Goal: Task Accomplishment & Management: Manage account settings

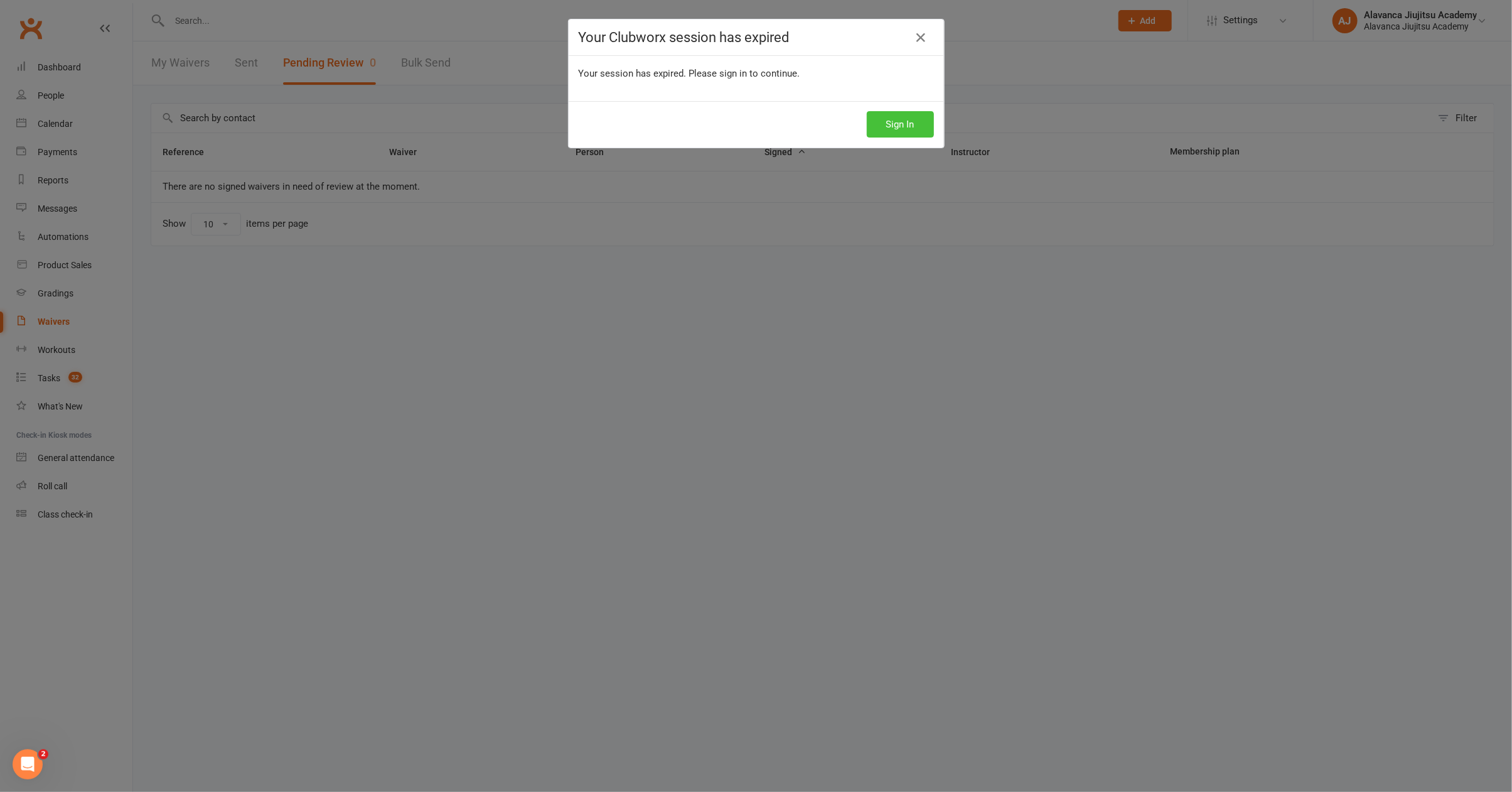
click at [886, 132] on button "Sign In" at bounding box center [901, 124] width 67 height 27
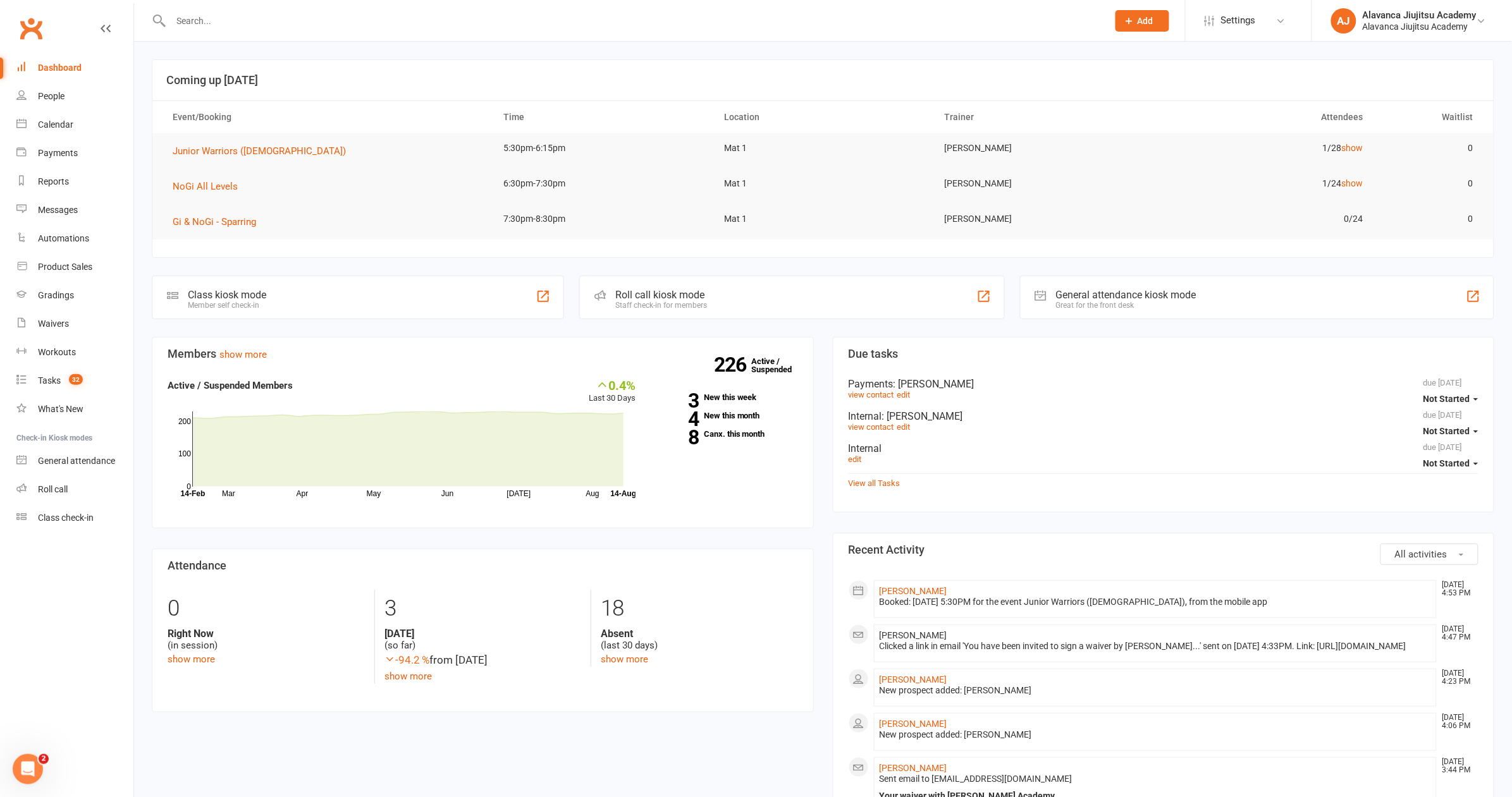
click at [1145, 24] on span "Add" at bounding box center [1145, 21] width 16 height 10
click at [1117, 61] on link "Prospect" at bounding box center [1128, 56] width 113 height 29
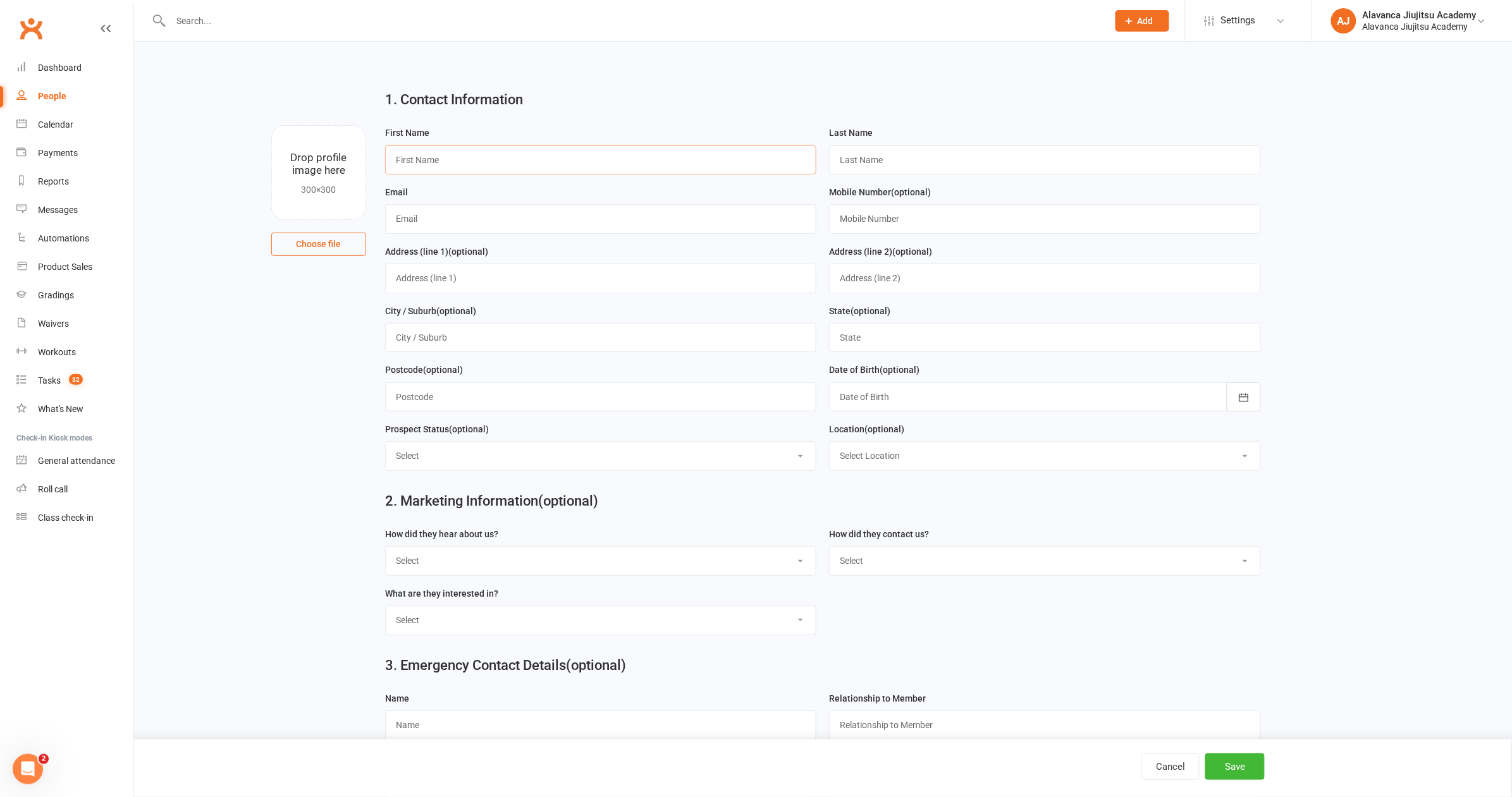
paste input "Tim Stuckey"
click at [429, 159] on input "Tim Stuckey" at bounding box center [601, 160] width 432 height 29
type input "Tim"
paste input "Stuckey"
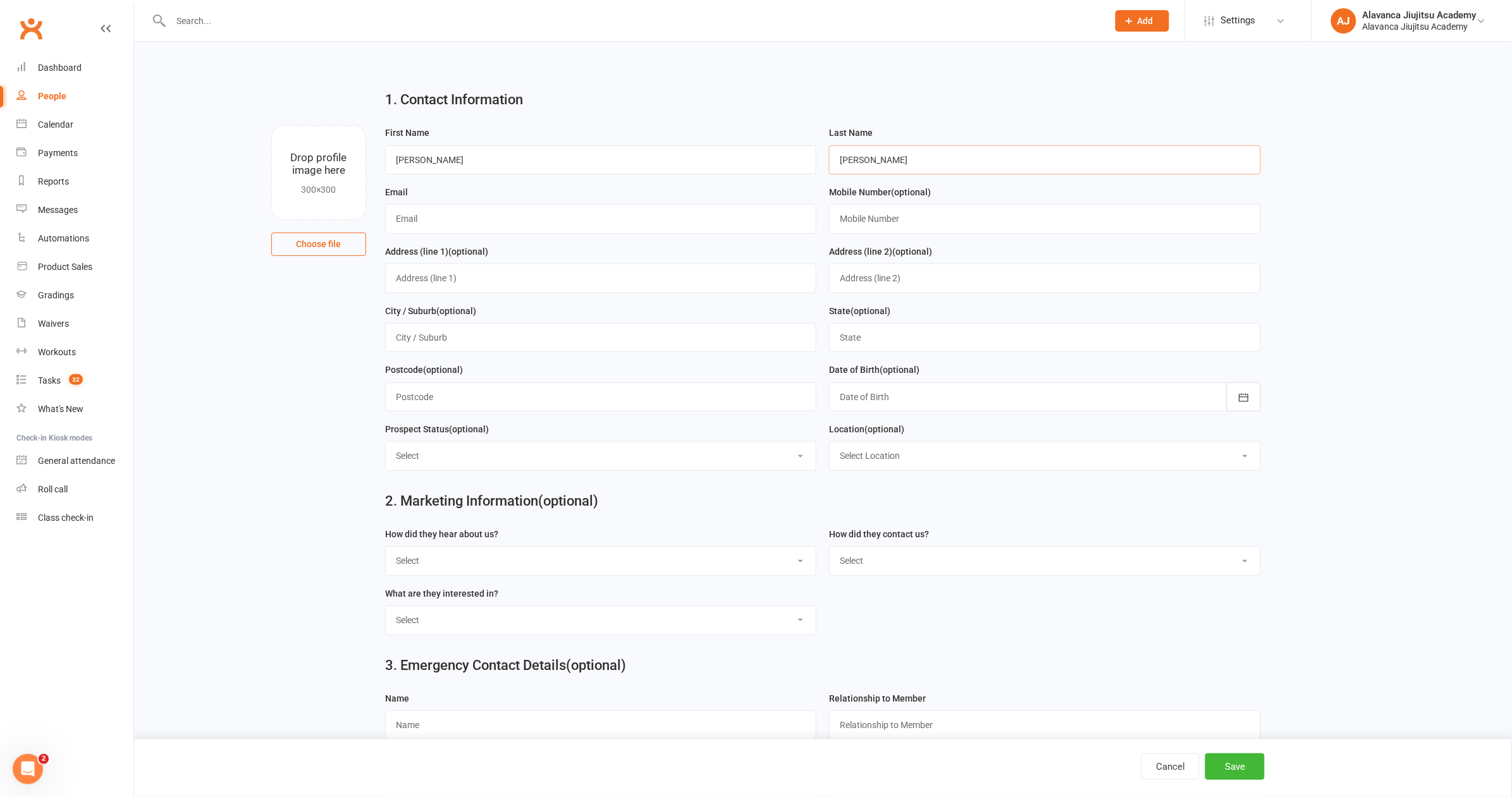
type input "Stuckey"
paste input "Timrstuckey@gmail.com"
click at [399, 217] on input "Timrstuckey@gmail.com" at bounding box center [601, 219] width 432 height 29
type input "timrstuckey@gmail.com"
click at [831, 115] on div "1. Contact Information" at bounding box center [823, 102] width 895 height 46
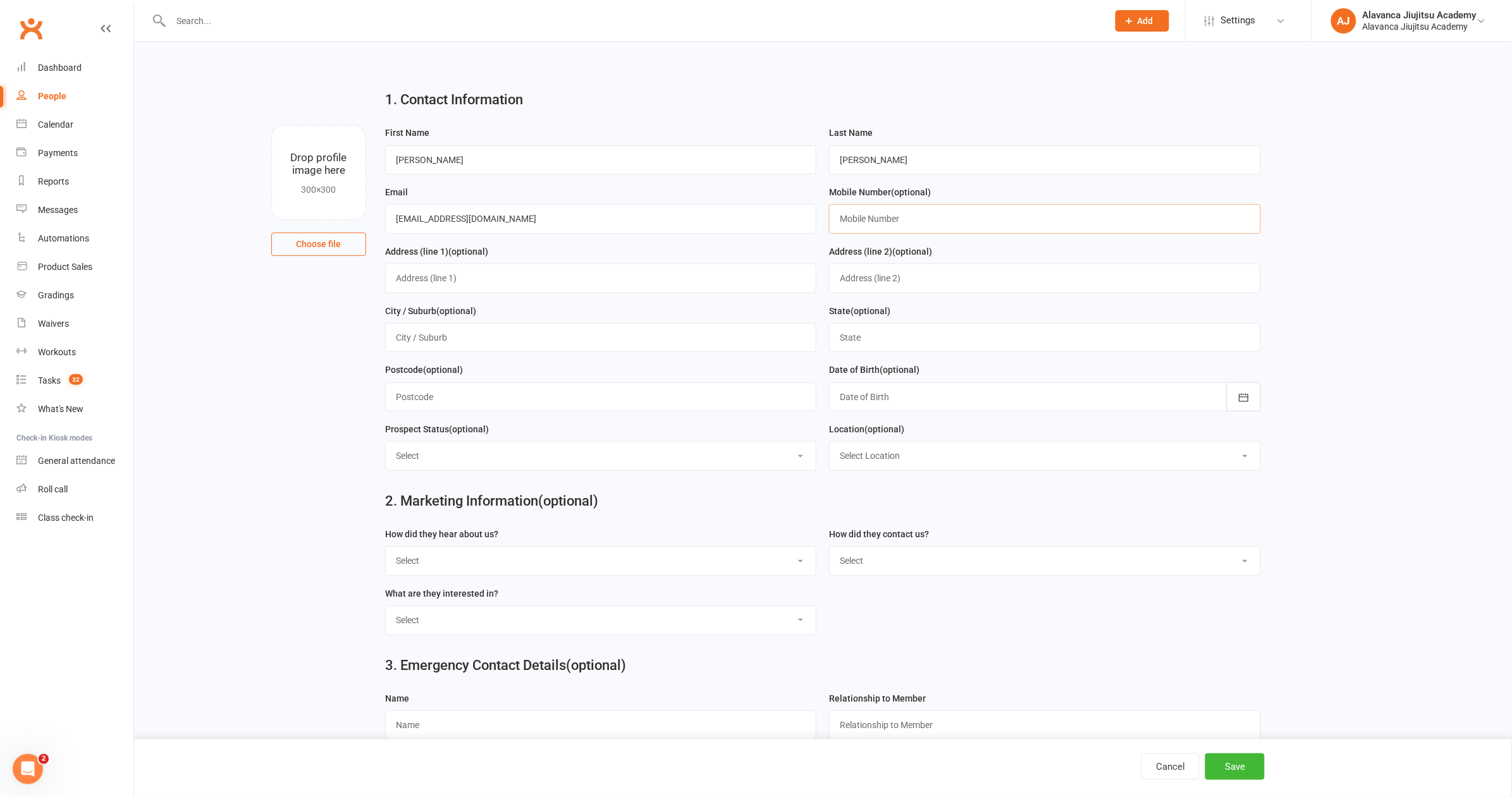
paste input "0475634222"
type input "0475634222"
click at [1242, 780] on button "Save" at bounding box center [1234, 766] width 59 height 27
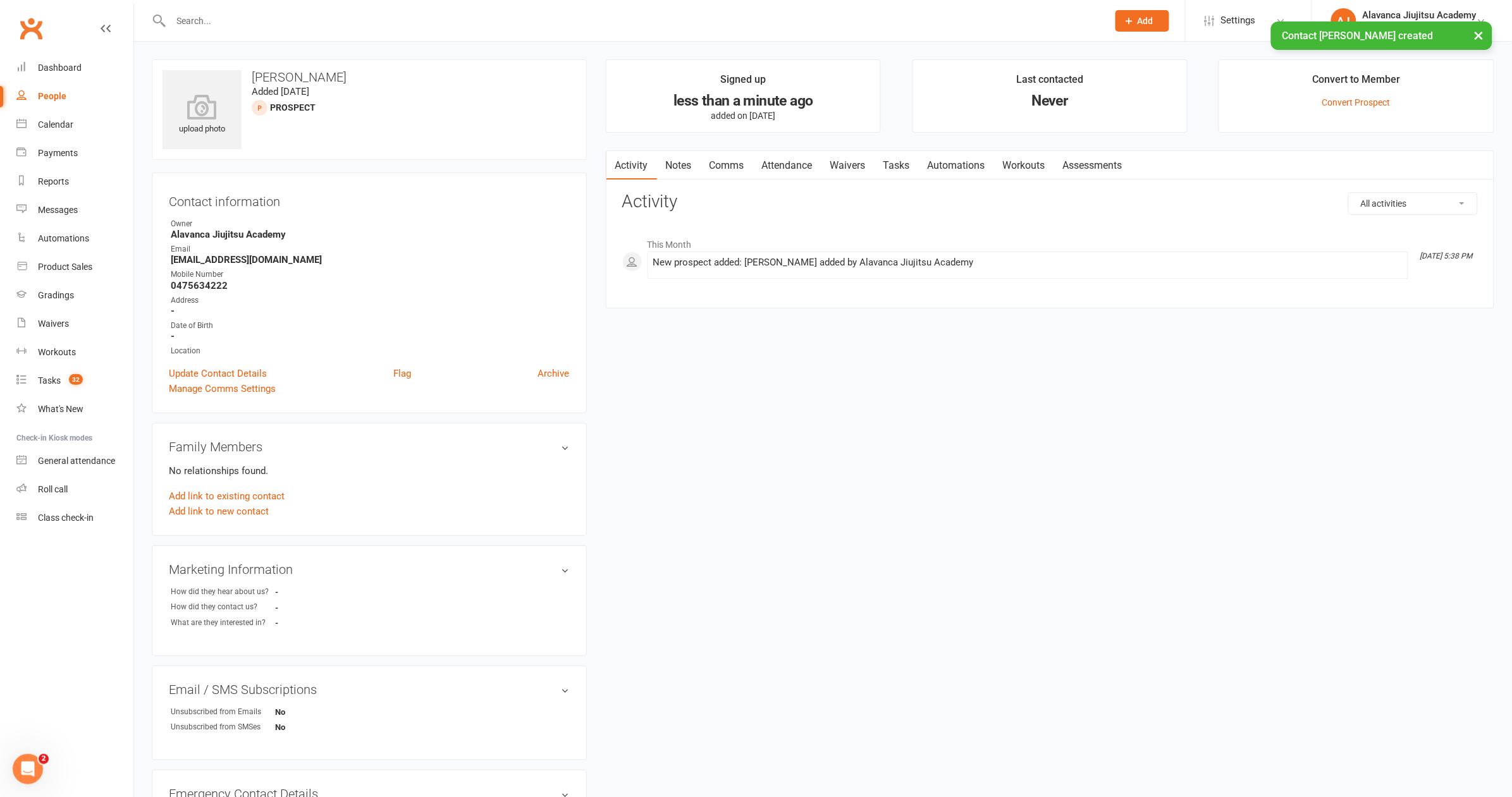
click at [710, 223] on div "This Month Aug 14, 5:38 PM New prospect added: Tim Stuckey added by Alavanca Ji…" at bounding box center [1049, 255] width 855 height 67
click at [233, 259] on strong "timrstuckey@gmail.com" at bounding box center [370, 259] width 399 height 11
copy render-form-field "timrstuckey@gmail.com"
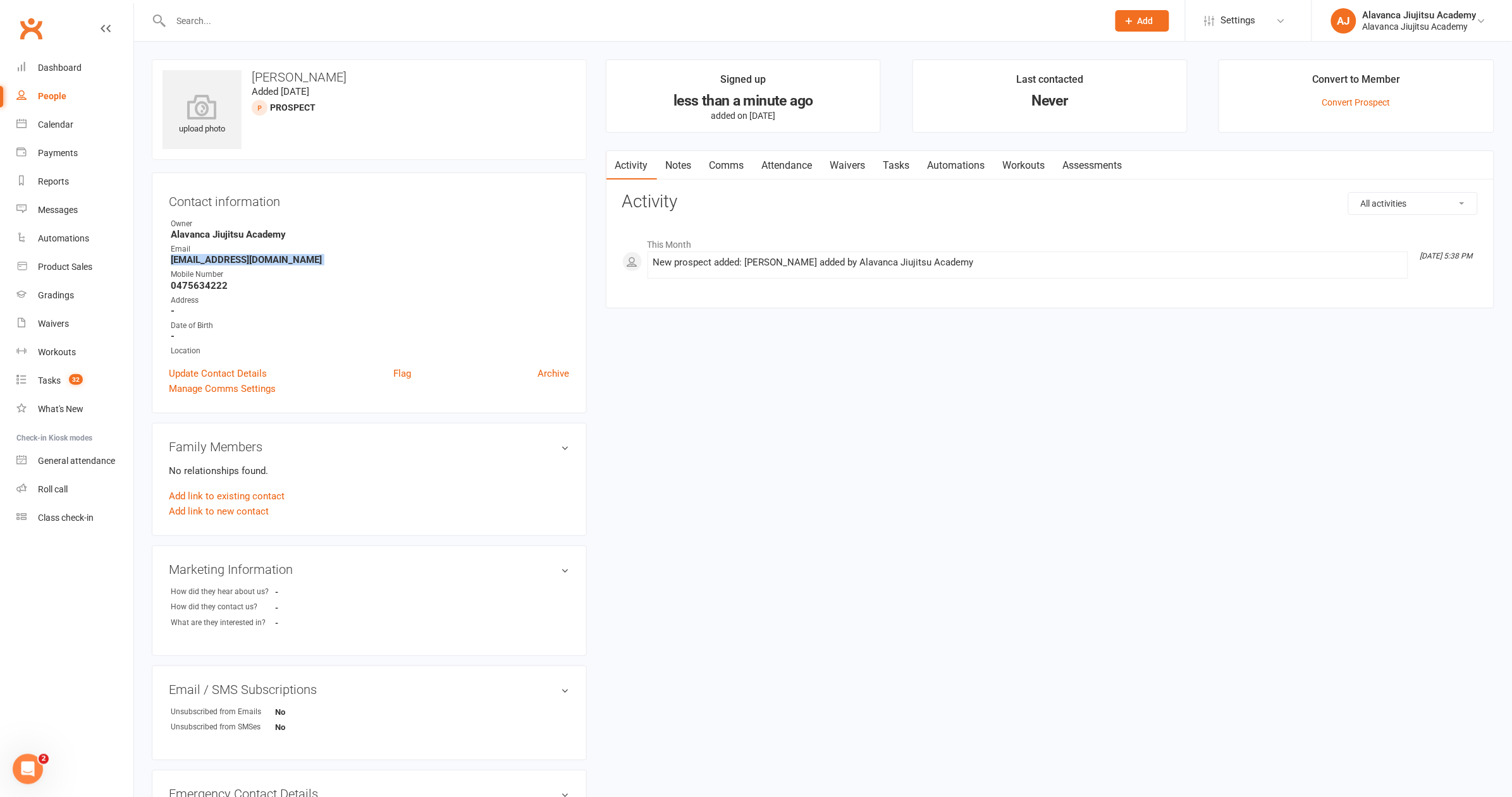
copy render-form-field "timrstuckey@gmail.com"
click at [473, 374] on div "Contact information Owner Alavanca Jiujitsu Academy Email timrstuckey@gmail.com…" at bounding box center [369, 293] width 435 height 241
click at [921, 515] on div "upload photo Tim Stuckey Added 14 August, 2025 prospect Contact information Own…" at bounding box center [823, 562] width 1362 height 1005
click at [862, 166] on link "Waivers" at bounding box center [848, 165] width 53 height 29
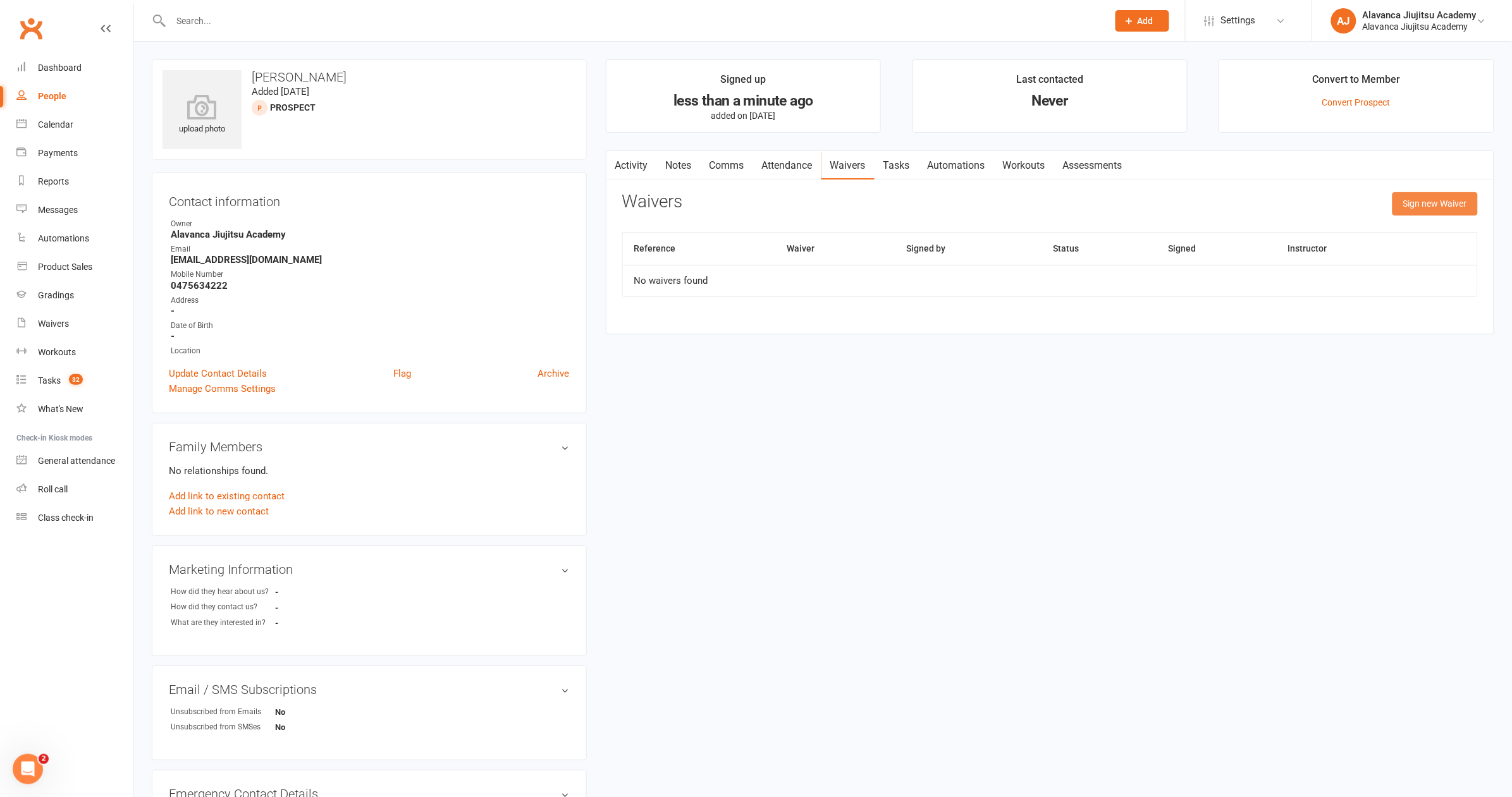
click at [1456, 202] on button "Sign new Waiver" at bounding box center [1434, 203] width 85 height 23
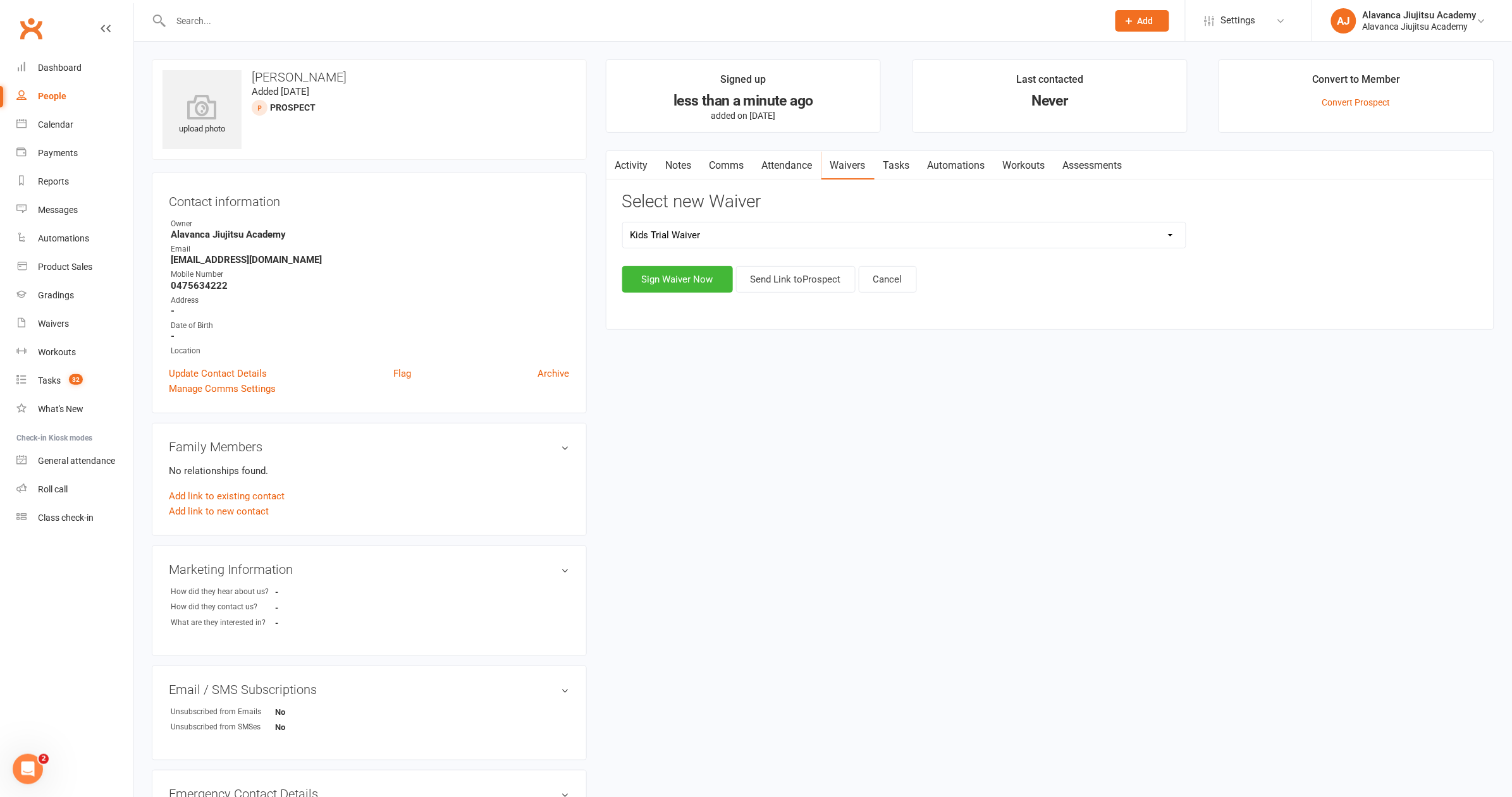
click at [743, 346] on div "upload photo Tim Stuckey Added 14 August, 2025 prospect Contact information Own…" at bounding box center [823, 562] width 1362 height 1005
select select "8134"
click at [808, 281] on button "Send Link to Prospect" at bounding box center [795, 279] width 119 height 27
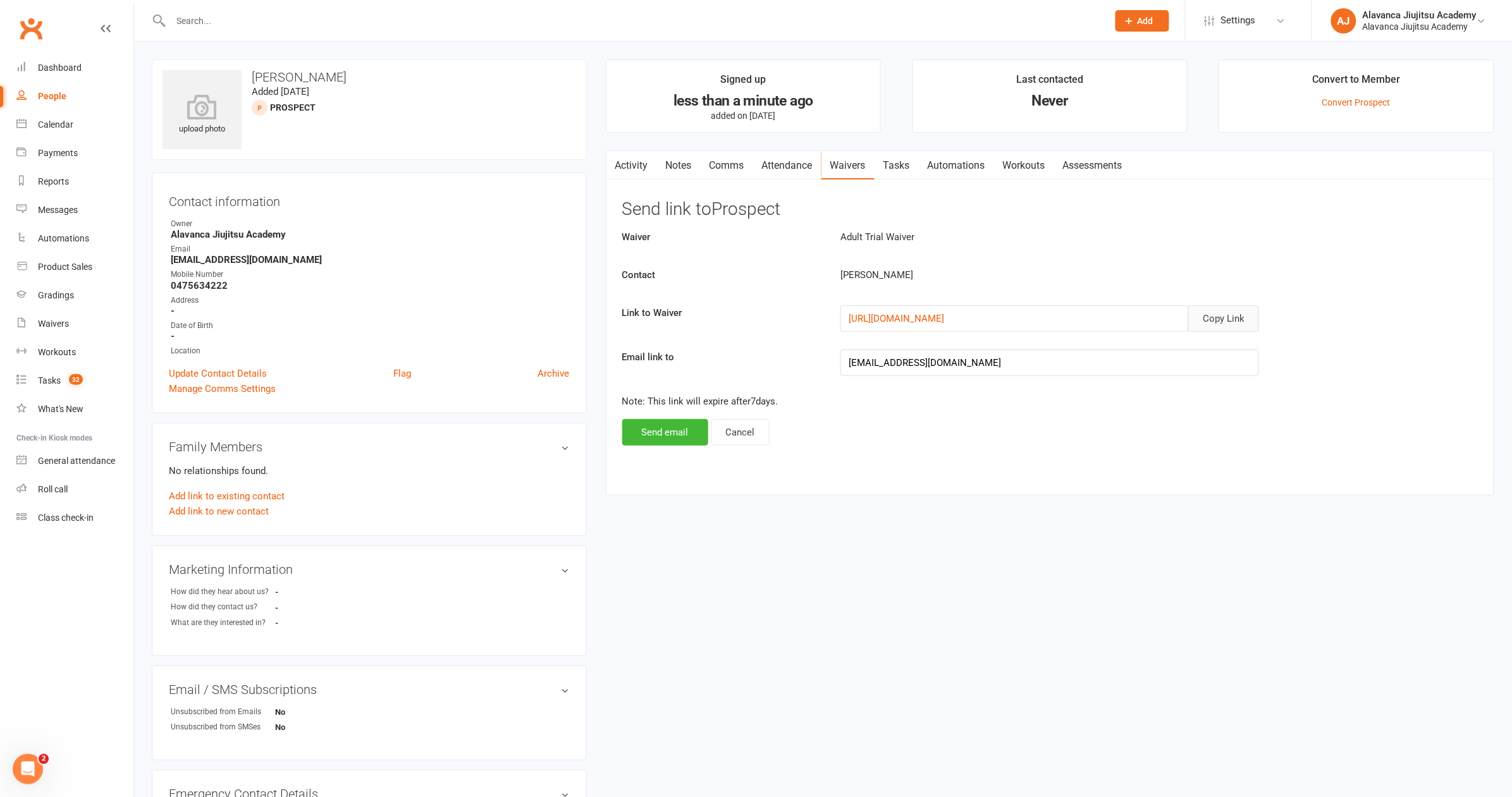
click at [1226, 324] on button "Copy Link" at bounding box center [1223, 318] width 71 height 27
click at [1198, 318] on button "Copy Link" at bounding box center [1223, 318] width 71 height 27
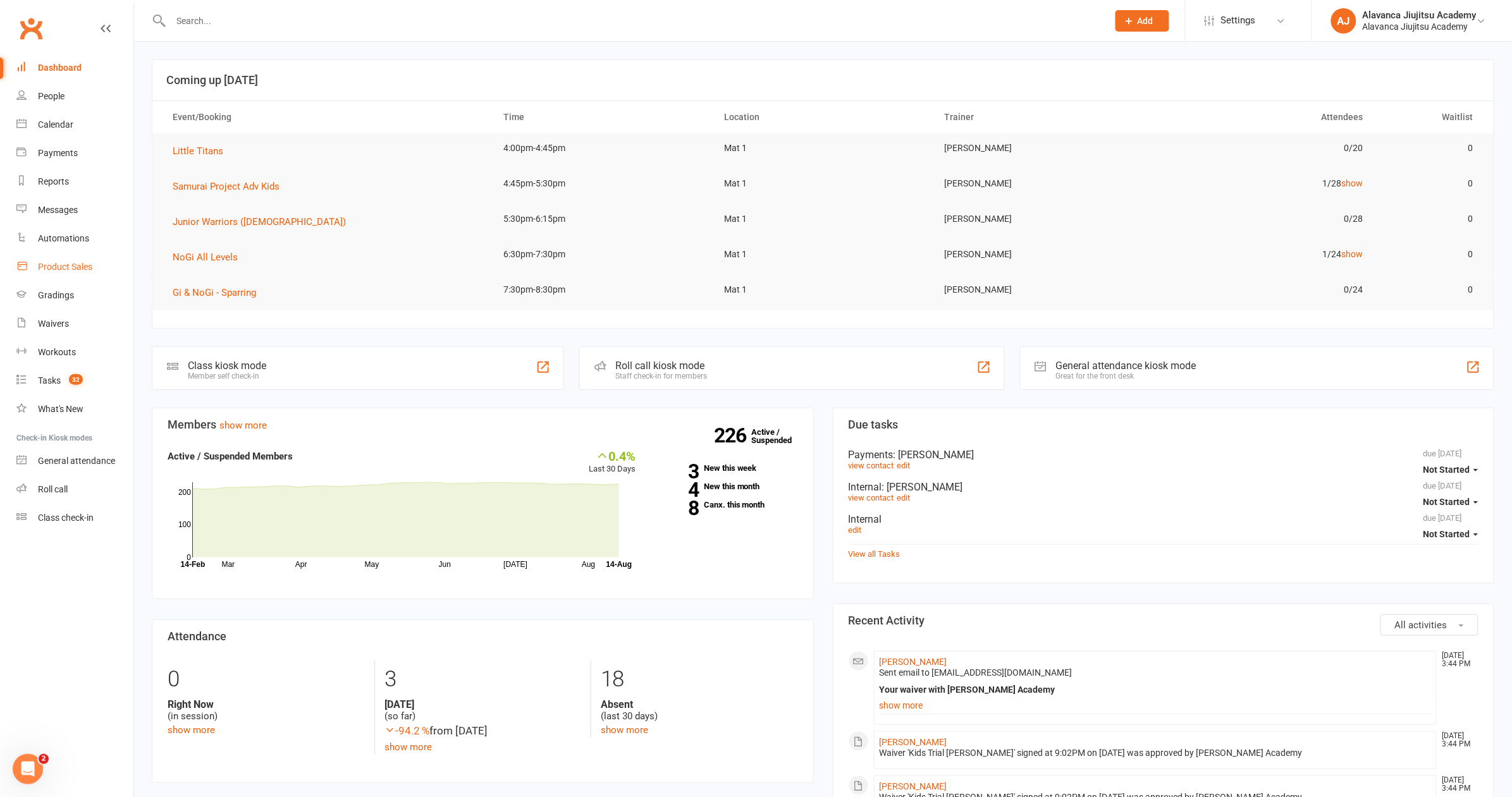
click at [78, 259] on link "Product Sales" at bounding box center [75, 267] width 117 height 29
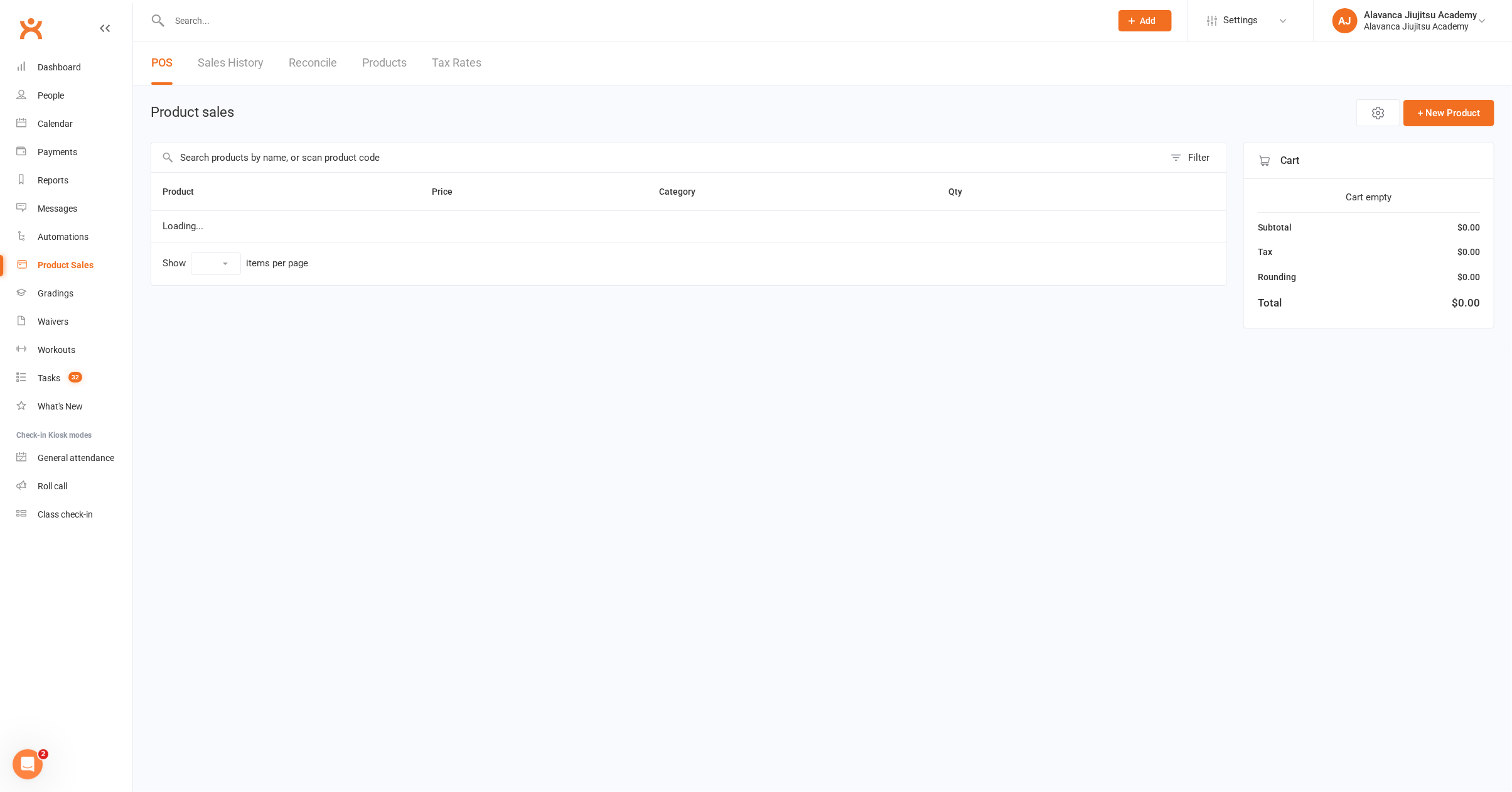
select select "100"
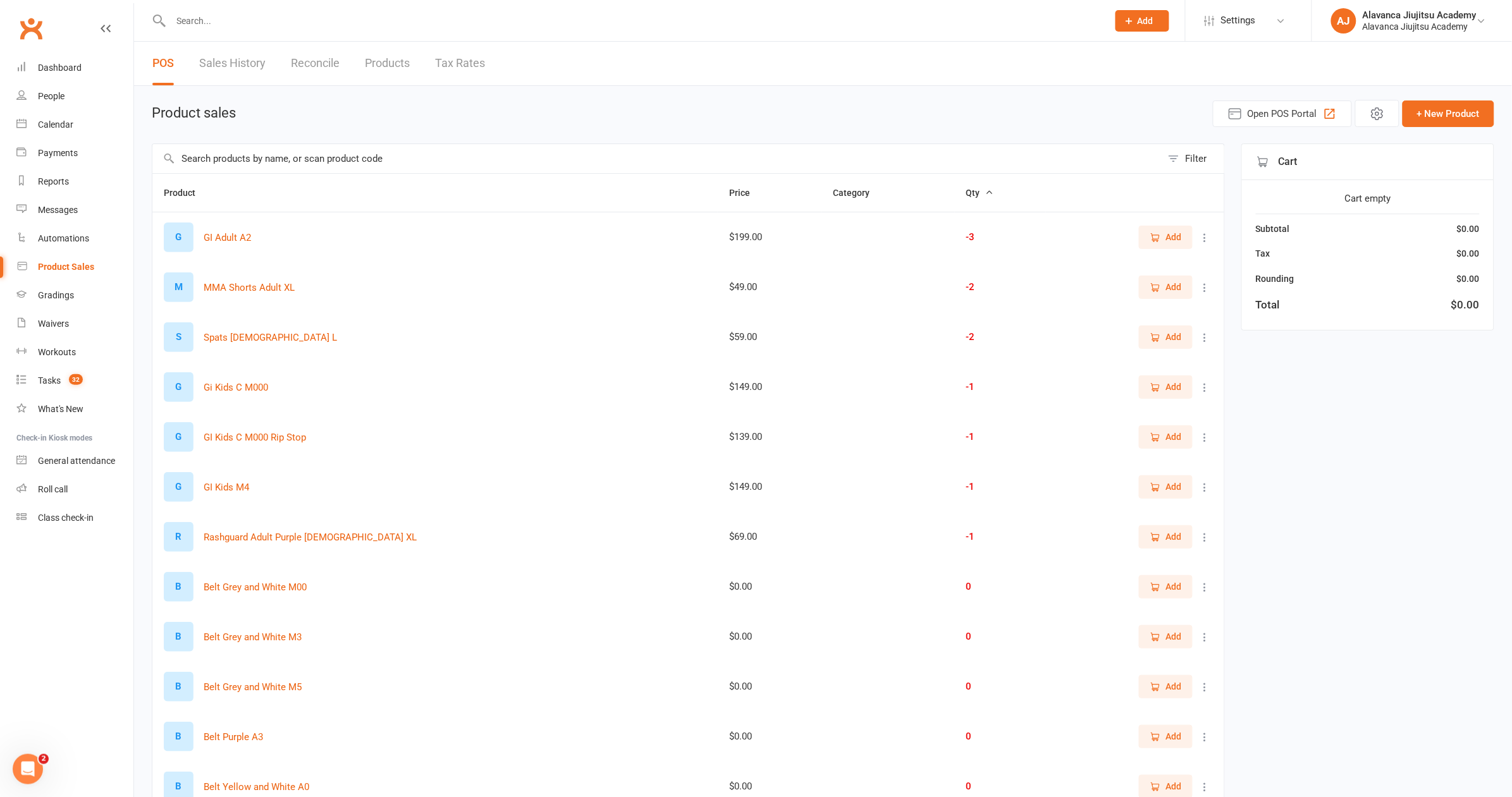
click at [317, 156] on input "text" at bounding box center [657, 158] width 1009 height 29
click at [1160, 482] on icon "button" at bounding box center [1155, 487] width 11 height 11
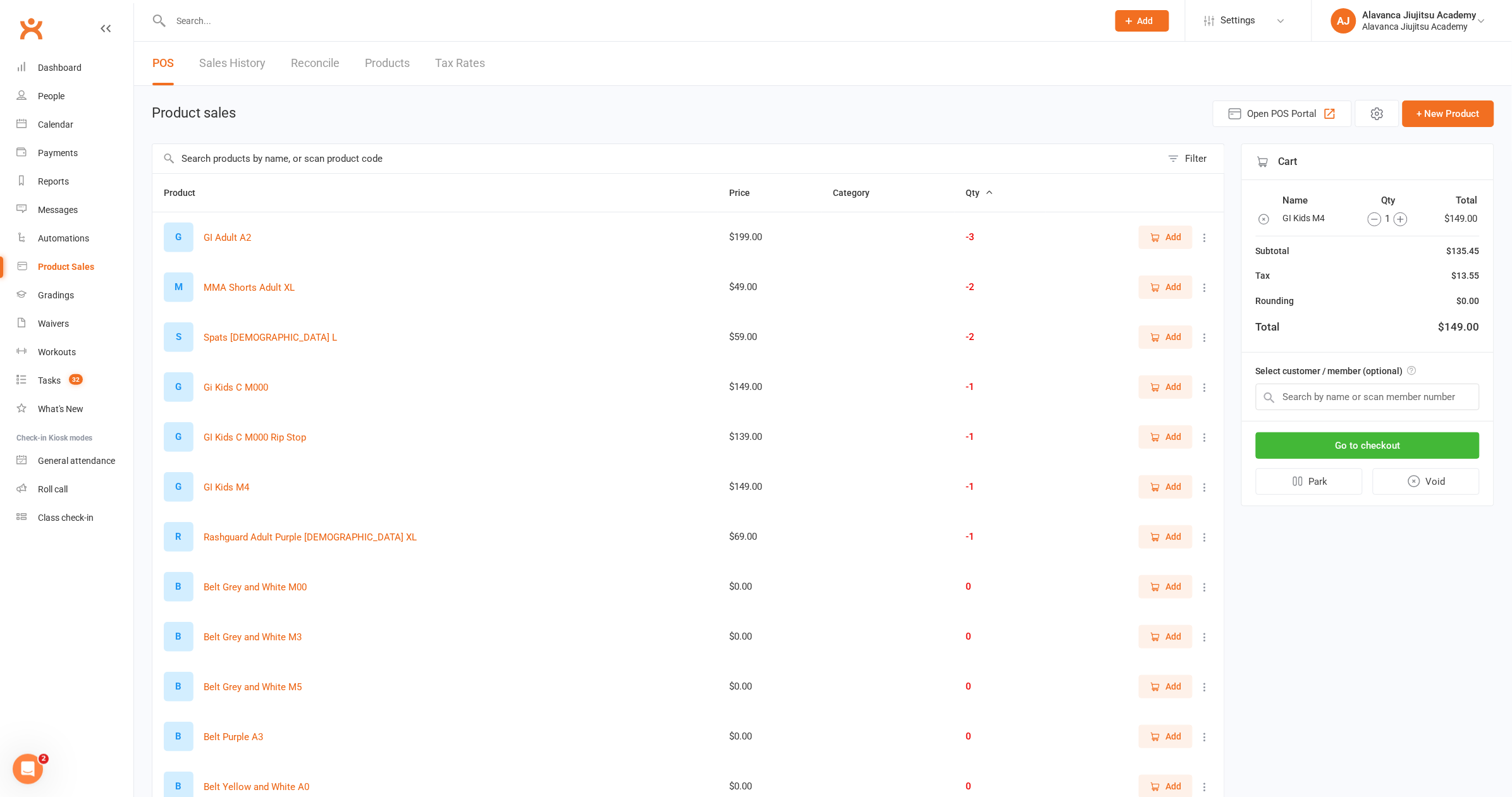
click at [505, 154] on input "text" at bounding box center [657, 158] width 1009 height 29
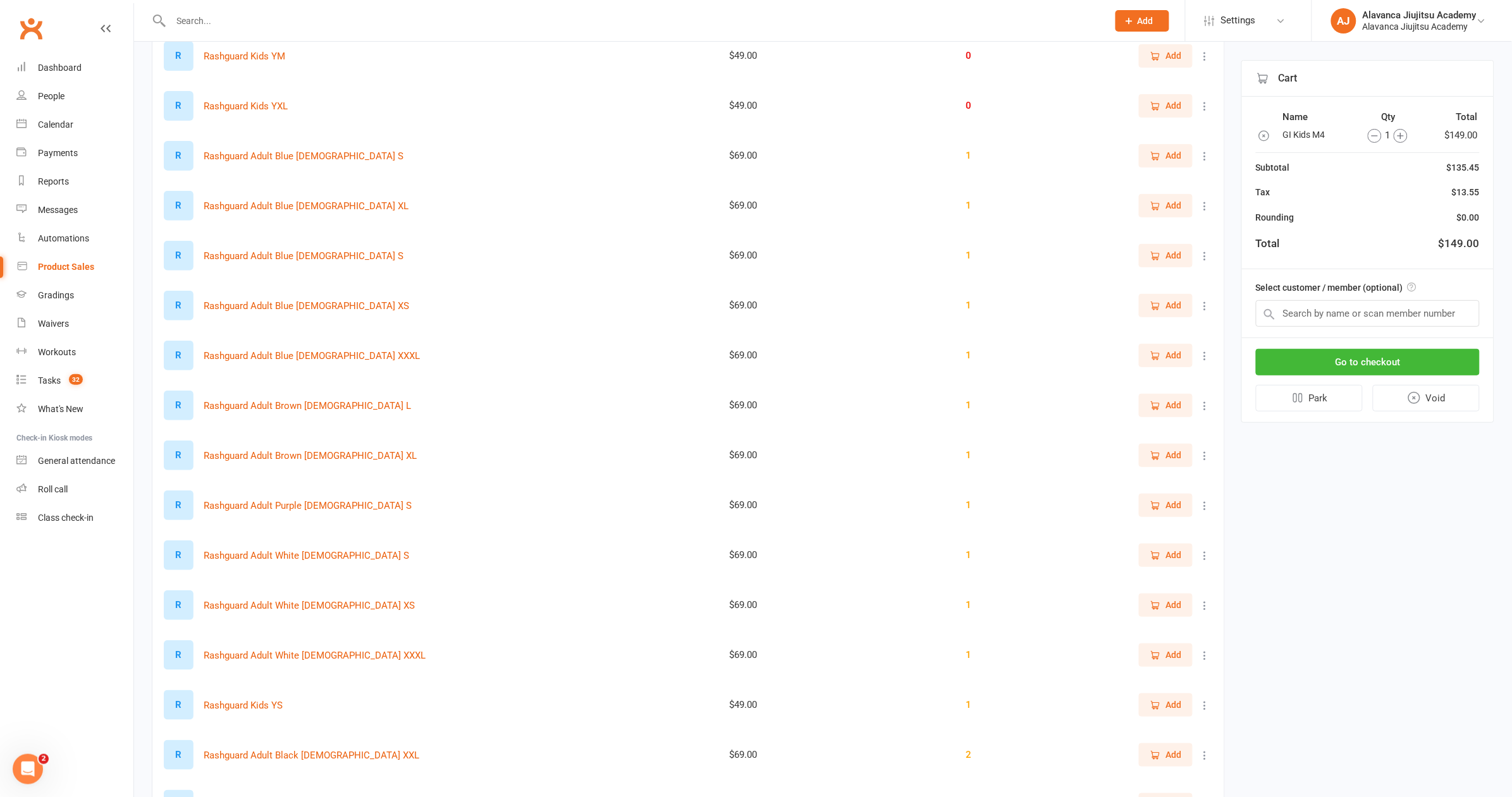
scroll to position [3903, 0]
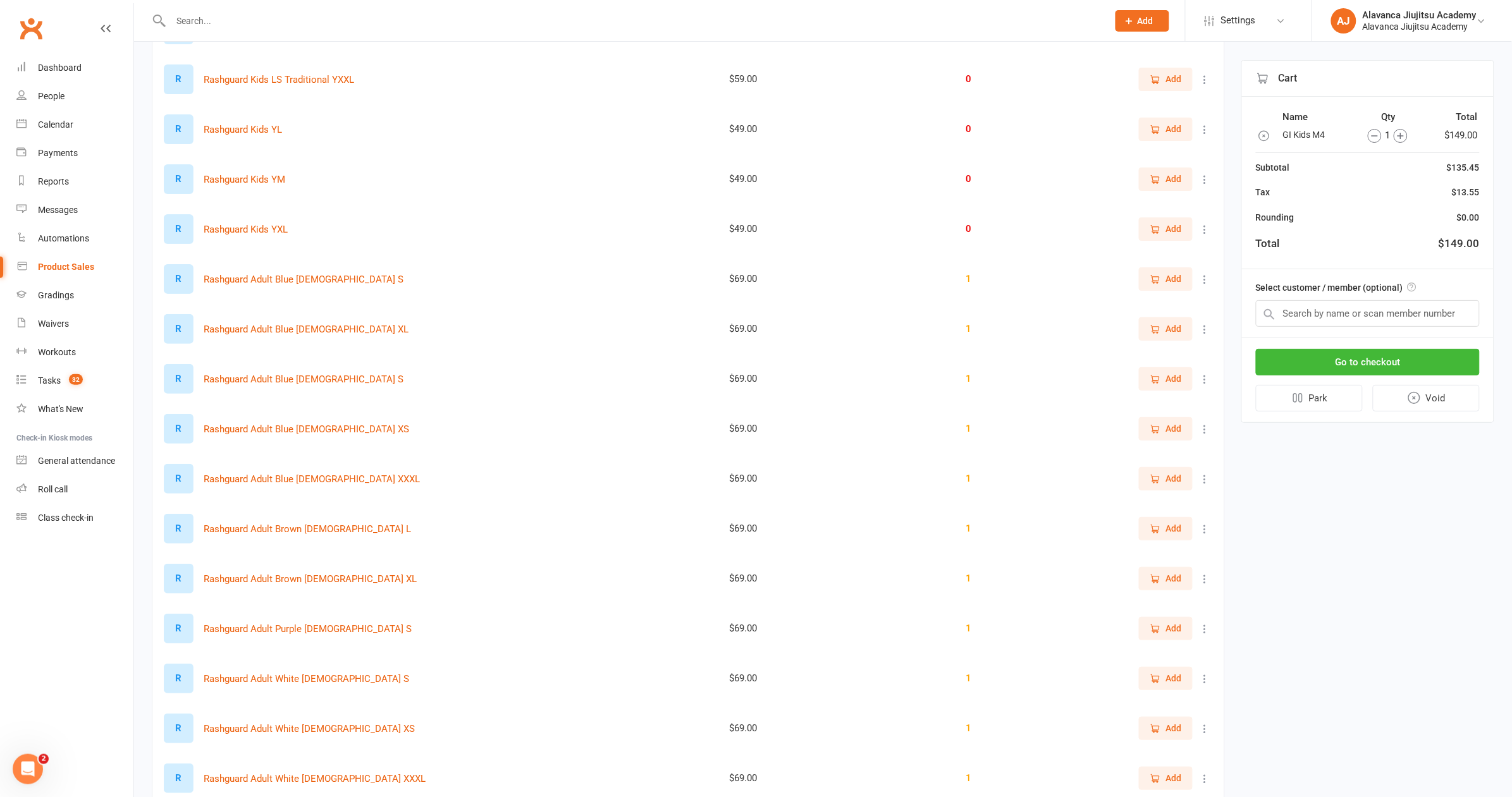
type input "rashguard"
click at [1190, 176] on button "Add" at bounding box center [1165, 178] width 54 height 23
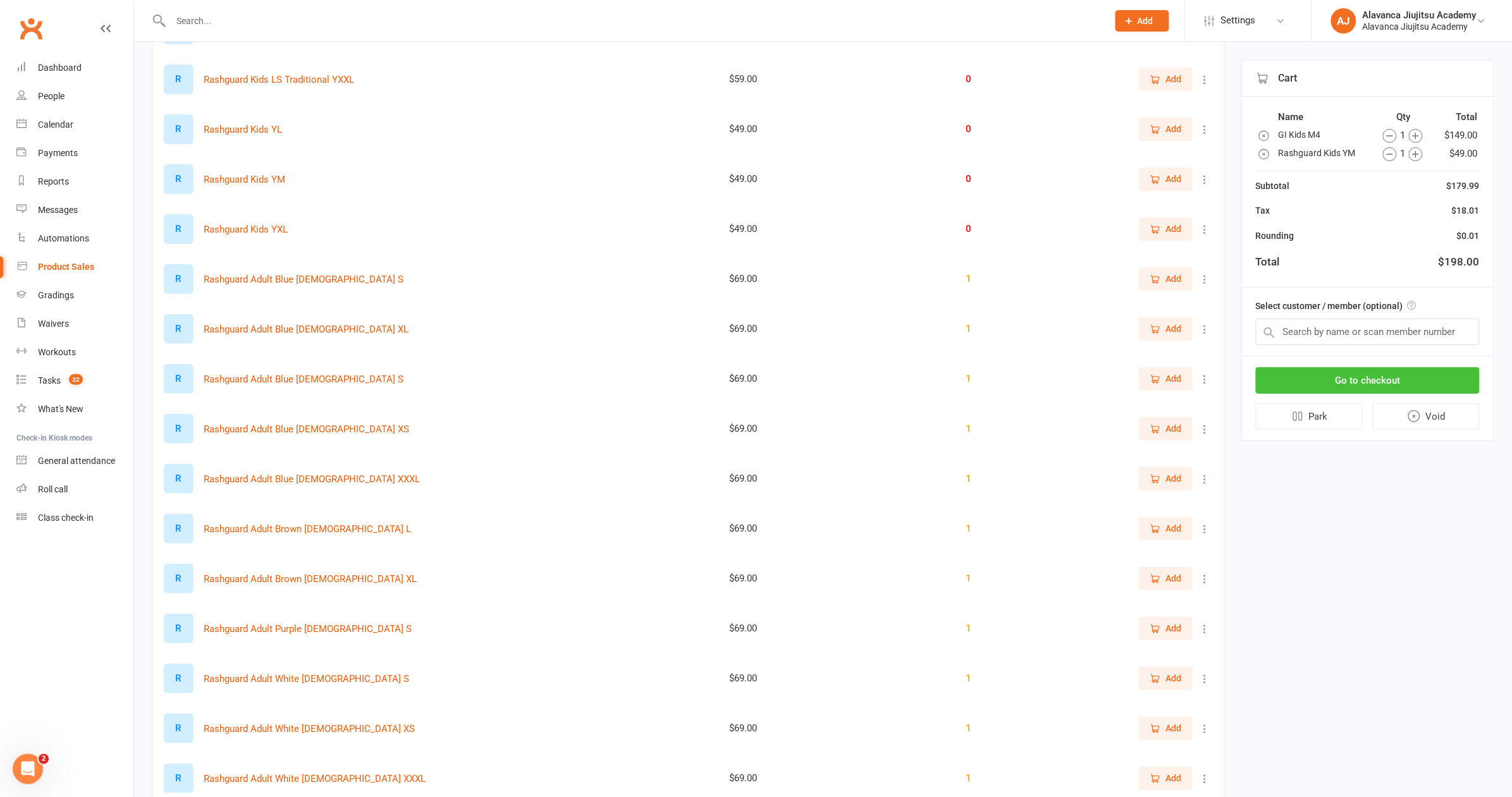
click at [1405, 382] on button "Go to checkout" at bounding box center [1368, 380] width 224 height 27
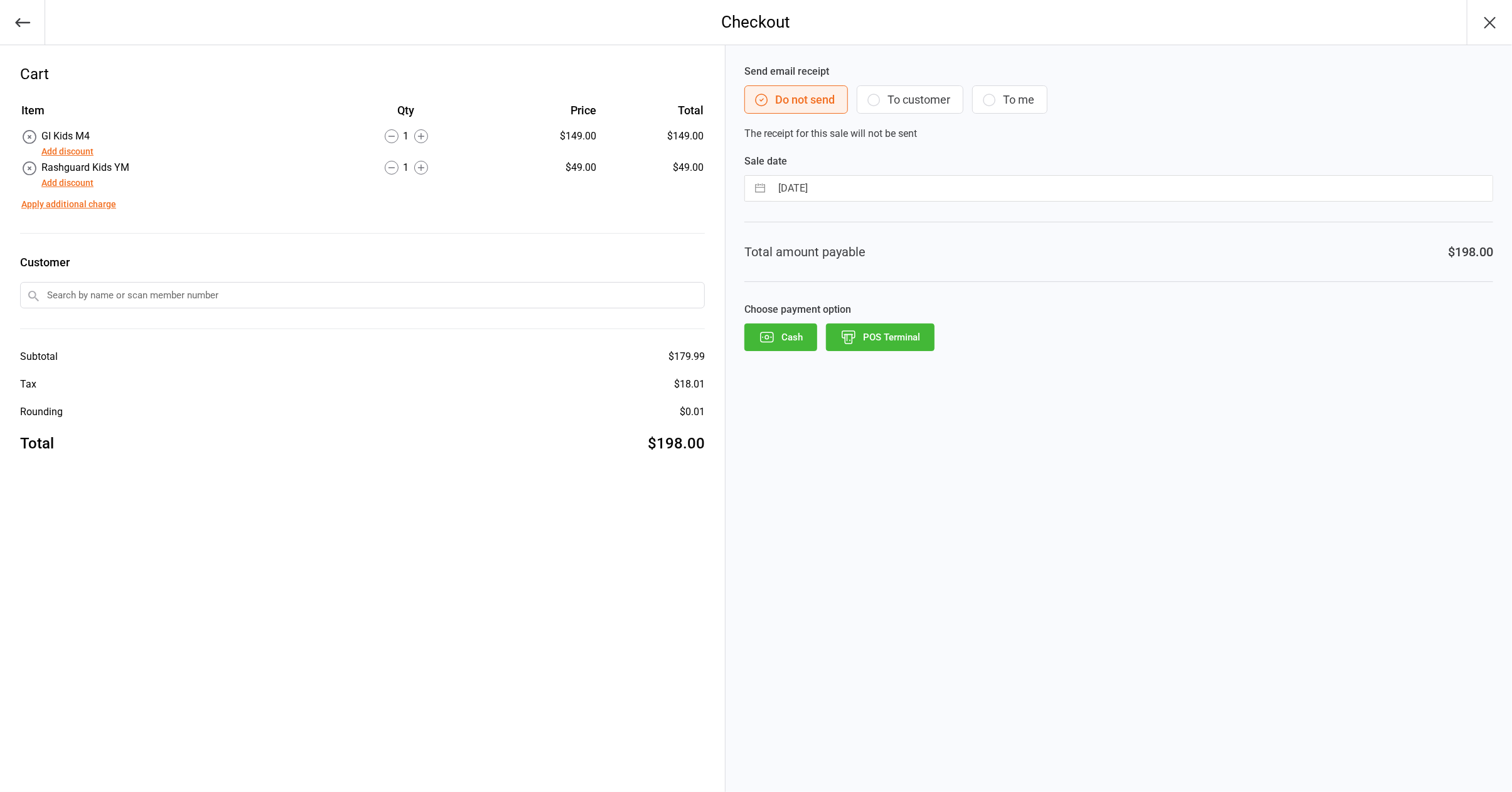
click at [83, 149] on button "Add discount" at bounding box center [67, 151] width 52 height 13
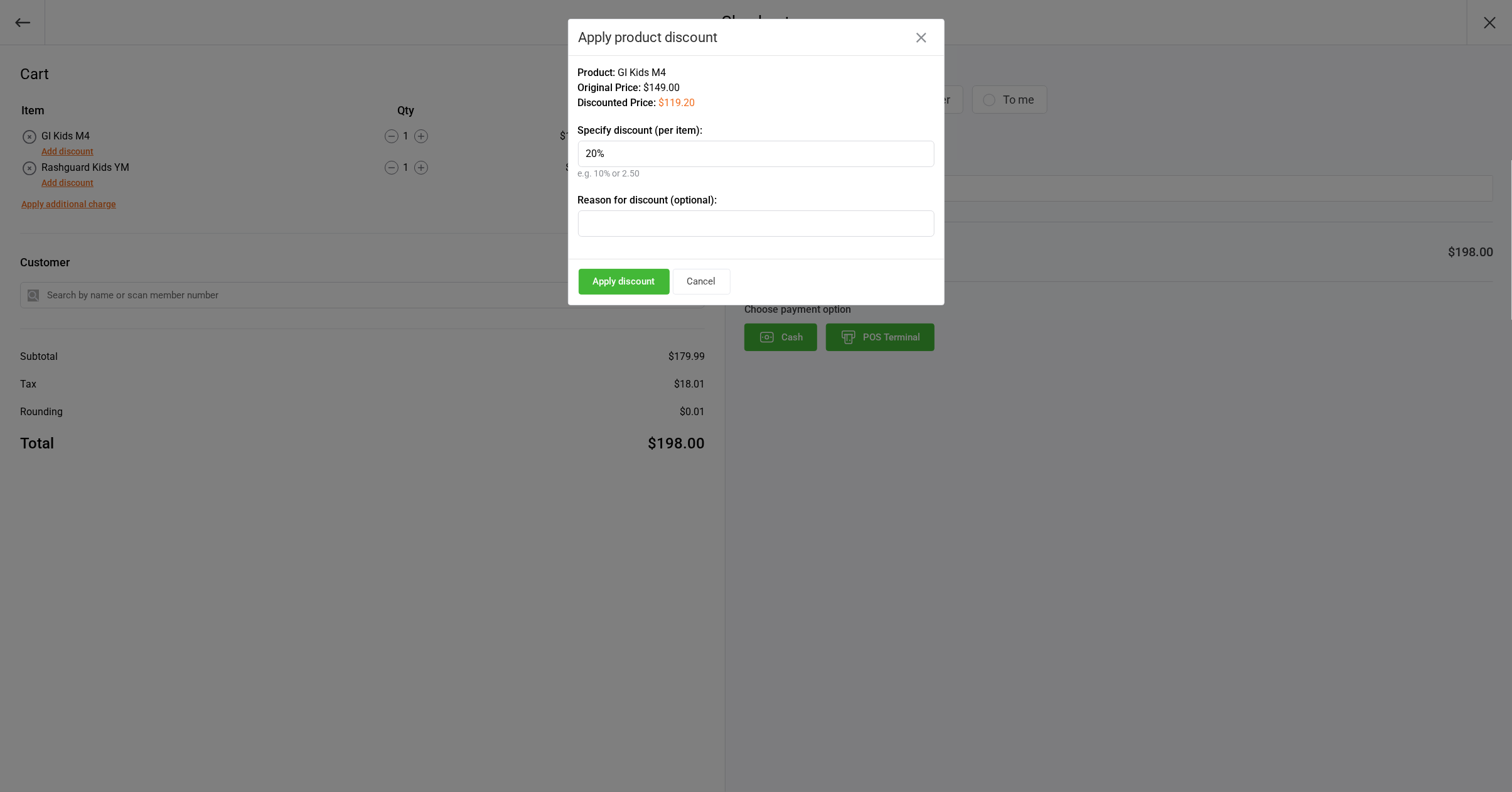
type input "20%"
click at [625, 277] on button "Apply discount" at bounding box center [624, 281] width 91 height 26
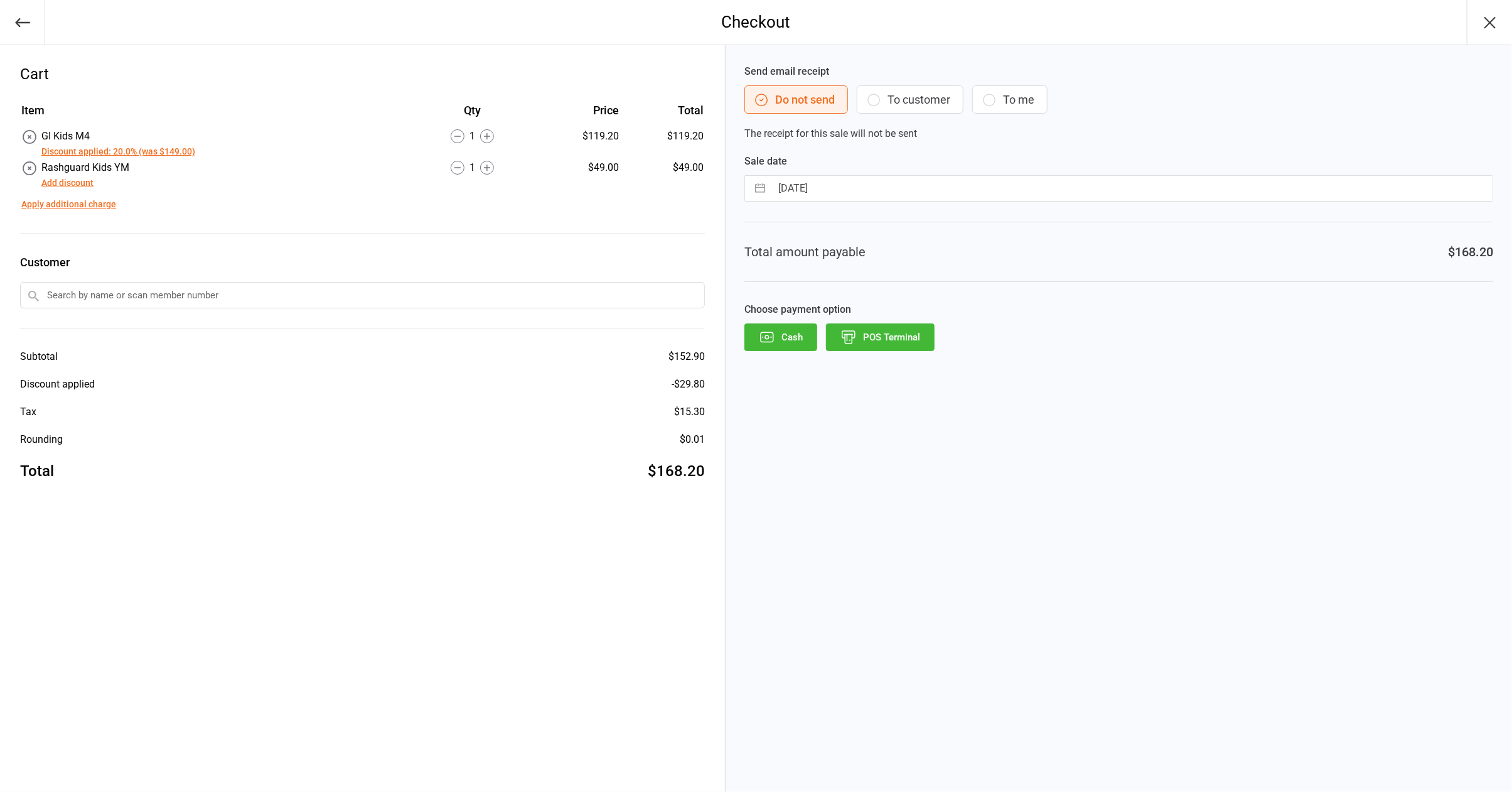
click at [78, 182] on button "Add discount" at bounding box center [67, 183] width 52 height 13
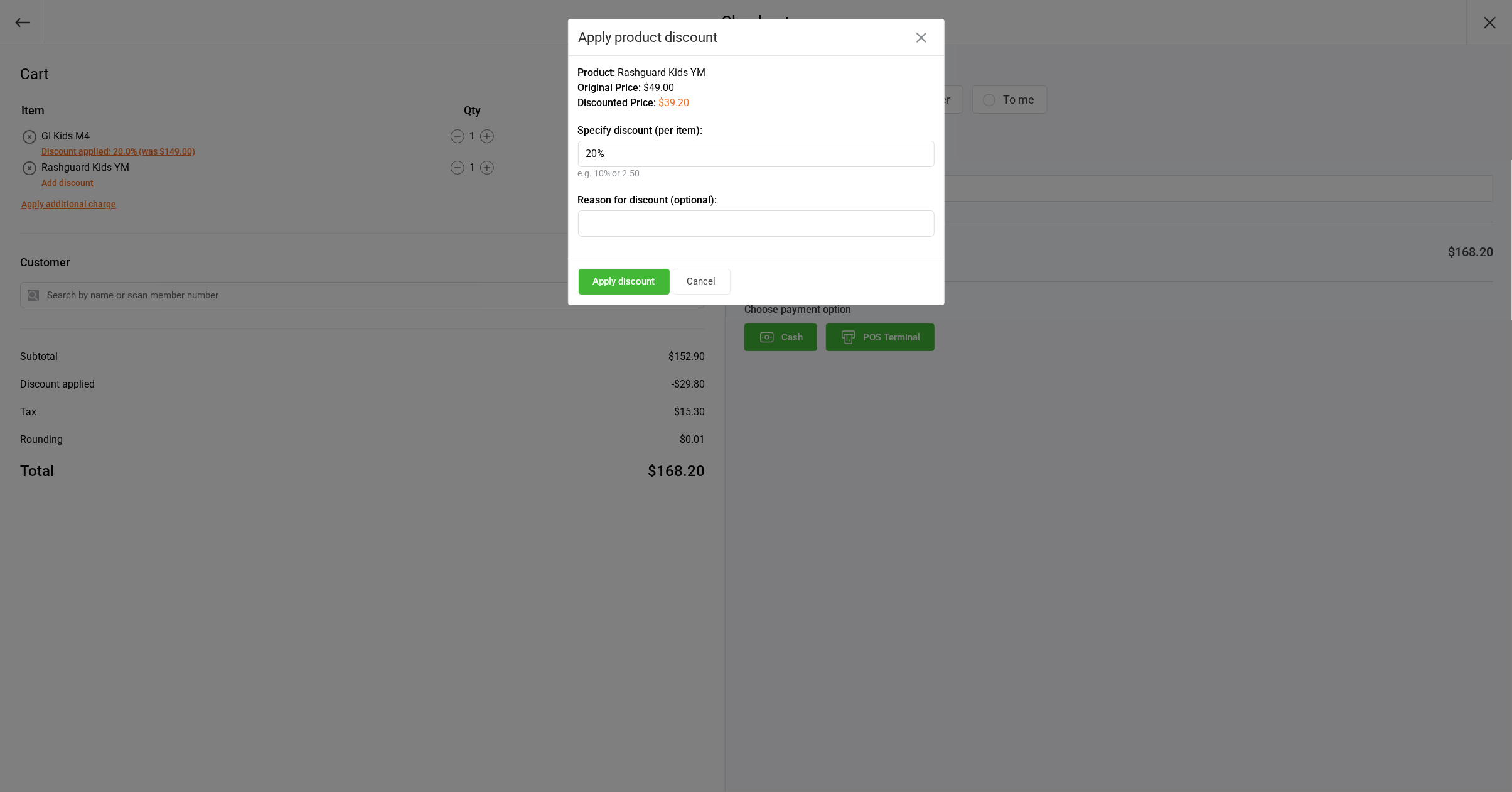
type input "20%"
click at [631, 282] on button "Apply discount" at bounding box center [624, 281] width 91 height 26
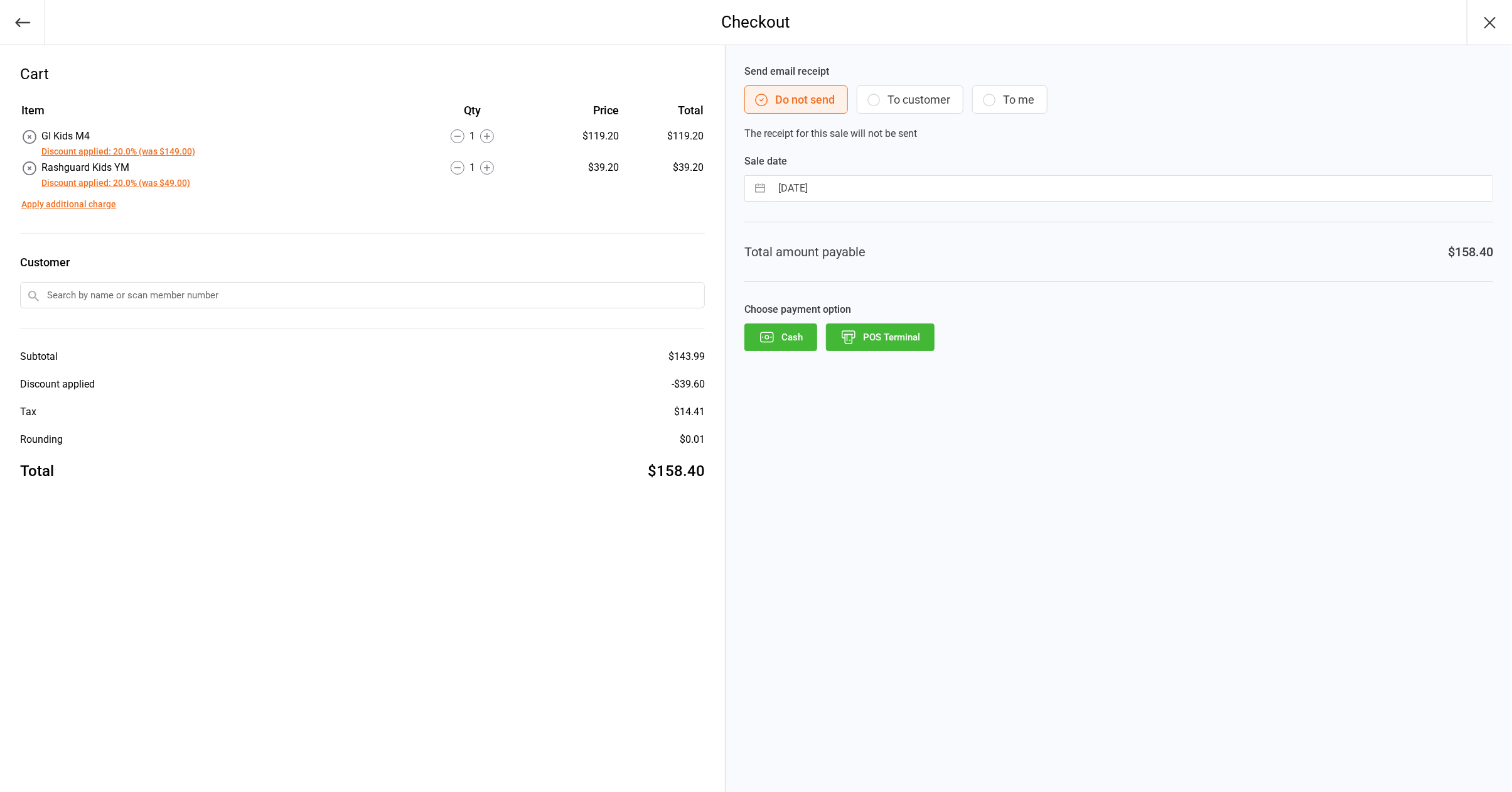
click at [614, 265] on label "Customer" at bounding box center [362, 262] width 685 height 17
click at [1061, 537] on div "Send email receipt Do not send To customer To me The receipt for this sale will…" at bounding box center [1119, 419] width 786 height 747
click at [543, 498] on div "Cart Item Qty Price Total GI Kids M4 Discount applied: 20.0% (was $149.00) 1 $1…" at bounding box center [363, 419] width 726 height 747
click at [815, 455] on div "Send email receipt Do not send To customer To me The receipt for this sale will…" at bounding box center [1119, 419] width 786 height 747
click at [852, 471] on div "Send email receipt Do not send To customer To me The receipt for this sale will…" at bounding box center [1119, 419] width 786 height 747
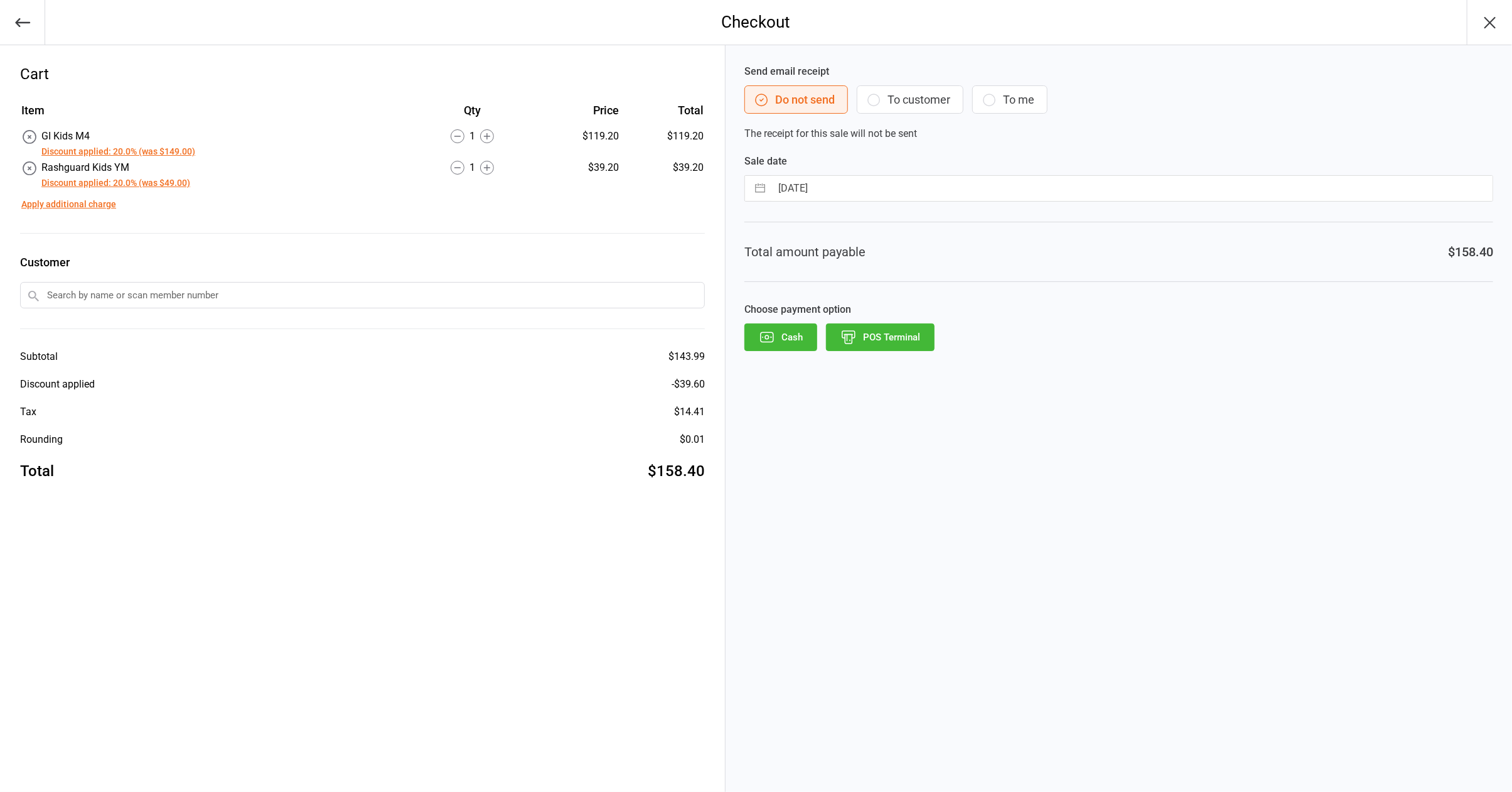
click at [14, 14] on icon "button" at bounding box center [22, 22] width 17 height 17
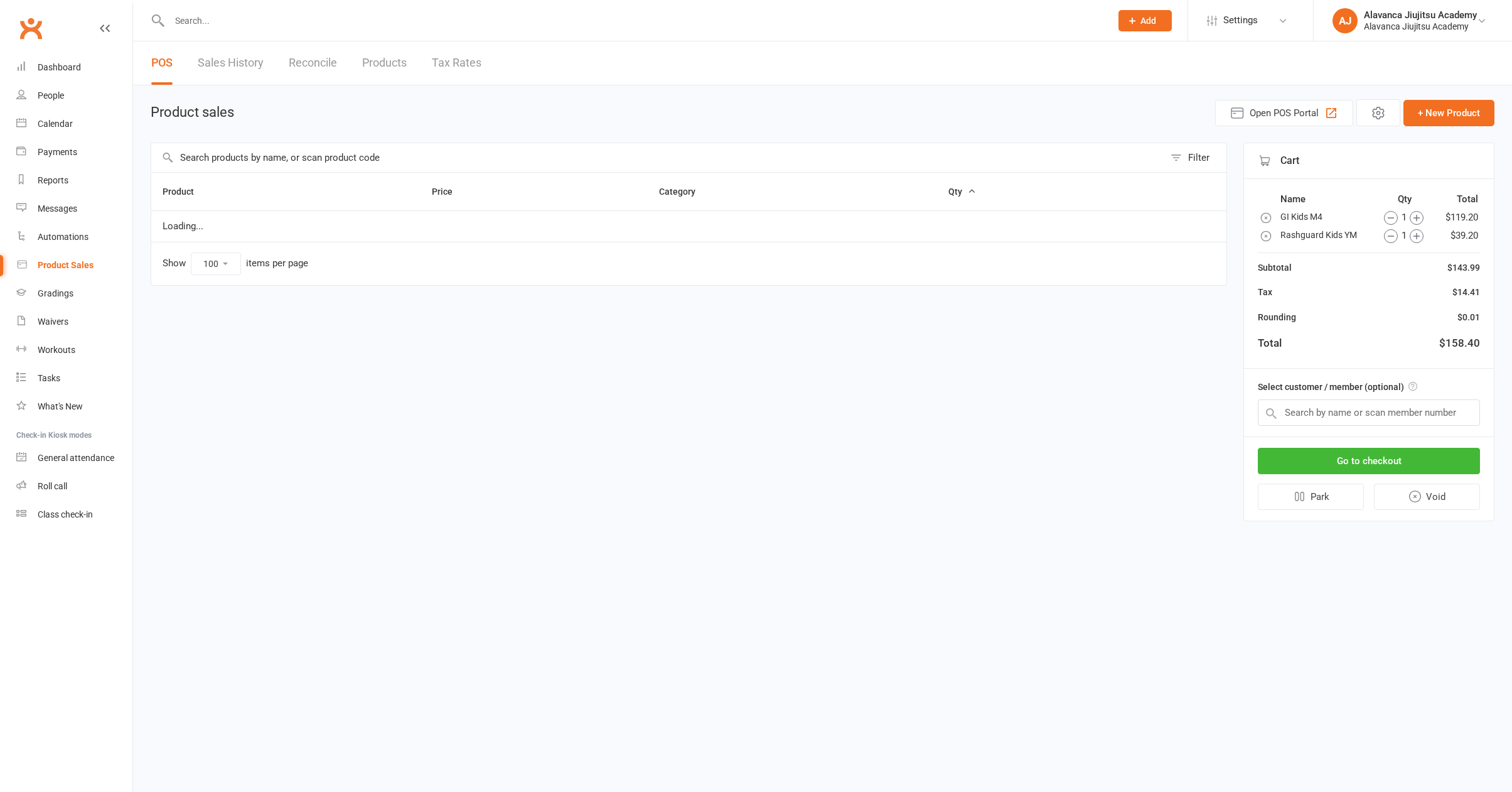
select select "100"
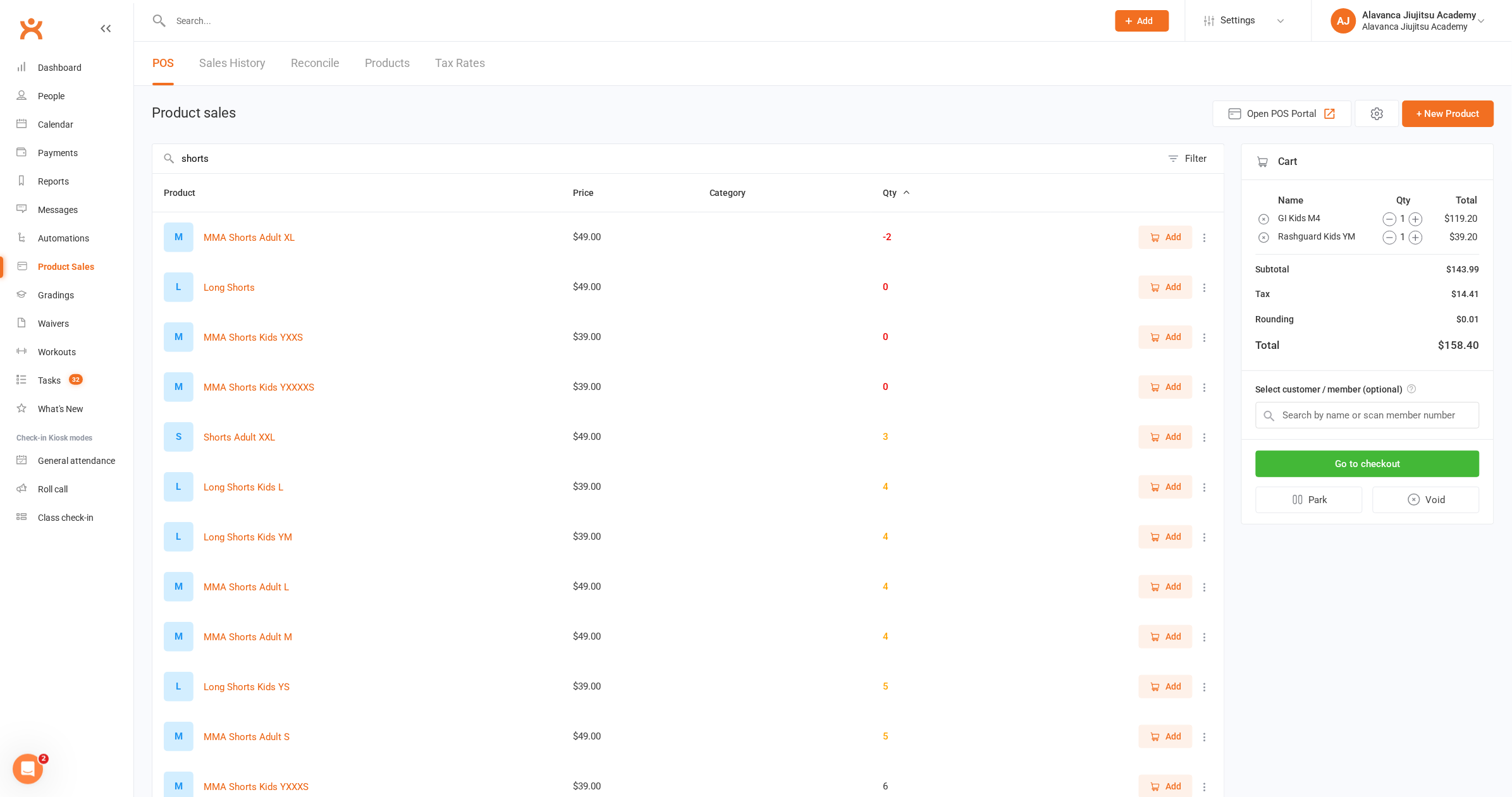
type input "shorts"
click at [1179, 336] on span "Add" at bounding box center [1174, 337] width 16 height 14
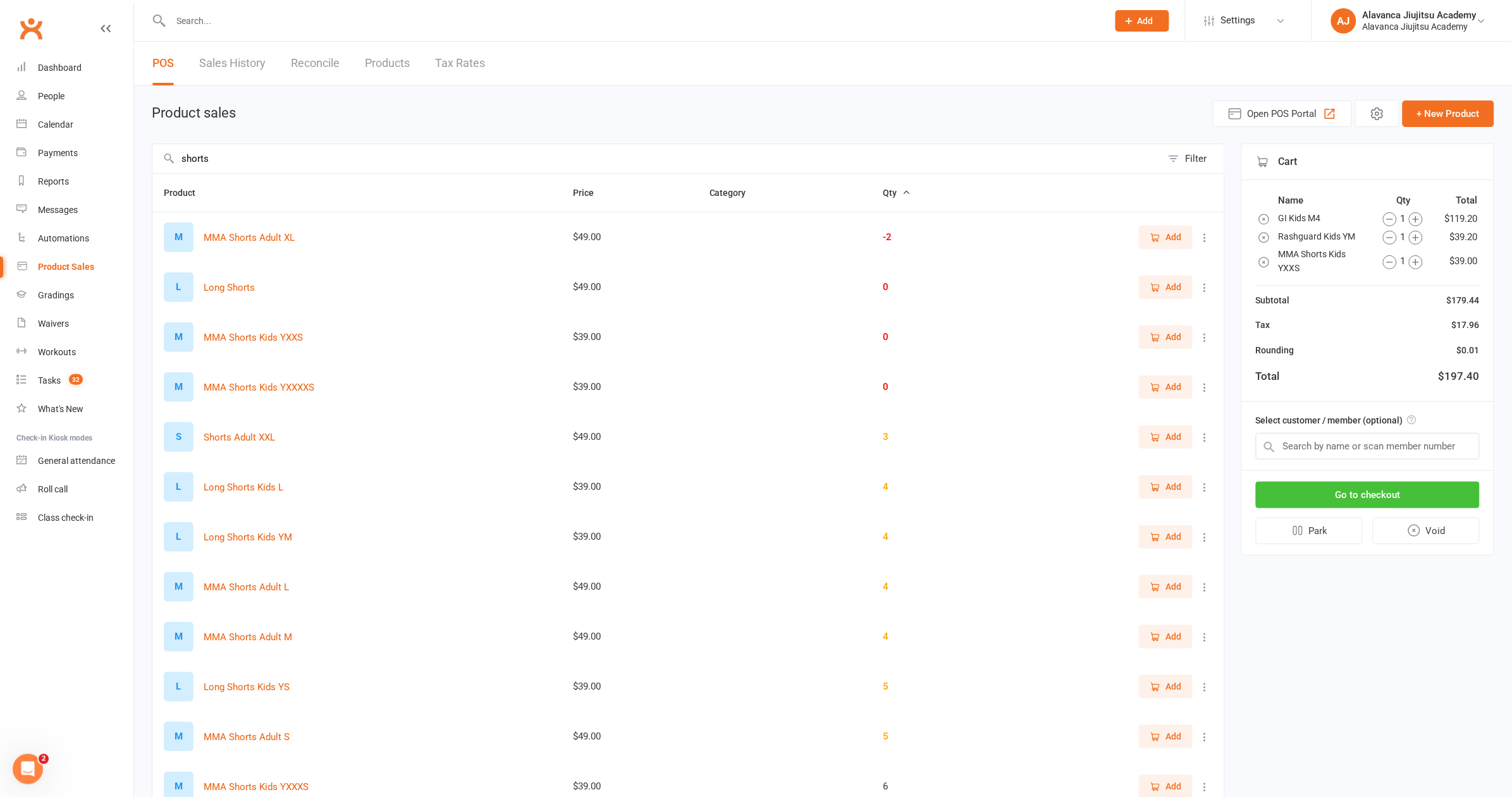
click at [1341, 485] on button "Go to checkout" at bounding box center [1368, 495] width 224 height 27
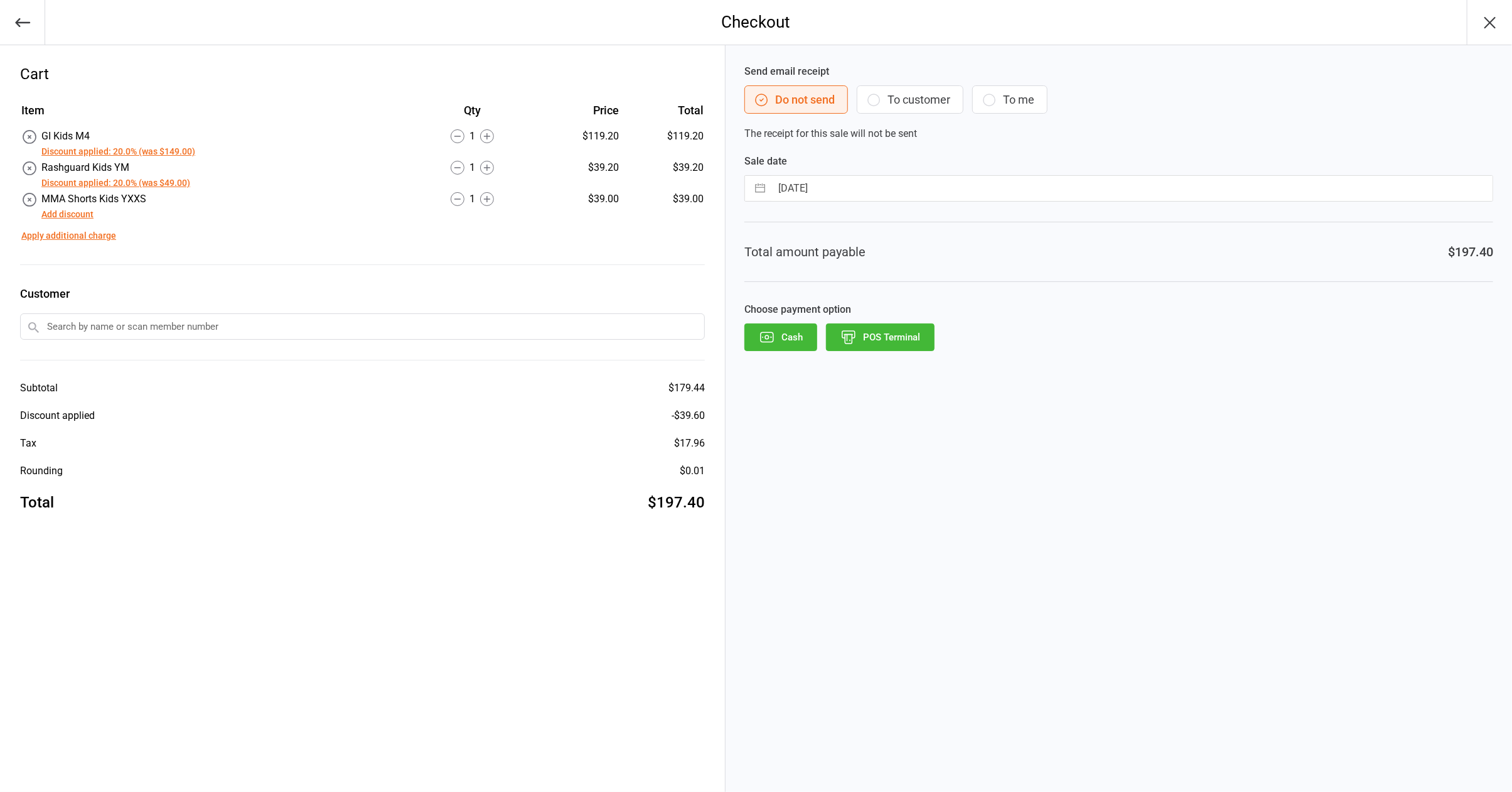
click at [70, 216] on button "Add discount" at bounding box center [67, 214] width 52 height 13
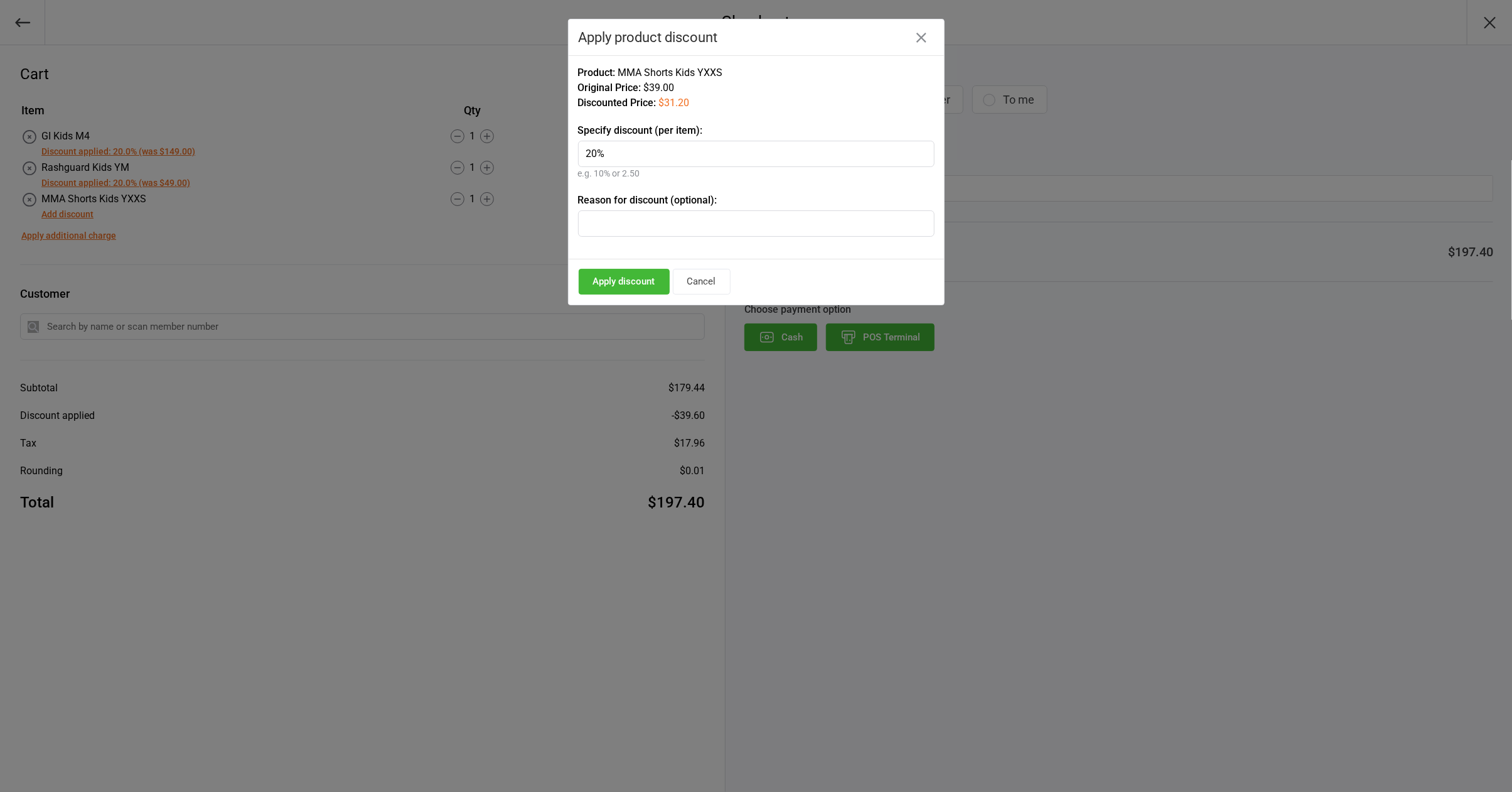
type input "20%"
click at [639, 281] on button "Apply discount" at bounding box center [624, 281] width 91 height 26
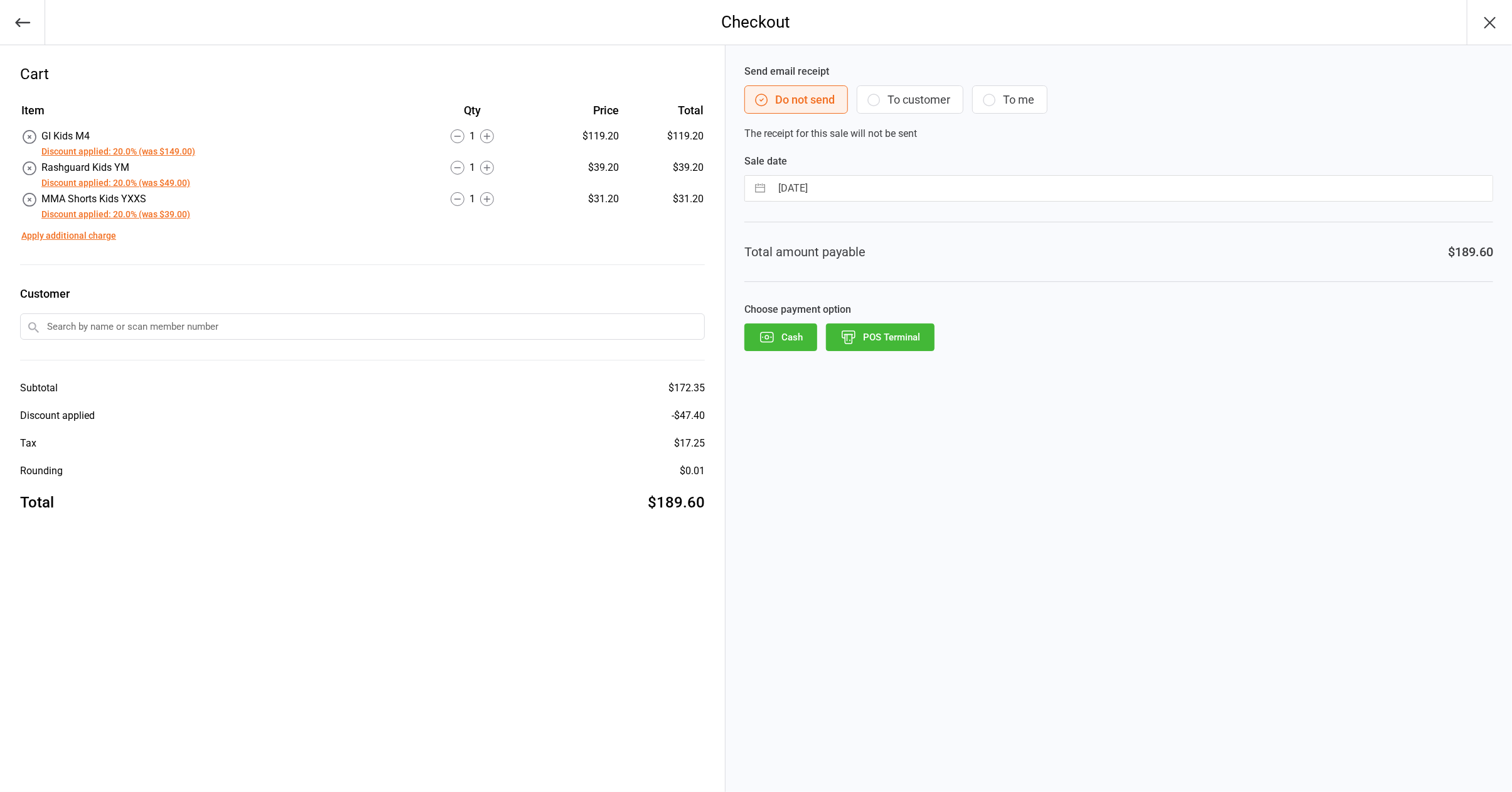
click at [637, 223] on td "Apply additional charge" at bounding box center [362, 233] width 682 height 20
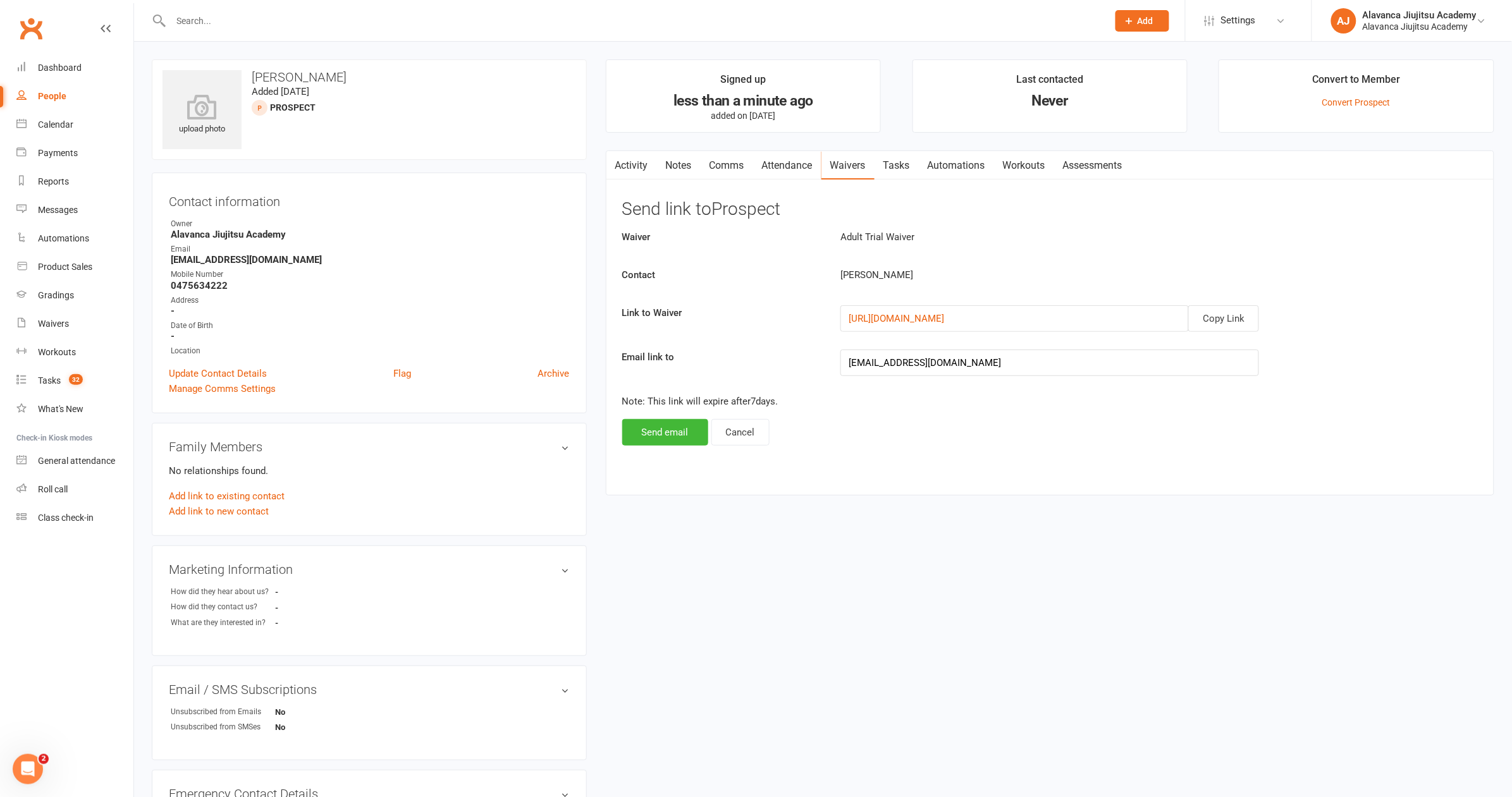
click at [1175, 470] on div "Activity Notes Comms Attendance Waivers Tasks Automations Workouts Assessments …" at bounding box center [1050, 323] width 889 height 345
click at [665, 436] on button "Send email" at bounding box center [665, 432] width 86 height 27
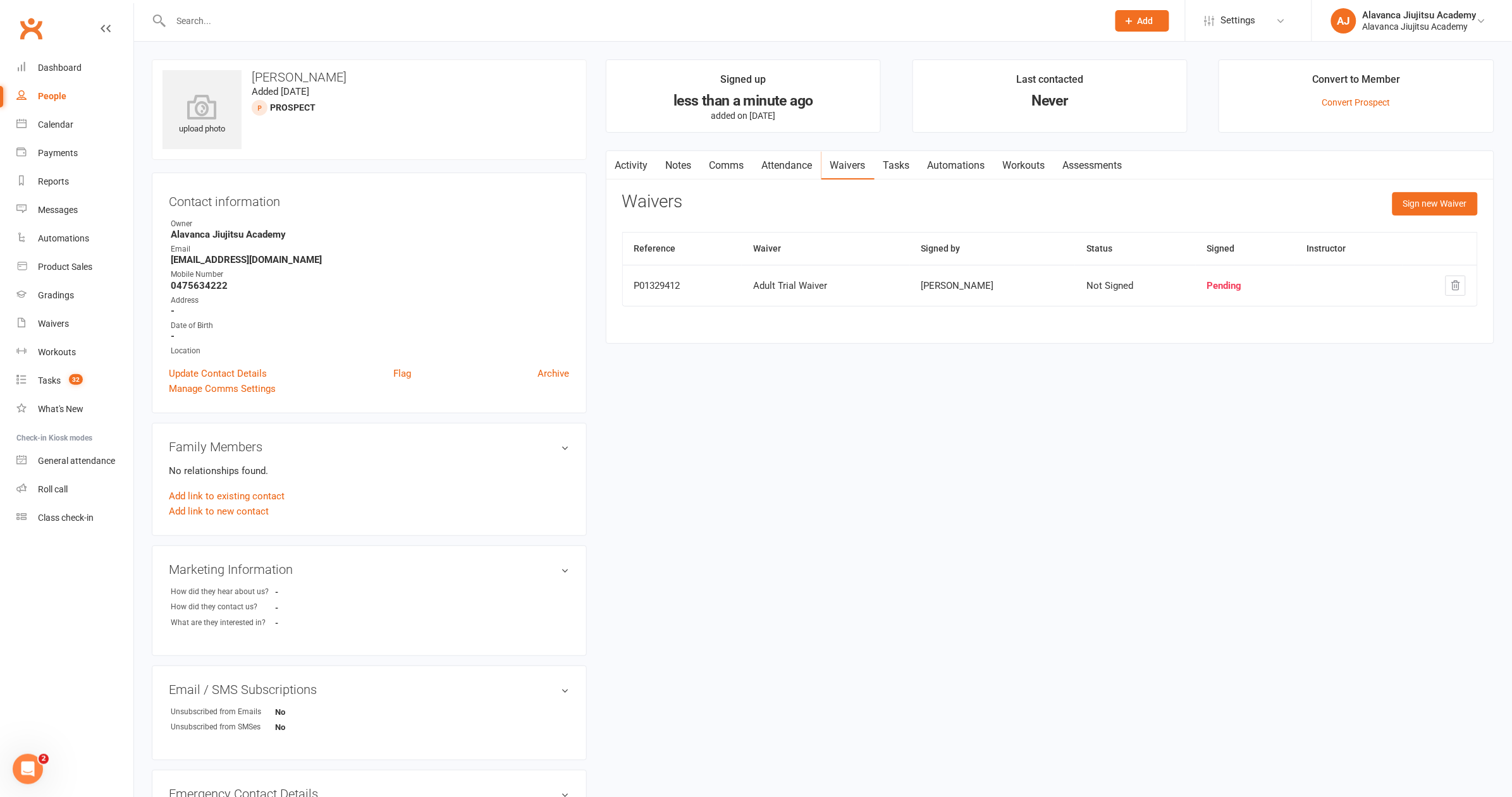
click at [399, 129] on div "upload photo Tim Stuckey Added 14 August, 2025 prospect" at bounding box center [369, 109] width 435 height 100
click at [259, 75] on h3 "[PERSON_NAME]" at bounding box center [369, 77] width 414 height 14
click at [472, 184] on div "Contact information Owner Alavanca Jiujitsu Academy Email timrstuckey@gmail.com…" at bounding box center [369, 293] width 435 height 241
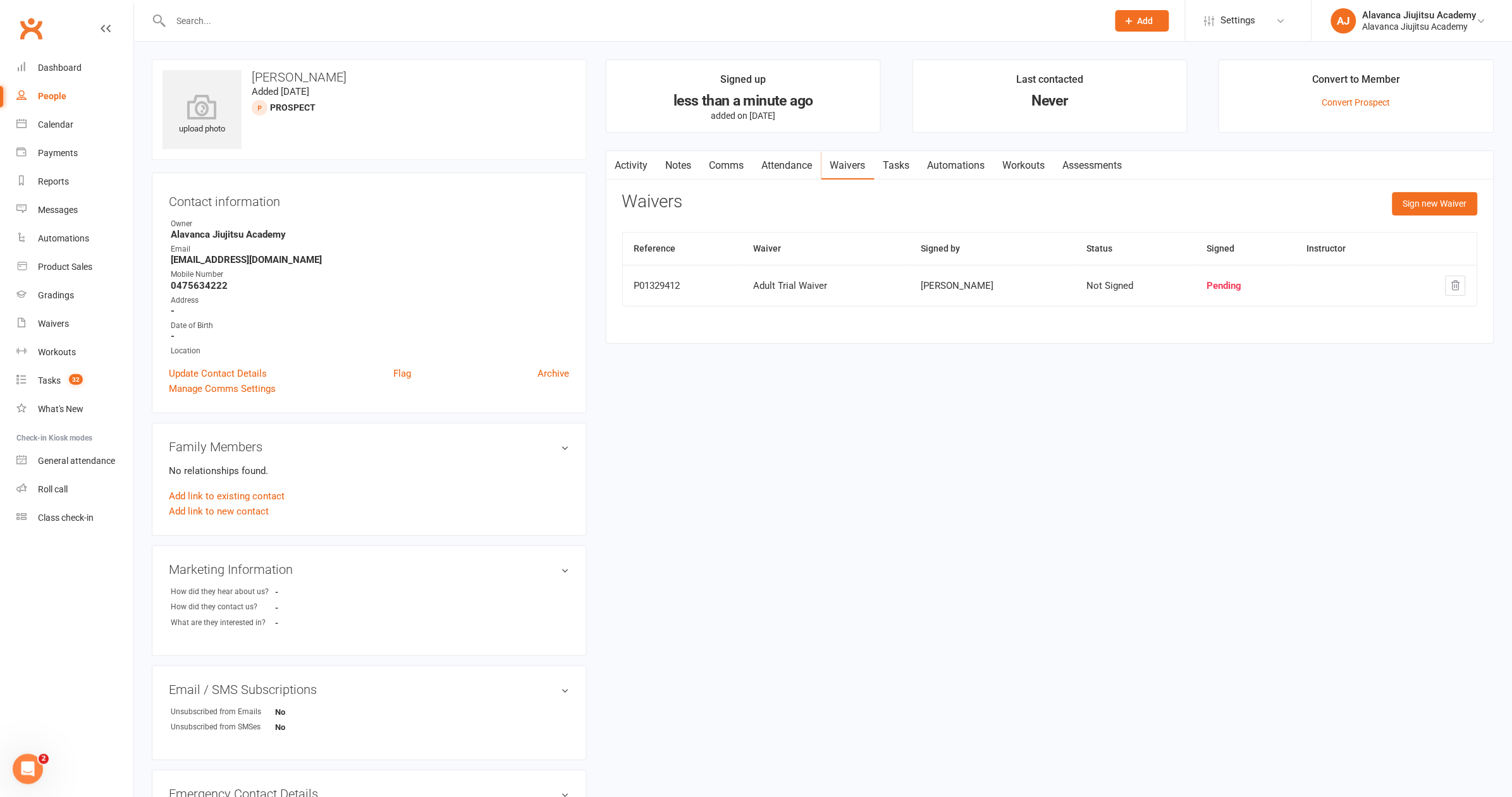
click at [522, 178] on div "Contact information Owner Alavanca Jiujitsu Academy Email timrstuckey@gmail.com…" at bounding box center [369, 293] width 435 height 241
click at [57, 130] on link "Calendar" at bounding box center [75, 125] width 117 height 29
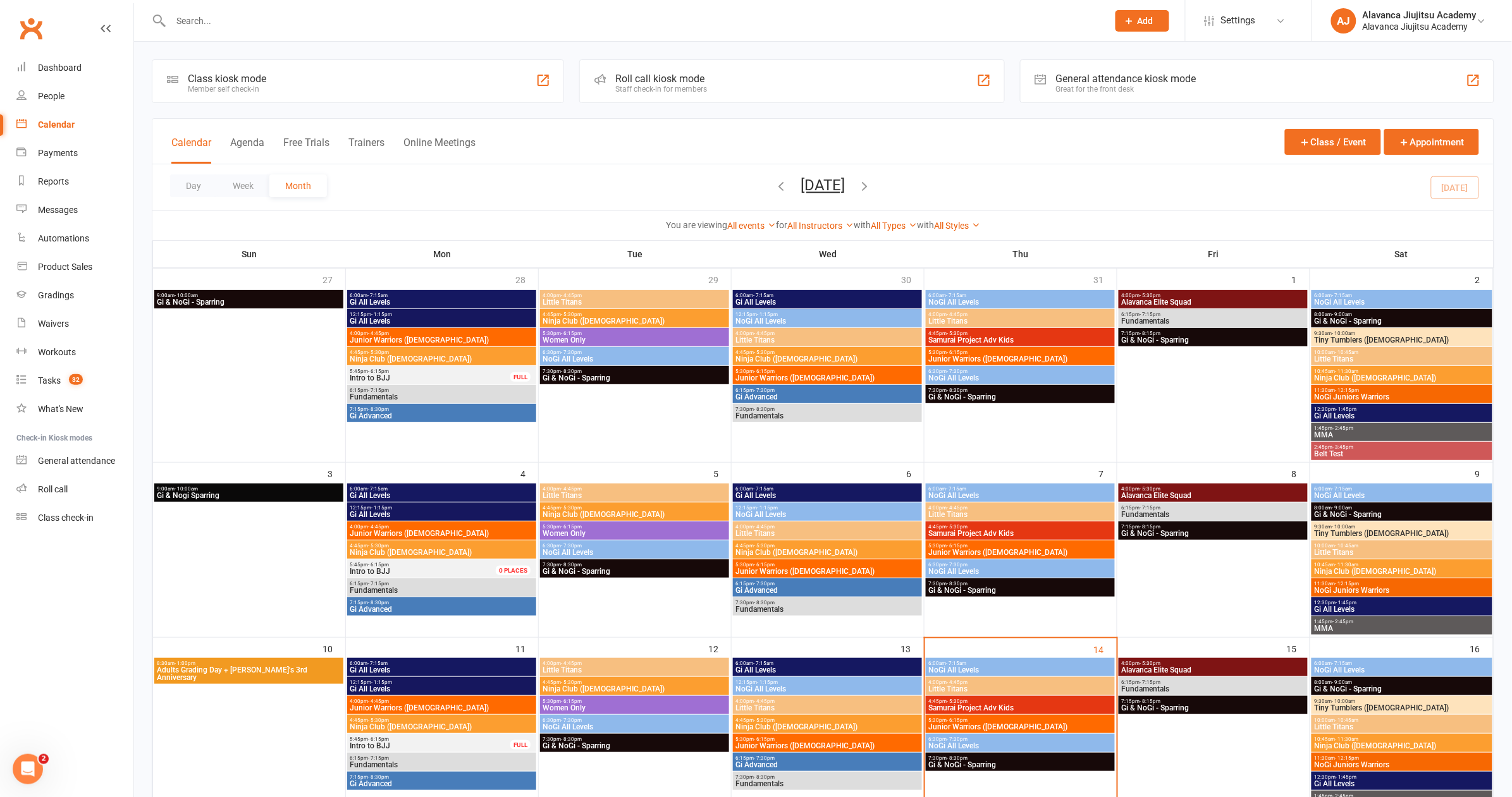
scroll to position [376, 0]
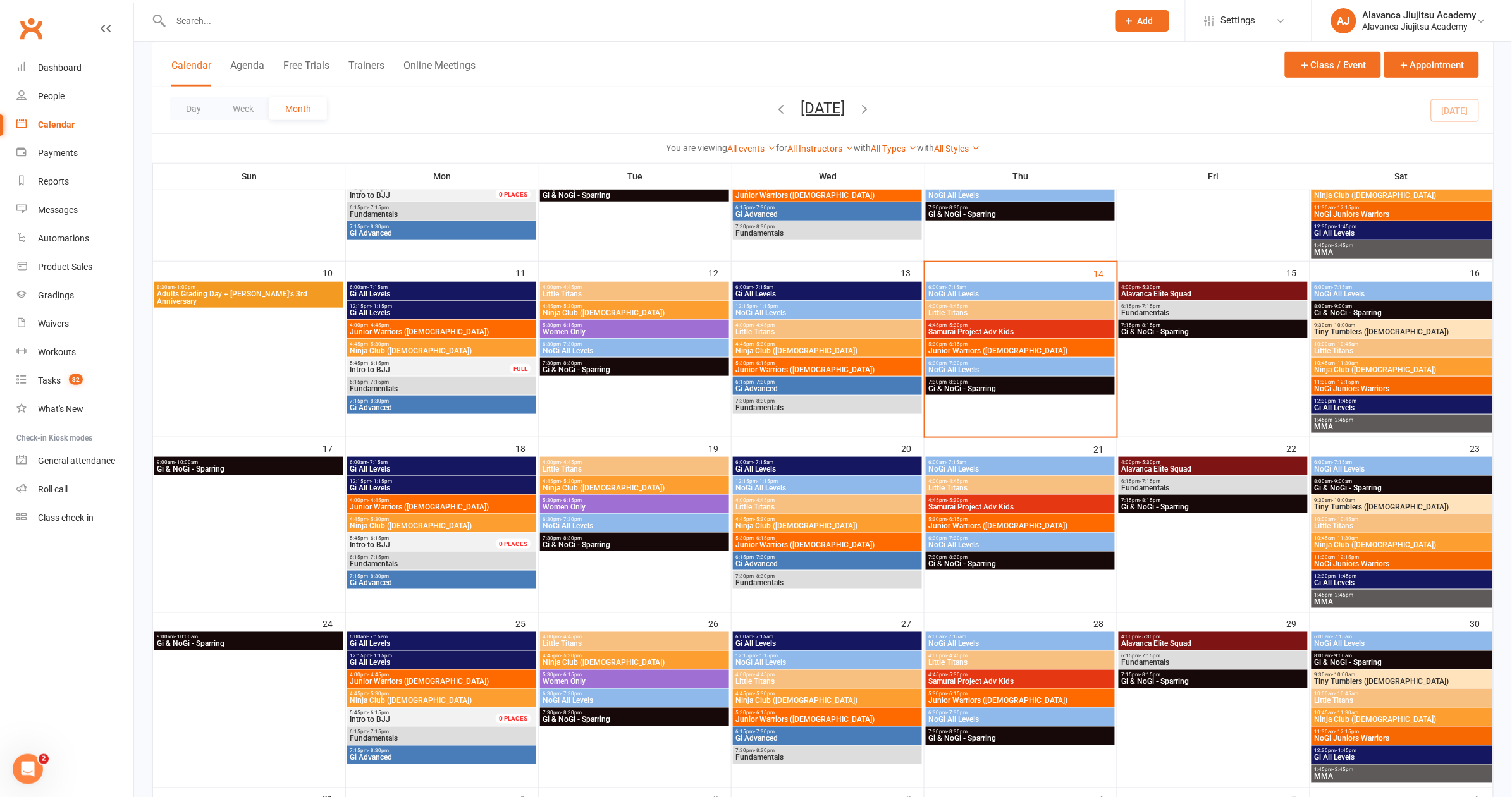
click at [376, 546] on span "Intro to BJJ" at bounding box center [371, 545] width 40 height 9
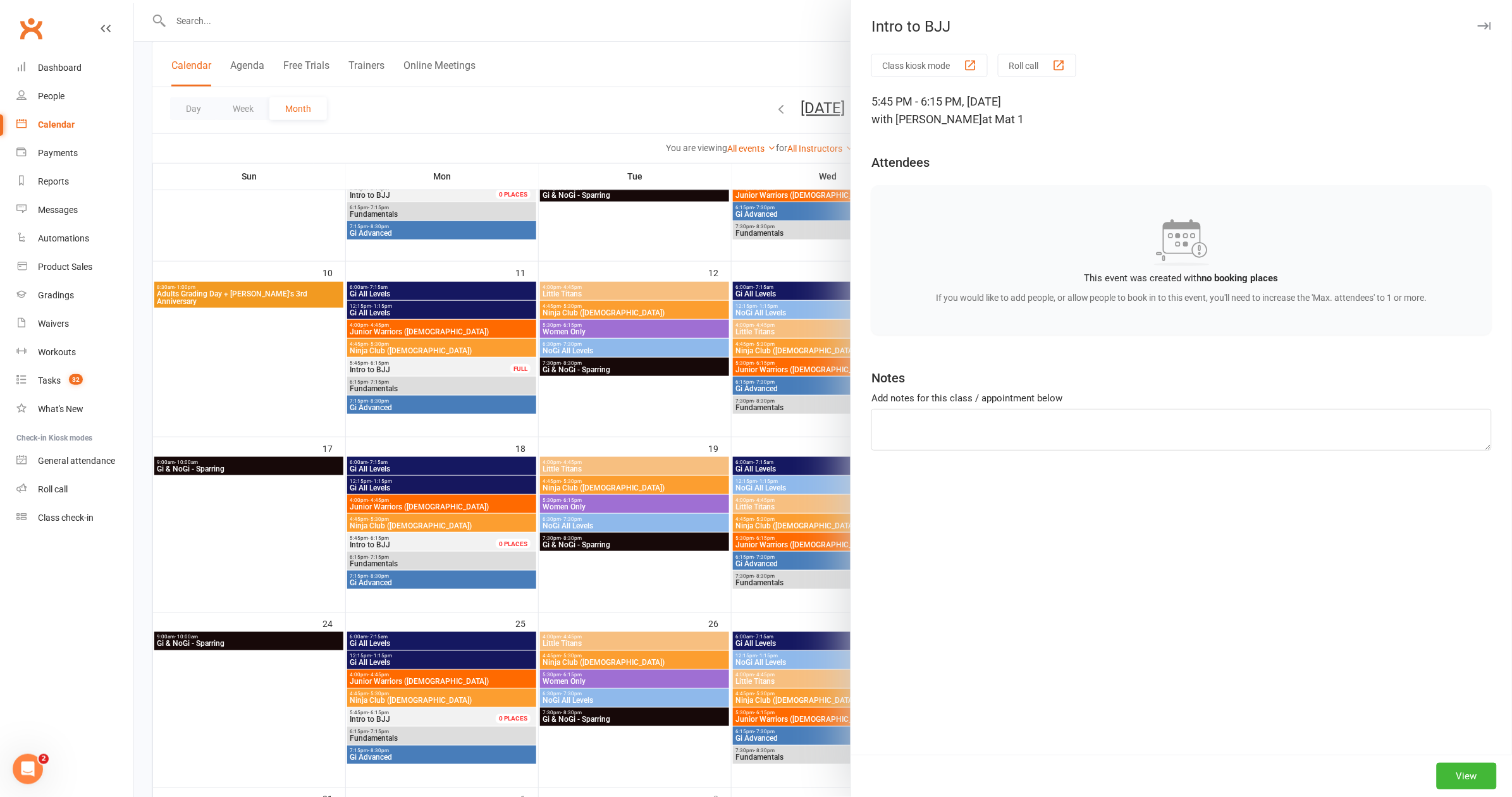
click at [1453, 763] on button "View" at bounding box center [1466, 776] width 60 height 27
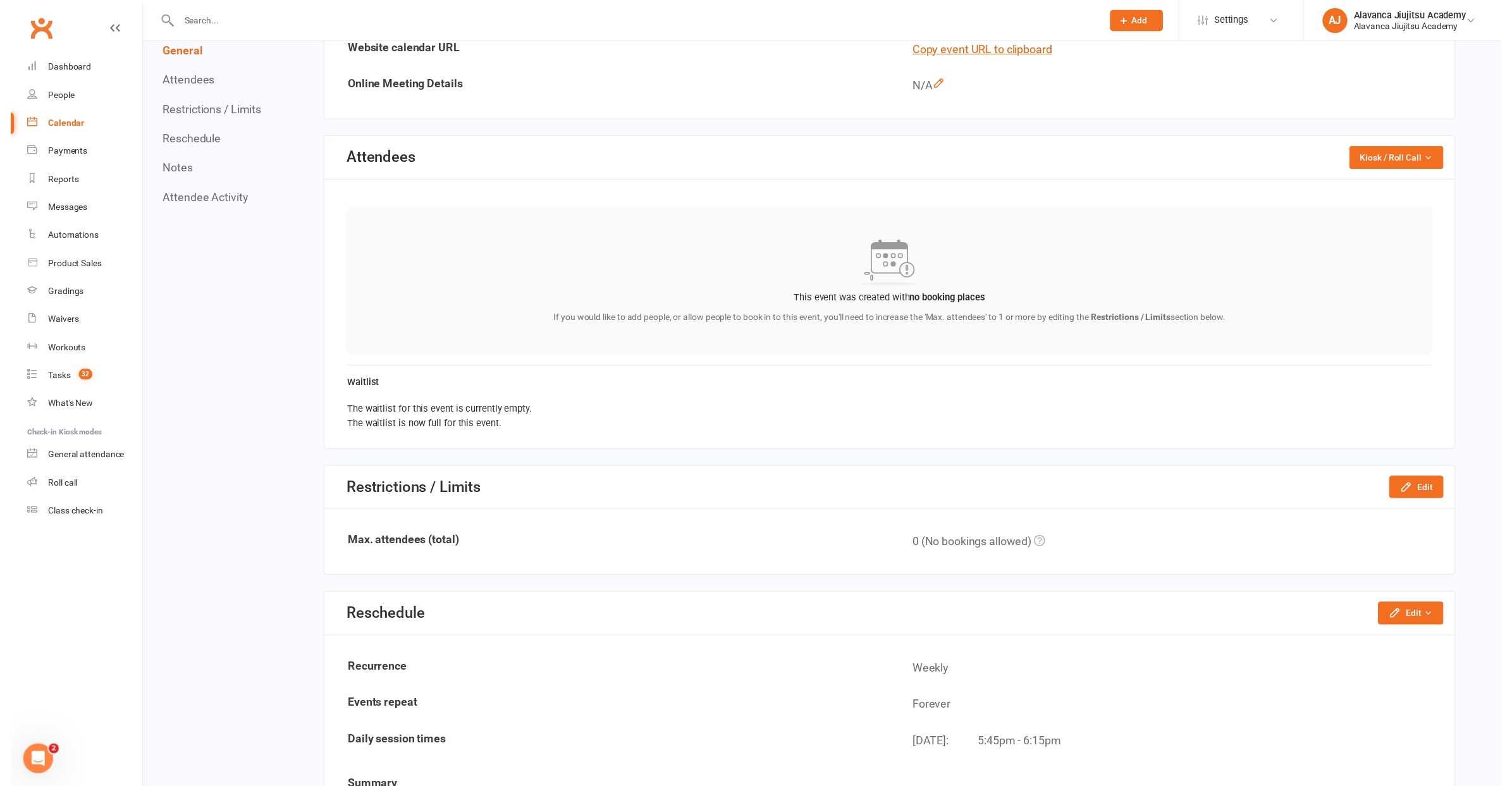
scroll to position [700, 0]
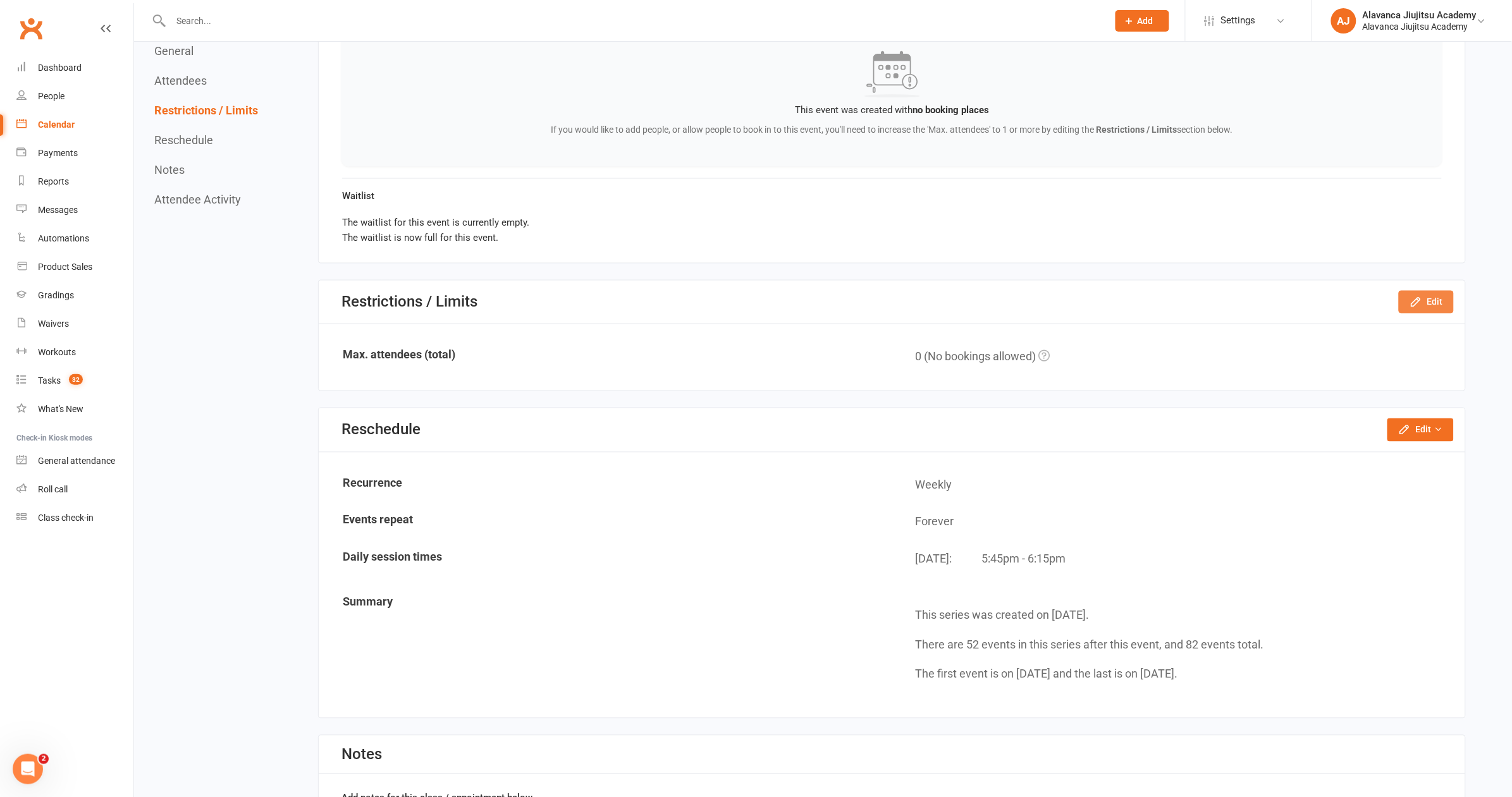
click at [1425, 296] on button "Edit" at bounding box center [1426, 302] width 55 height 23
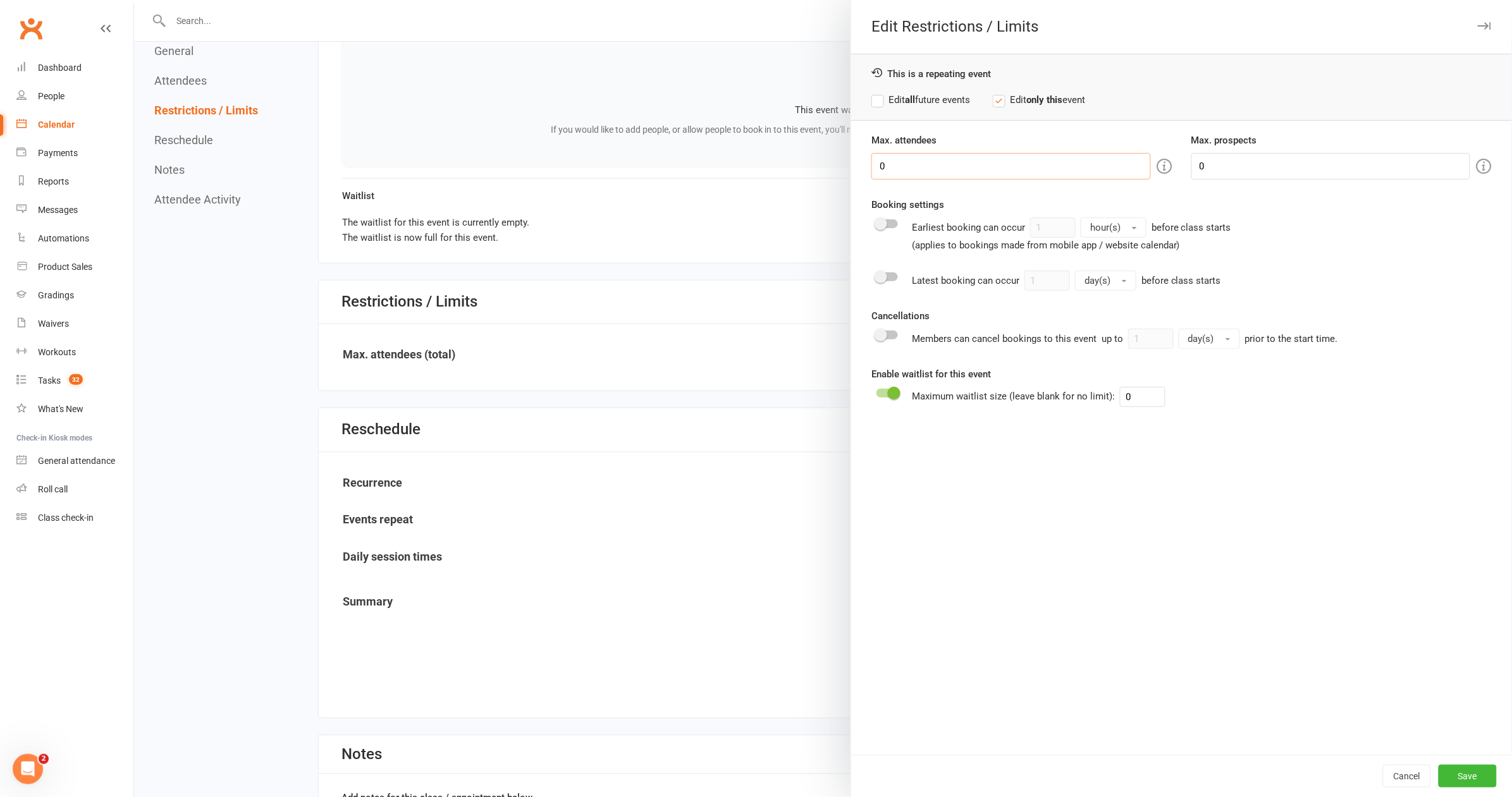
click at [938, 158] on input "0" at bounding box center [1011, 166] width 279 height 27
type input "1"
click at [1470, 776] on button "Save" at bounding box center [1467, 776] width 58 height 23
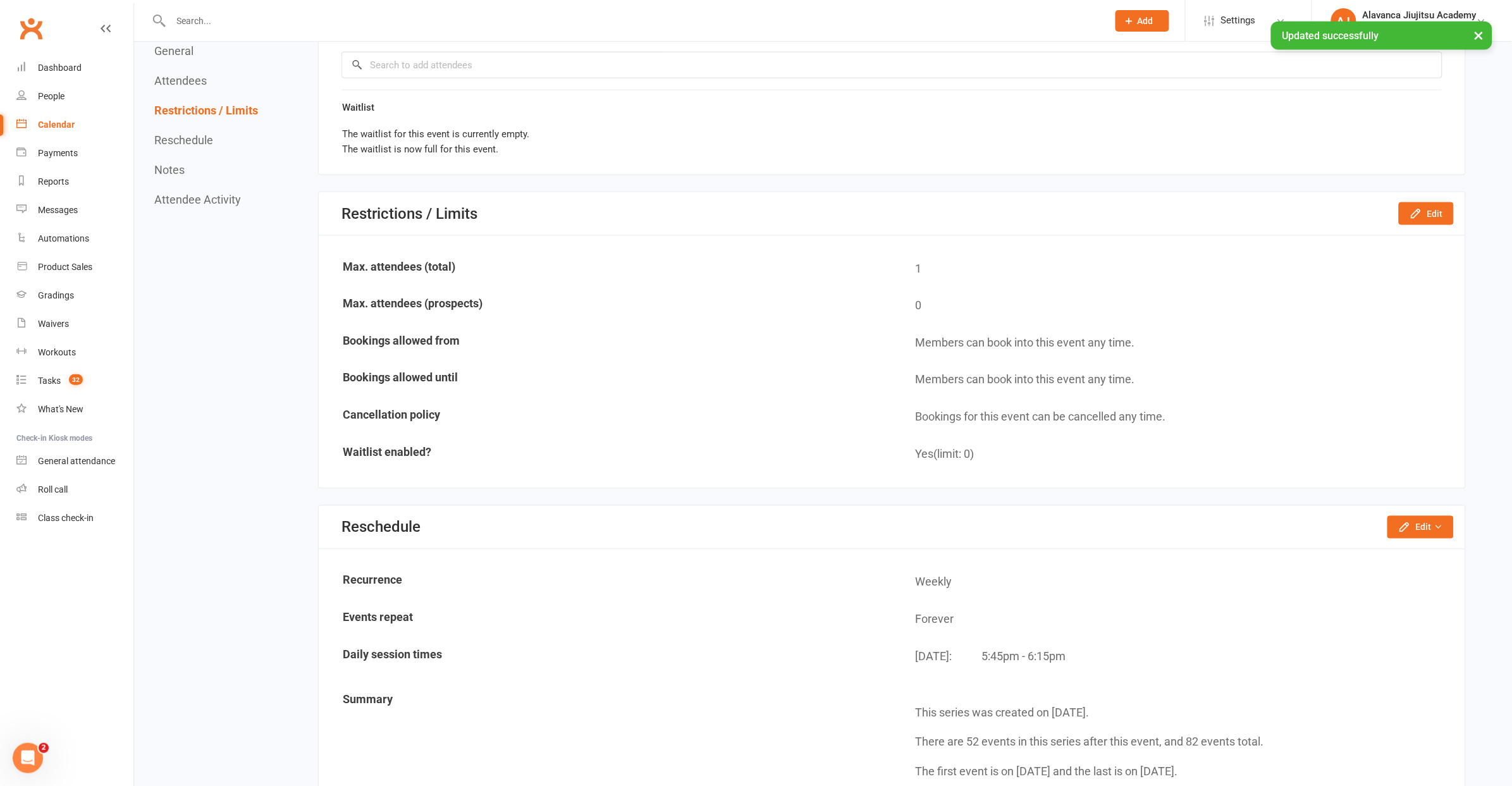
click at [827, 565] on td "Recurrence" at bounding box center [605, 582] width 571 height 36
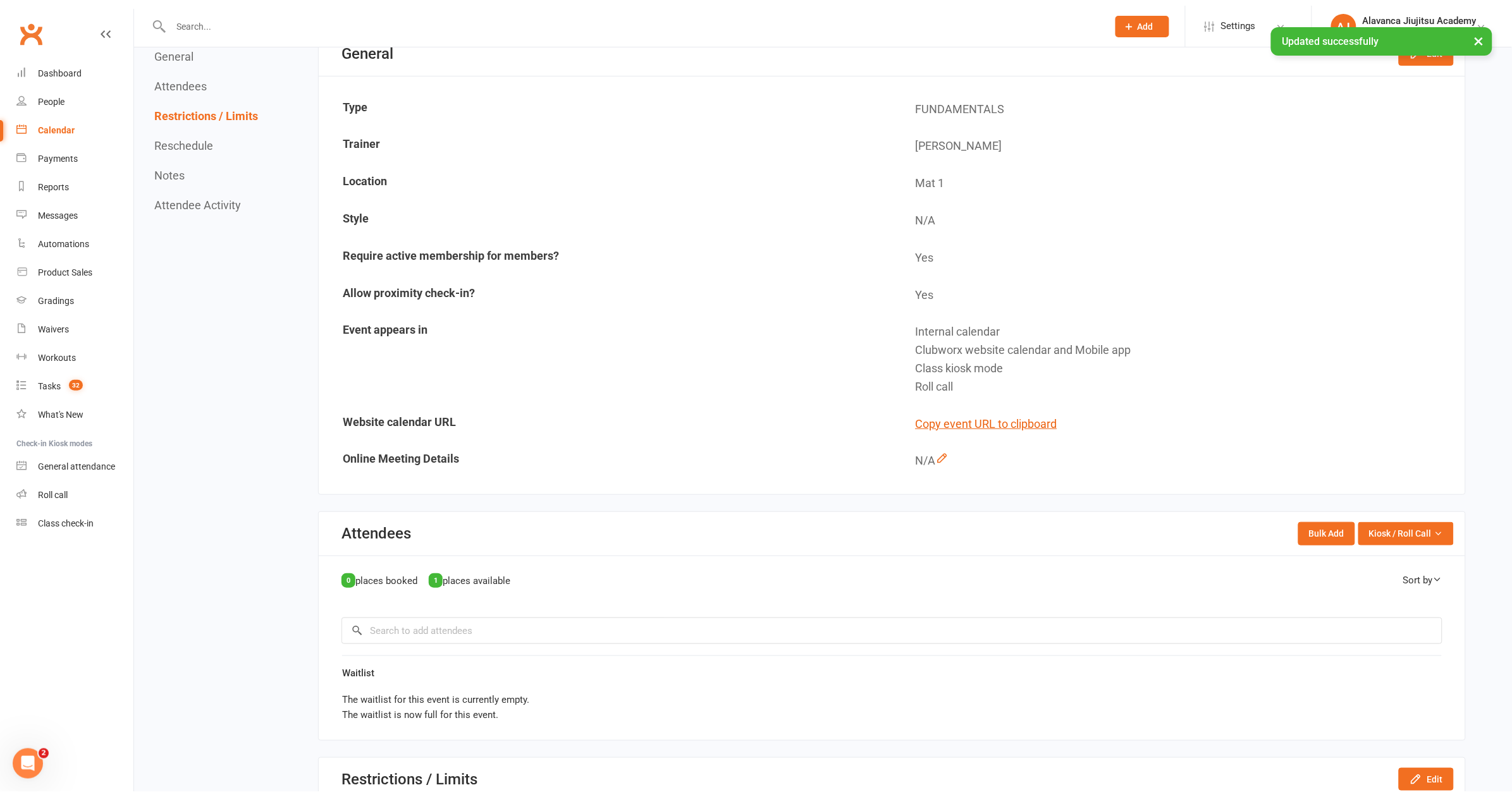
scroll to position [0, 0]
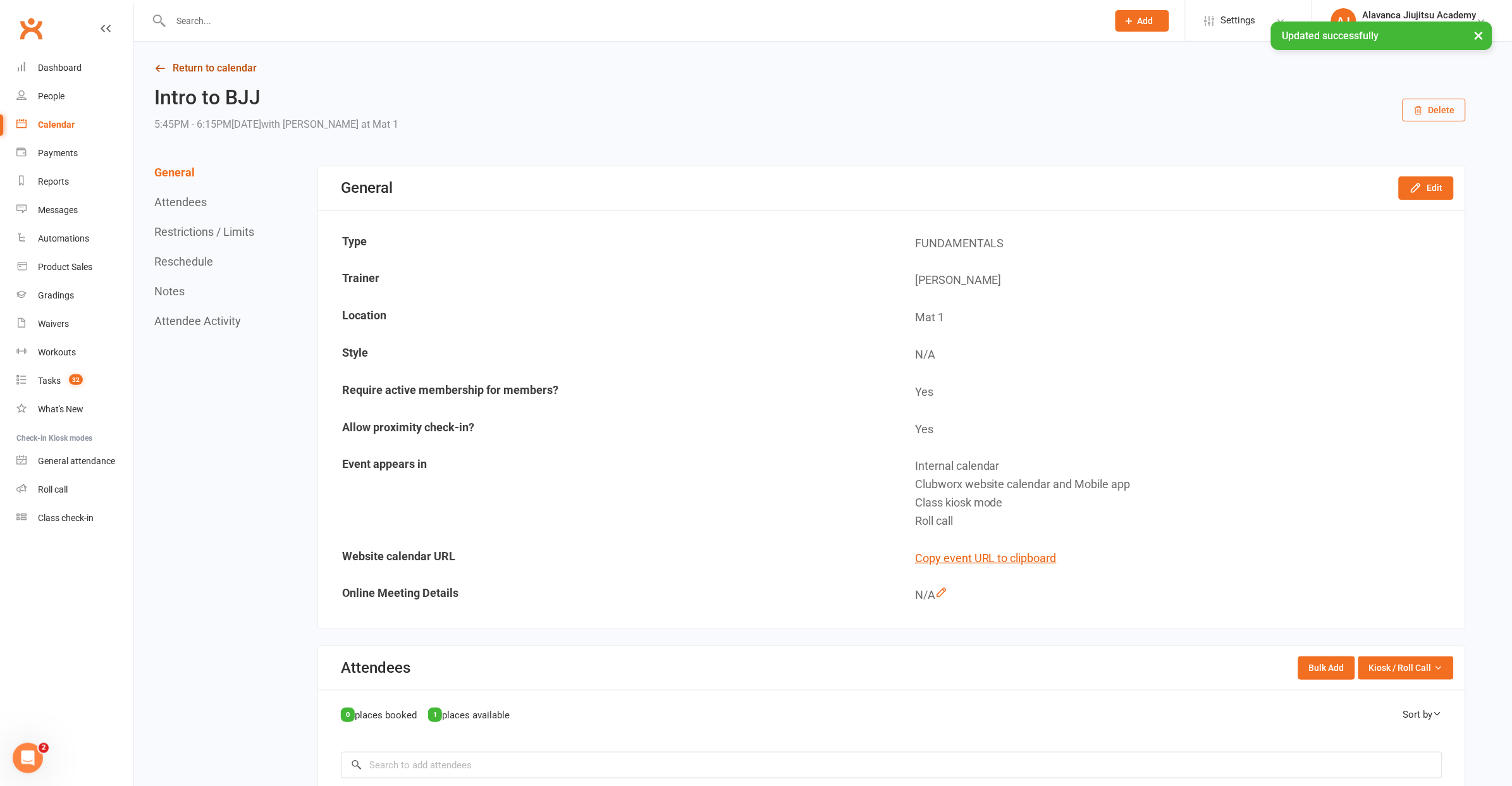
click at [209, 64] on link "Return to calendar" at bounding box center [810, 68] width 1311 height 18
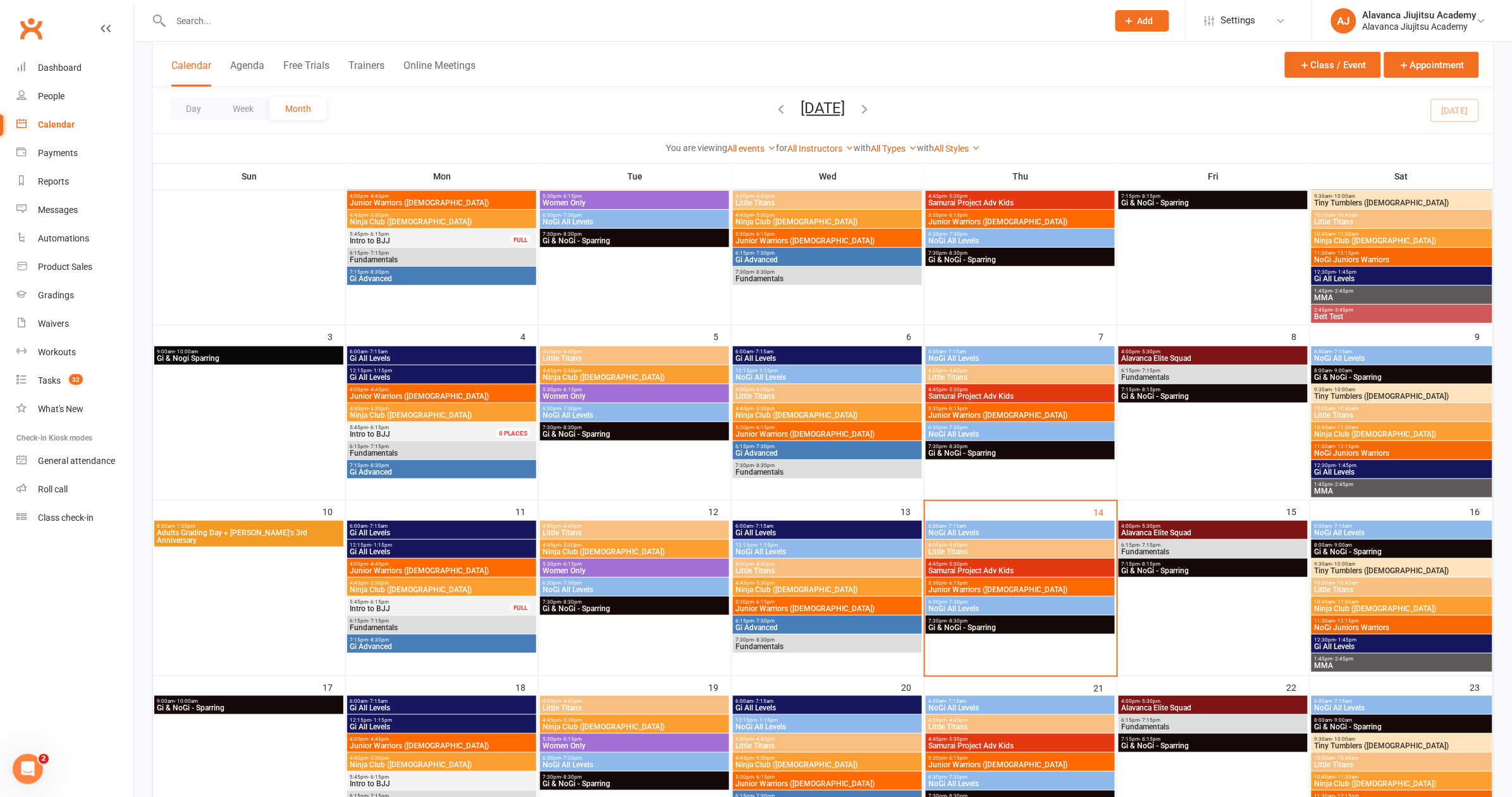
scroll to position [272, 0]
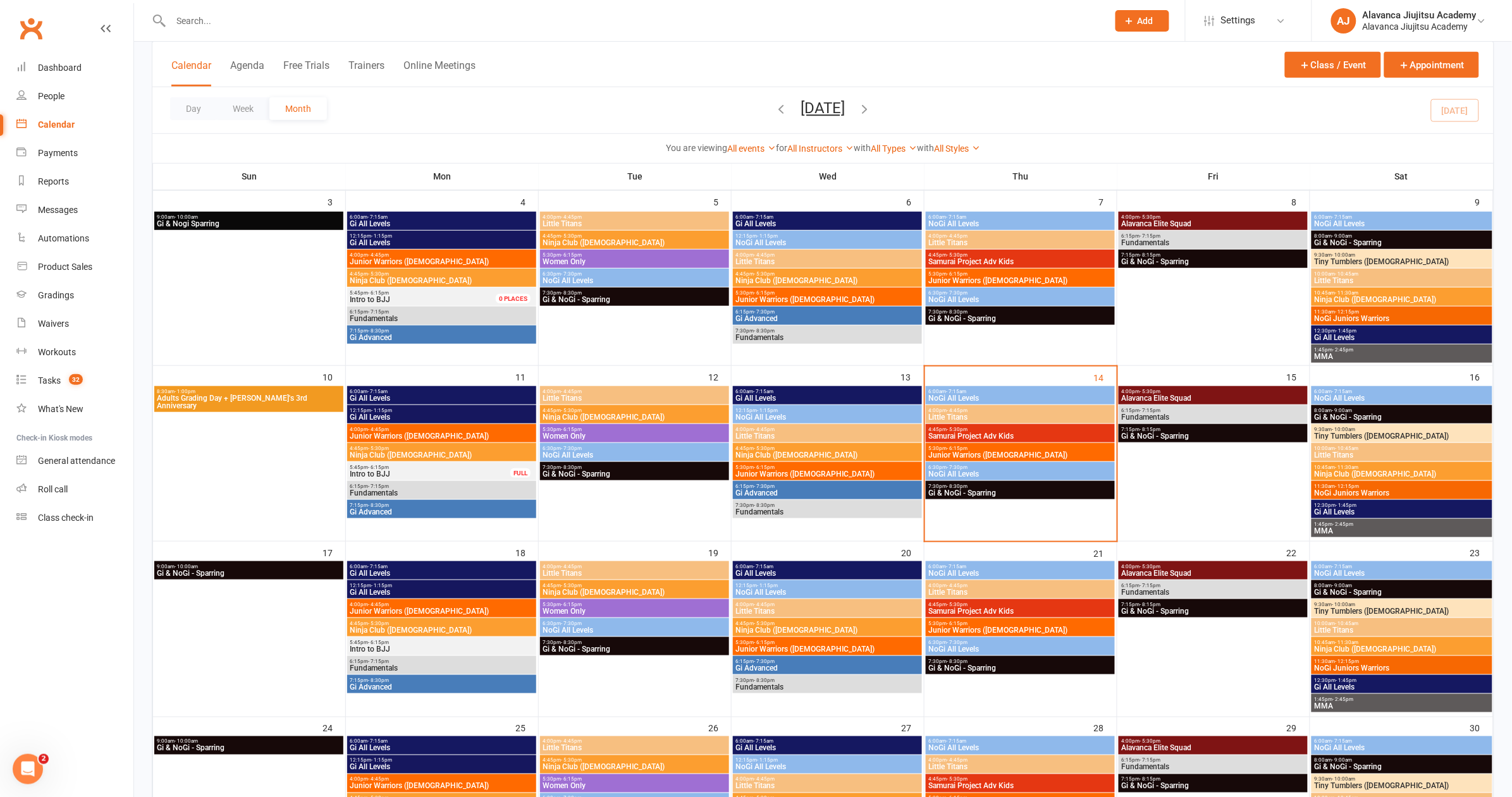
click at [419, 470] on span "Intro to BJJ" at bounding box center [431, 474] width 162 height 8
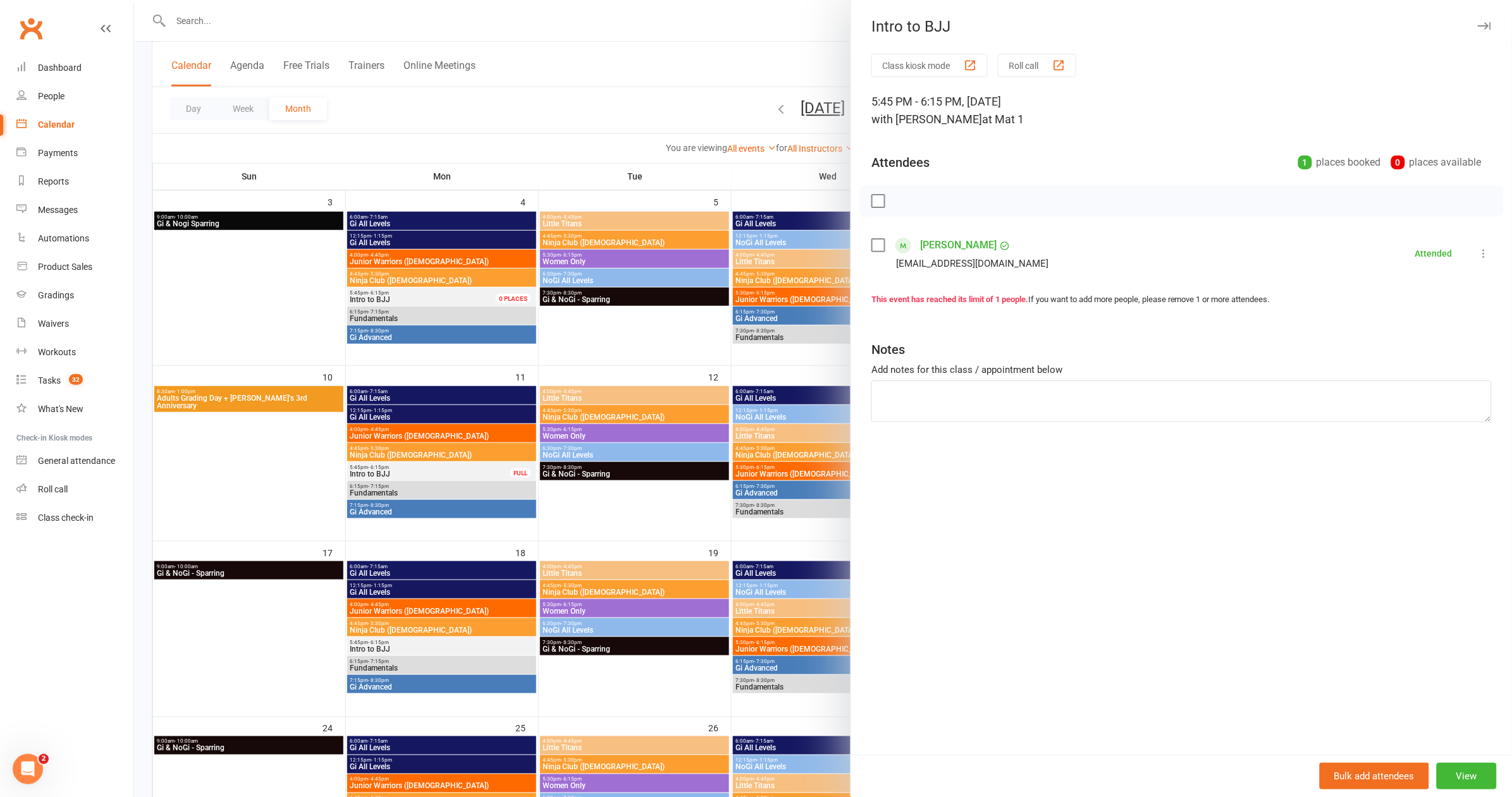
click at [554, 512] on div at bounding box center [823, 398] width 1378 height 797
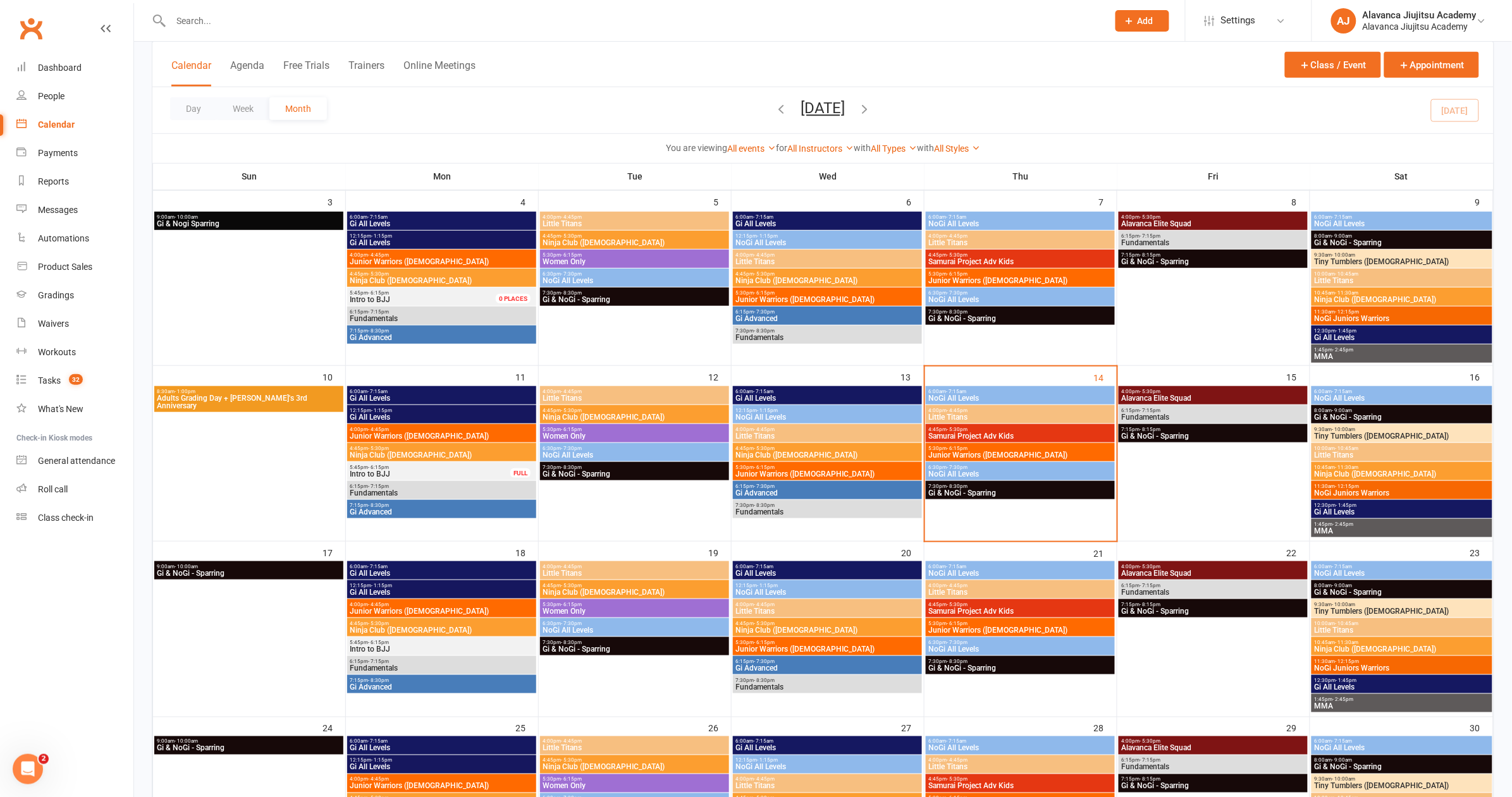
click at [406, 648] on span "Intro to BJJ" at bounding box center [442, 649] width 184 height 8
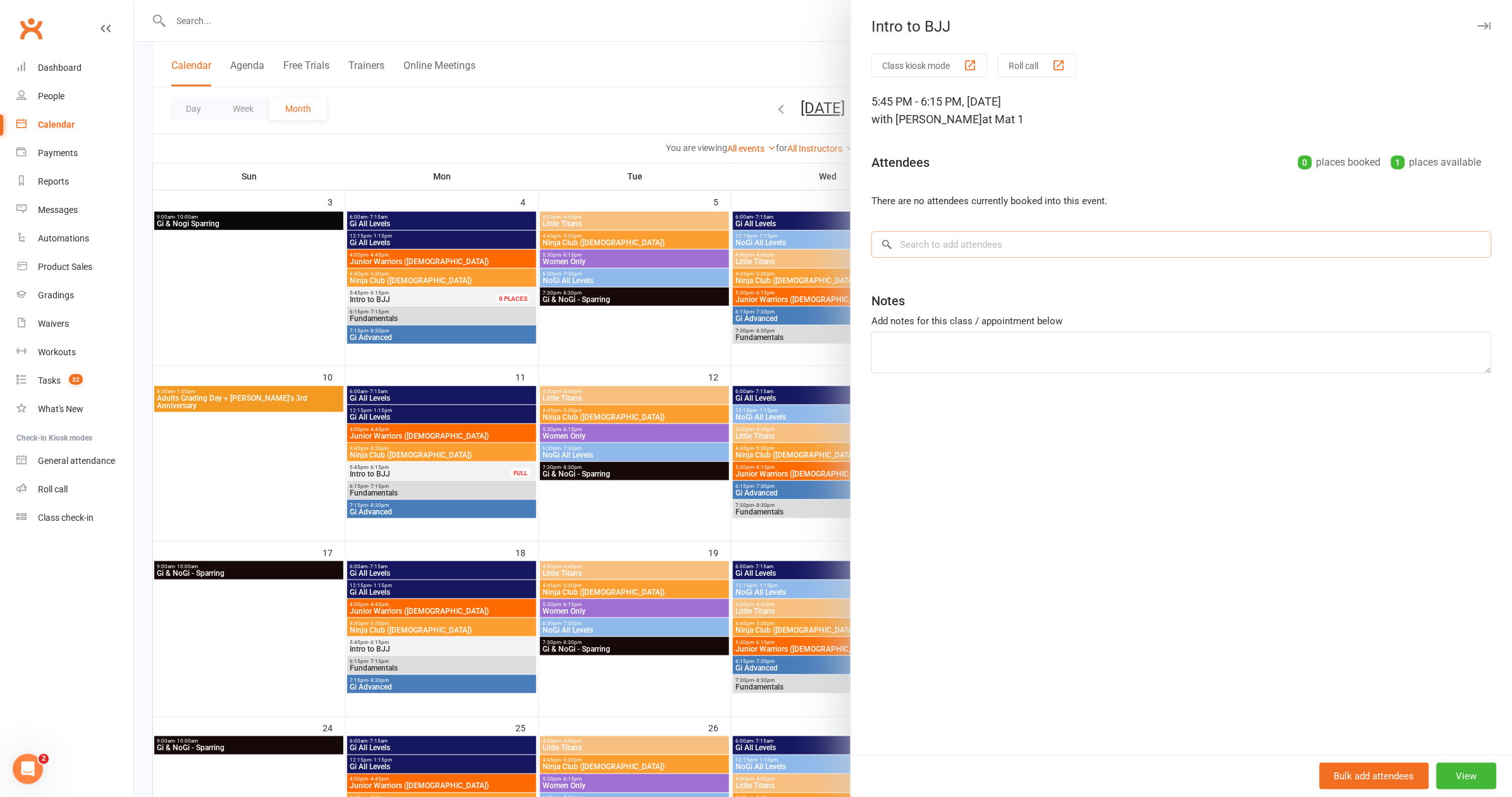
click at [977, 249] on input "search" at bounding box center [1182, 244] width 620 height 27
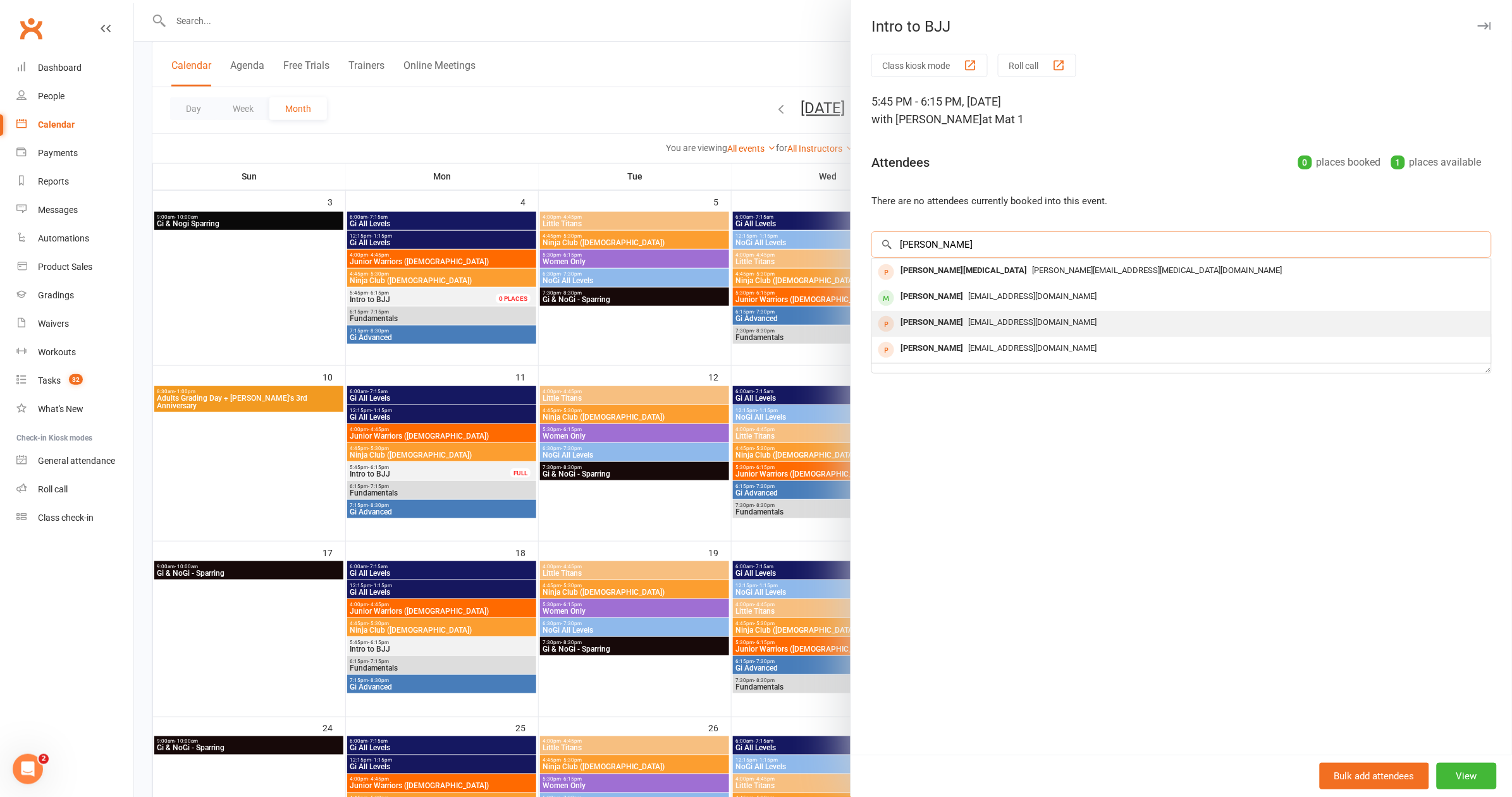
type input "Tim"
click at [973, 326] on div "timrstuckey@gmail.com" at bounding box center [1181, 322] width 609 height 18
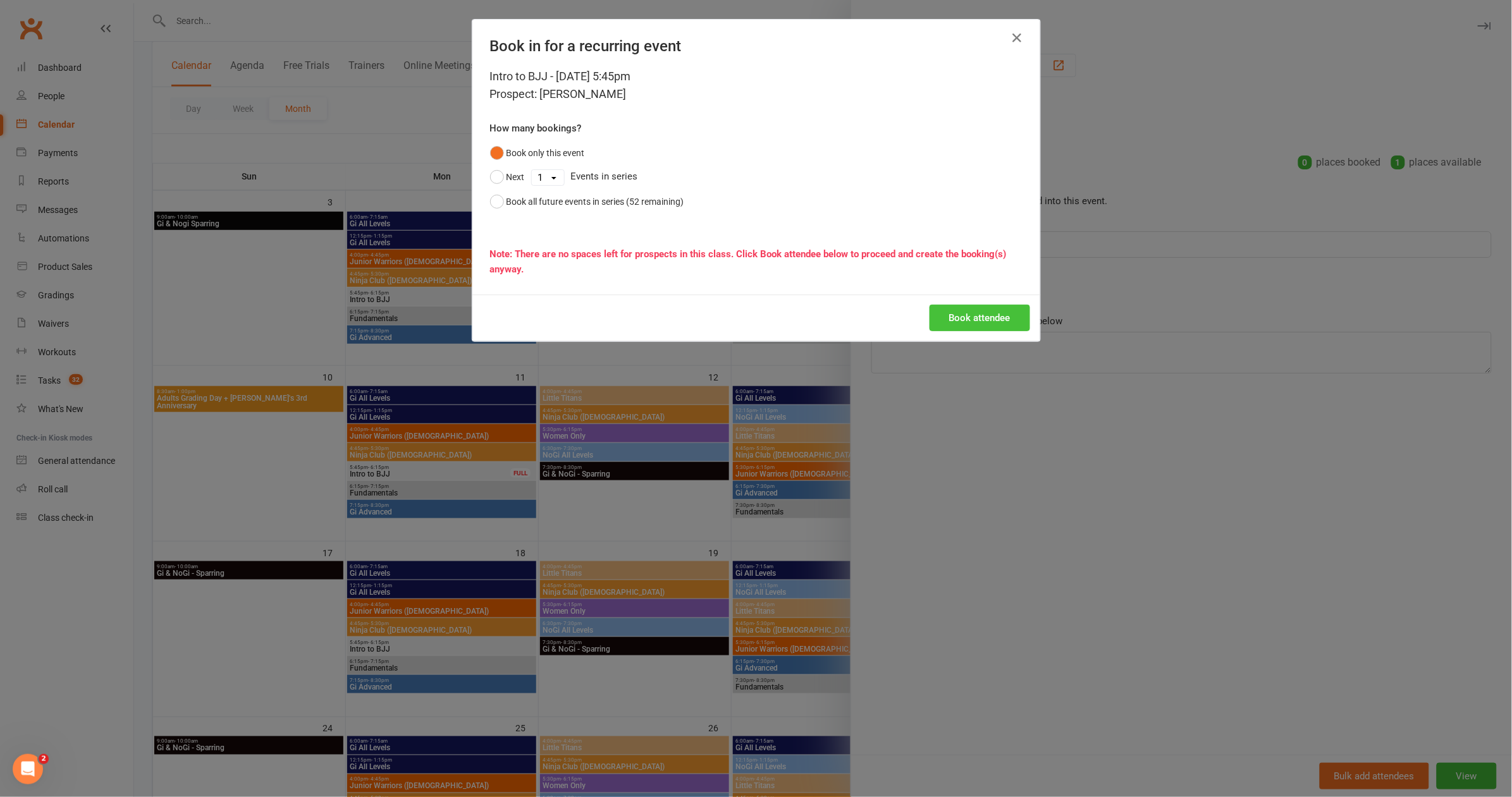
click at [965, 305] on button "Book attendee" at bounding box center [980, 318] width 100 height 27
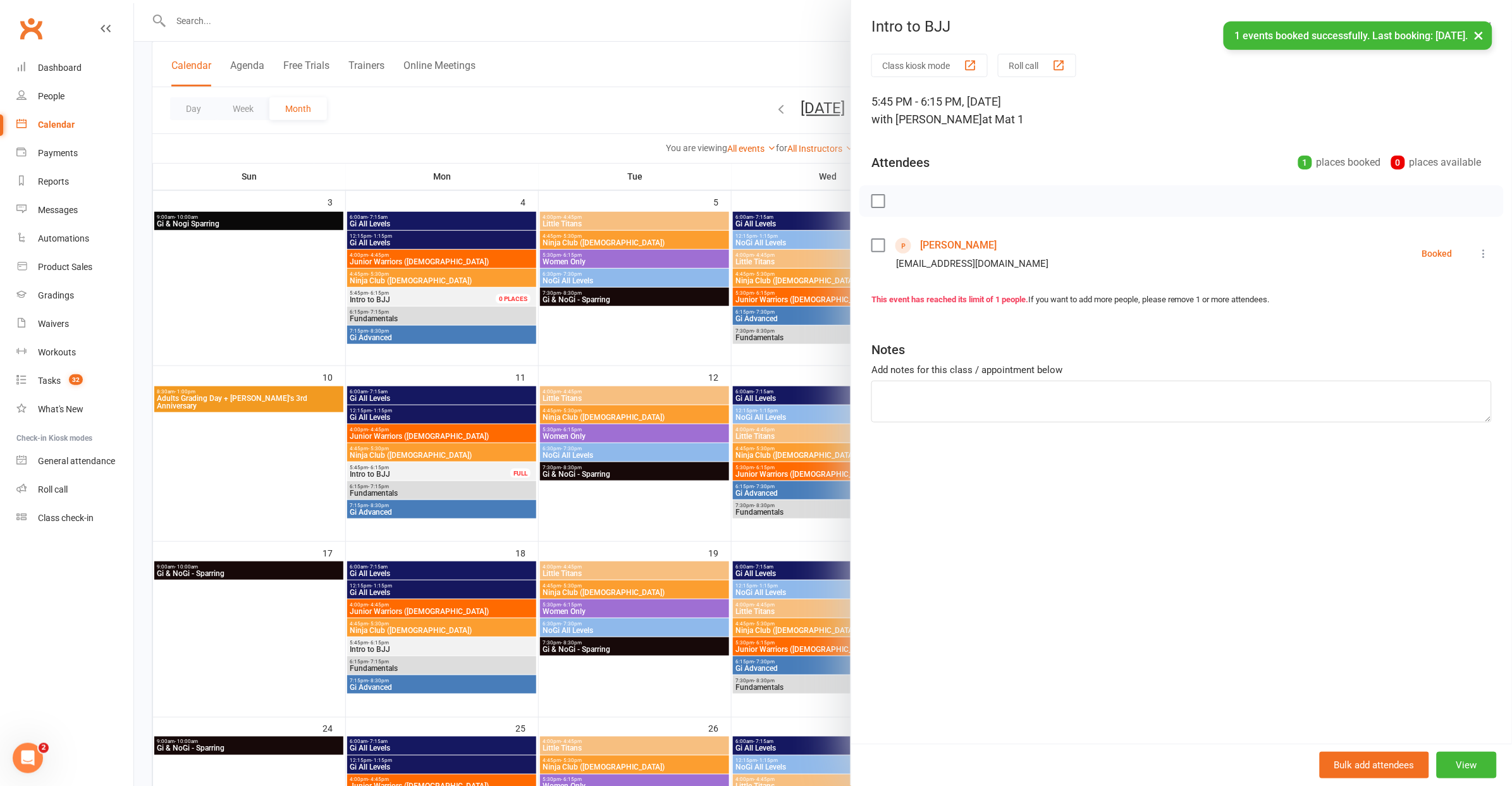
click at [442, 489] on div at bounding box center [823, 393] width 1378 height 786
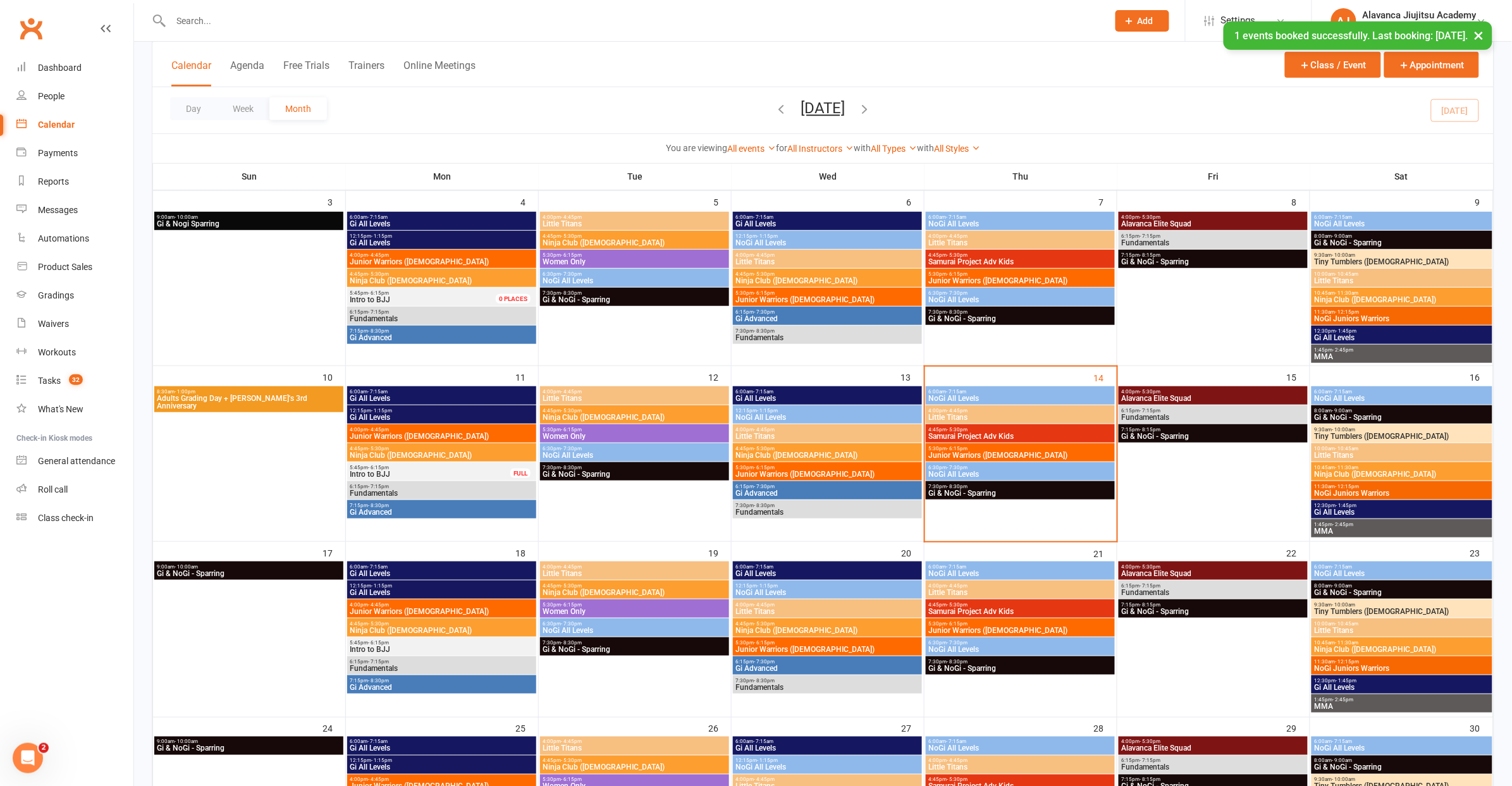
click at [411, 658] on span "6:15pm - 7:15pm" at bounding box center [442, 661] width 184 height 6
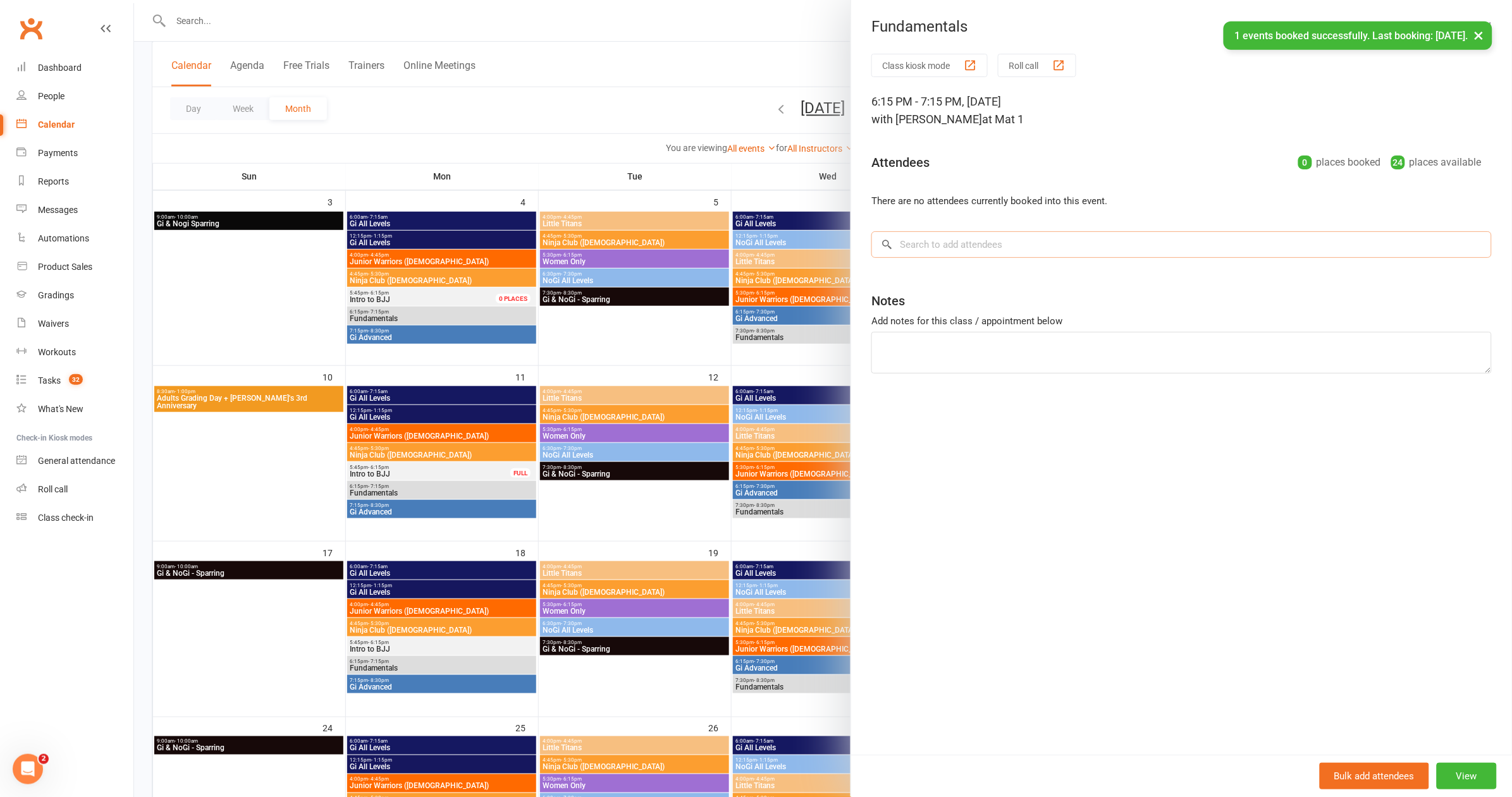
click at [1089, 245] on input "search" at bounding box center [1182, 244] width 620 height 27
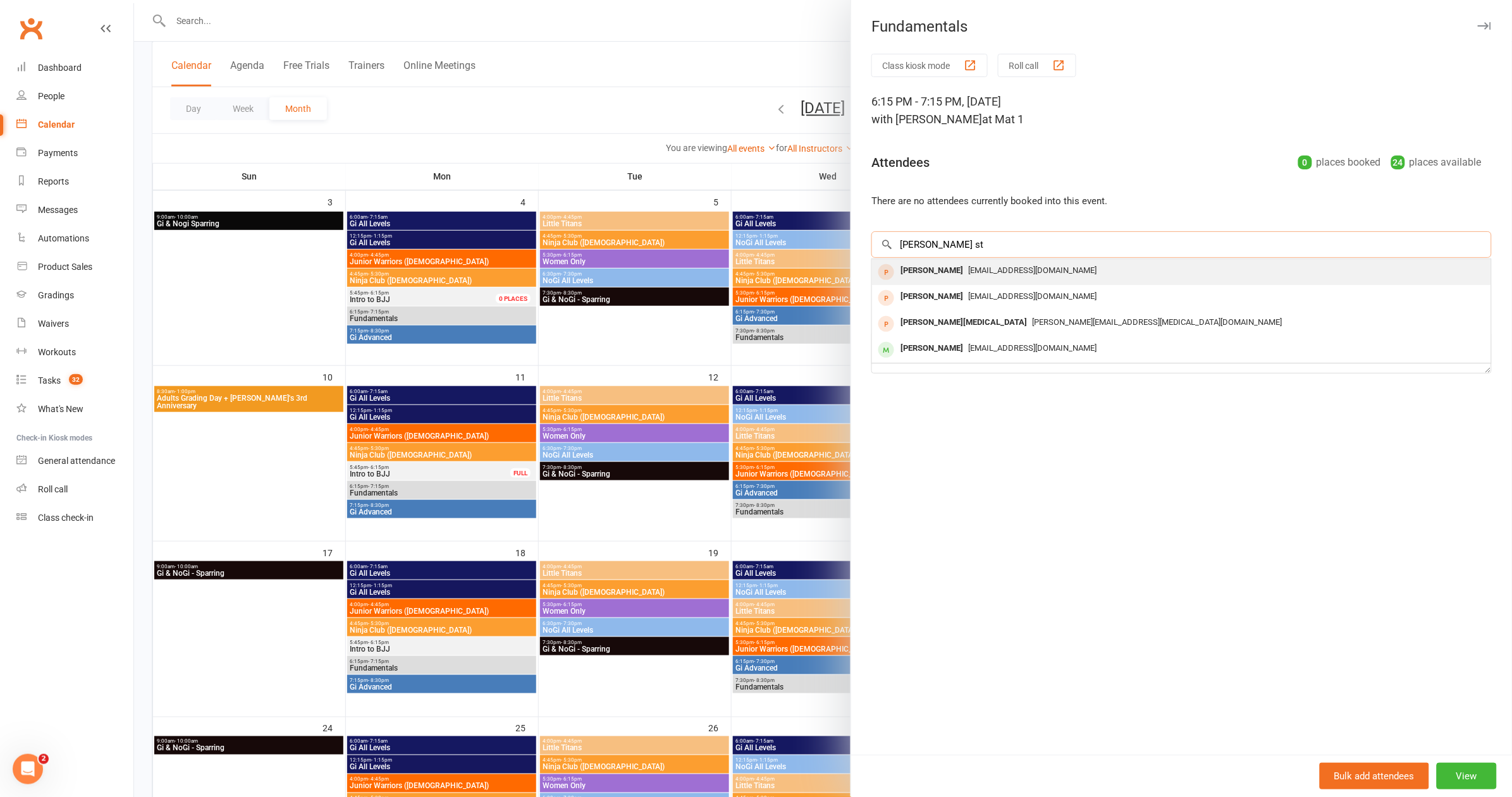
type input "Tim st"
click at [1084, 259] on div "Tim Stuckey timrstuckey@gmail.com" at bounding box center [1182, 272] width 619 height 26
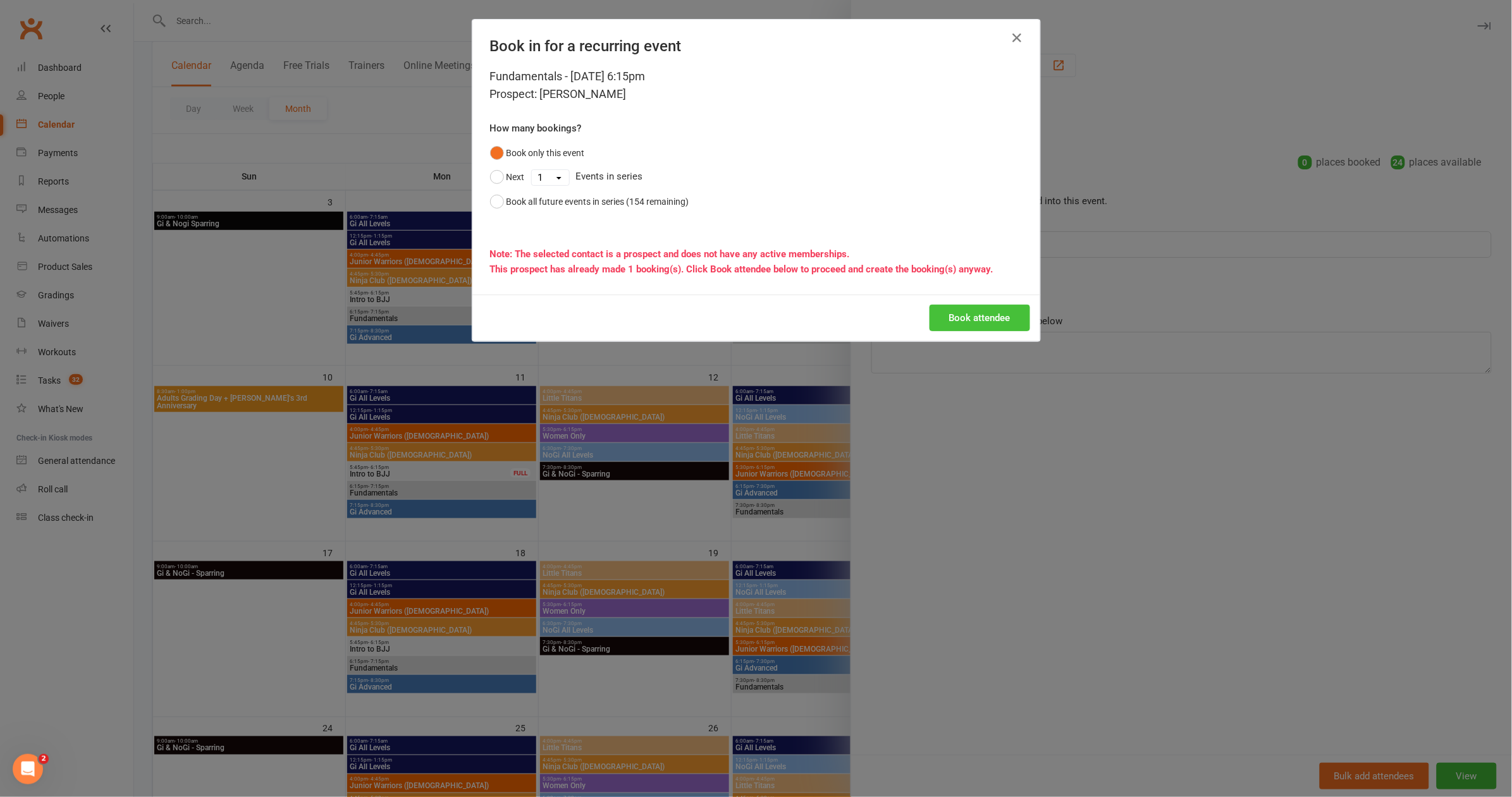
click at [978, 317] on button "Book attendee" at bounding box center [980, 318] width 100 height 27
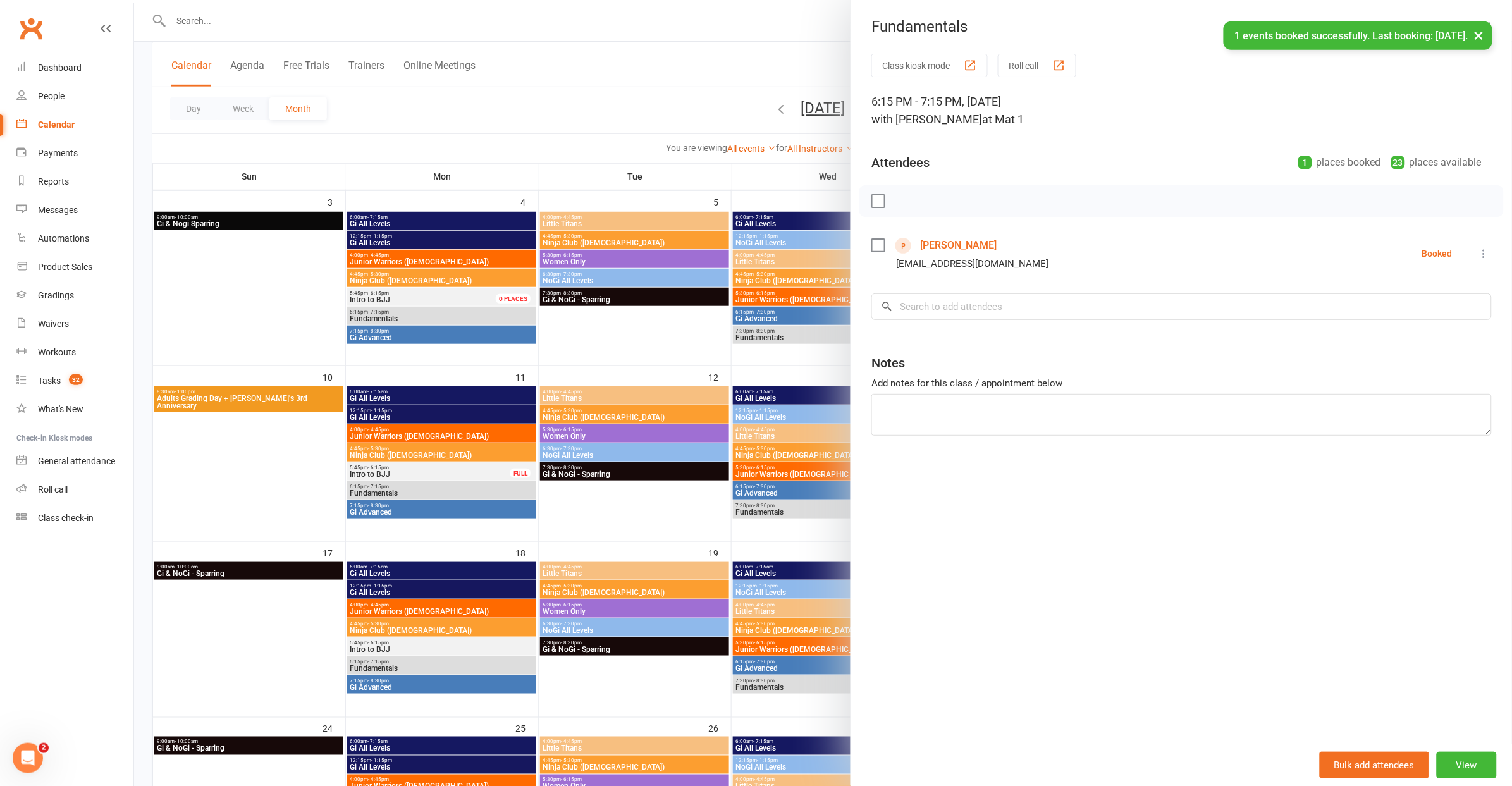
click at [382, 651] on div at bounding box center [823, 393] width 1378 height 786
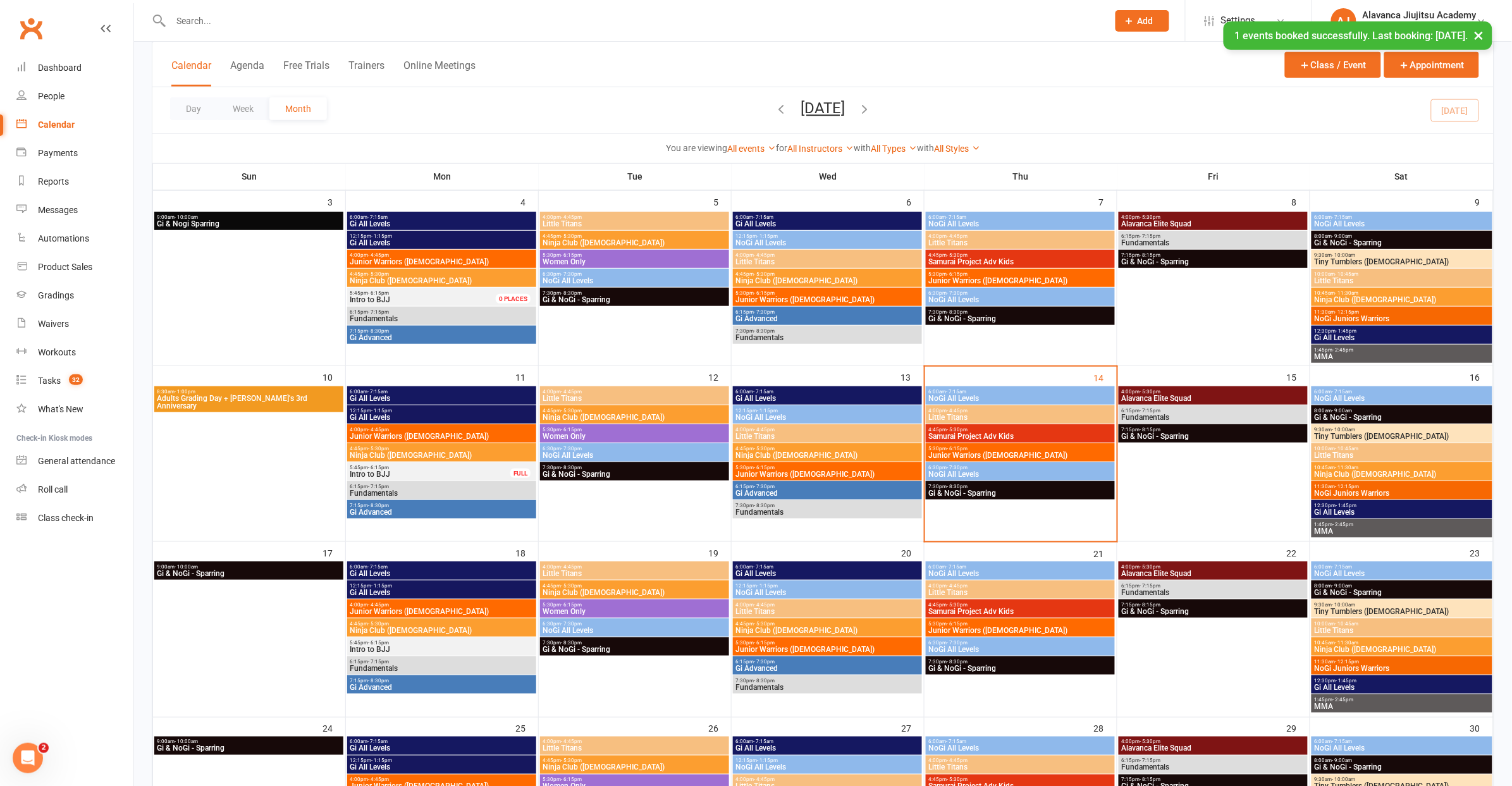
click at [382, 645] on span "Intro to BJJ" at bounding box center [442, 649] width 184 height 8
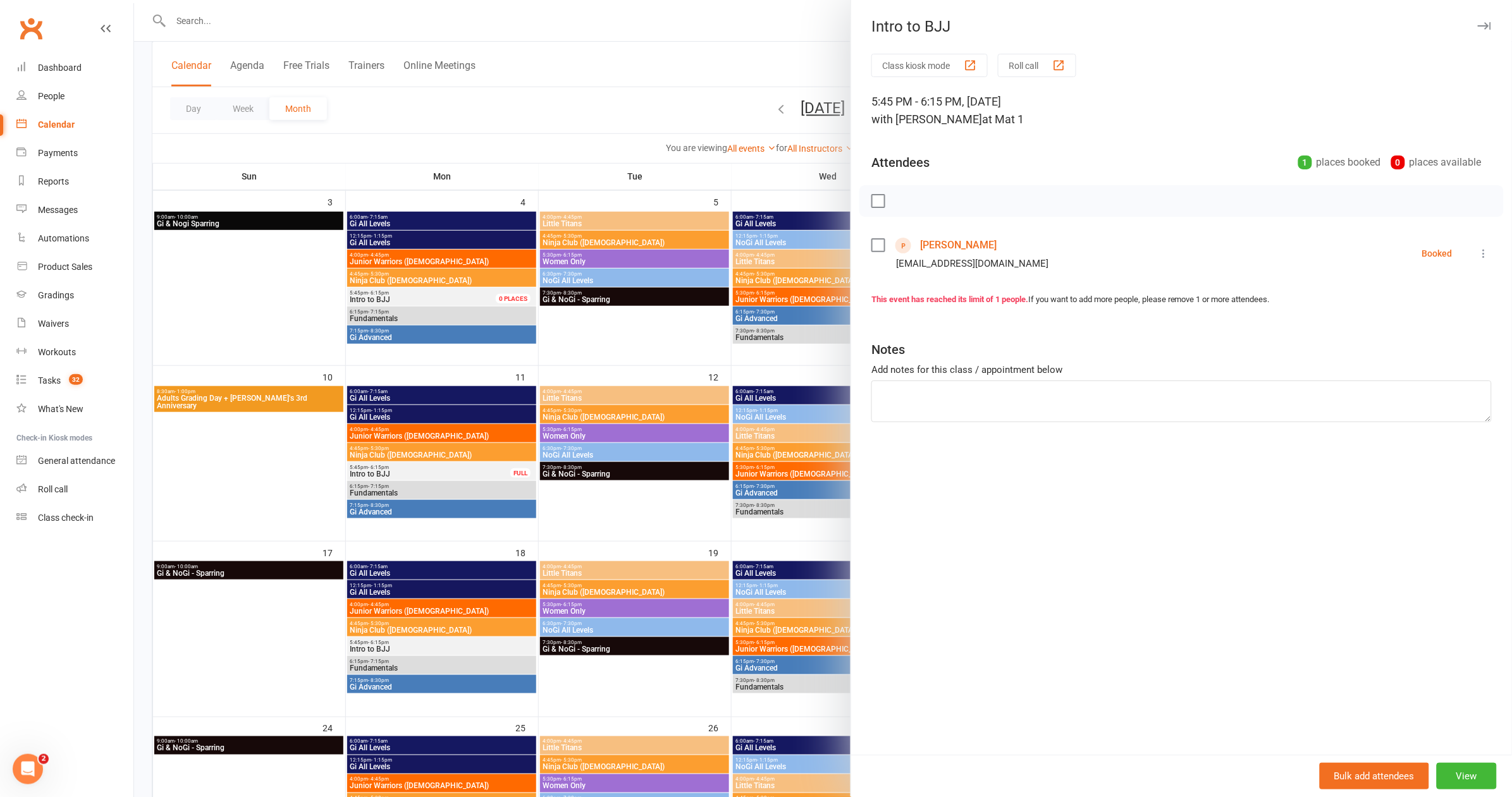
click at [458, 666] on div at bounding box center [823, 398] width 1378 height 797
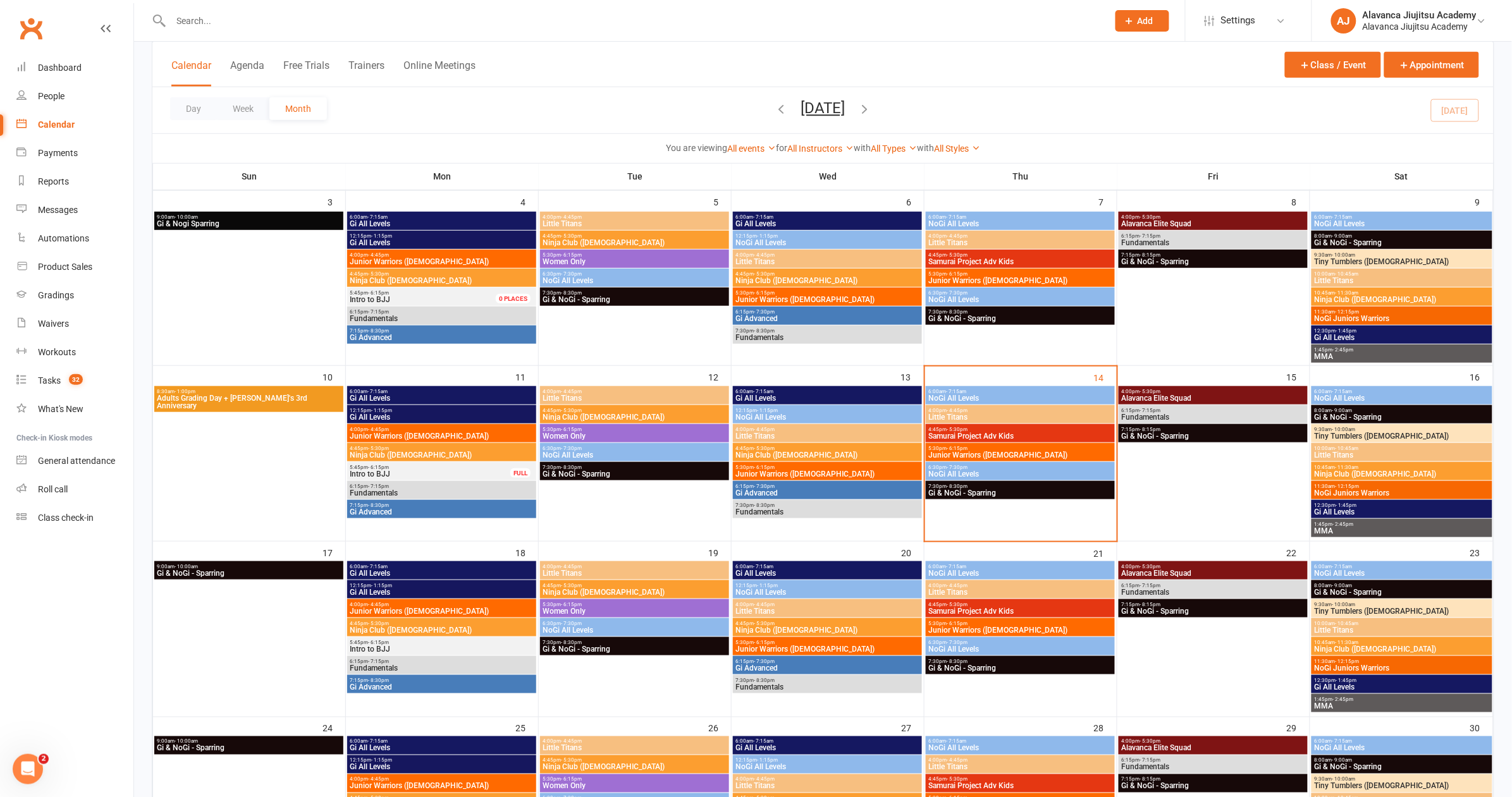
click at [407, 641] on span "5:45pm - 6:15pm" at bounding box center [442, 642] width 184 height 6
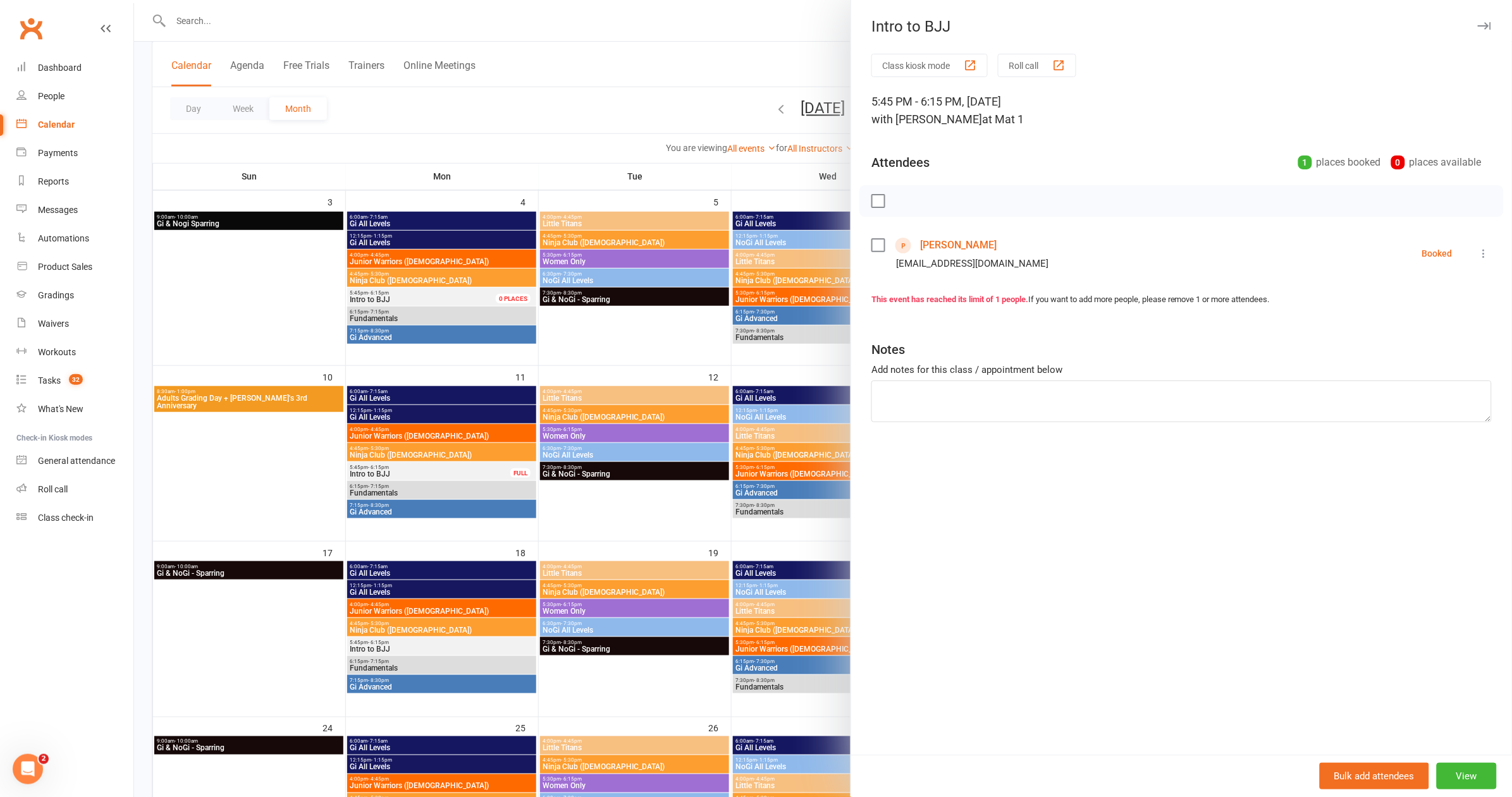
click at [395, 660] on div at bounding box center [823, 398] width 1378 height 797
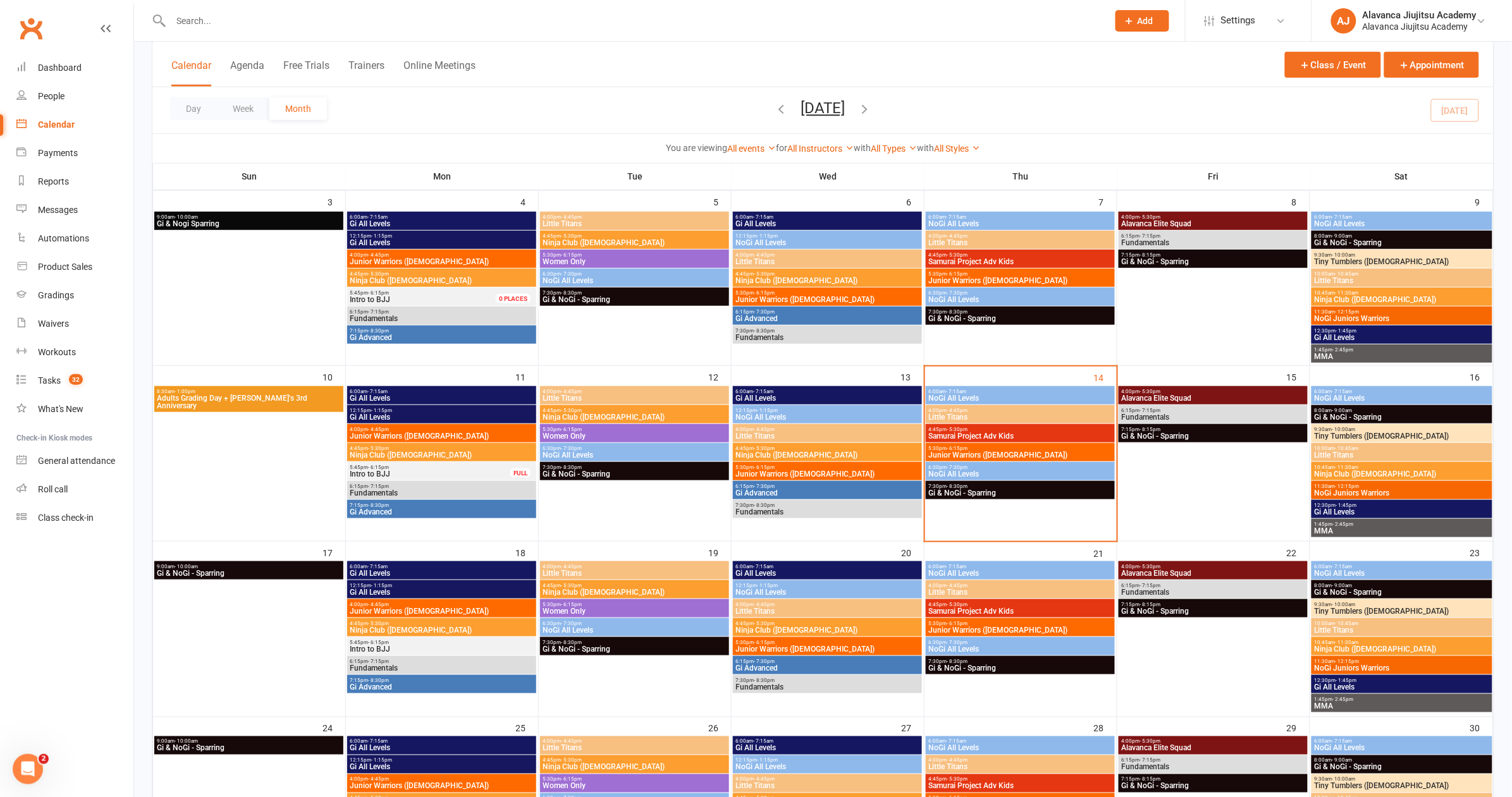
click at [378, 664] on span "Fundamentals" at bounding box center [442, 668] width 184 height 8
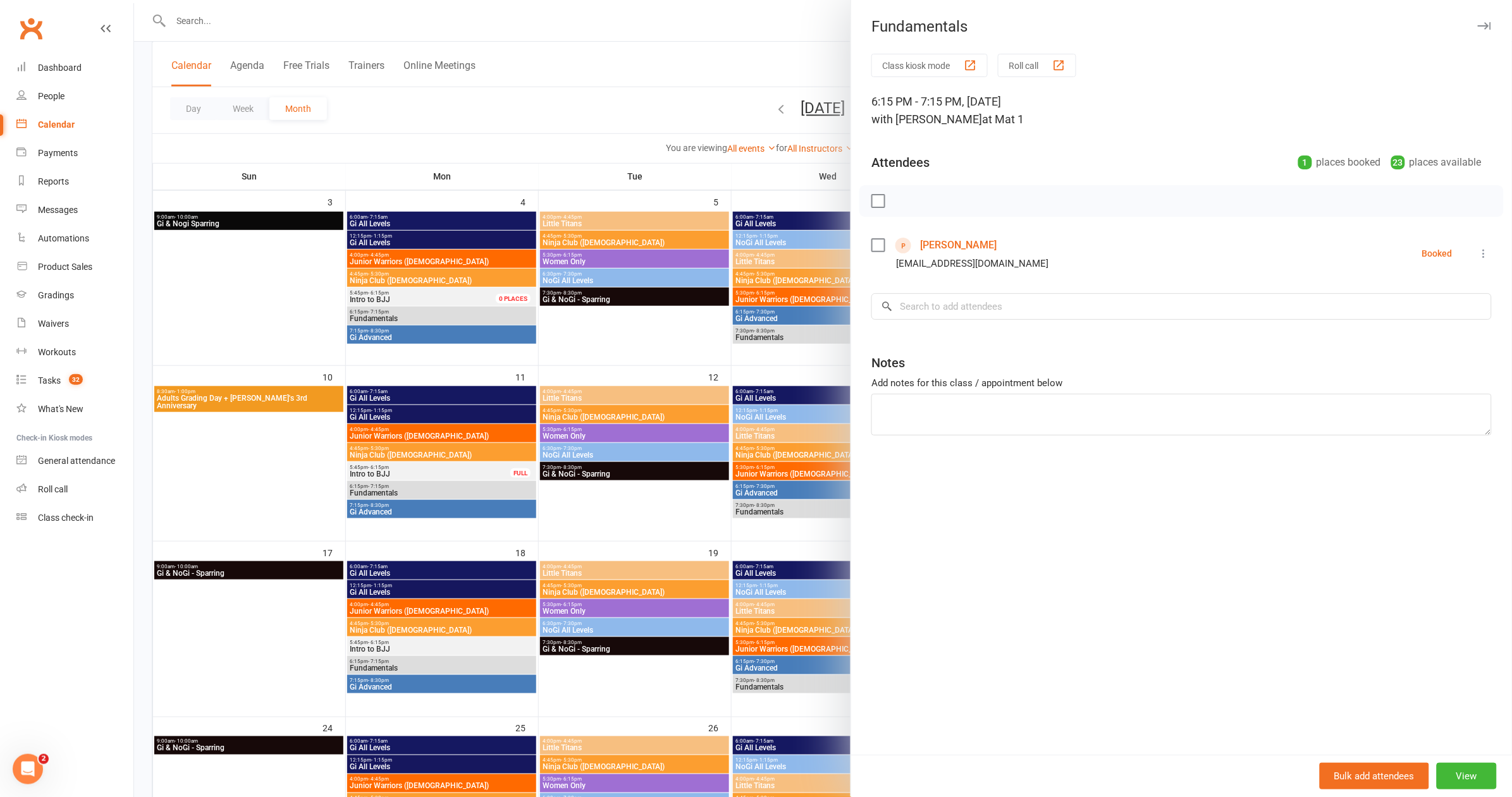
click at [480, 70] on div at bounding box center [823, 398] width 1378 height 797
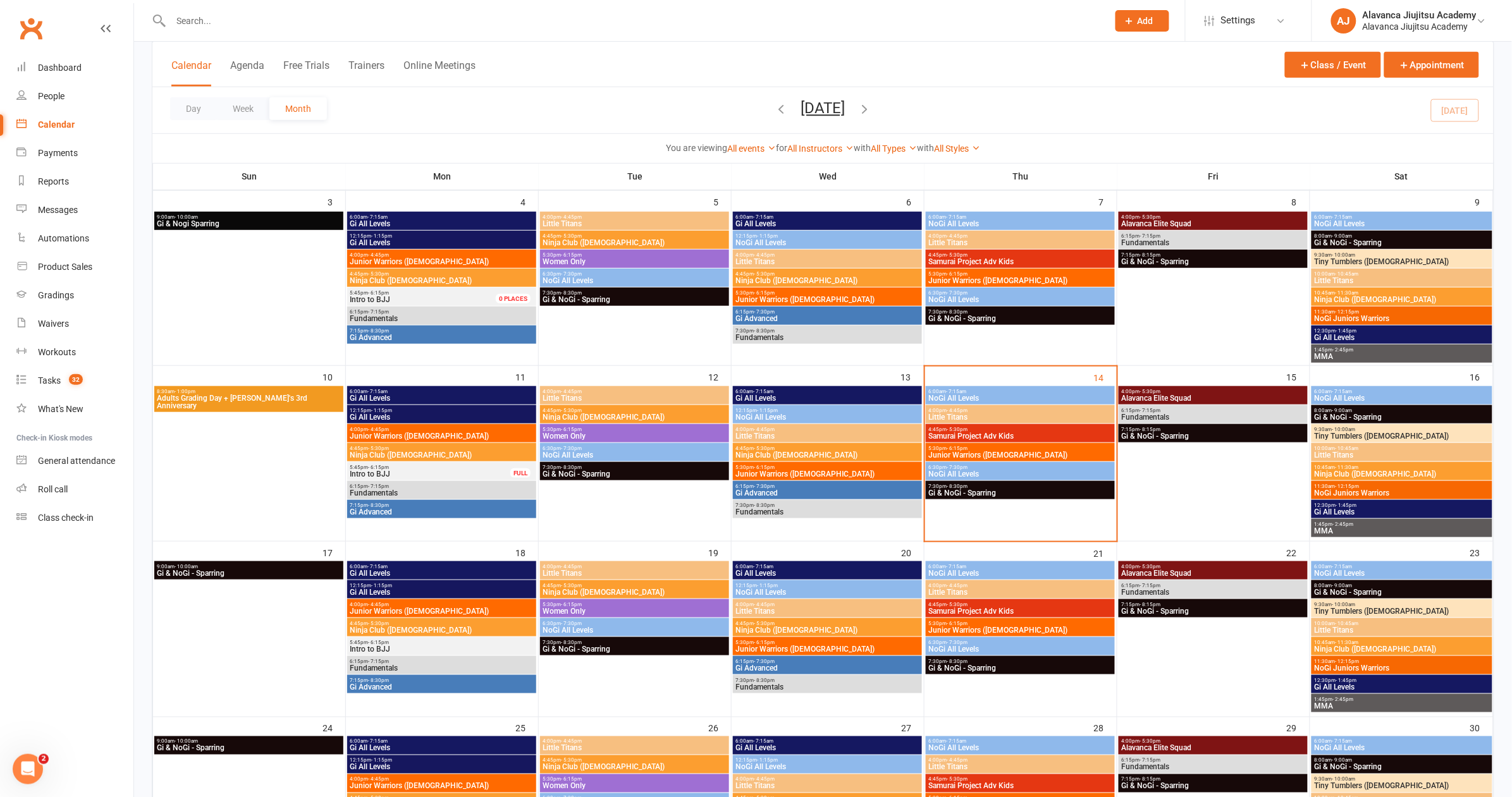
click at [225, 20] on input "text" at bounding box center [633, 20] width 932 height 18
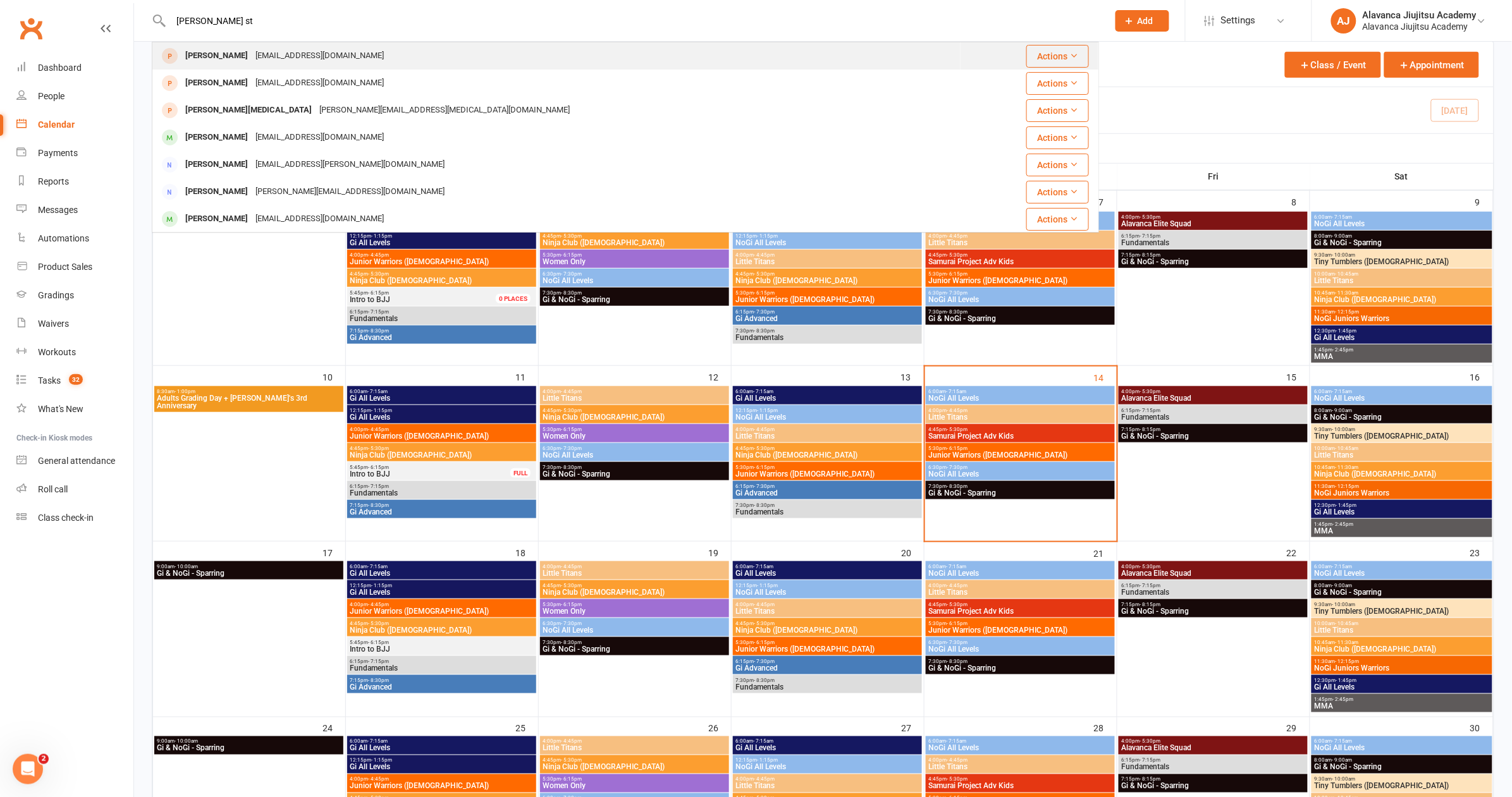
type input "Tim st"
click at [251, 53] on div "timrstuckey@gmail.com" at bounding box center [319, 56] width 136 height 18
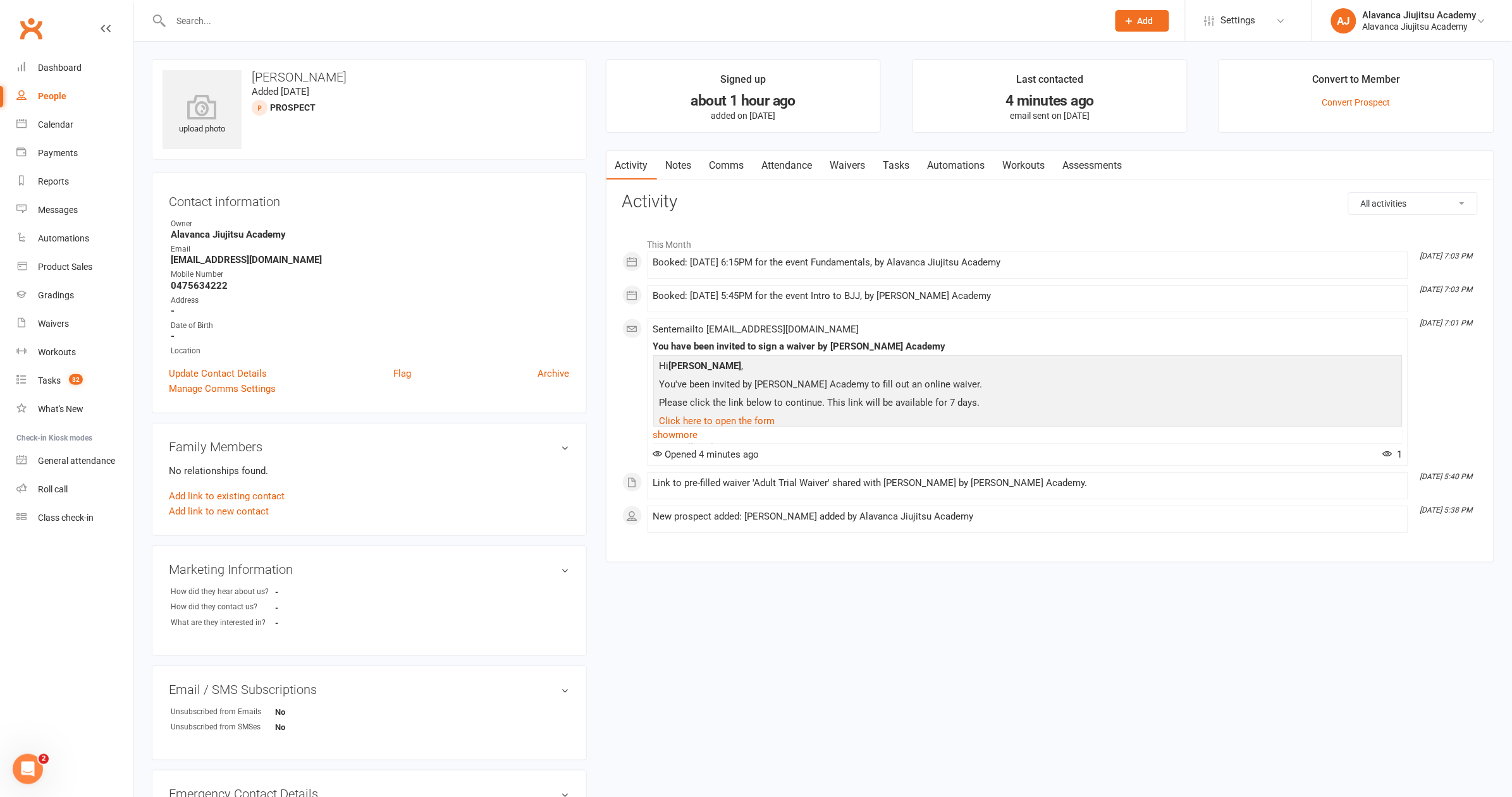
click at [251, 10] on div at bounding box center [625, 20] width 947 height 41
click at [243, 18] on input "text" at bounding box center [633, 20] width 932 height 18
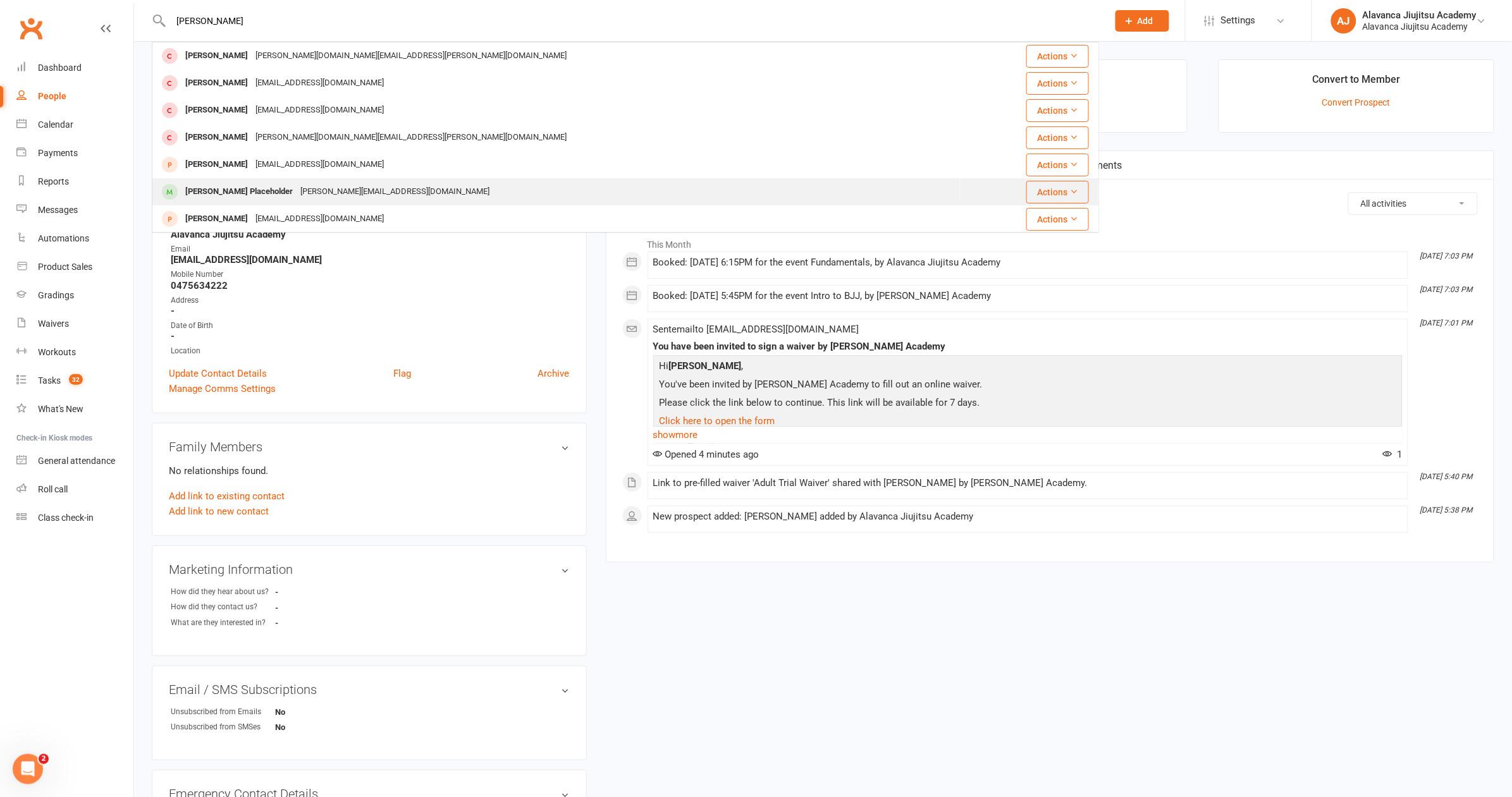
type input "Paul"
click at [268, 196] on div "Paul Croyere Placeholder" at bounding box center [239, 192] width 115 height 18
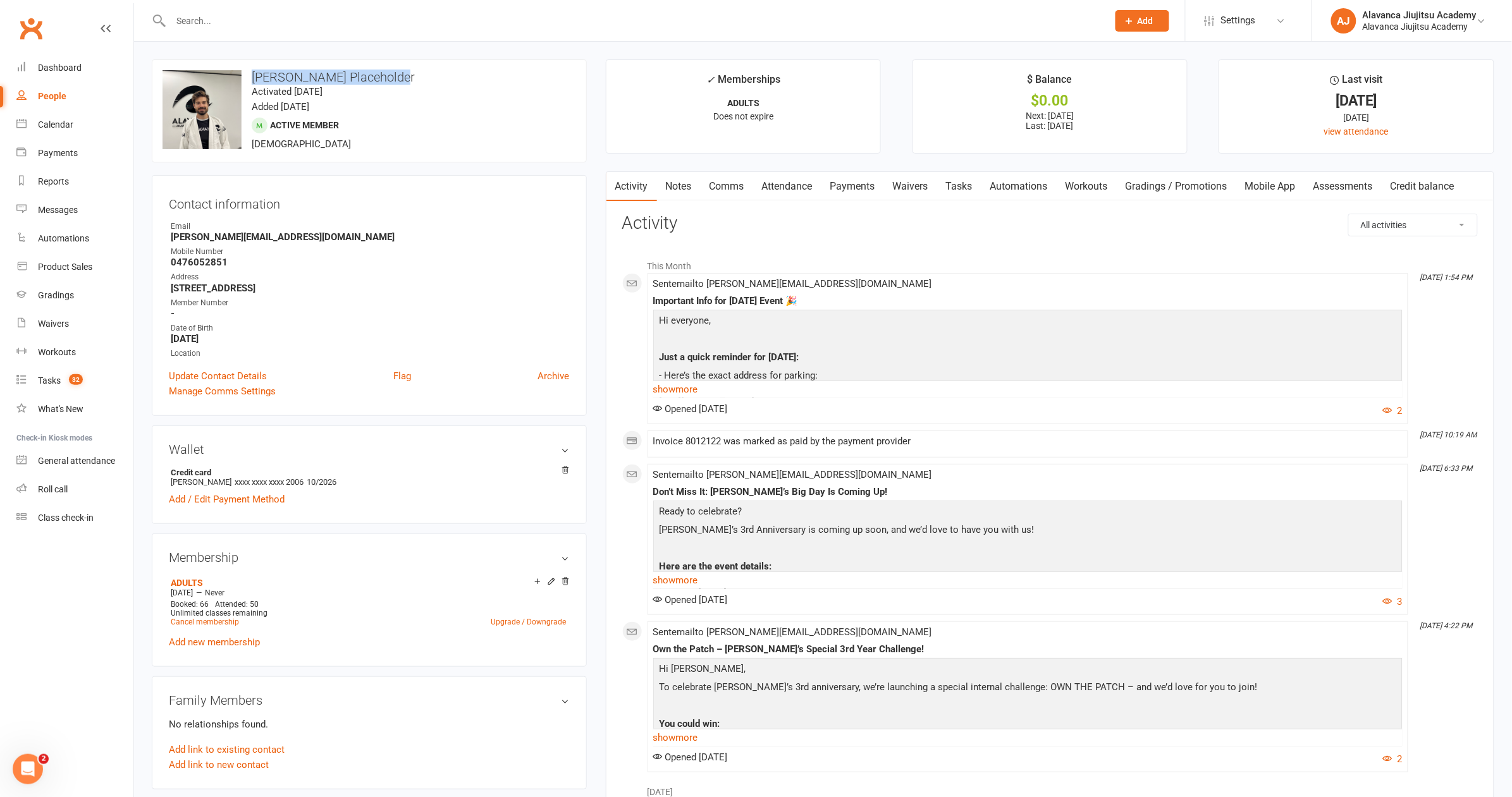
drag, startPoint x: 420, startPoint y: 73, endPoint x: 252, endPoint y: 76, distance: 168.0
click at [252, 76] on h3 "Paul Croyere Placeholder" at bounding box center [369, 77] width 414 height 14
copy h3 "Paul Croyere Placeholder"
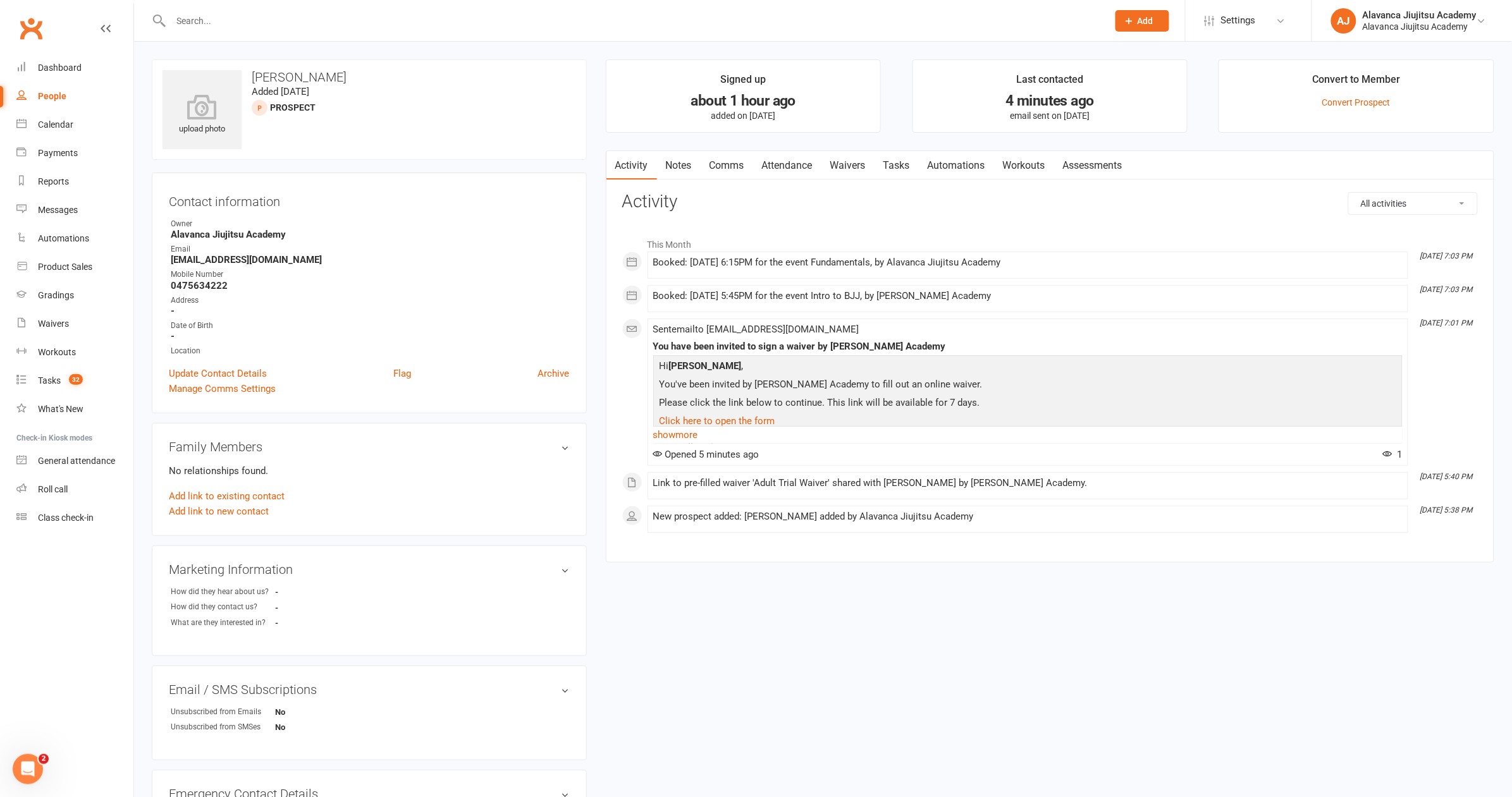
click at [683, 166] on link "Notes" at bounding box center [679, 165] width 44 height 29
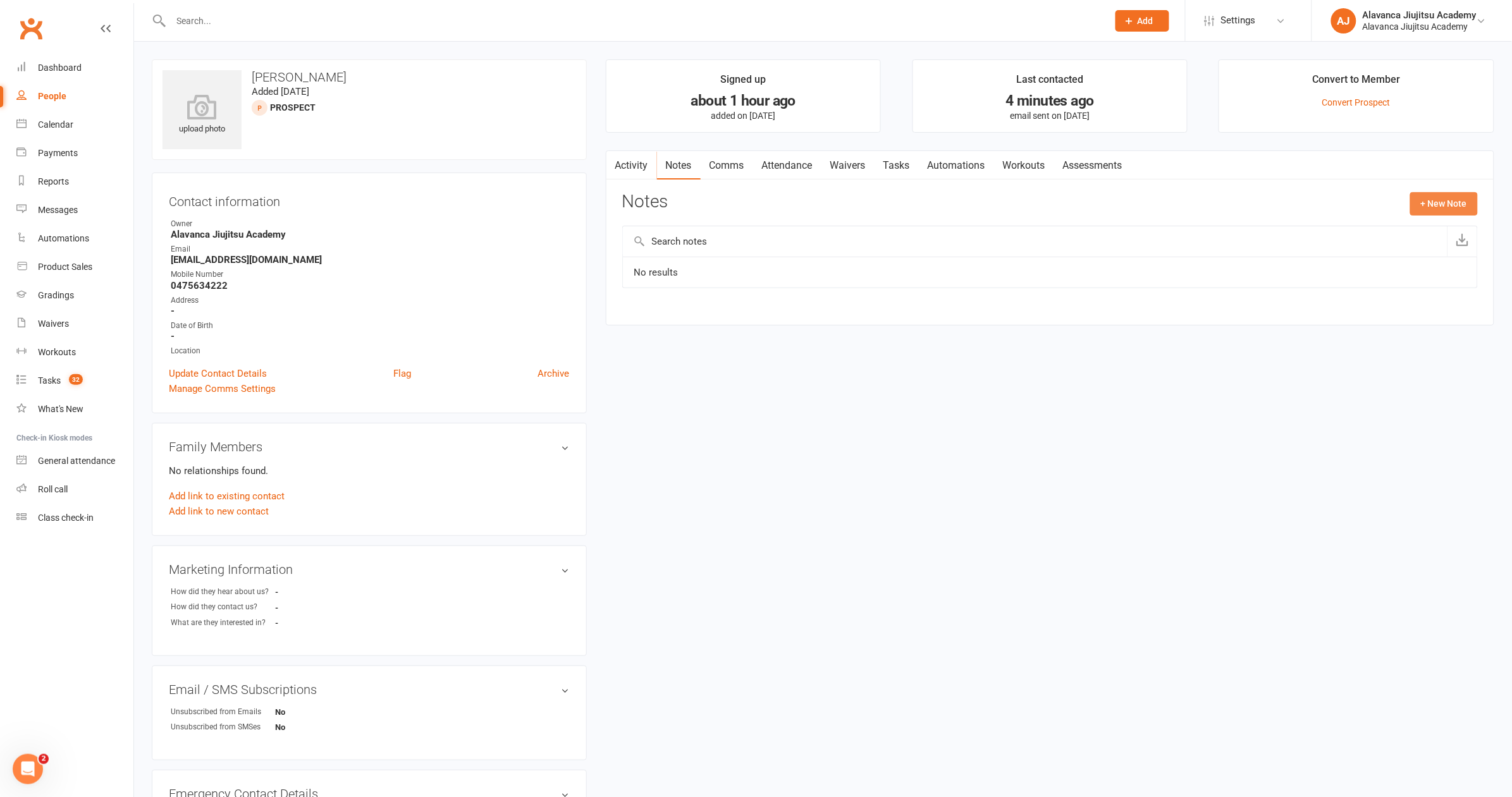
click at [1468, 194] on button "+ New Note" at bounding box center [1444, 203] width 68 height 23
click at [711, 264] on input "text" at bounding box center [1049, 255] width 855 height 27
type input "PROSPECT"
click at [689, 346] on textarea at bounding box center [1049, 328] width 855 height 42
paste textarea "Paul Croyere Placeholder"
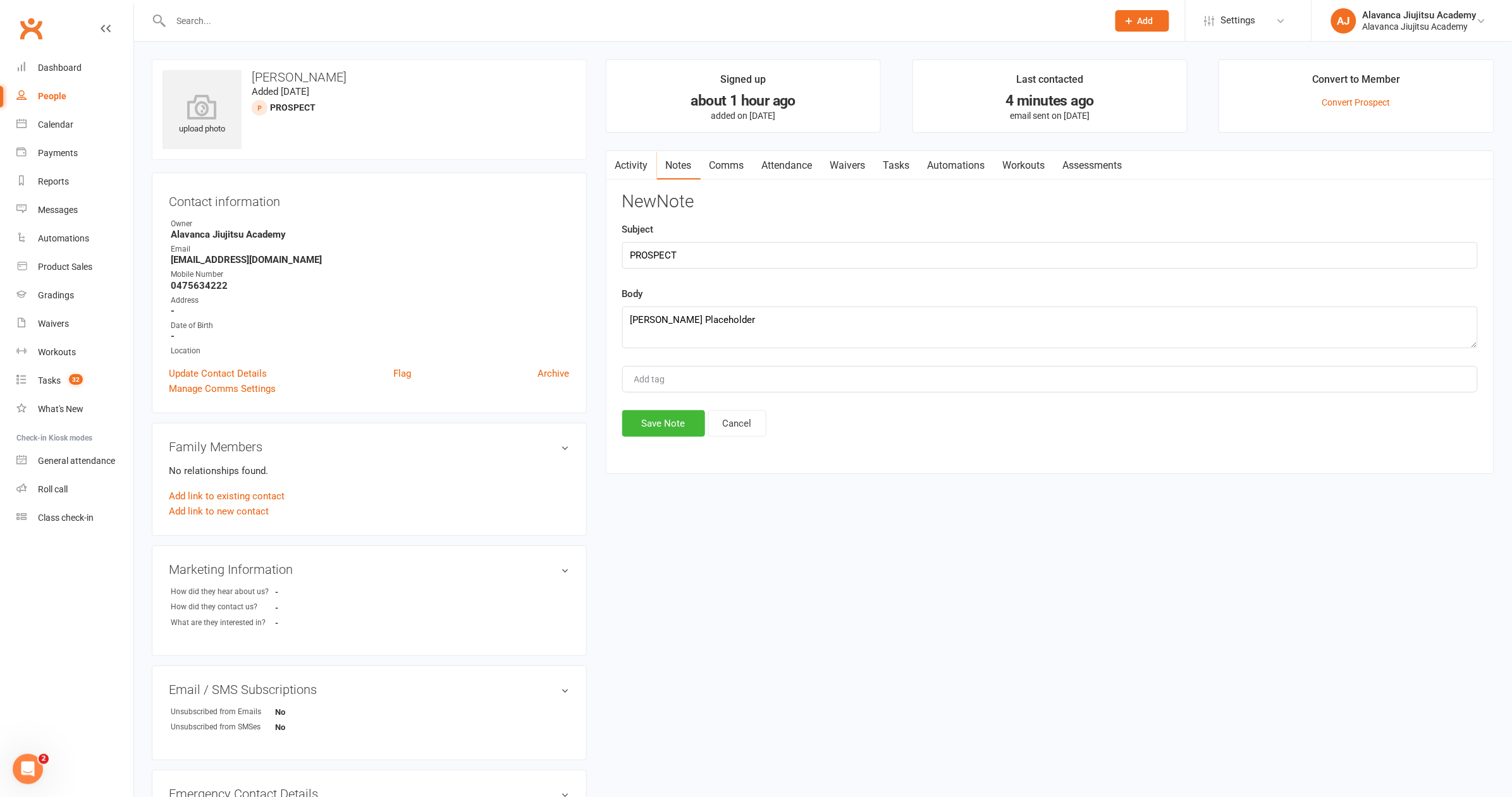
click at [744, 374] on div "Add tag" at bounding box center [1049, 379] width 855 height 27
click at [668, 315] on textarea "Paul Croyere Placeholder" at bounding box center [1049, 328] width 855 height 42
click at [711, 313] on textarea "Paul Croyere Placeholder" at bounding box center [1049, 328] width 855 height 42
click at [711, 315] on textarea "Paul Croyere Placeholder" at bounding box center [1049, 328] width 855 height 42
type textarea "Paul Croyer's friend"
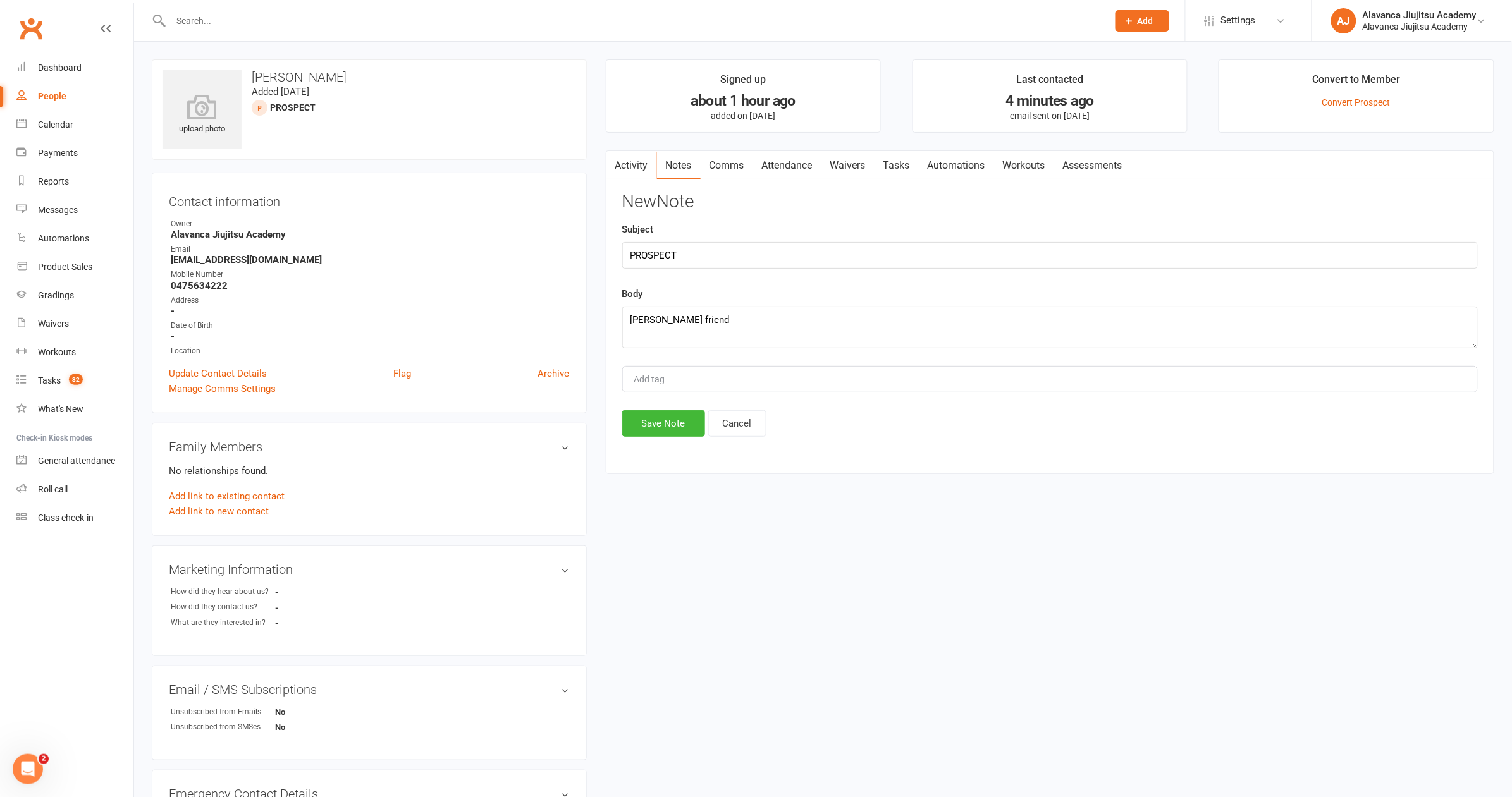
click at [663, 421] on button "Save Note" at bounding box center [663, 423] width 83 height 27
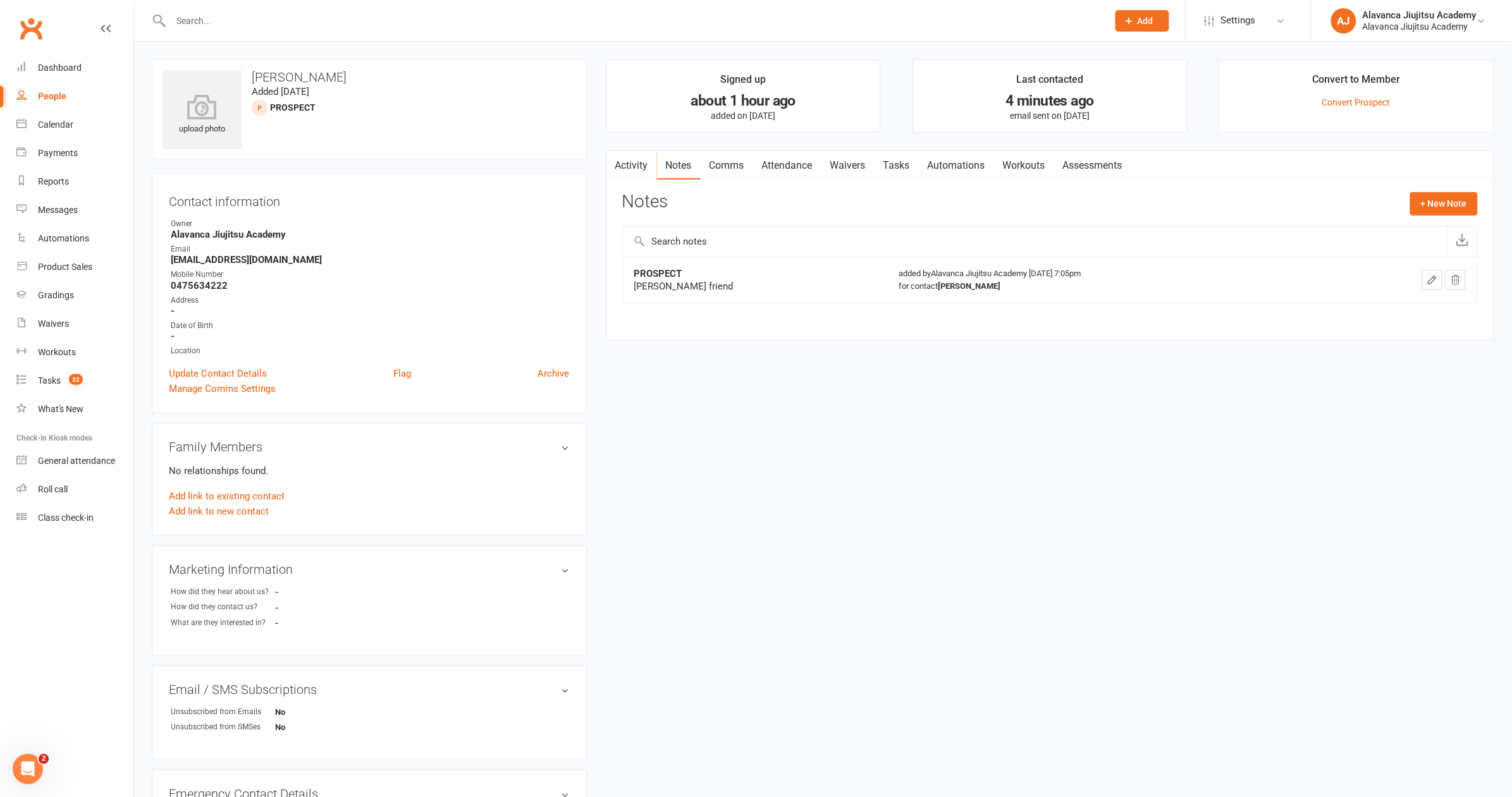
click at [187, 8] on div at bounding box center [625, 20] width 947 height 41
click at [188, 14] on input "text" at bounding box center [633, 20] width 932 height 18
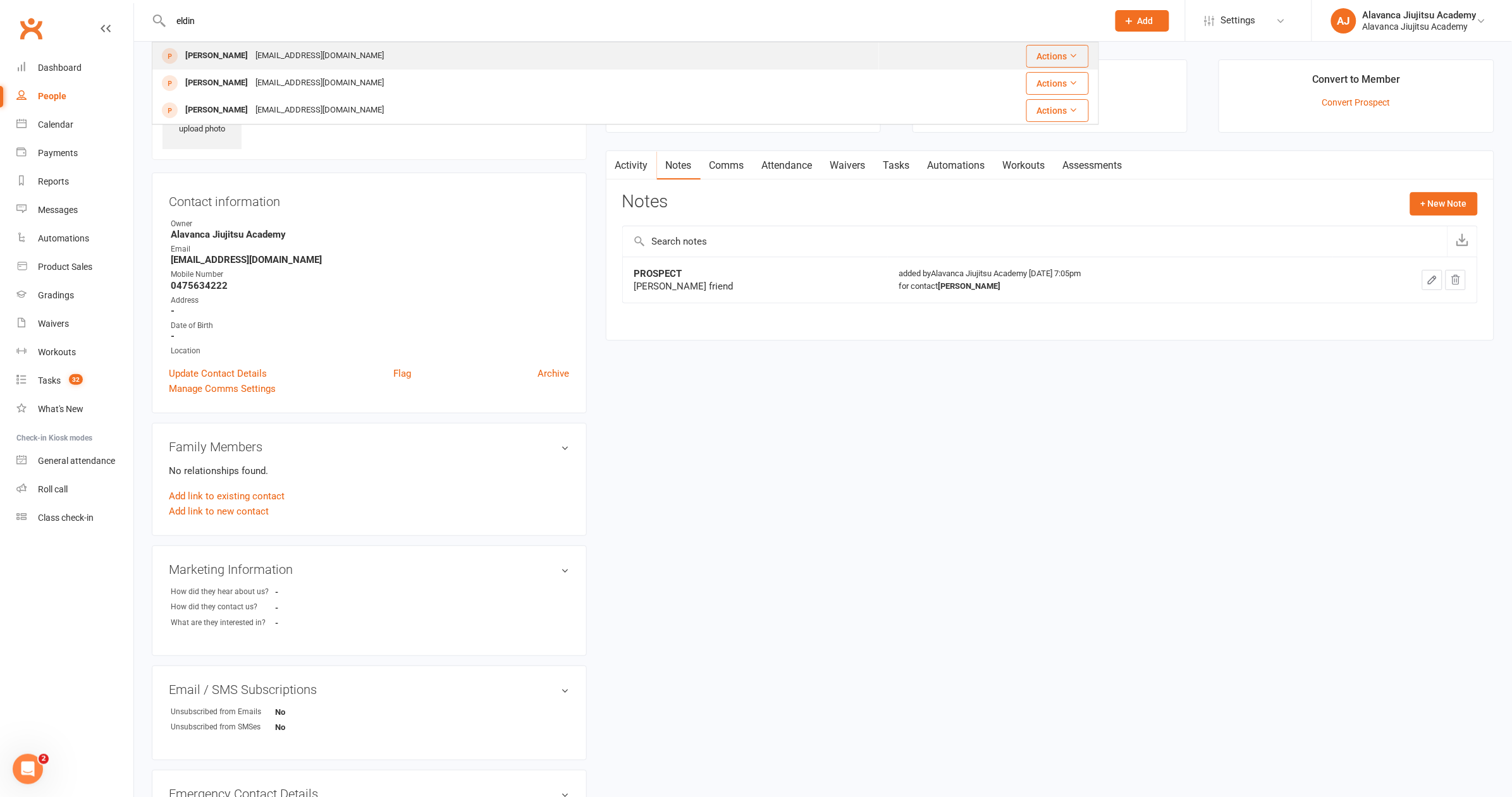
type input "eldin"
click at [265, 57] on div "eldin.hasanbegovic@gmail.com" at bounding box center [319, 56] width 136 height 18
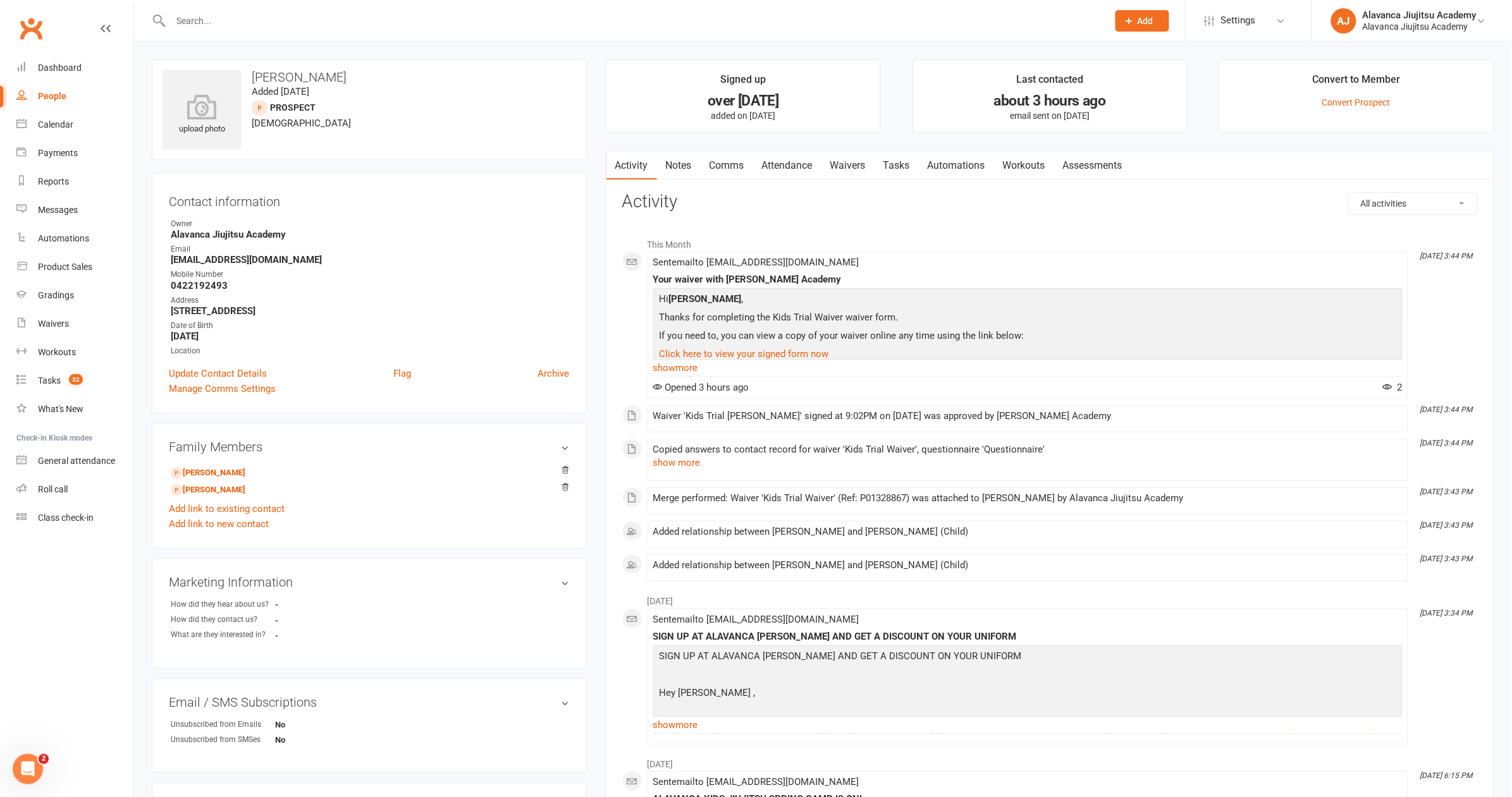
click at [854, 167] on link "Waivers" at bounding box center [848, 165] width 53 height 29
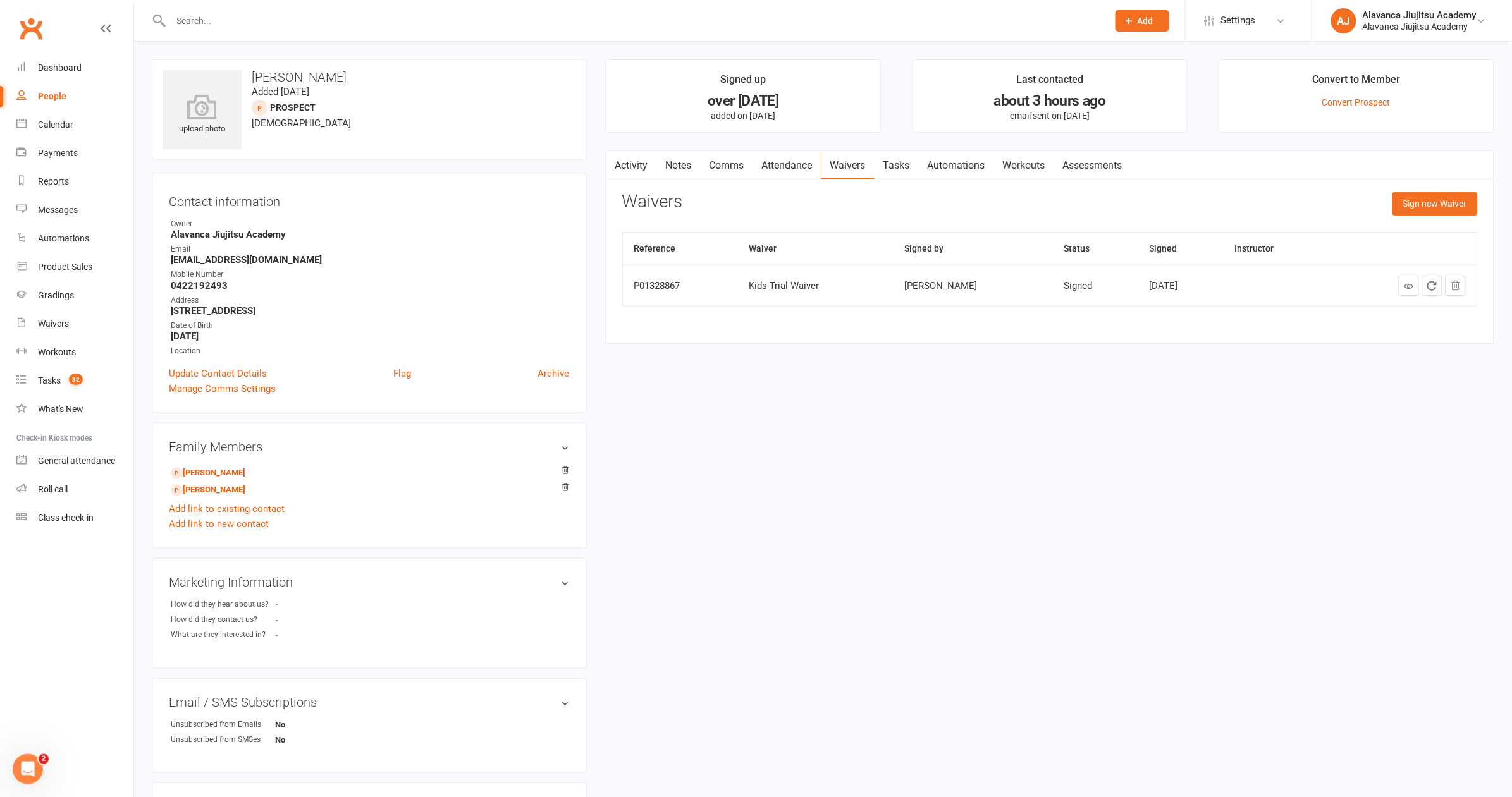
click at [1410, 199] on button "Sign new Waiver" at bounding box center [1434, 203] width 85 height 23
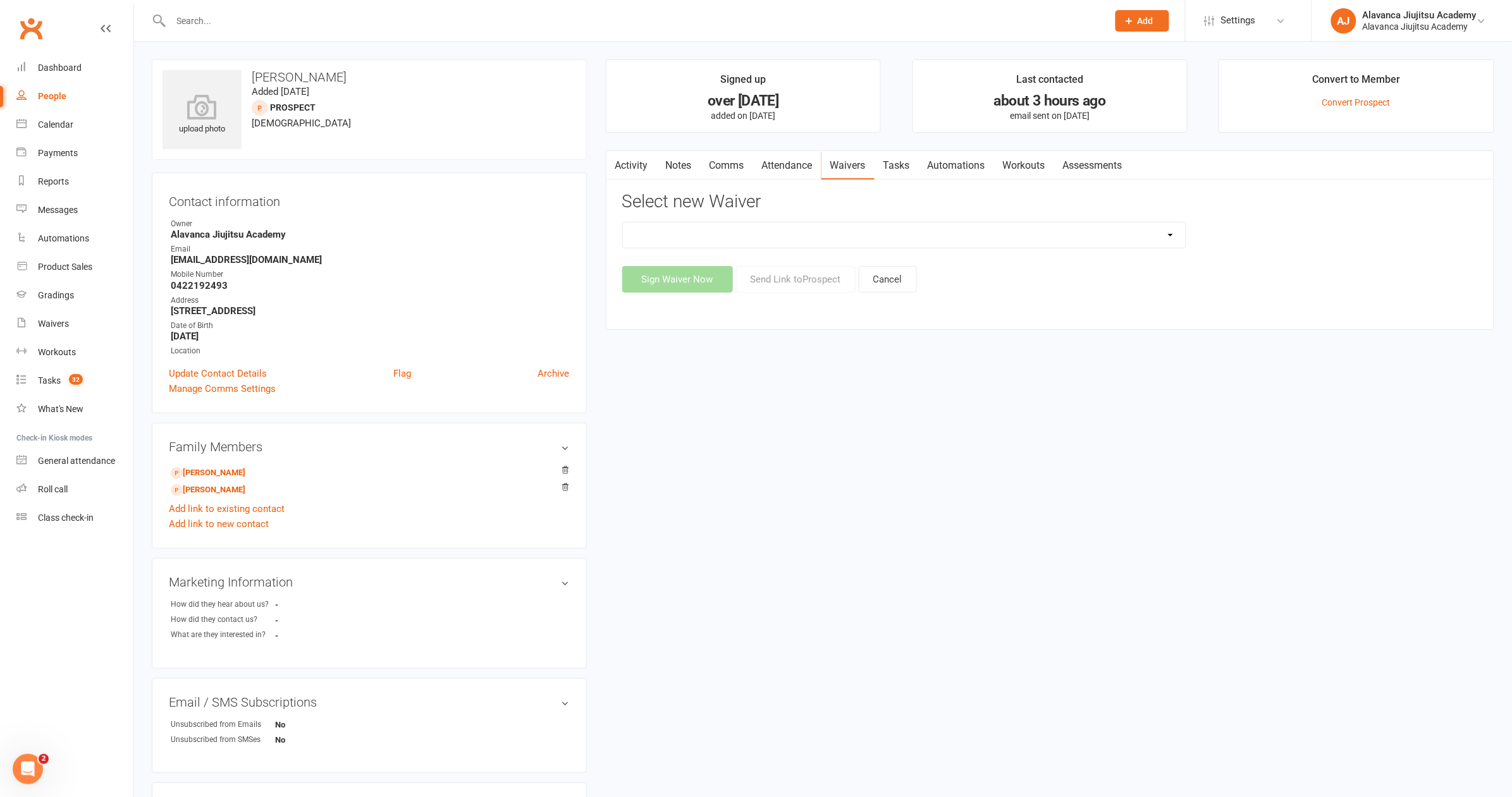
click at [719, 217] on div "Select new Waiver Adults Membership Waiver Adult Trial Waiver Casual Pass Waive…" at bounding box center [1049, 242] width 855 height 100
select select "8149"
click at [789, 281] on button "Send Link to Prospect" at bounding box center [795, 279] width 119 height 27
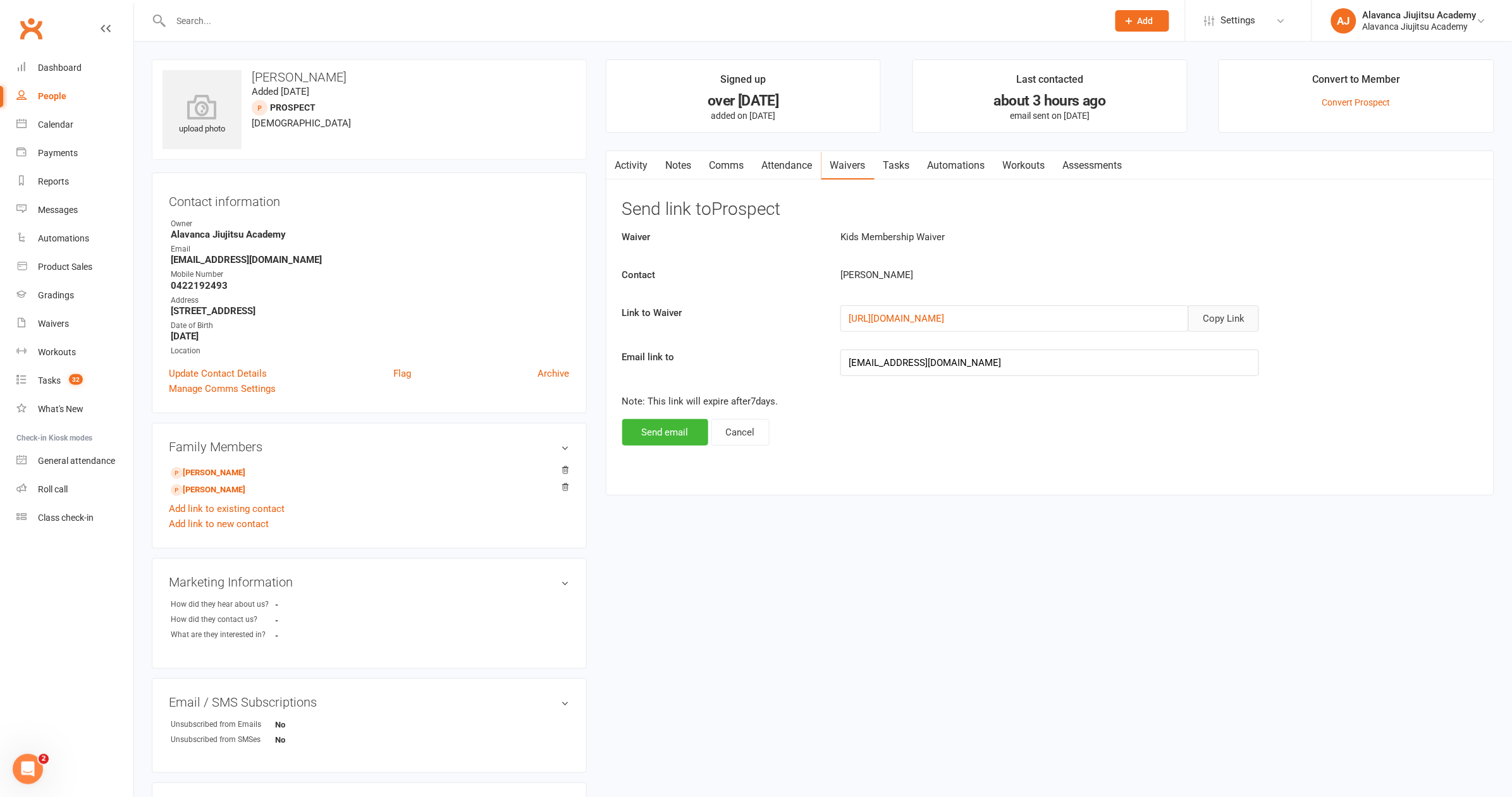
click at [1212, 322] on button "Copy Link" at bounding box center [1223, 318] width 71 height 27
click at [1221, 318] on button "Copy Link" at bounding box center [1223, 318] width 71 height 27
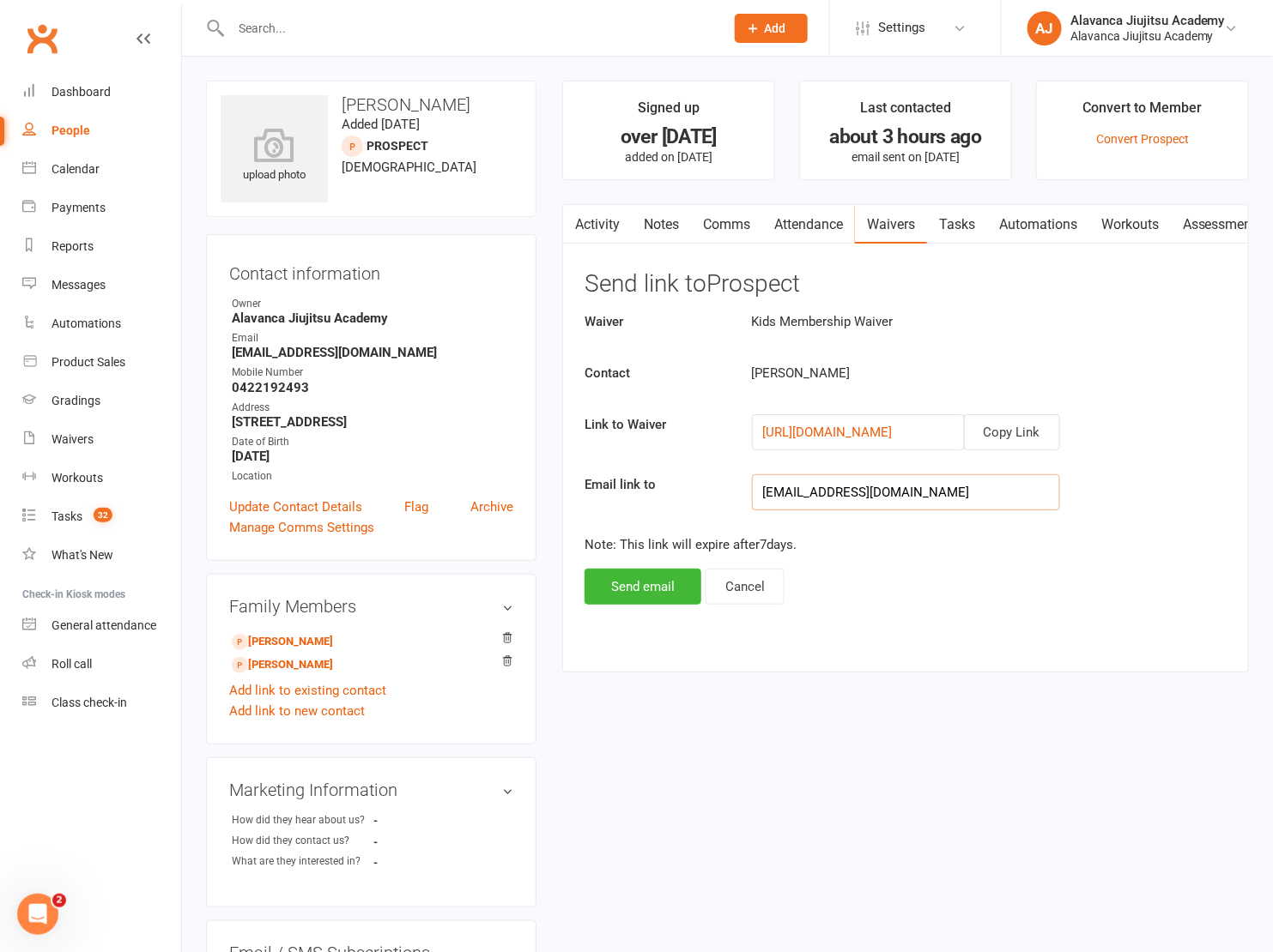
click at [826, 491] on input "eldin.hasanbegovic@gmail.com" at bounding box center [905, 492] width 308 height 36
click at [621, 588] on button "Send email" at bounding box center [643, 587] width 117 height 36
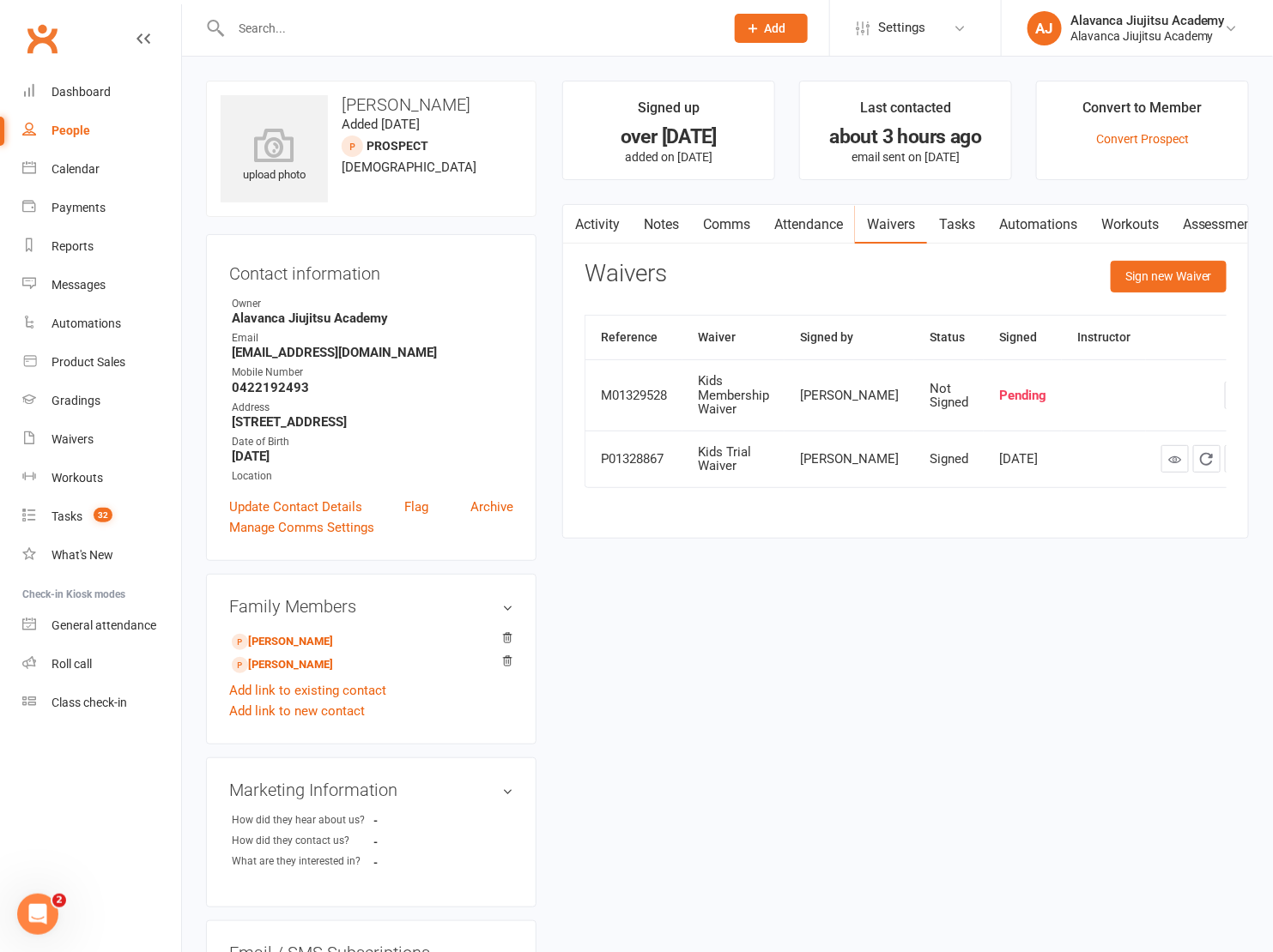
click at [817, 616] on div "upload photo Eldin Hasanbegovic Added 3 January, 2023 prospect 40 years old Con…" at bounding box center [727, 772] width 1069 height 1382
click at [666, 230] on link "Notes" at bounding box center [660, 225] width 59 height 40
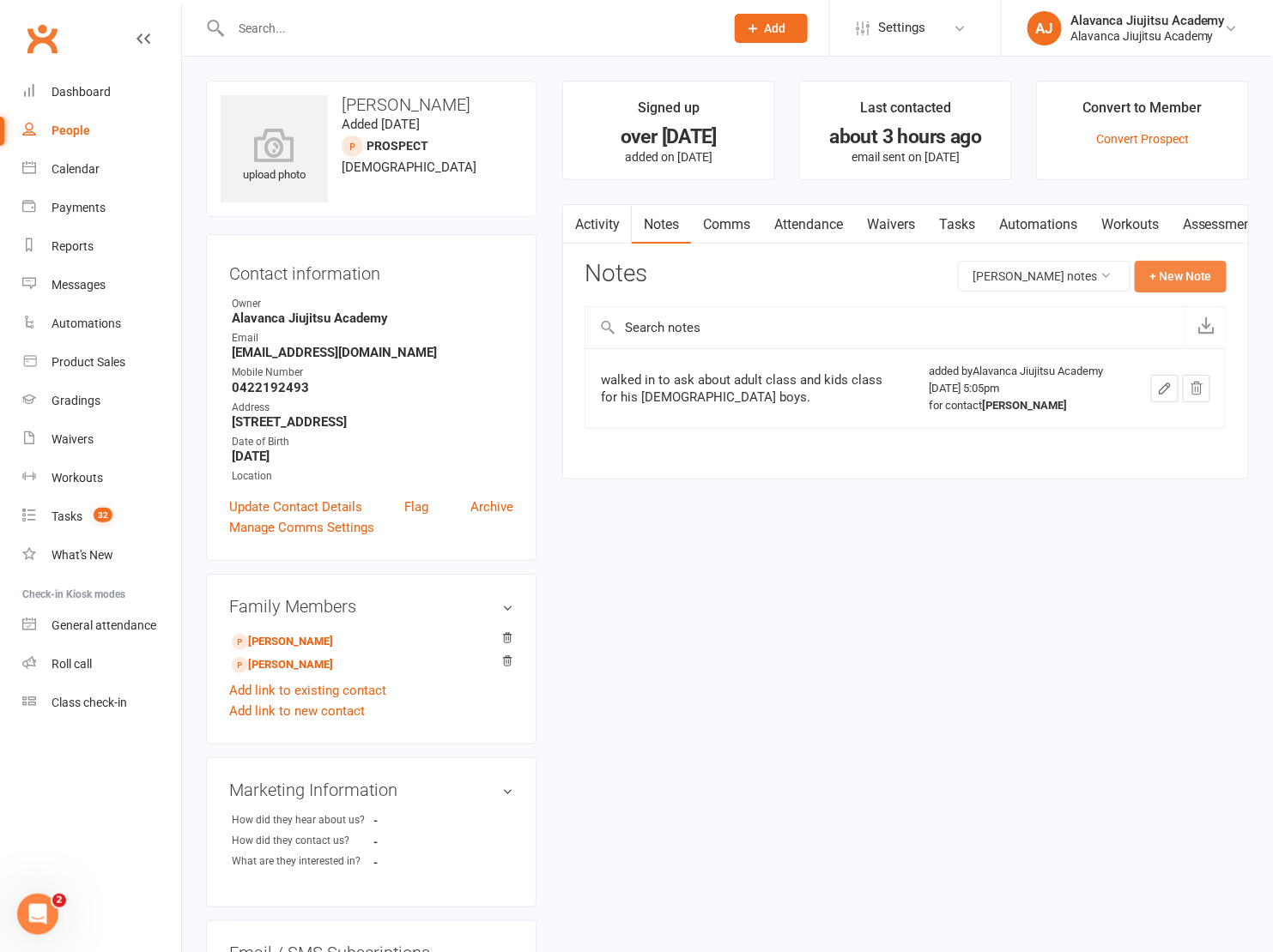
click at [1205, 264] on button "+ New Note" at bounding box center [1180, 276] width 92 height 31
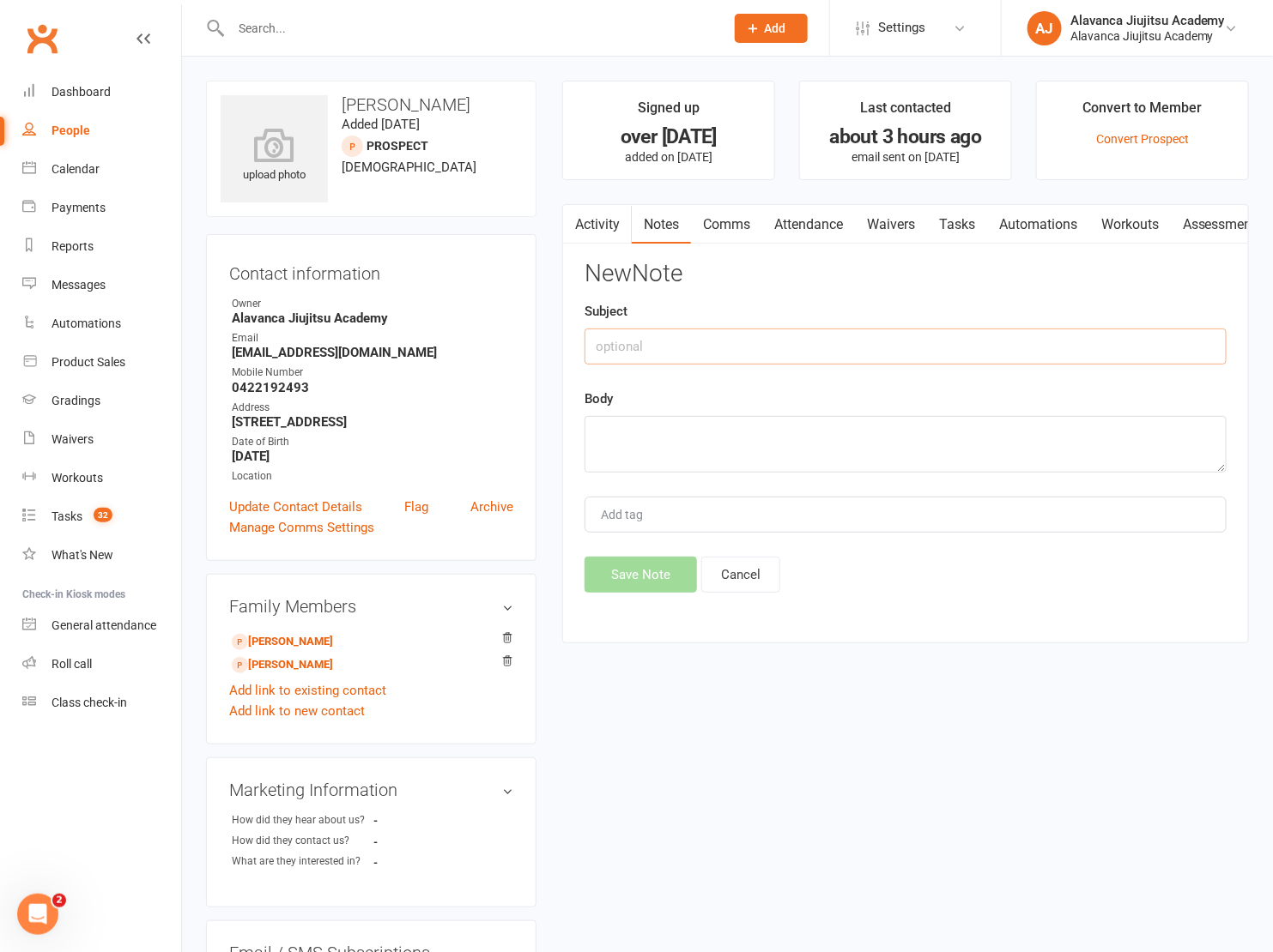
click at [831, 335] on input "text" at bounding box center [905, 347] width 642 height 36
type input "AGREEMENTS"
click at [705, 438] on textarea at bounding box center [905, 445] width 642 height 57
paste textarea "Just to recap, the membership is 100, billed fortnightly, and the uniform is 19…"
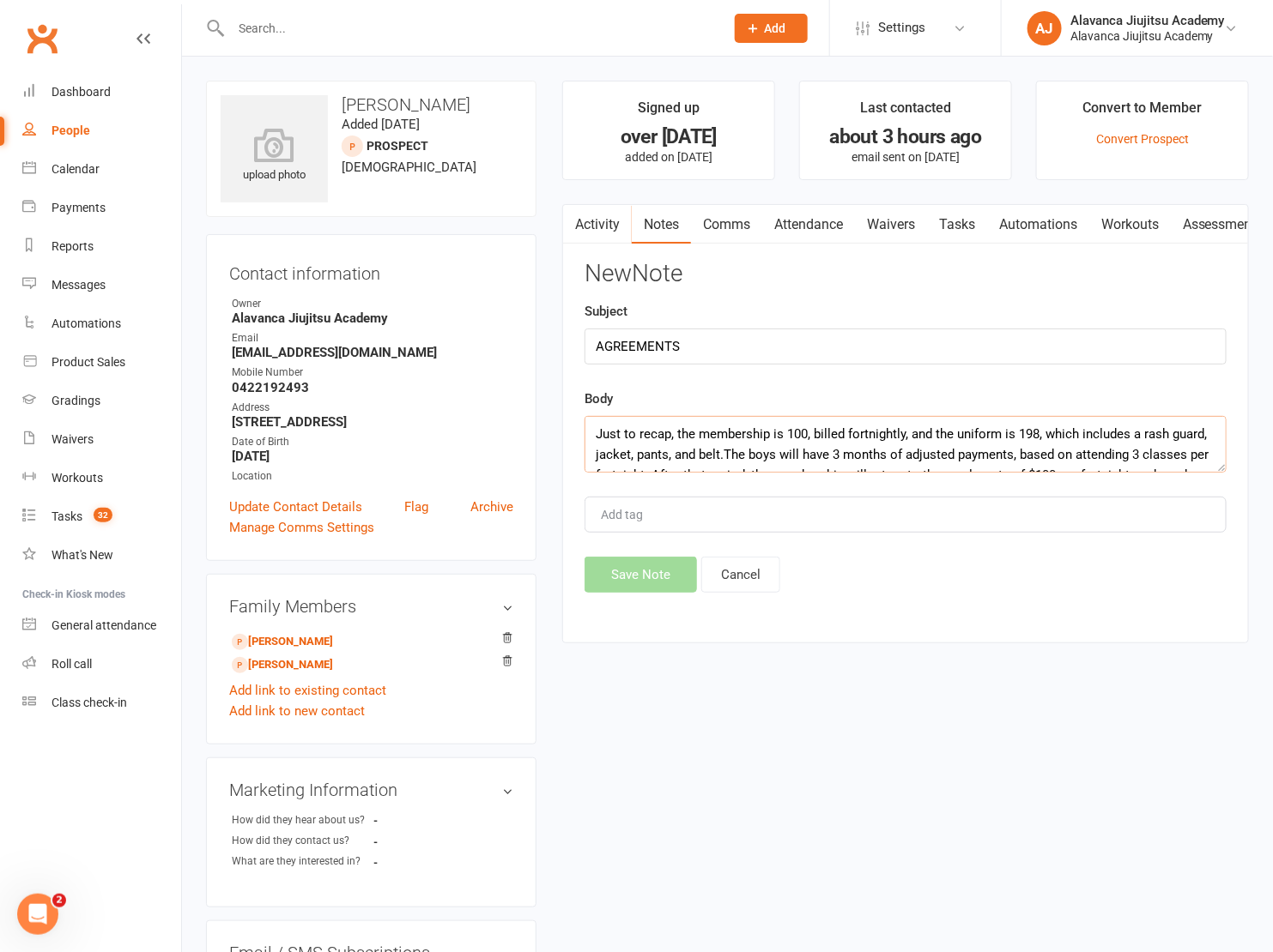
scroll to position [121, 0]
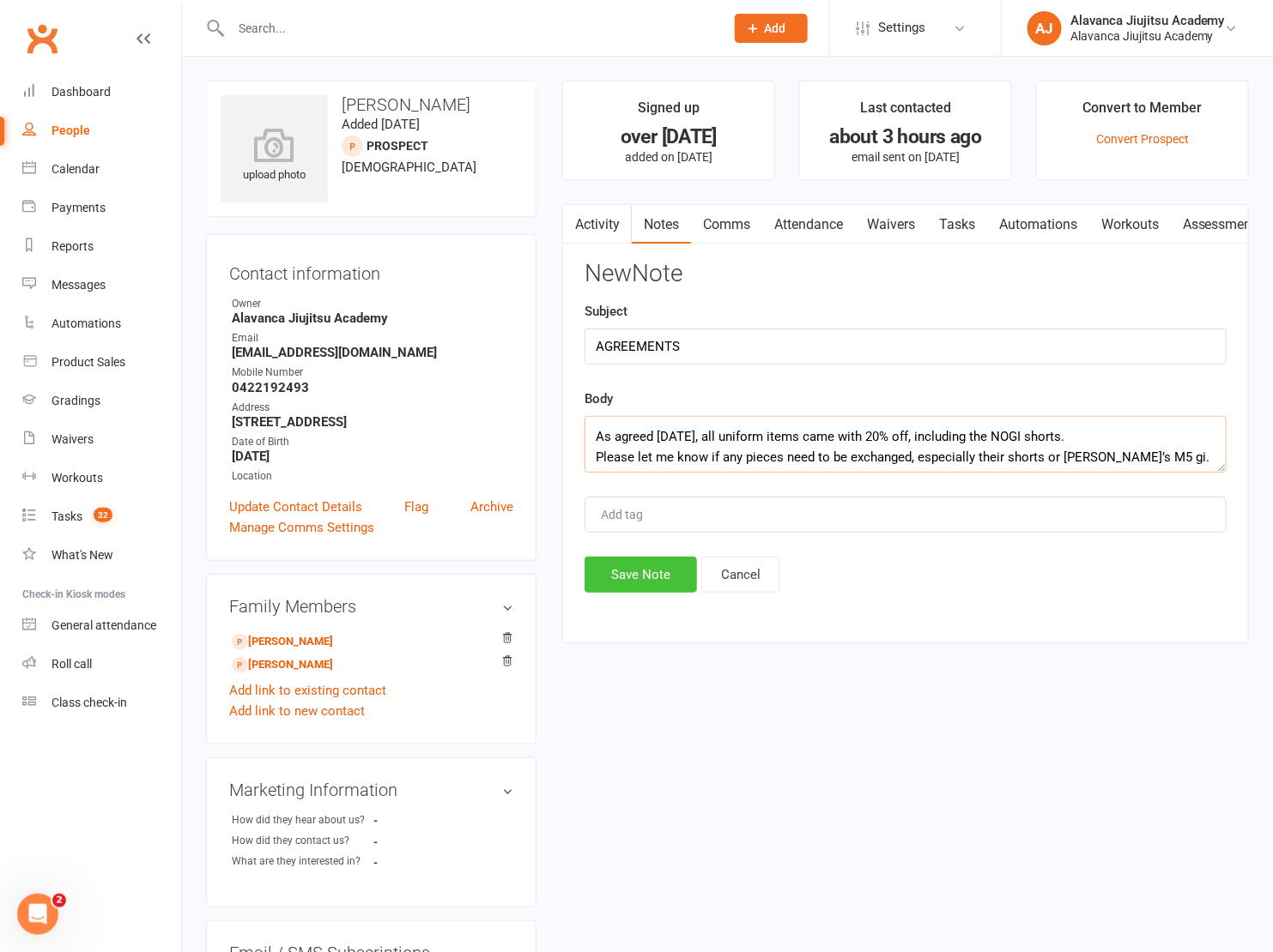
type textarea "Just to recap, the membership is 100, billed fortnightly, and the uniform is 19…"
click at [642, 582] on button "Save Note" at bounding box center [640, 575] width 112 height 36
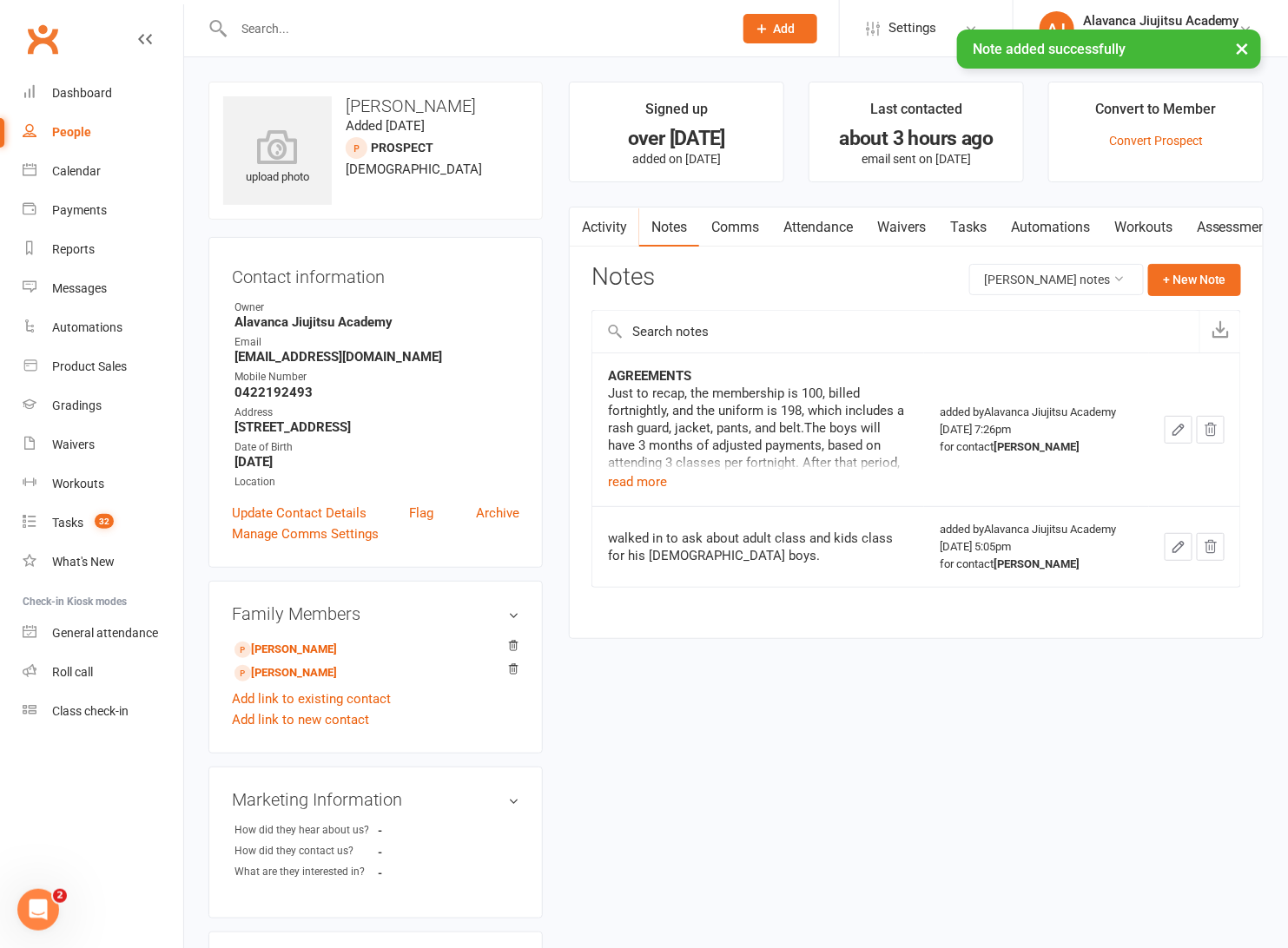
click at [656, 554] on div "walked in to ask about adult class and kids class for his 5 and 7yo boys." at bounding box center [758, 546] width 301 height 35
drag, startPoint x: 569, startPoint y: 687, endPoint x: 575, endPoint y: 678, distance: 10.8
click at [568, 687] on div "upload photo Eldin Hasanbegovic Added 3 January, 2023 prospect 40 years old Con…" at bounding box center [735, 781] width 1081 height 1399
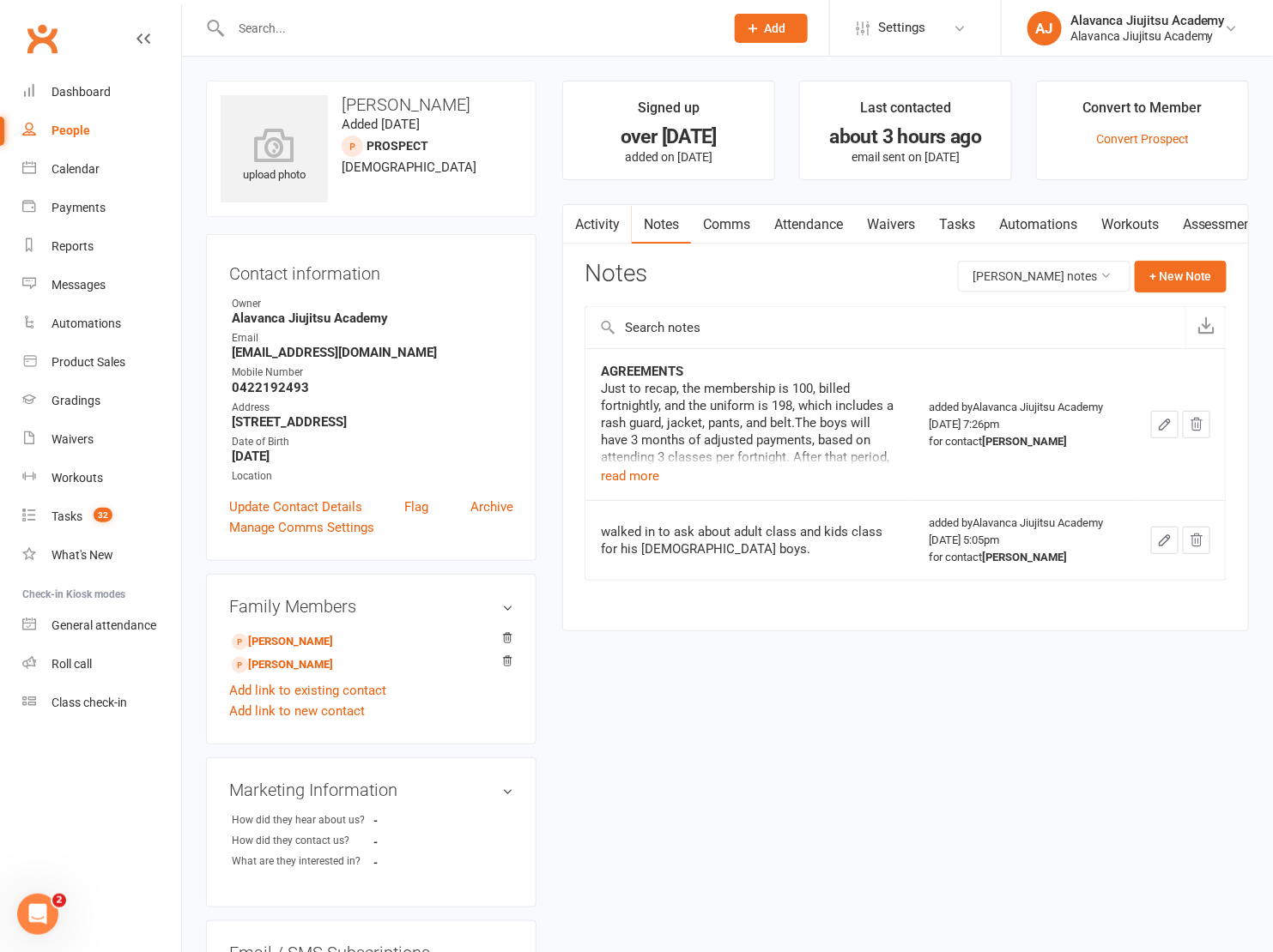
click at [705, 627] on div "Activity Notes Comms Attendance Waivers Tasks Automations Workouts Assessments …" at bounding box center [905, 417] width 687 height 427
click at [743, 637] on main "Signed up over 2 years ago added on 3 Jan 2023 Last contacted about 3 hours ago…" at bounding box center [905, 364] width 713 height 568
click at [111, 428] on link "Waivers" at bounding box center [102, 440] width 159 height 39
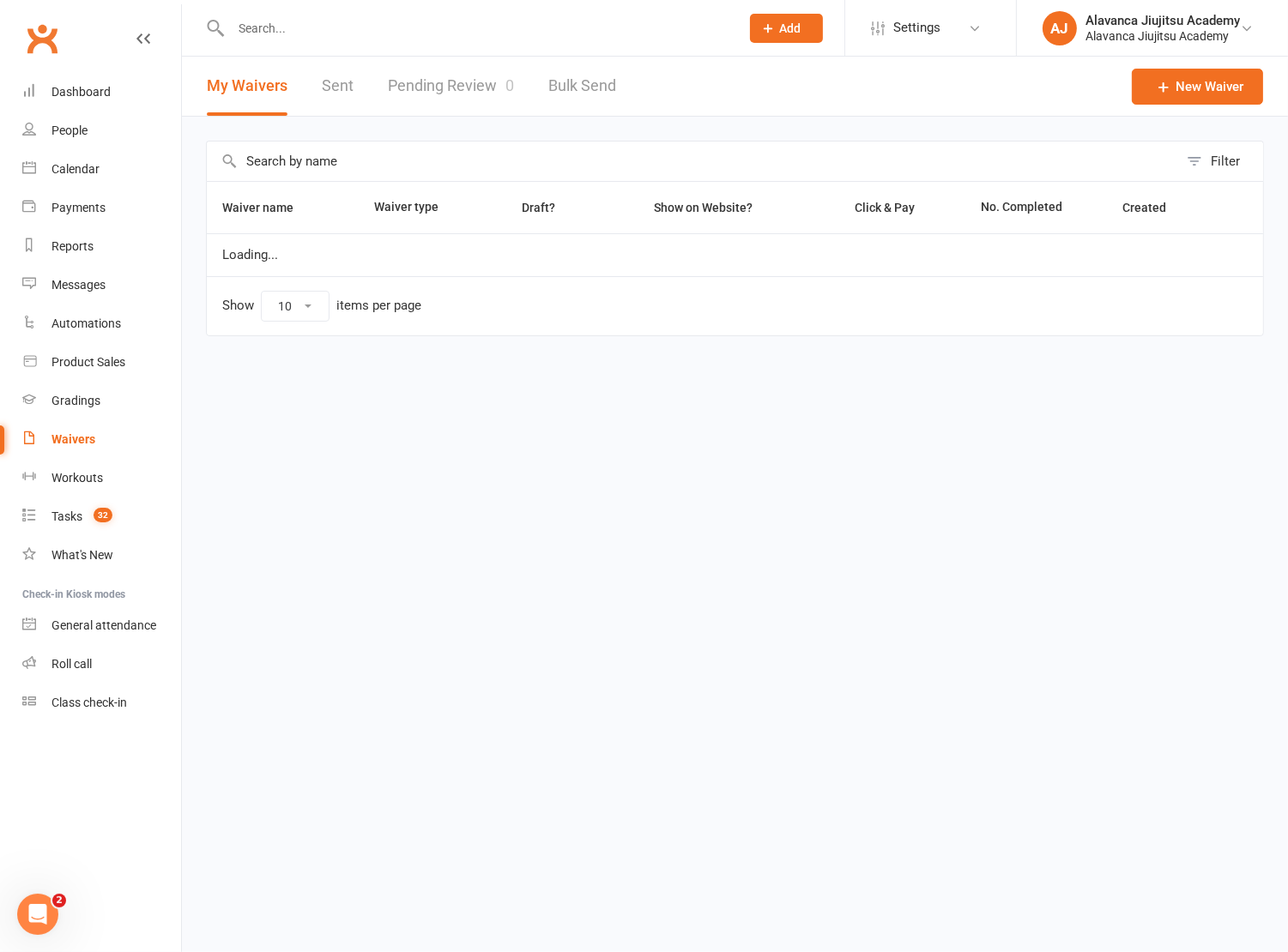
select select "100"
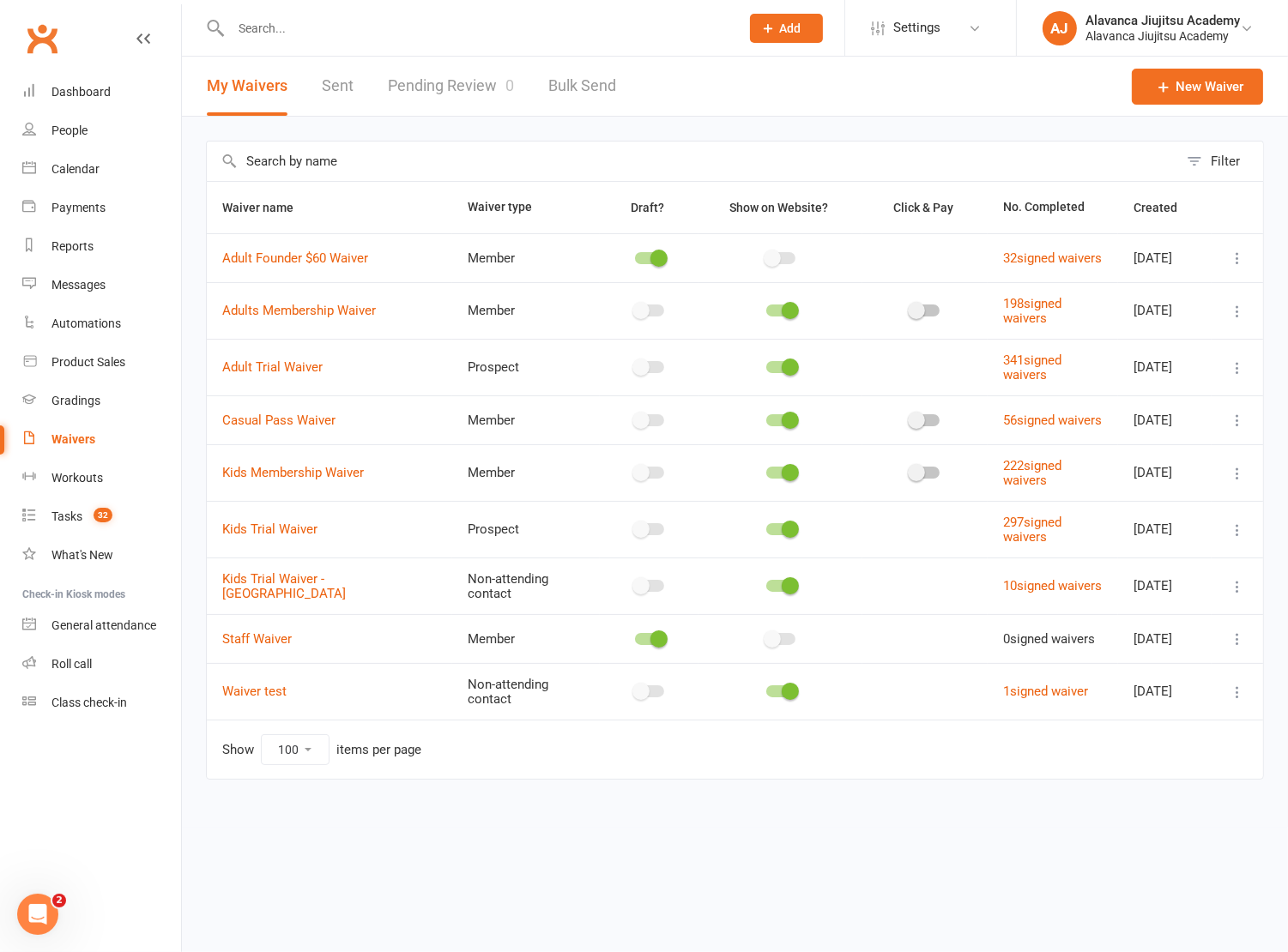
click at [1243, 596] on icon at bounding box center [1237, 586] width 17 height 17
click at [1146, 705] on link "Copy external link to clipboard" at bounding box center [1146, 704] width 202 height 34
click at [271, 32] on input "text" at bounding box center [476, 27] width 502 height 24
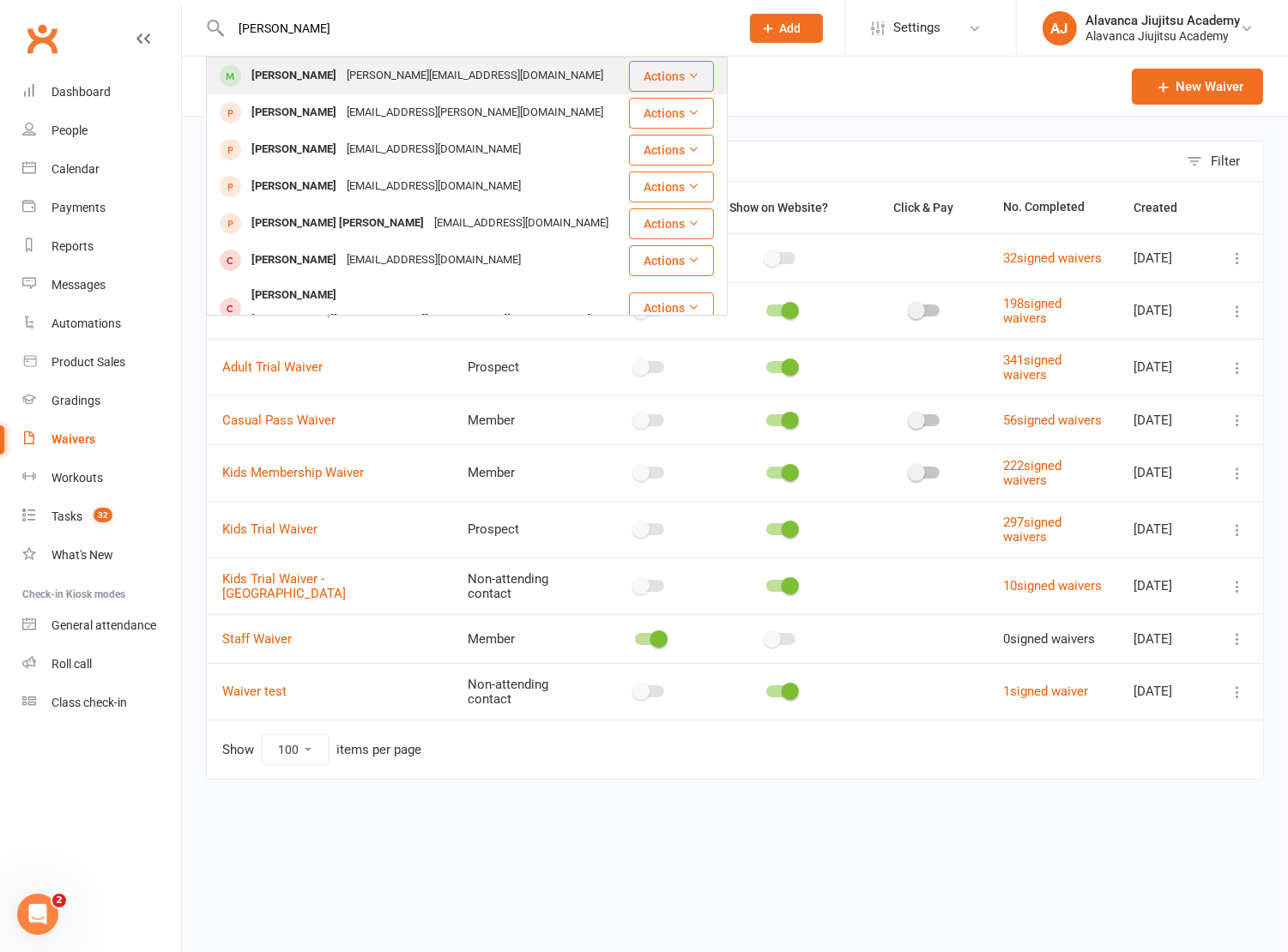
type input "nick o"
click at [296, 90] on div "Nick Obbelode nick@obbelode.com" at bounding box center [417, 76] width 420 height 35
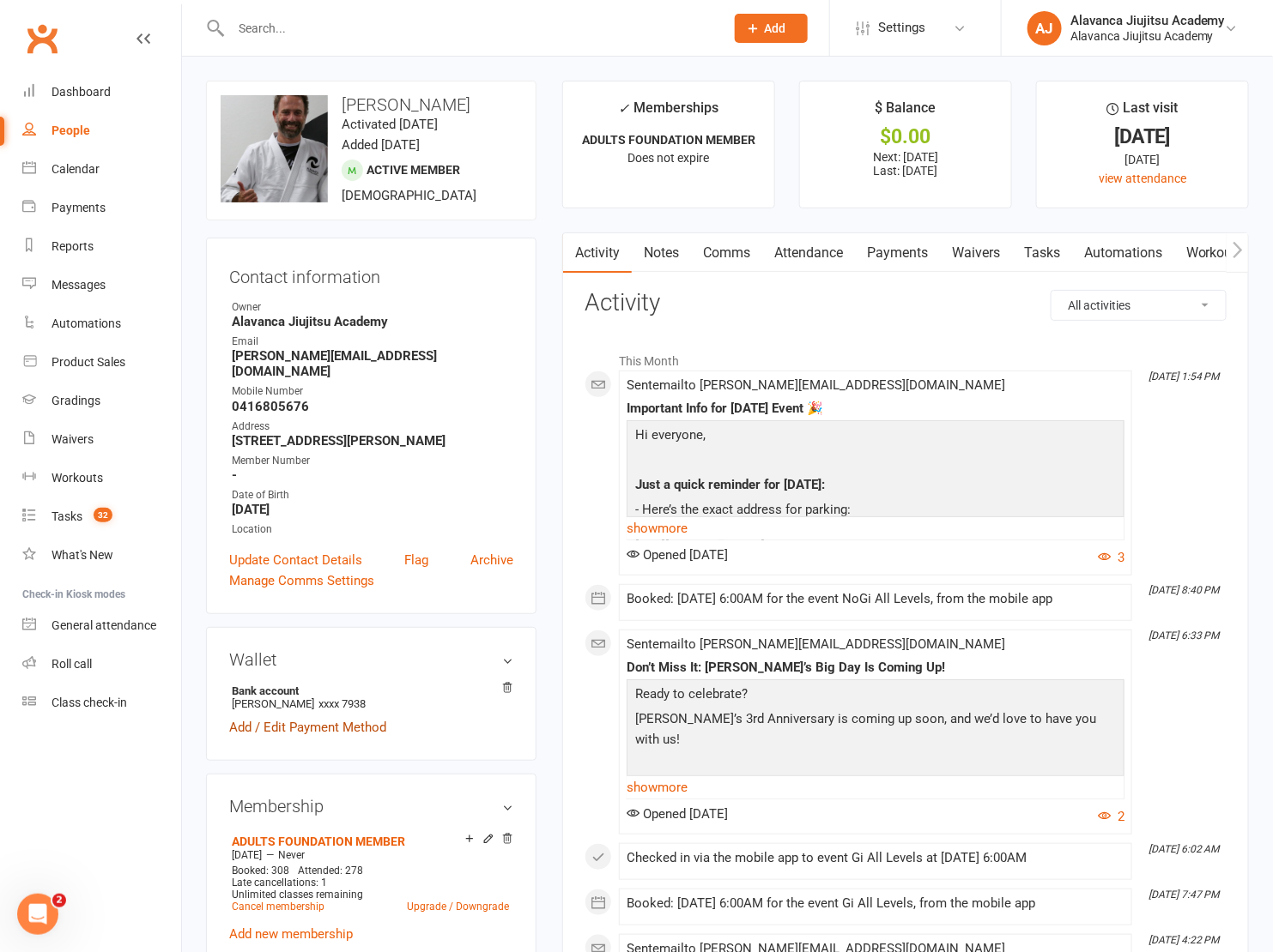
click at [347, 717] on link "Add / Edit Payment Method" at bounding box center [308, 727] width 157 height 20
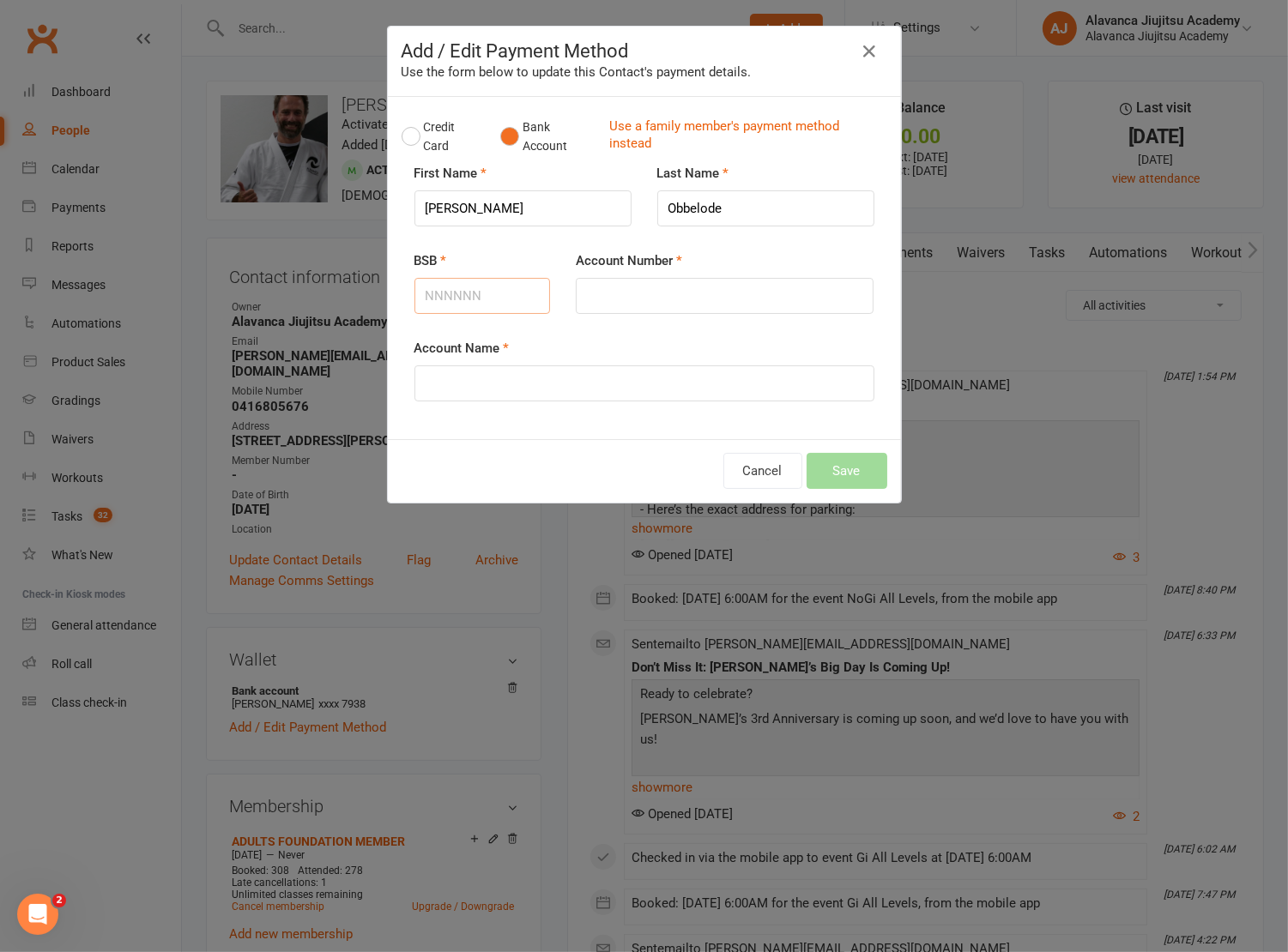
click at [462, 308] on input "BSB" at bounding box center [483, 296] width 136 height 36
paste input "302985"
type input "302985"
click at [659, 301] on input "Account Number" at bounding box center [724, 296] width 298 height 36
paste input "2131902"
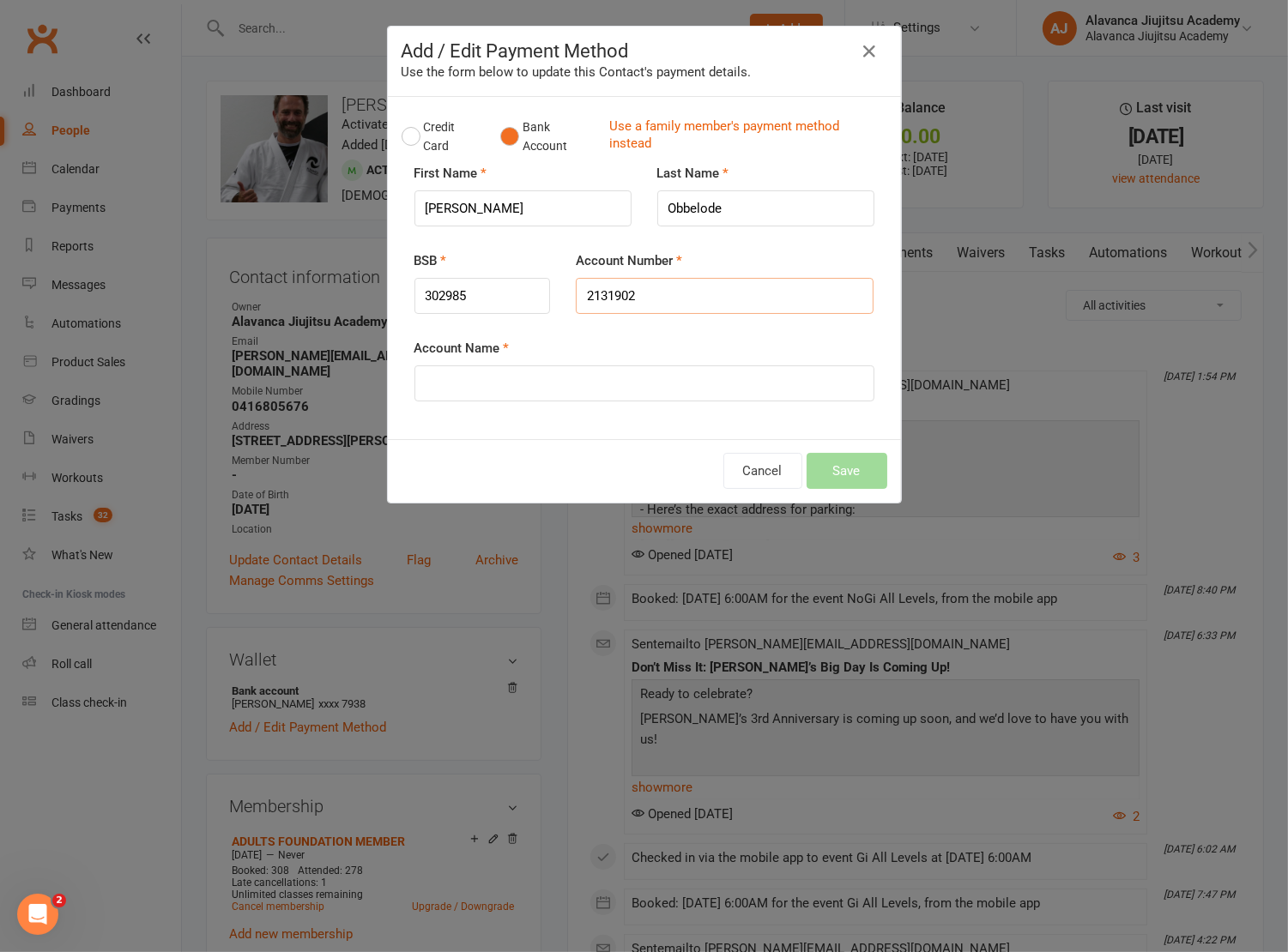
type input "2131902"
click at [454, 394] on input "Account Name" at bounding box center [644, 384] width 460 height 36
paste input "NICK OBBELODE"
type input "NICK OBBELODE"
click at [838, 476] on button "Save" at bounding box center [846, 471] width 80 height 36
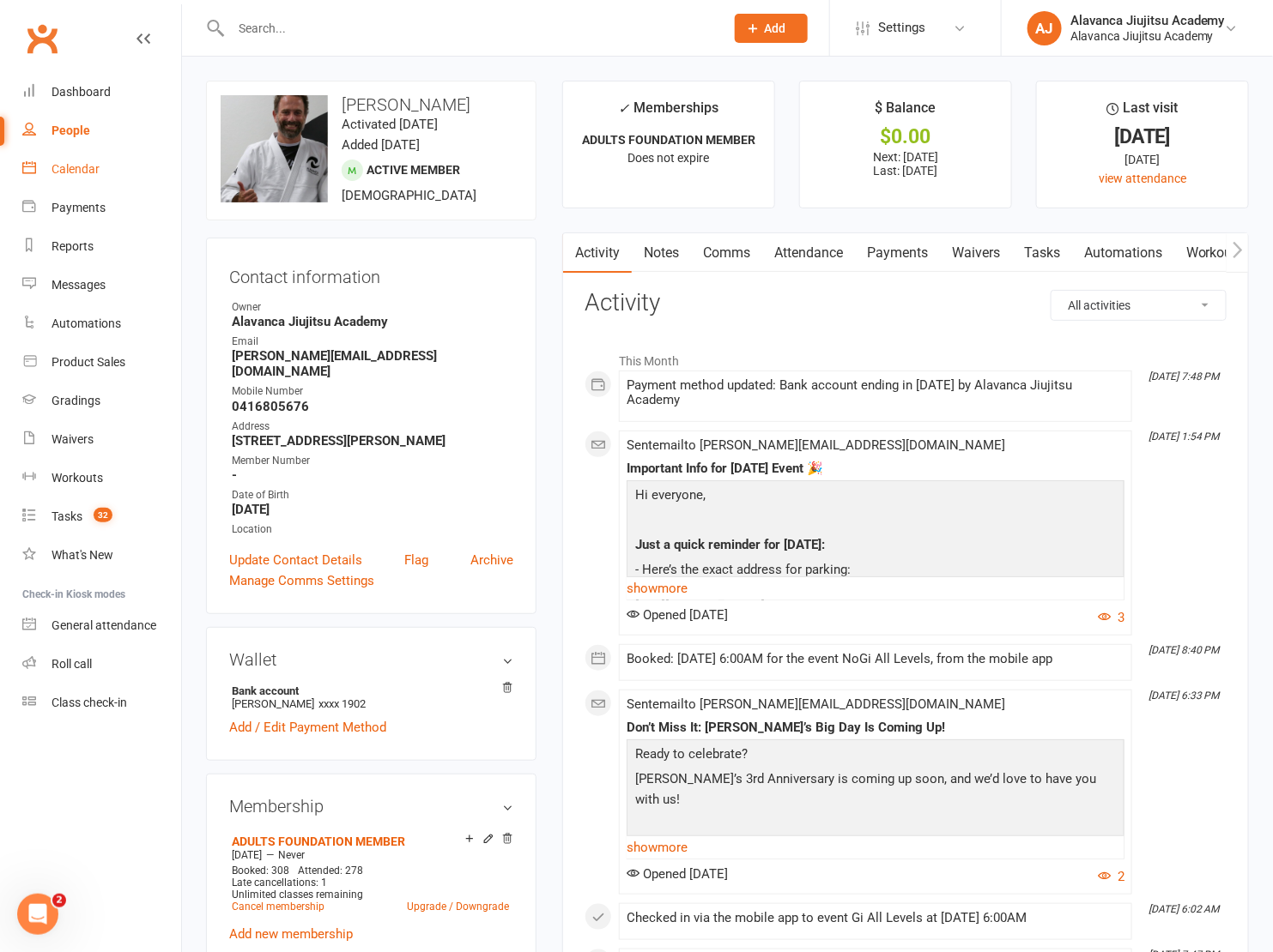
click at [93, 173] on div "Calendar" at bounding box center [75, 169] width 48 height 14
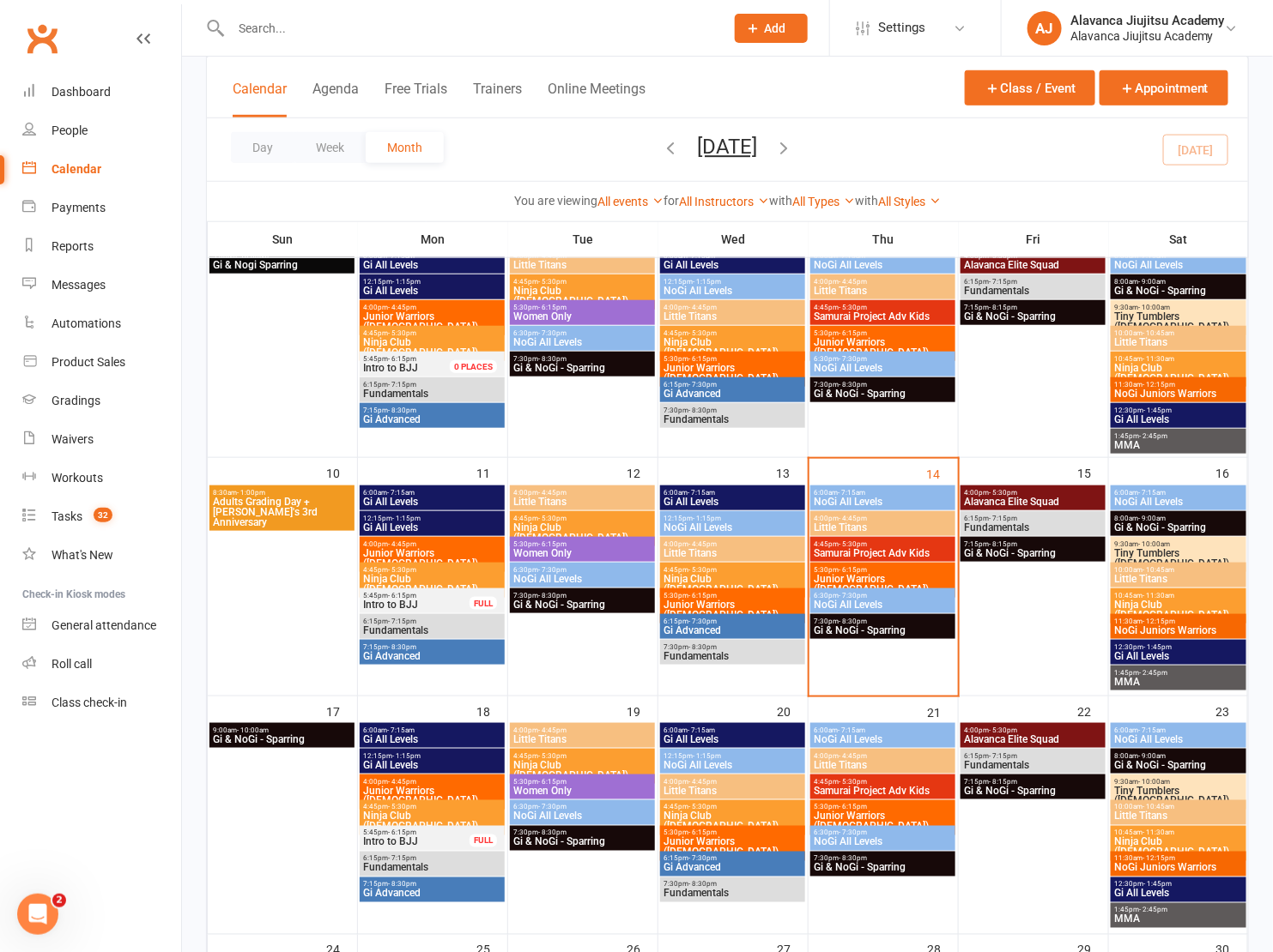
scroll to position [649, 0]
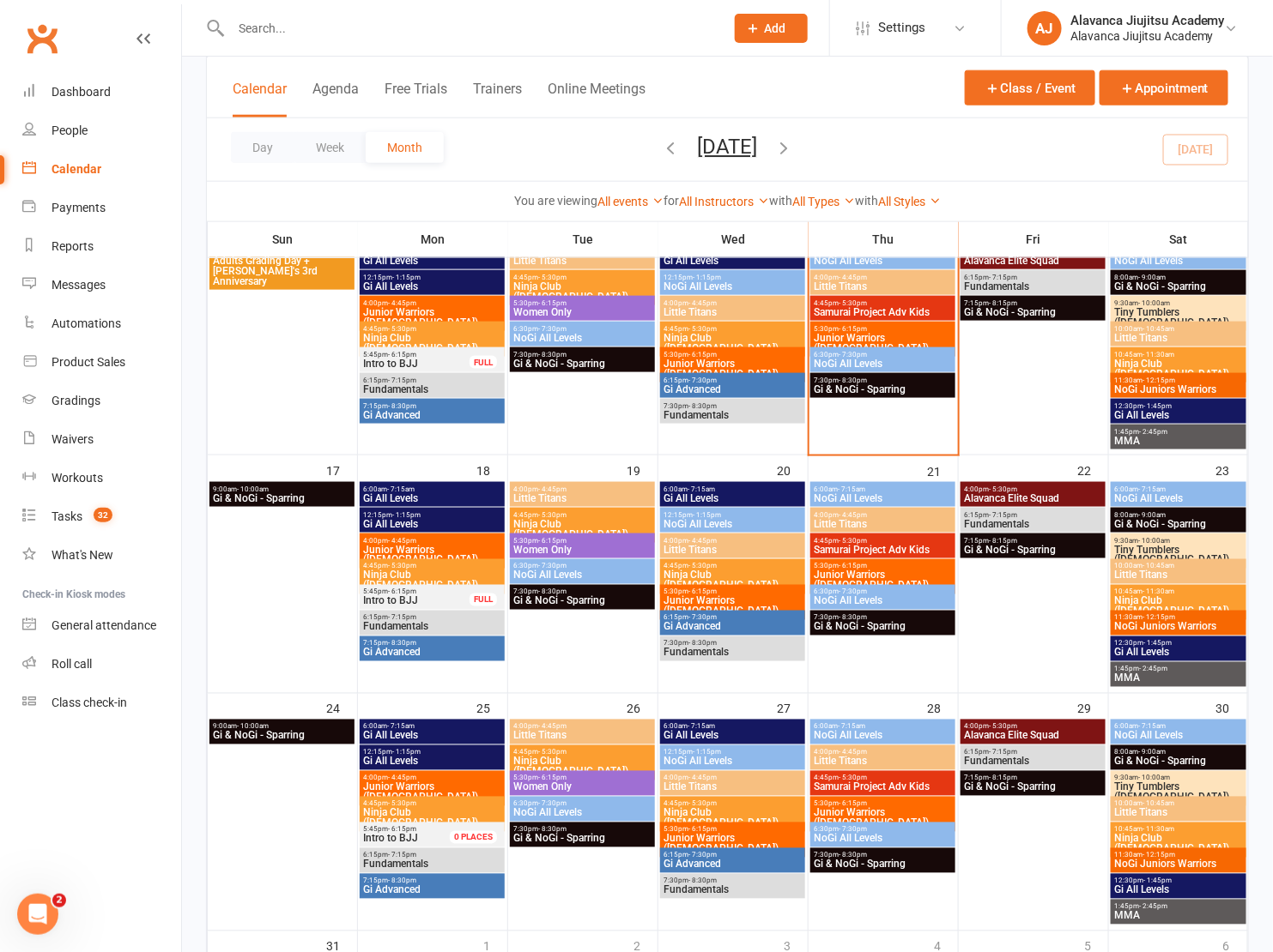
click at [865, 281] on span "Little Titans" at bounding box center [882, 286] width 139 height 11
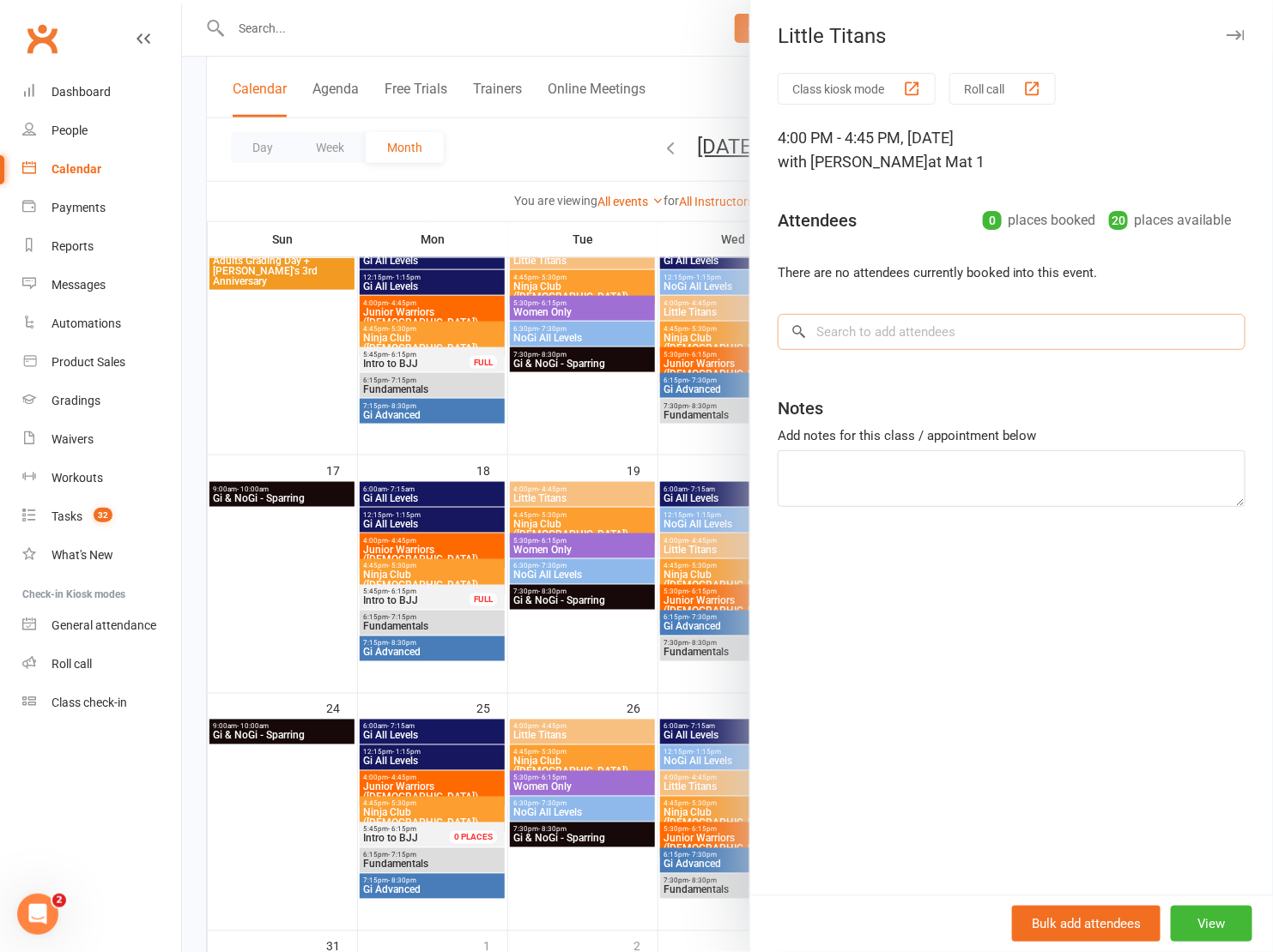
click at [898, 342] on input "search" at bounding box center [1010, 331] width 468 height 36
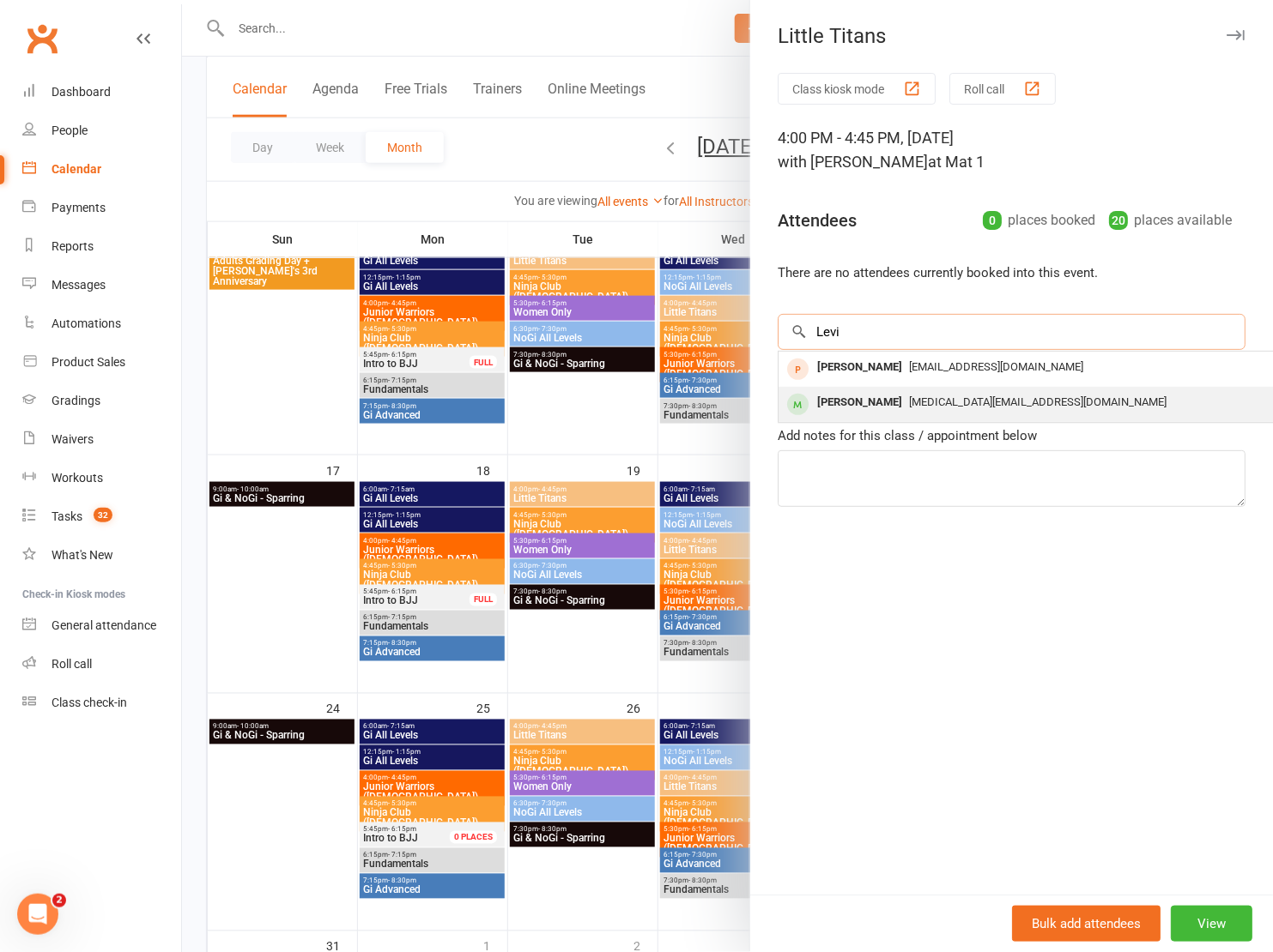
type input "Levi"
click at [937, 409] on div "maxidex_minims@yahoo.co.uk" at bounding box center [1034, 403] width 499 height 25
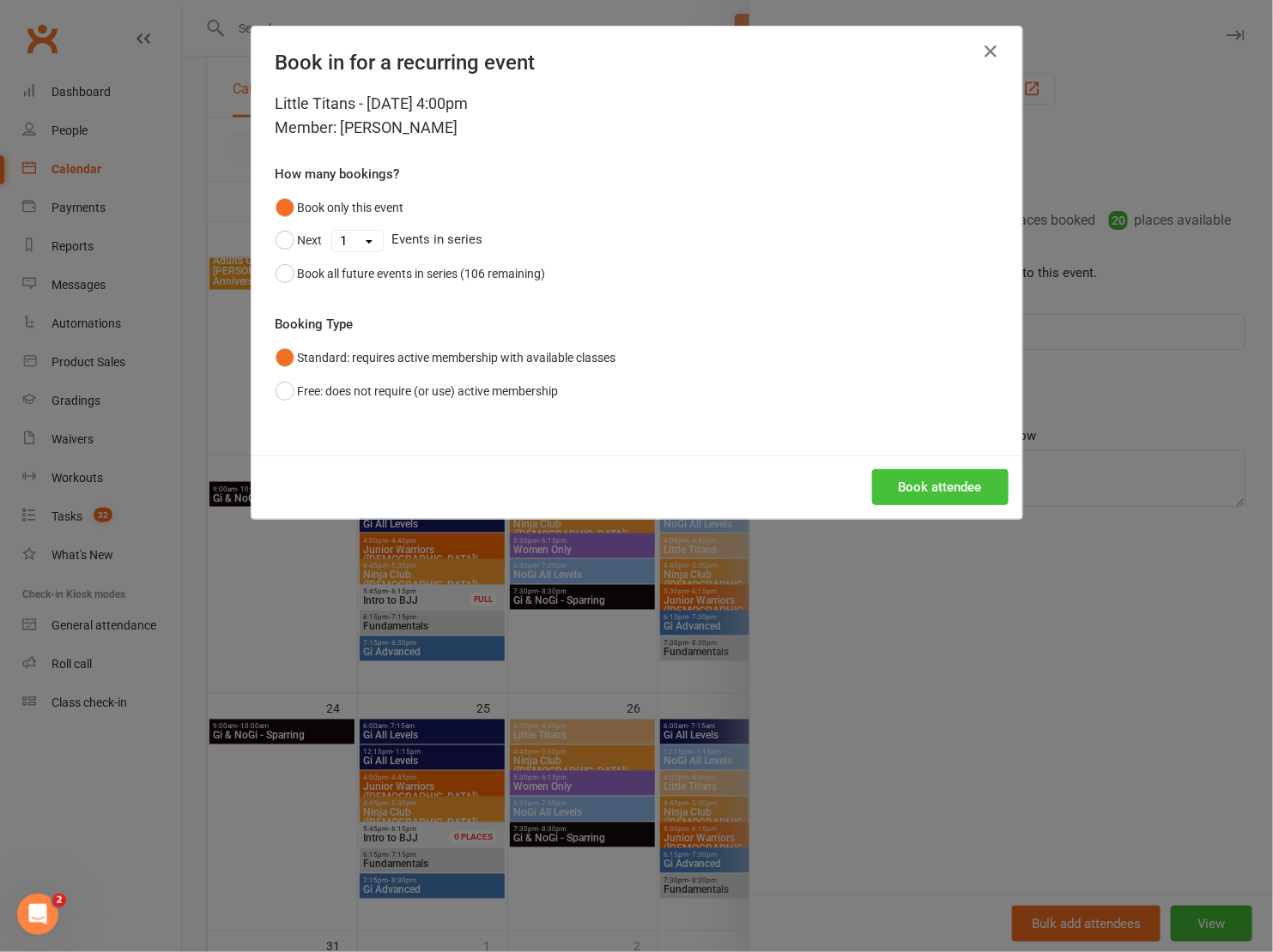
click at [919, 479] on button "Book attendee" at bounding box center [940, 487] width 136 height 36
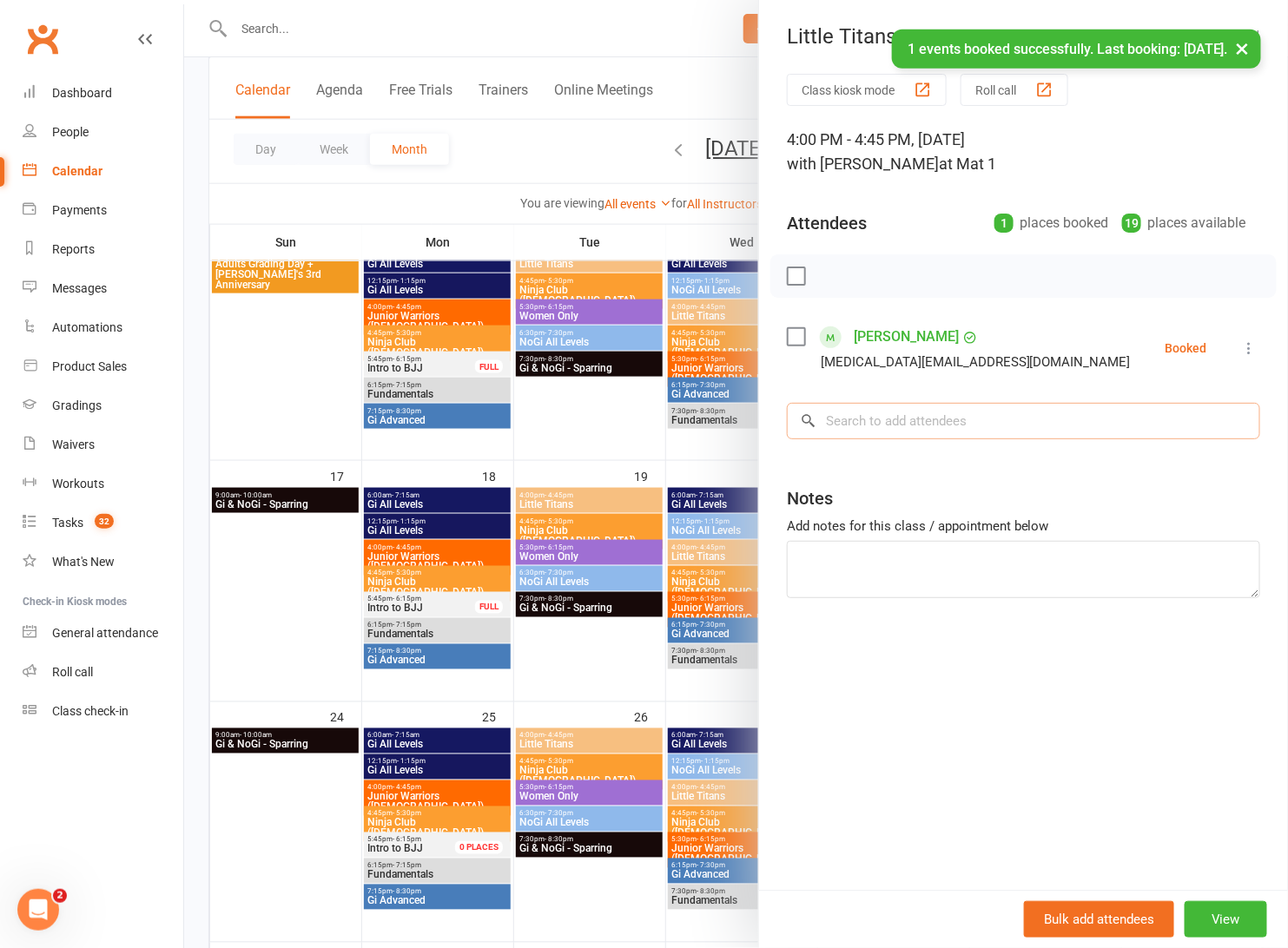
click at [911, 402] on input "search" at bounding box center [1022, 420] width 473 height 37
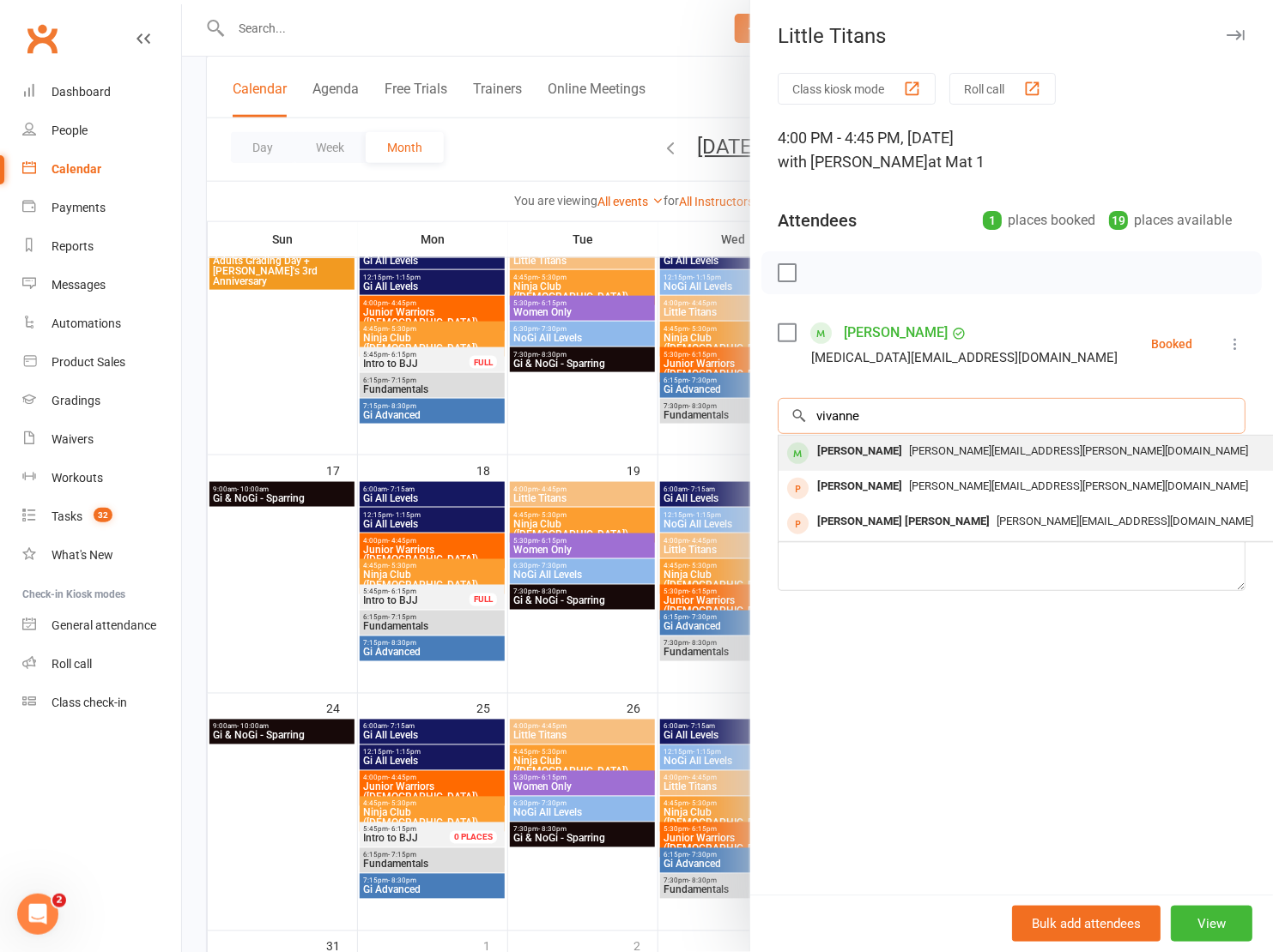
type input "vivanne"
click at [917, 455] on div "sarah.s.purcell@gmail.com" at bounding box center [1034, 452] width 499 height 25
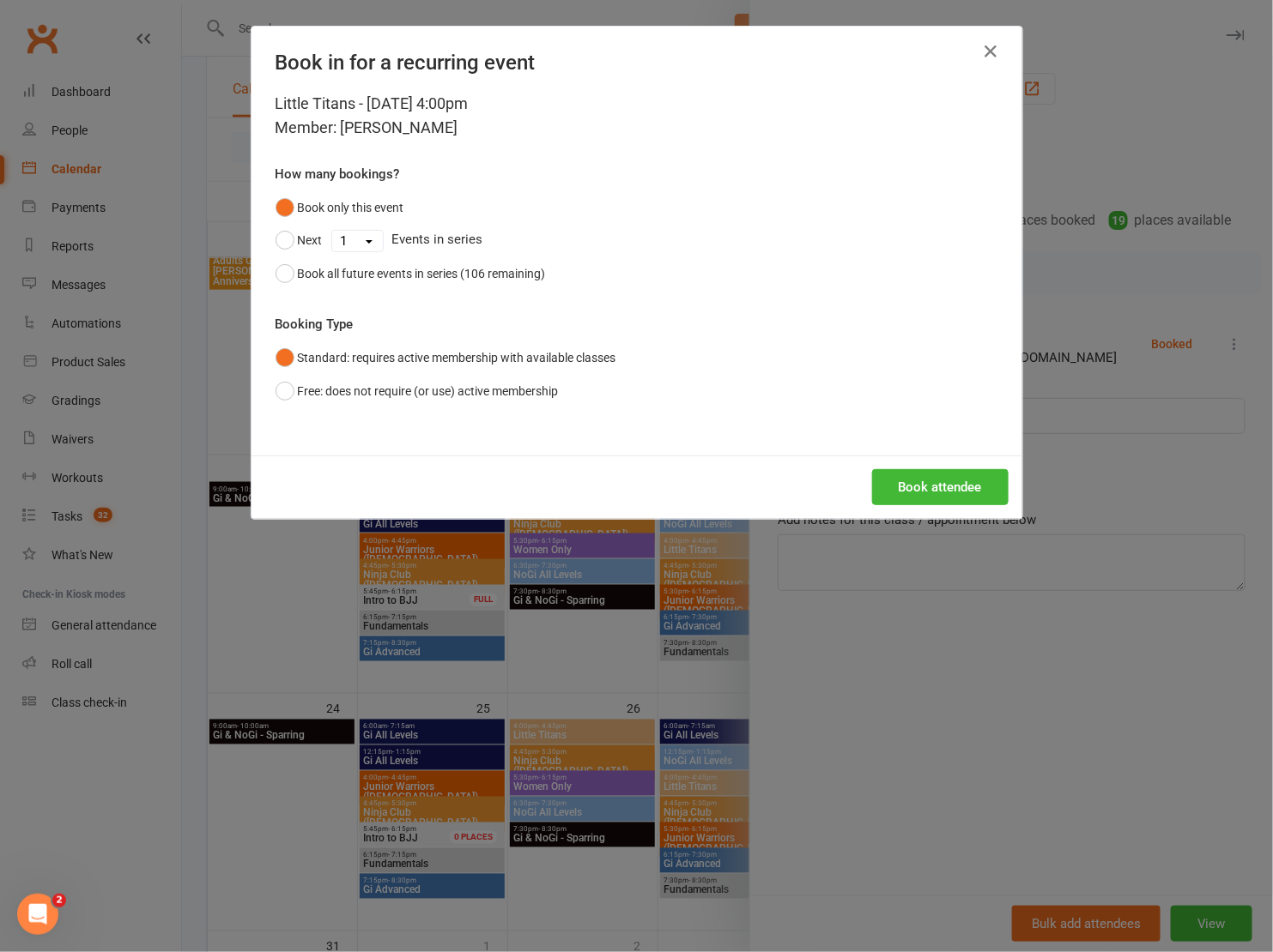
click at [919, 462] on div "Book attendee" at bounding box center [636, 487] width 771 height 64
click at [917, 480] on button "Book attendee" at bounding box center [940, 487] width 136 height 36
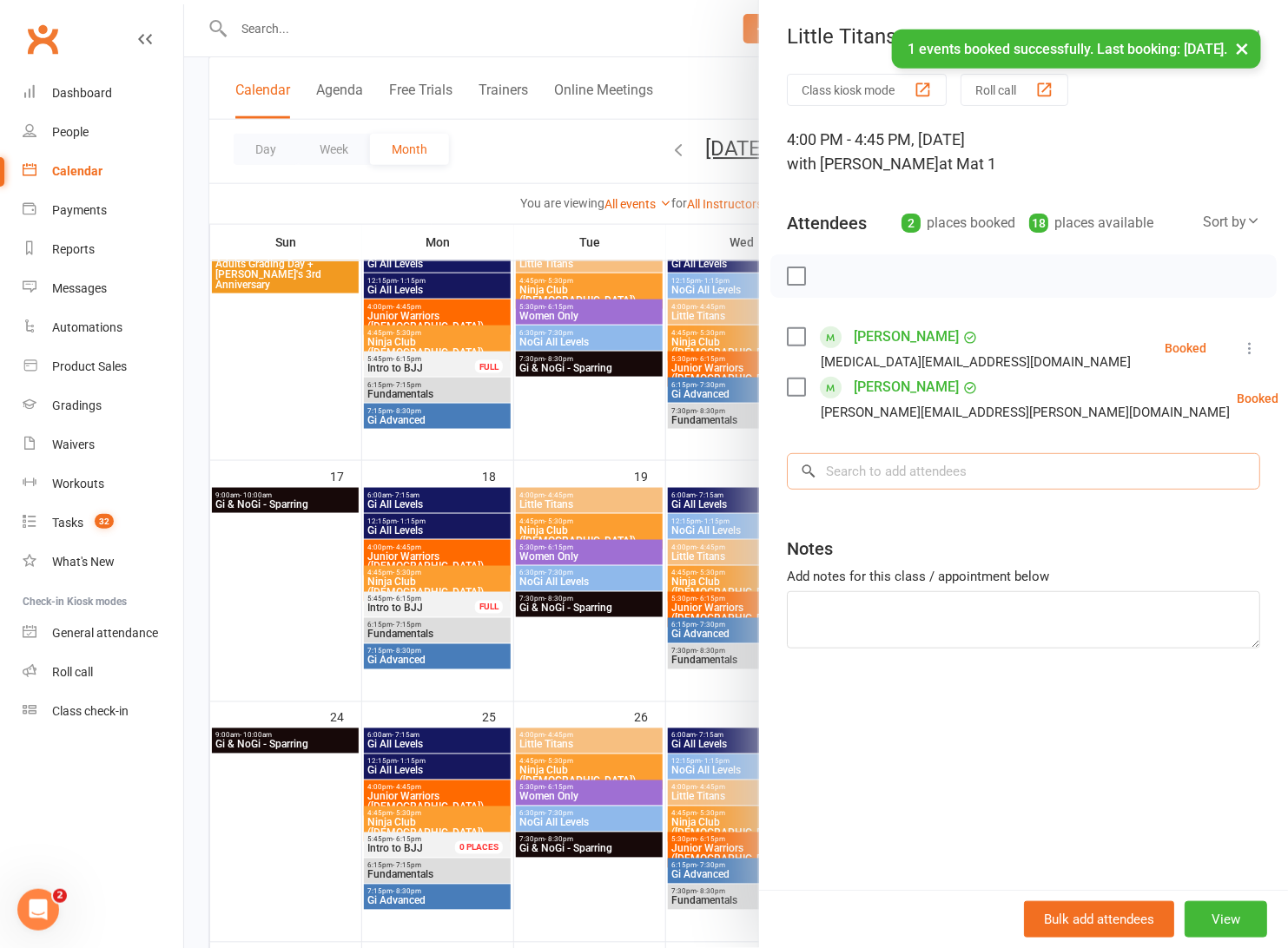
click at [942, 484] on input "search" at bounding box center [1022, 471] width 473 height 37
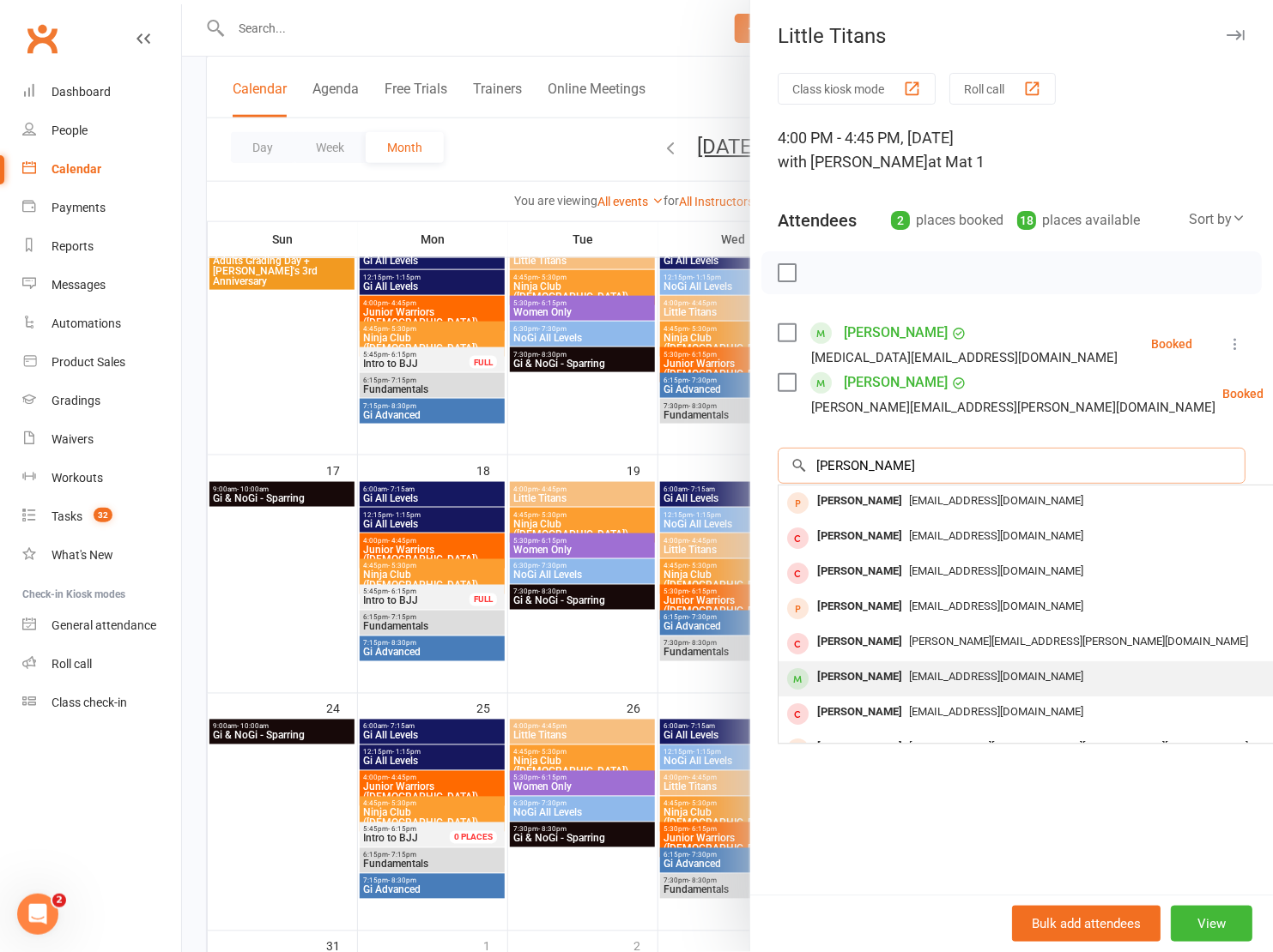
type input "Dylan"
click at [881, 683] on div "Dylan Santos" at bounding box center [859, 677] width 99 height 25
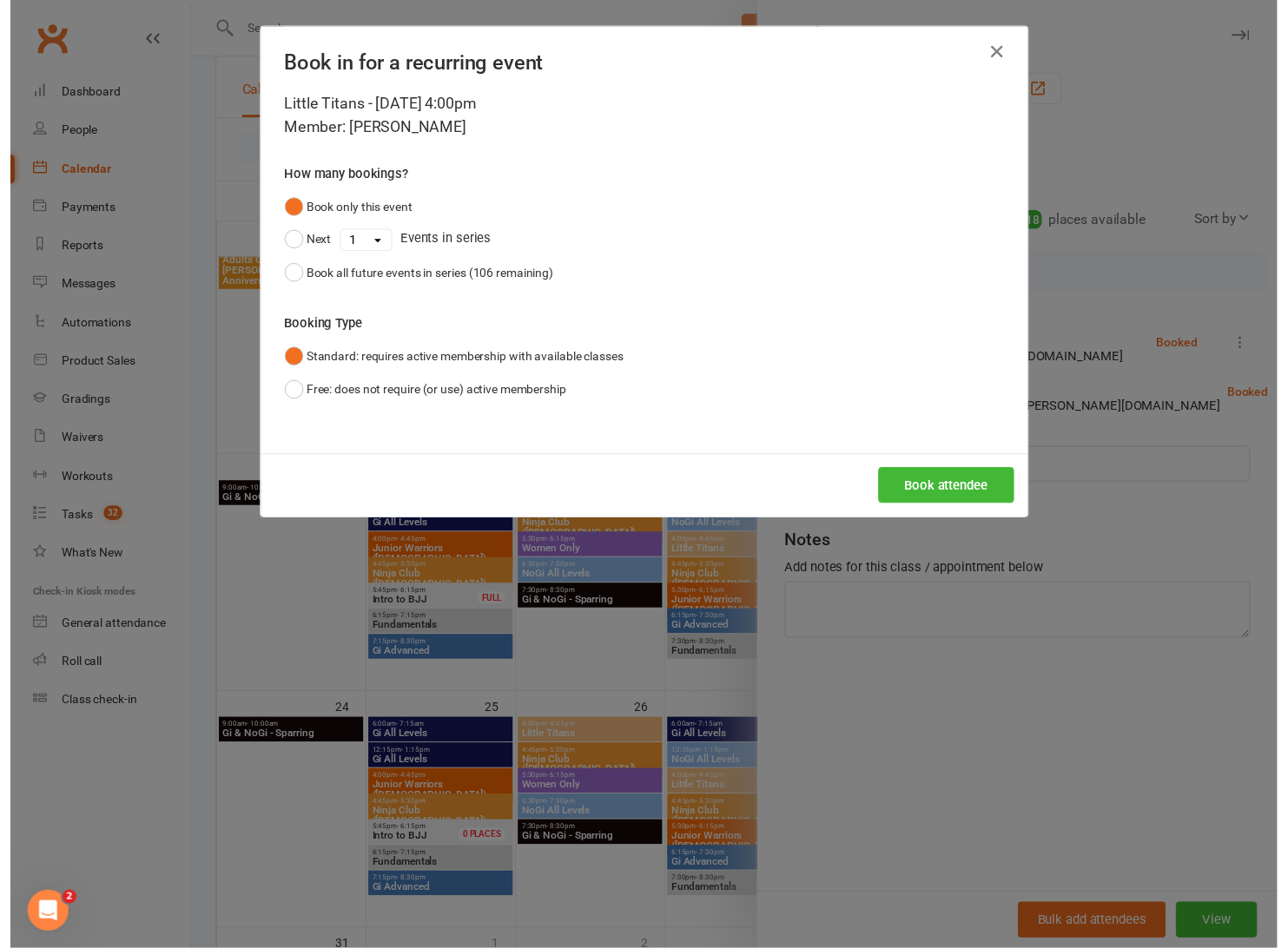
scroll to position [934, 0]
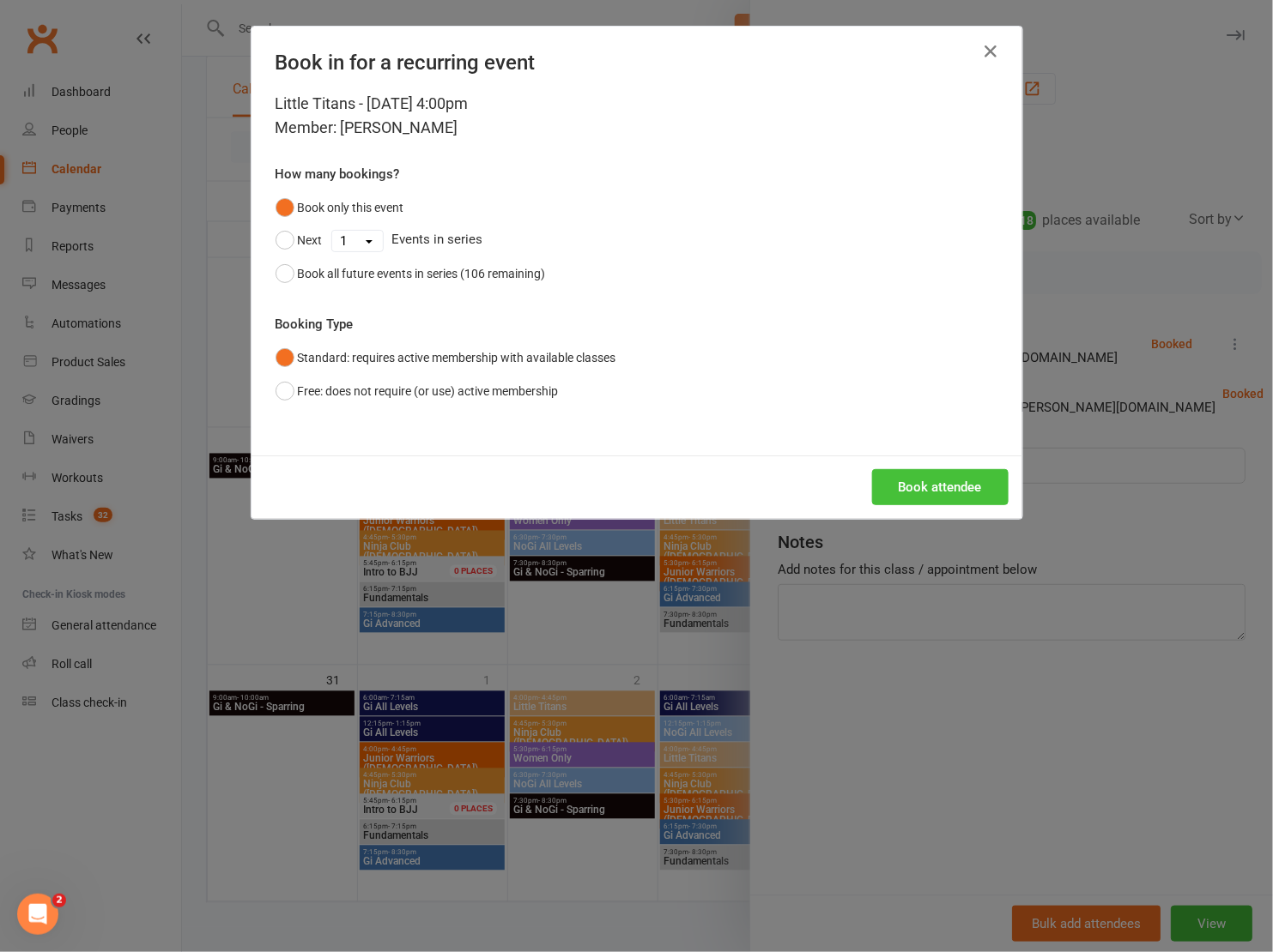
click at [975, 483] on button "Book attendee" at bounding box center [940, 487] width 136 height 36
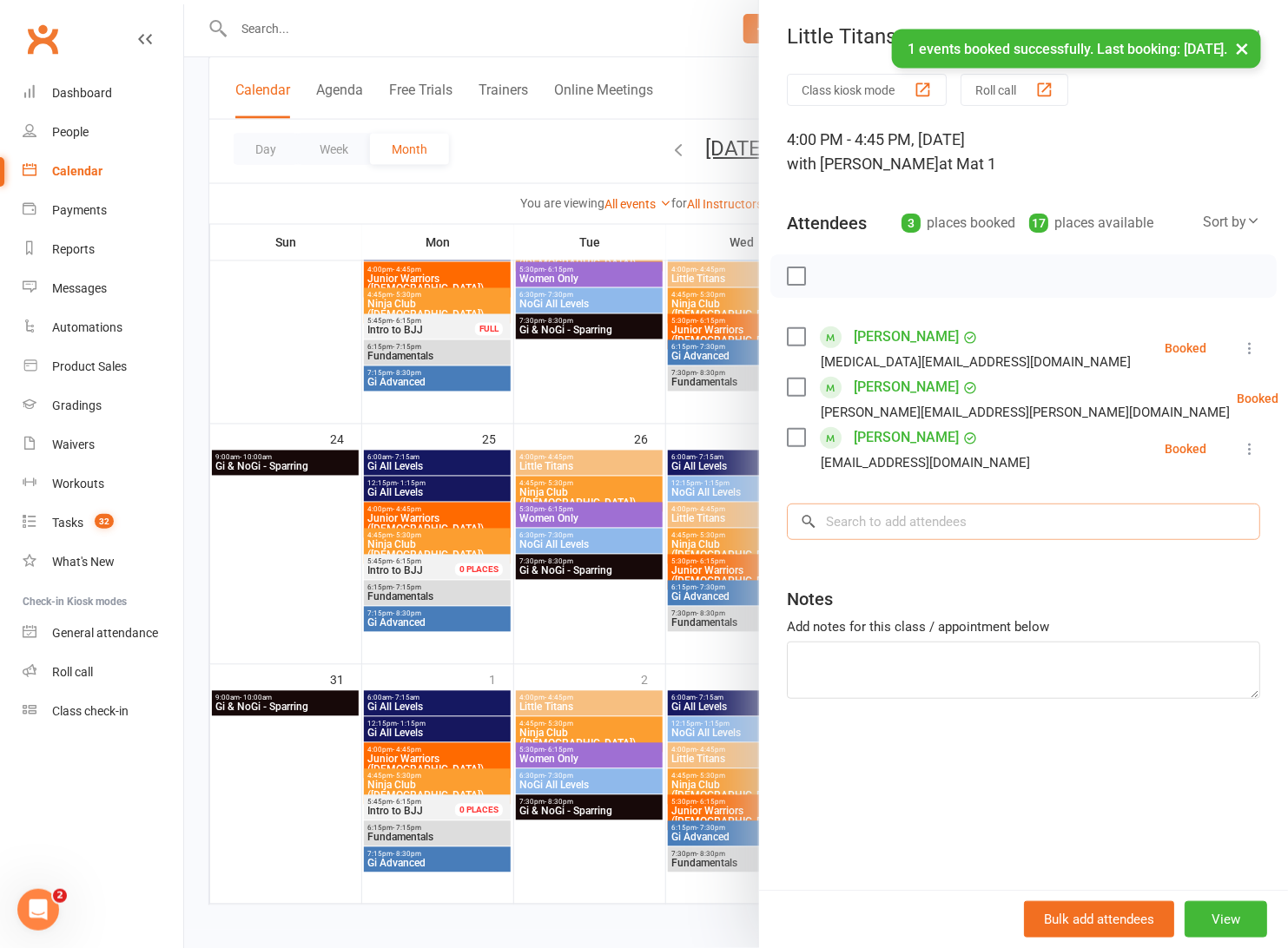
click at [911, 525] on input "search" at bounding box center [1022, 521] width 473 height 37
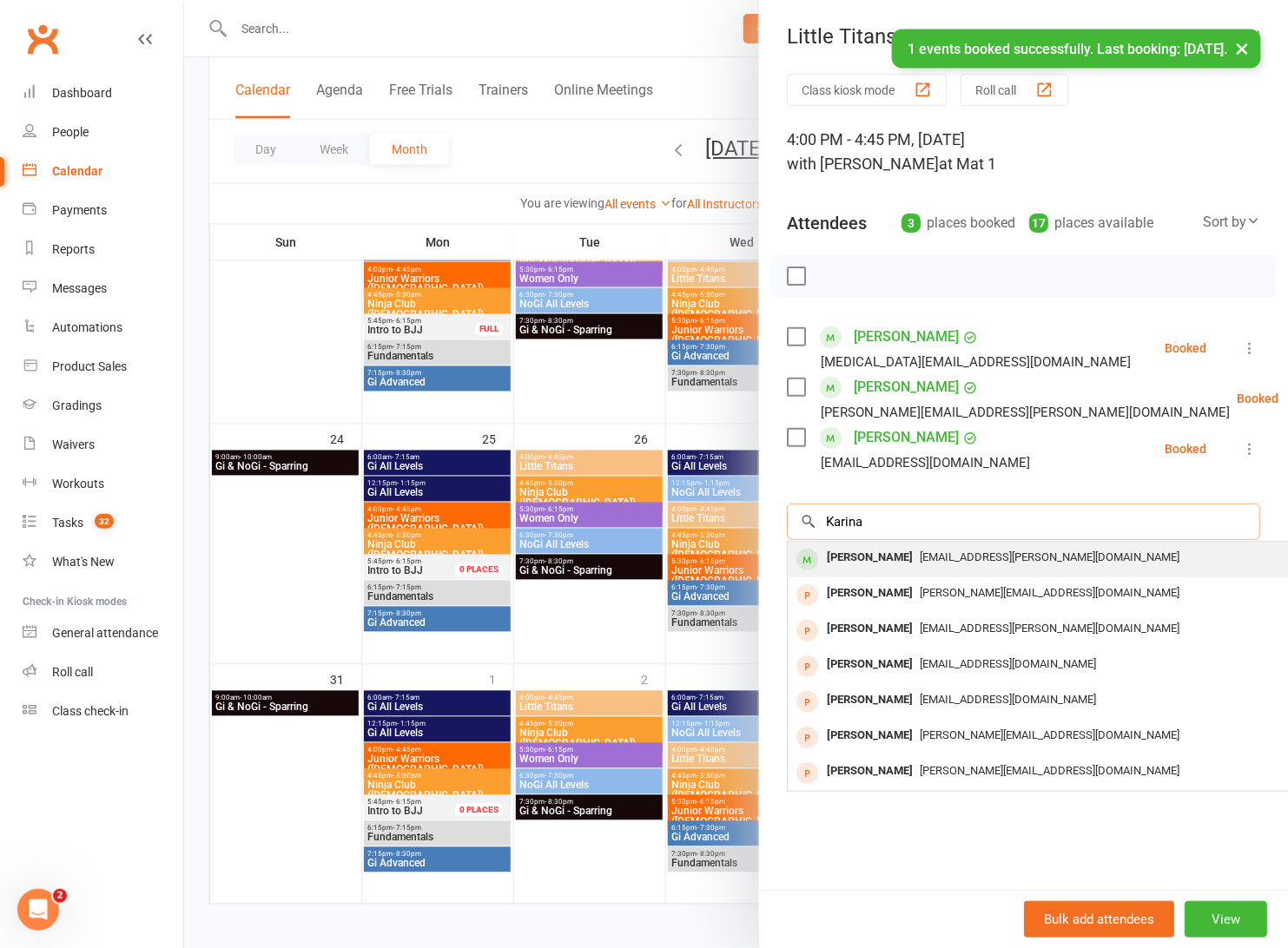
type input "Karina"
click at [919, 554] on span "kuo.jenny@gmail.com" at bounding box center [1049, 556] width 259 height 13
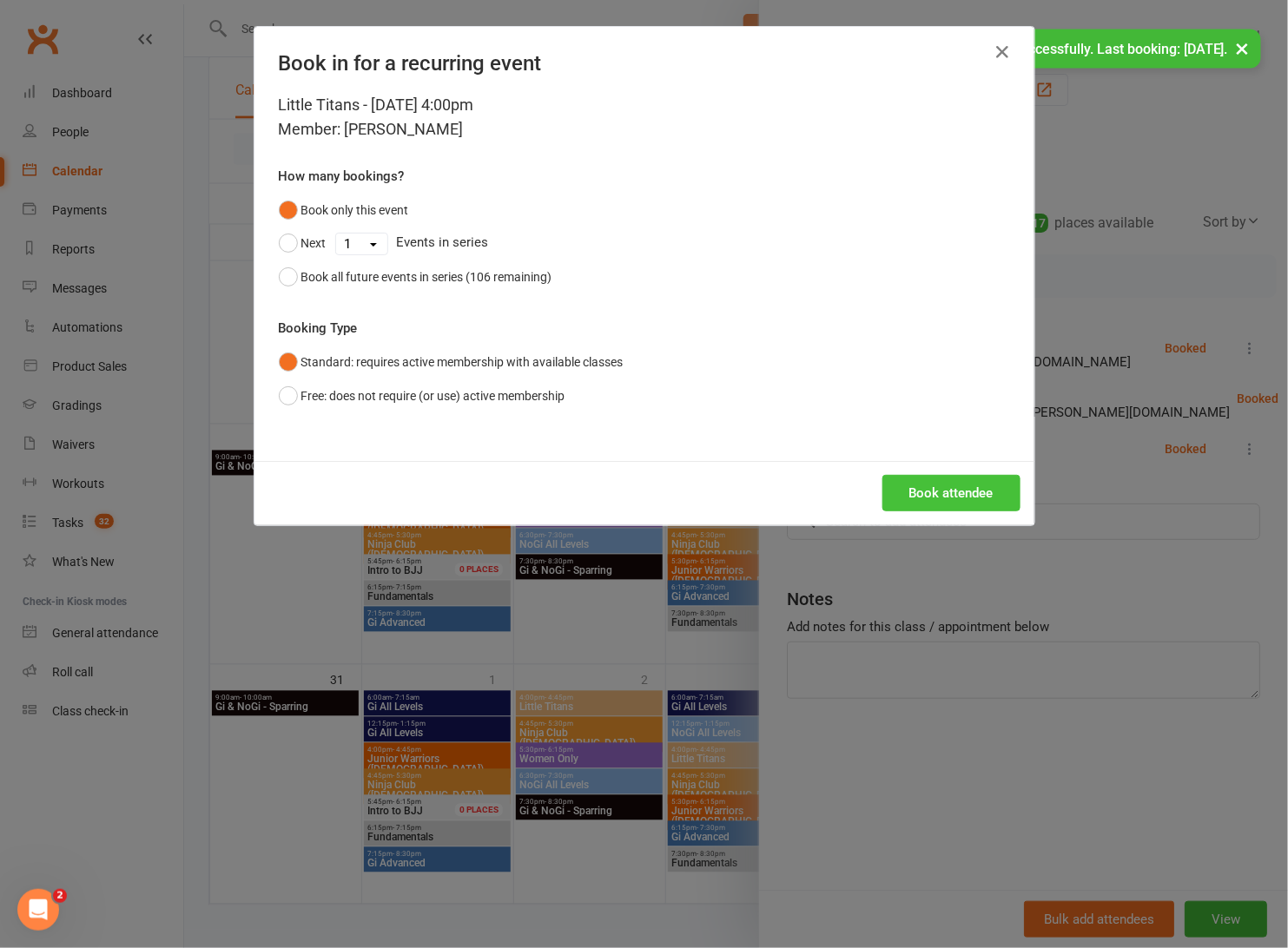
click at [942, 484] on button "Book attendee" at bounding box center [951, 493] width 138 height 37
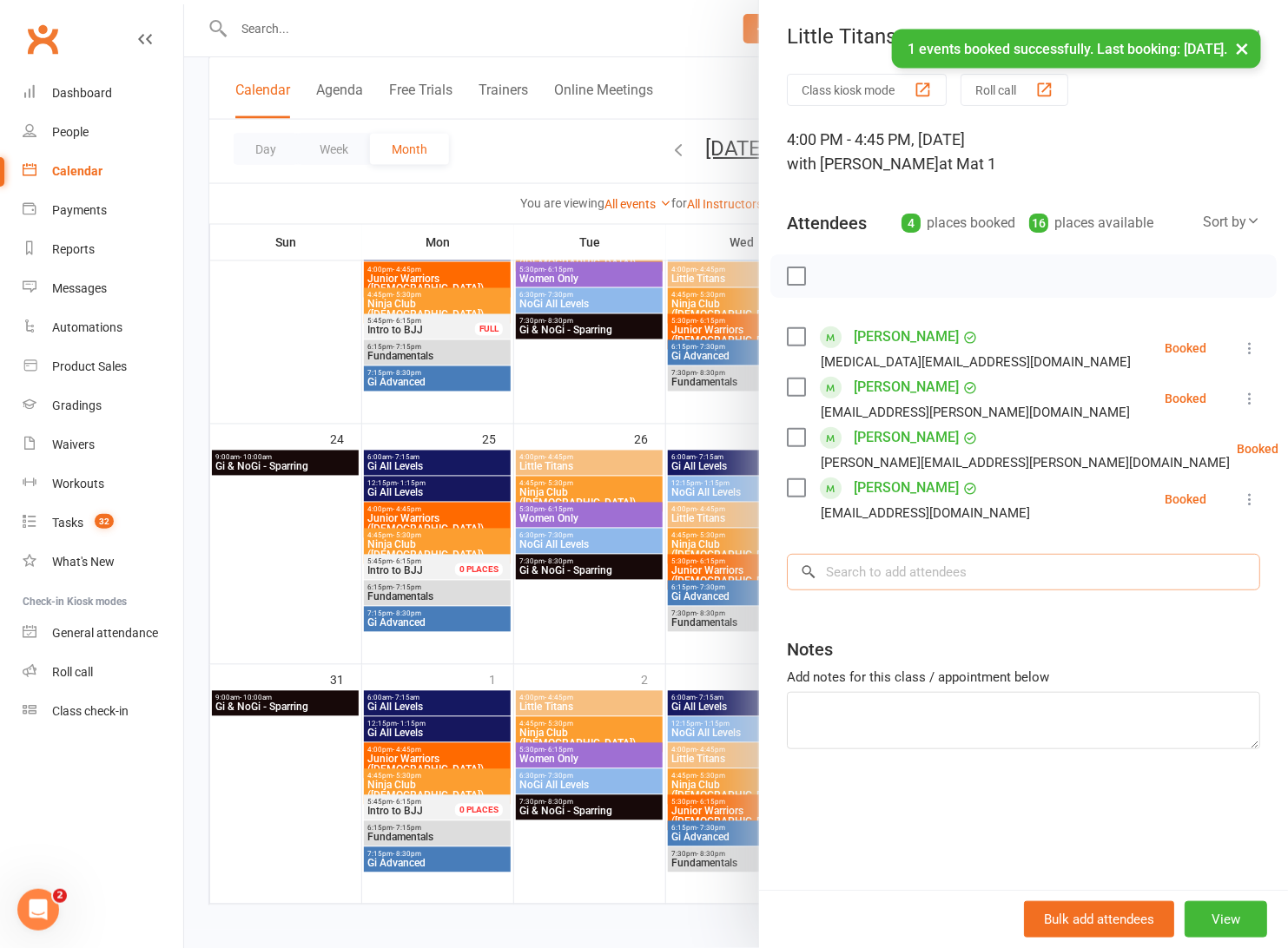
drag, startPoint x: 904, startPoint y: 580, endPoint x: 915, endPoint y: 556, distance: 26.4
click at [904, 580] on input "search" at bounding box center [1022, 571] width 473 height 37
click at [970, 568] on input "ku" at bounding box center [1022, 571] width 473 height 37
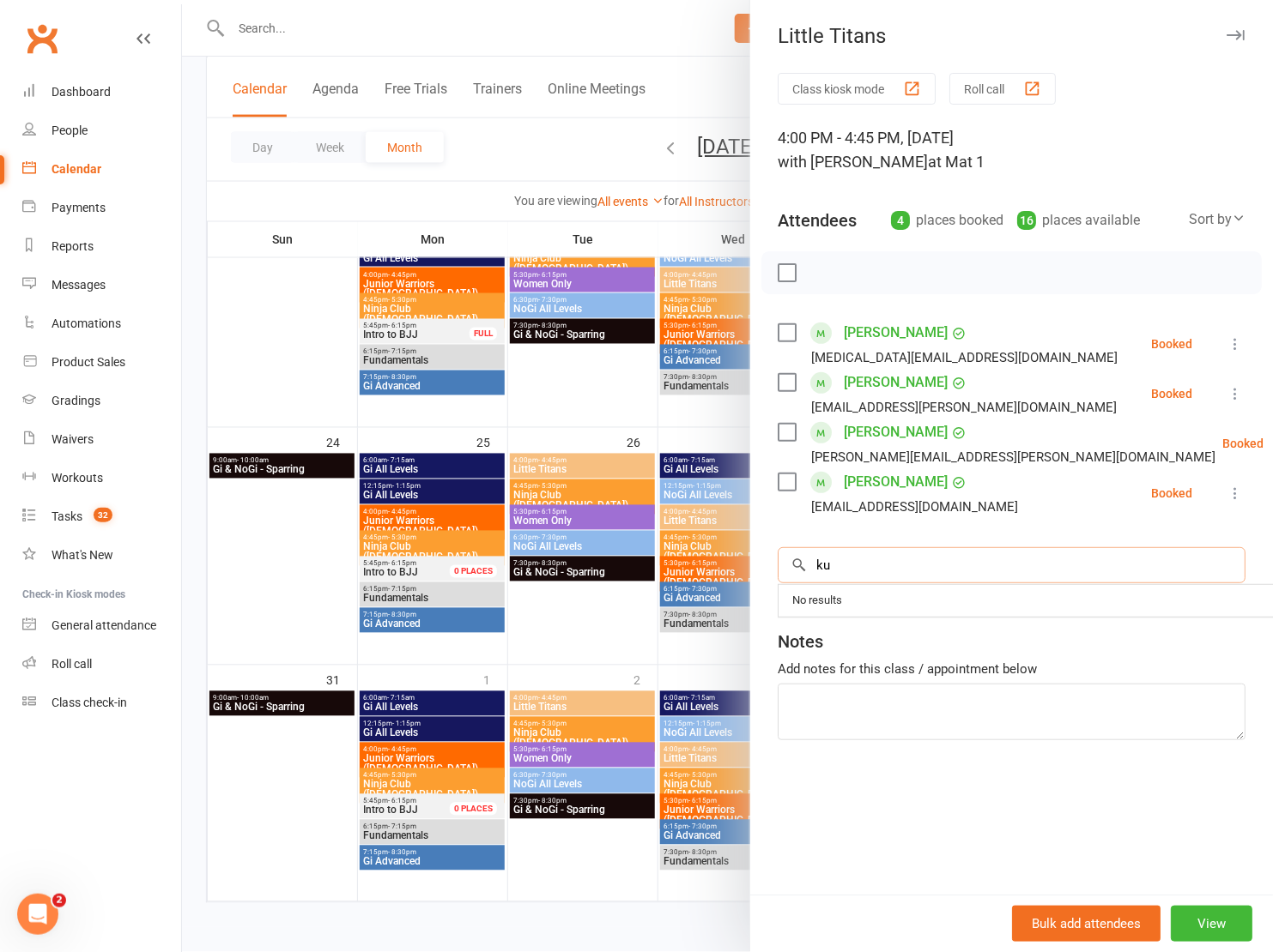
click at [959, 561] on input "ku" at bounding box center [1010, 565] width 468 height 36
type input "k"
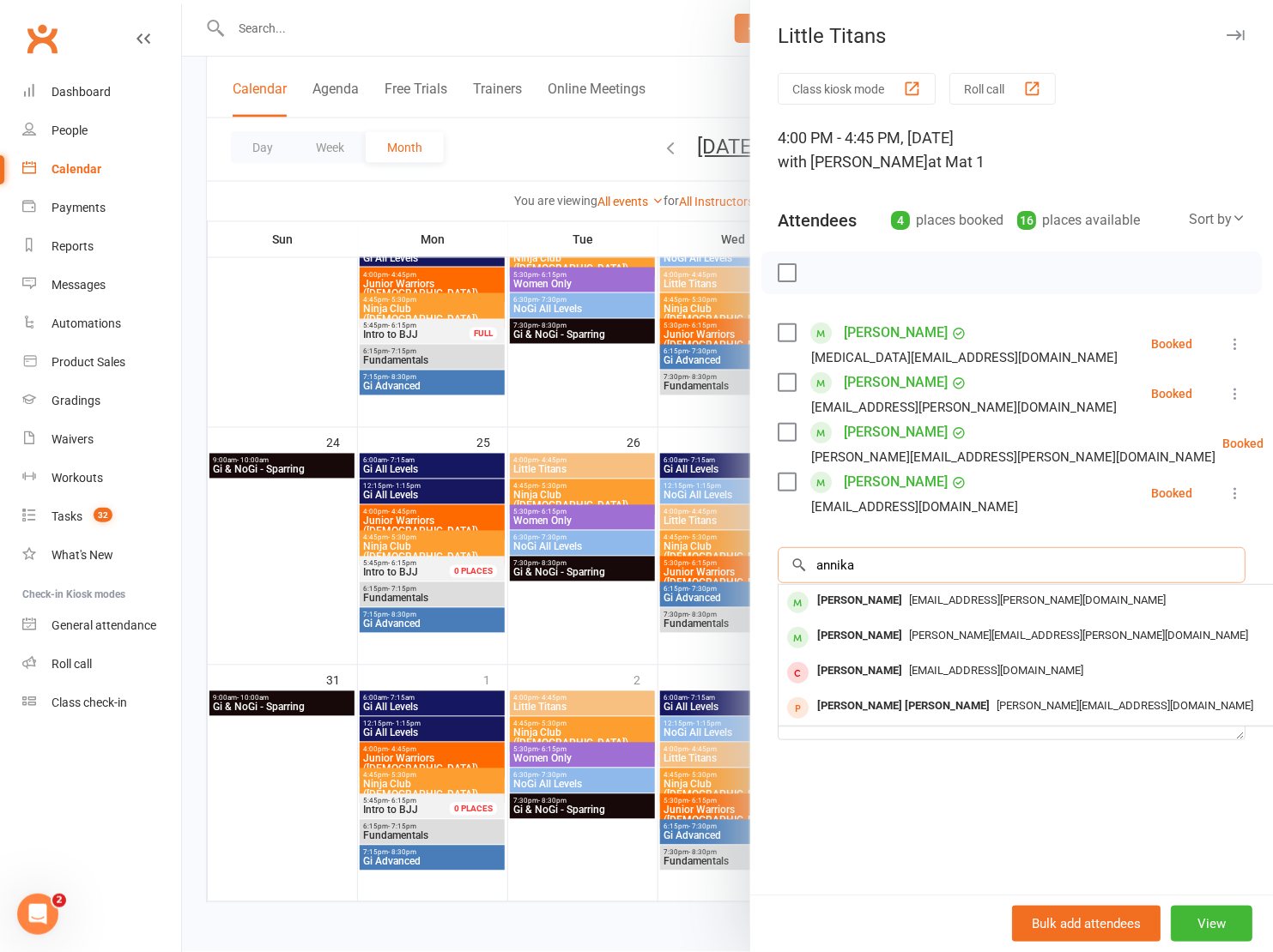
click at [988, 570] on input "annika" at bounding box center [1010, 565] width 468 height 36
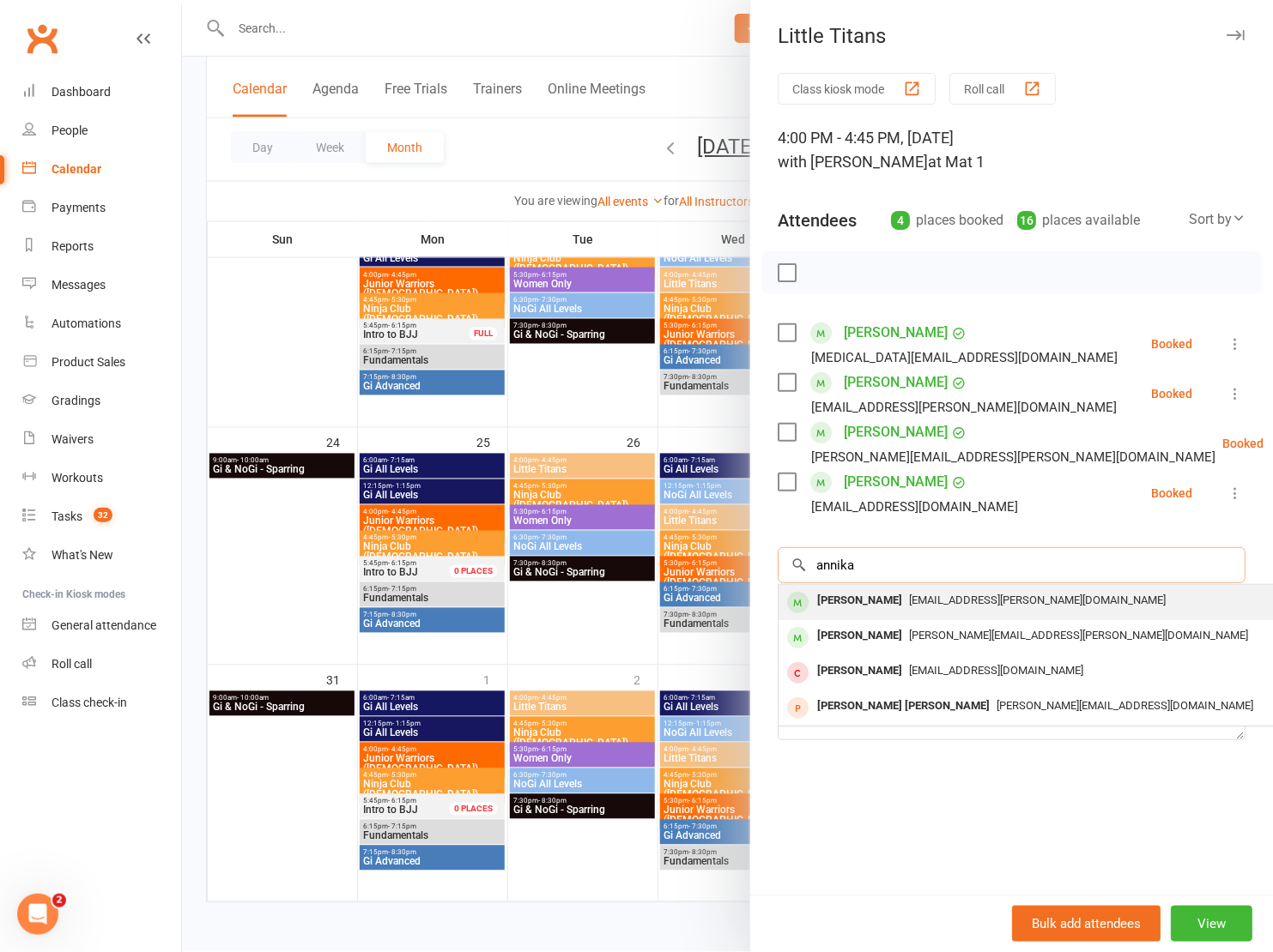
type input "annika"
click at [972, 597] on span "kuo.jenny@gmail.com" at bounding box center [1037, 600] width 256 height 13
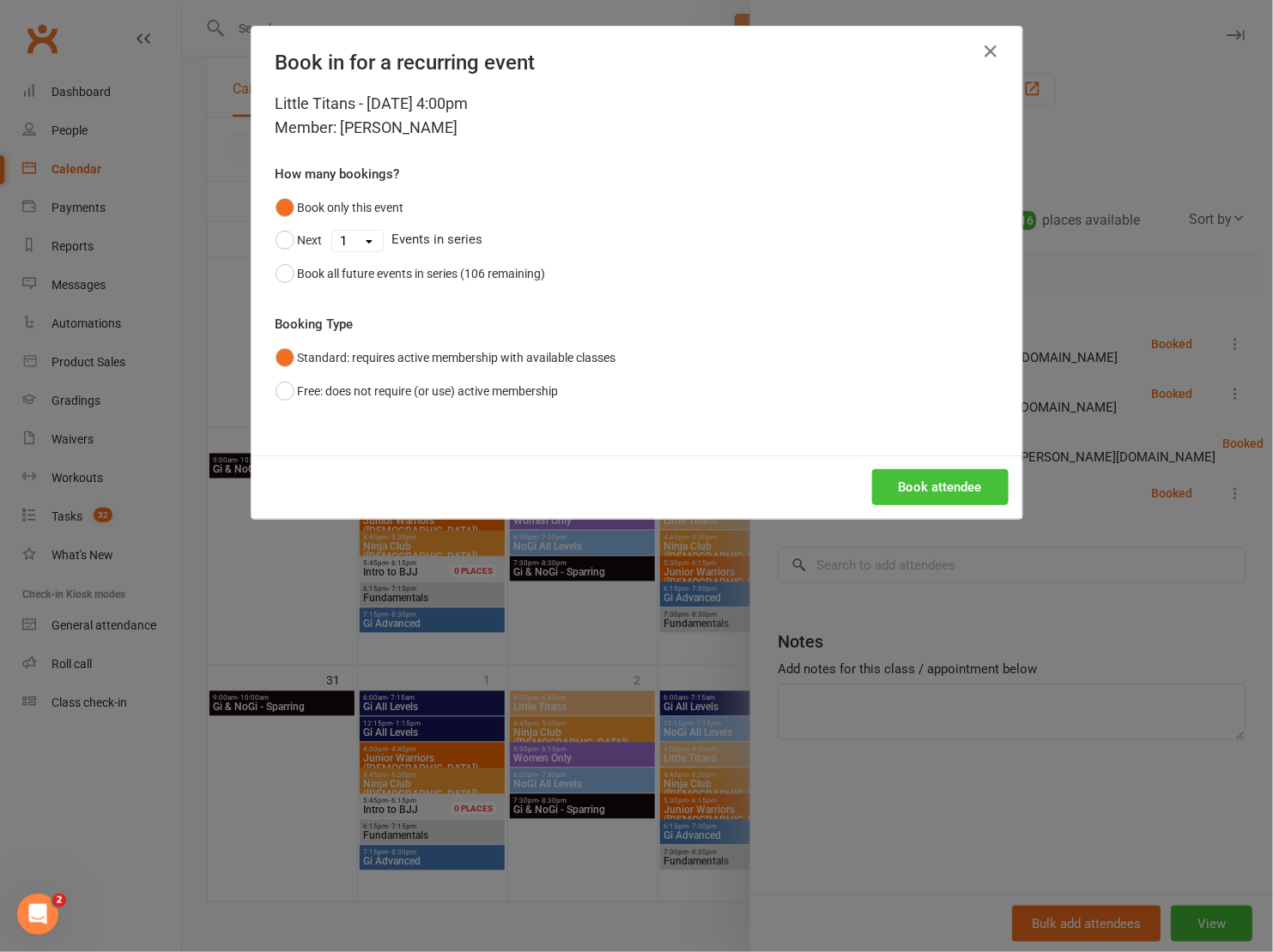
click at [933, 497] on button "Book attendee" at bounding box center [940, 487] width 136 height 36
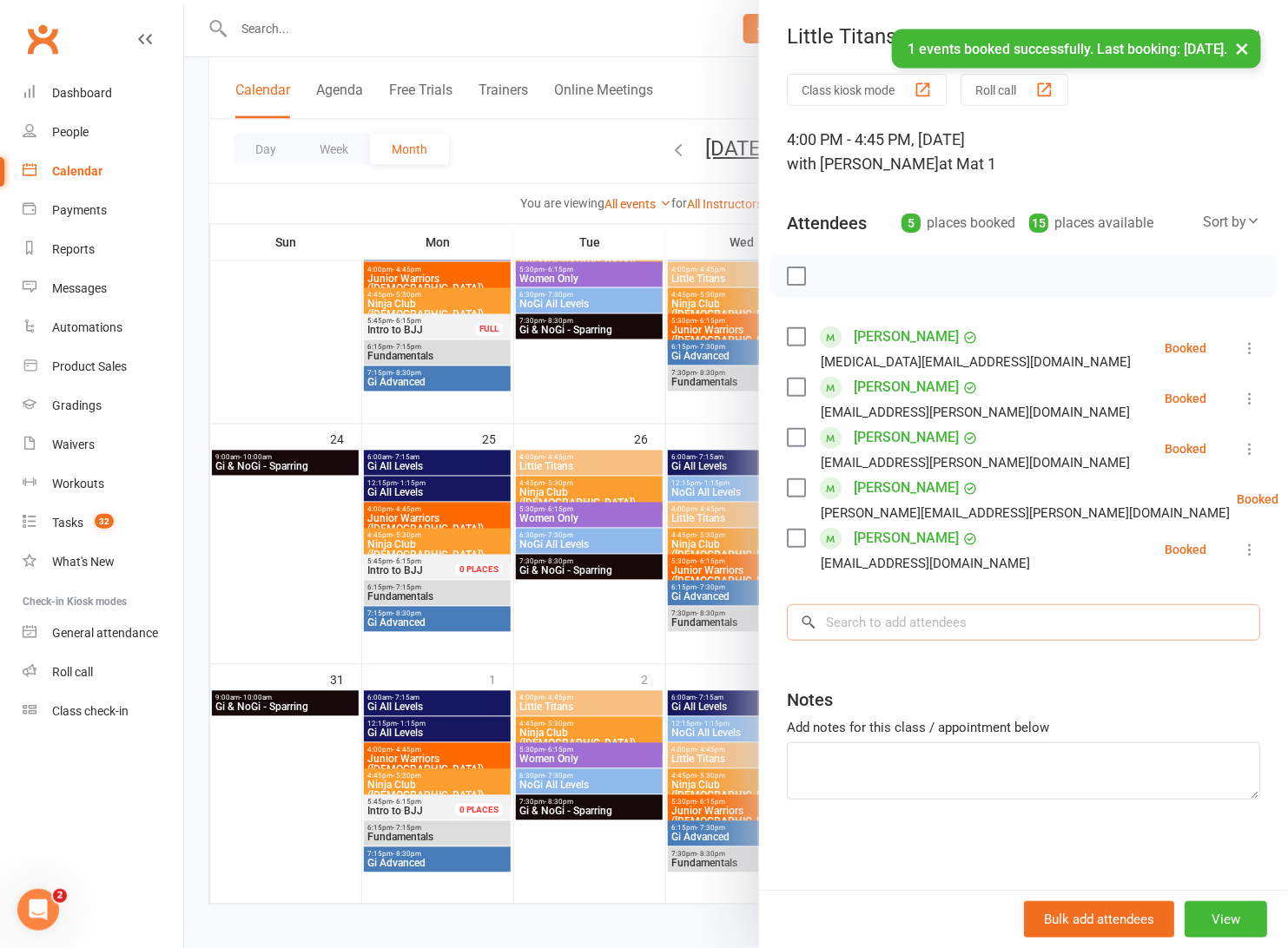
drag, startPoint x: 936, startPoint y: 623, endPoint x: 958, endPoint y: 585, distance: 43.9
click at [936, 623] on input "search" at bounding box center [1022, 622] width 473 height 37
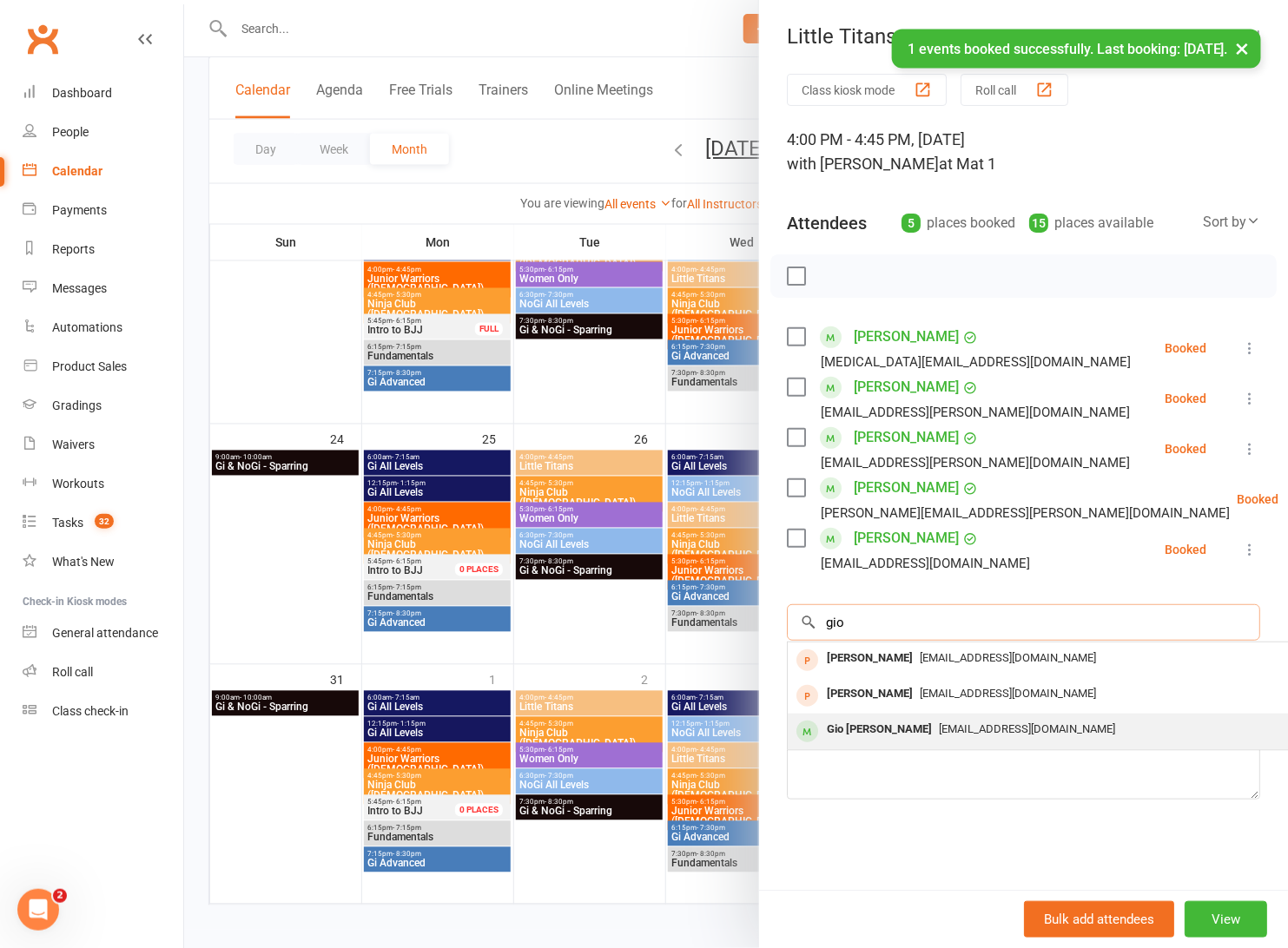
type input "gio"
click at [953, 731] on span "Giancarlomgumilao@gmail.com" at bounding box center [1026, 729] width 176 height 13
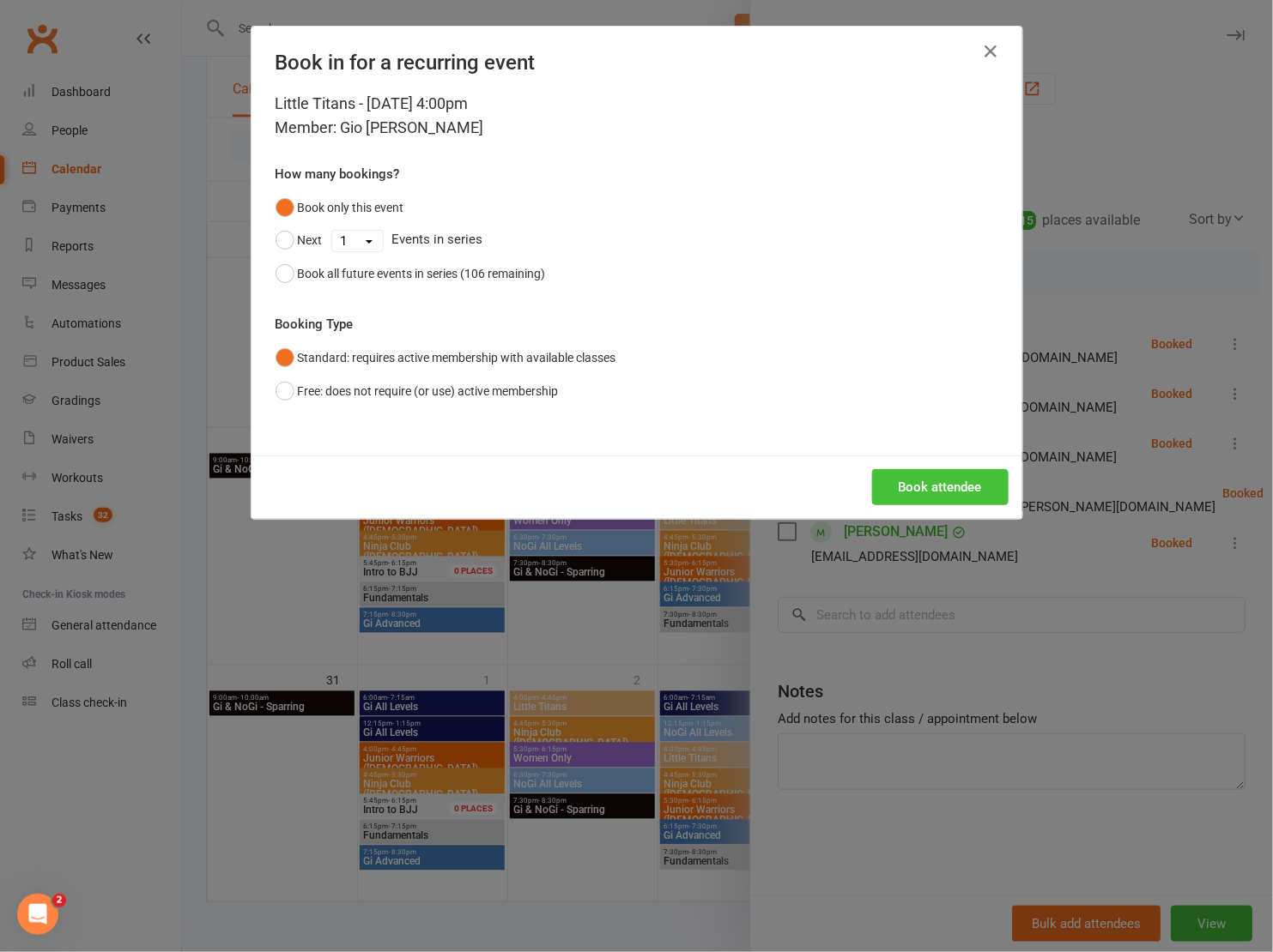
click at [942, 477] on button "Book attendee" at bounding box center [940, 487] width 136 height 36
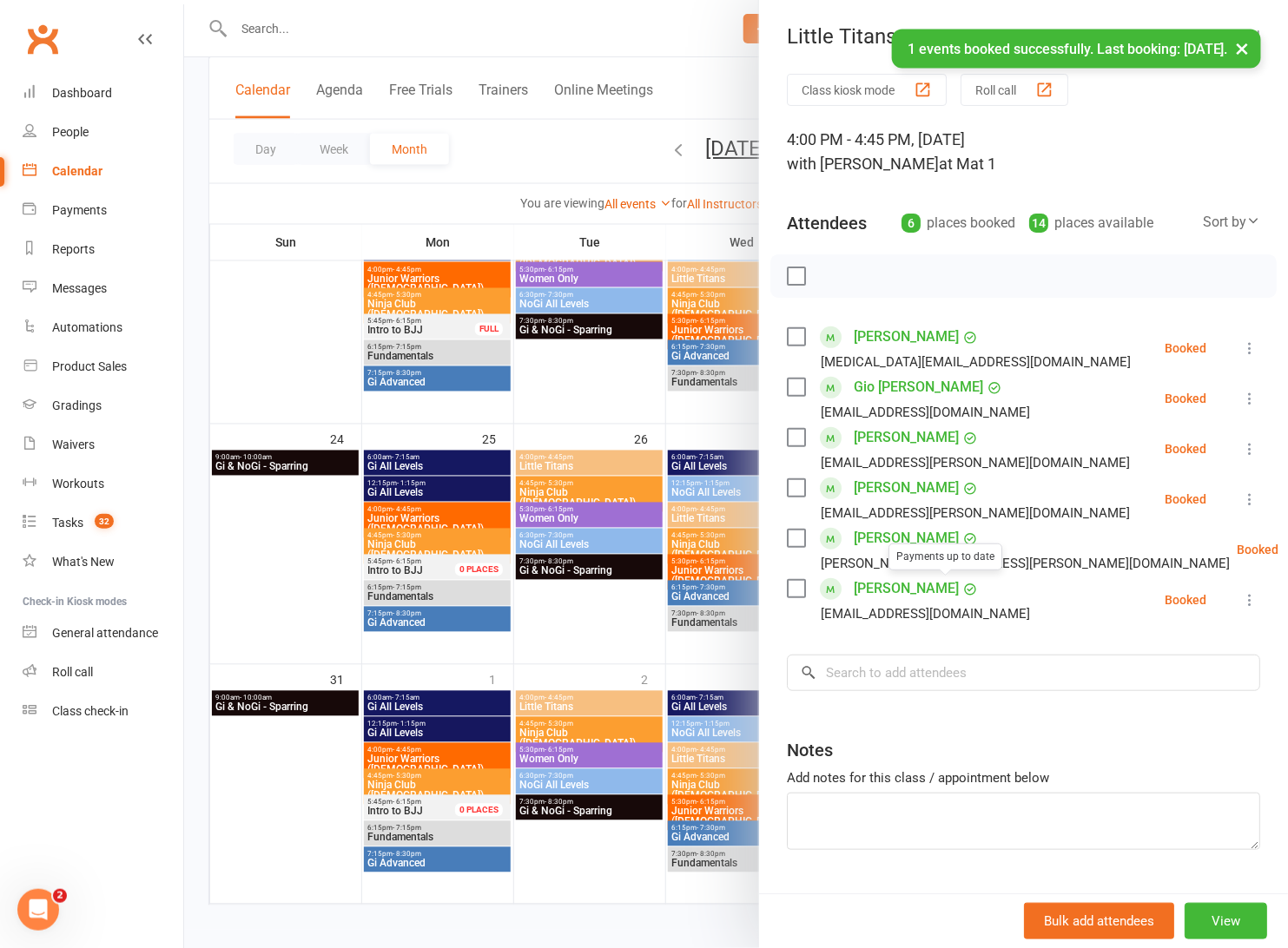
click at [921, 644] on div "Class kiosk mode Roll call 4:00 PM - 4:45 PM, Thursday, August, 14, 2025 with F…" at bounding box center [1022, 505] width 529 height 863
click at [913, 655] on input "search" at bounding box center [1022, 673] width 473 height 37
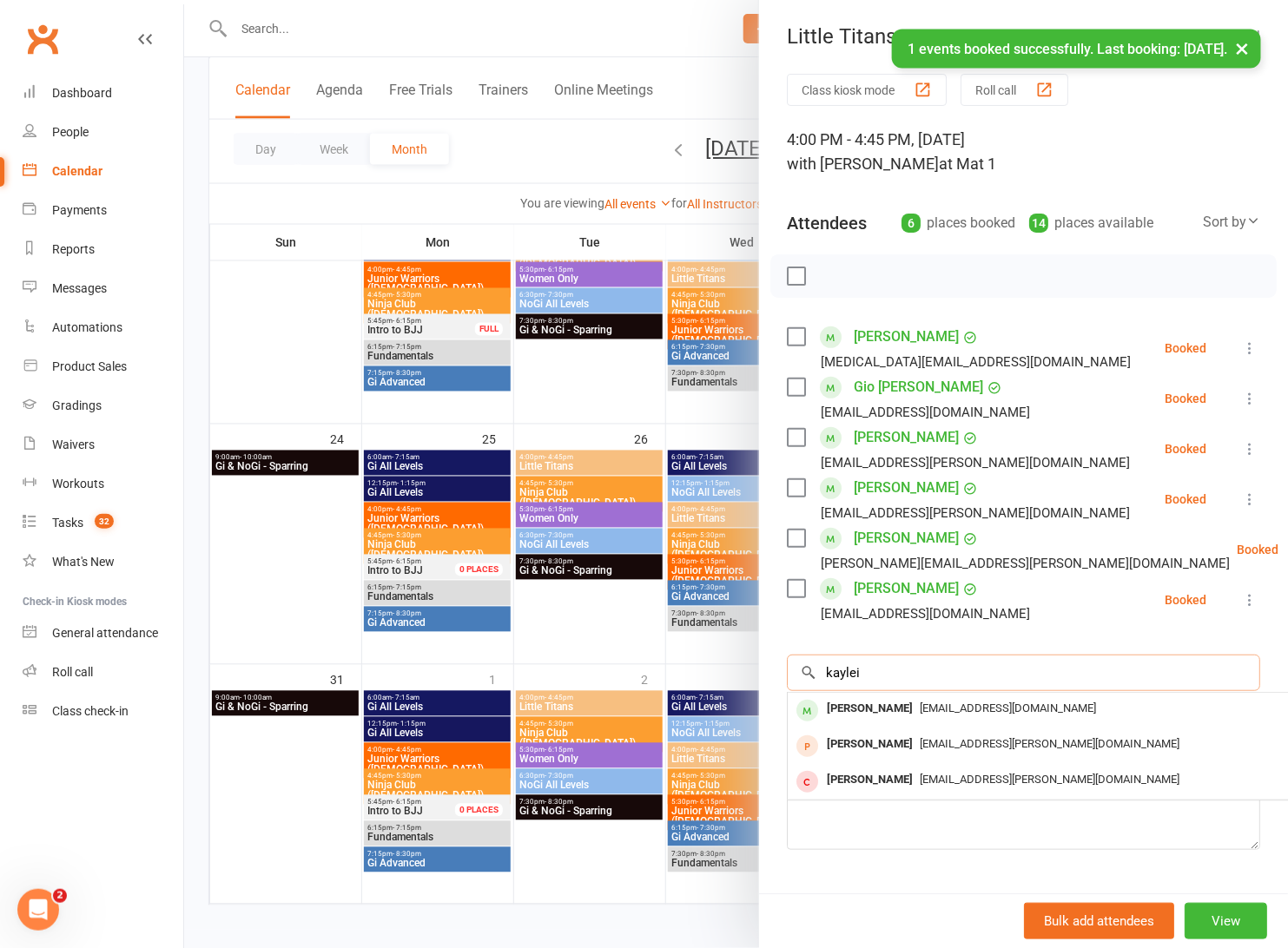
type input "Kayleigh"
drag, startPoint x: 923, startPoint y: 631, endPoint x: 981, endPoint y: 709, distance: 97.2
click at [981, 709] on span "eveline_budiwan@yahoo.com" at bounding box center [1007, 707] width 176 height 13
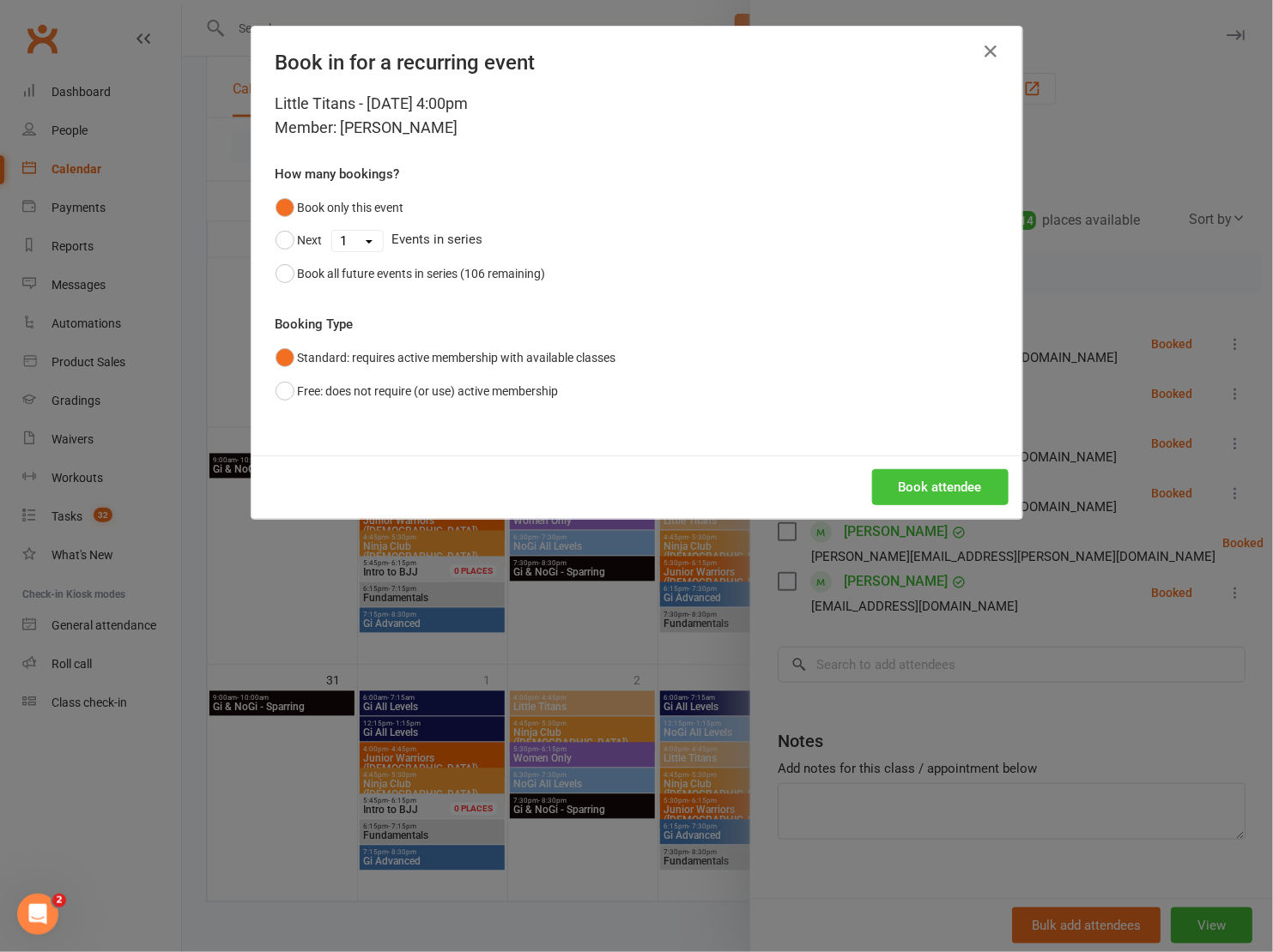
click at [957, 473] on button "Book attendee" at bounding box center [940, 487] width 136 height 36
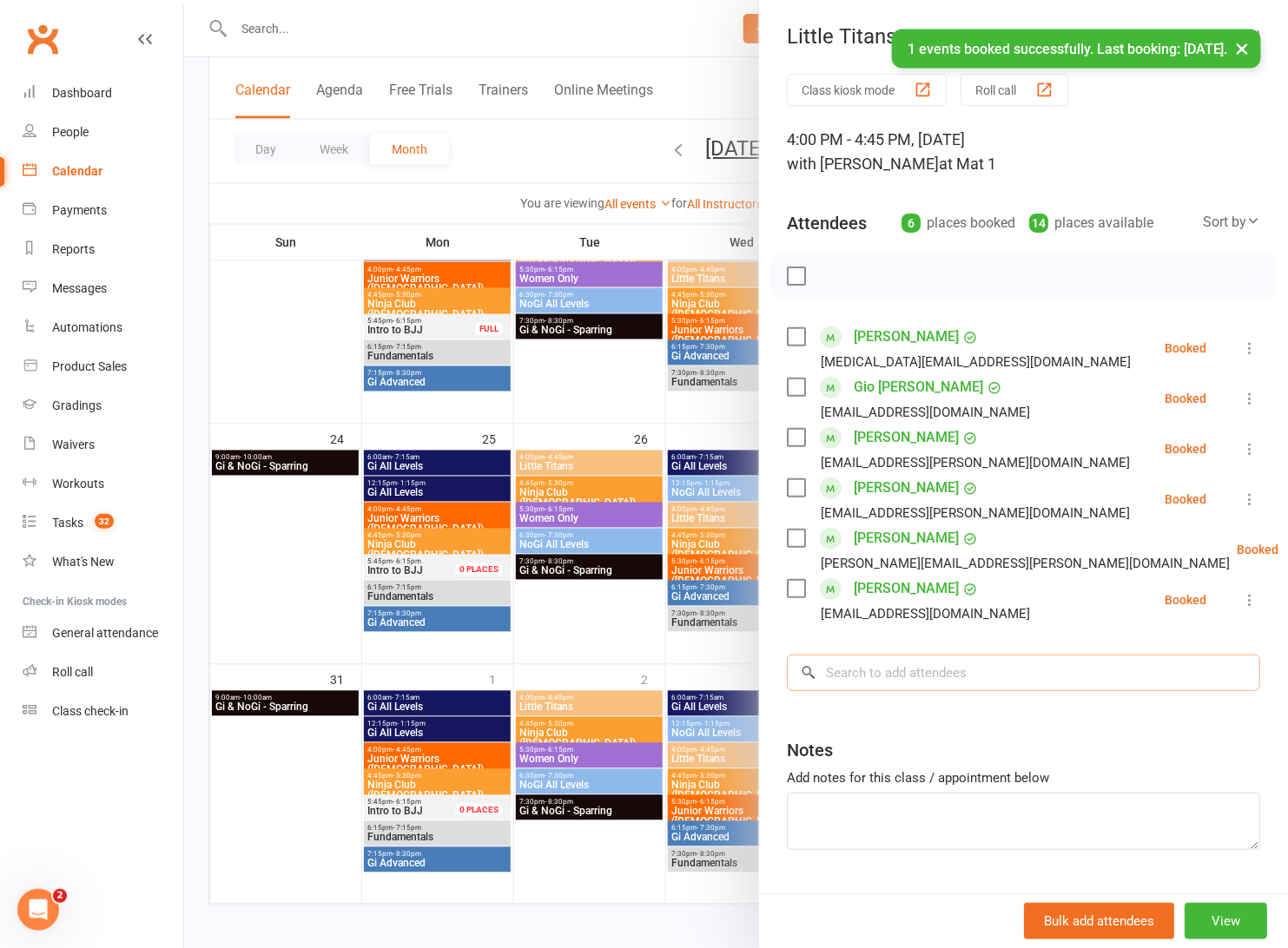
click at [845, 664] on input "search" at bounding box center [1022, 673] width 473 height 37
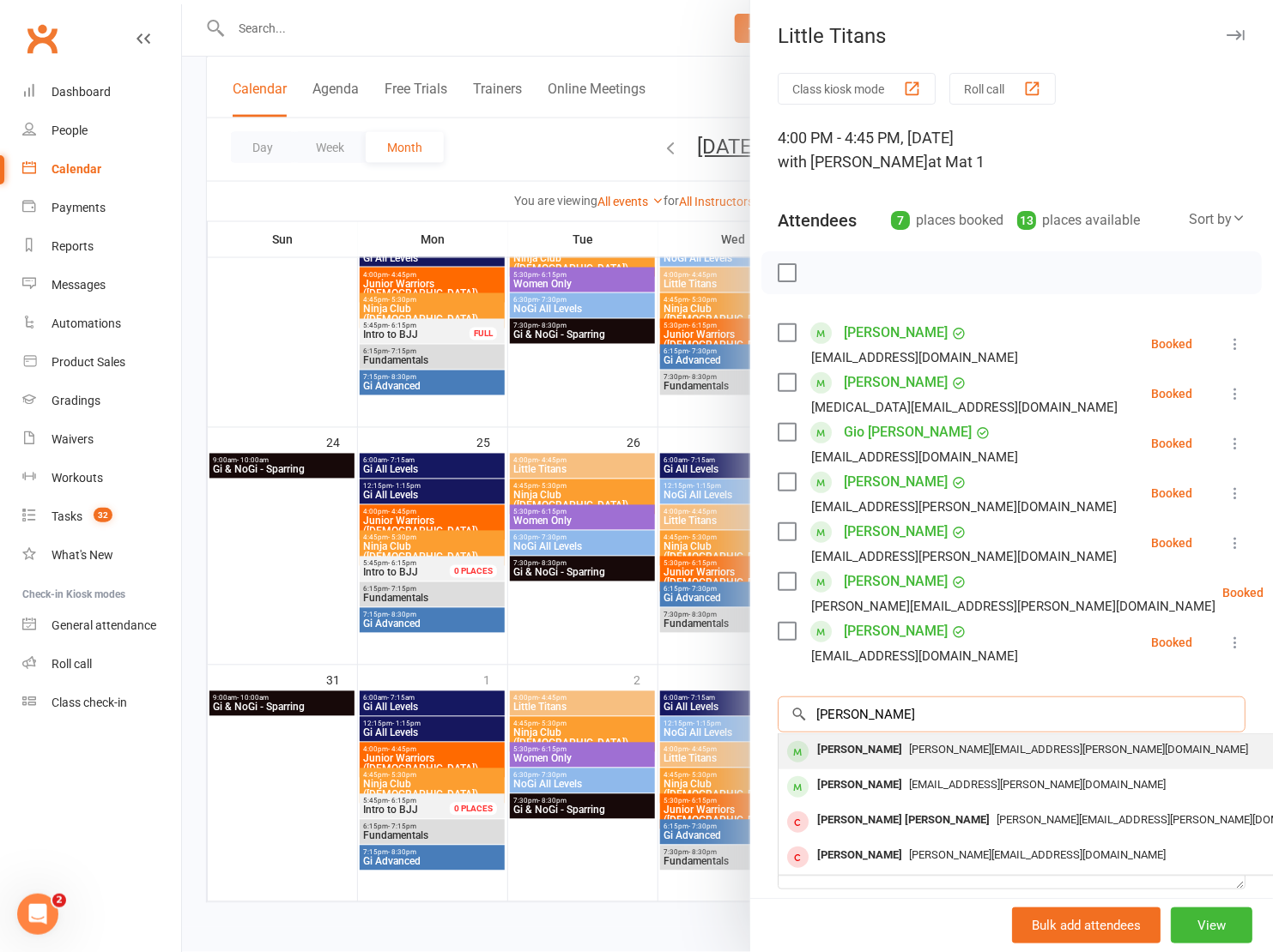
type input "anika jense"
click at [947, 763] on div "Anika Jensen kane.jensen@hotmail.com" at bounding box center [1034, 752] width 513 height 35
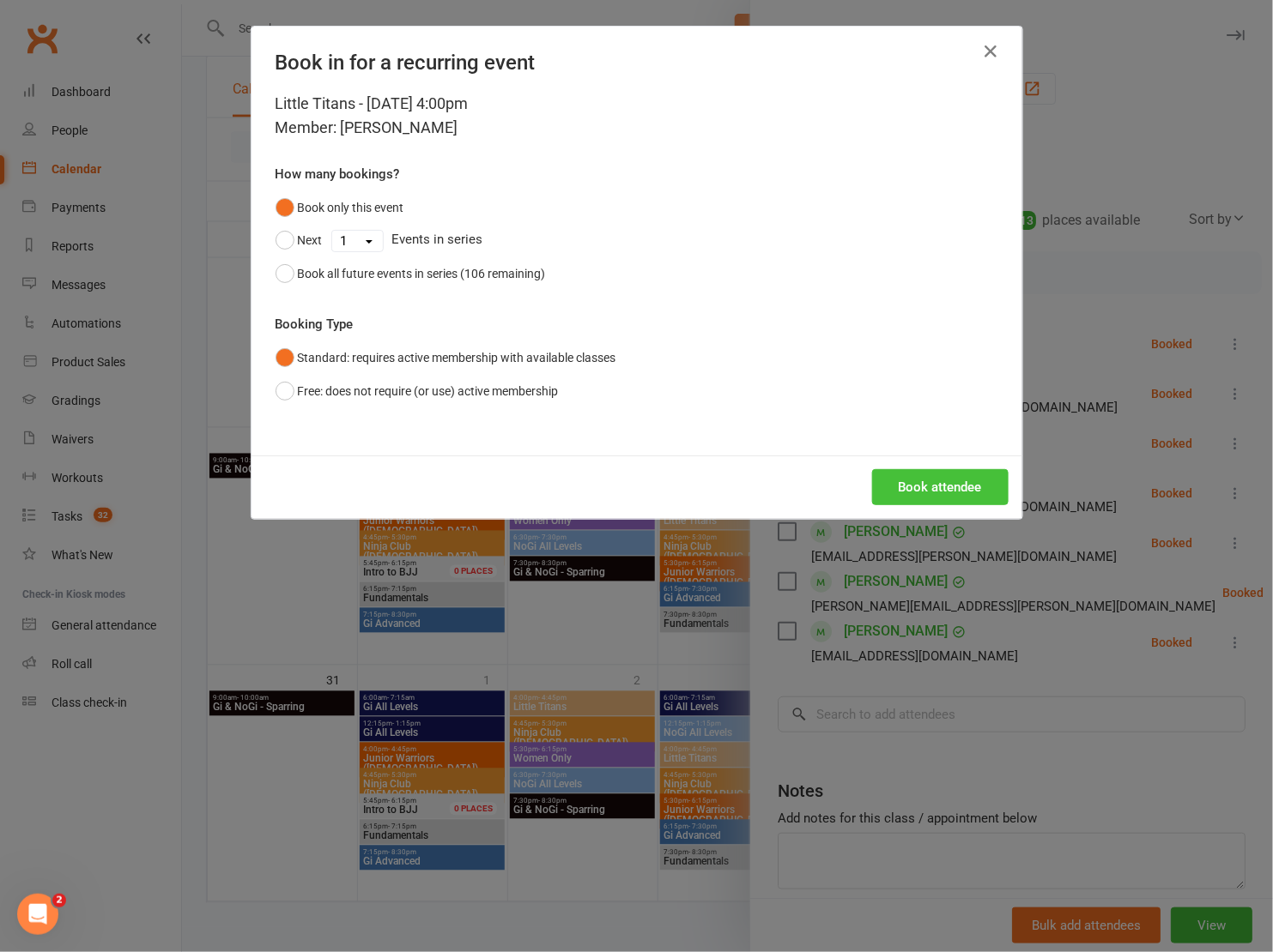
click at [969, 474] on button "Book attendee" at bounding box center [940, 487] width 136 height 36
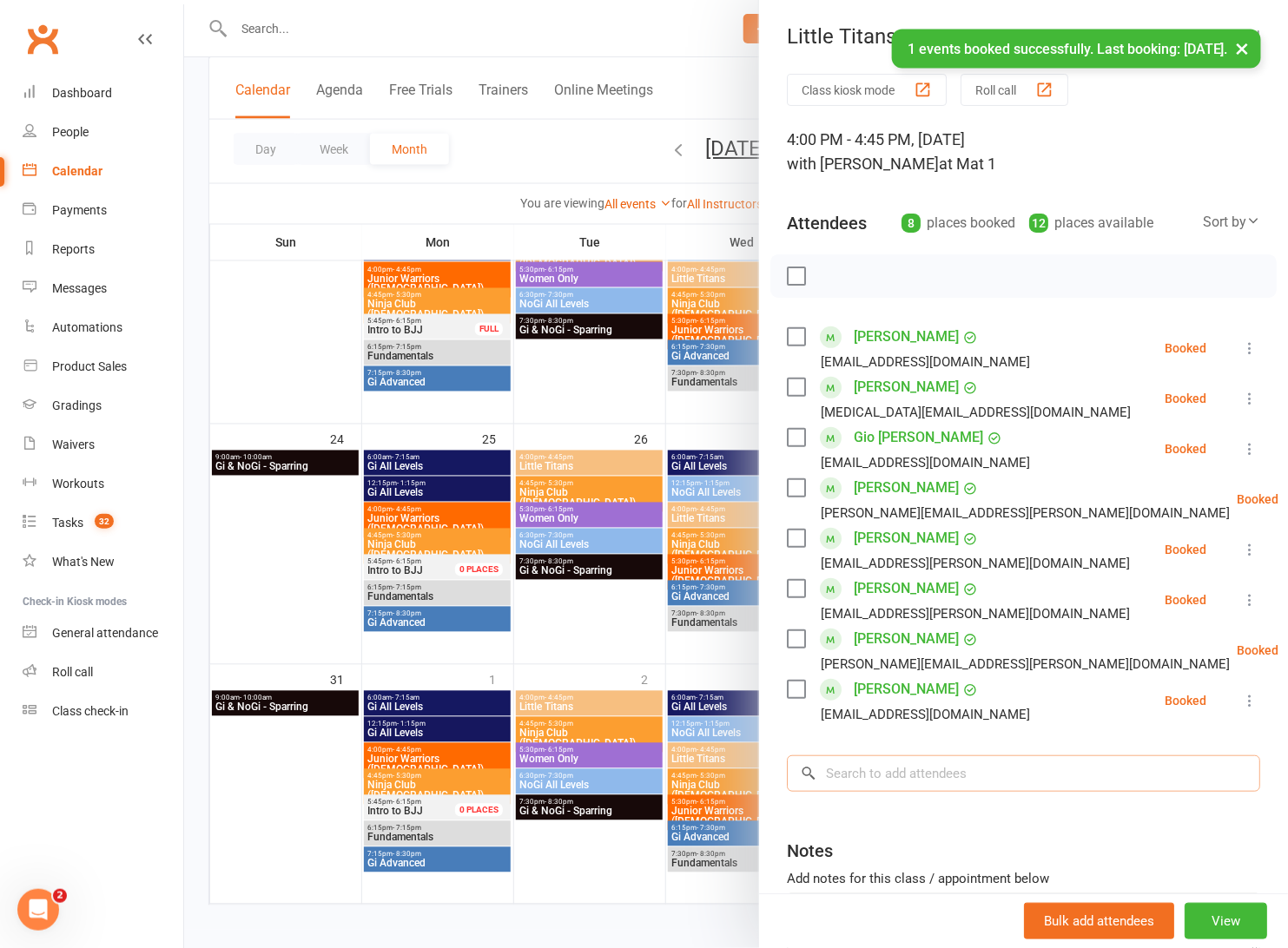
click at [939, 766] on input "search" at bounding box center [1022, 773] width 473 height 37
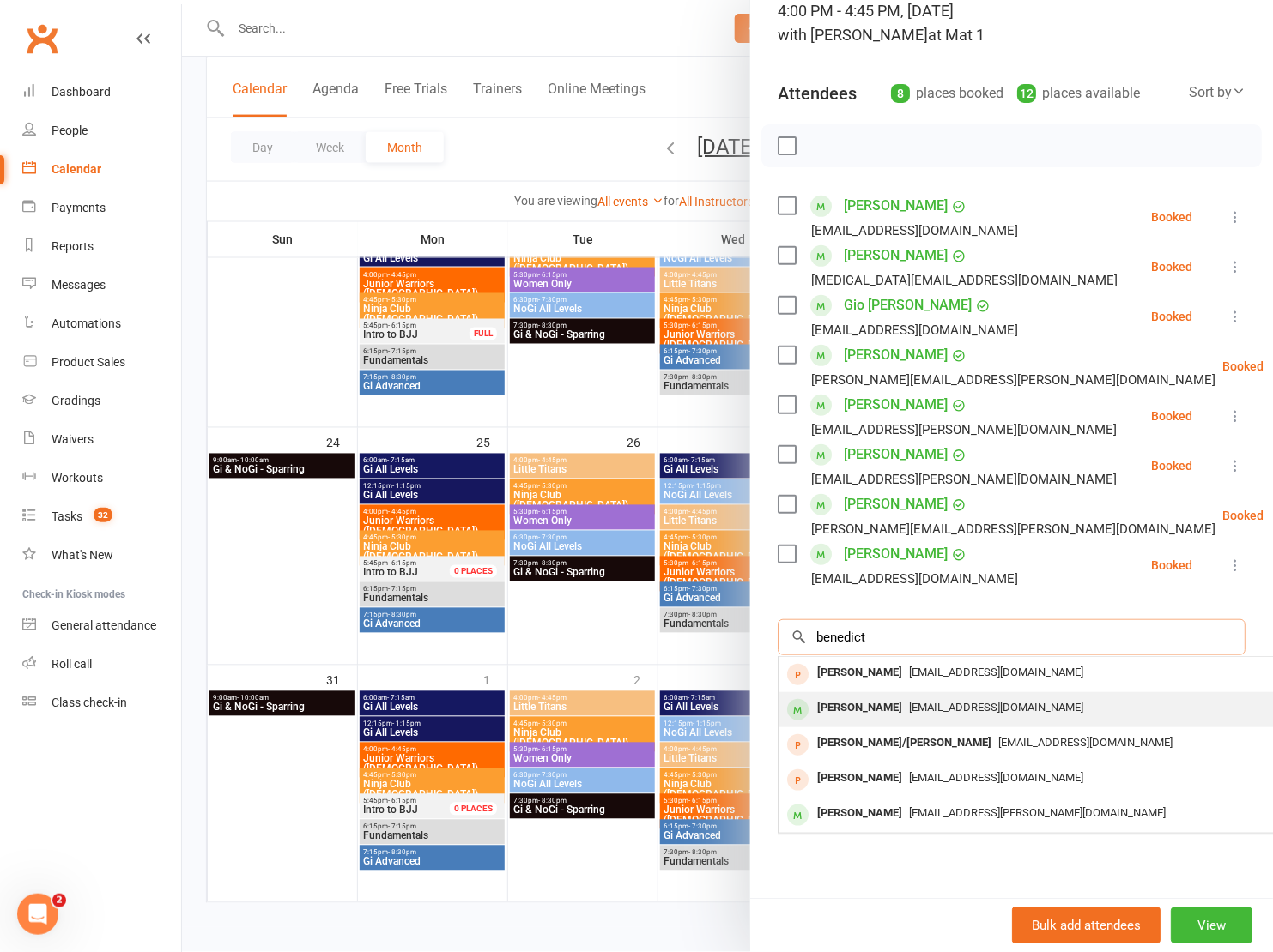
type input "benedict"
click at [919, 701] on span "boatienza29@gmail.com" at bounding box center [995, 707] width 174 height 13
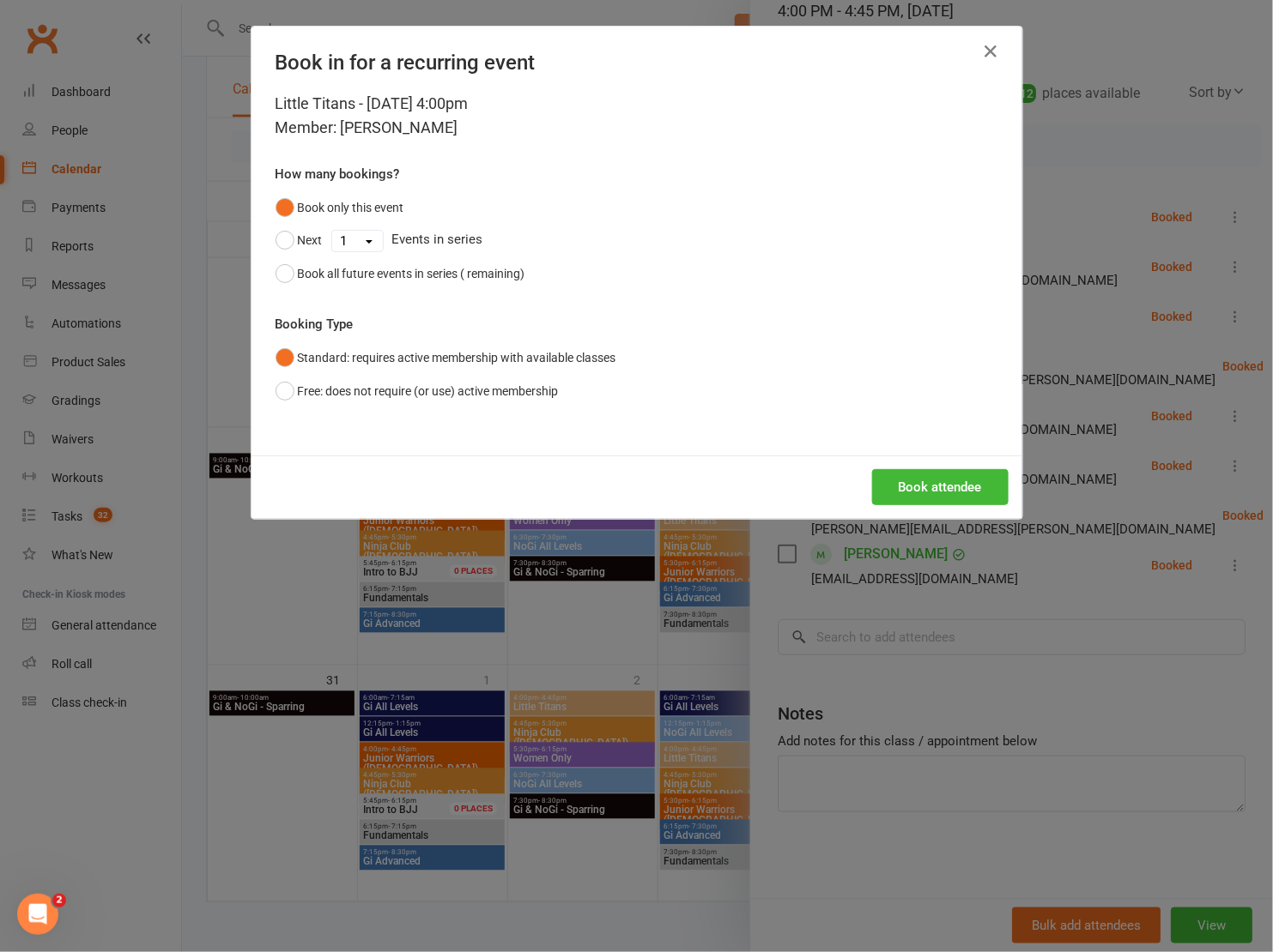
scroll to position [122, 0]
click at [924, 471] on button "Book attendee" at bounding box center [940, 487] width 136 height 36
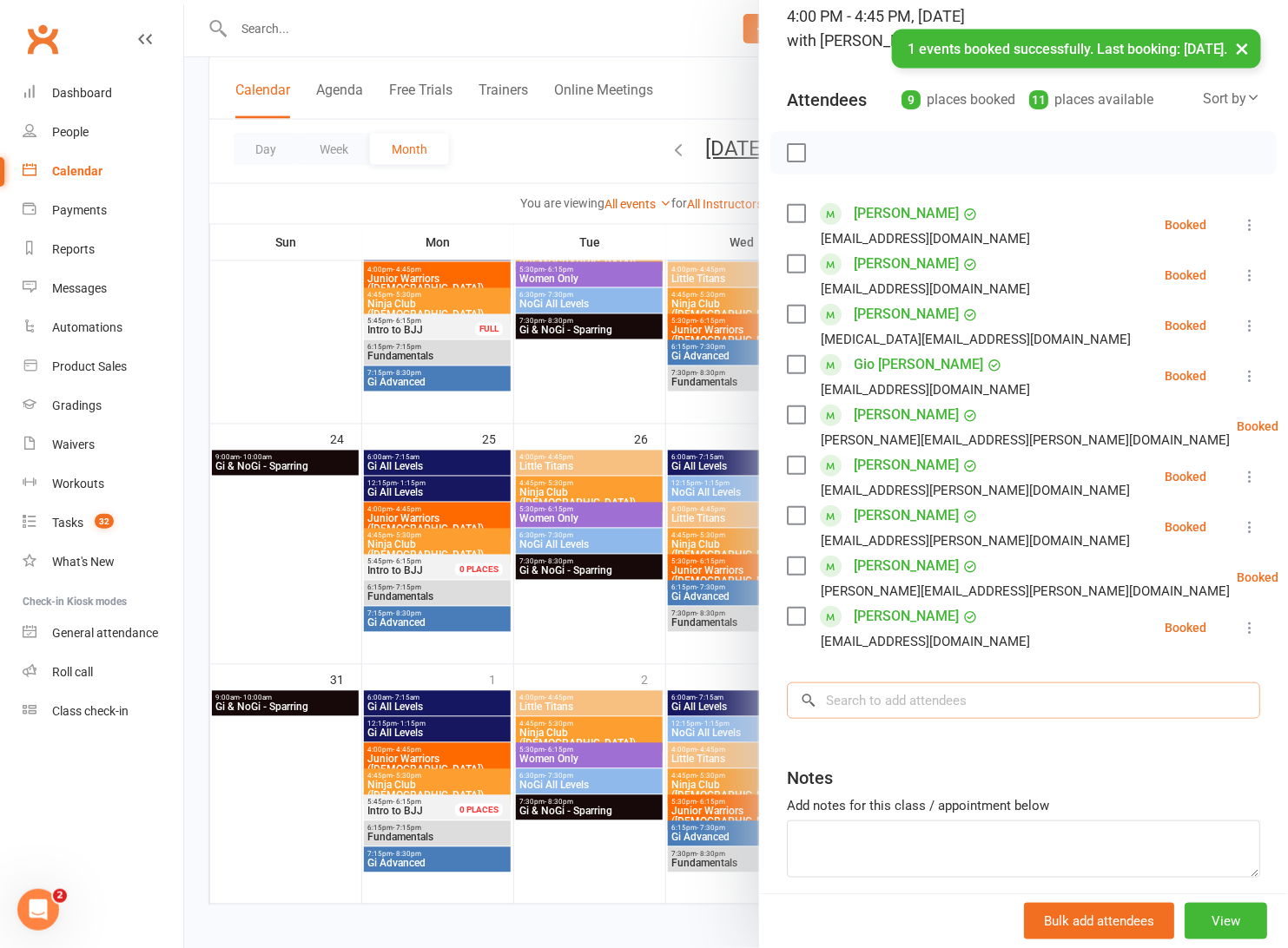
click at [853, 692] on input "search" at bounding box center [1022, 700] width 473 height 37
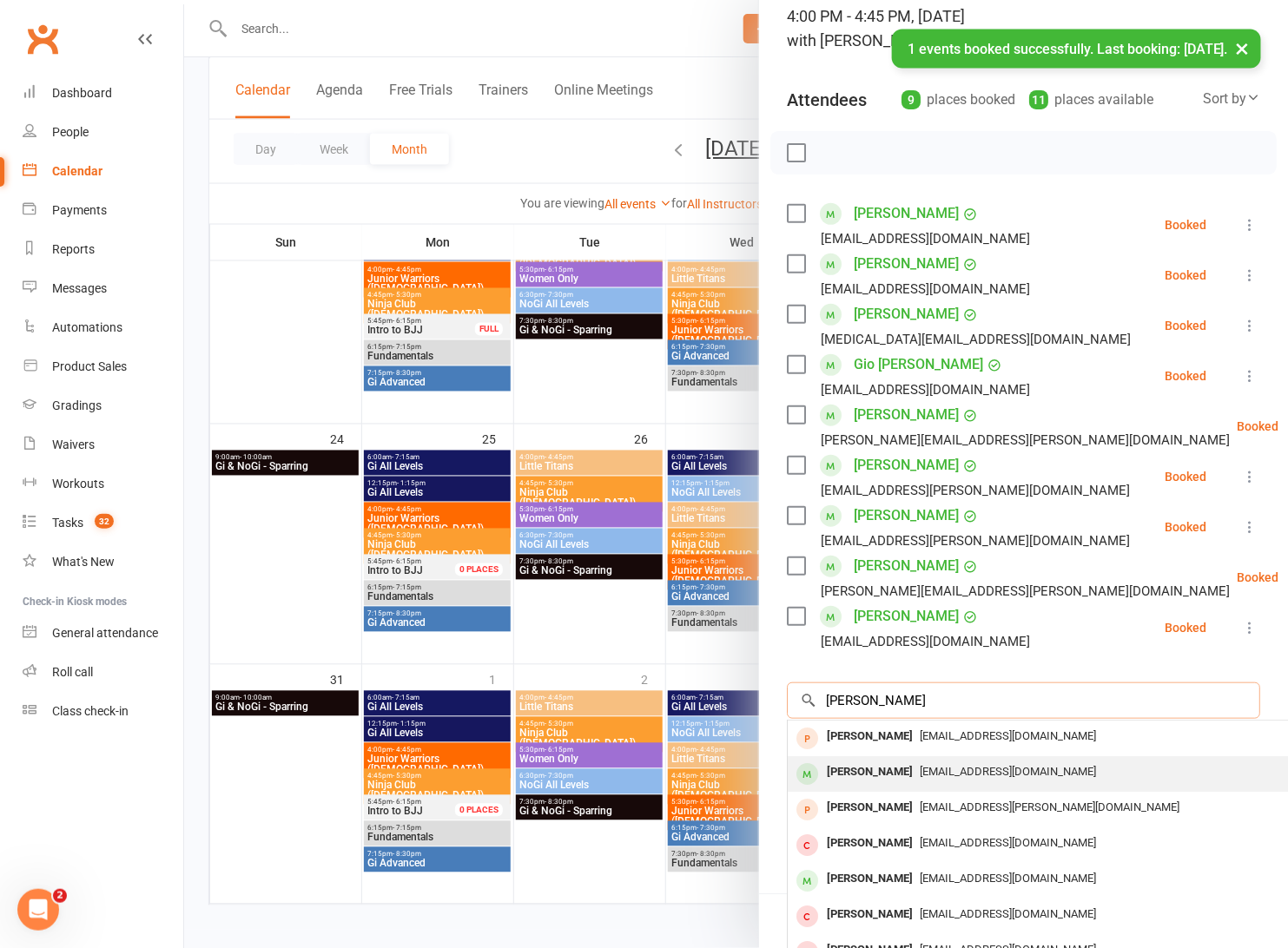
type input "Frankie"
click at [872, 777] on div "Frankie Hindson" at bounding box center [869, 772] width 100 height 25
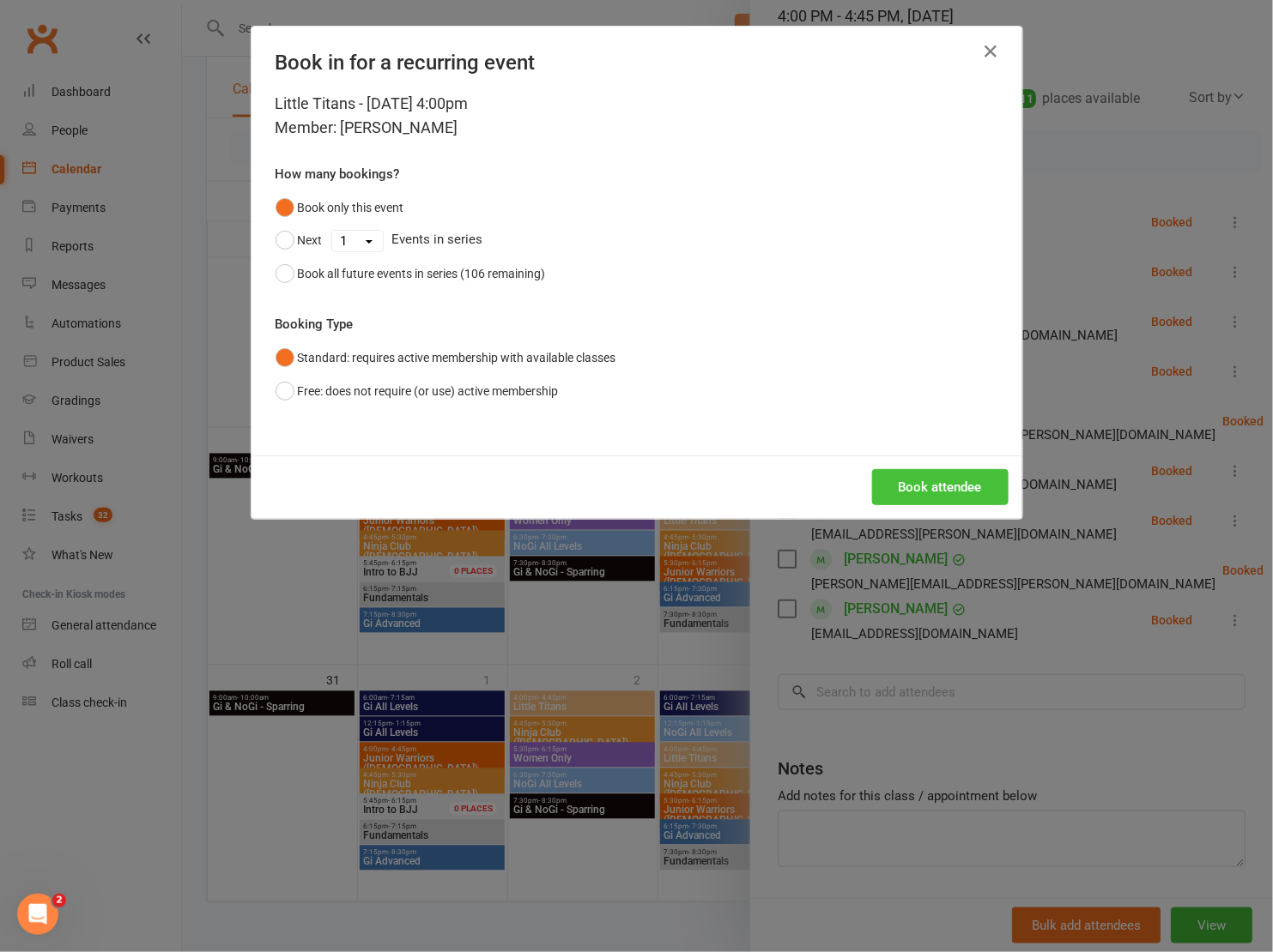
click at [922, 496] on button "Book attendee" at bounding box center [940, 487] width 136 height 36
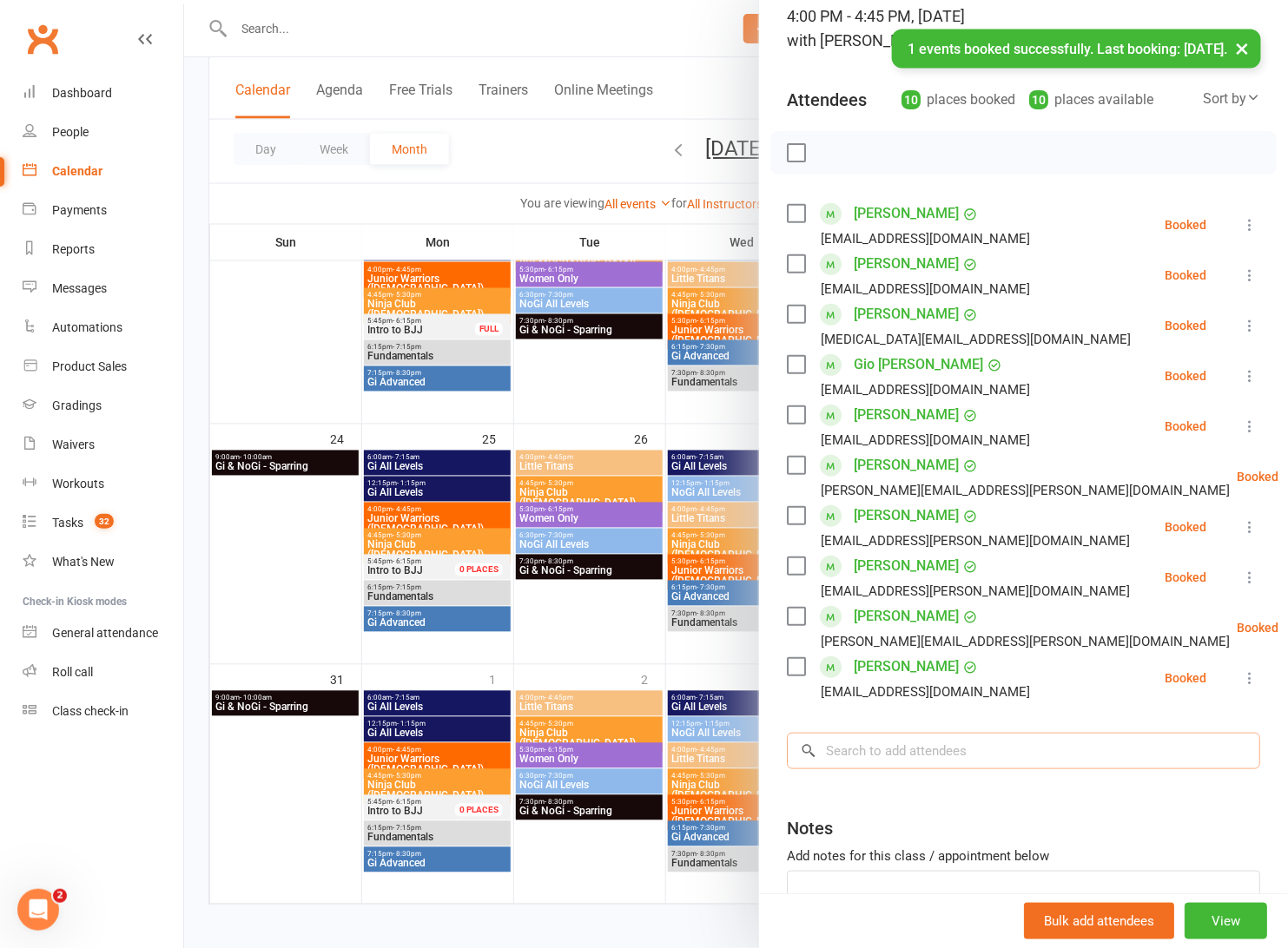
click at [902, 749] on input "search" at bounding box center [1022, 750] width 473 height 37
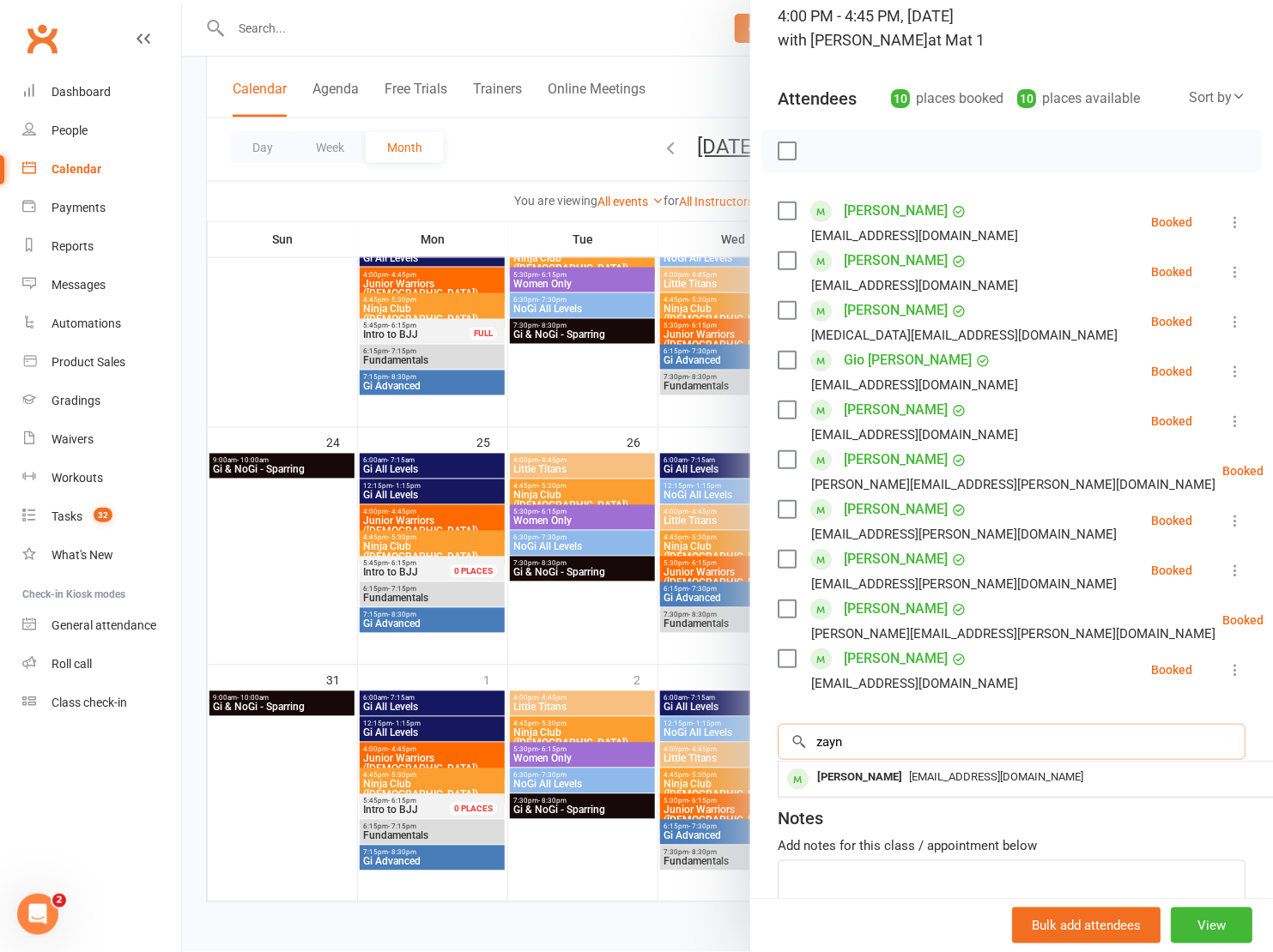
type input "Zayn"
drag, startPoint x: 892, startPoint y: 740, endPoint x: 906, endPoint y: 774, distance: 36.8
click at [909, 774] on span "diannecharbel@gmail.com" at bounding box center [995, 777] width 174 height 13
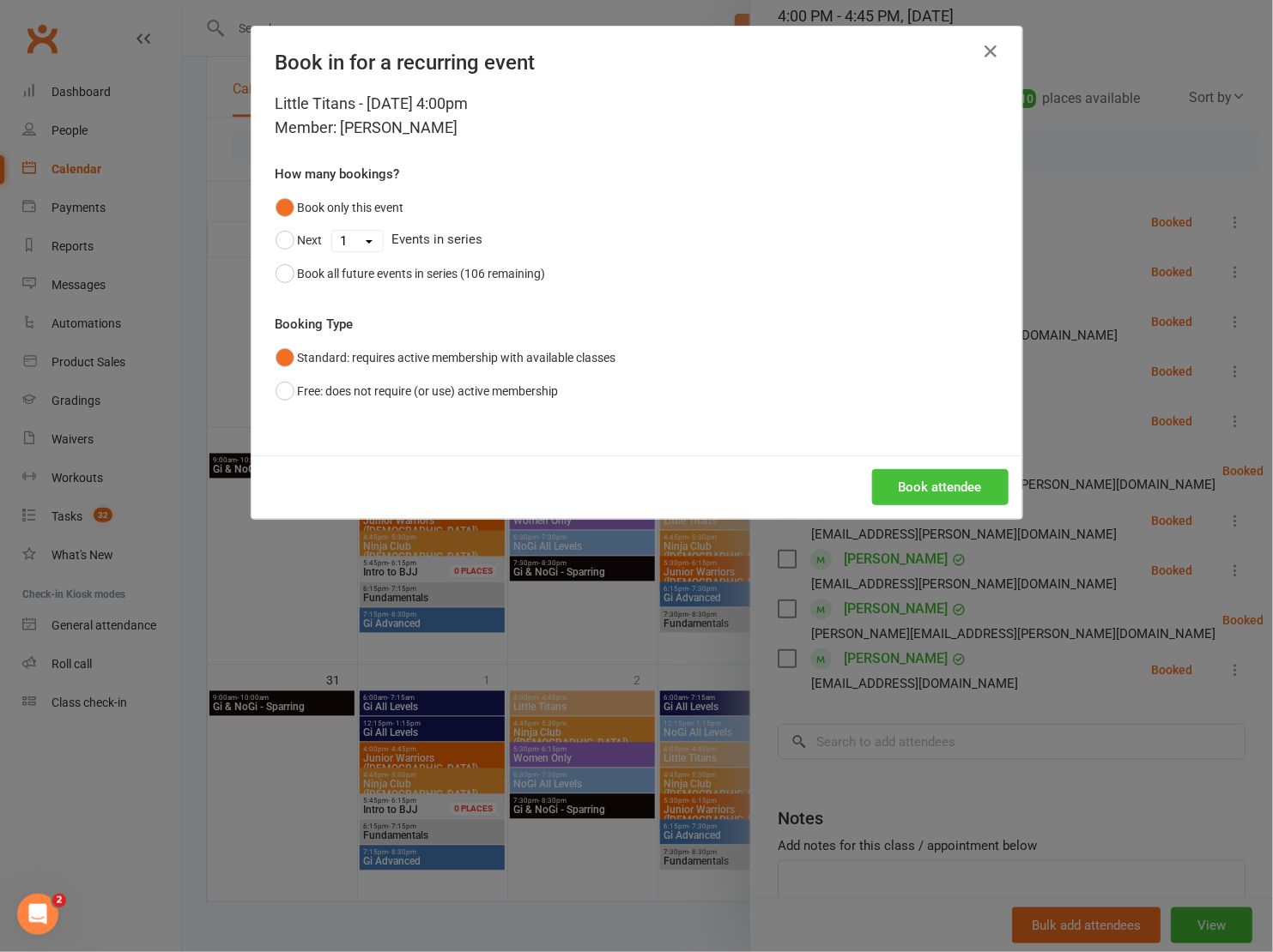
click at [896, 484] on button "Book attendee" at bounding box center [940, 487] width 136 height 36
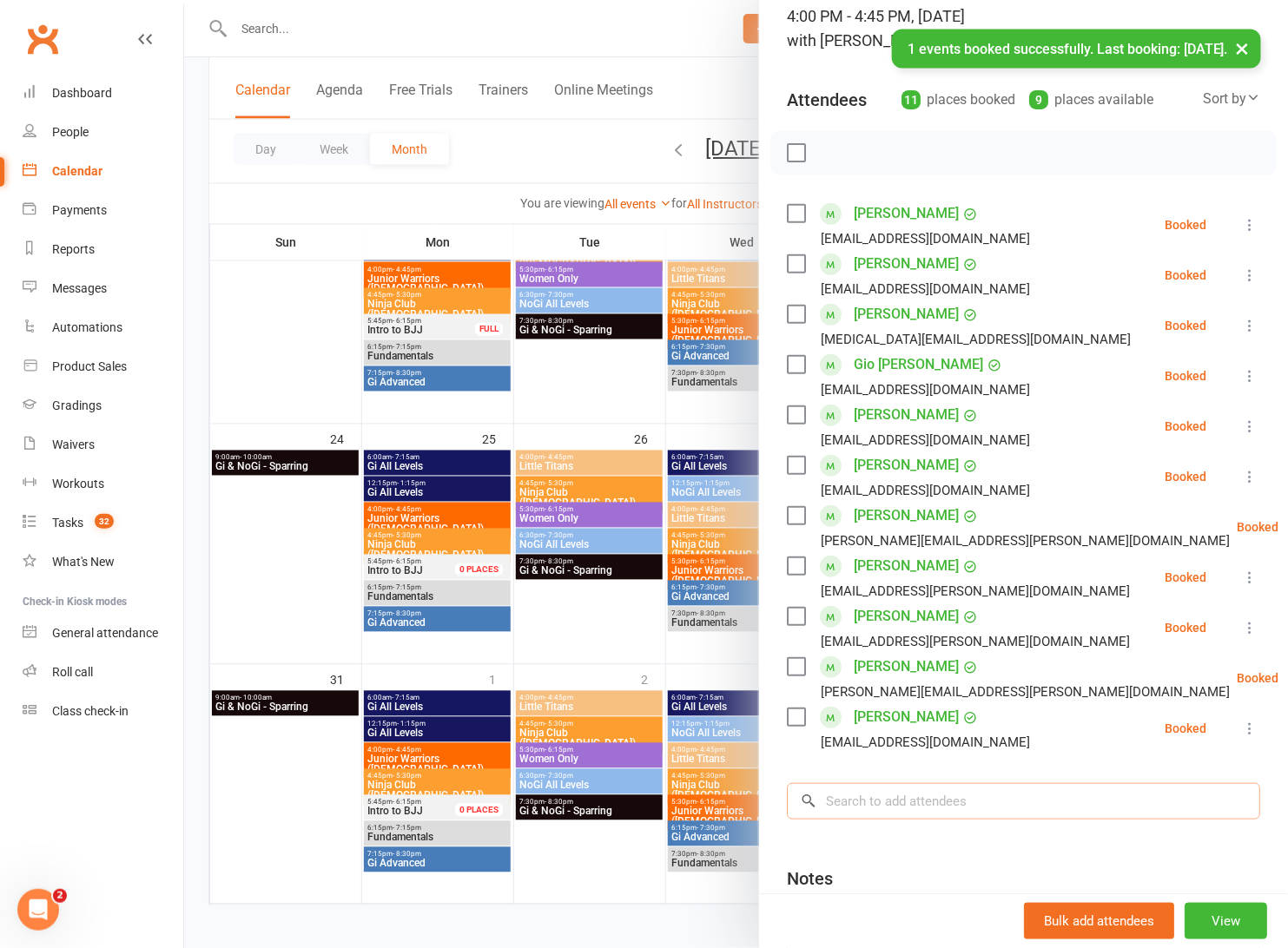
click at [910, 793] on input "search" at bounding box center [1022, 801] width 473 height 37
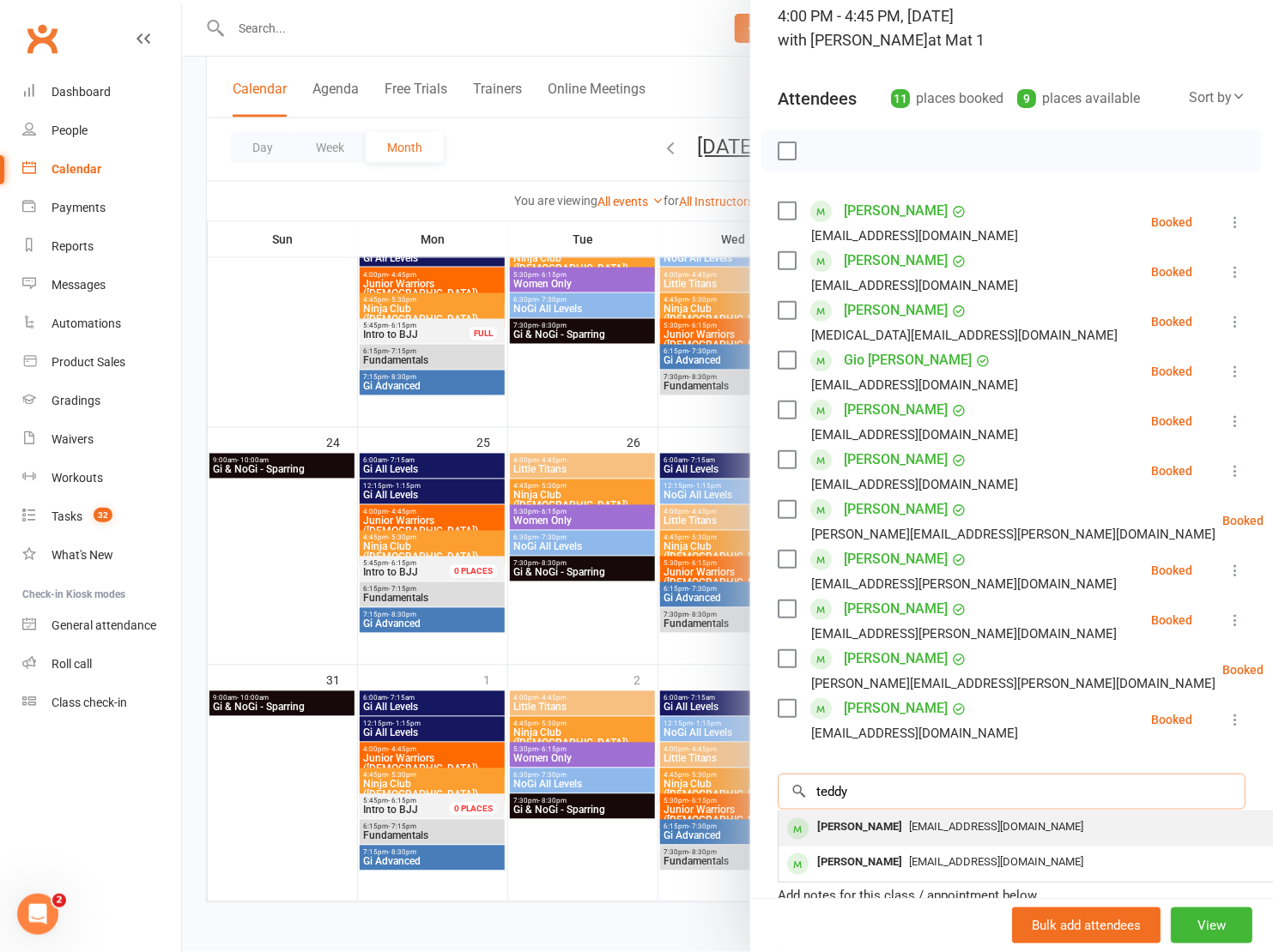
type input "teddy"
click at [908, 834] on div "erinpassas@gmail.com" at bounding box center [1034, 827] width 499 height 25
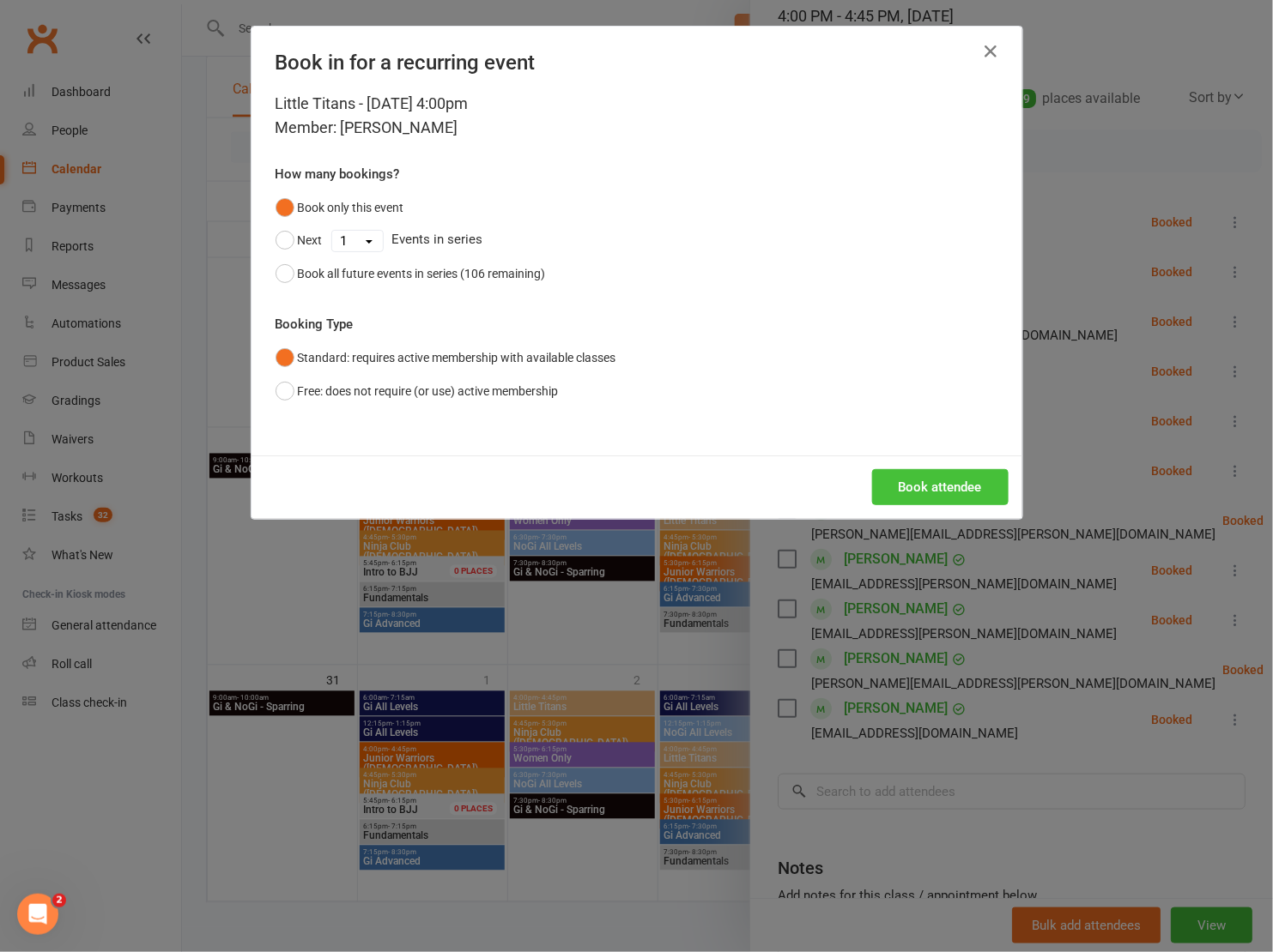
click at [914, 486] on button "Book attendee" at bounding box center [940, 487] width 136 height 36
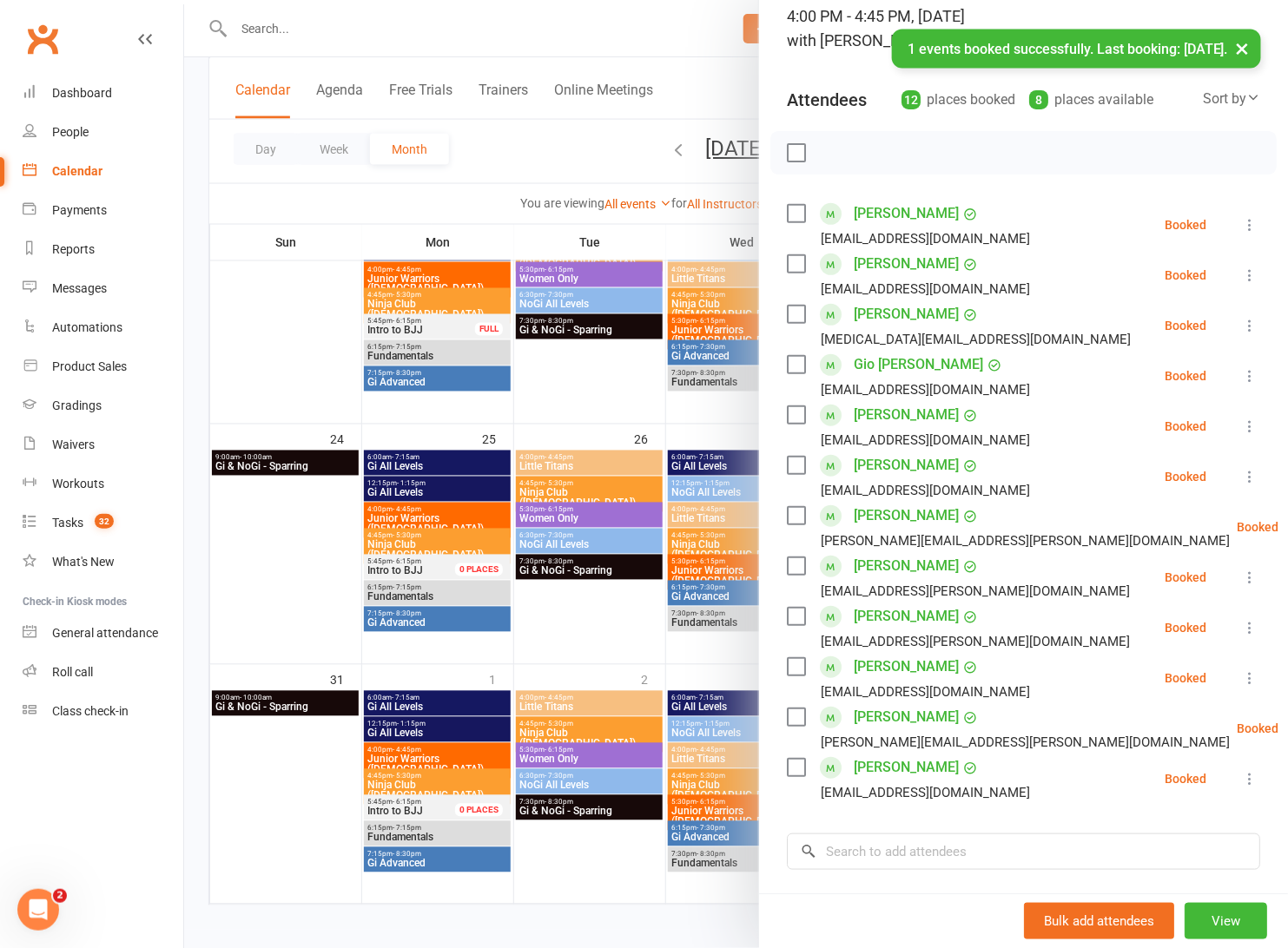
click at [786, 148] on label at bounding box center [794, 152] width 17 height 17
click at [825, 151] on icon "button" at bounding box center [834, 152] width 19 height 19
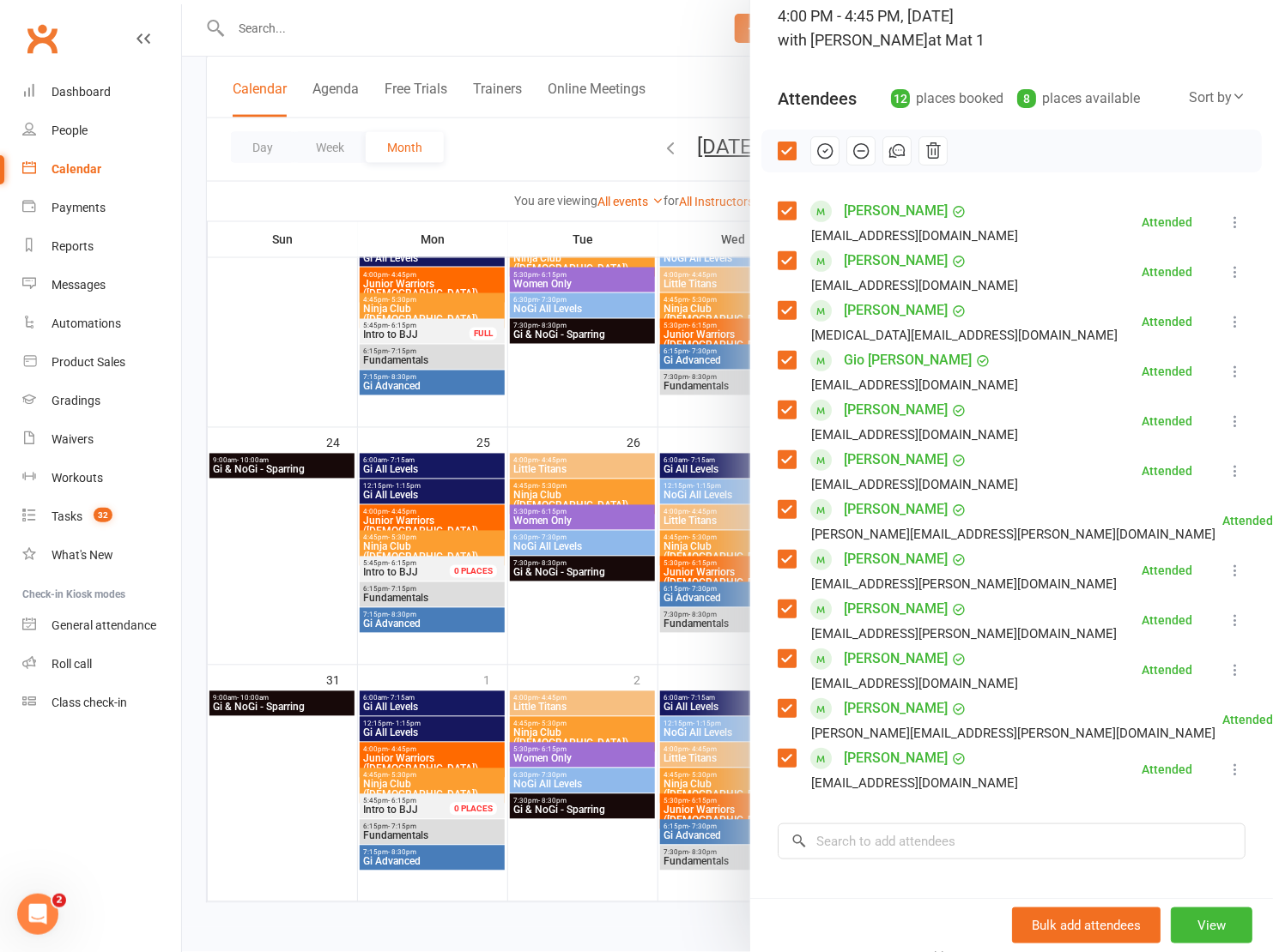
drag, startPoint x: 602, startPoint y: 167, endPoint x: 624, endPoint y: 176, distance: 23.8
click at [603, 166] on div at bounding box center [728, 476] width 1091 height 952
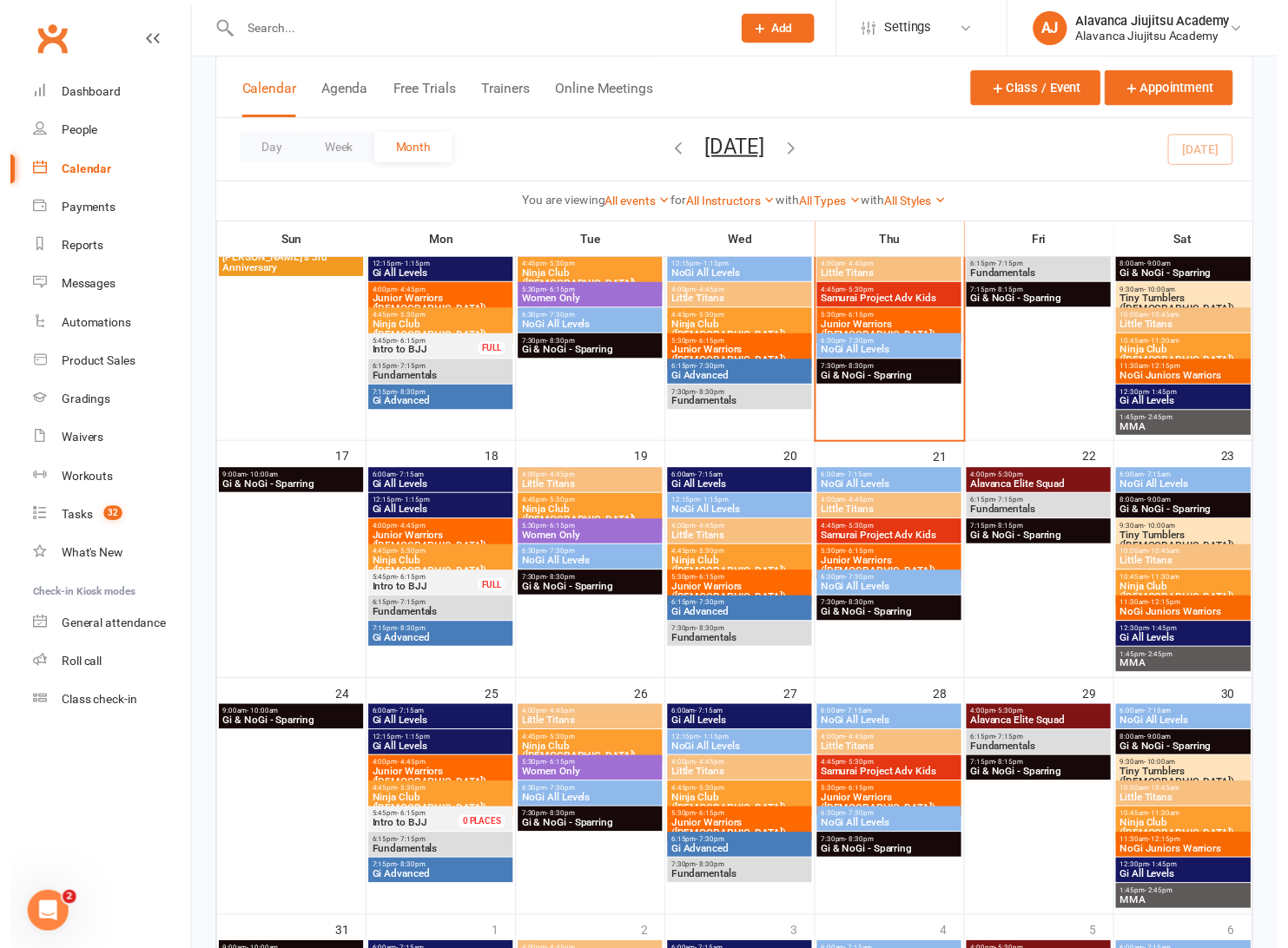
scroll to position [636, 0]
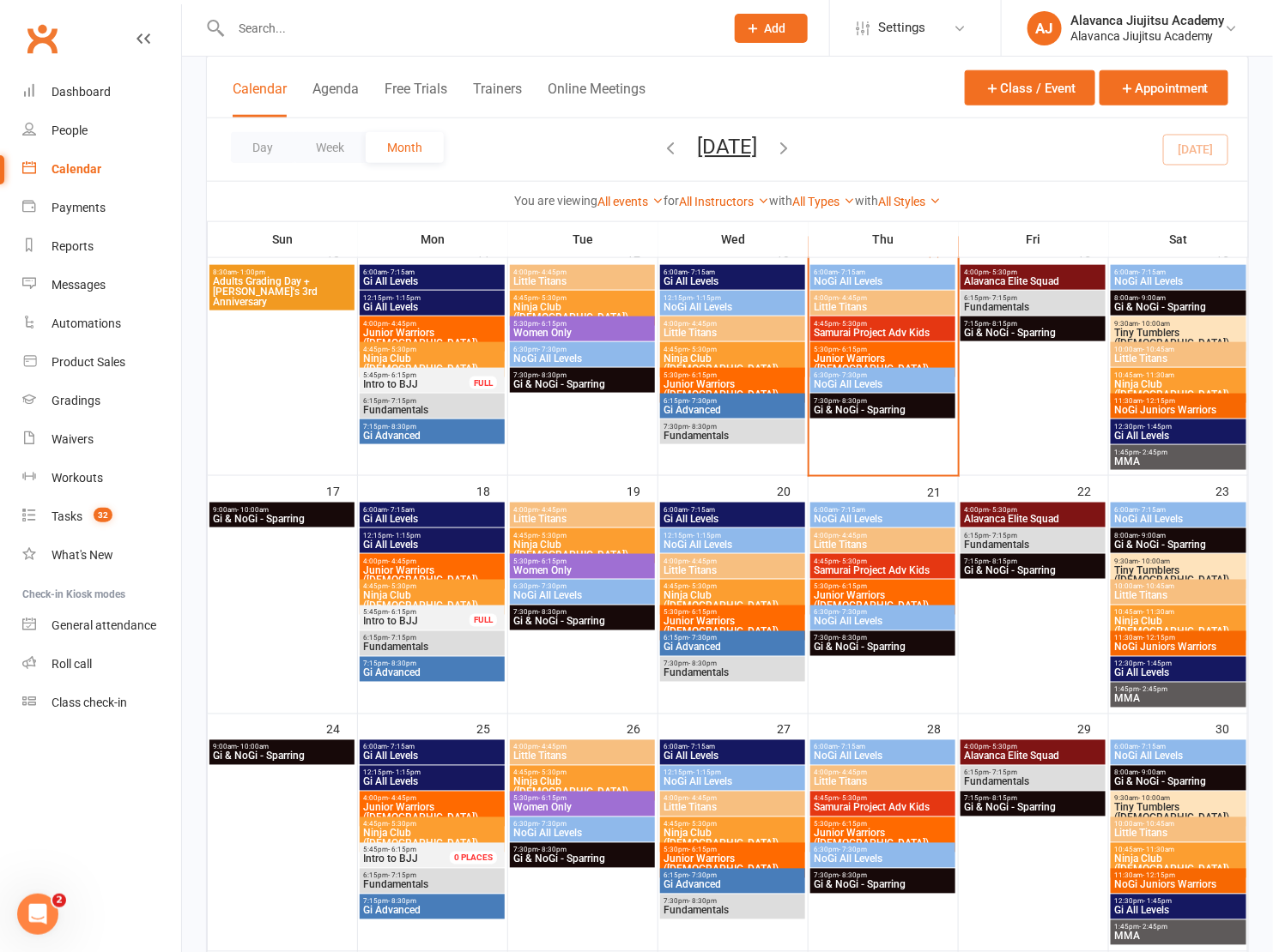
click at [868, 354] on span "Junior Warriors (10-15yo)" at bounding box center [882, 363] width 139 height 20
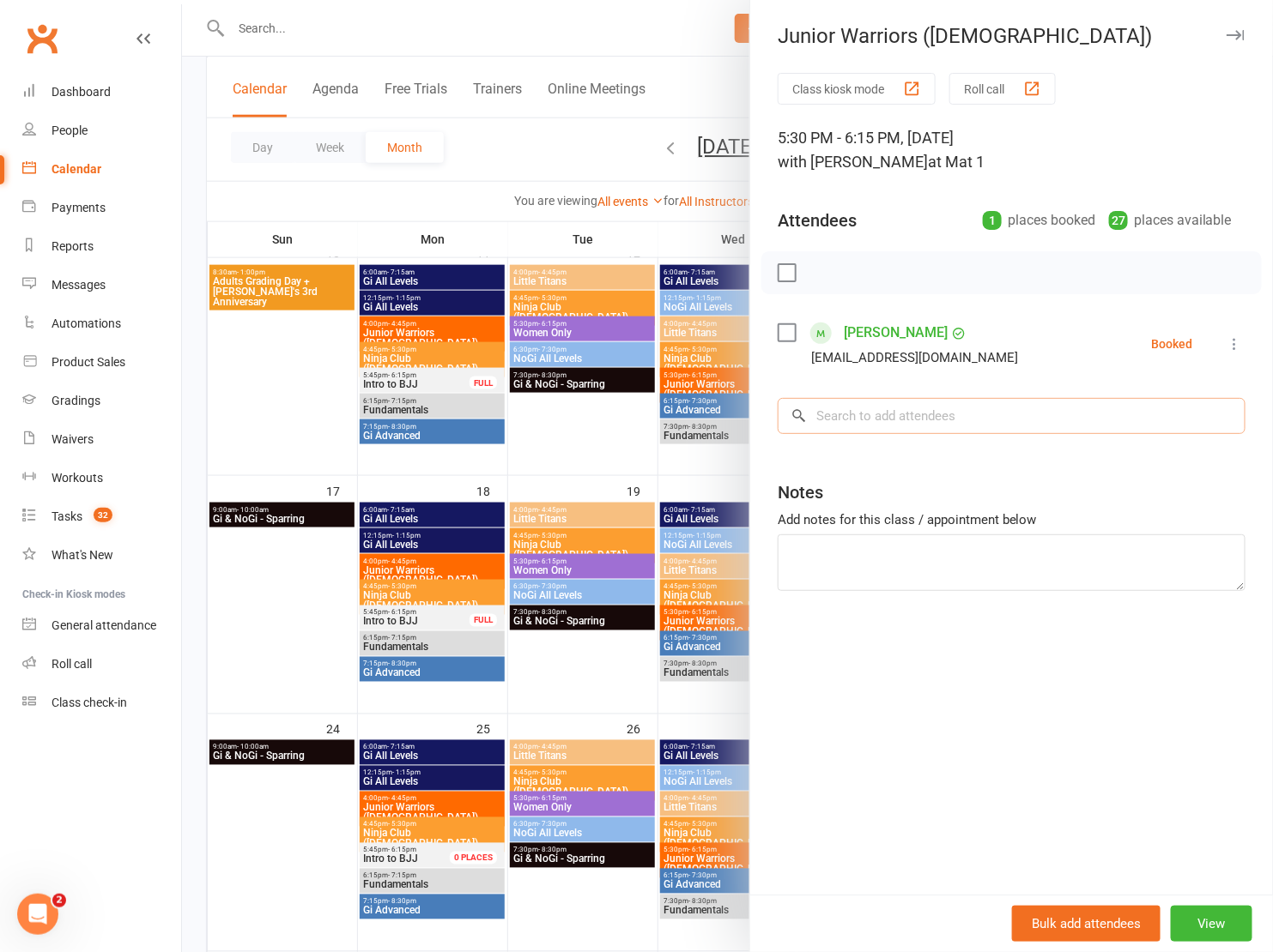
click at [866, 418] on input "search" at bounding box center [1010, 415] width 468 height 36
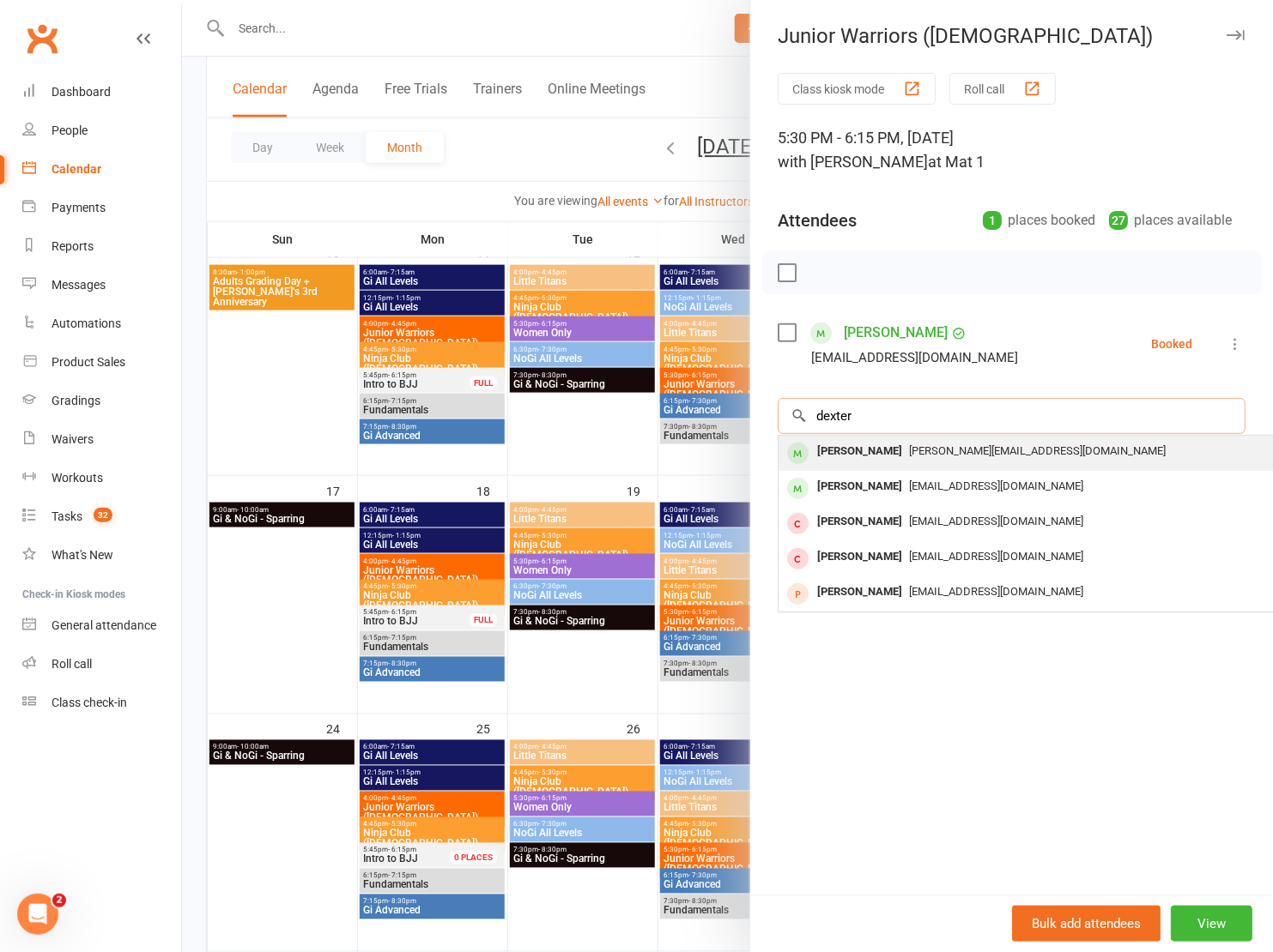
type input "dexter"
click at [901, 462] on div "Dexter Dayman tanya@peterdayman.com" at bounding box center [1034, 453] width 513 height 35
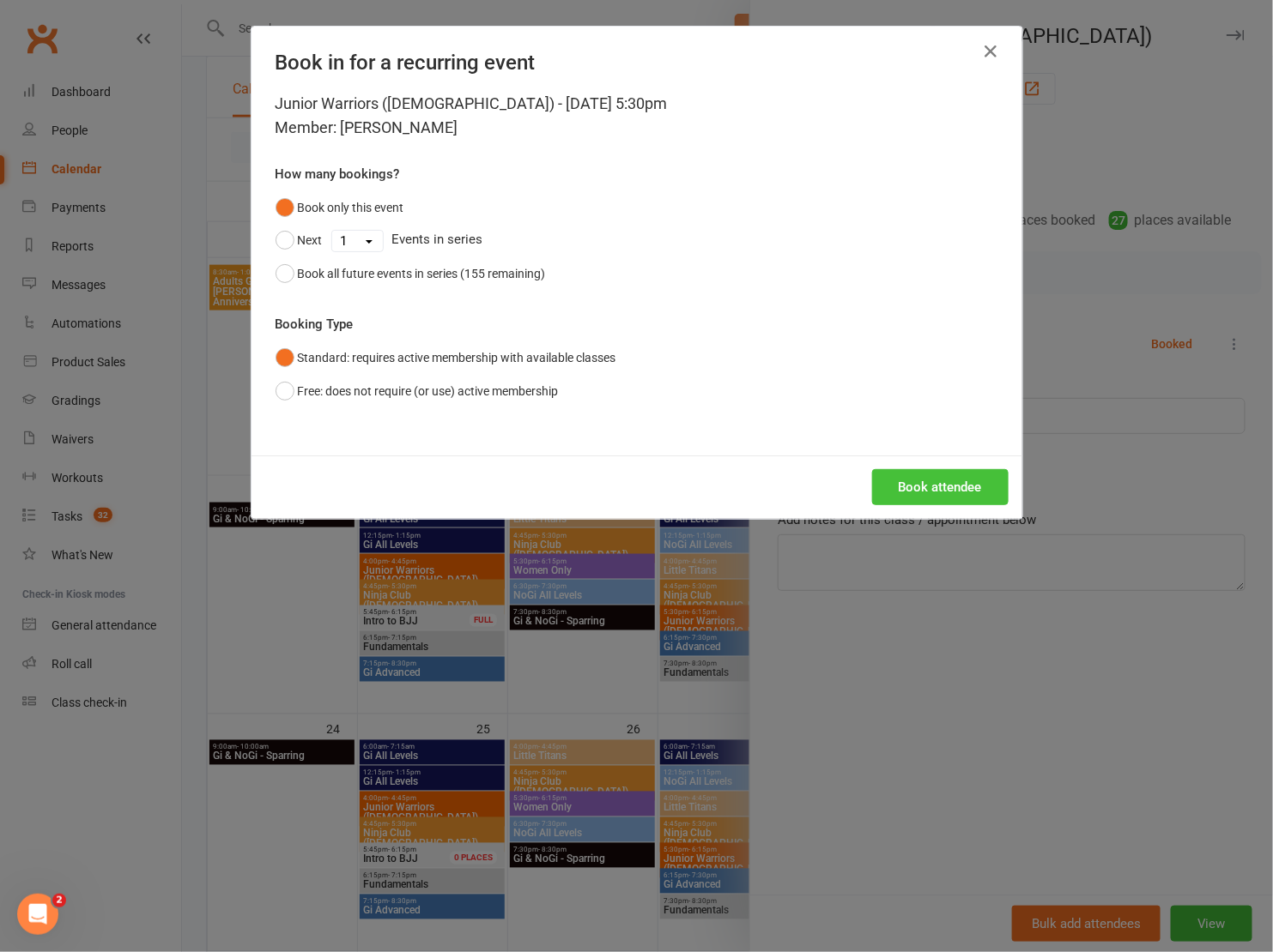
click at [908, 483] on button "Book attendee" at bounding box center [940, 487] width 136 height 36
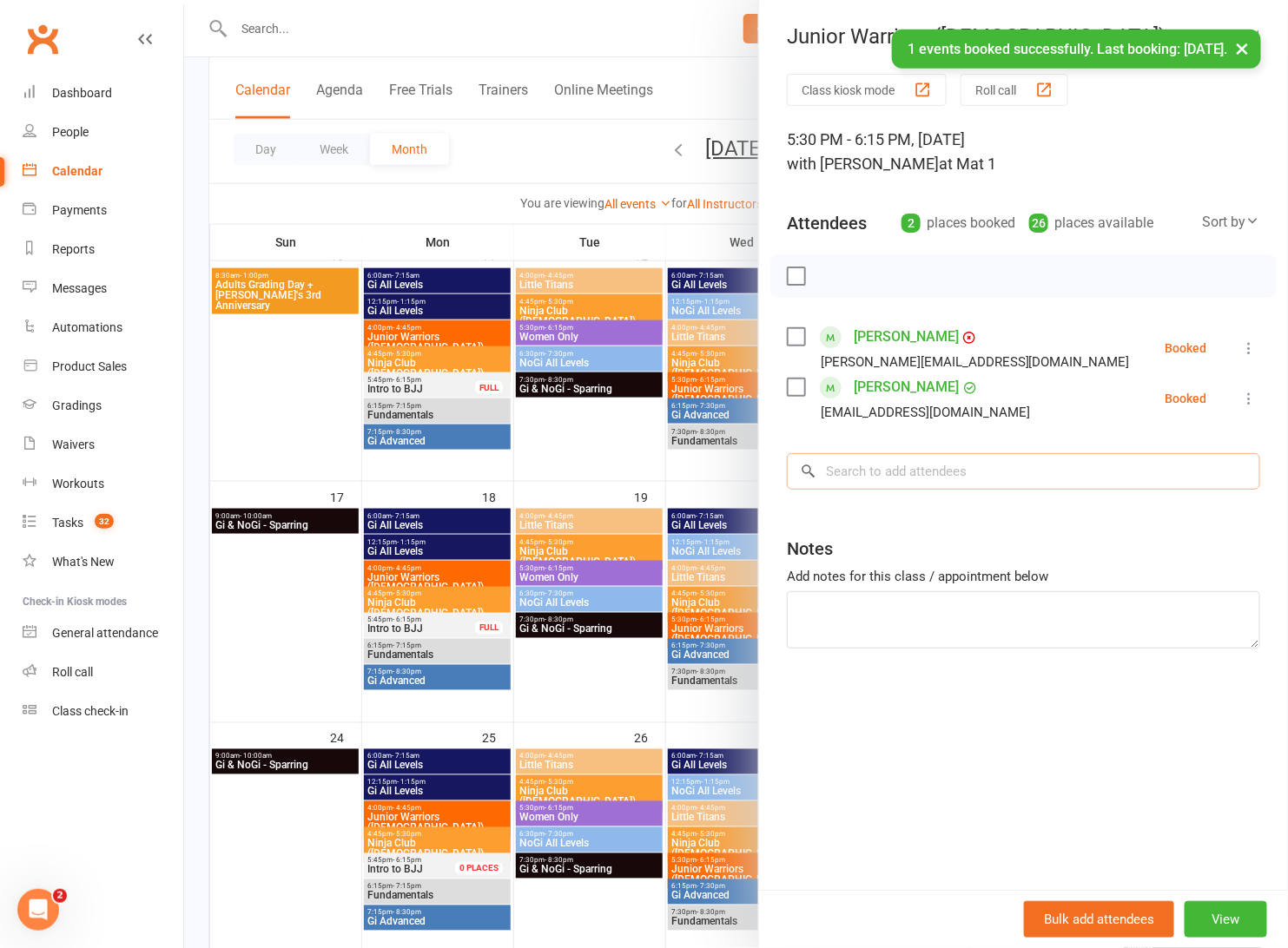
click at [916, 460] on input "search" at bounding box center [1022, 471] width 473 height 37
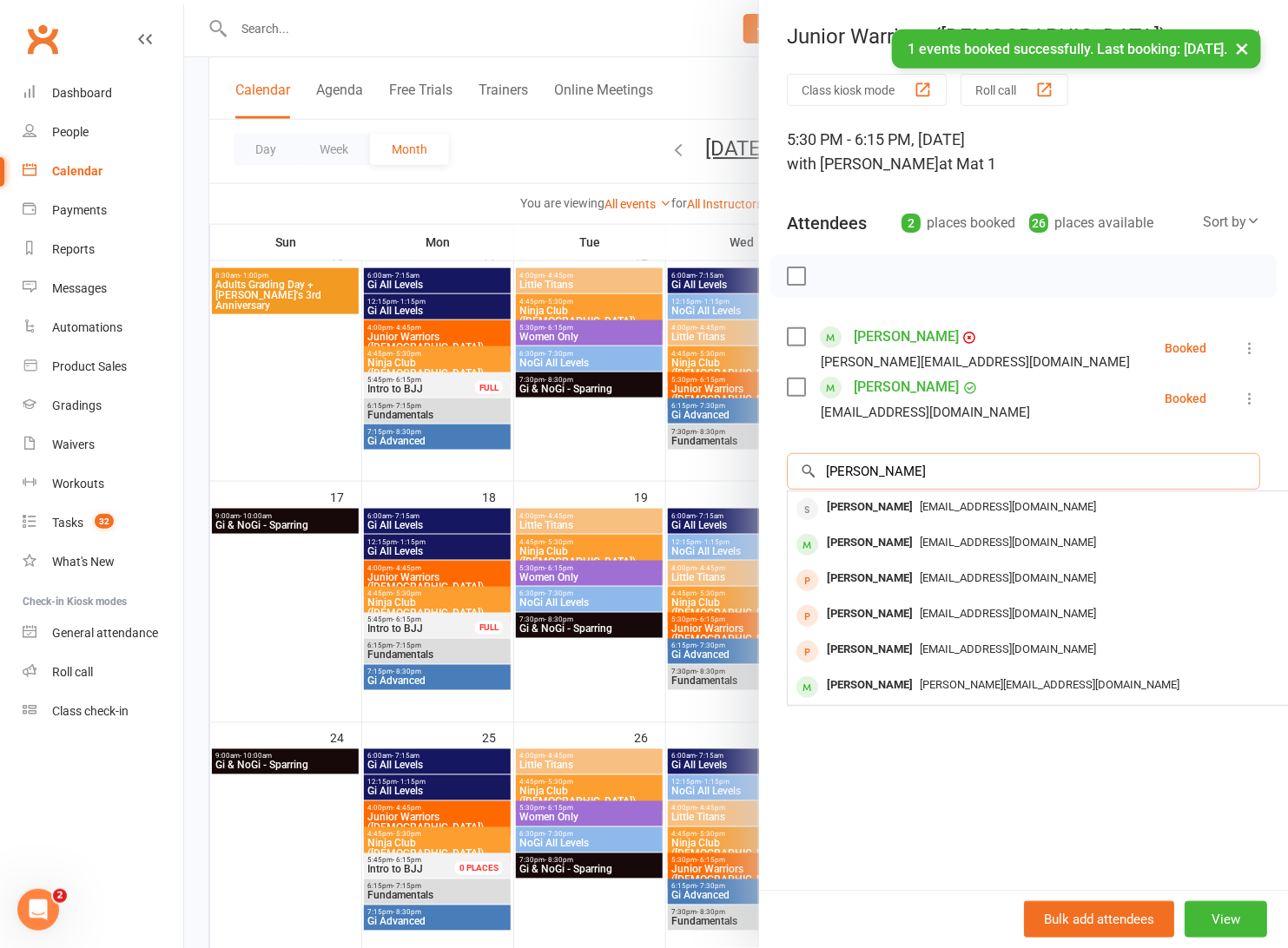
type input "Henry"
drag, startPoint x: 917, startPoint y: 459, endPoint x: 1240, endPoint y: 344, distance: 342.9
click at [1241, 343] on icon at bounding box center [1249, 348] width 17 height 17
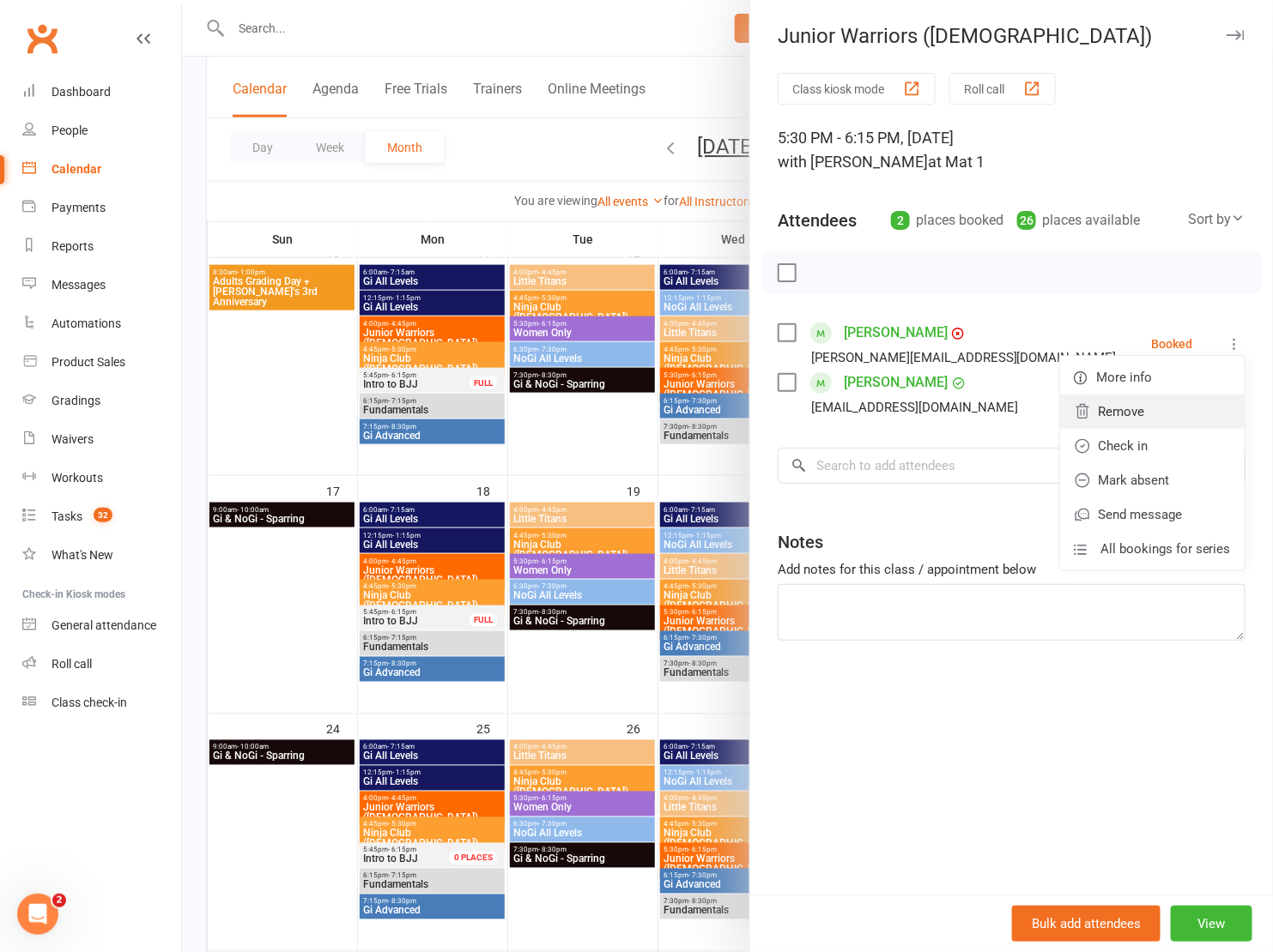
click at [1141, 418] on link "Remove" at bounding box center [1152, 412] width 185 height 34
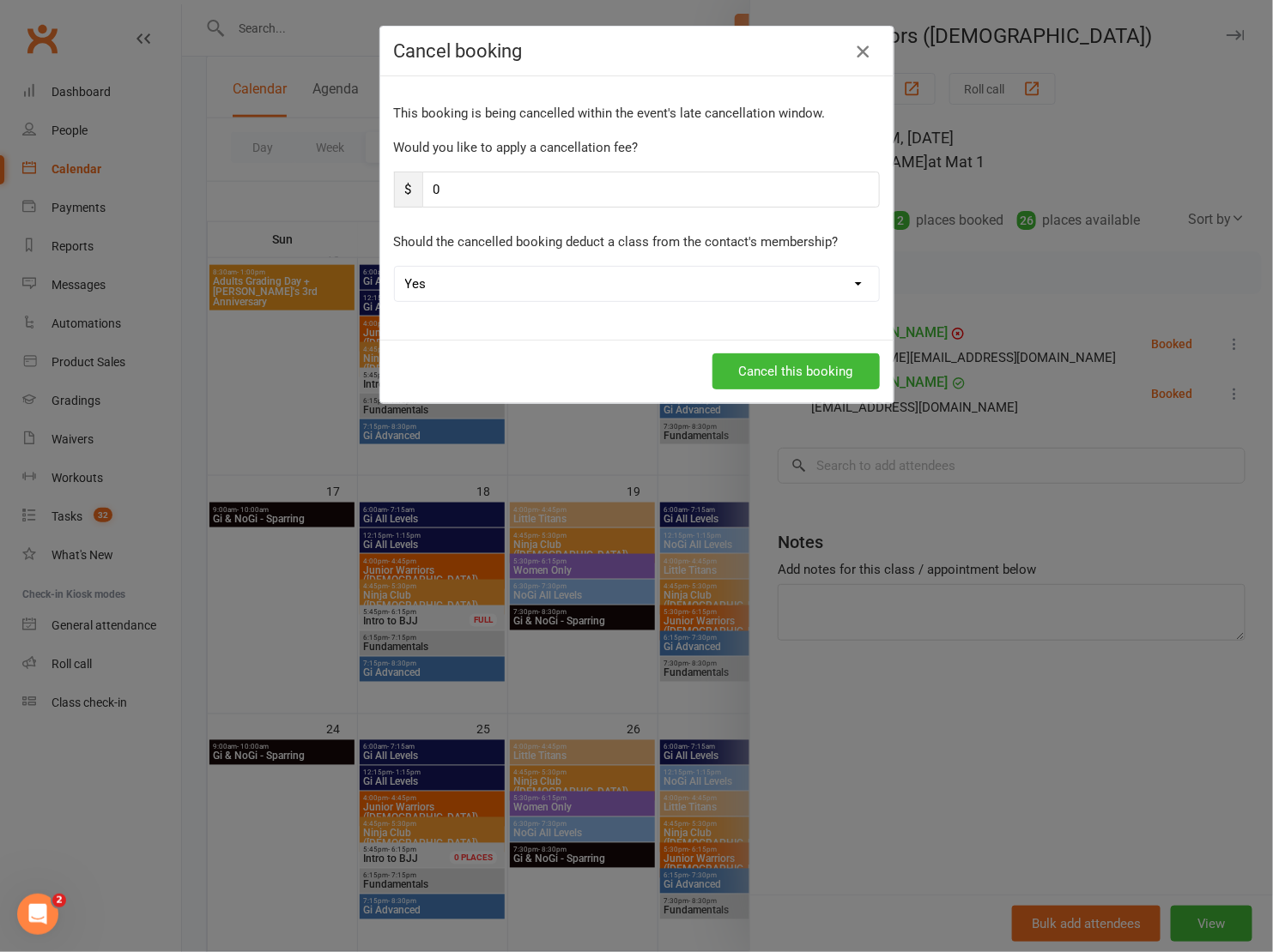
click at [852, 47] on icon "button" at bounding box center [862, 51] width 20 height 20
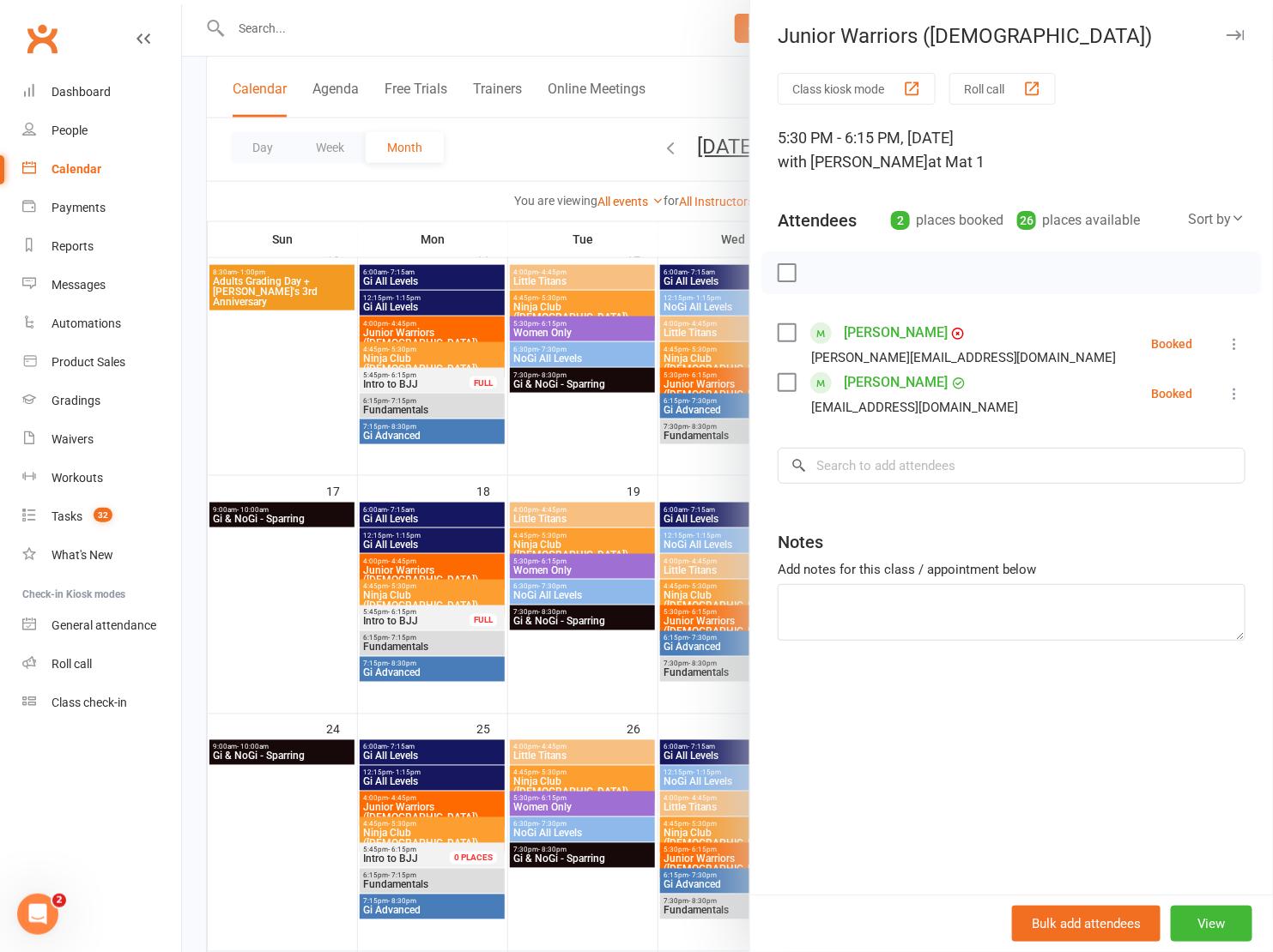
click at [1226, 341] on icon at bounding box center [1234, 344] width 17 height 17
click at [1107, 418] on link "Remove" at bounding box center [1152, 412] width 185 height 34
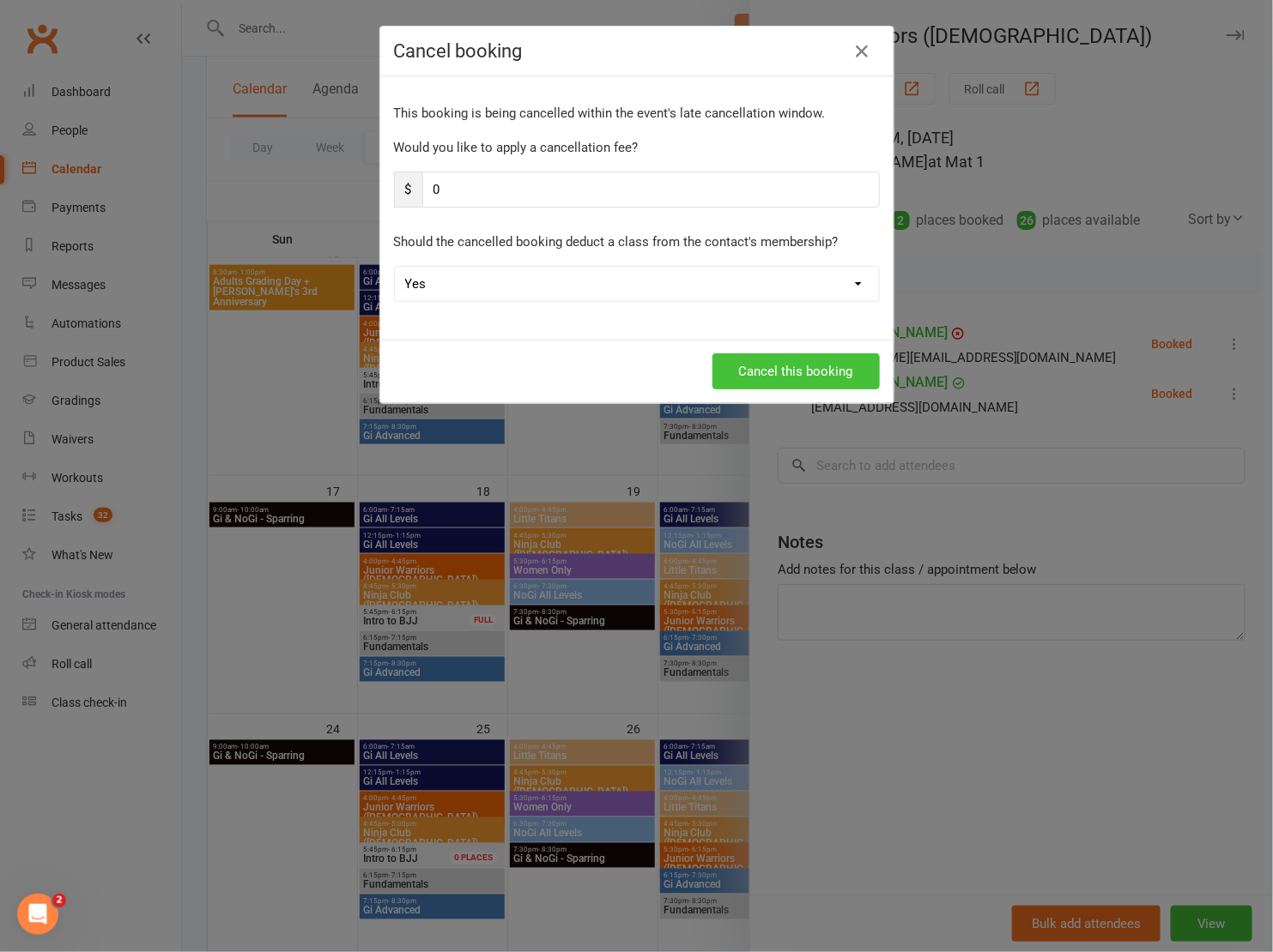
click at [843, 373] on button "Cancel this booking" at bounding box center [796, 371] width 167 height 36
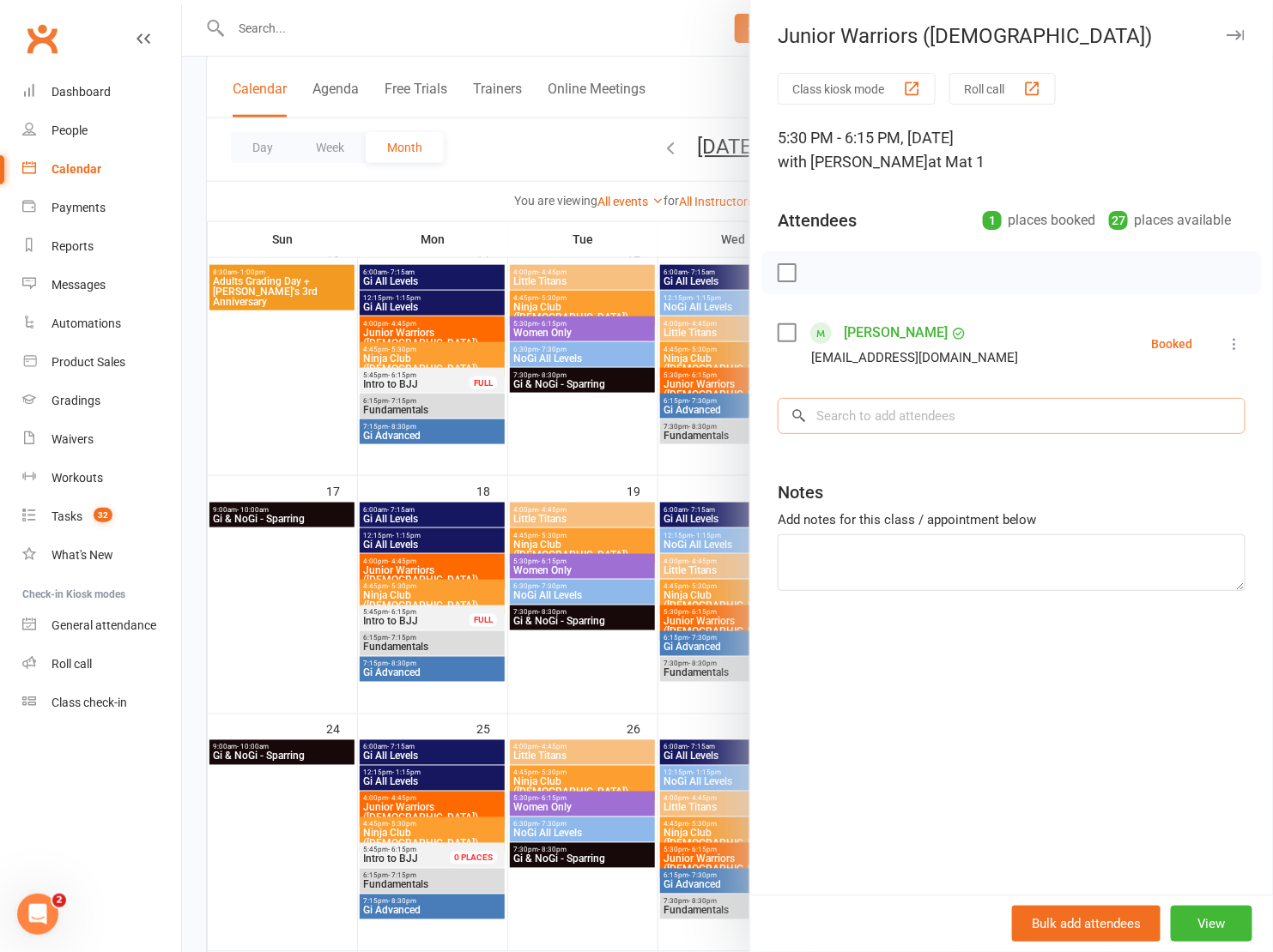
click at [889, 424] on input "search" at bounding box center [1010, 415] width 468 height 36
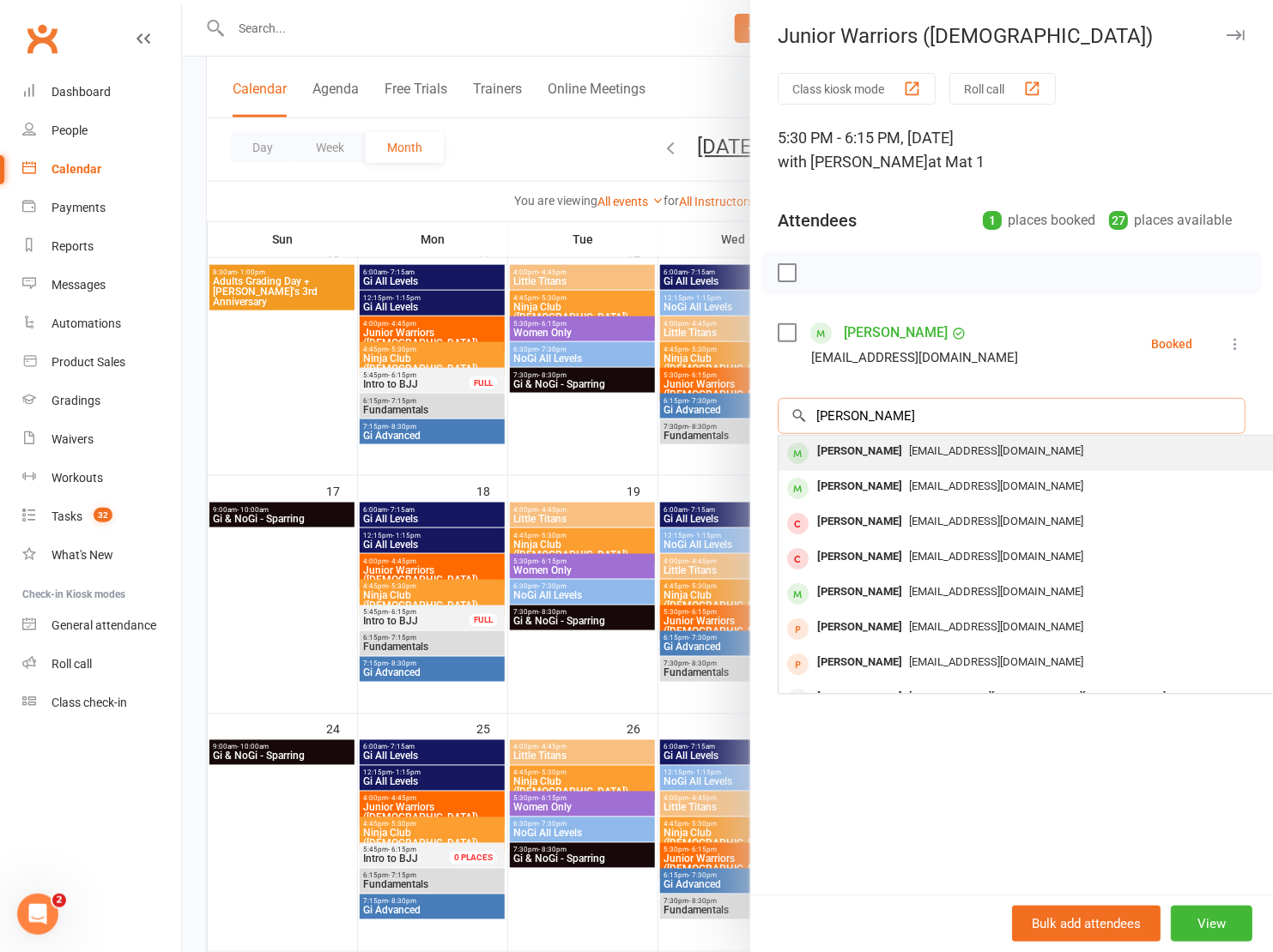
type input "Lucas"
click at [926, 453] on span "cmilare@gmail.com" at bounding box center [995, 451] width 174 height 13
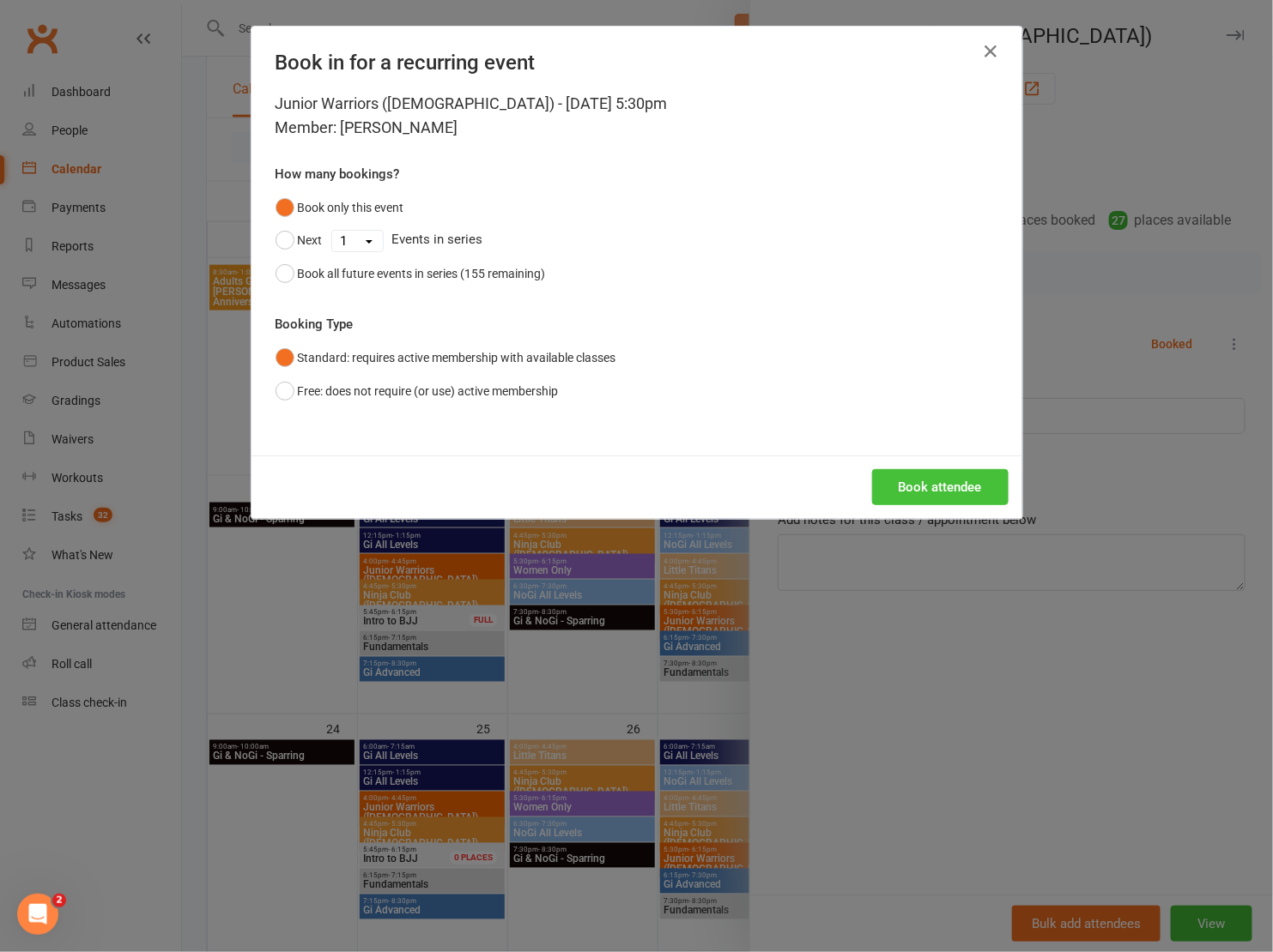
click at [911, 483] on button "Book attendee" at bounding box center [940, 487] width 136 height 36
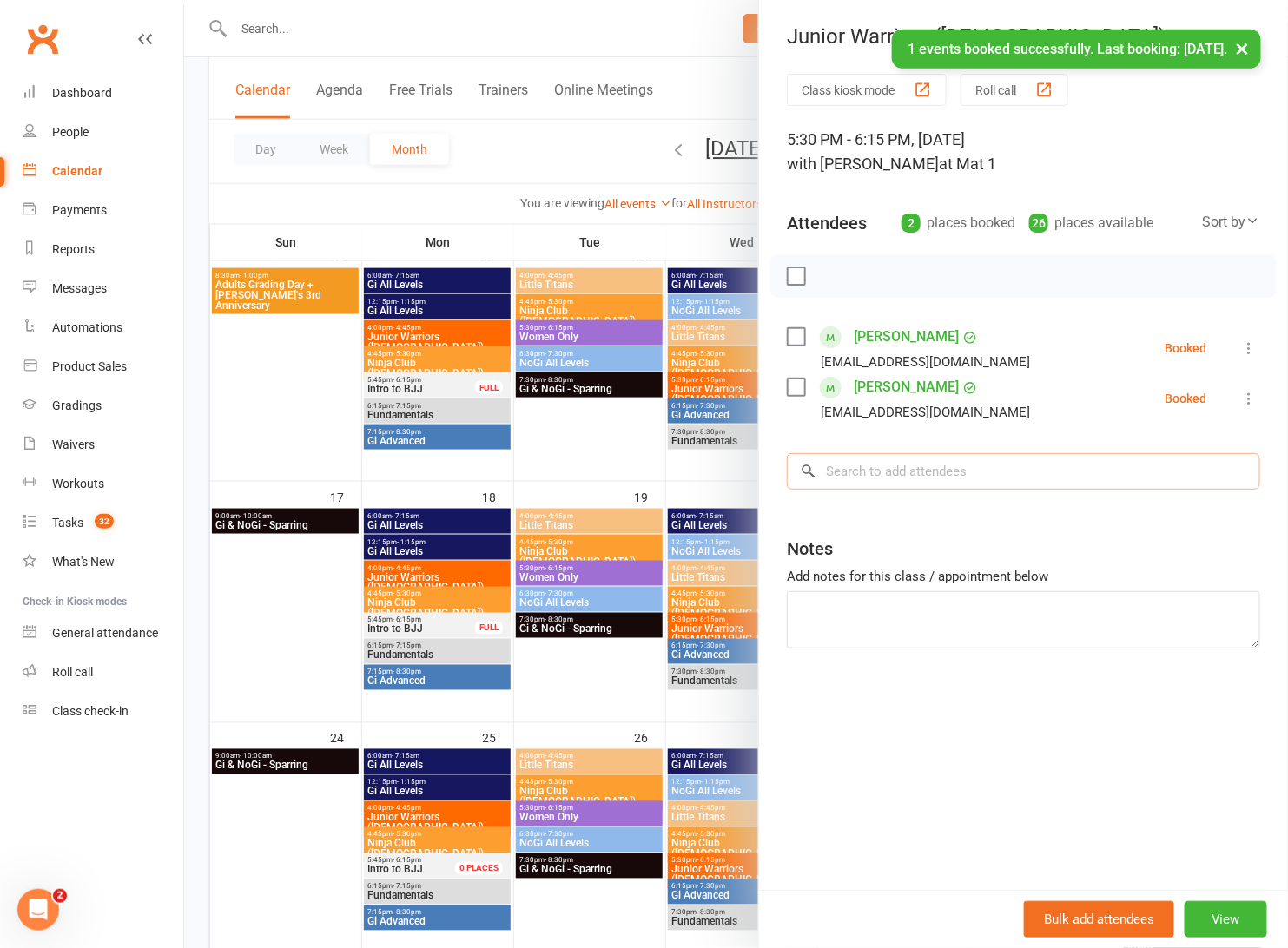
click at [956, 461] on input "search" at bounding box center [1022, 471] width 473 height 37
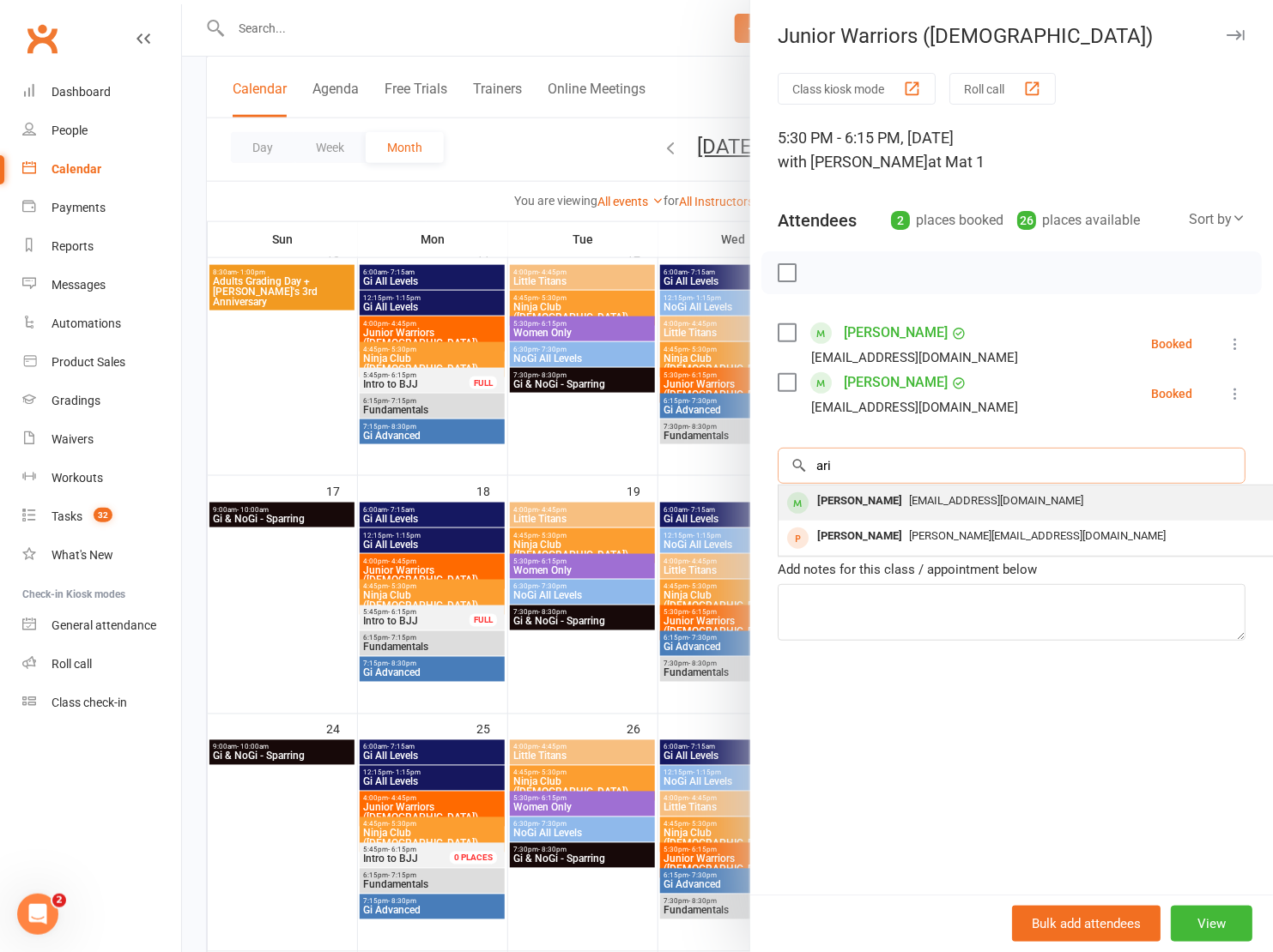
type input "ari"
click at [911, 506] on div "christinekodos@gmail.com" at bounding box center [1034, 501] width 499 height 25
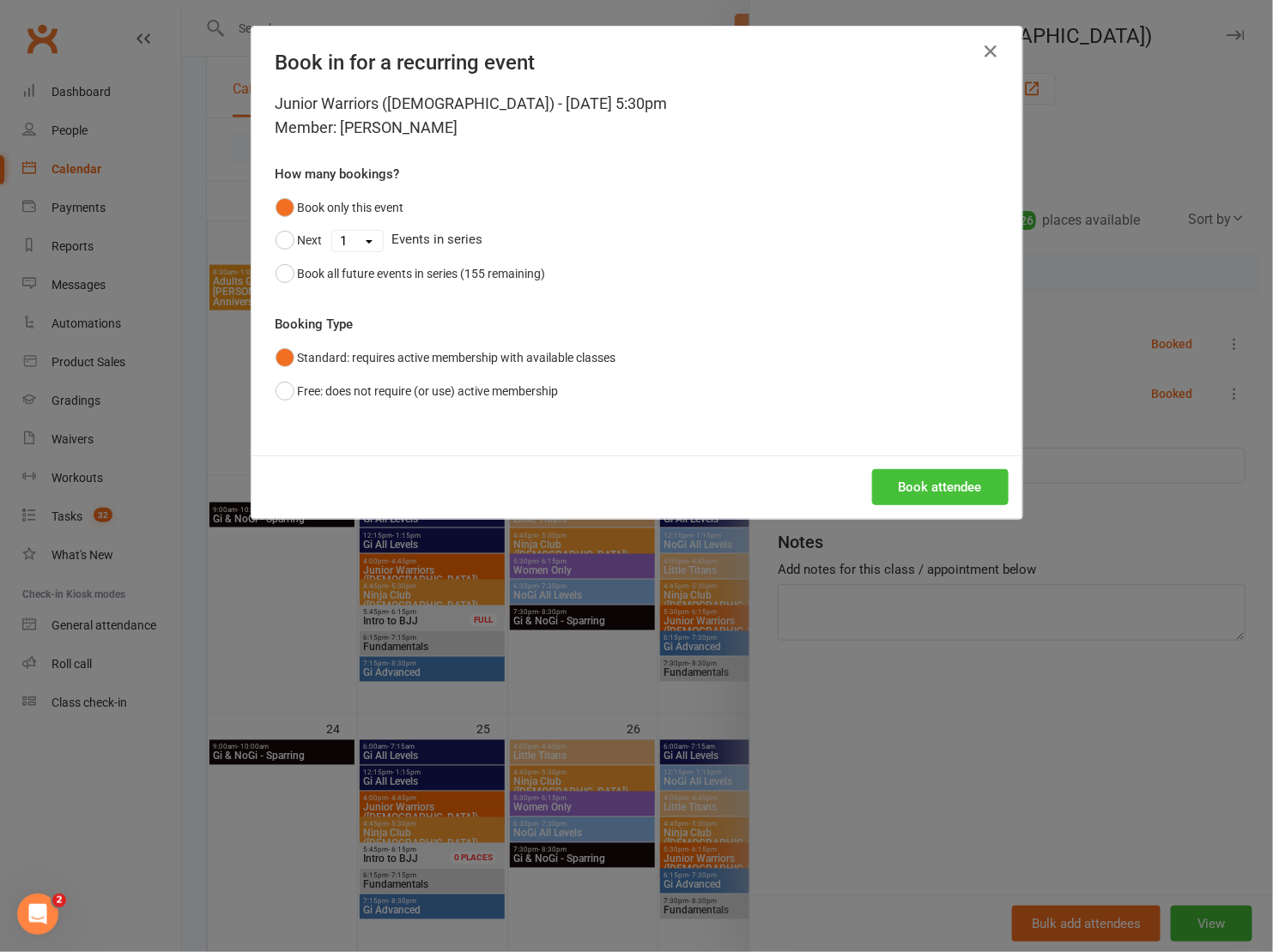
click at [918, 489] on button "Book attendee" at bounding box center [940, 487] width 136 height 36
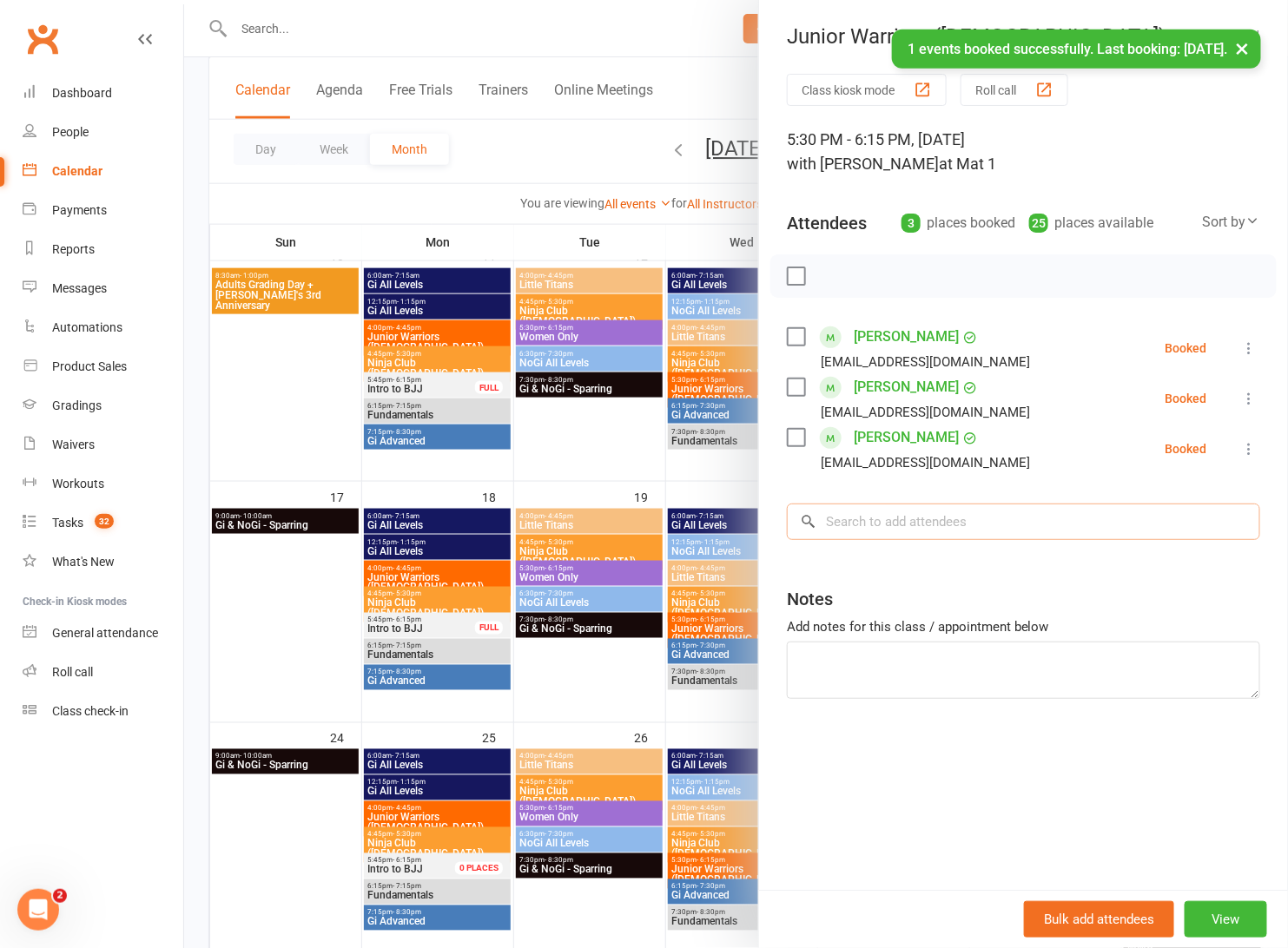
click at [919, 534] on input "search" at bounding box center [1022, 521] width 473 height 37
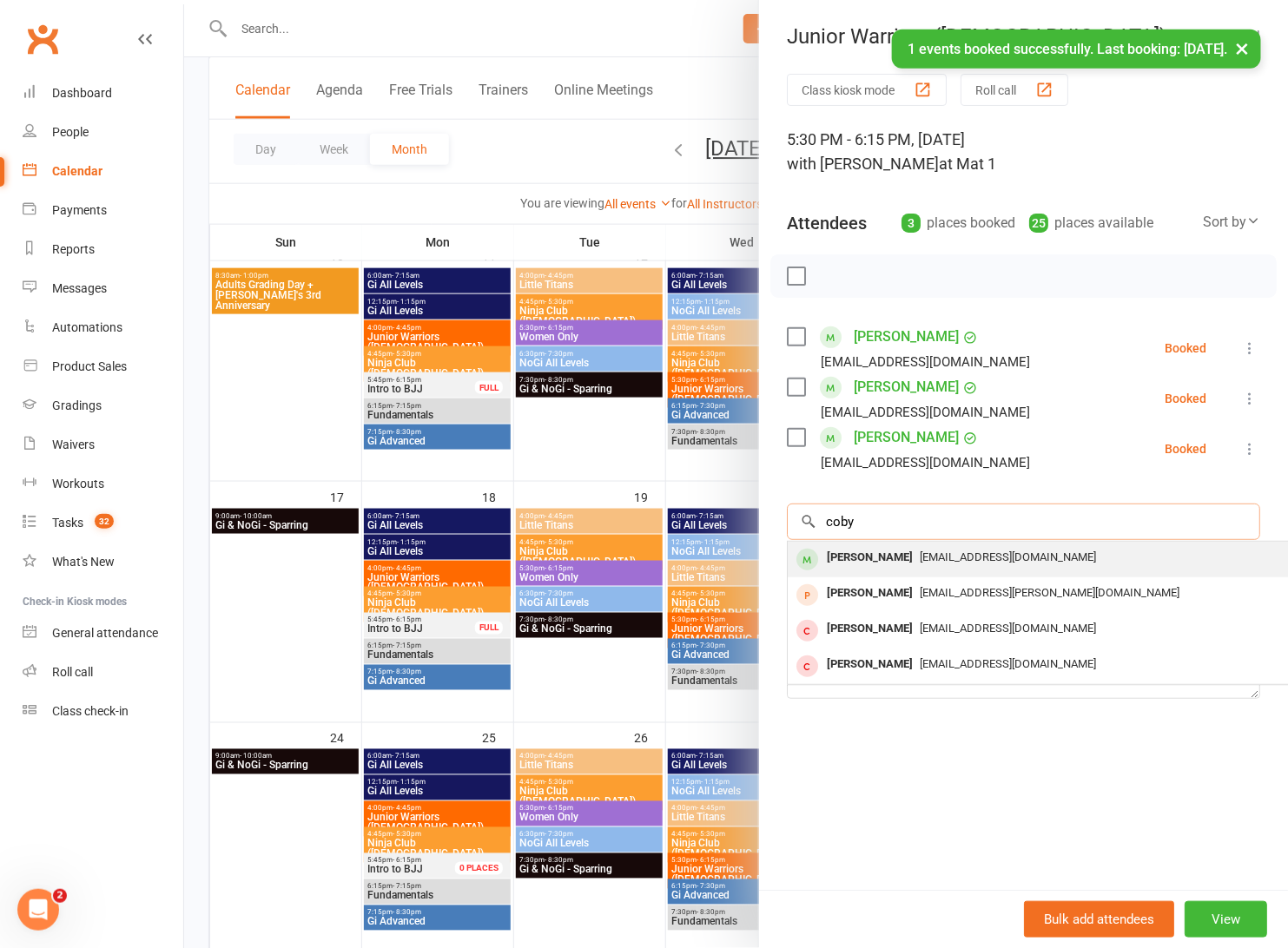
type input "coby"
click at [962, 557] on span "Haylerm@gmail.com" at bounding box center [1007, 556] width 176 height 13
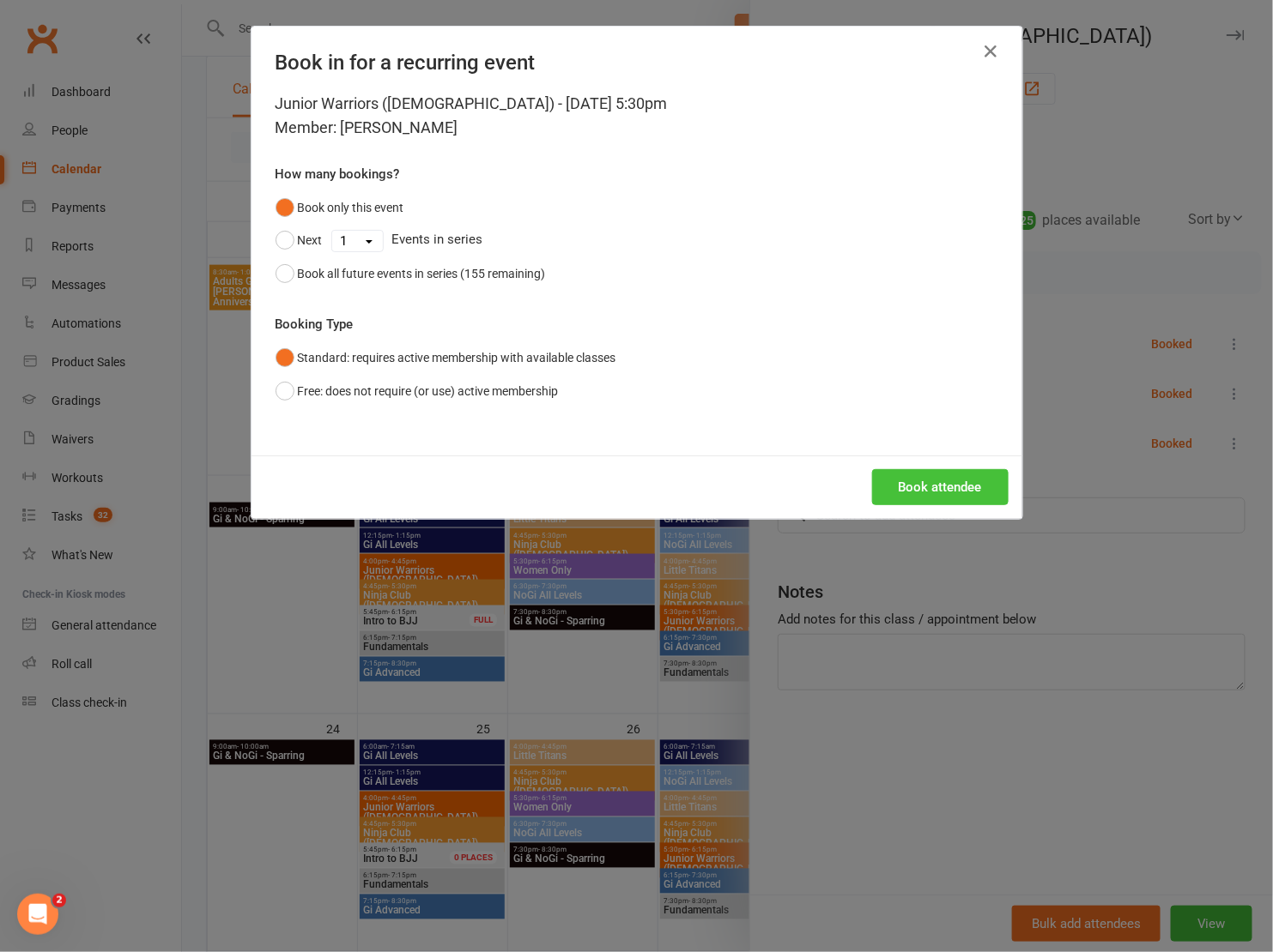
click at [957, 501] on button "Book attendee" at bounding box center [940, 487] width 136 height 36
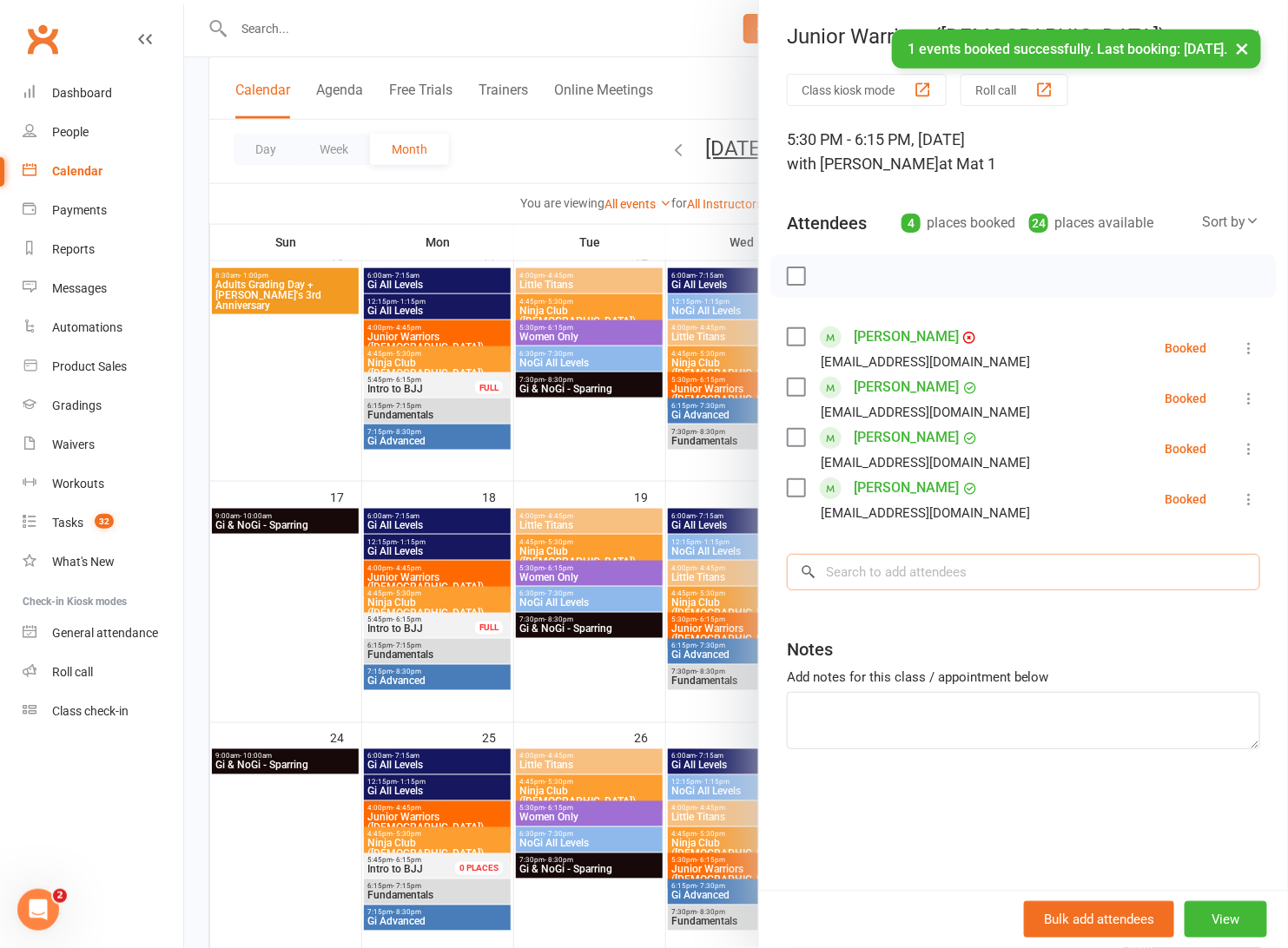
click at [953, 571] on input "search" at bounding box center [1022, 571] width 473 height 37
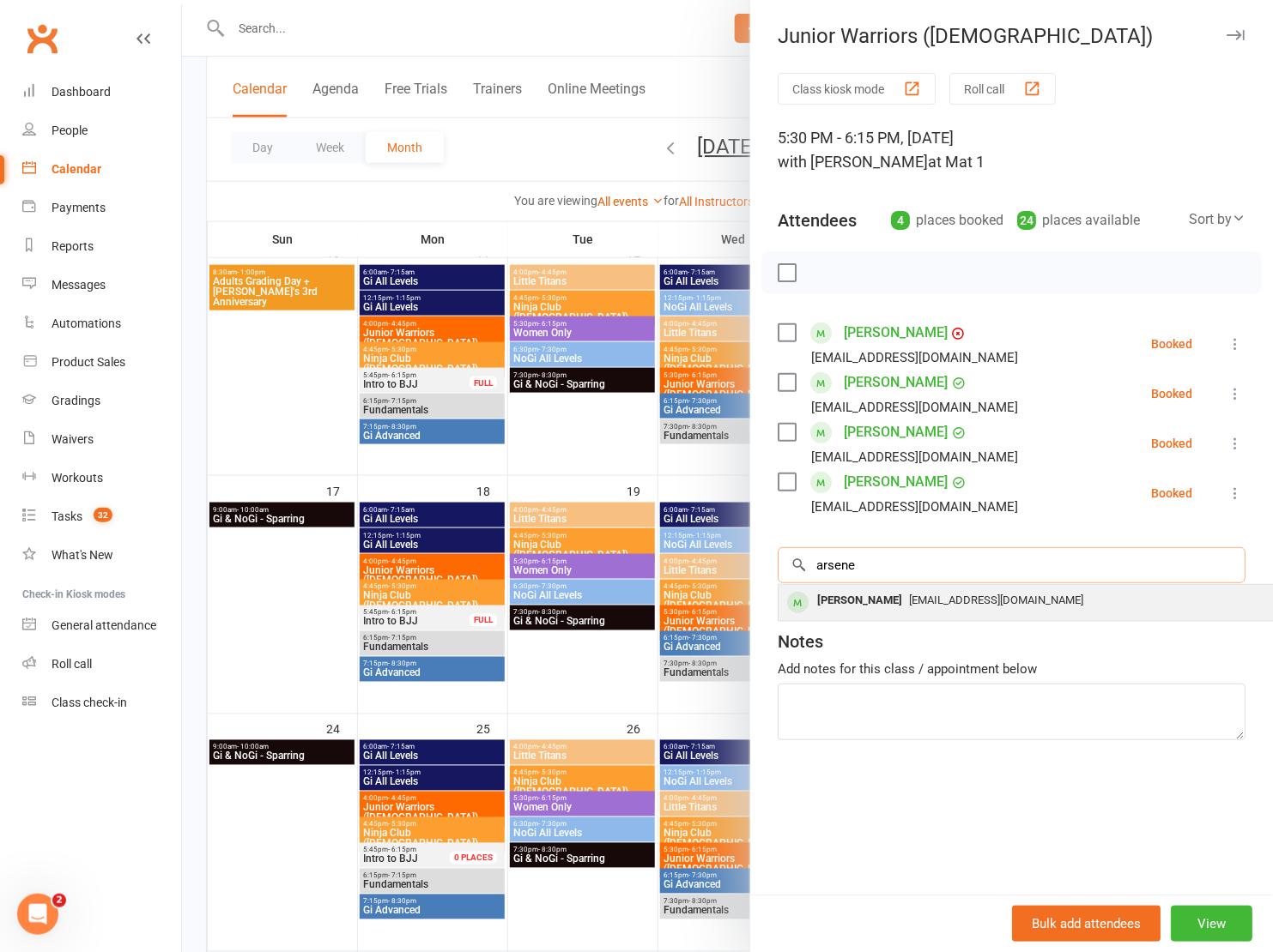
type input "arsene"
click at [873, 596] on div "Arsene Wray" at bounding box center [859, 601] width 99 height 25
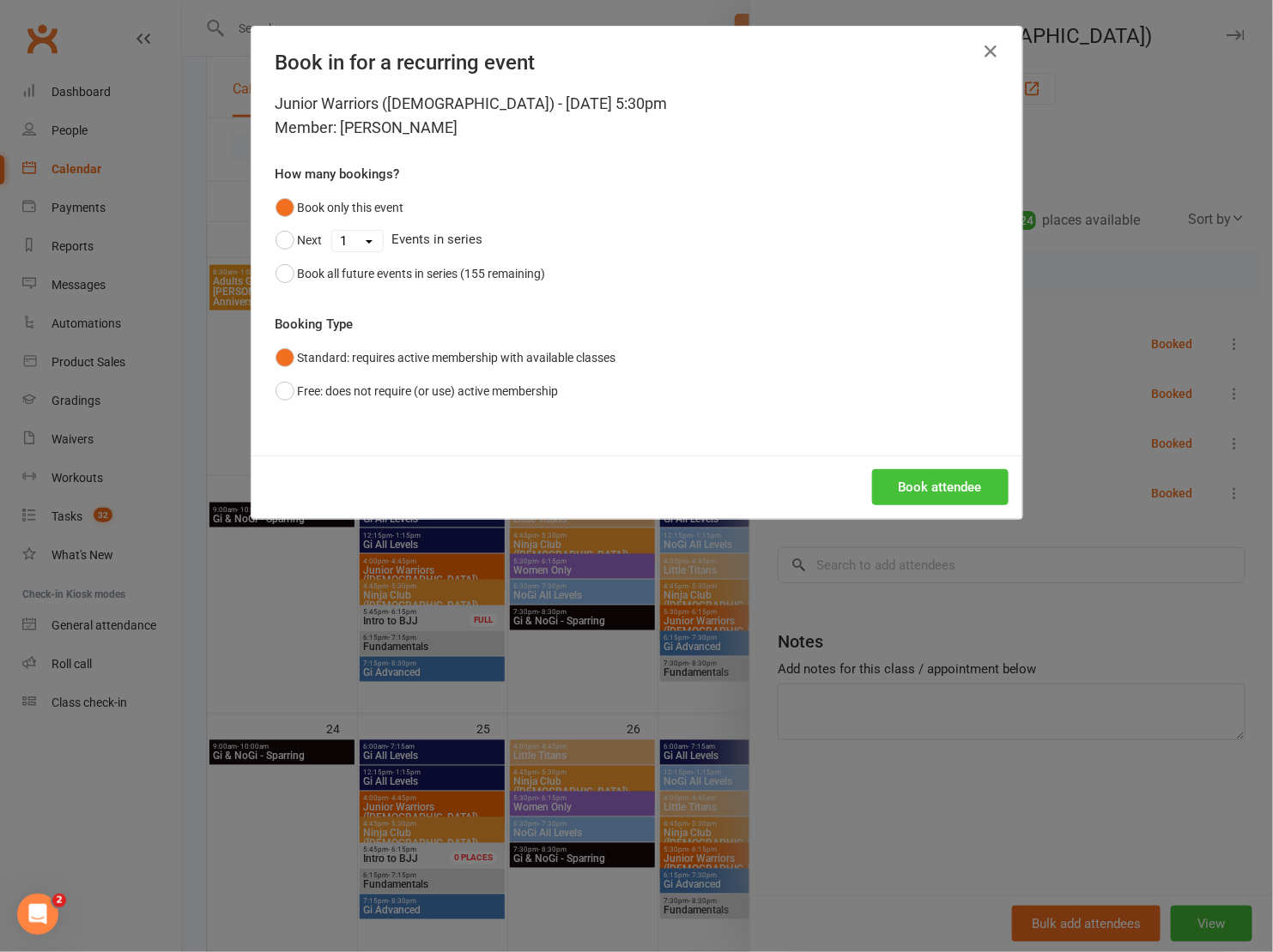
click at [873, 478] on button "Book attendee" at bounding box center [940, 487] width 136 height 36
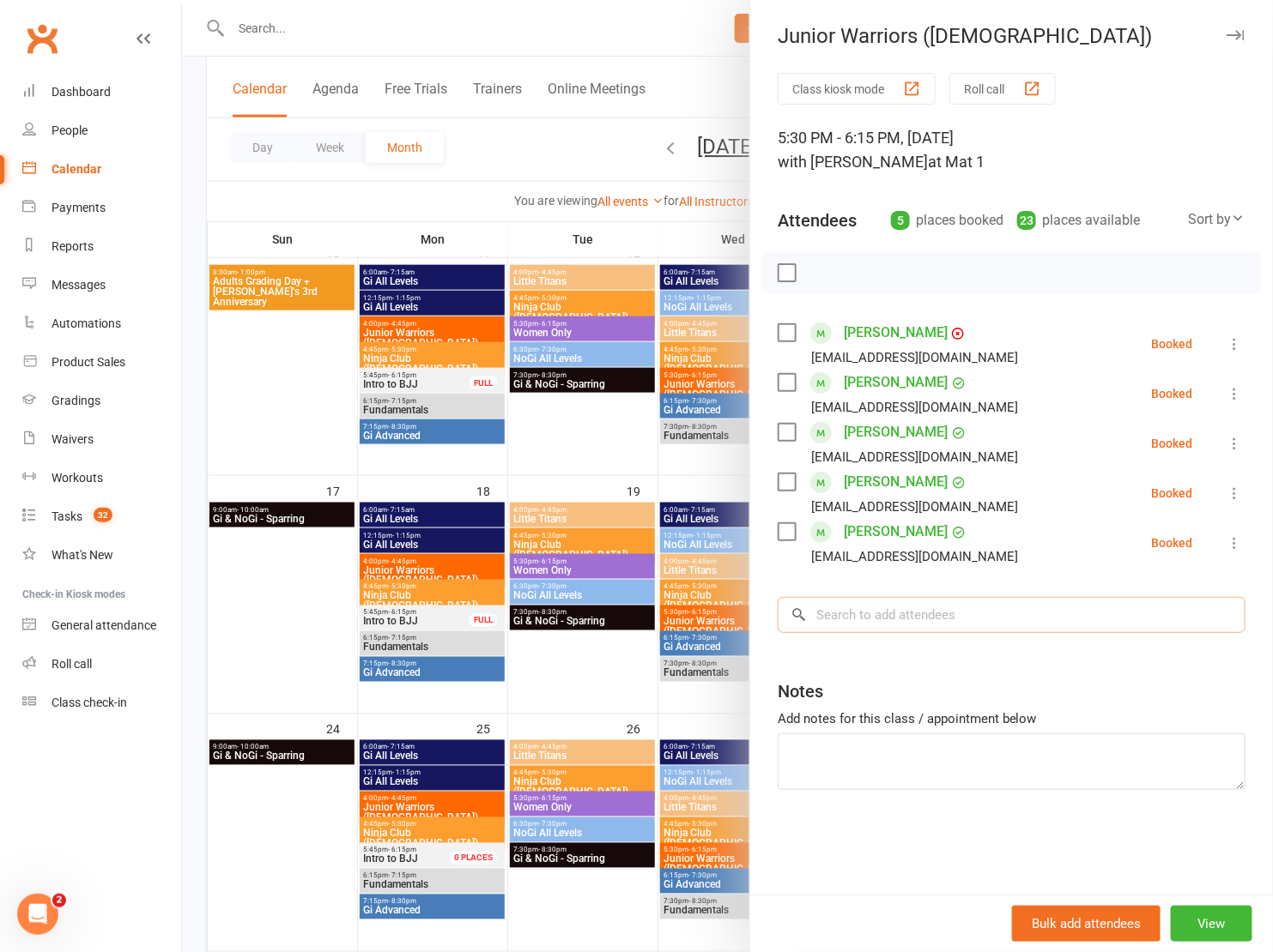
click at [914, 628] on input "search" at bounding box center [1010, 615] width 468 height 36
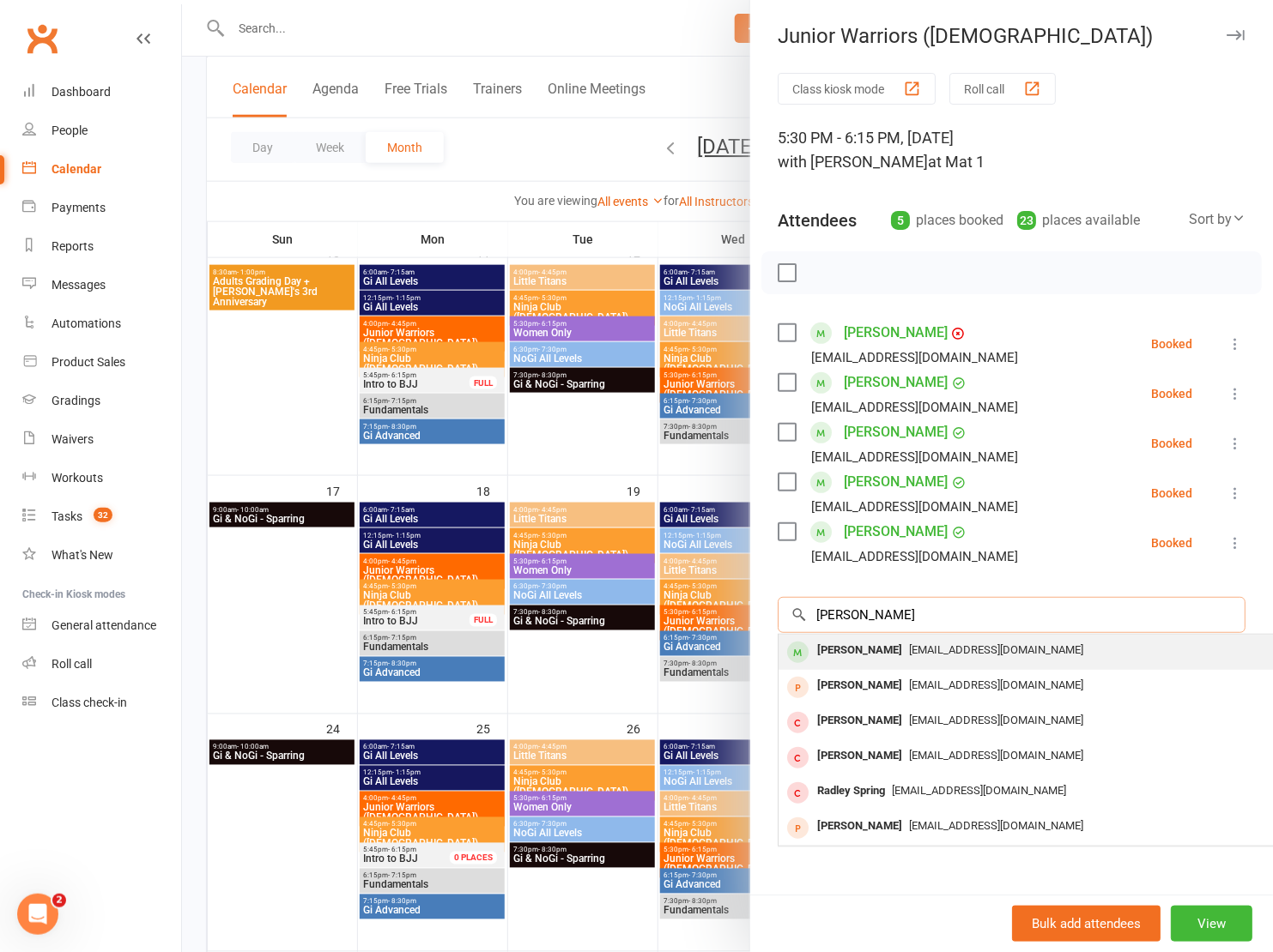
type input "ridley"
click at [902, 656] on div "douglaswhbritton@googlemail.com" at bounding box center [1034, 651] width 499 height 25
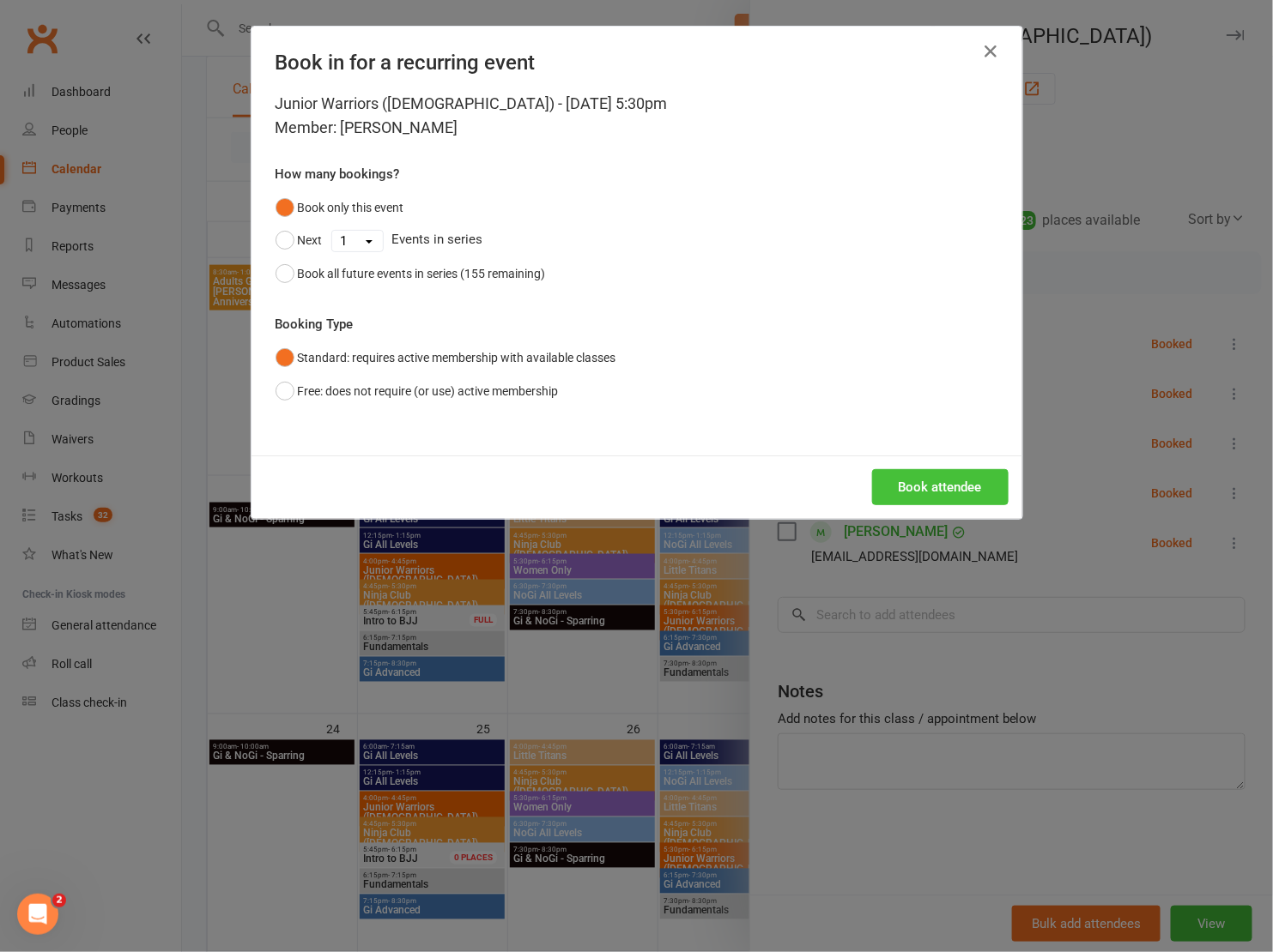
click at [951, 492] on button "Book attendee" at bounding box center [940, 487] width 136 height 36
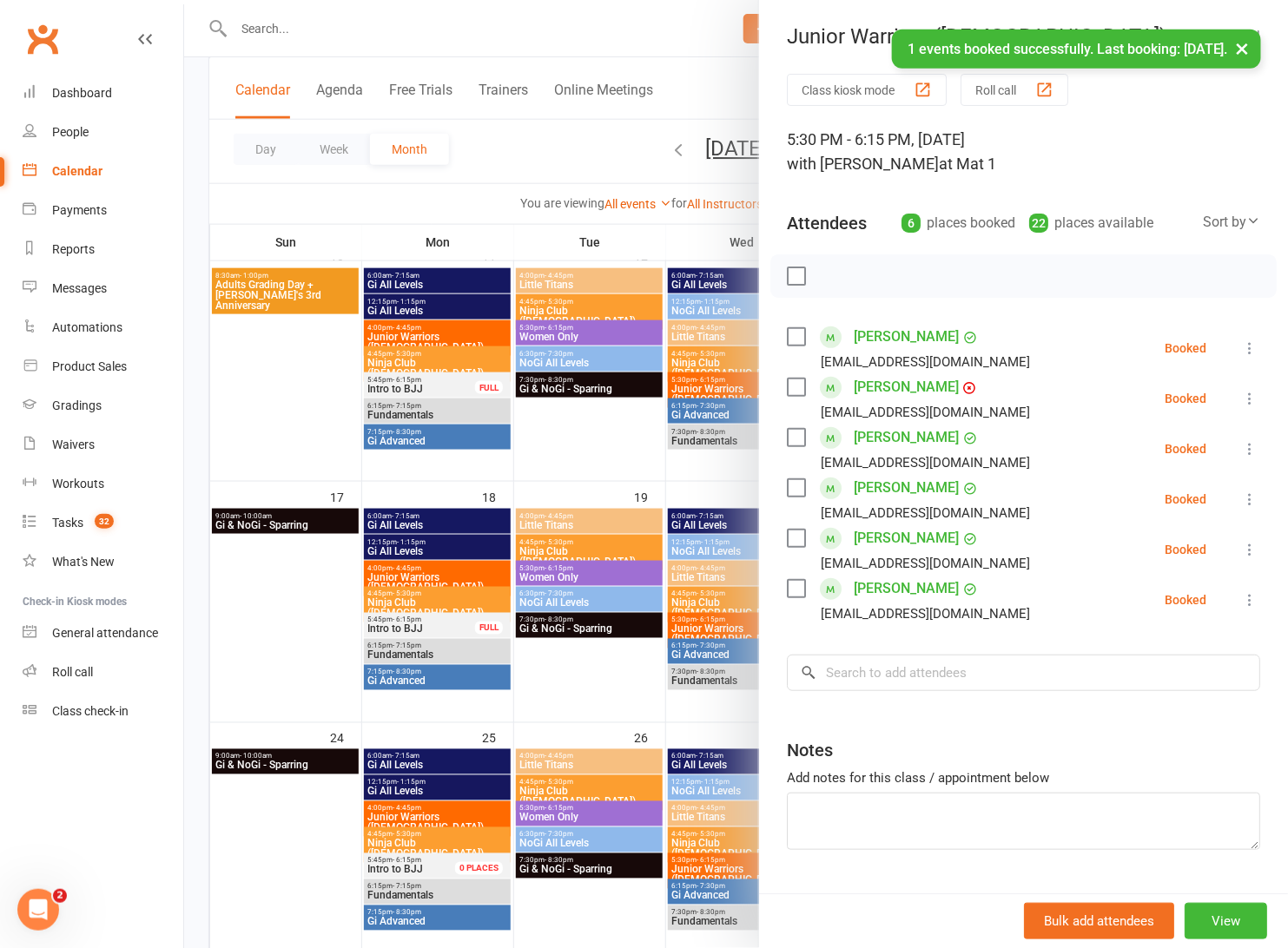
click at [786, 270] on label at bounding box center [794, 275] width 17 height 17
click at [826, 275] on icon "button" at bounding box center [834, 275] width 19 height 19
click at [579, 173] on div at bounding box center [736, 474] width 1104 height 948
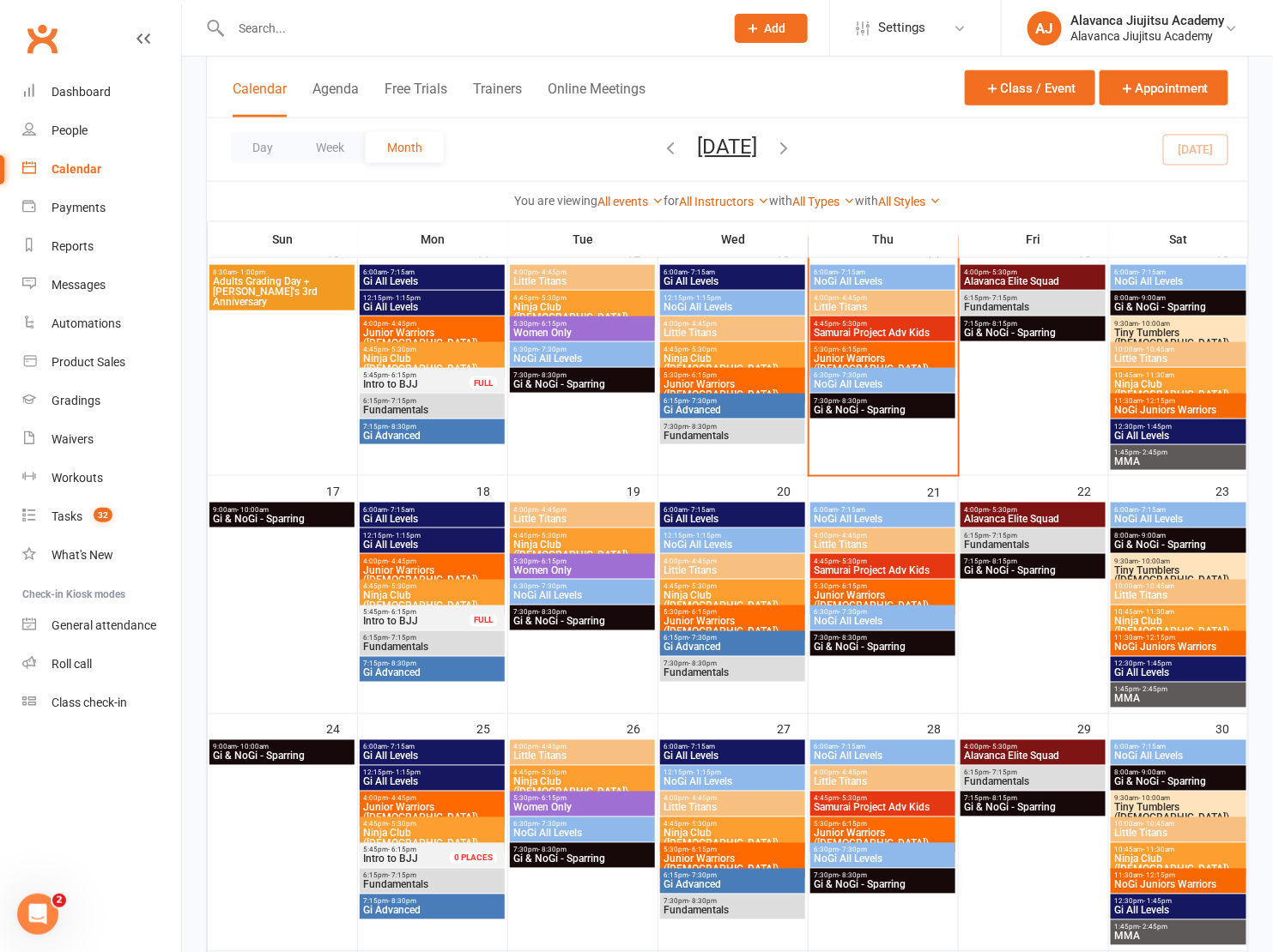
click at [857, 328] on span "Samurai Project Adv Kids" at bounding box center [882, 333] width 139 height 11
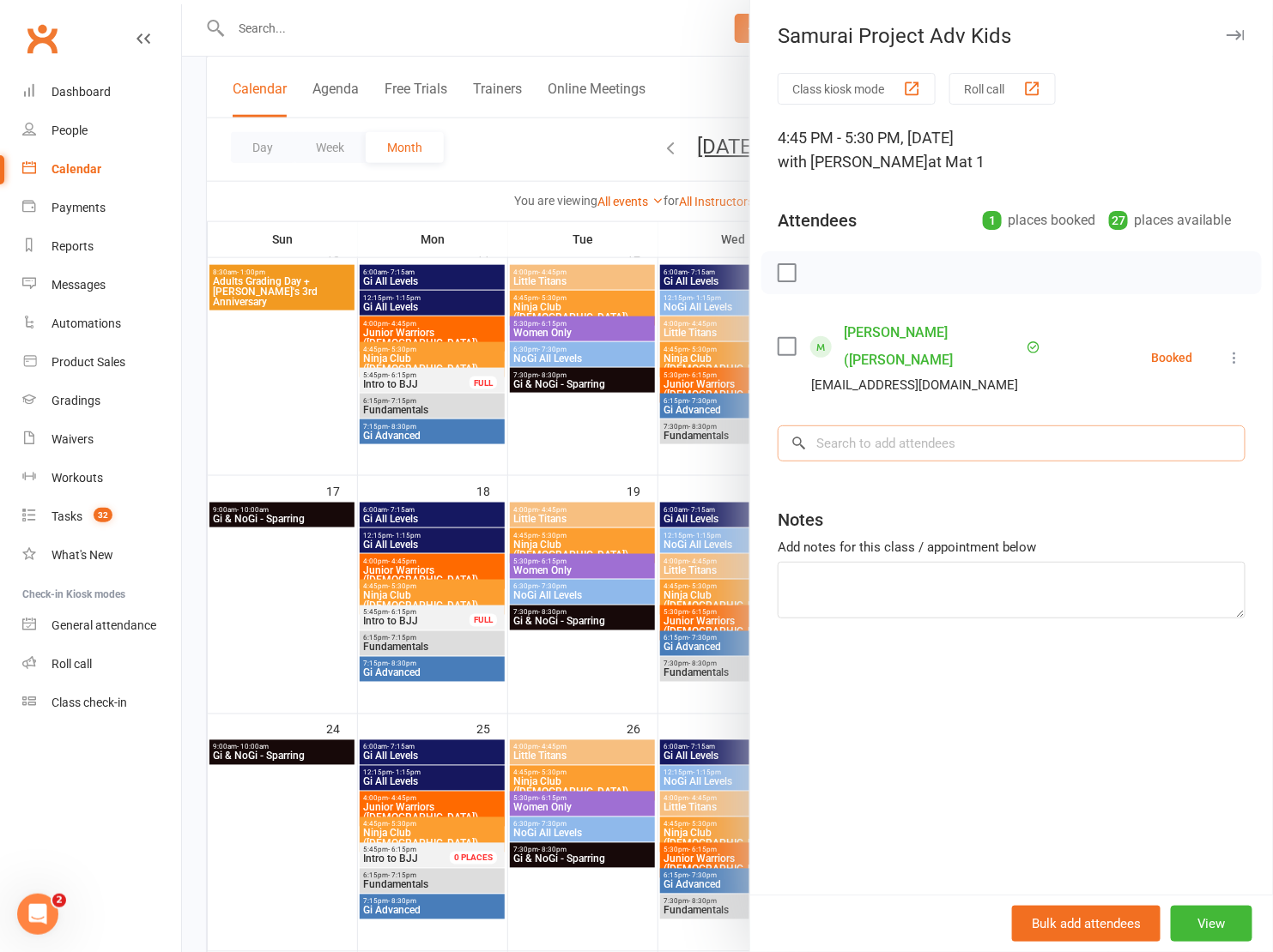
click at [891, 425] on input "search" at bounding box center [1010, 443] width 468 height 36
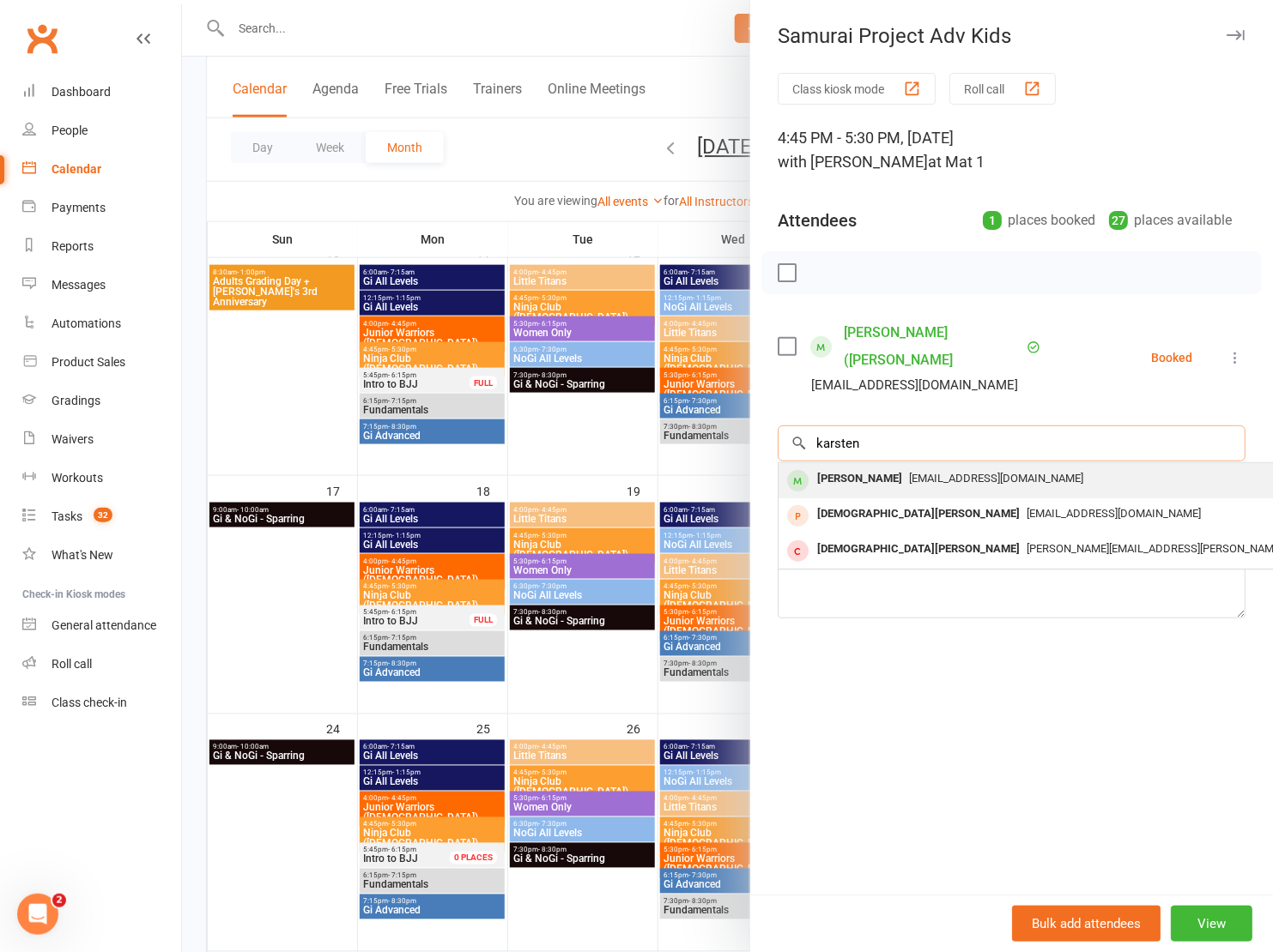
type input "karsten"
click at [885, 467] on div "Karsten Budiwan" at bounding box center [859, 479] width 99 height 25
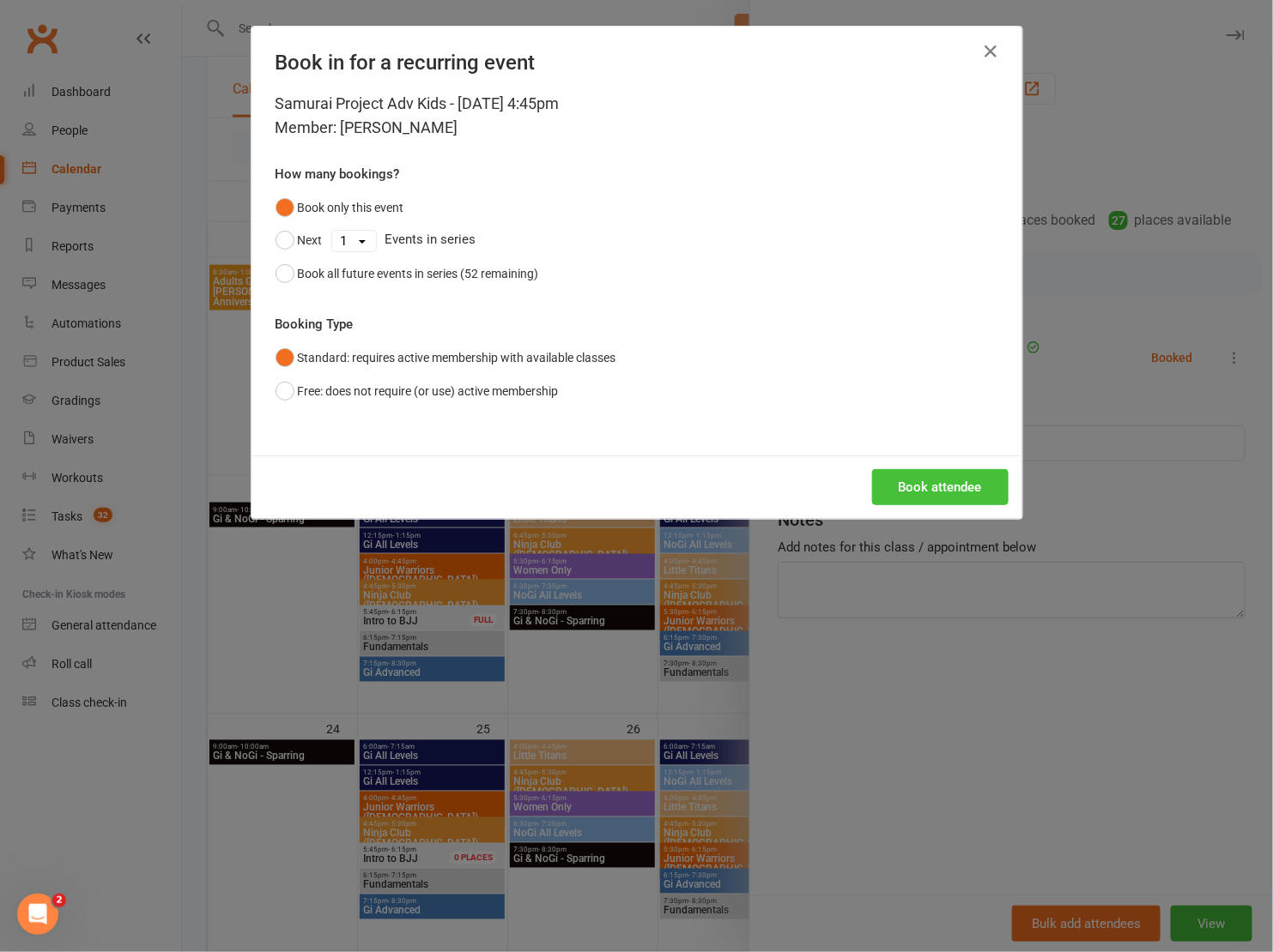
click at [886, 488] on button "Book attendee" at bounding box center [940, 487] width 136 height 36
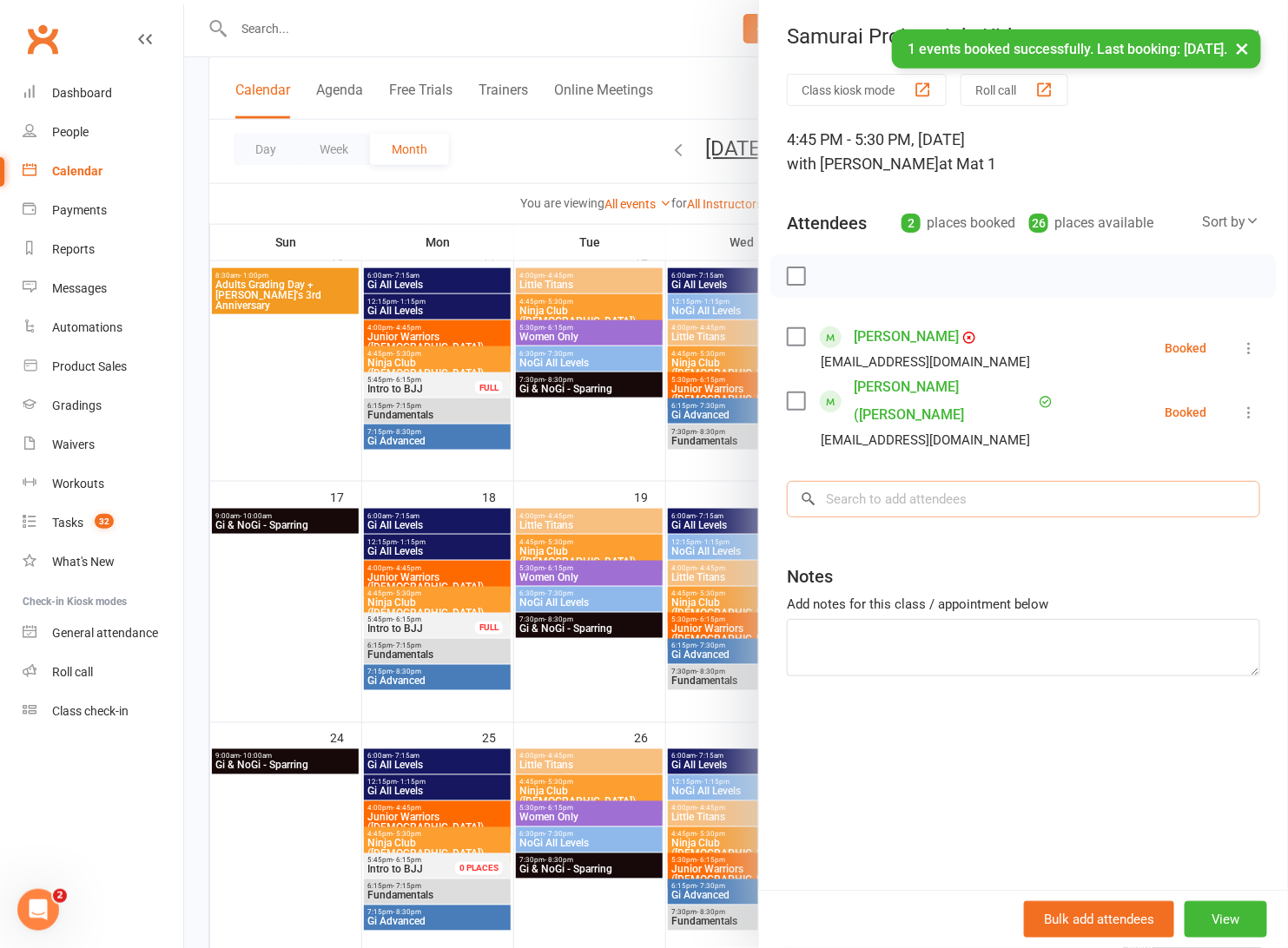
click at [902, 482] on input "search" at bounding box center [1022, 499] width 473 height 37
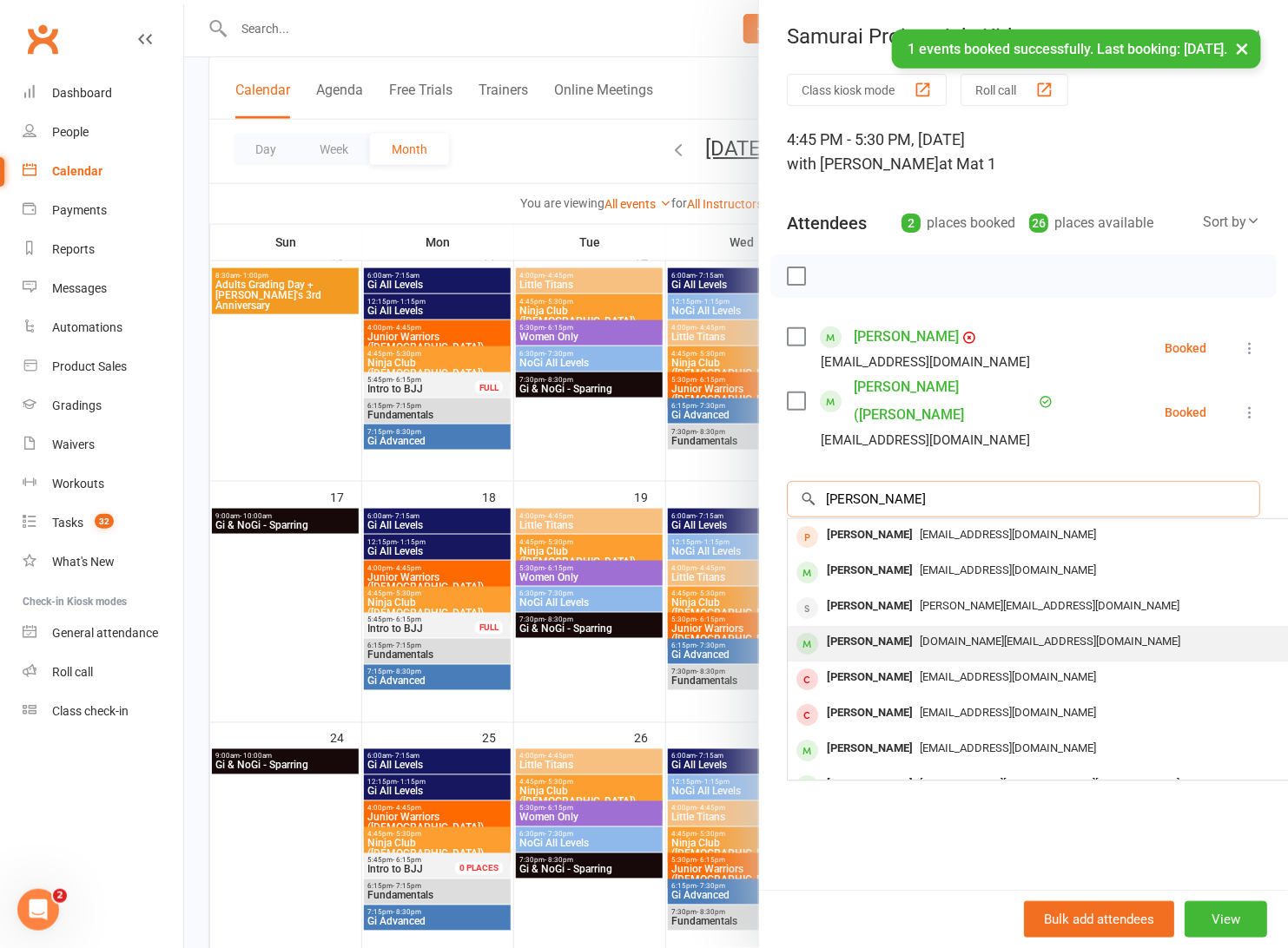
type input "Oliver"
click at [889, 626] on div "Oliver Sturgess nathansturgess.pt@gmail.com" at bounding box center [1046, 644] width 519 height 36
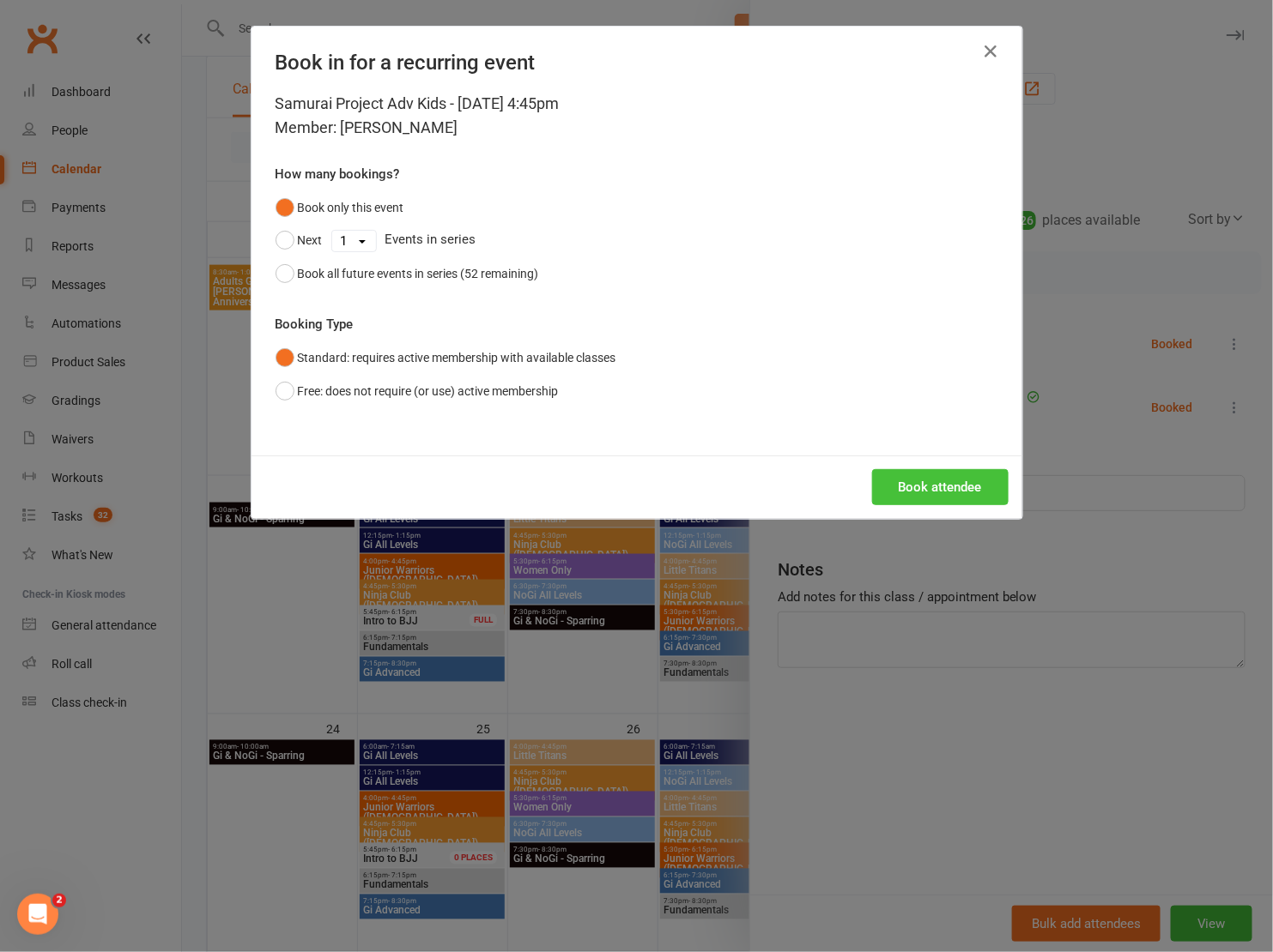
click at [930, 486] on button "Book attendee" at bounding box center [940, 487] width 136 height 36
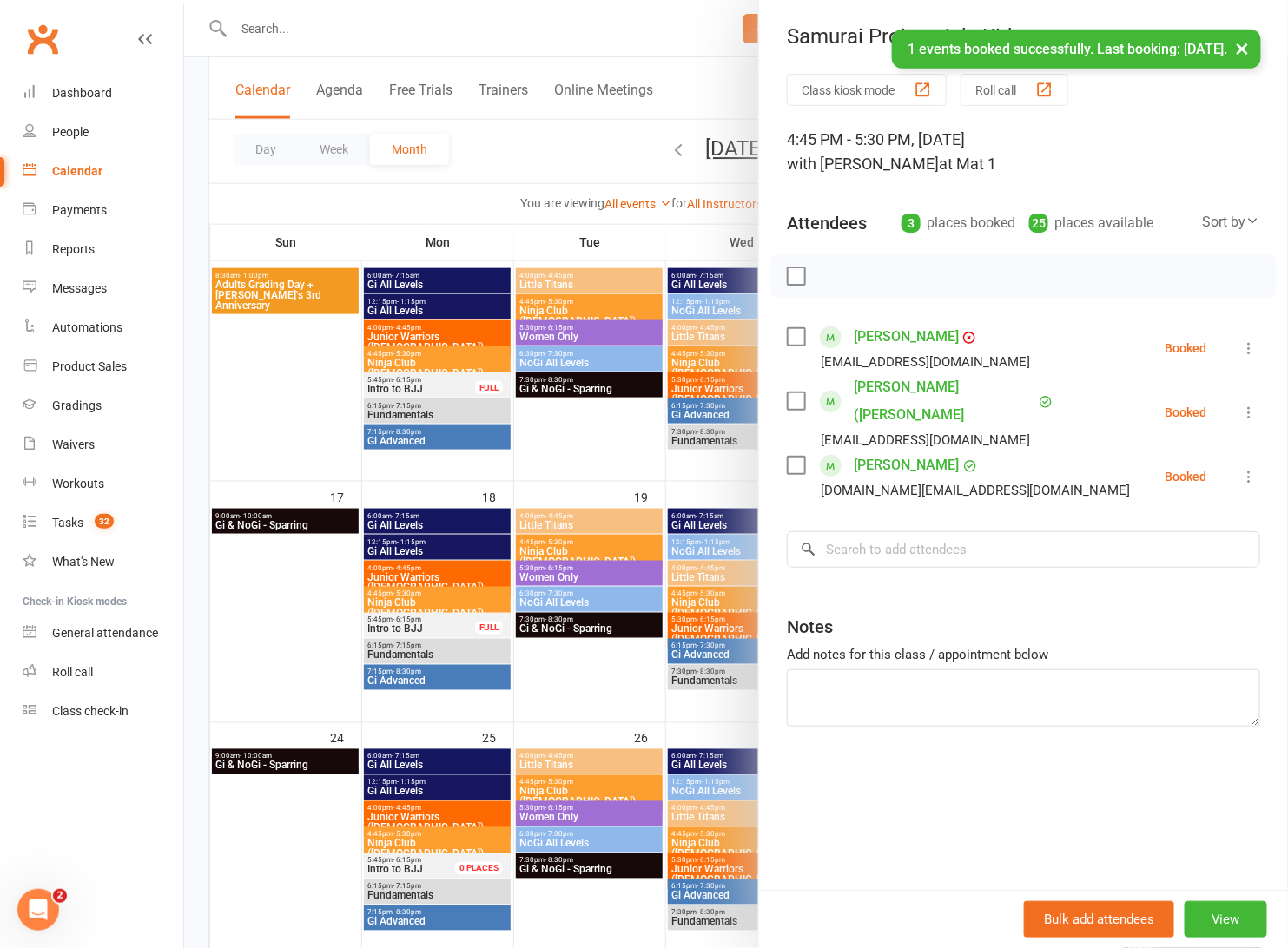
click at [979, 541] on div "Class kiosk mode Roll call 4:45 PM - 5:30 PM, Thursday, August, 14, 2025 with F…" at bounding box center [1022, 482] width 529 height 816
click at [934, 531] on input "search" at bounding box center [1022, 549] width 473 height 37
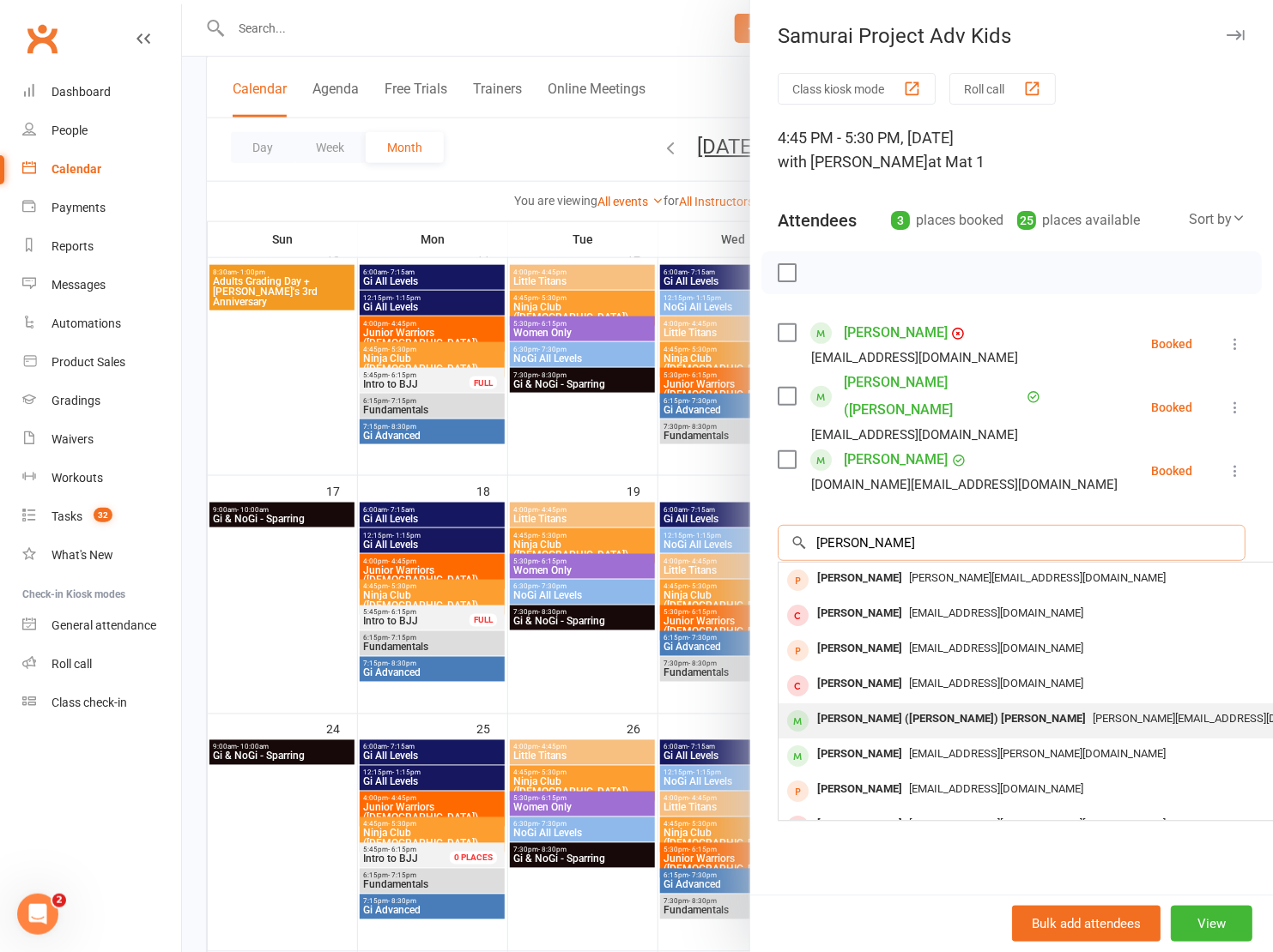
type input "Charles"
click at [865, 704] on div "Charles (Patrick) Nye nye.ange@gmail.com" at bounding box center [1034, 721] width 513 height 35
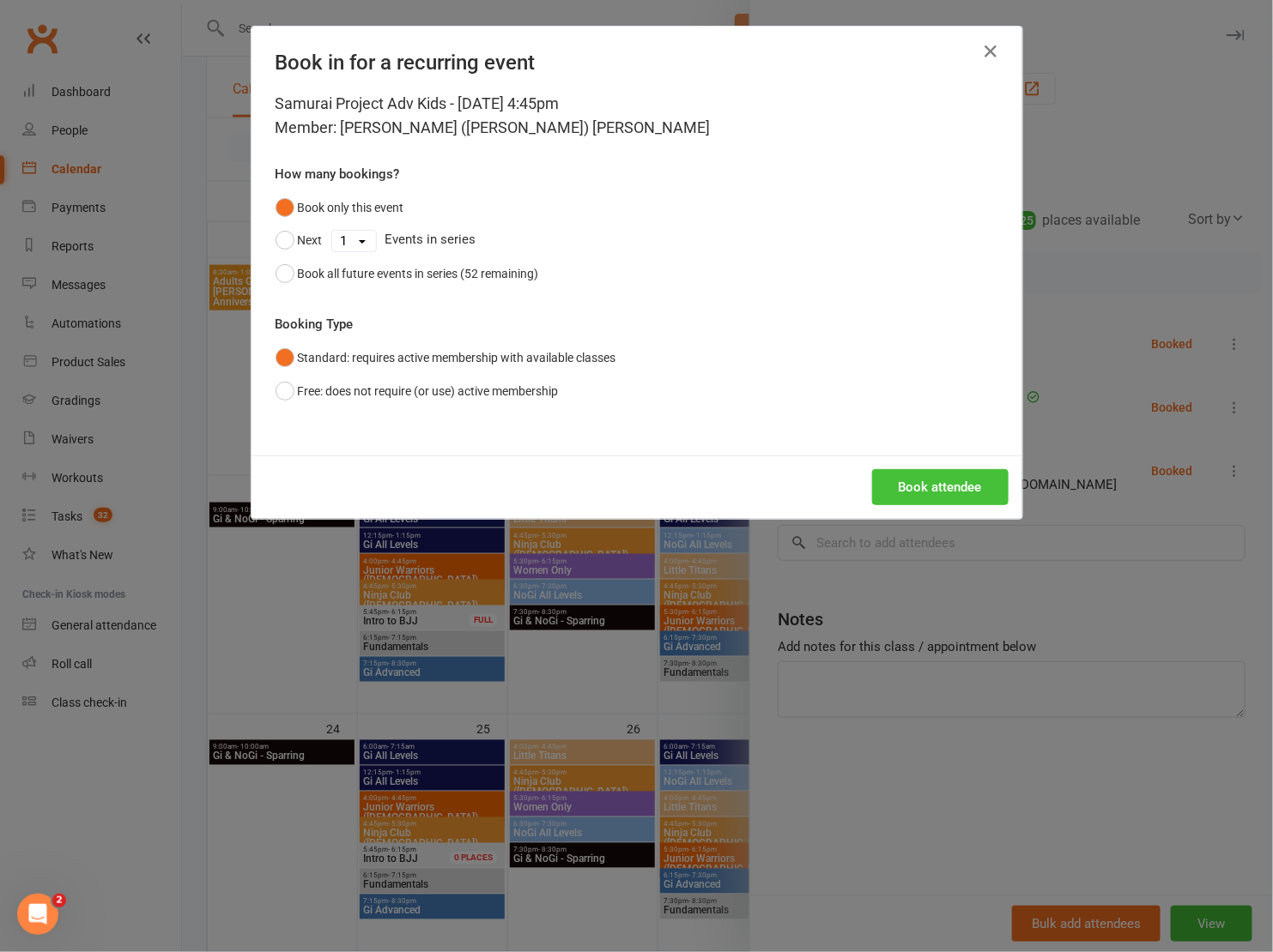
click at [931, 489] on button "Book attendee" at bounding box center [940, 487] width 136 height 36
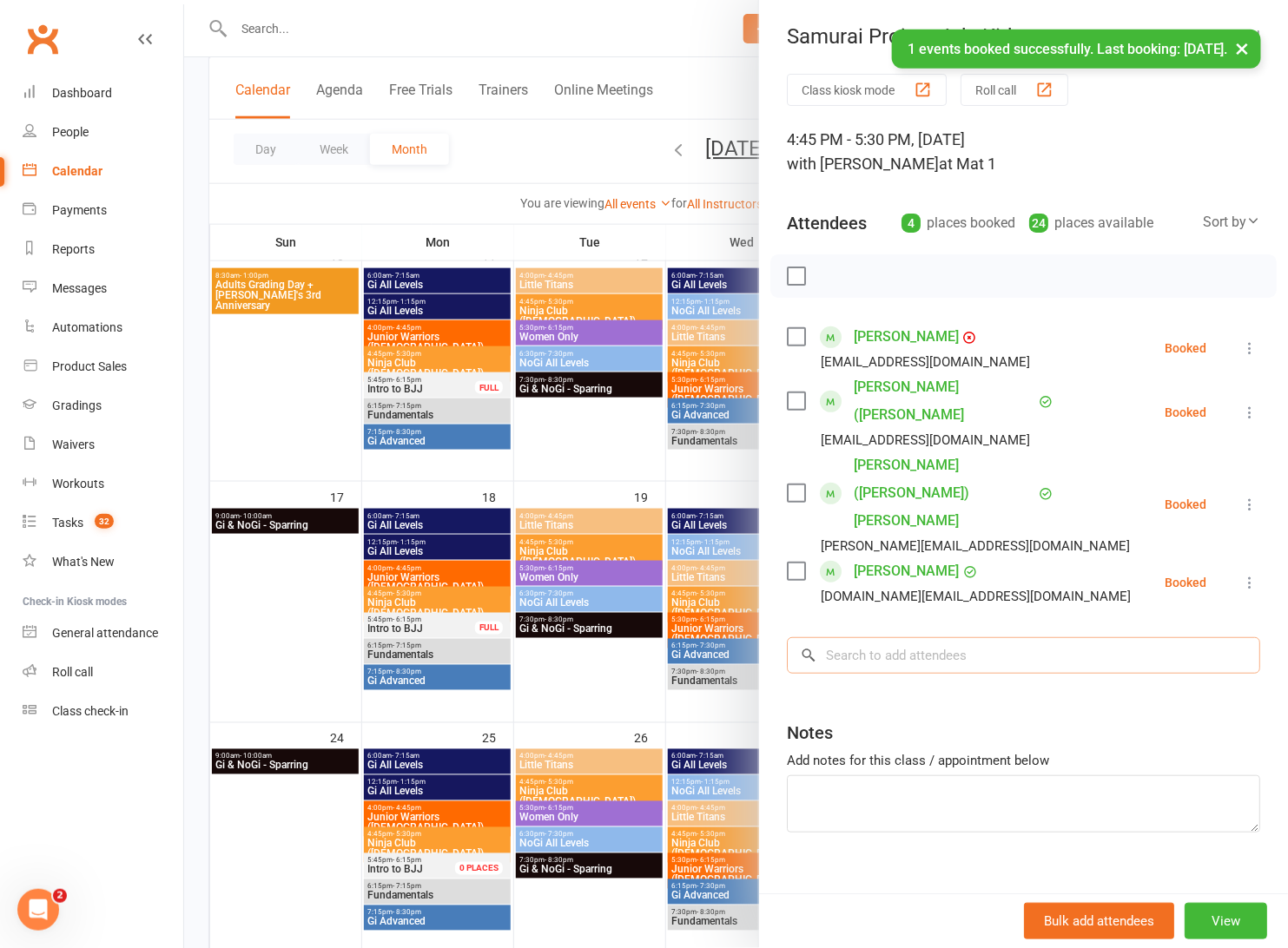
click at [901, 637] on input "search" at bounding box center [1022, 655] width 473 height 37
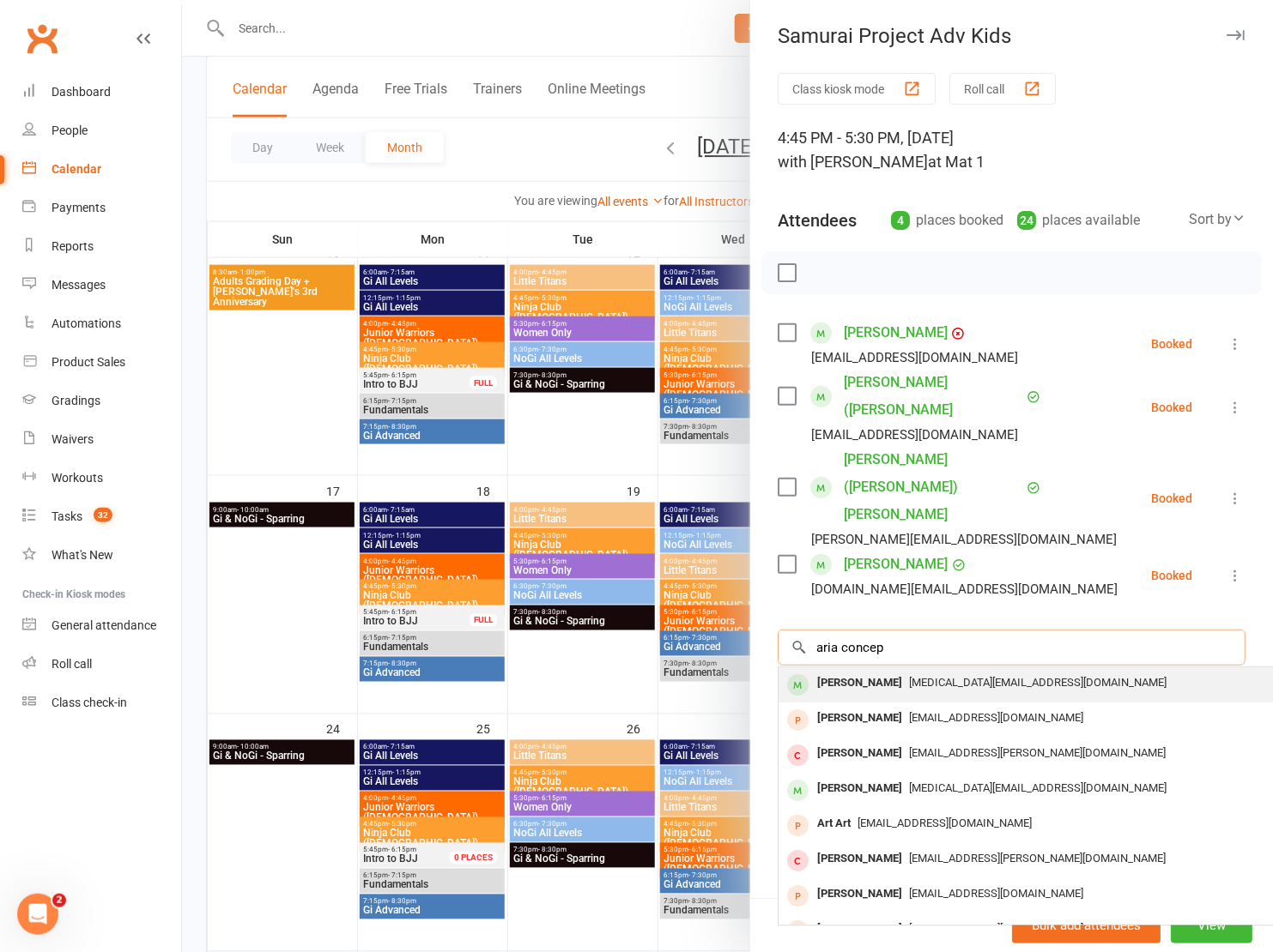
type input "aria concepì"
drag, startPoint x: 899, startPoint y: 598, endPoint x: 956, endPoint y: 610, distance: 58.2
click at [956, 667] on div "Aria Concepcion maxidex_minims@yahoo.co.uk" at bounding box center [1034, 685] width 513 height 35
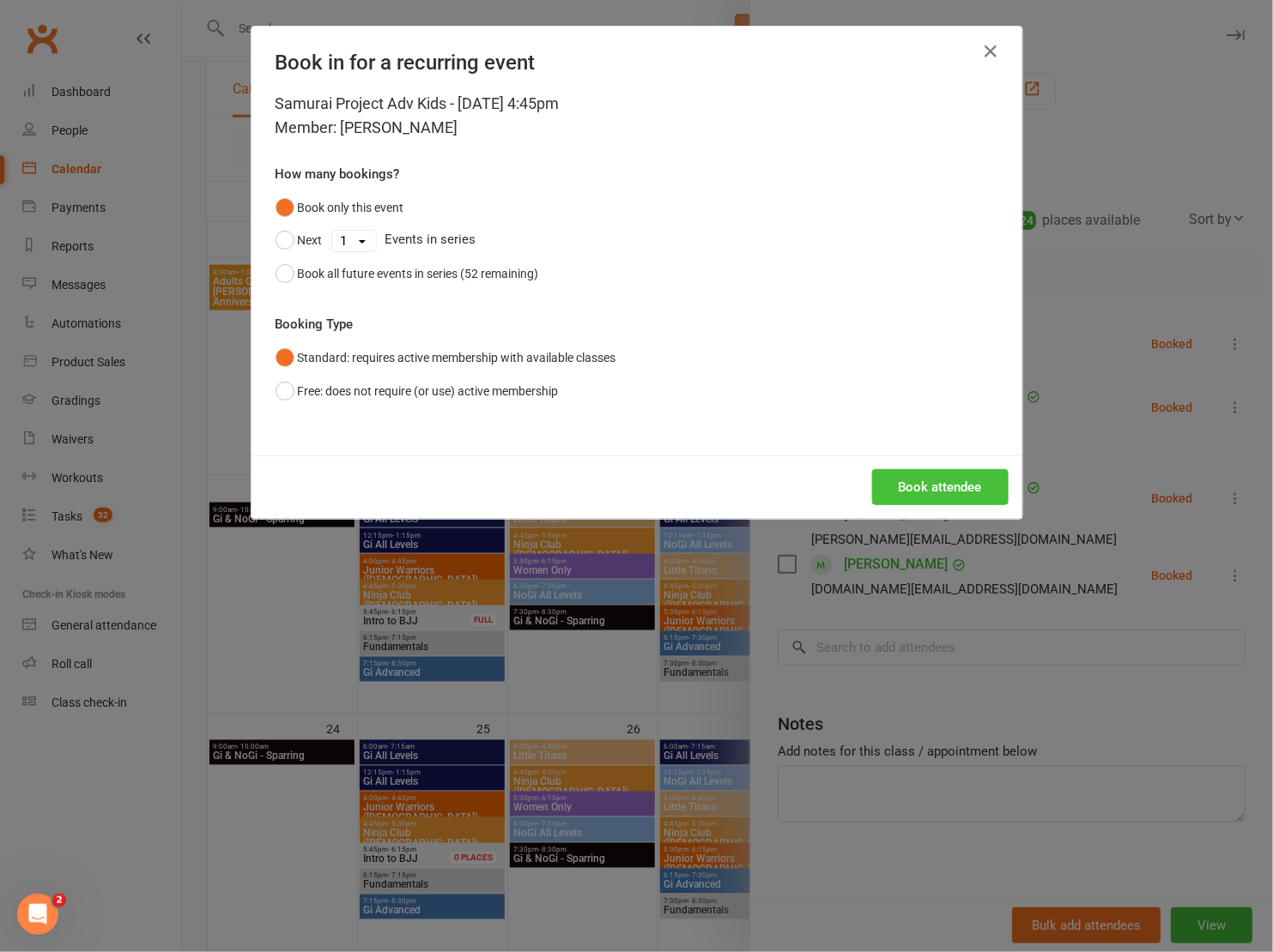
click at [923, 474] on button "Book attendee" at bounding box center [940, 487] width 136 height 36
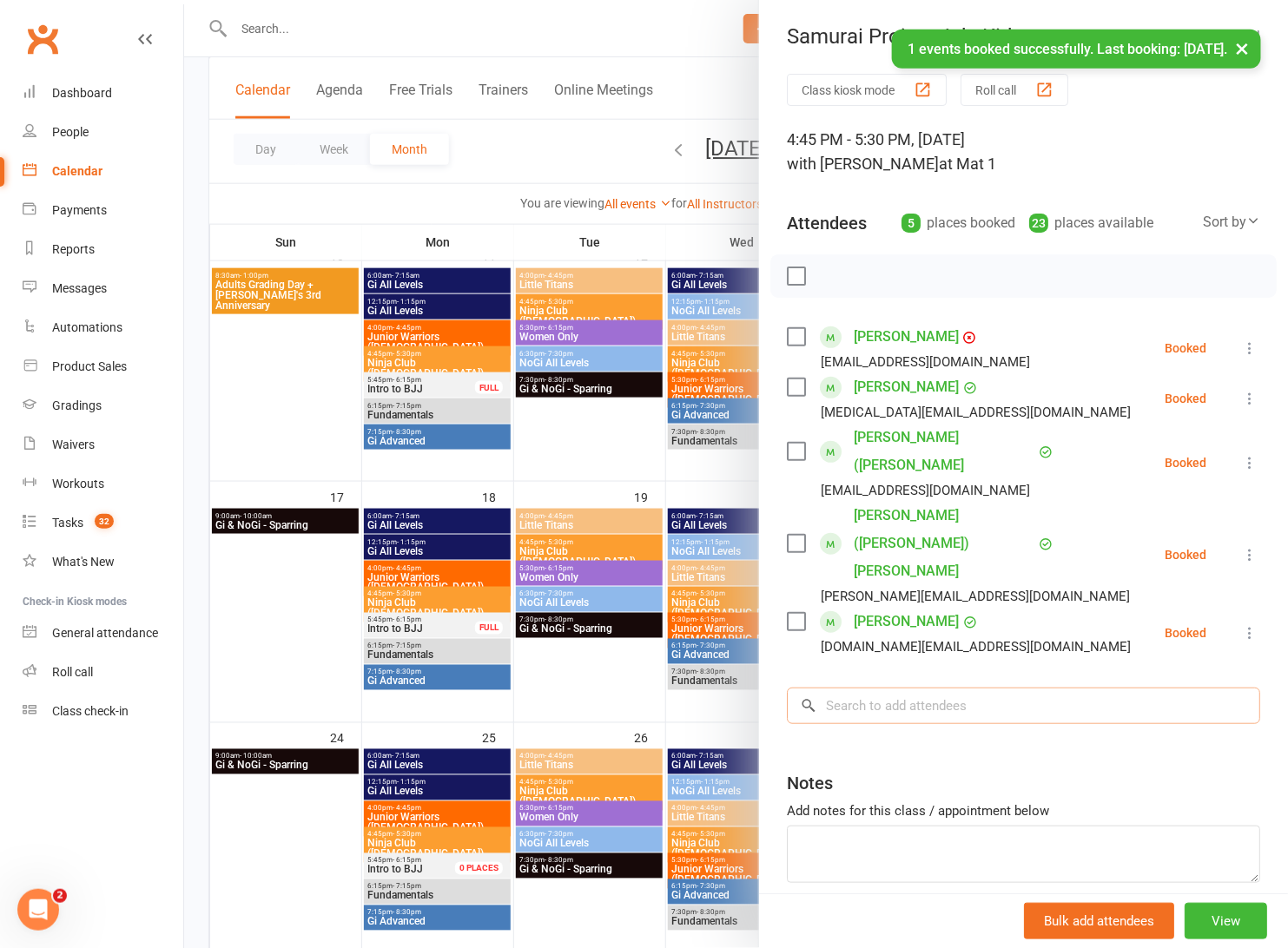
click at [938, 688] on input "search" at bounding box center [1022, 706] width 473 height 37
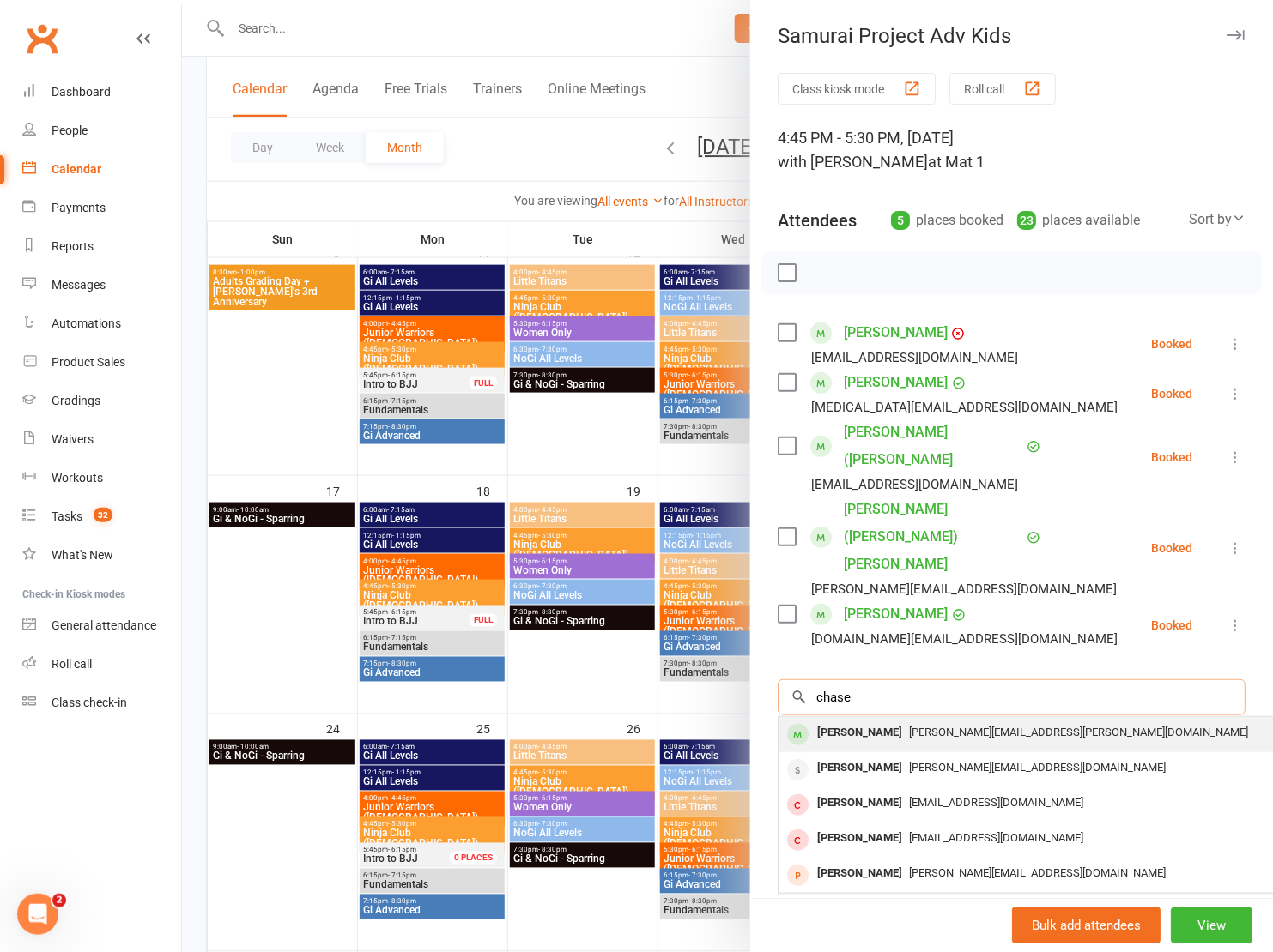
type input "chase"
click at [976, 726] on span "Abigail.cabrera@hotmail.com" at bounding box center [1078, 732] width 339 height 13
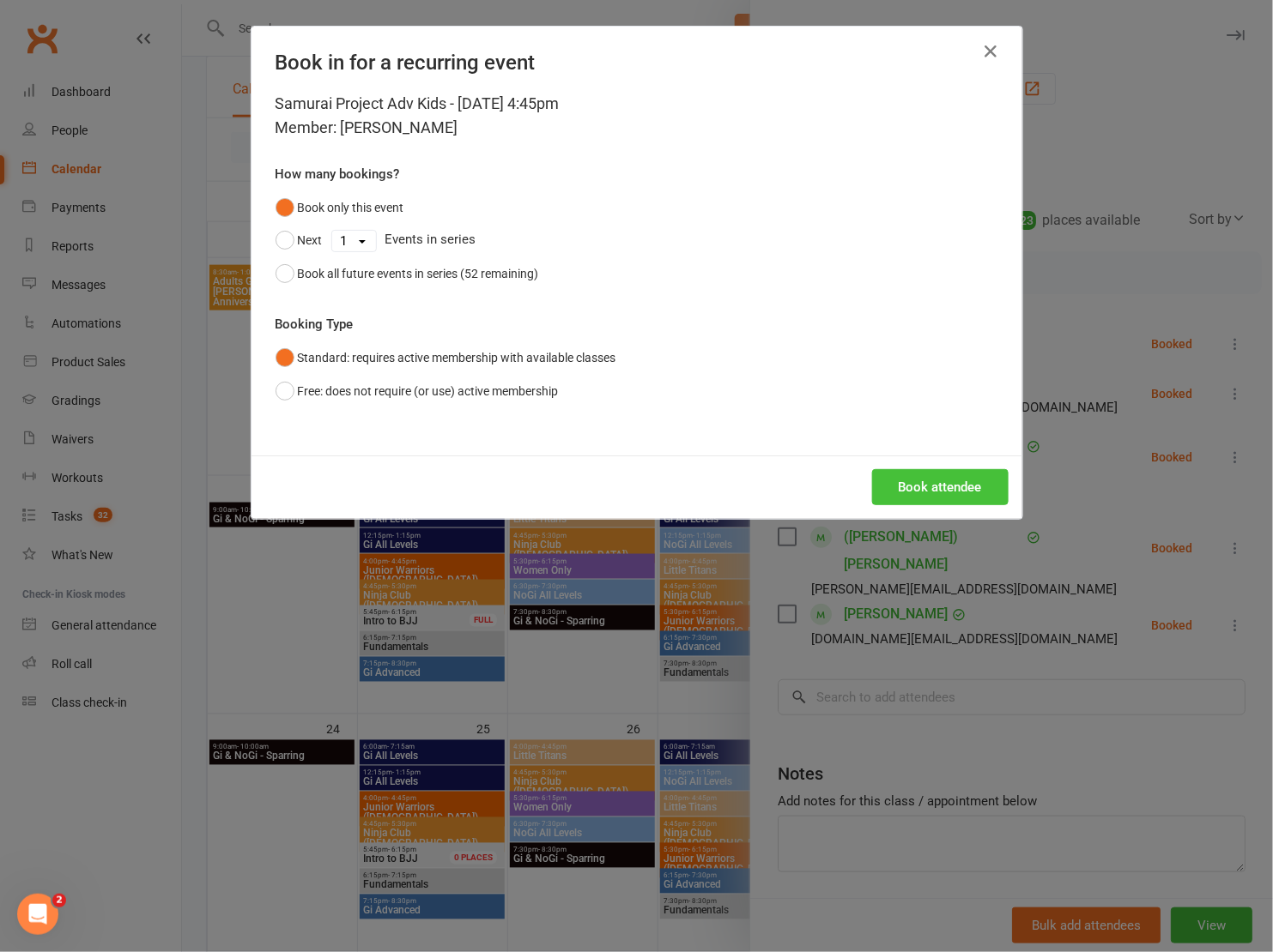
click at [889, 491] on button "Book attendee" at bounding box center [940, 487] width 136 height 36
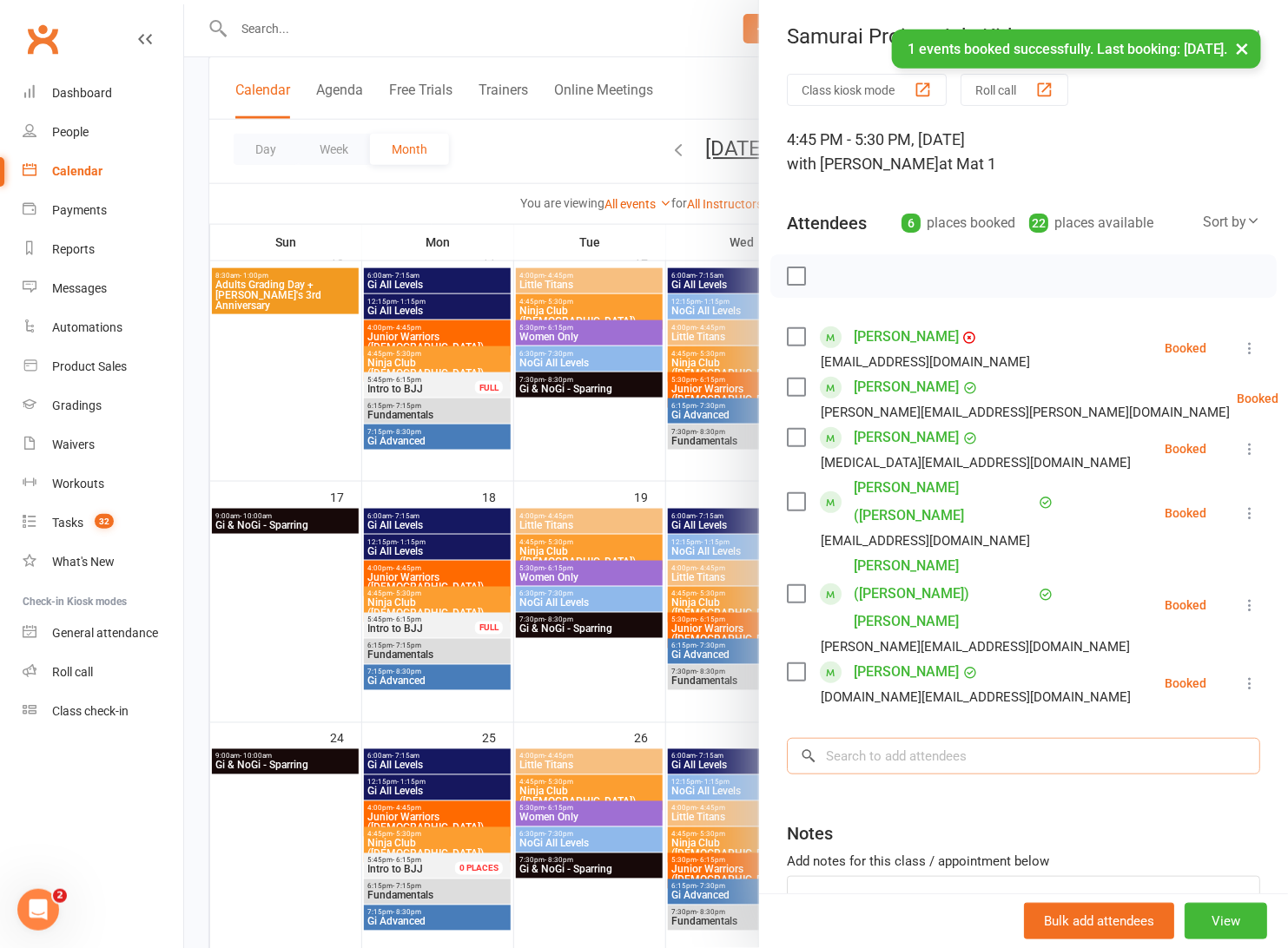
click at [894, 738] on input "search" at bounding box center [1022, 756] width 473 height 37
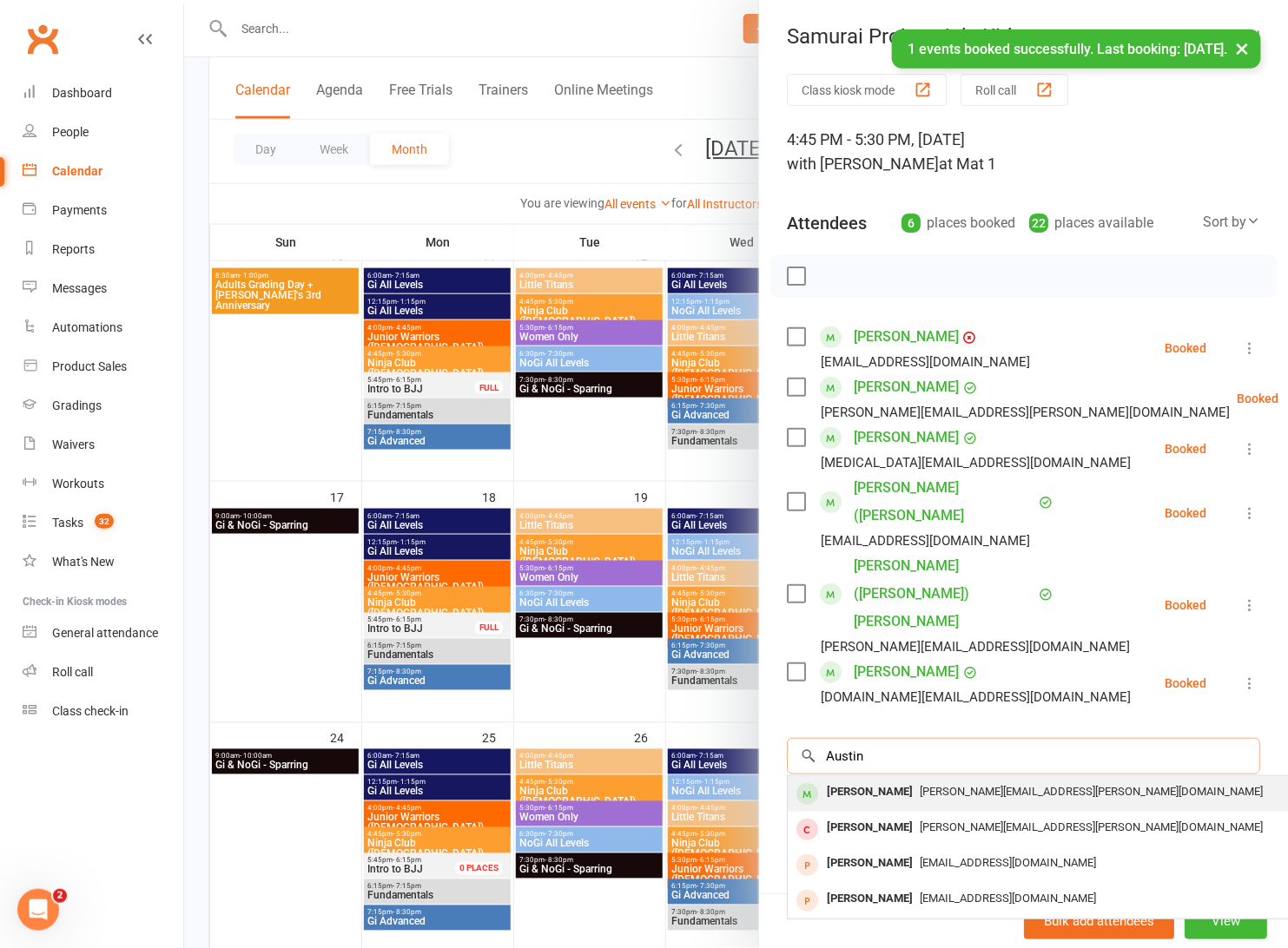
type input "Austin"
click at [900, 780] on div "Austin Cabrera" at bounding box center [869, 792] width 100 height 25
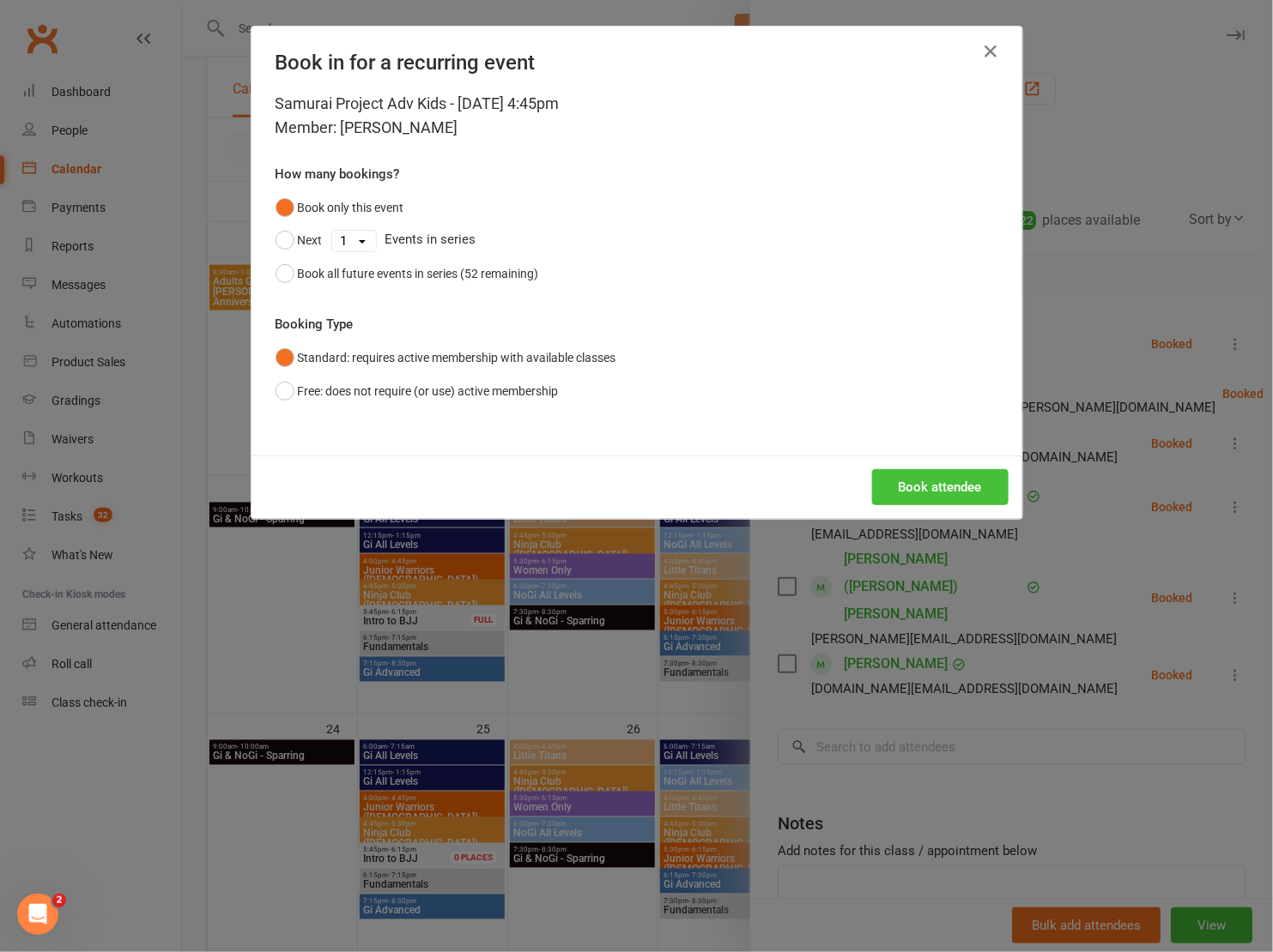
click at [942, 489] on button "Book attendee" at bounding box center [940, 487] width 136 height 36
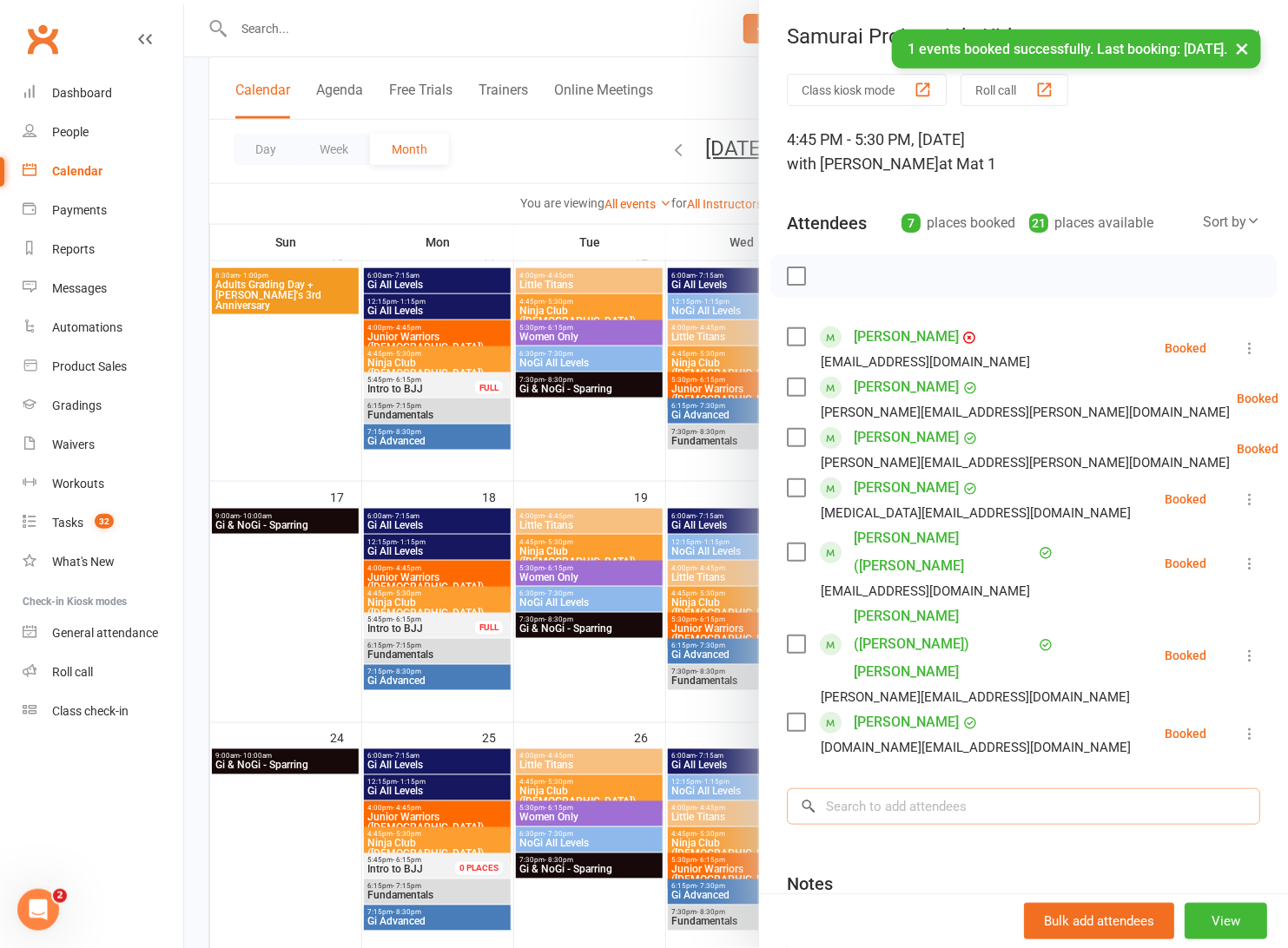
click at [960, 788] on input "search" at bounding box center [1022, 806] width 473 height 37
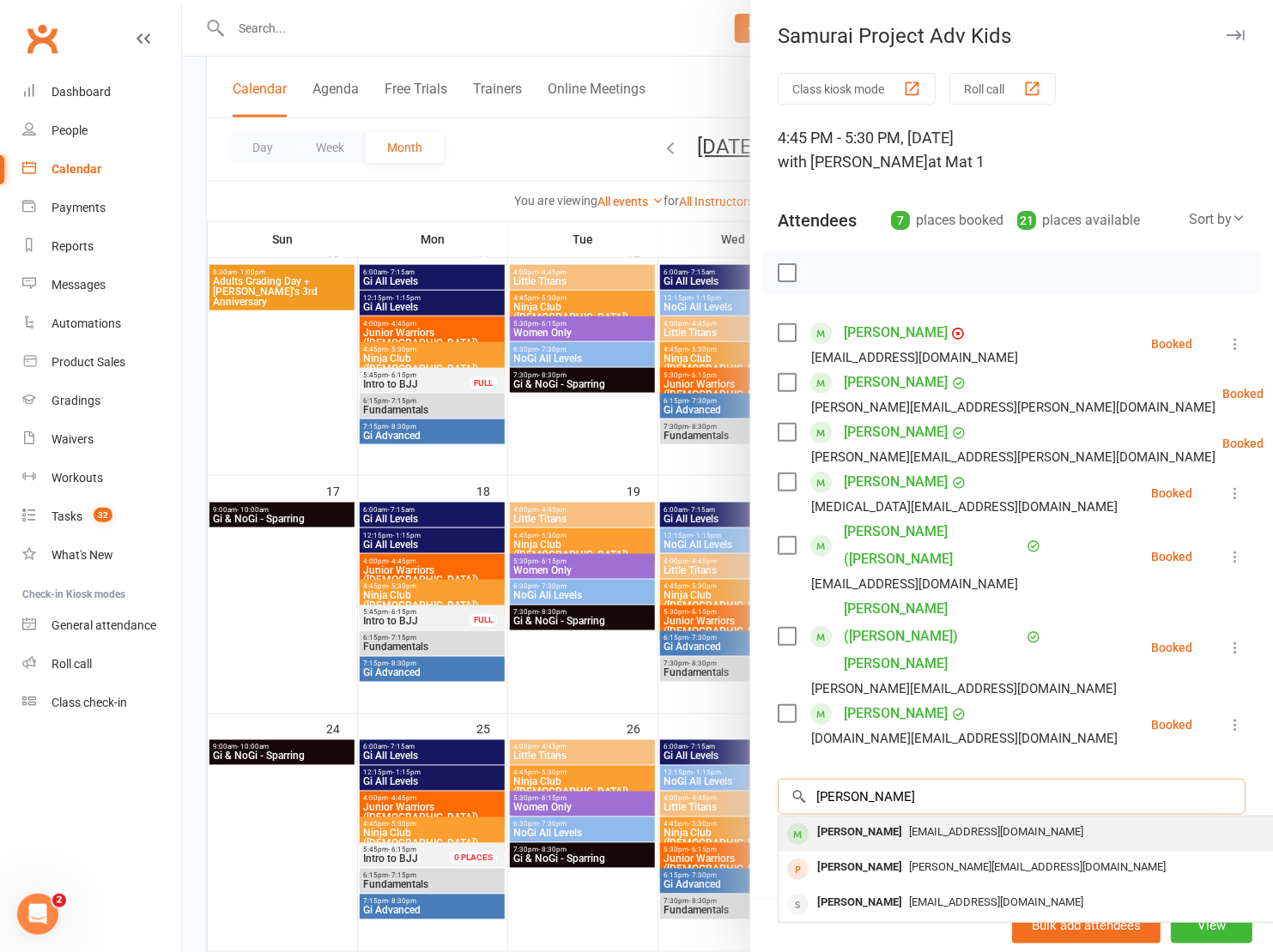
type input "giulio"
click at [940, 820] on div "dienmac@icloud.com" at bounding box center [1034, 833] width 499 height 25
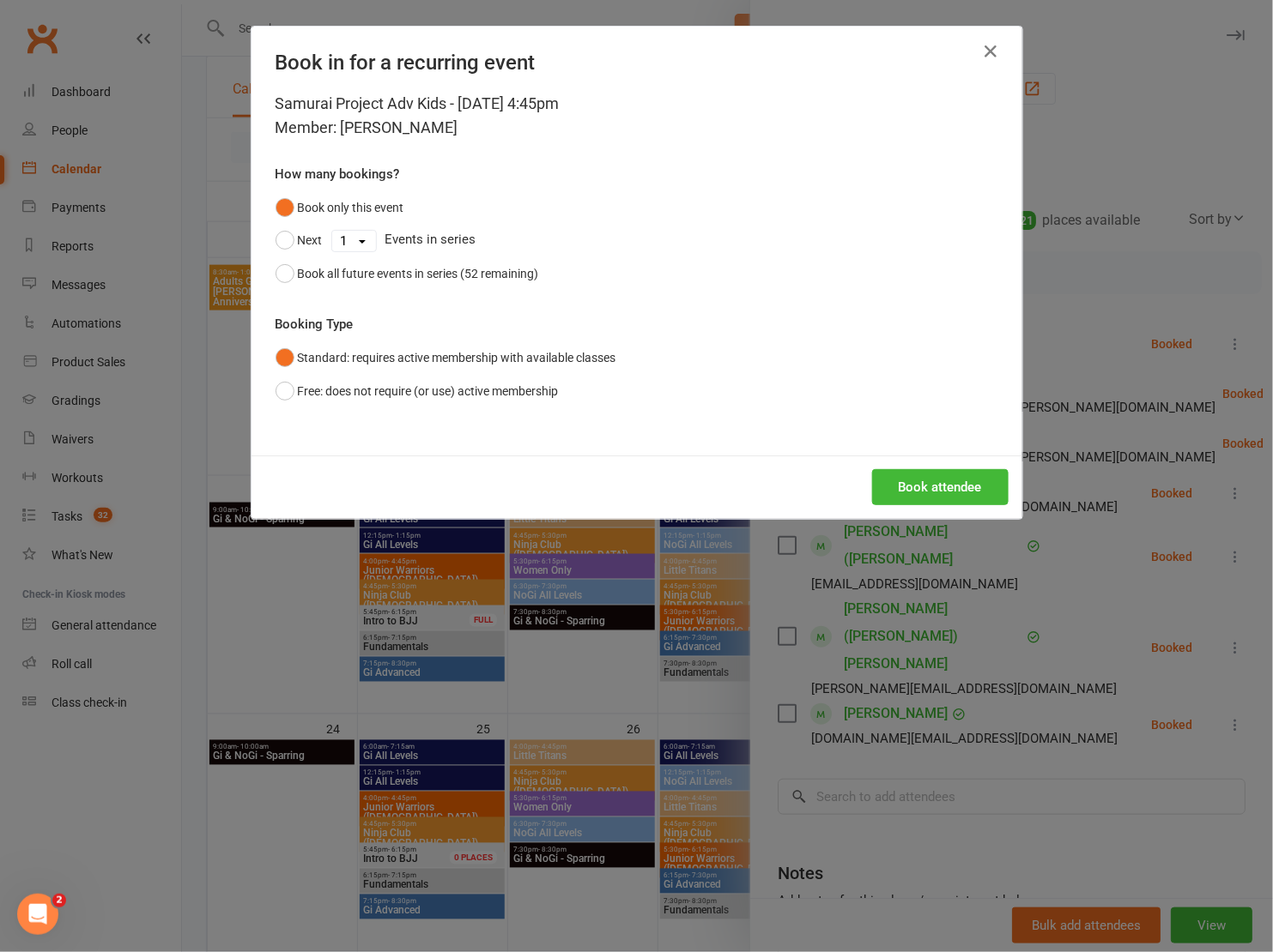
click at [941, 505] on div "Book attendee" at bounding box center [636, 487] width 771 height 64
click at [918, 476] on button "Book attendee" at bounding box center [940, 487] width 136 height 36
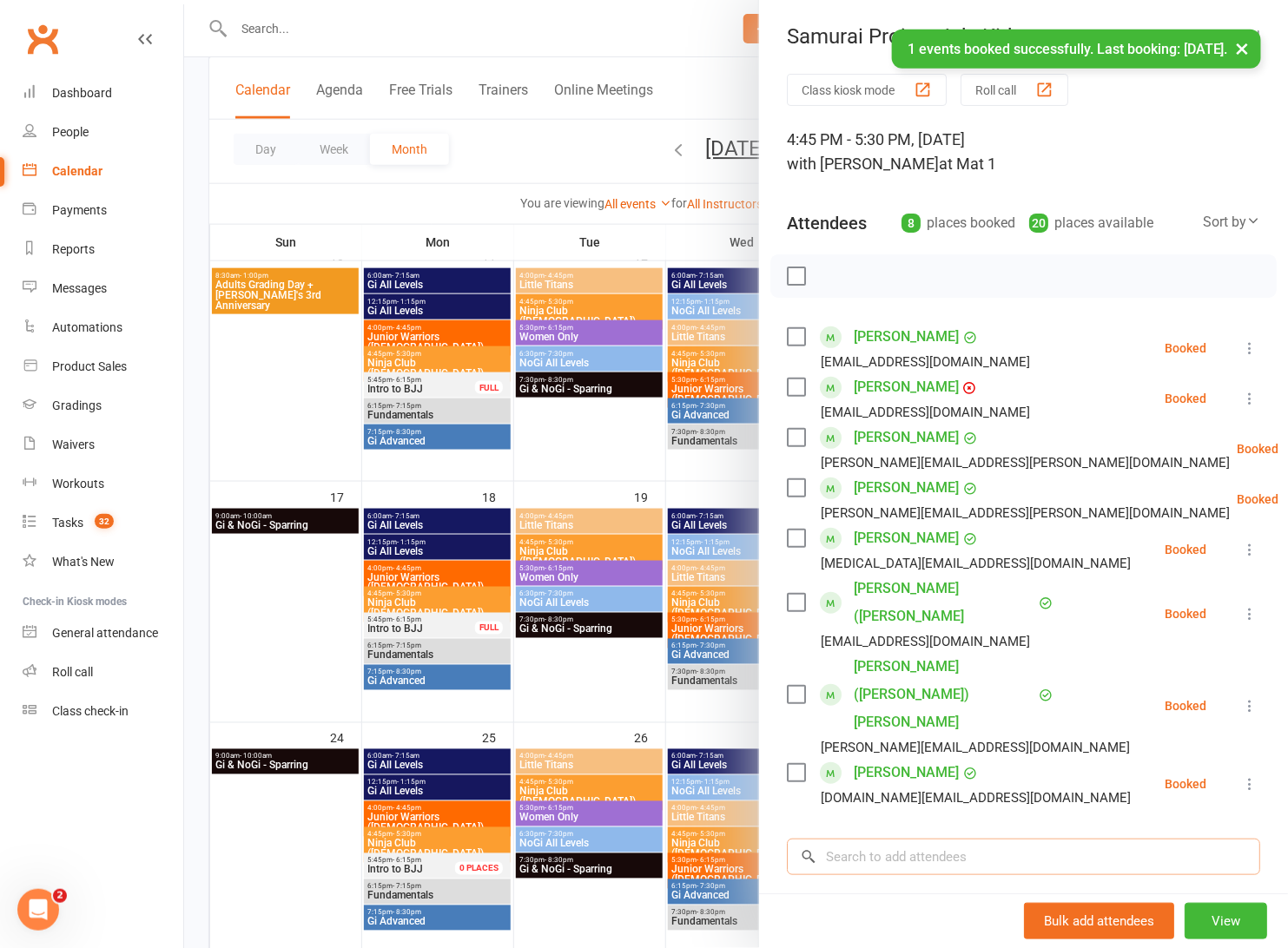
click at [890, 839] on input "search" at bounding box center [1022, 857] width 473 height 37
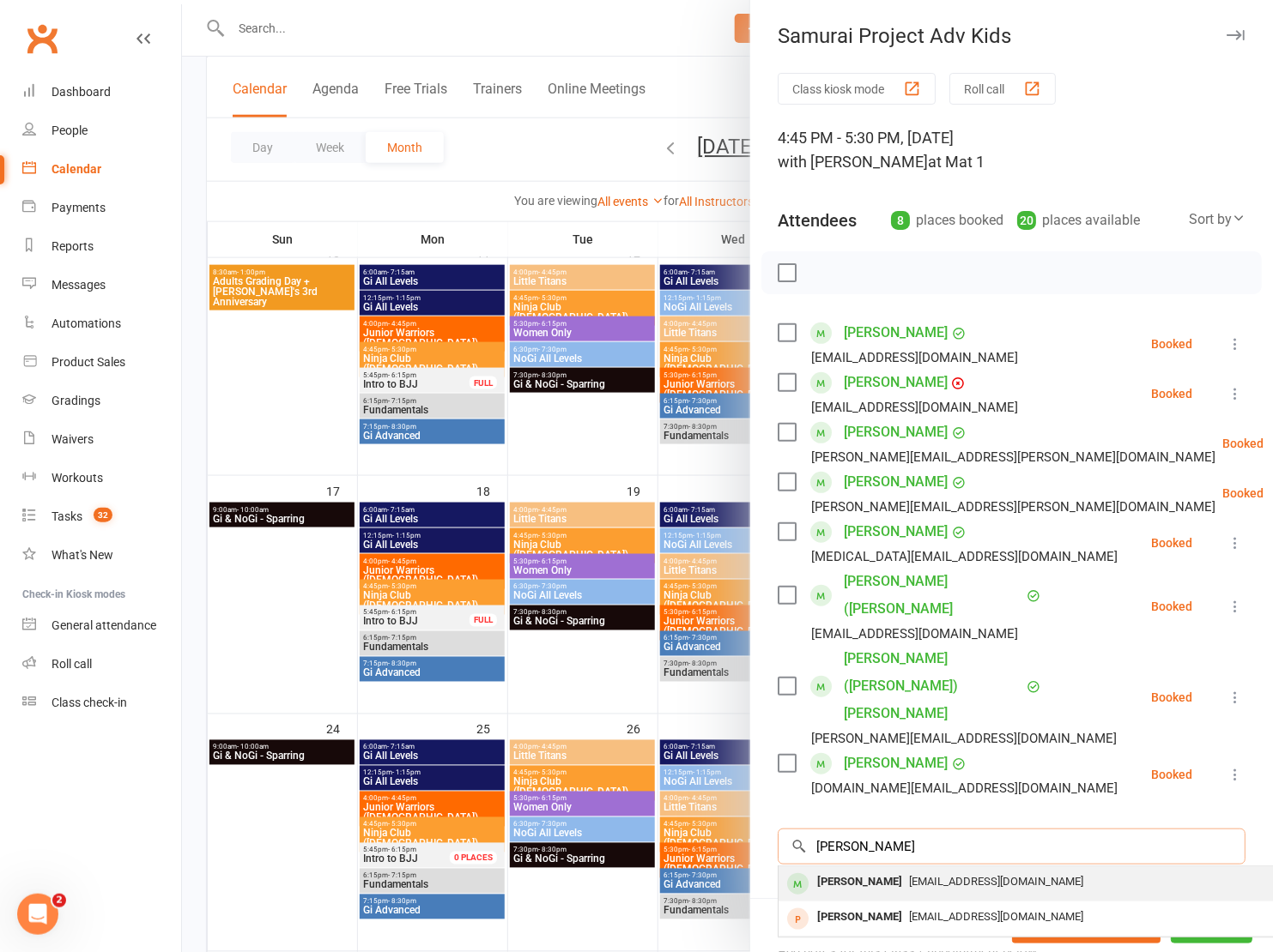
type input "luella"
click at [871, 870] on div "Luella Stanley" at bounding box center [859, 882] width 99 height 25
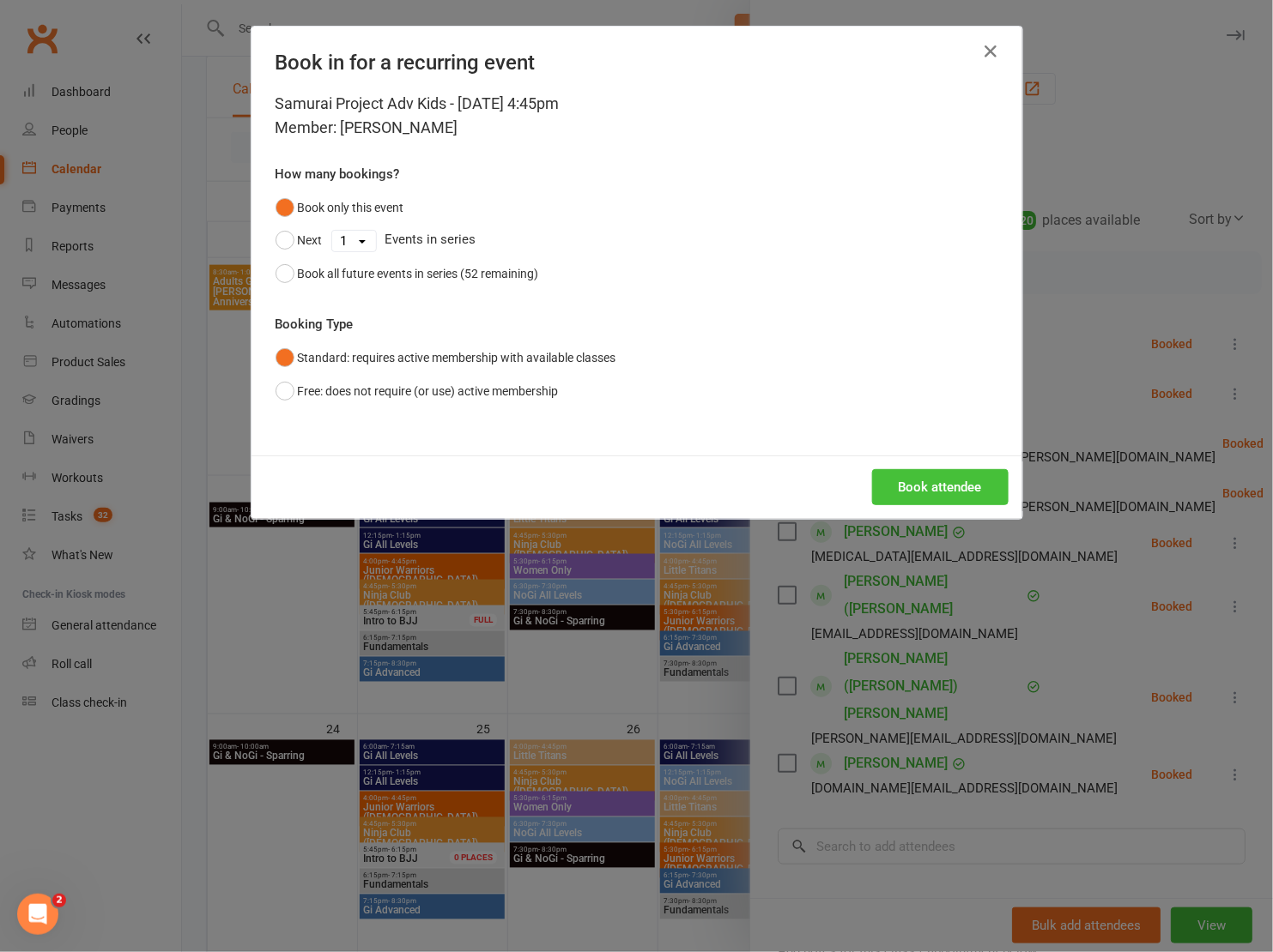
click at [953, 482] on button "Book attendee" at bounding box center [940, 487] width 136 height 36
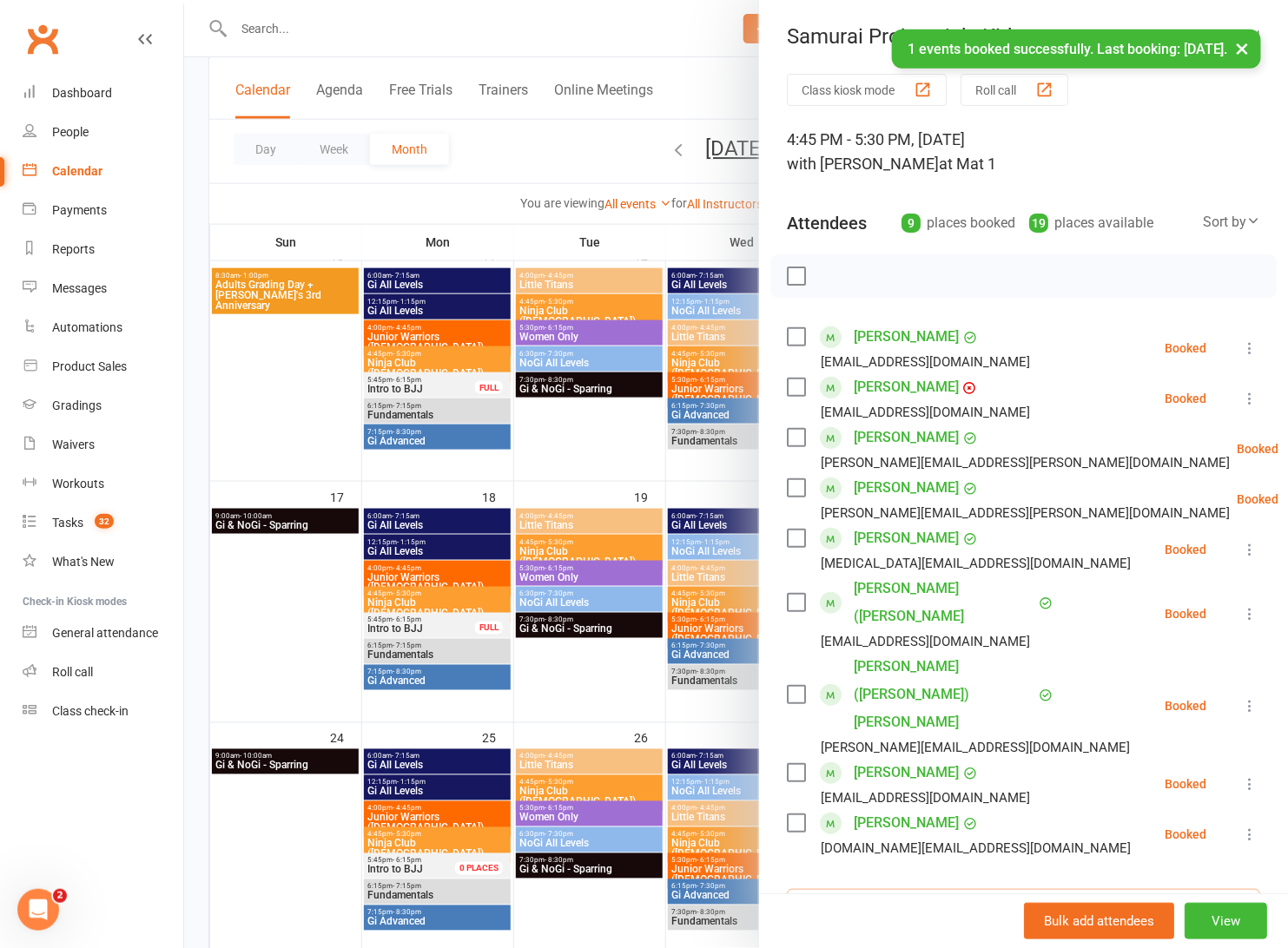
click at [933, 889] on input "search" at bounding box center [1022, 907] width 473 height 37
click at [927, 889] on input "Suzi" at bounding box center [1022, 907] width 473 height 37
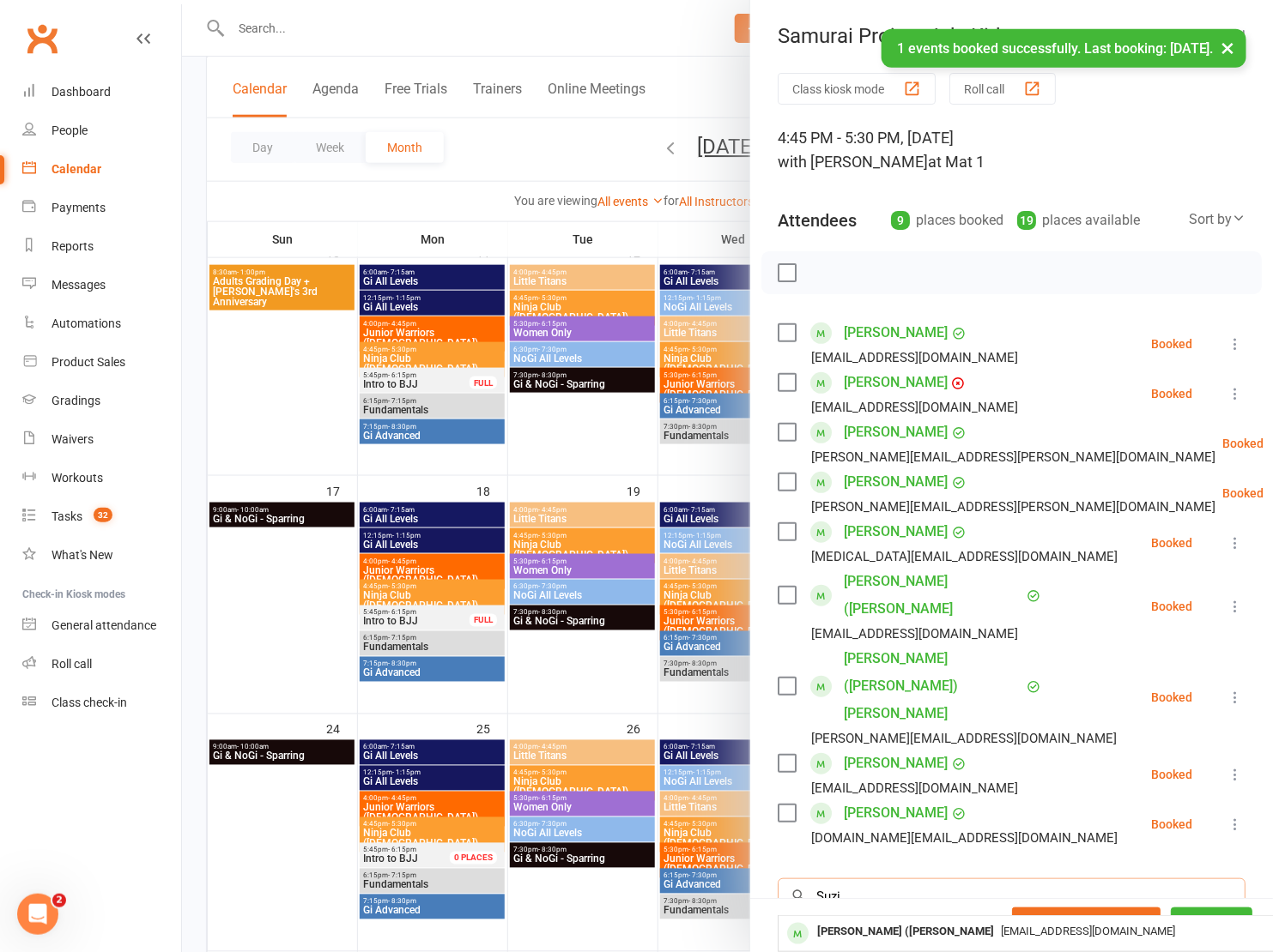
click at [916, 879] on input "Suzi" at bounding box center [1010, 896] width 468 height 36
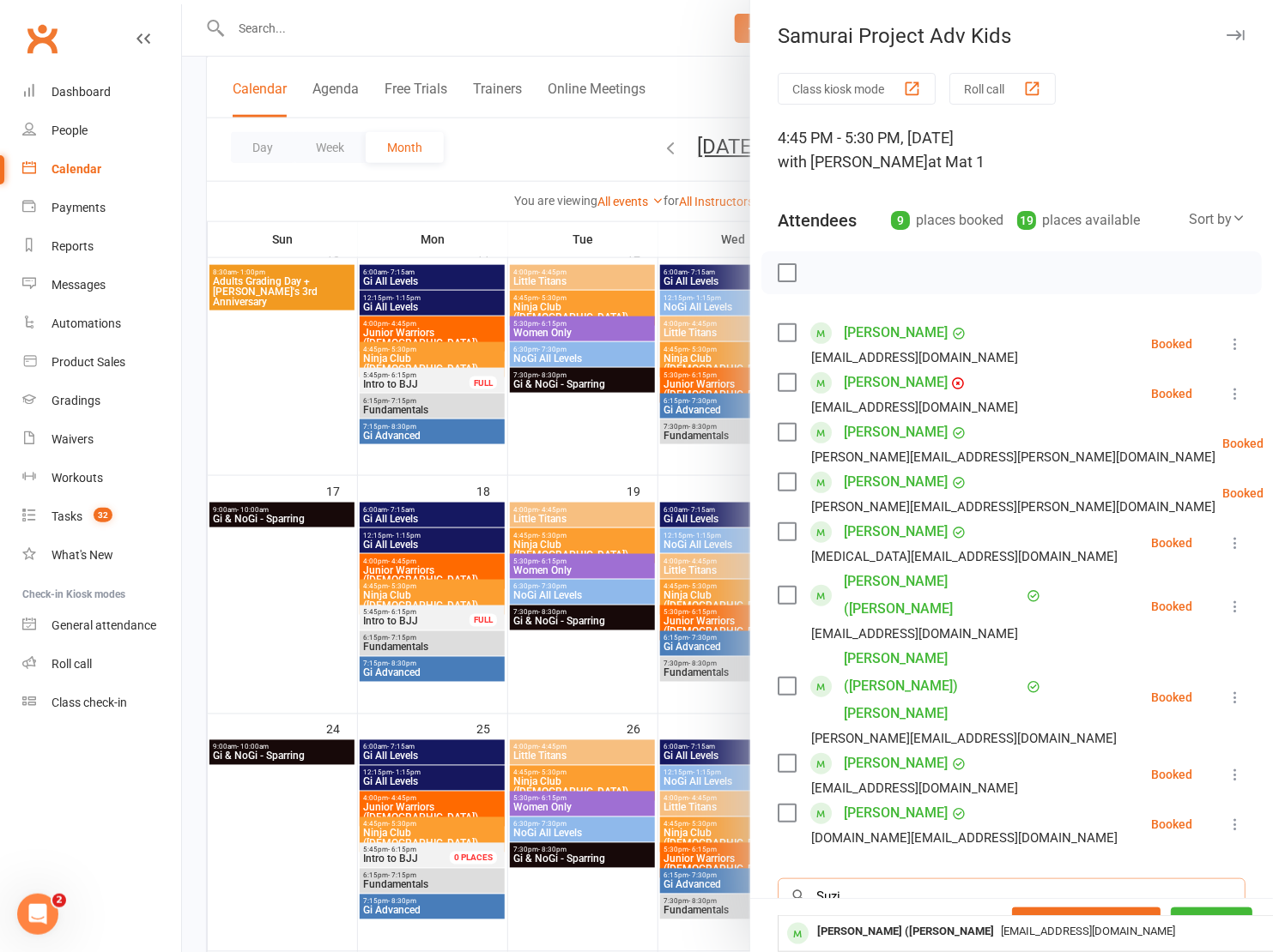
click at [916, 879] on input "Suzi" at bounding box center [1010, 896] width 468 height 36
type input "hadi"
click at [941, 917] on div "Hadi Beydoun j_h2004a@hotmail.com" at bounding box center [1034, 934] width 513 height 35
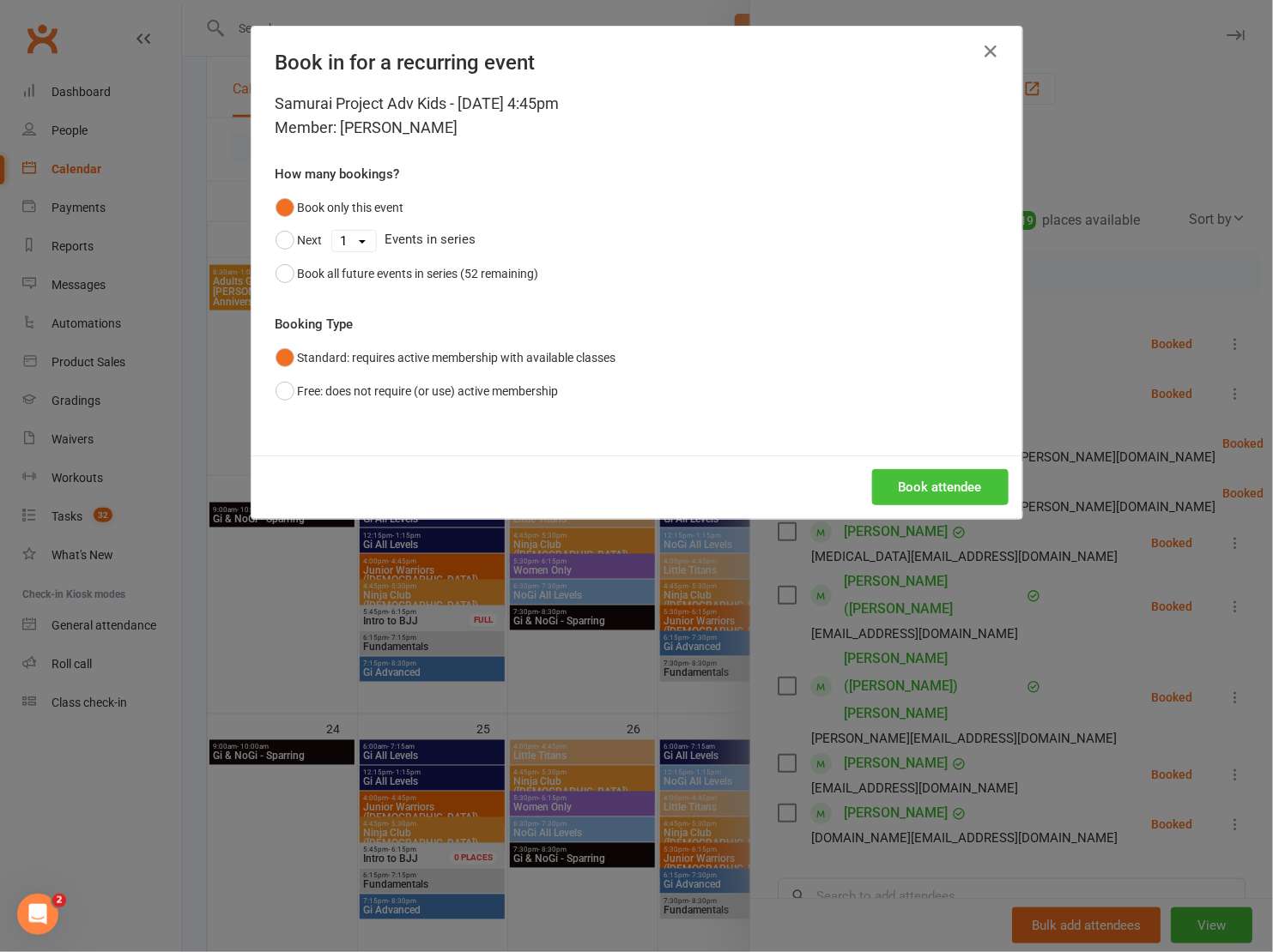
click at [934, 484] on button "Book attendee" at bounding box center [940, 487] width 136 height 36
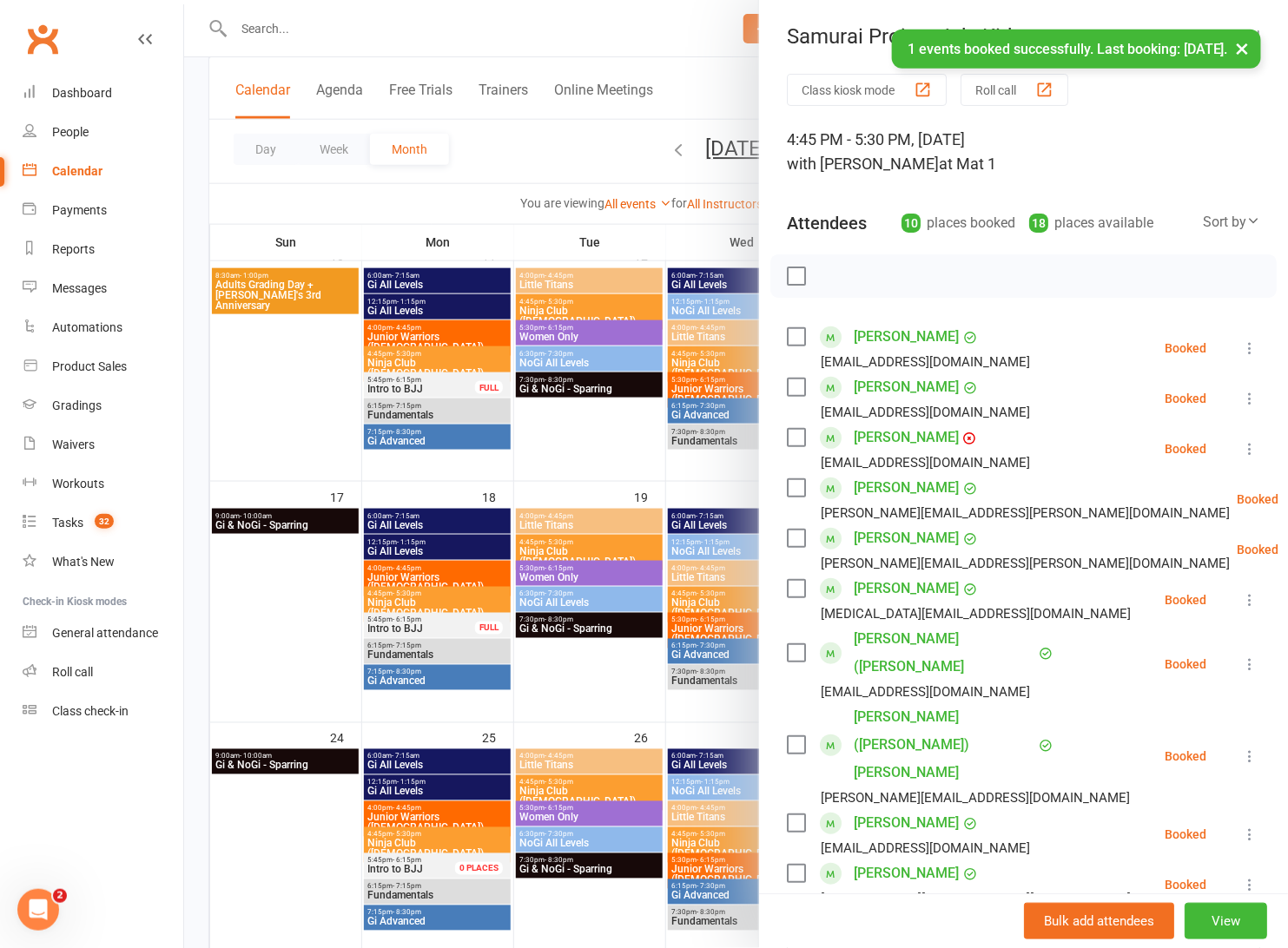
click at [880, 834] on div "Class kiosk mode Roll call 4:45 PM - 5:30 PM, Thursday, August, 14, 2025 with F…" at bounding box center [1022, 648] width 529 height 1147
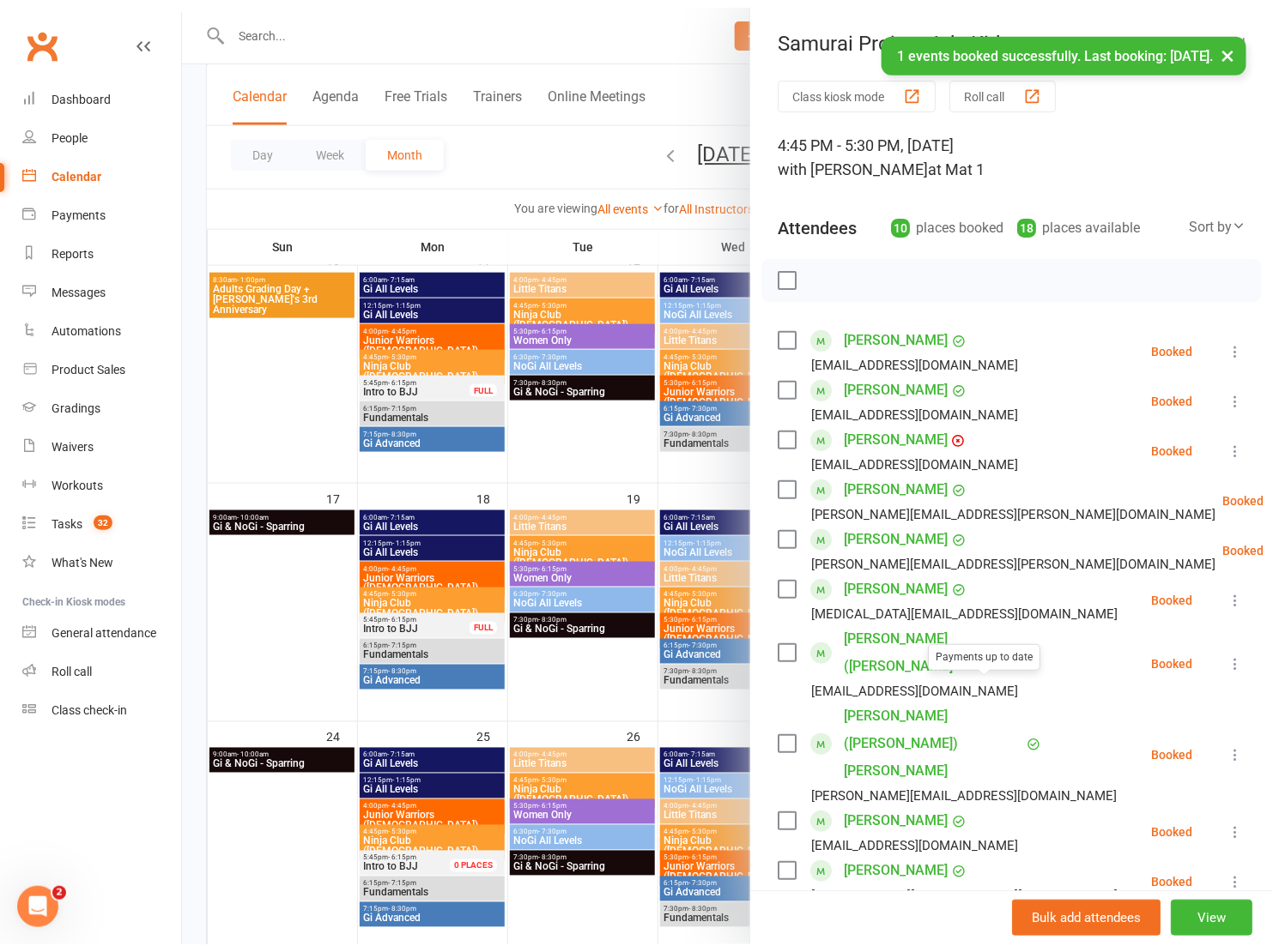
scroll to position [237, 0]
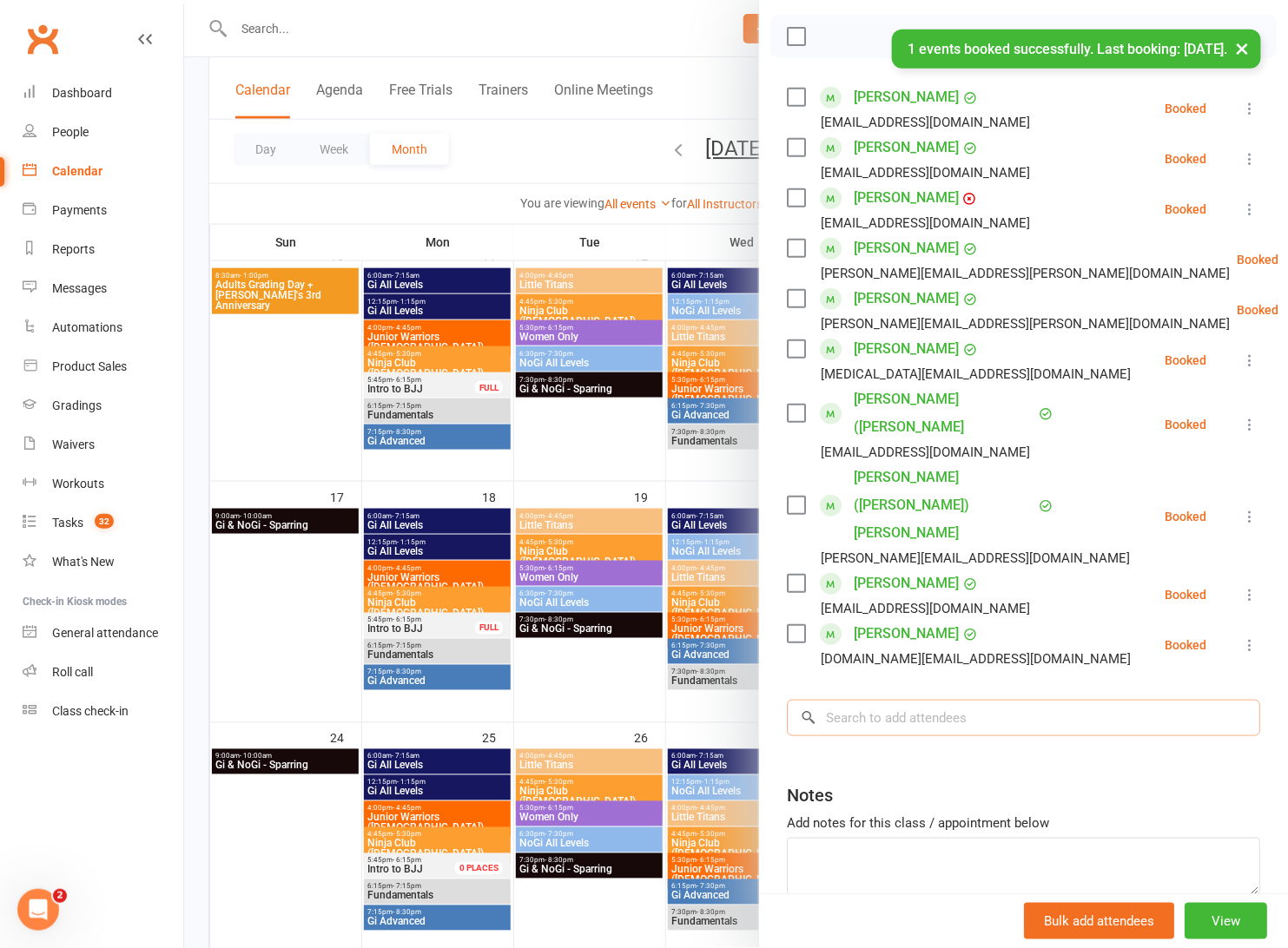
click at [877, 699] on input "search" at bounding box center [1022, 717] width 473 height 37
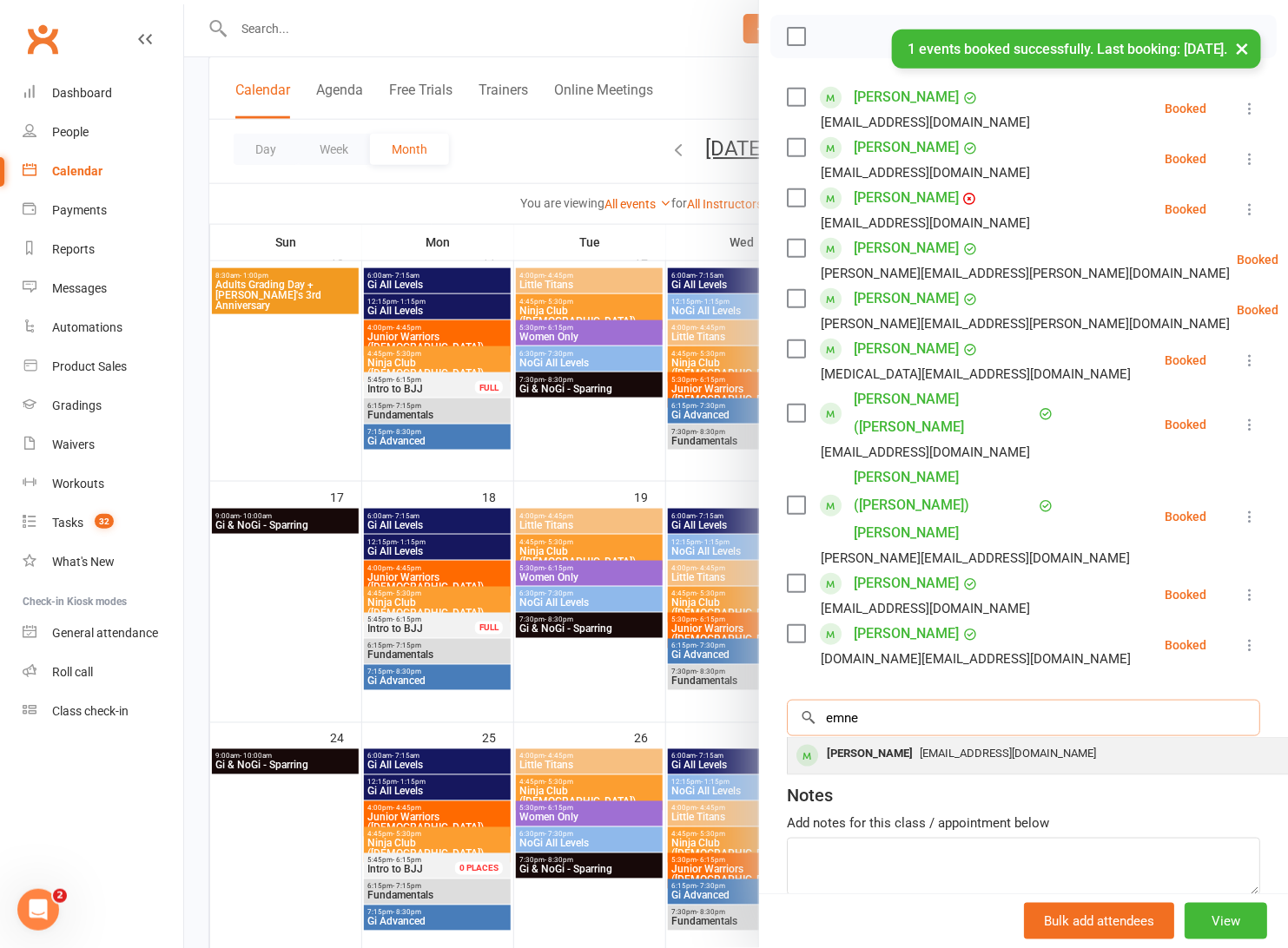
type input "emne"
click at [855, 741] on div "Emne Beydoun" at bounding box center [869, 754] width 100 height 25
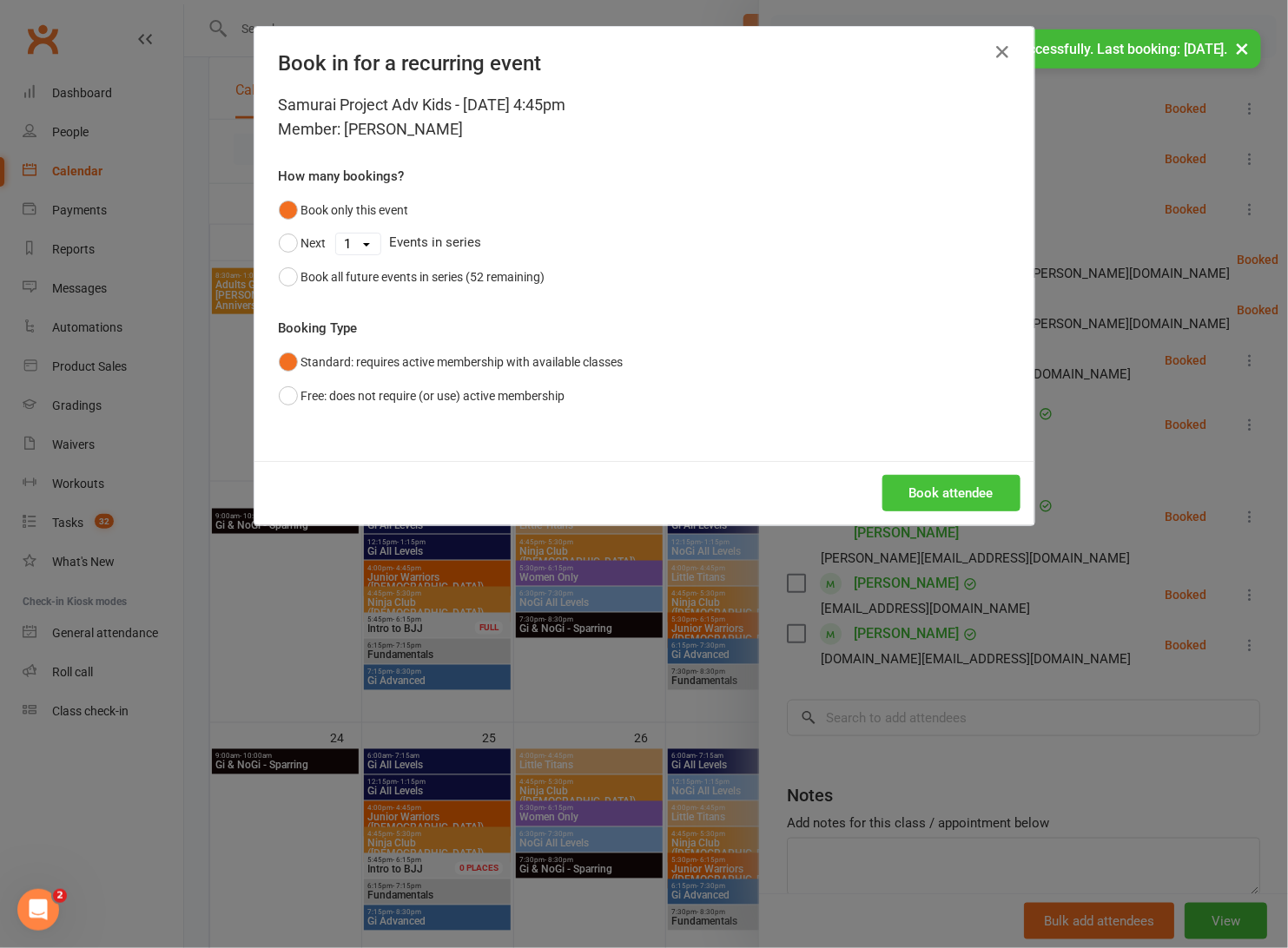
scroll to position [224, 0]
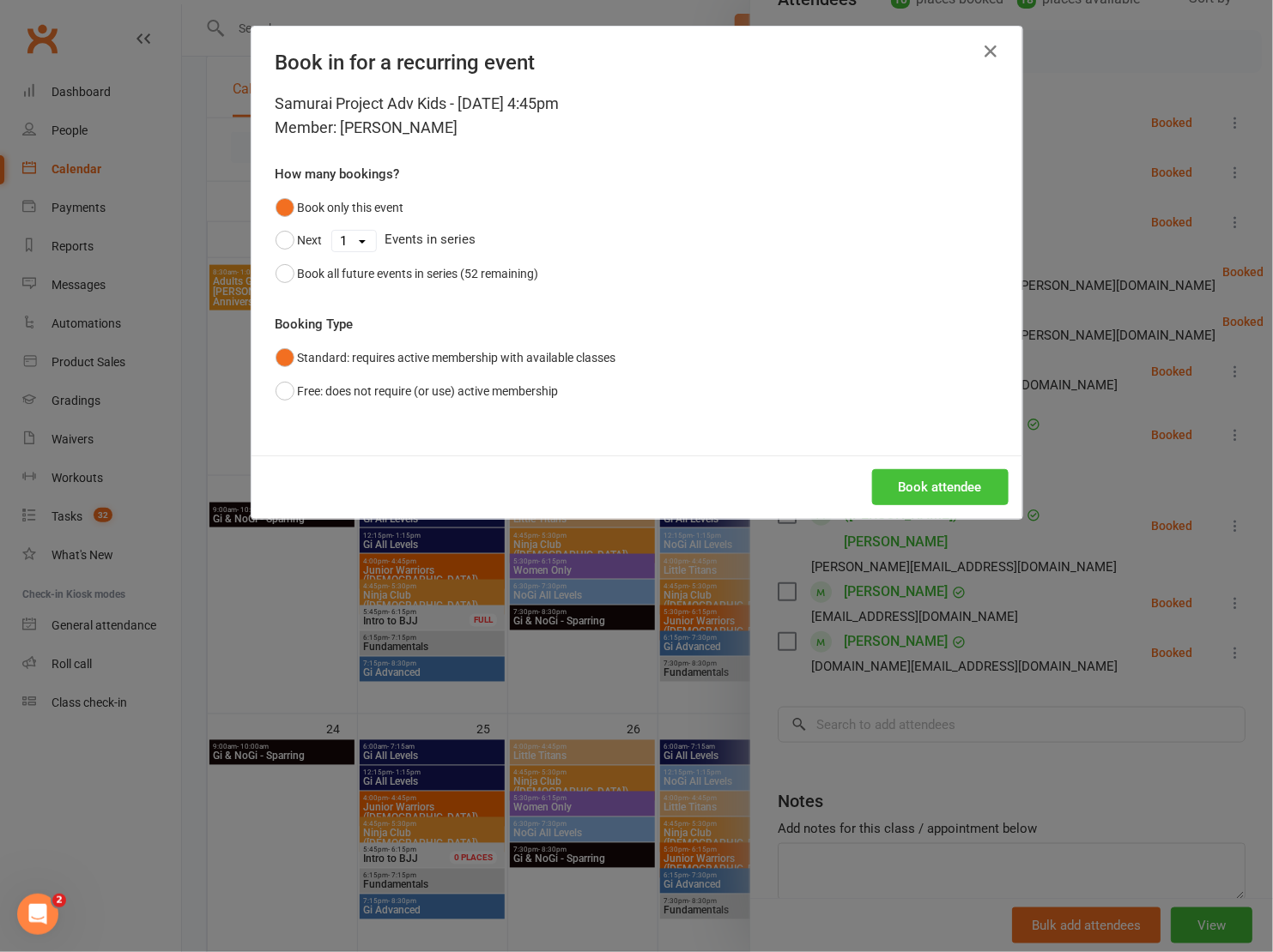
click at [907, 492] on button "Book attendee" at bounding box center [940, 487] width 136 height 36
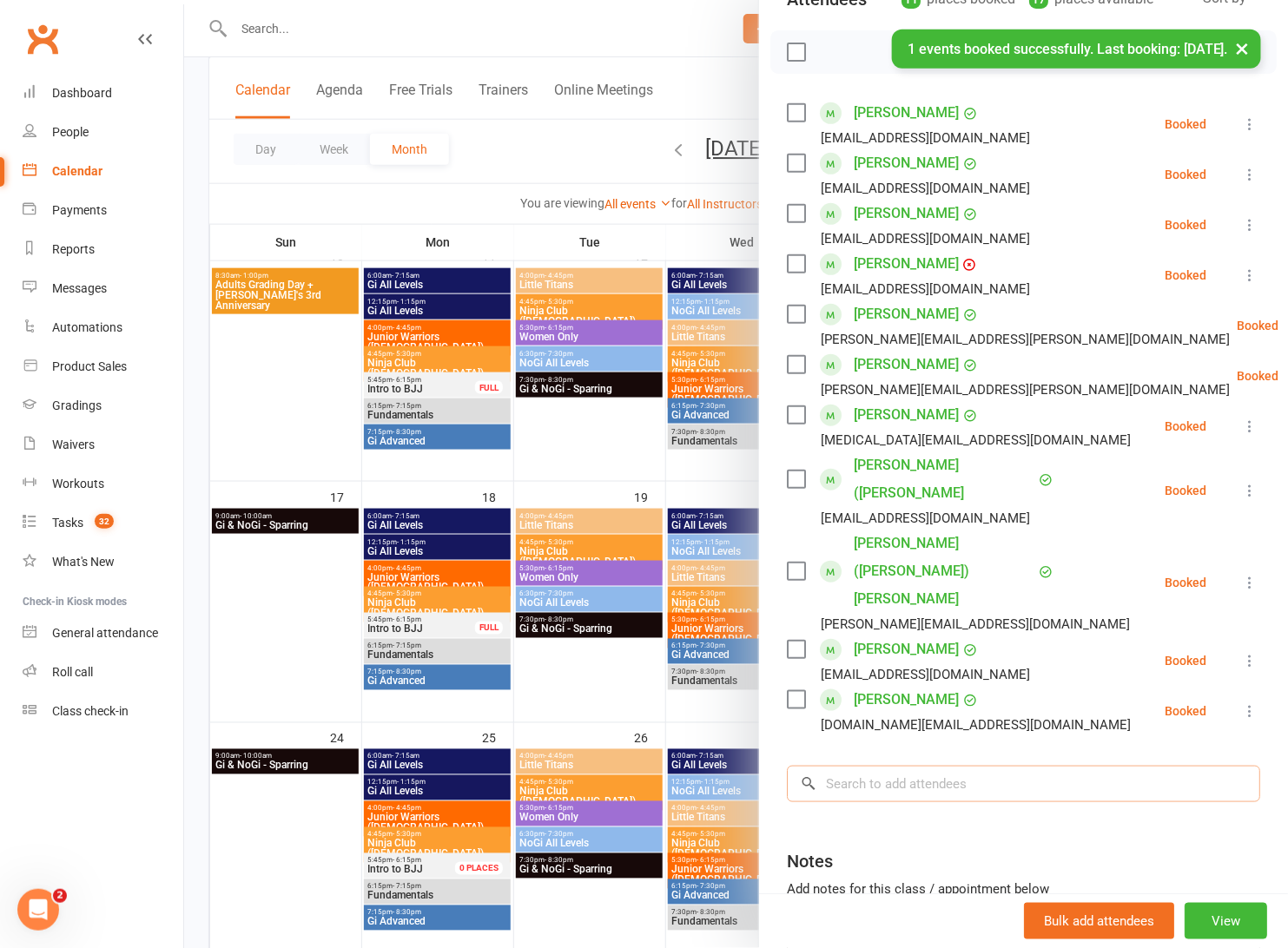
click at [919, 766] on input "search" at bounding box center [1022, 783] width 473 height 37
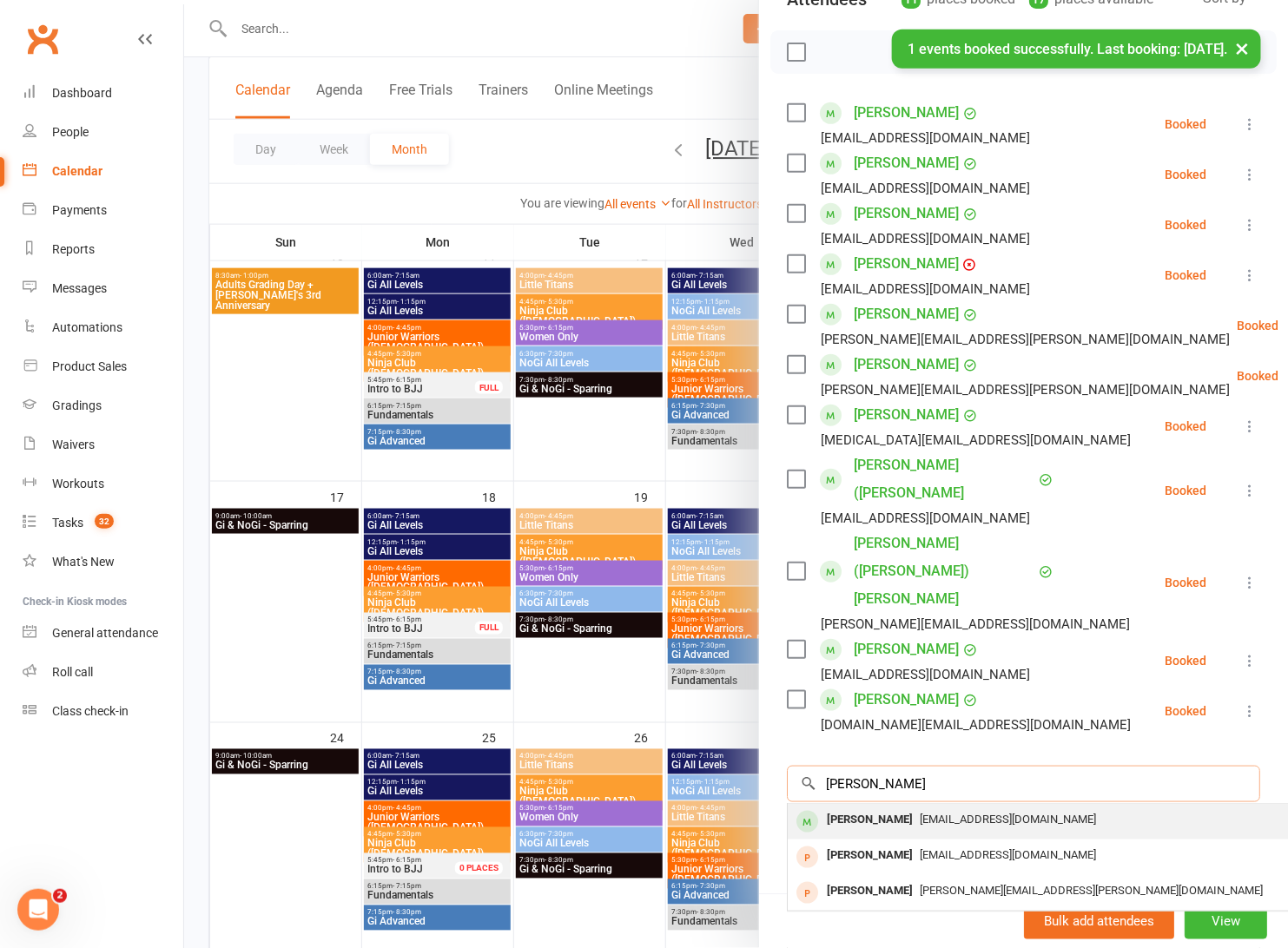
type input "daley"
click at [919, 804] on div "Daley Morris alancmorris@gmail.com" at bounding box center [1046, 822] width 519 height 36
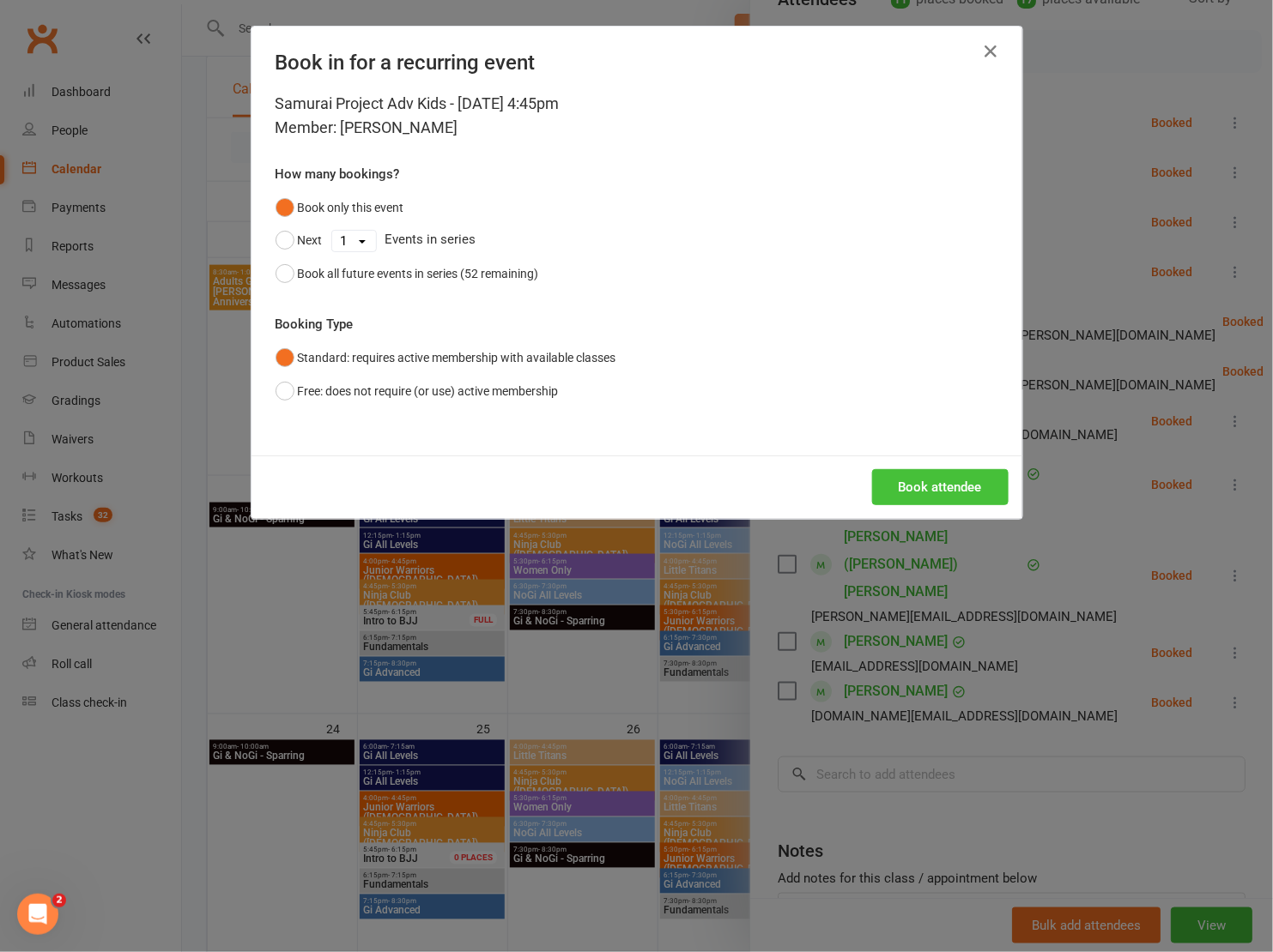
click at [911, 494] on button "Book attendee" at bounding box center [940, 487] width 136 height 36
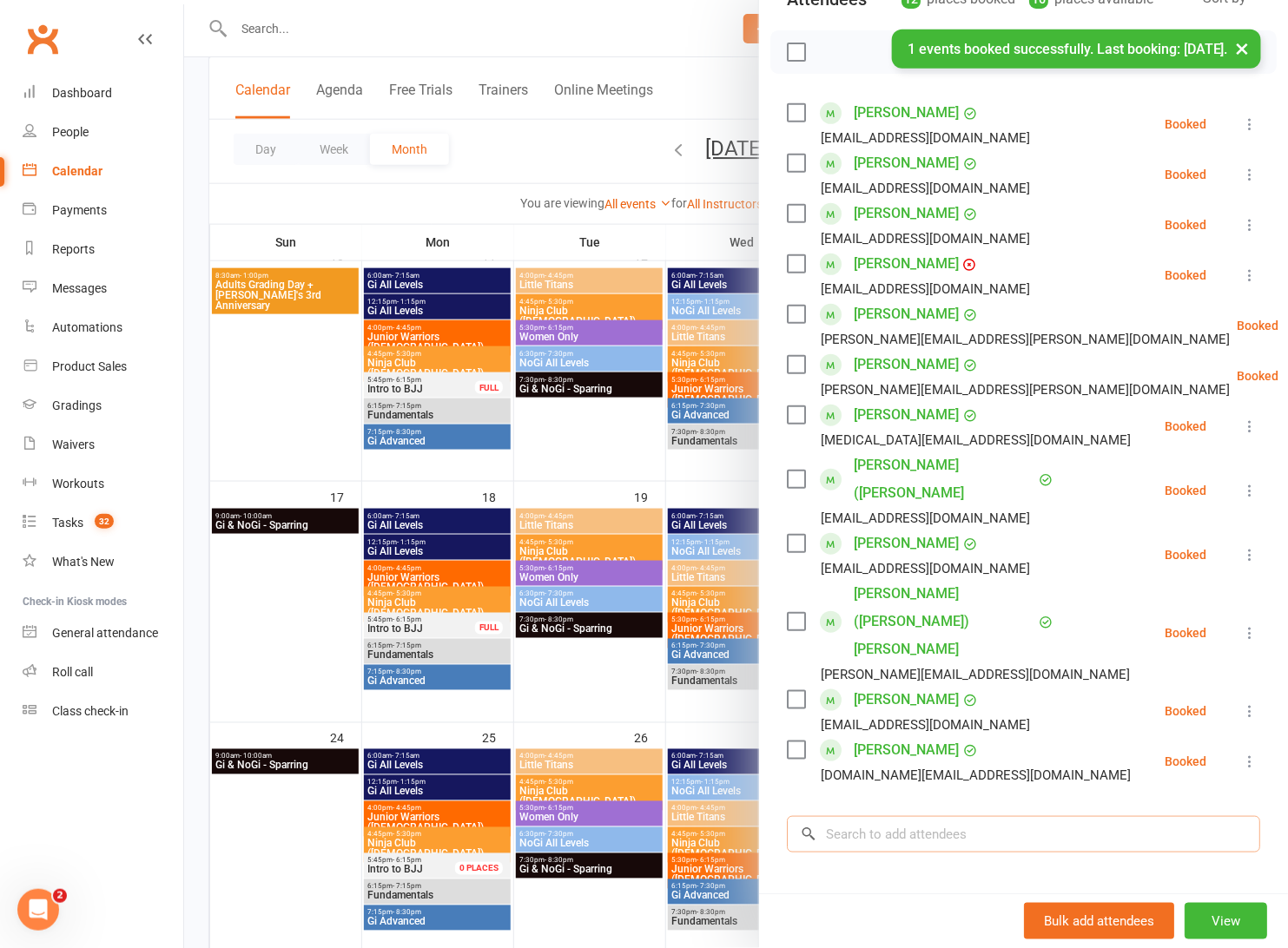
click at [916, 816] on input "search" at bounding box center [1022, 834] width 473 height 37
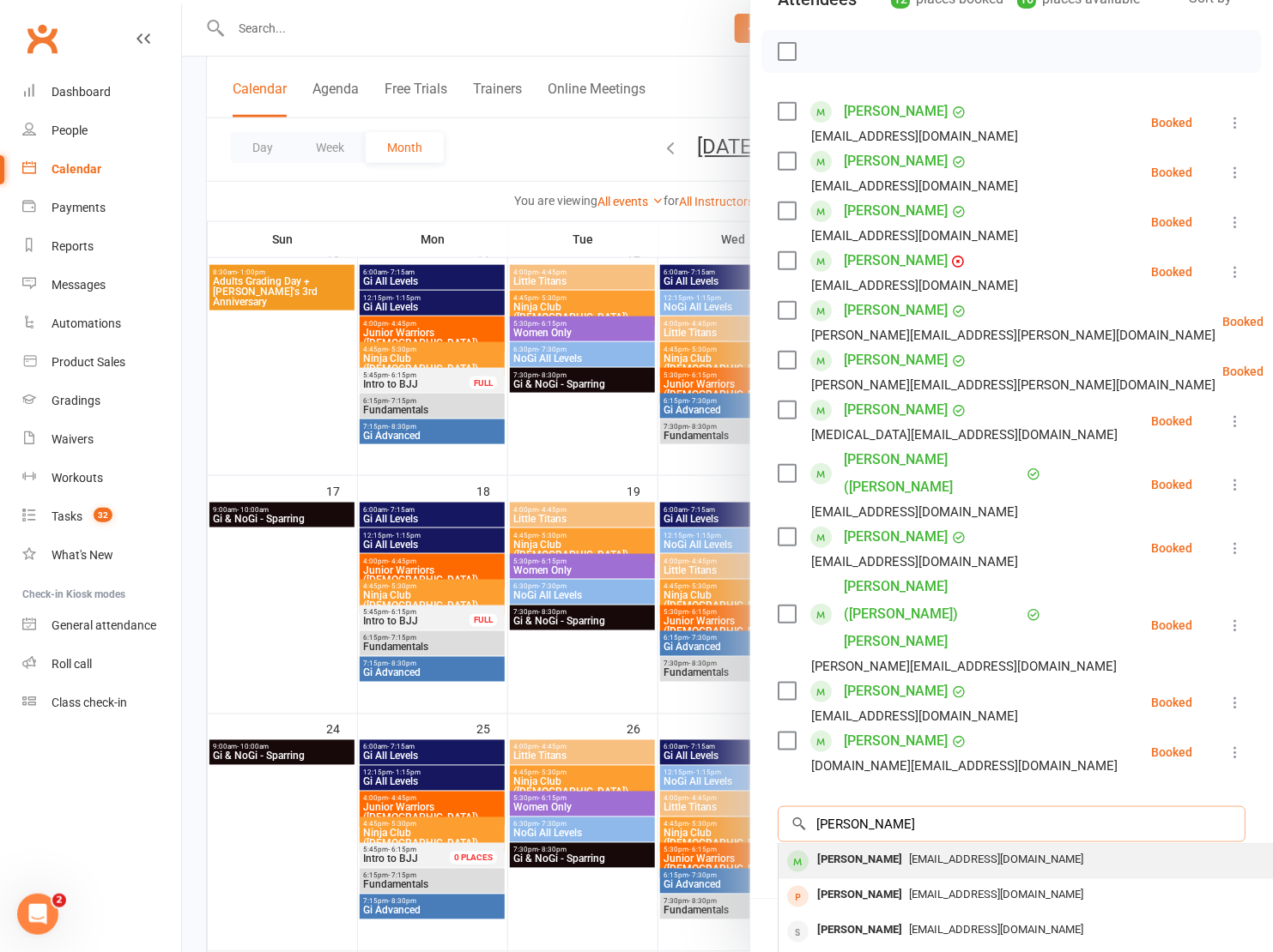
type input "Theo dean"
click at [976, 848] on div "michaelkotso@gmail.com" at bounding box center [1034, 860] width 499 height 25
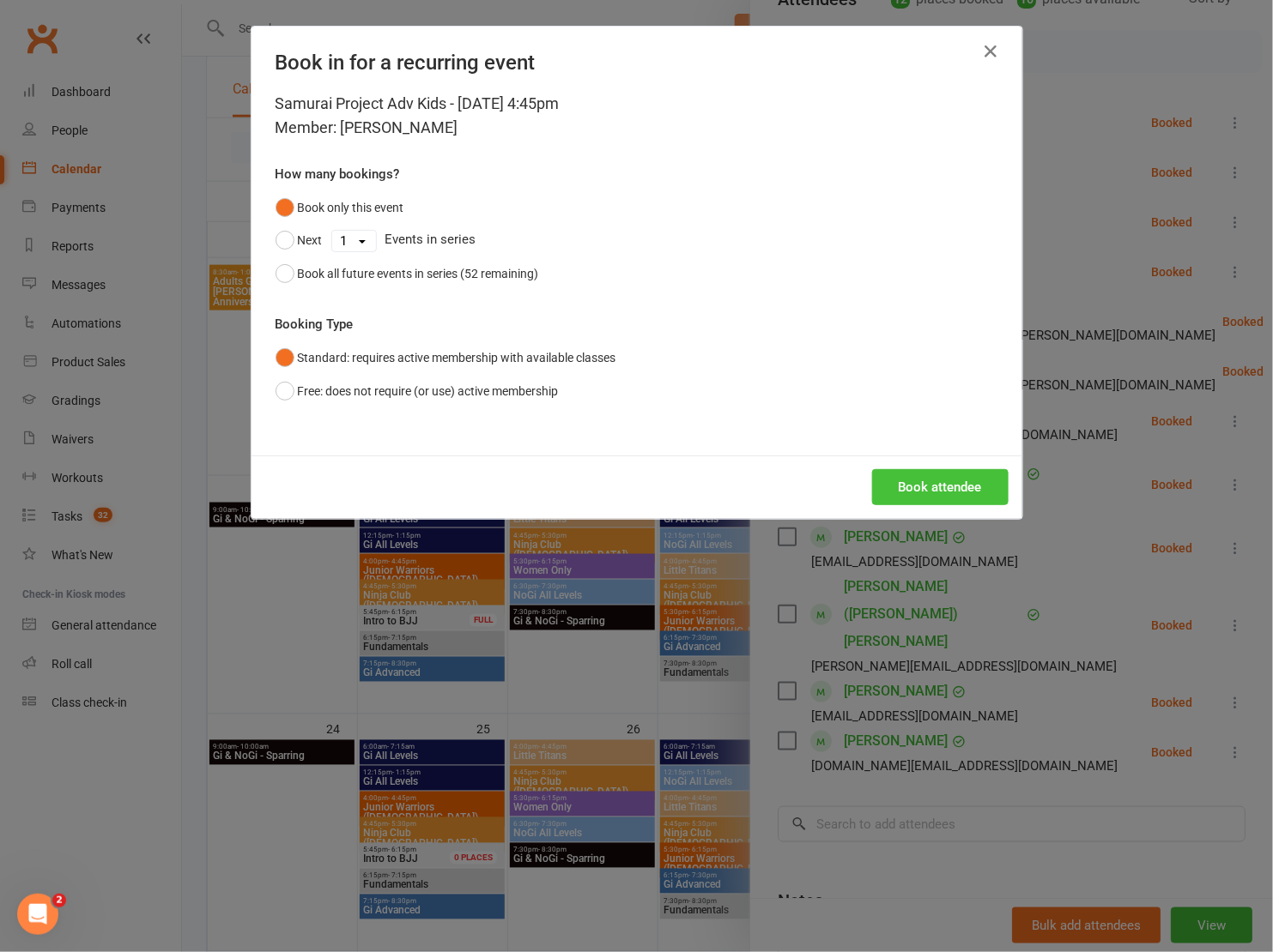
click at [922, 471] on button "Book attendee" at bounding box center [940, 487] width 136 height 36
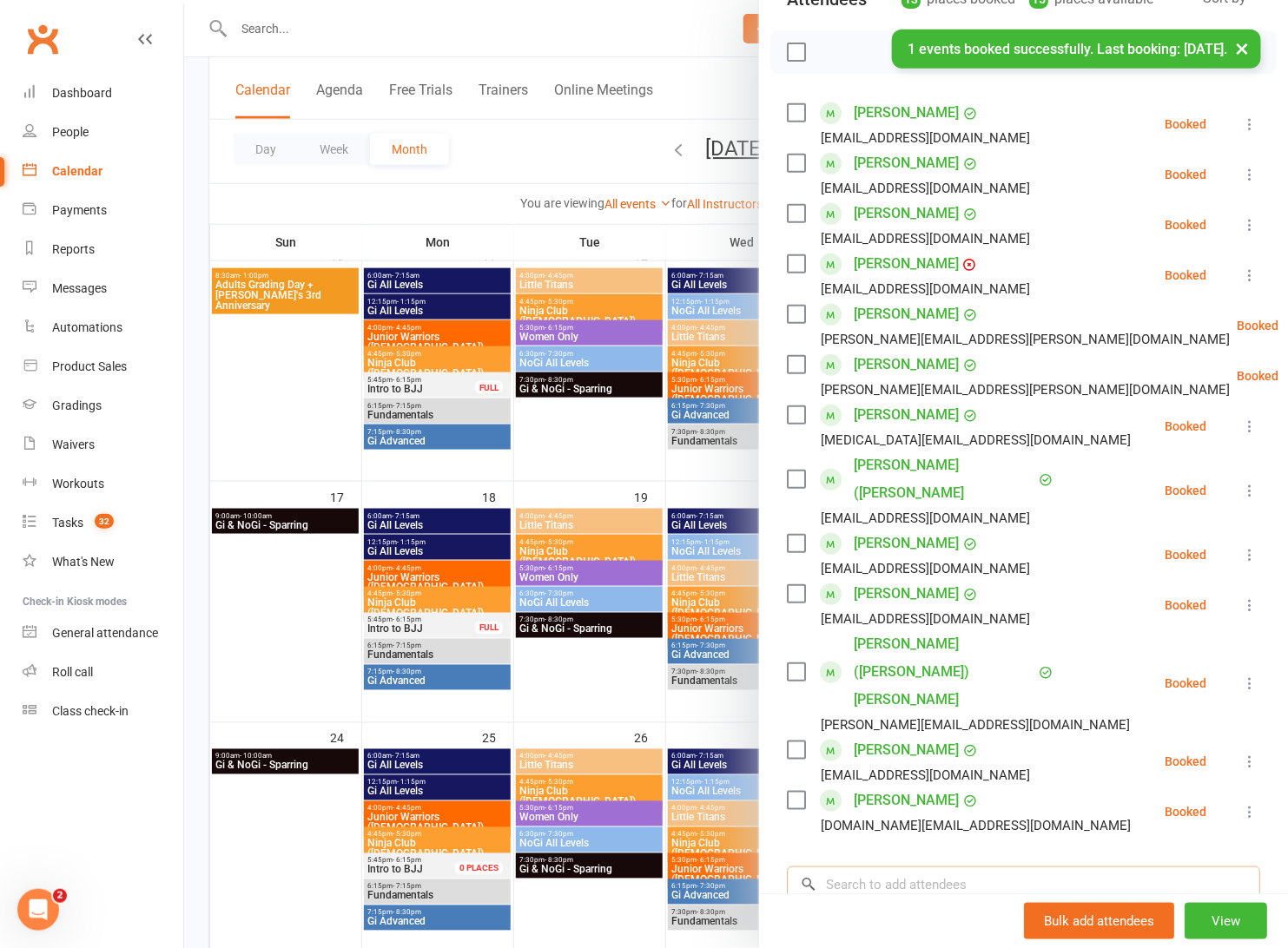
click at [970, 867] on input "search" at bounding box center [1022, 885] width 473 height 37
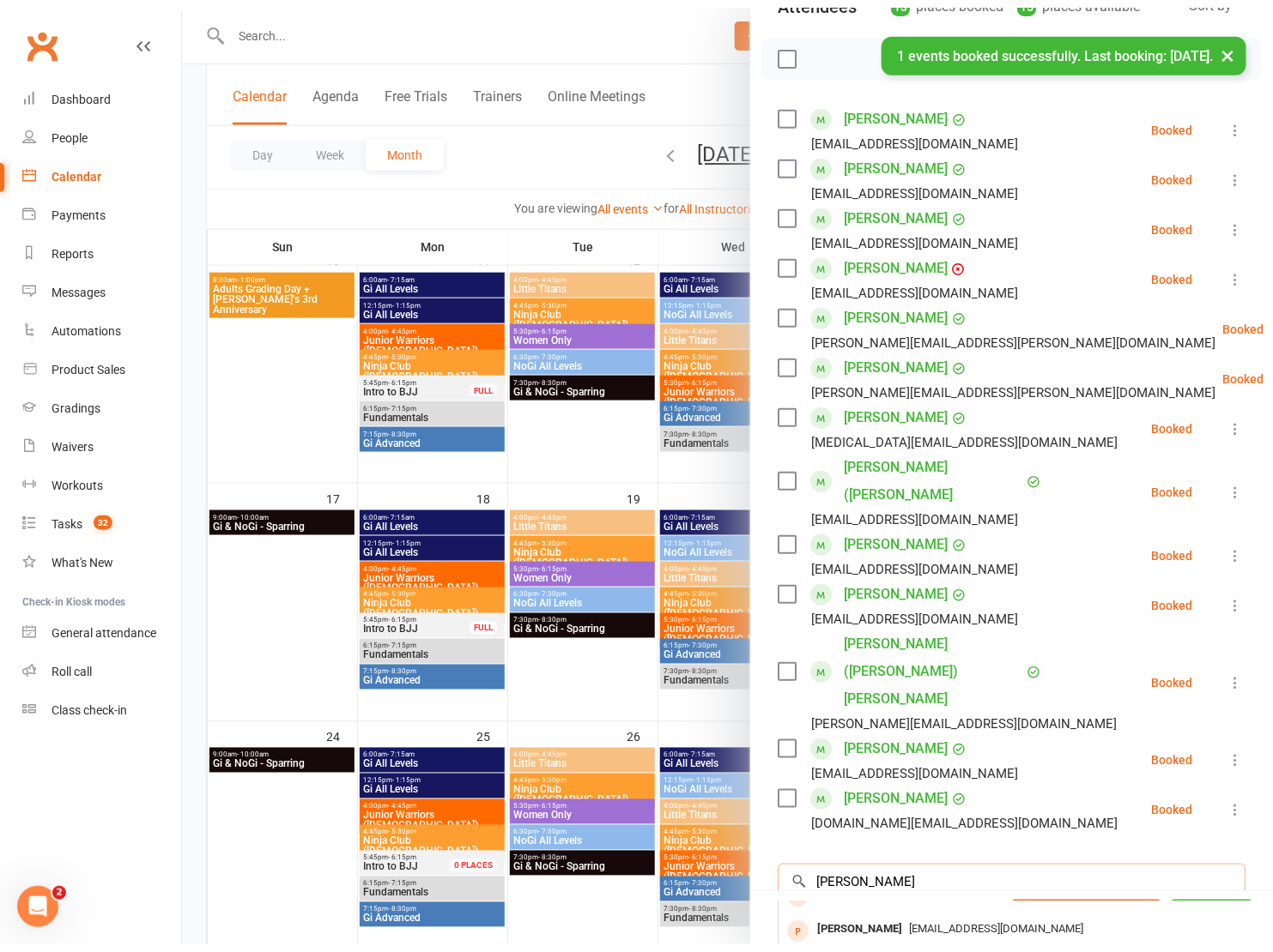
scroll to position [378, 0]
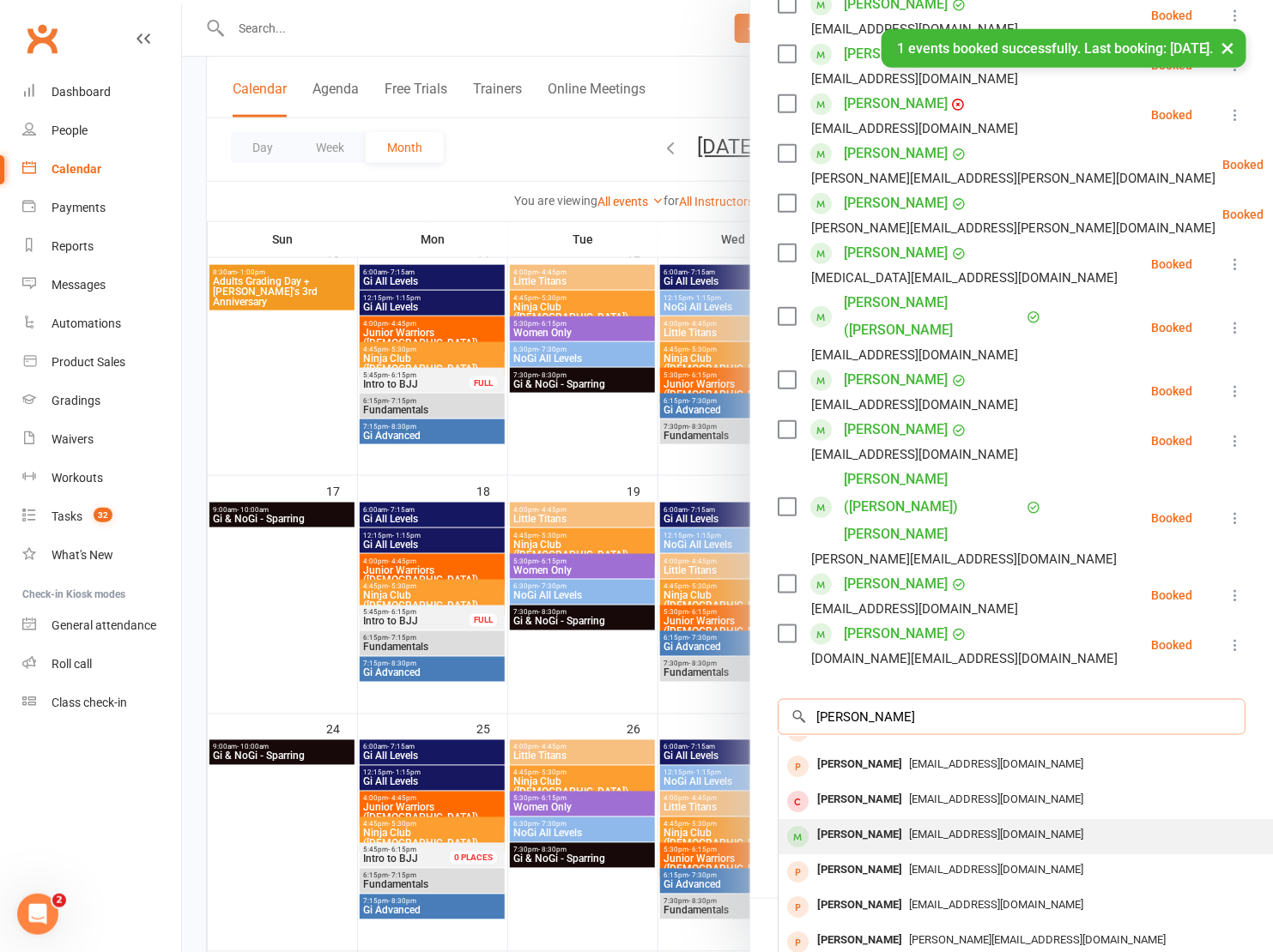
type input "Harris"
click at [909, 828] on span "roxannestrachan79@hotmail.com" at bounding box center [995, 834] width 174 height 13
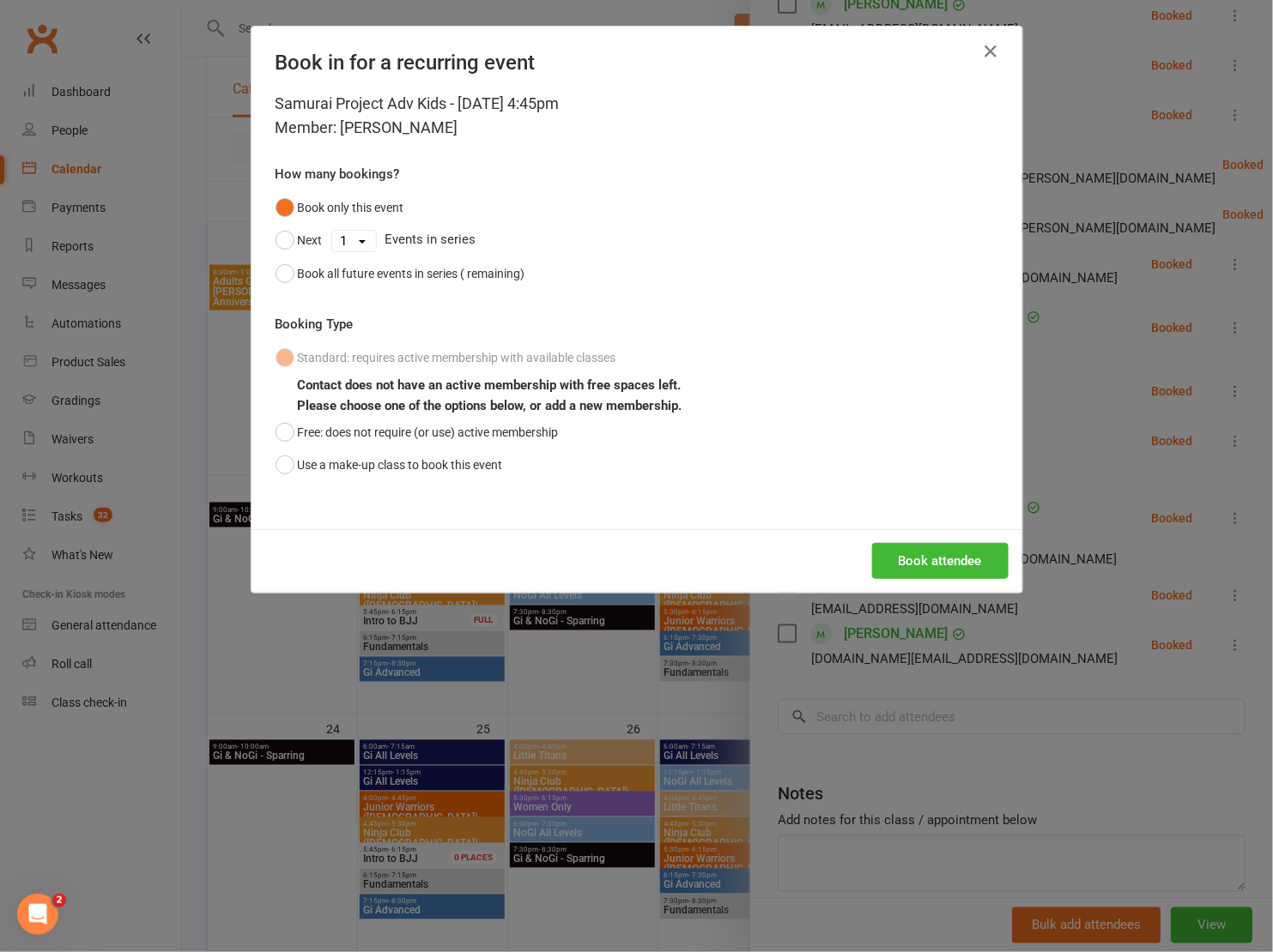
scroll to position [369, 0]
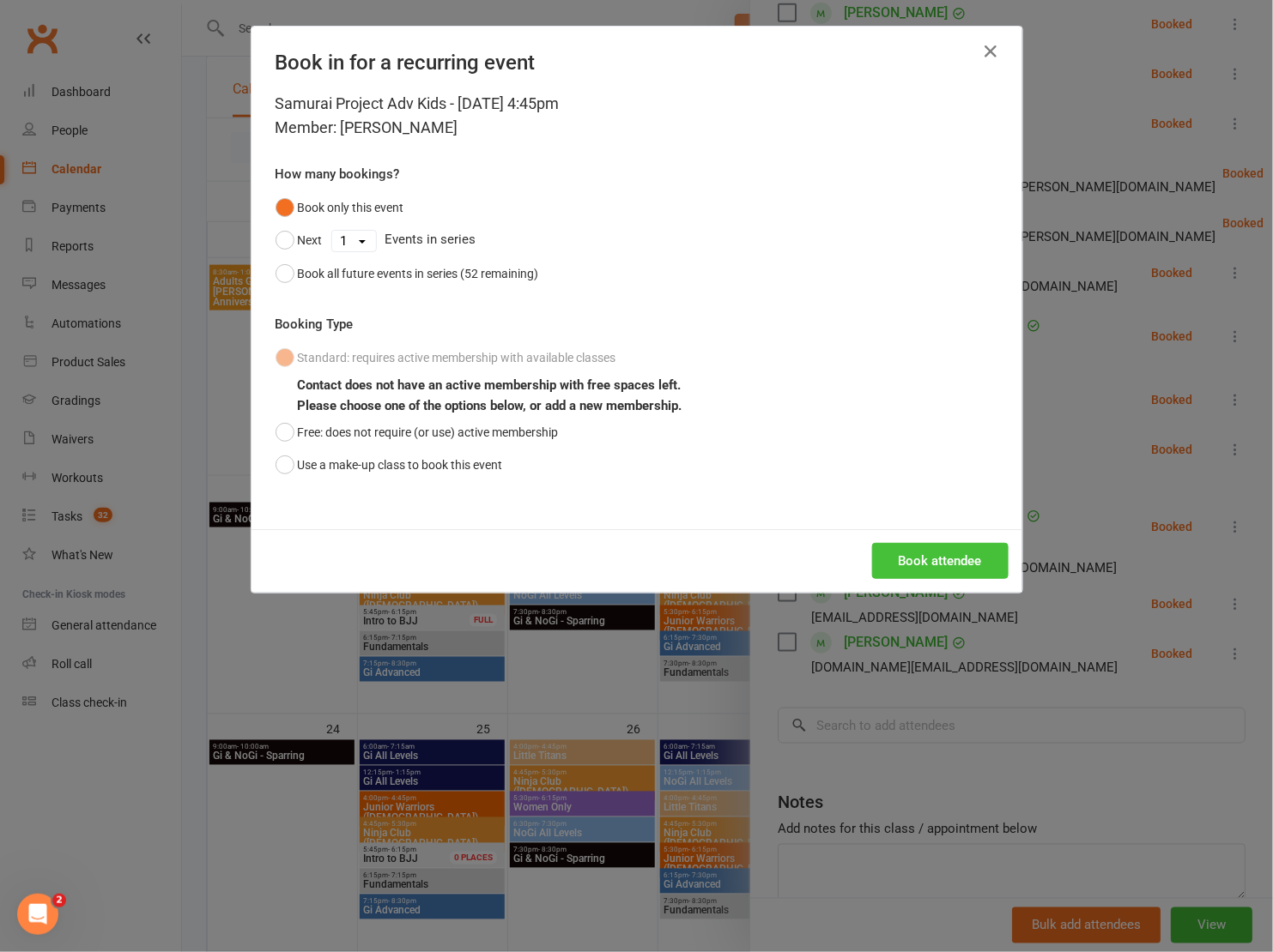
click at [893, 546] on button "Book attendee" at bounding box center [940, 560] width 136 height 36
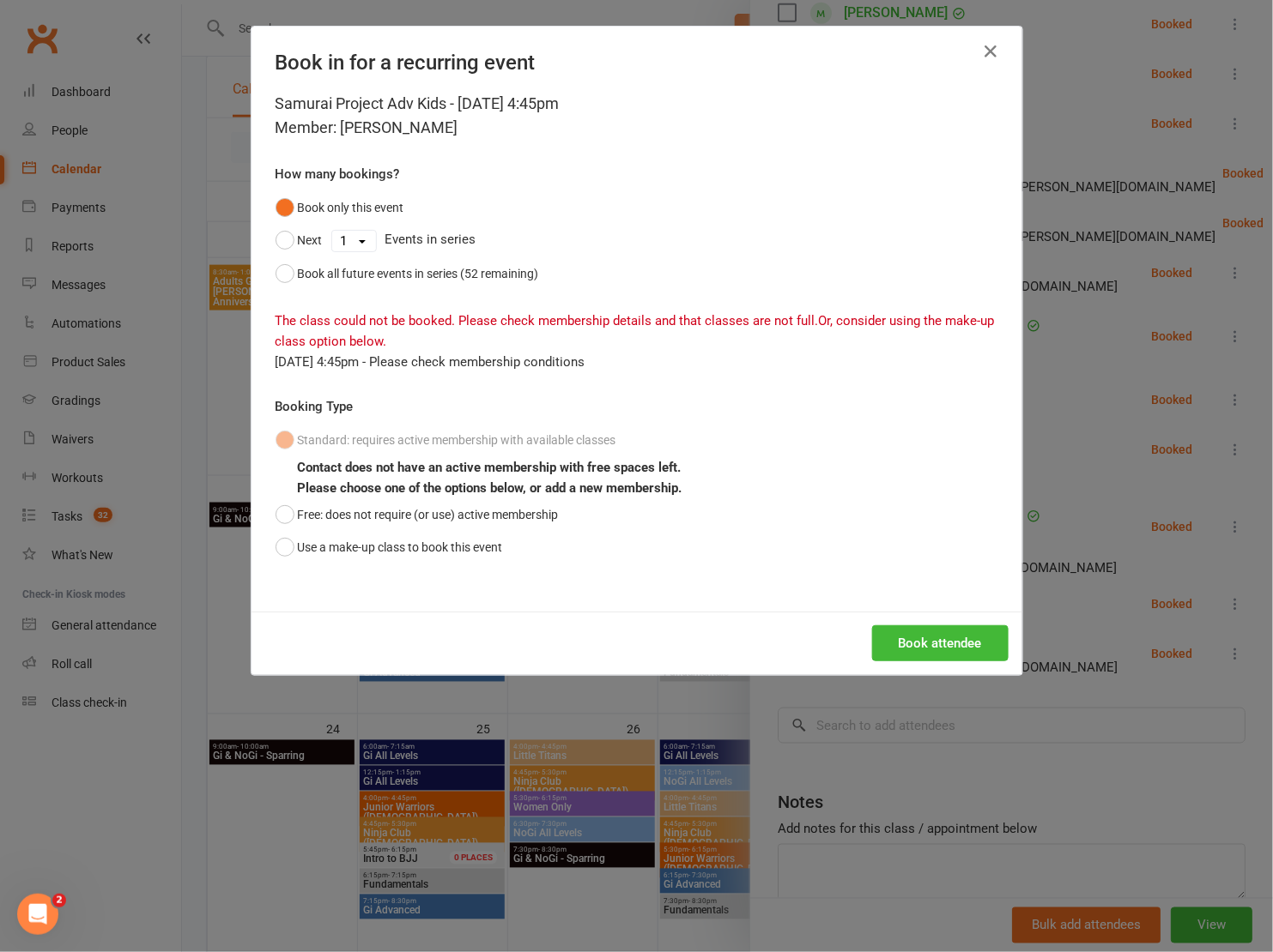
click at [1095, 746] on div "Book in for a recurring event Samurai Project Adv Kids - Aug 14, 2025 4:45pm Me…" at bounding box center [636, 476] width 1273 height 952
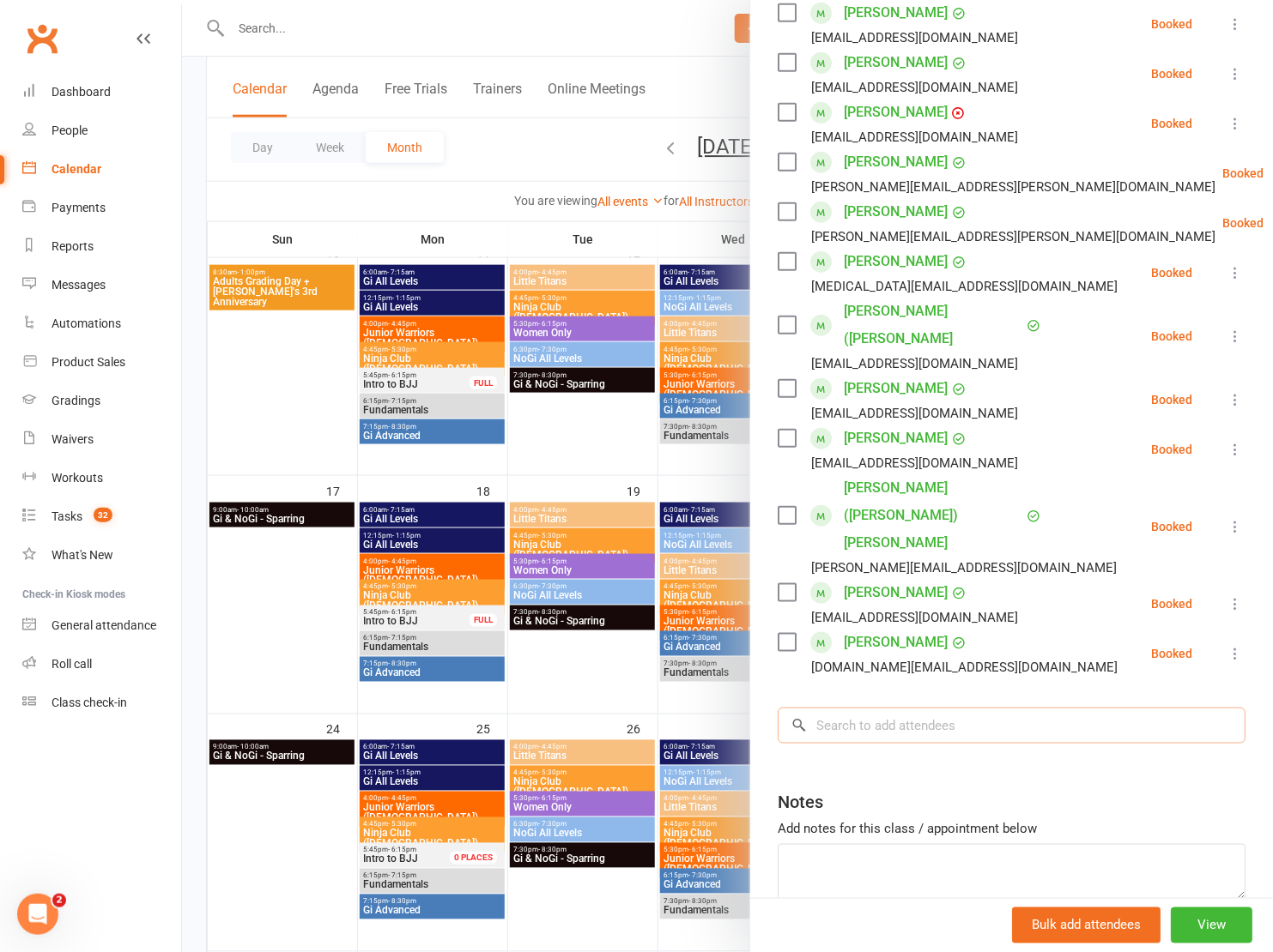
click at [964, 708] on input "search" at bounding box center [1010, 726] width 468 height 36
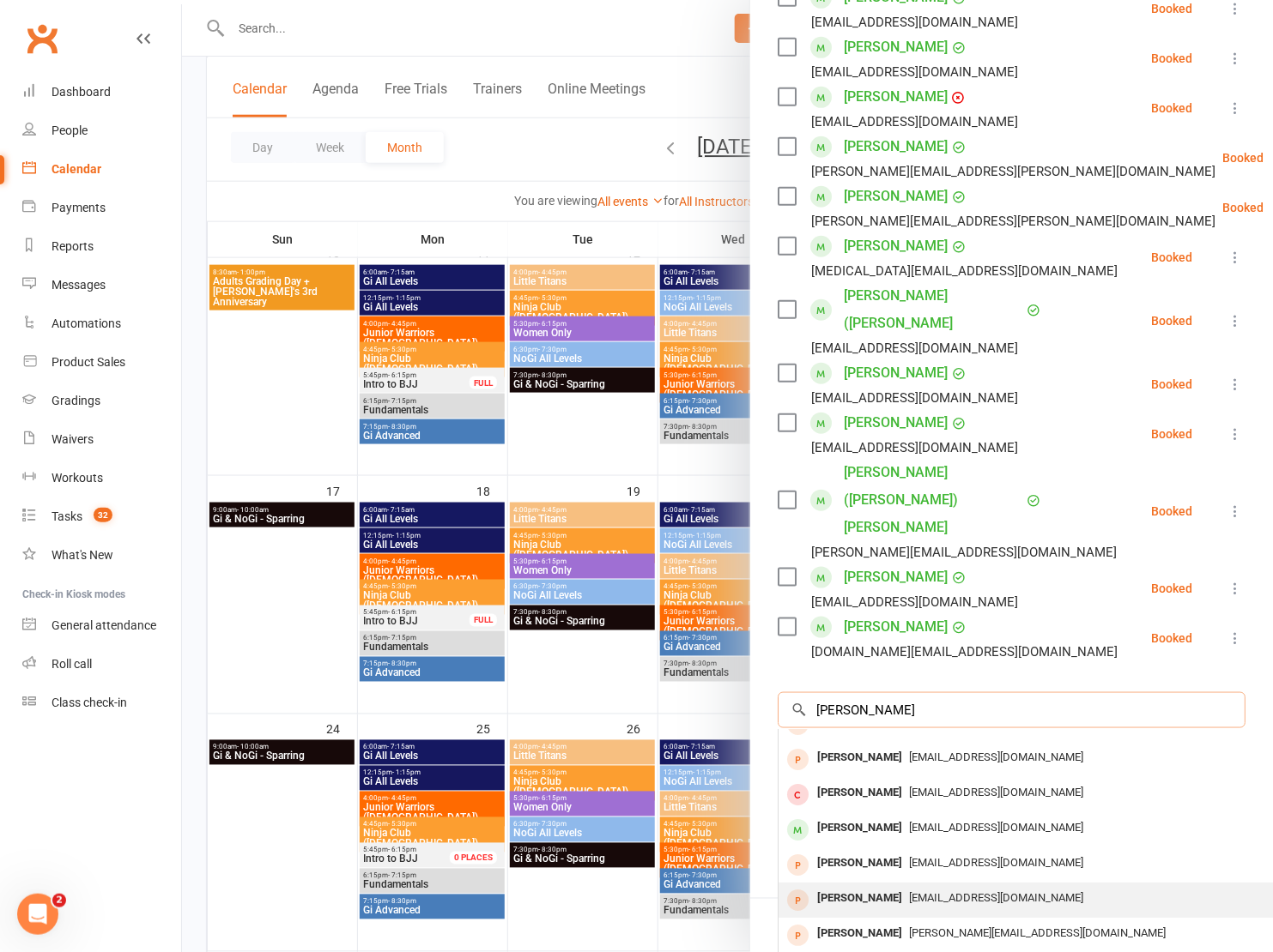
scroll to position [826, 0]
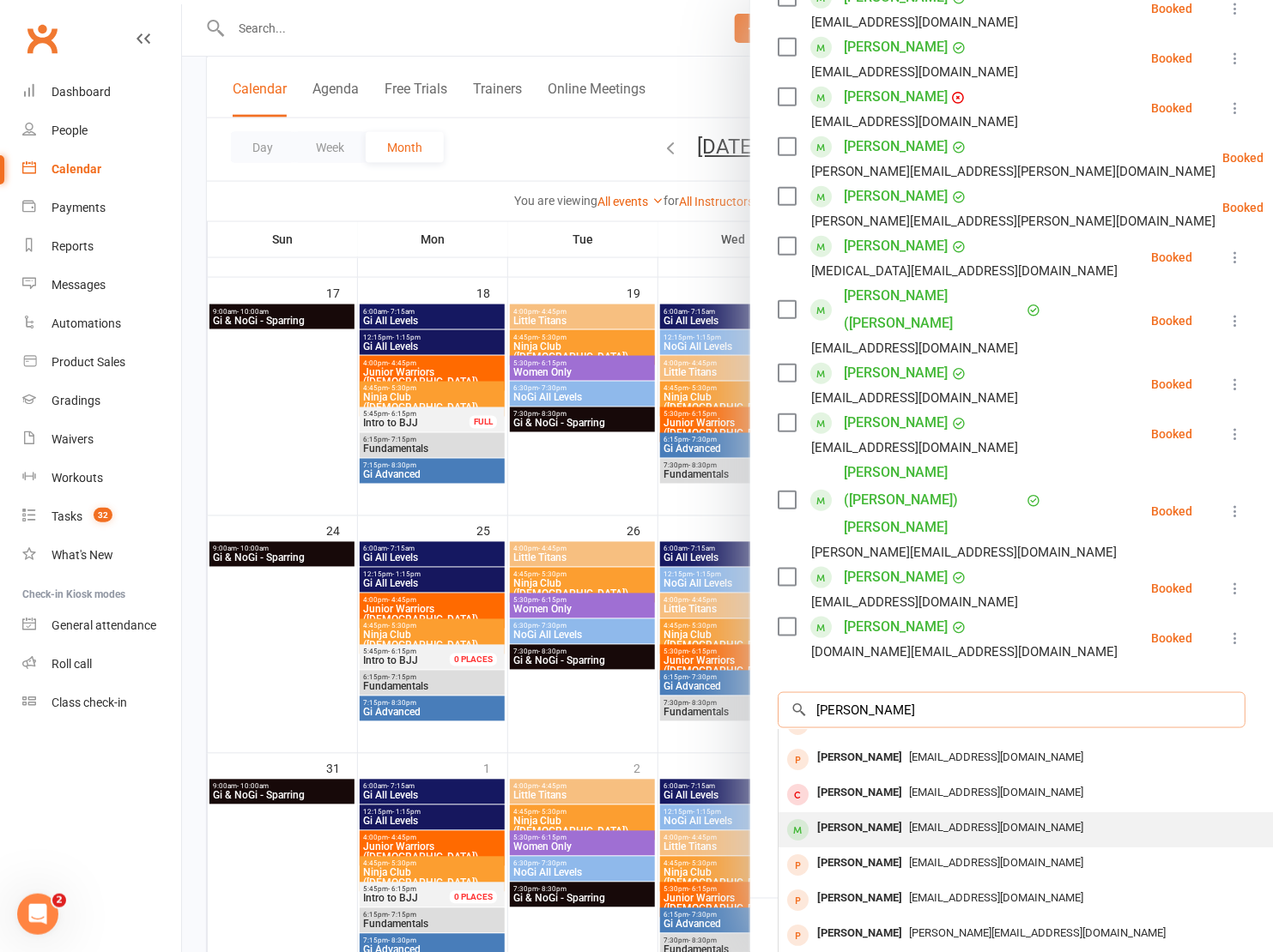
type input "Harris"
click at [920, 821] on span "roxannestrachan79@hotmail.com" at bounding box center [995, 827] width 174 height 13
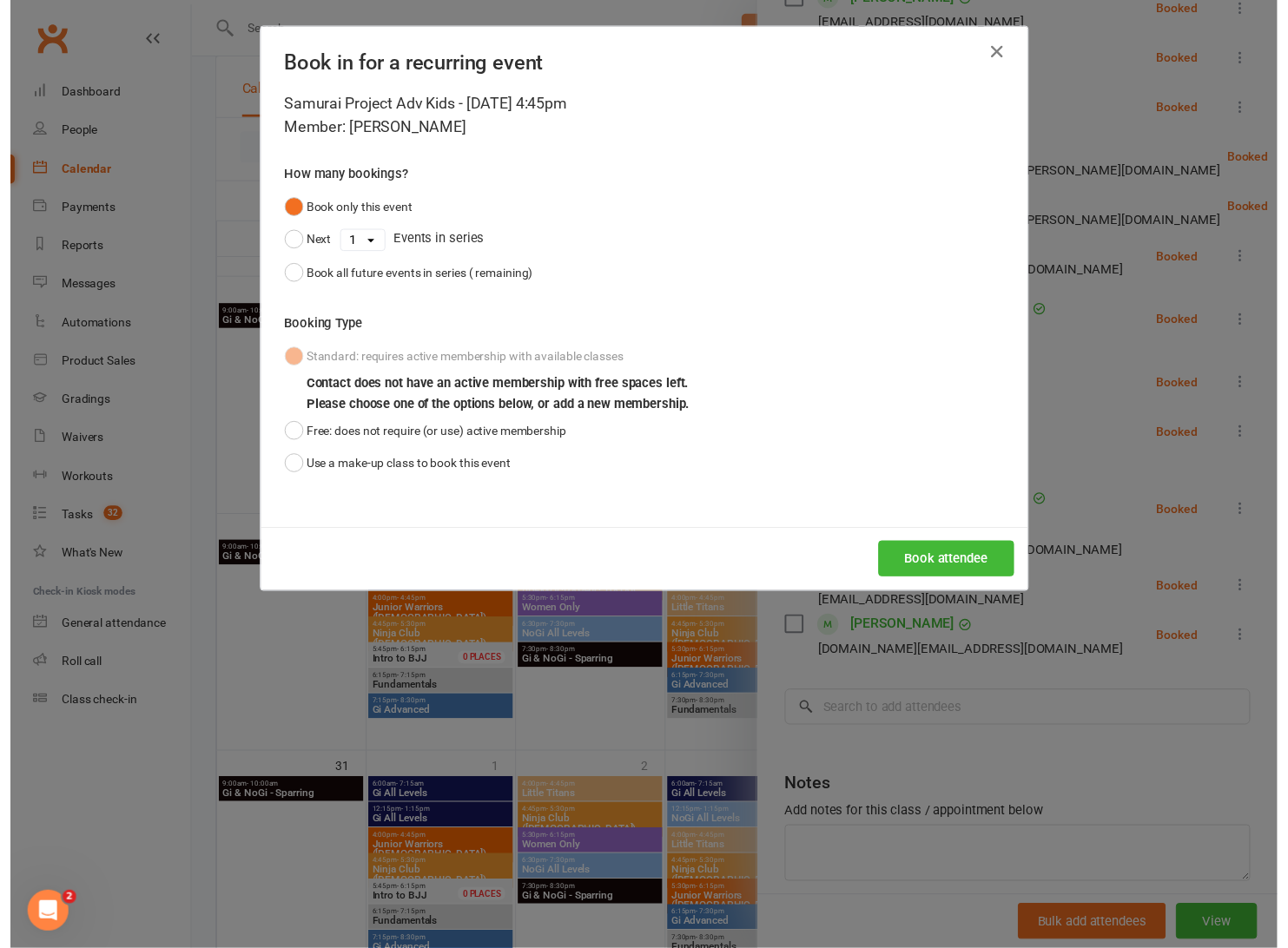
scroll to position [374, 0]
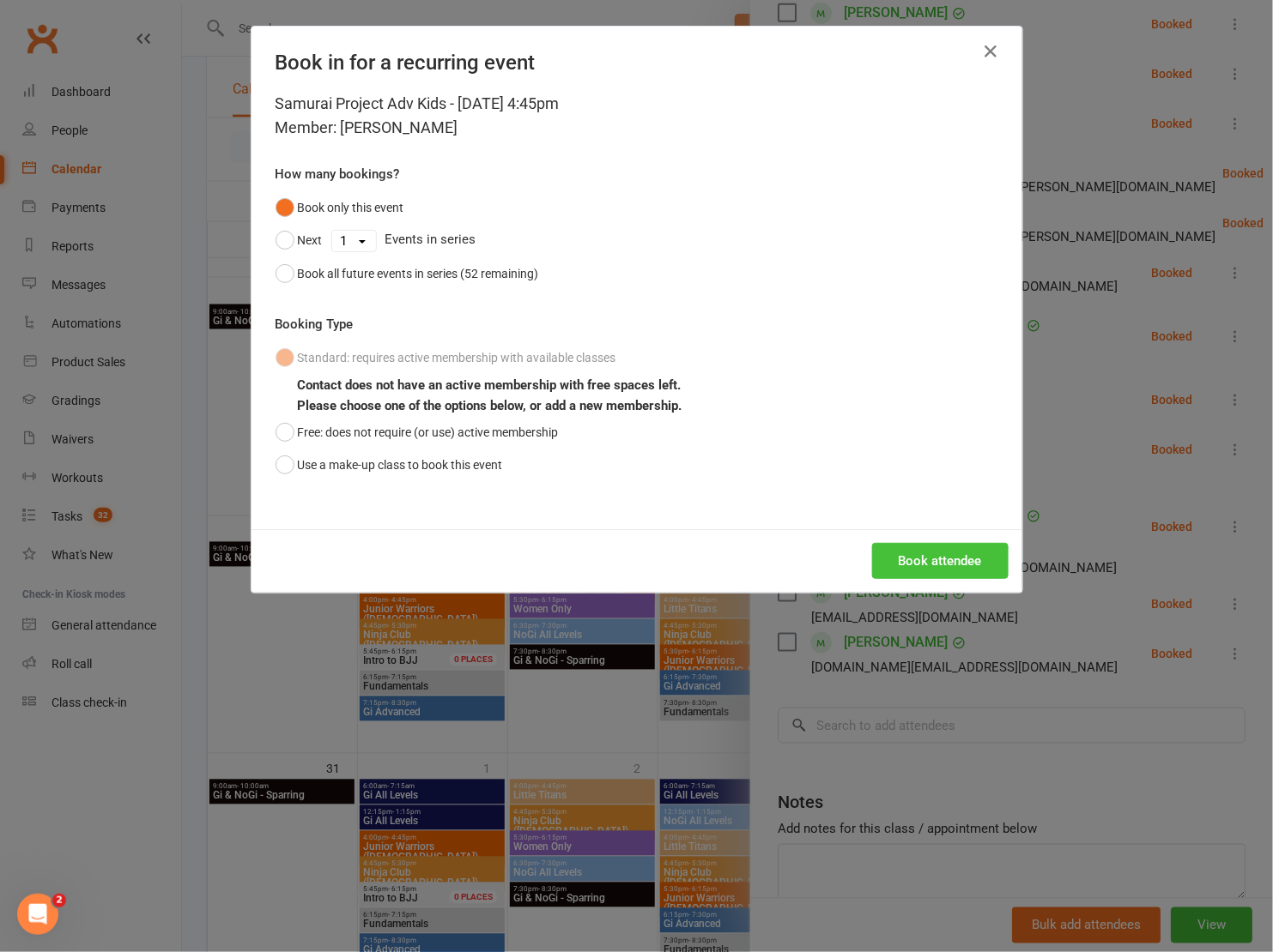
click at [926, 562] on button "Book attendee" at bounding box center [940, 560] width 136 height 36
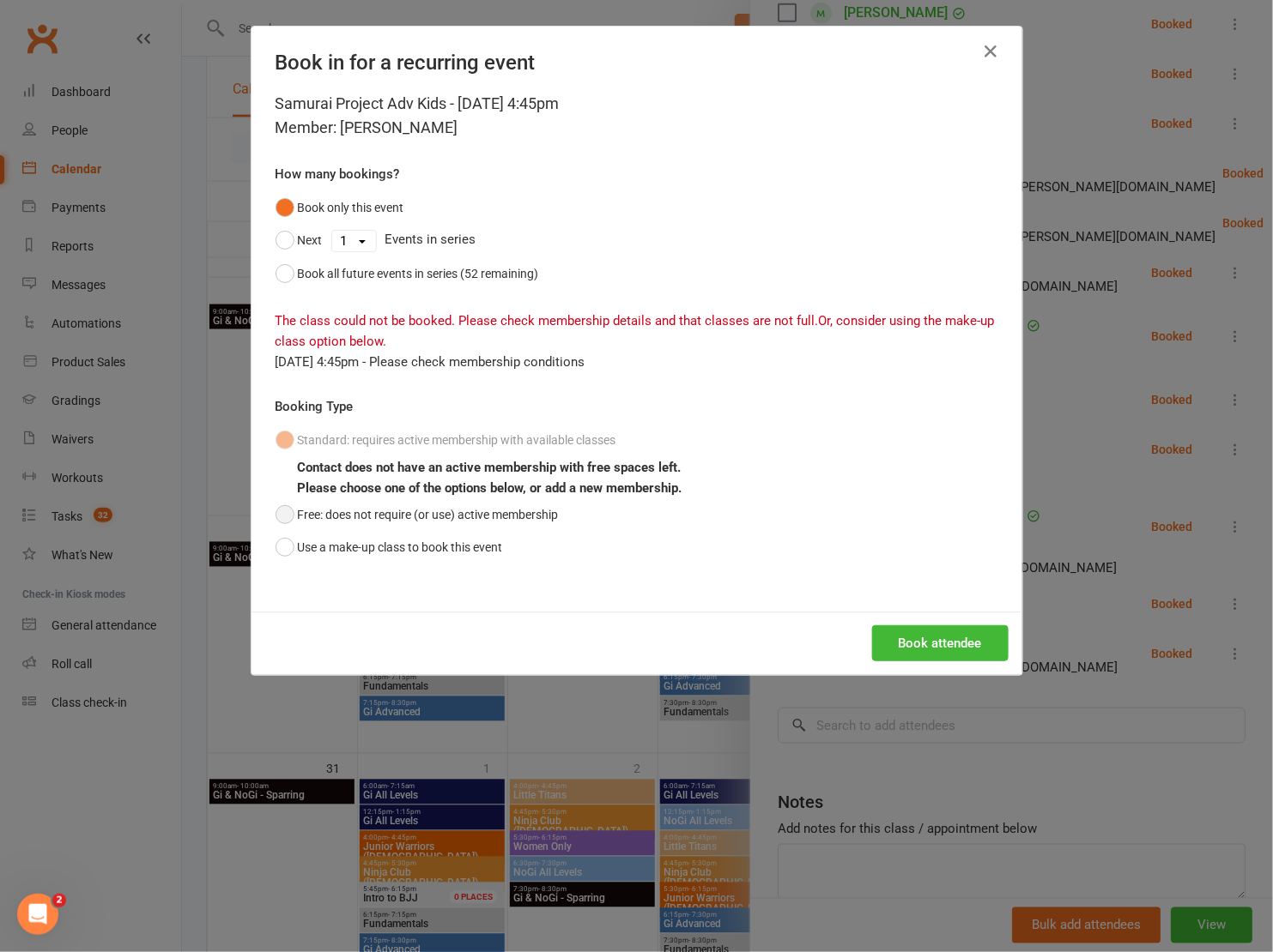
click at [473, 513] on button "Free: does not require (or use) active membership" at bounding box center [417, 514] width 283 height 33
click at [933, 633] on button "Book attendee" at bounding box center [940, 644] width 136 height 36
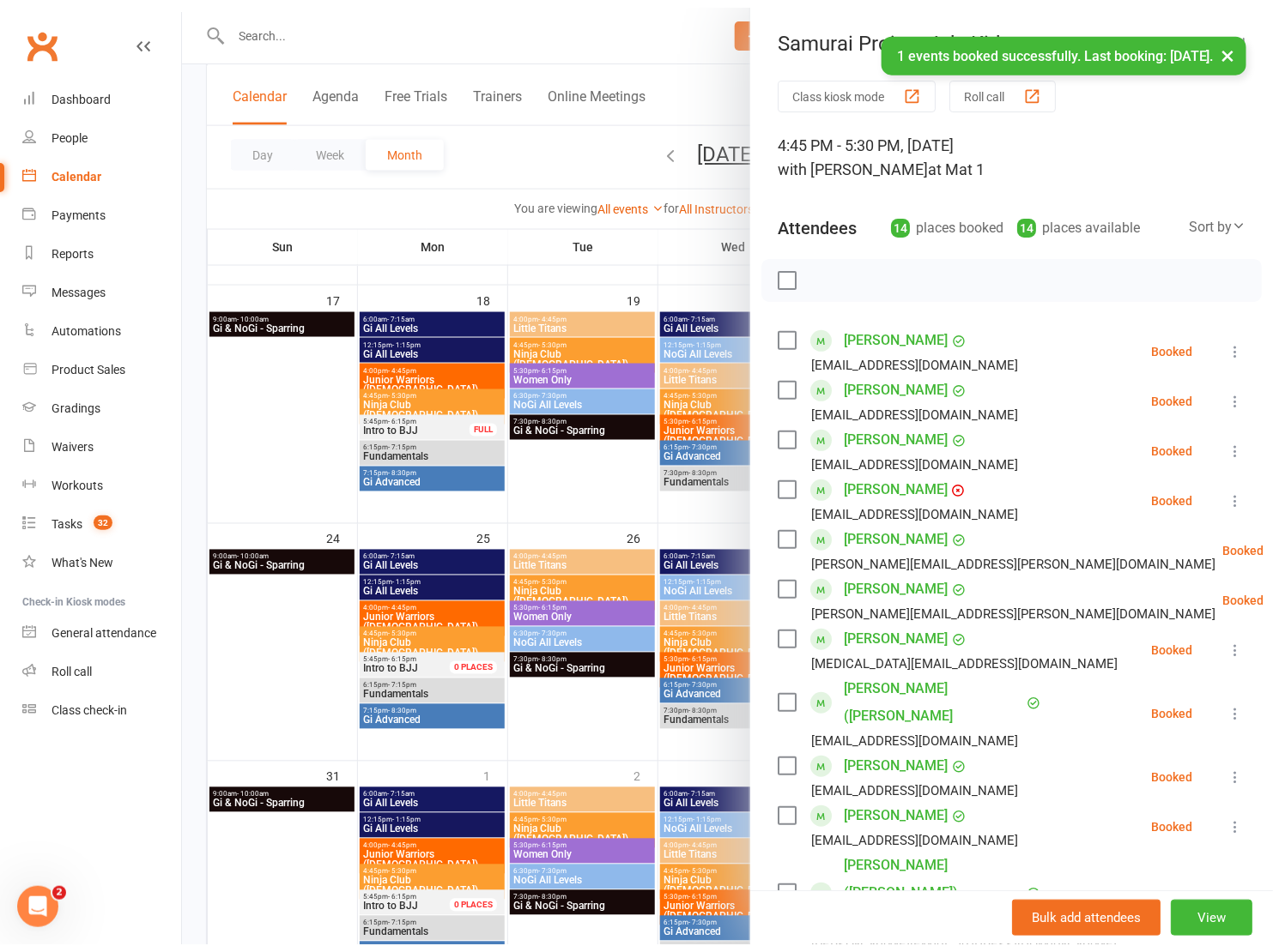
scroll to position [822, 0]
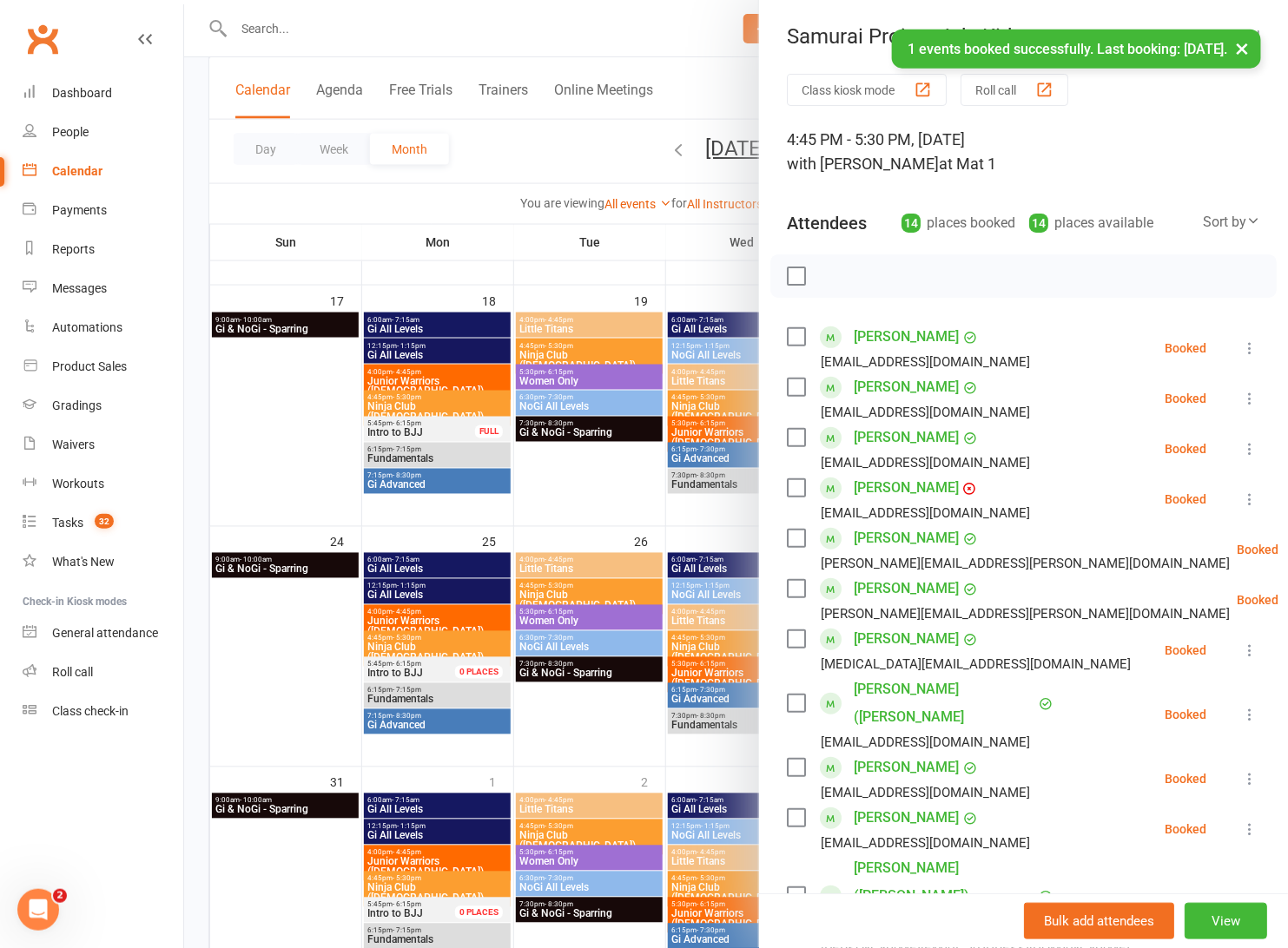
click at [788, 277] on label at bounding box center [794, 275] width 17 height 17
click at [825, 276] on icon "button" at bounding box center [834, 275] width 19 height 19
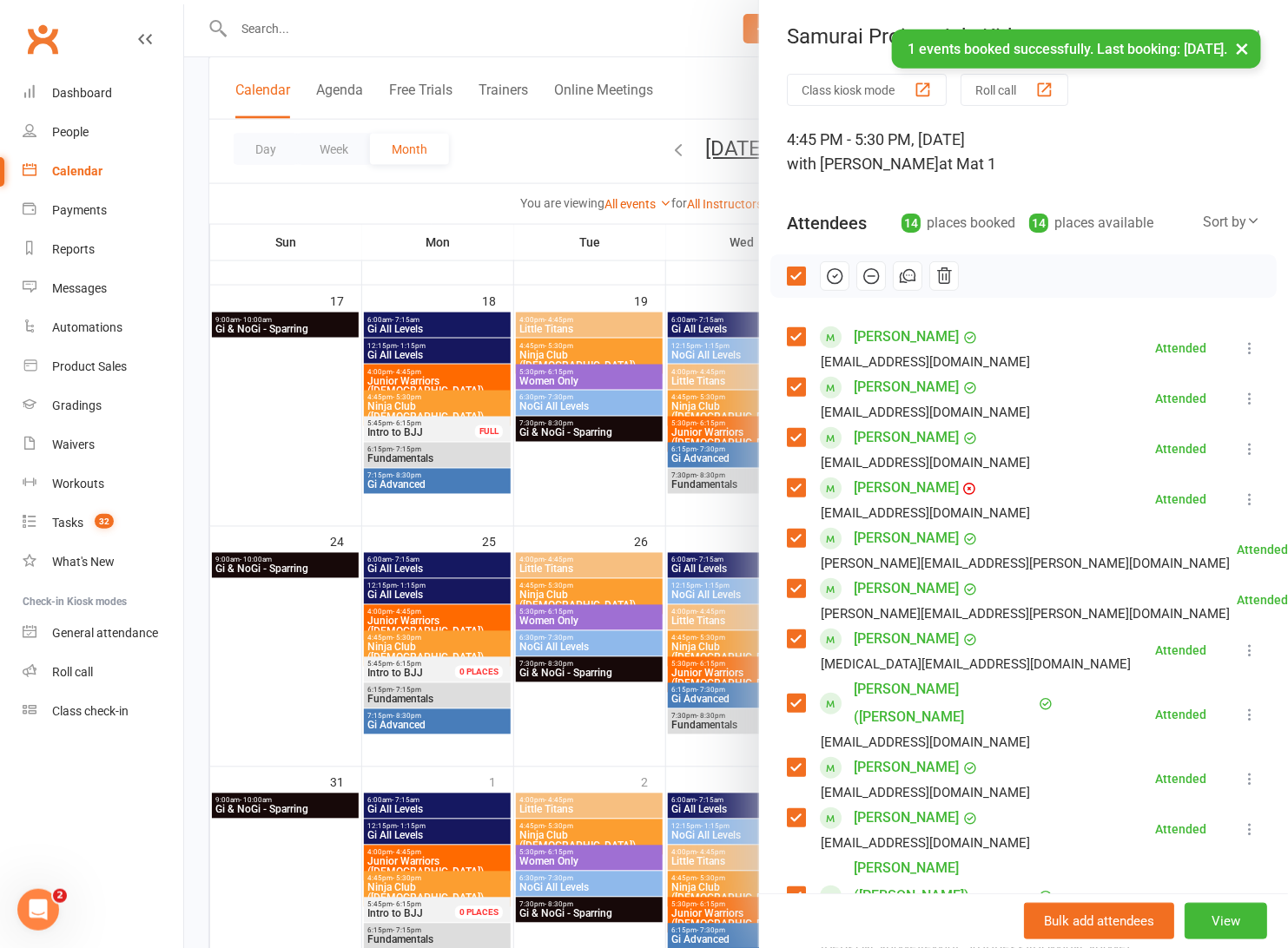
click at [407, 160] on div at bounding box center [736, 474] width 1104 height 948
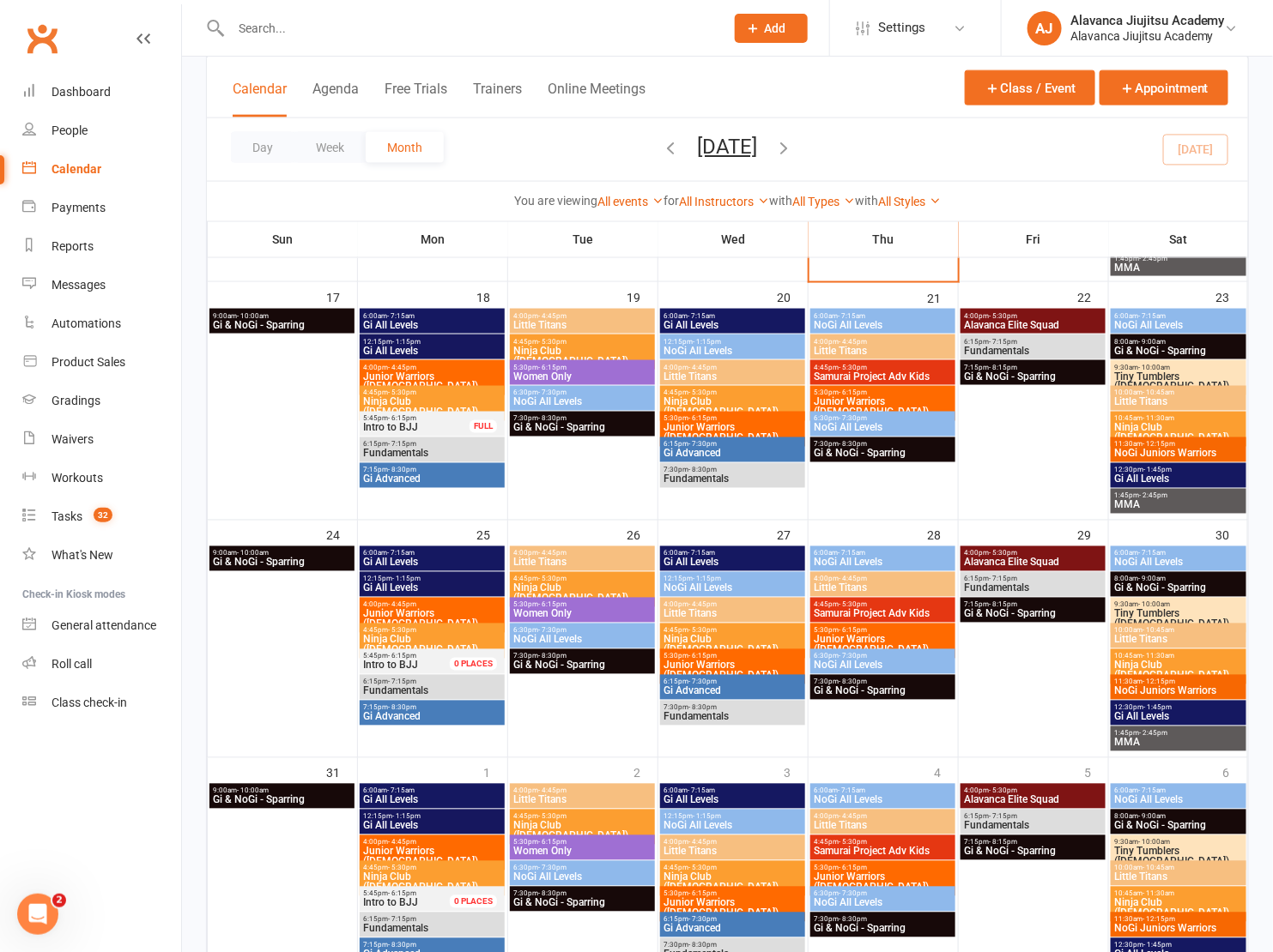
click at [344, 27] on input "text" at bounding box center [469, 27] width 486 height 24
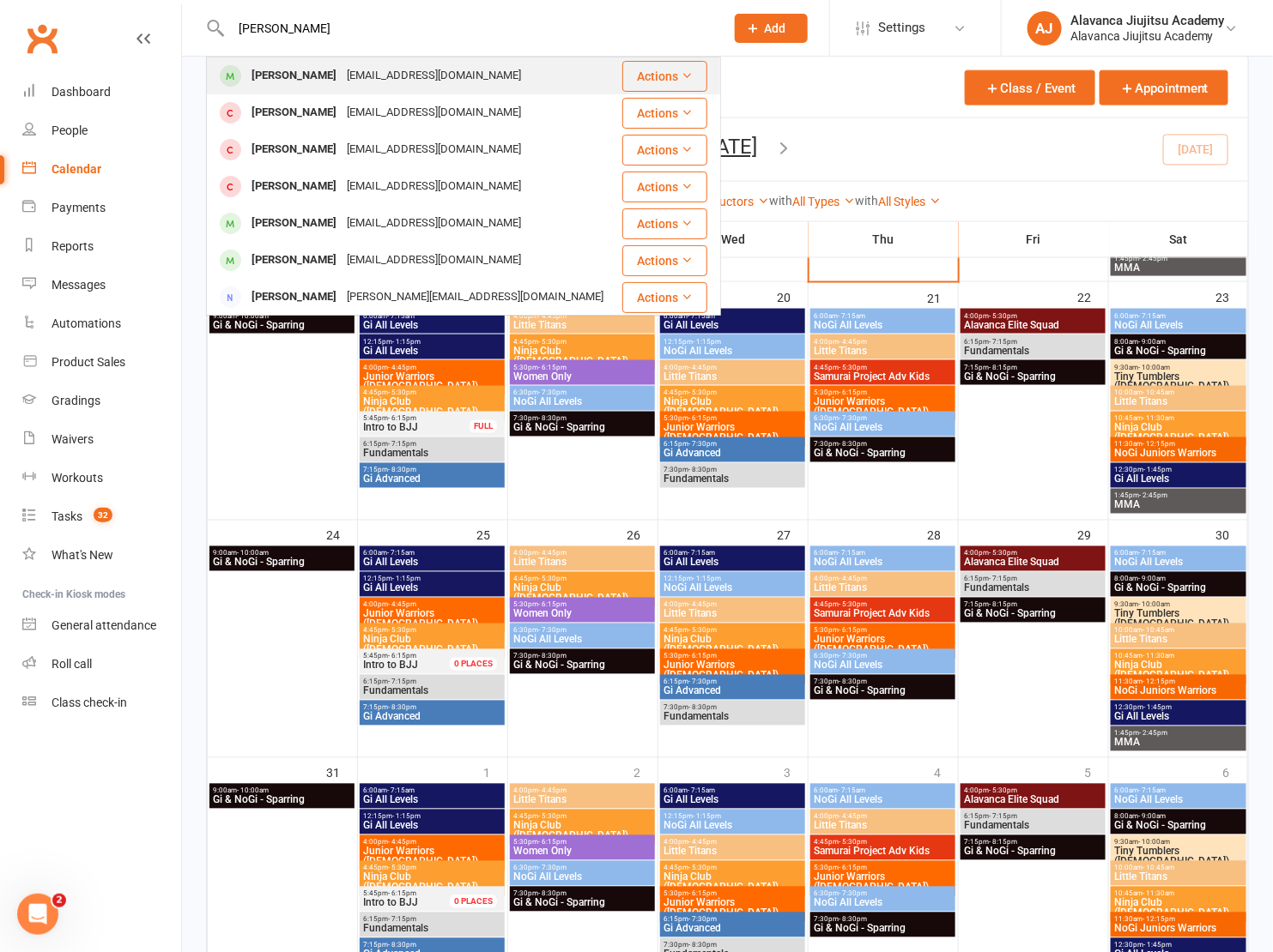
type input "Amelia"
click at [305, 81] on div "Amelia Ross" at bounding box center [294, 76] width 95 height 25
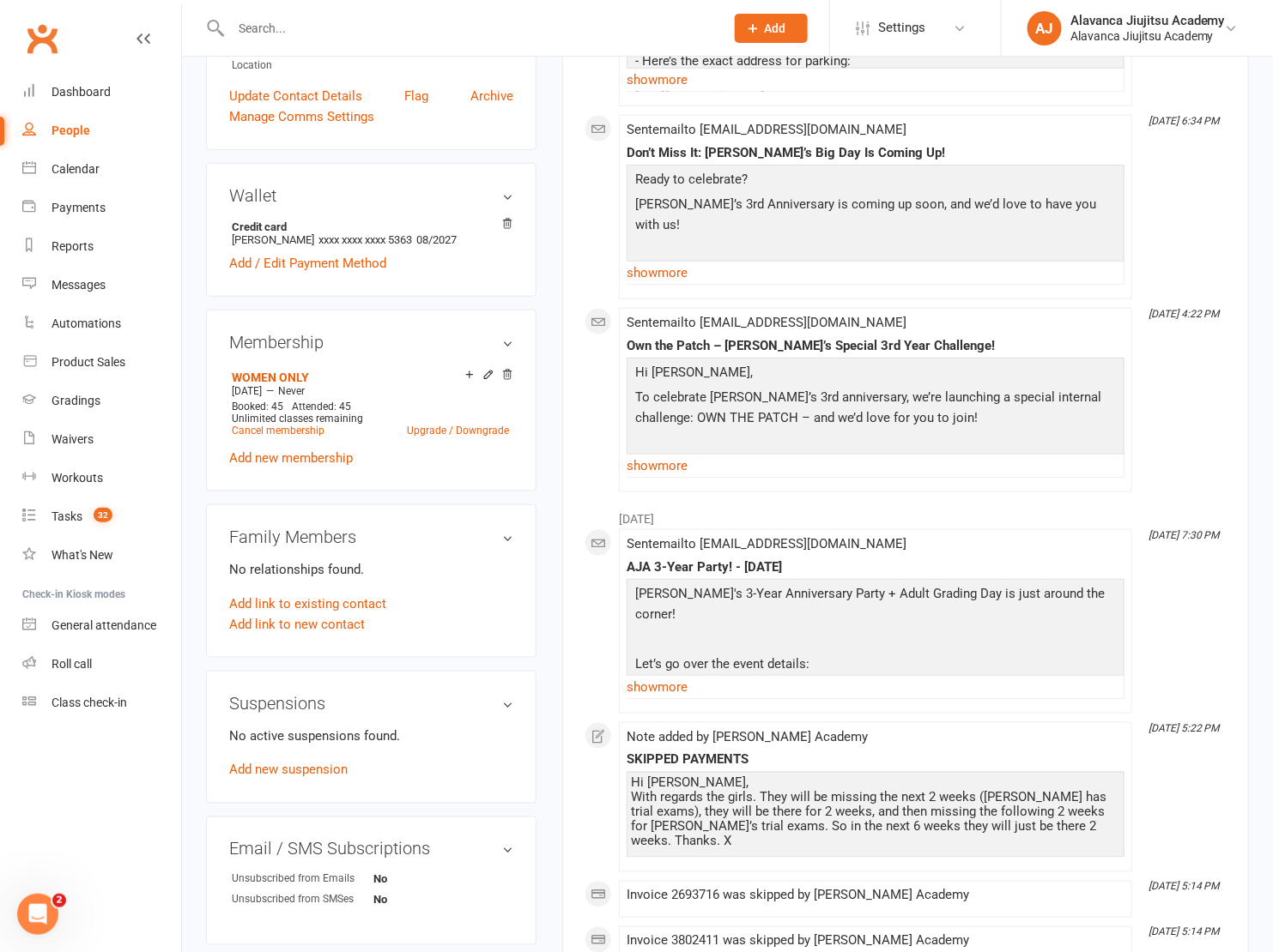
scroll to position [581, 0]
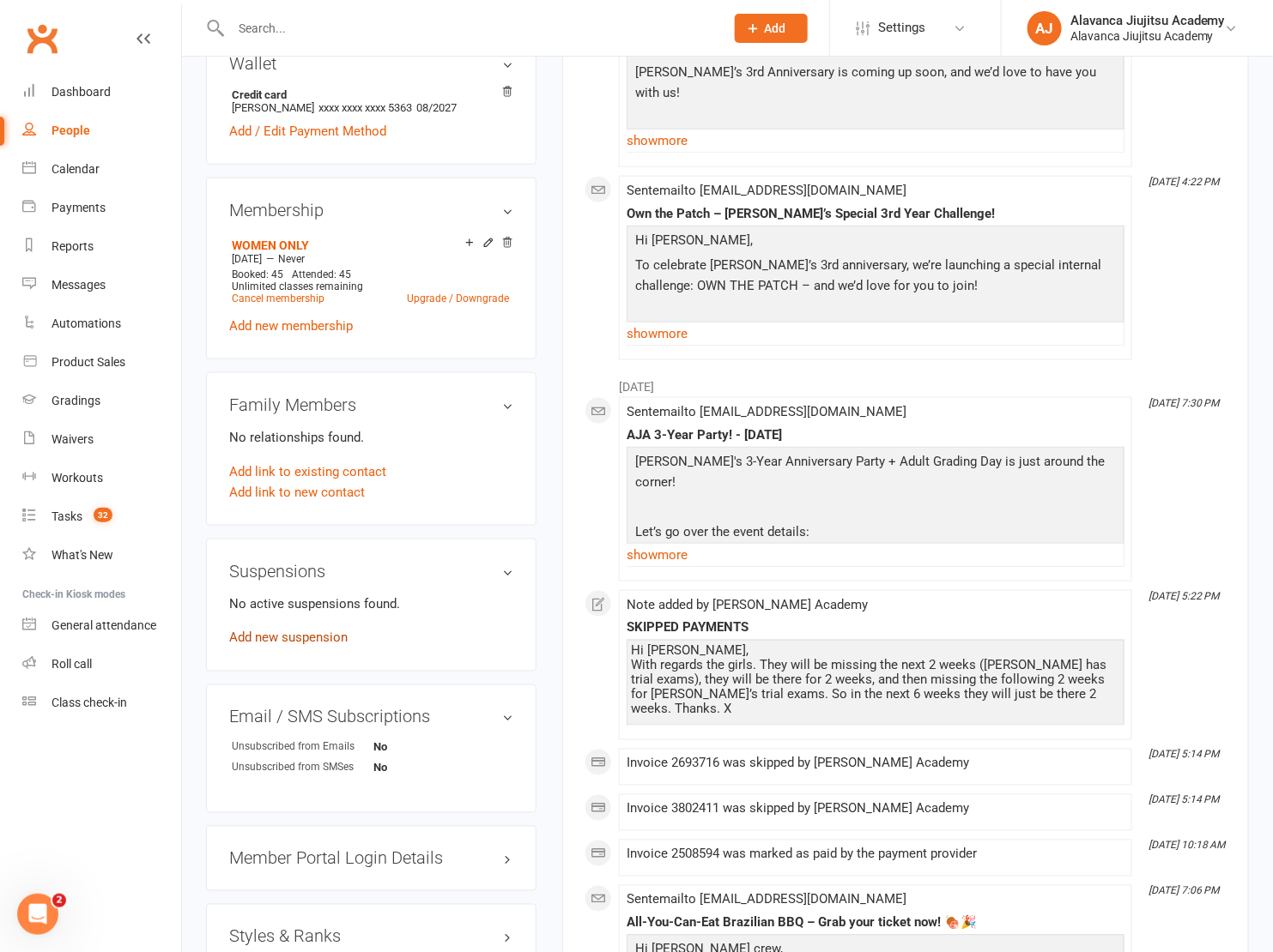
click at [298, 630] on link "Add new suspension" at bounding box center [288, 637] width 118 height 15
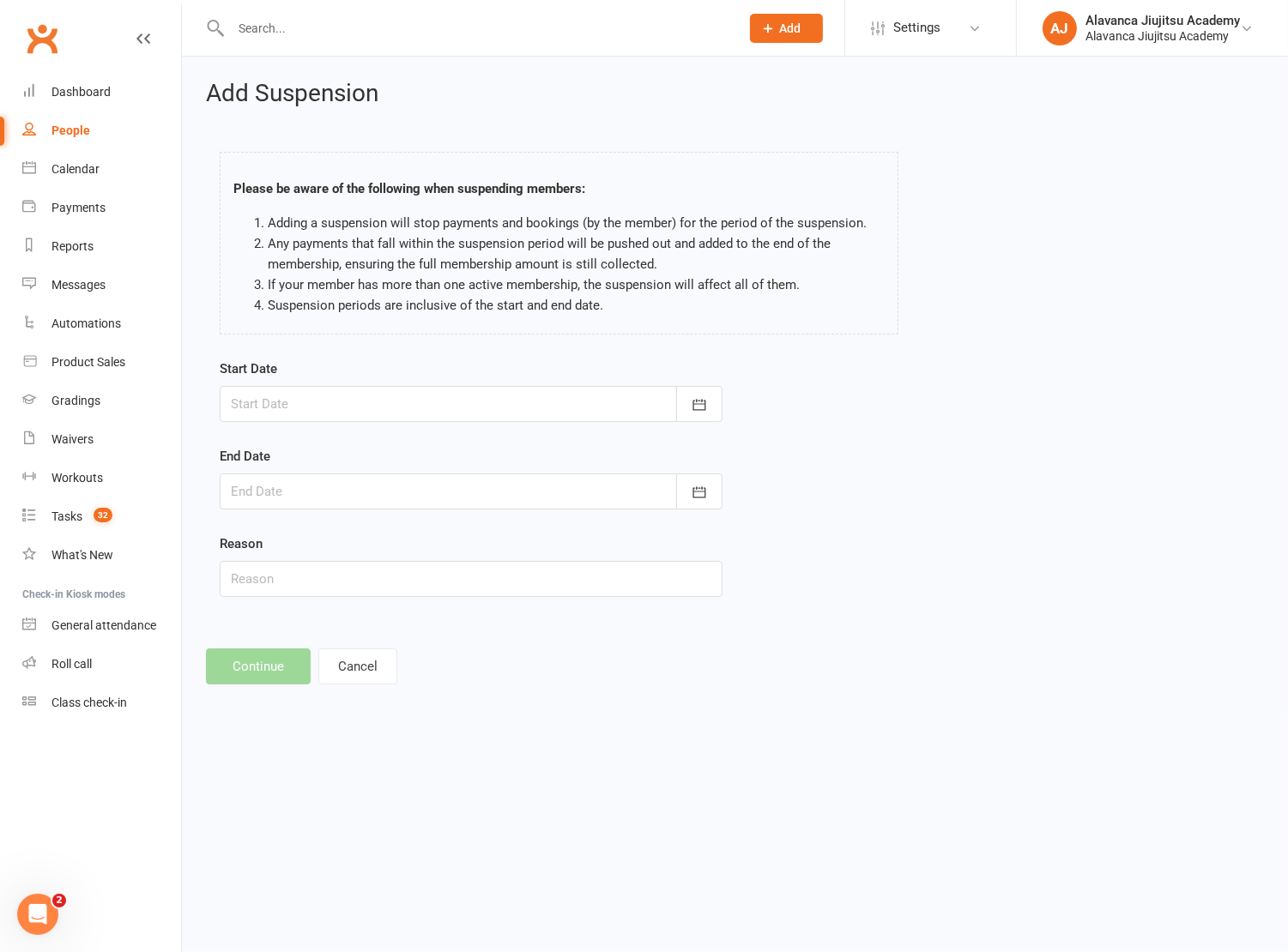
click at [284, 400] on div at bounding box center [470, 404] width 503 height 36
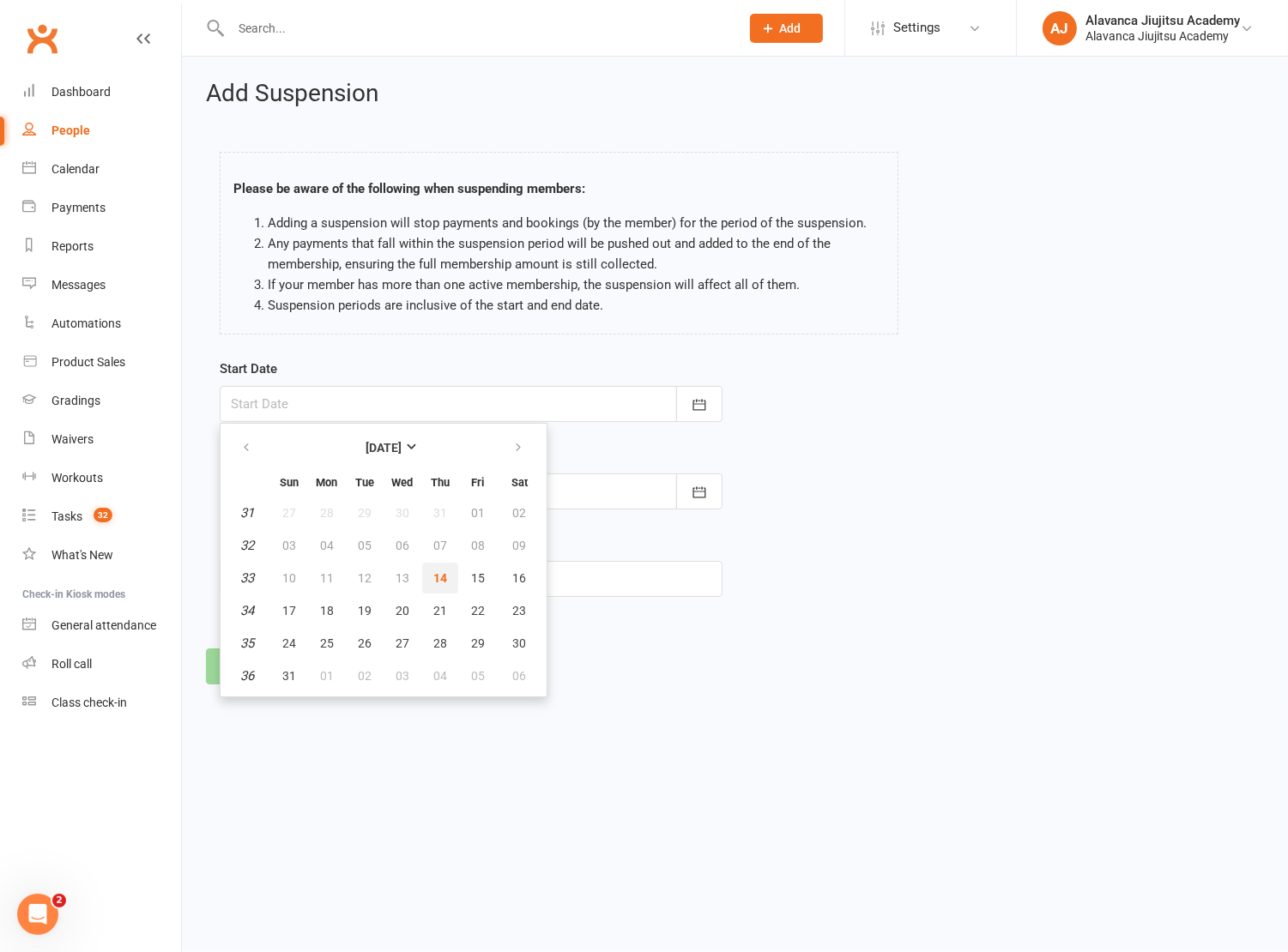
click at [444, 573] on span "14" at bounding box center [440, 578] width 14 height 14
type input "[DATE]"
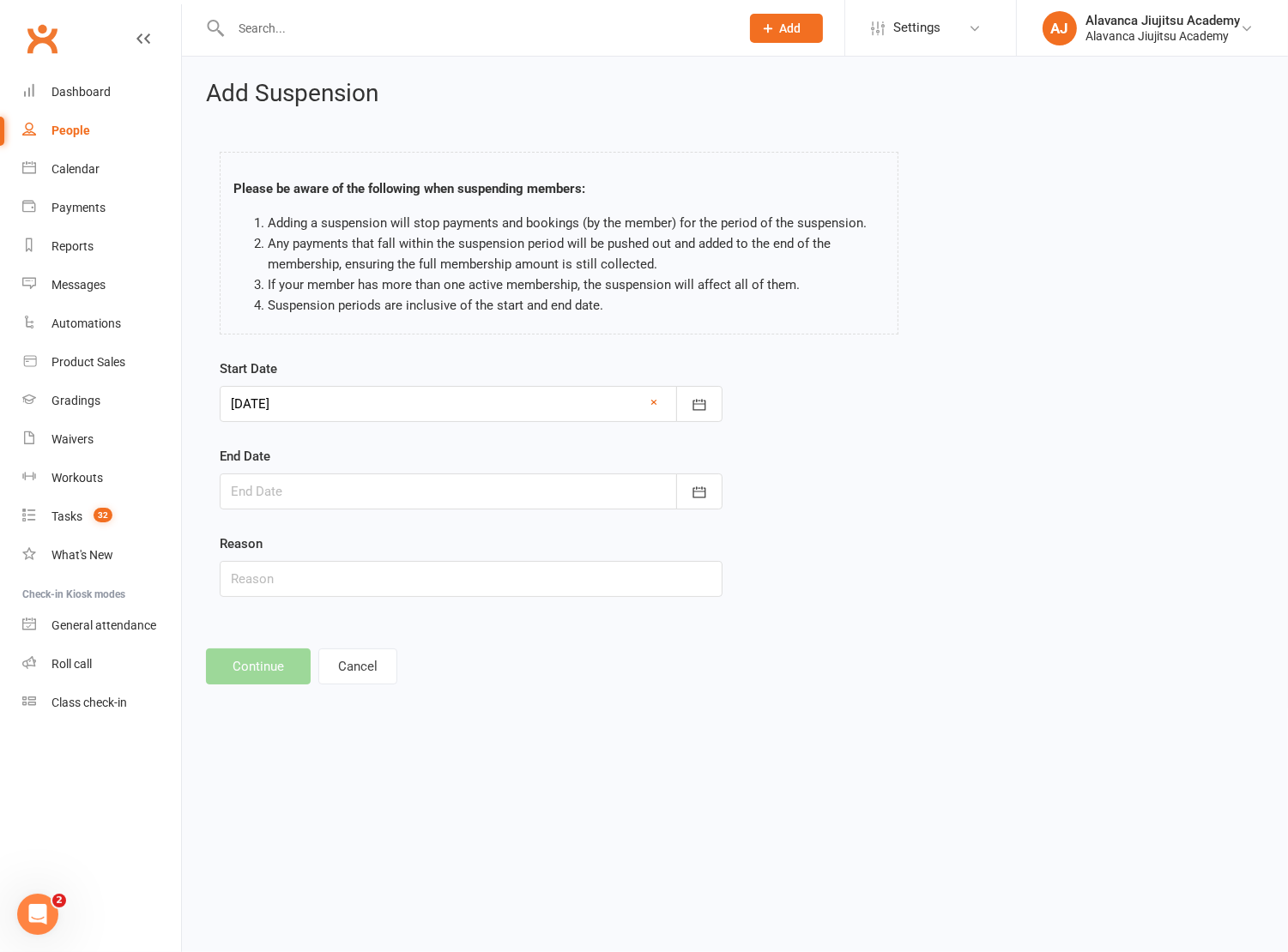
click at [522, 476] on div at bounding box center [470, 491] width 503 height 36
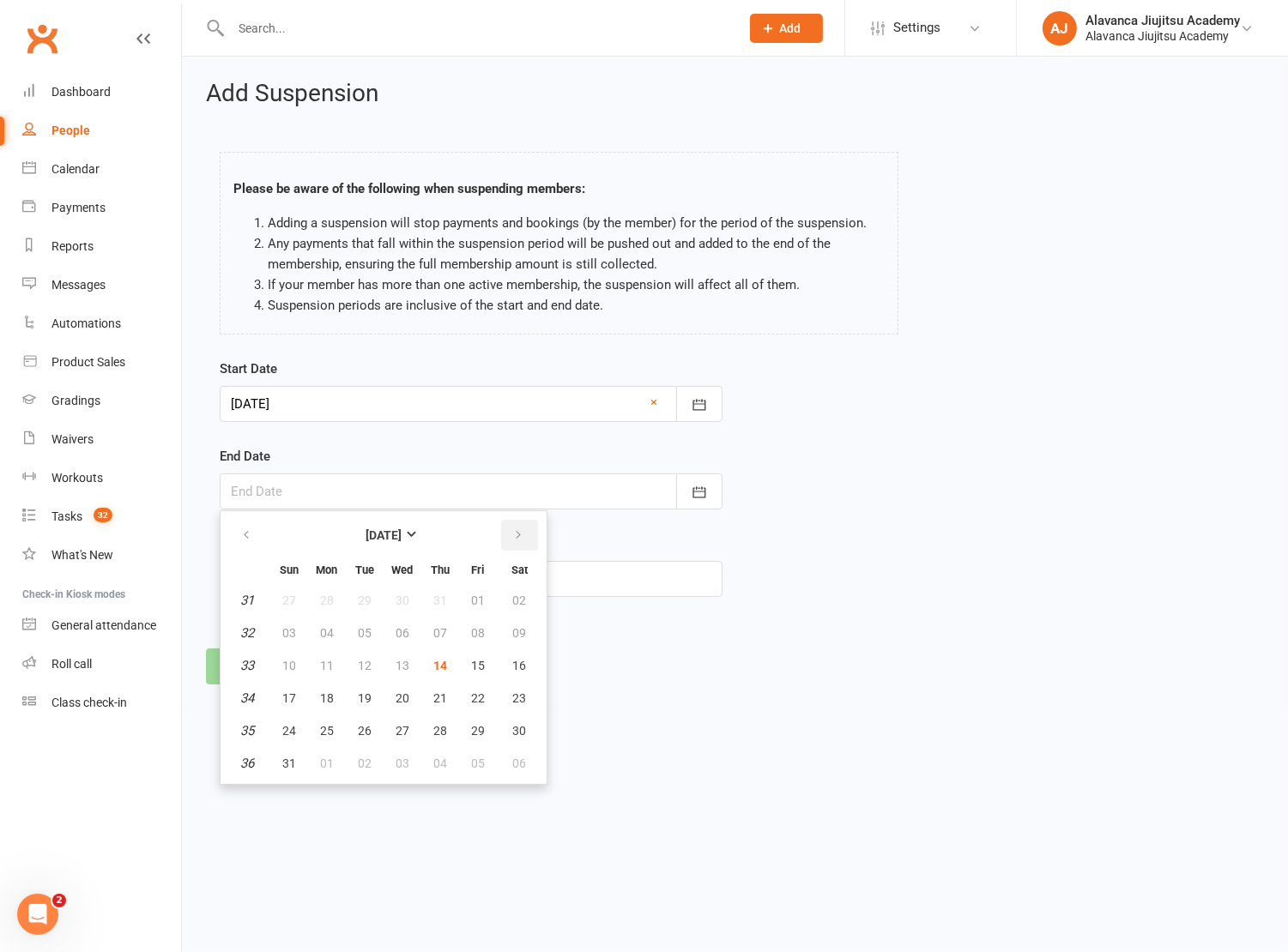
click at [512, 534] on icon "button" at bounding box center [518, 536] width 12 height 14
click at [516, 525] on button "button" at bounding box center [520, 535] width 37 height 31
click at [250, 539] on icon "button" at bounding box center [247, 536] width 12 height 14
click at [325, 638] on button "08" at bounding box center [326, 633] width 36 height 31
type input "08 Sep 2025"
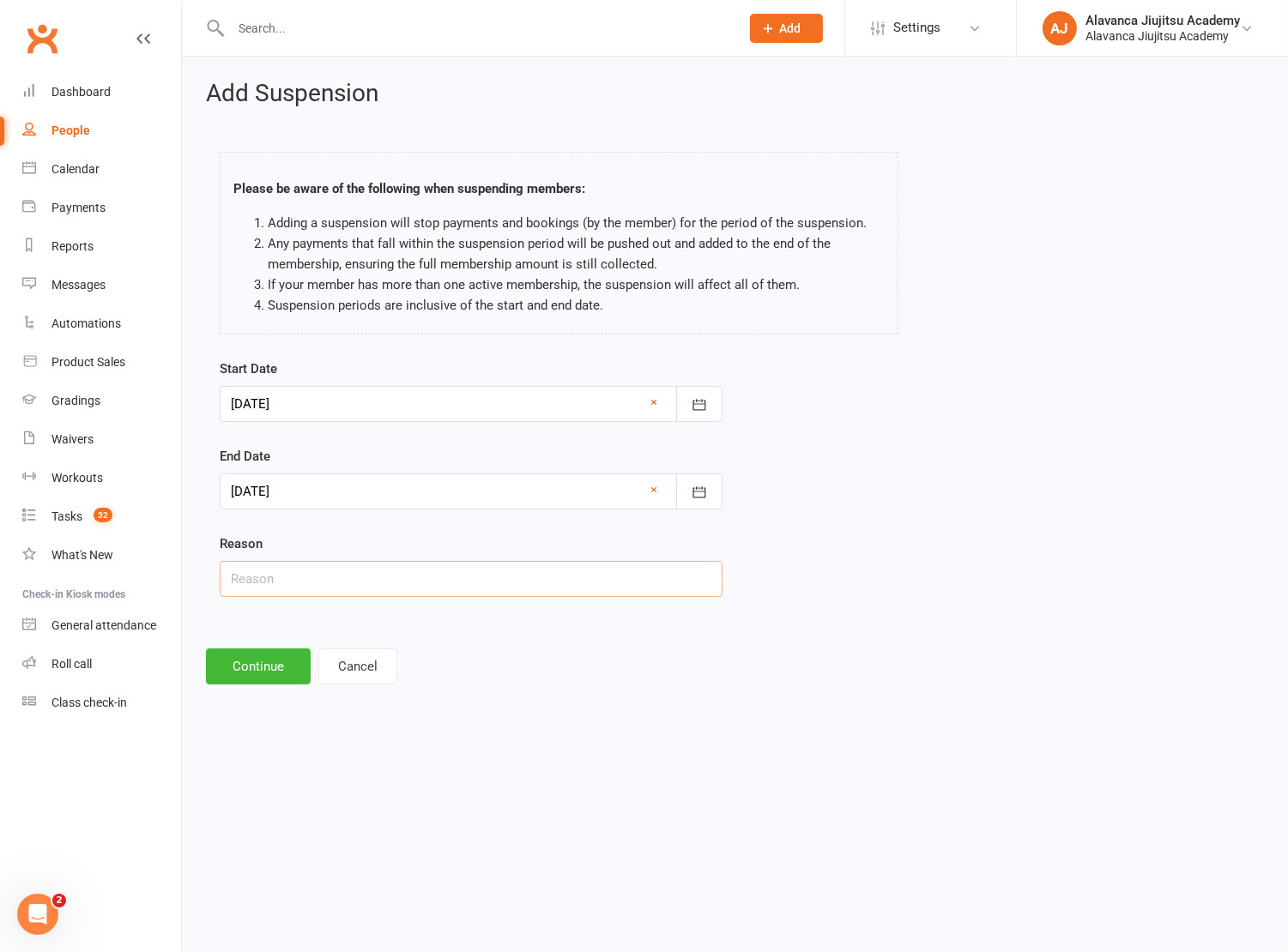
click at [296, 581] on input "text" at bounding box center [470, 579] width 503 height 36
paste input "HSC trials"
click at [568, 628] on div "Add Suspension Please be aware of the following when suspending members: Adding…" at bounding box center [735, 383] width 1106 height 652
click at [306, 615] on div "Start Date 14 Aug 2025 August 2025 Sun Mon Tue Wed Thu Fri Sat 31 27 28 29 30 3…" at bounding box center [471, 490] width 529 height 263
click at [229, 574] on input "HSC trials" at bounding box center [470, 579] width 503 height 36
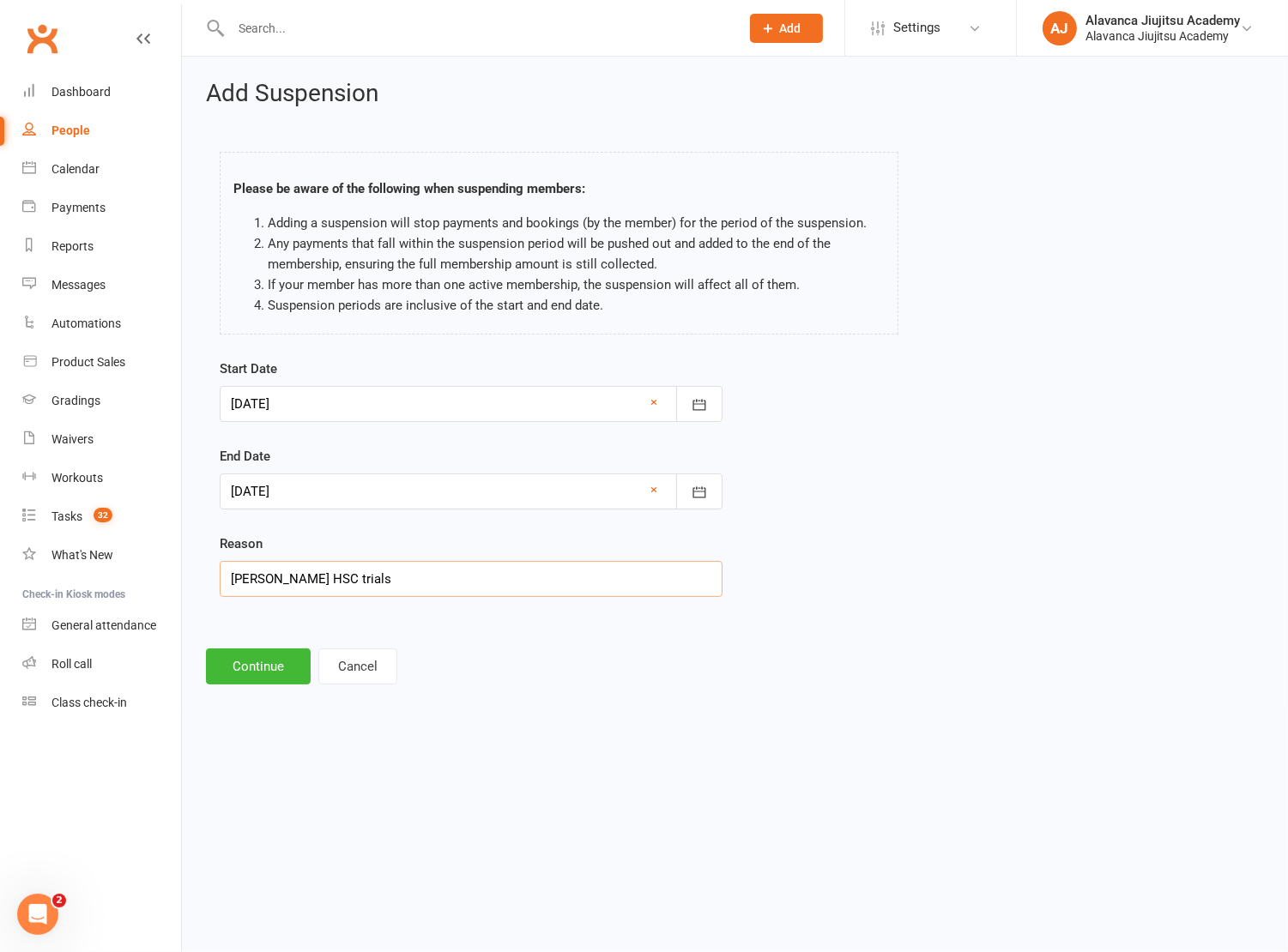
click at [461, 584] on input "Amelia HSC trials" at bounding box center [470, 579] width 503 height 36
drag, startPoint x: 278, startPoint y: 578, endPoint x: 920, endPoint y: 745, distance: 663.4
click at [930, 733] on html "Prospect Member Non-attending contact Class / event Appointment Grading event T…" at bounding box center [644, 366] width 1288 height 733
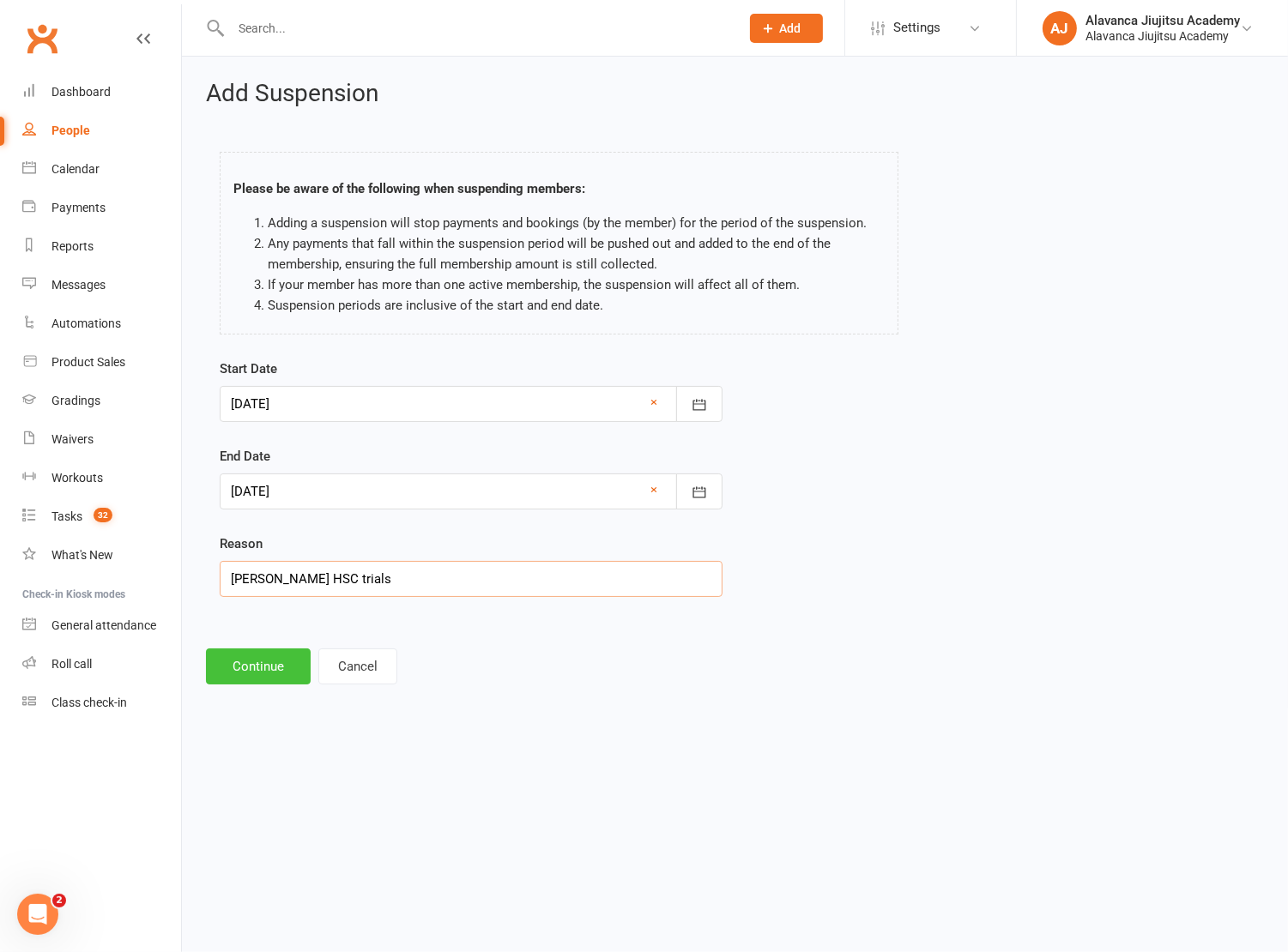
type input "Amelia HSC trials"
click at [255, 670] on button "Continue" at bounding box center [258, 666] width 104 height 36
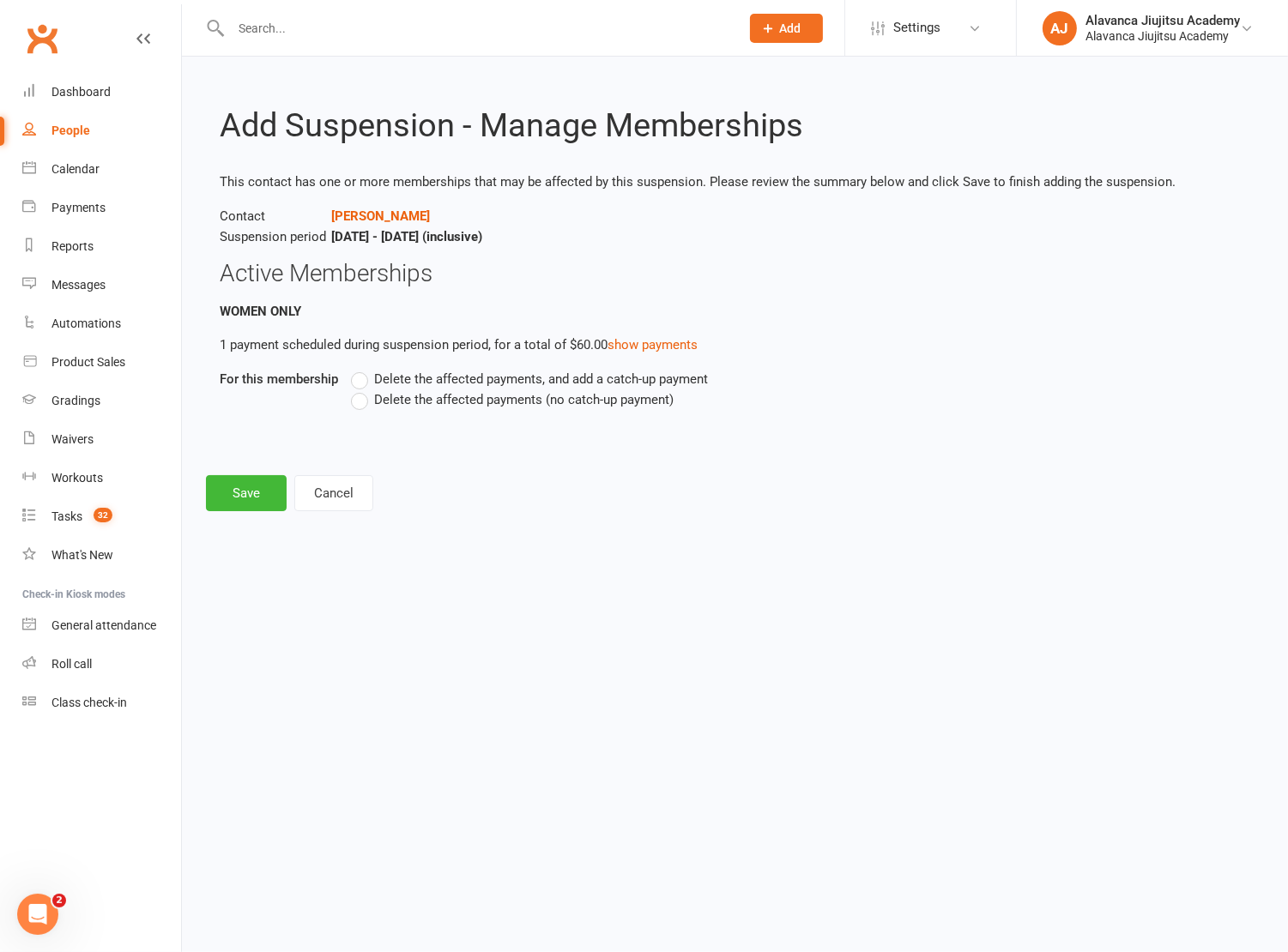
click at [418, 399] on span "Delete the affected payments (no catch-up payment)" at bounding box center [523, 399] width 300 height 18
click at [362, 390] on input "Delete the affected payments (no catch-up payment)" at bounding box center [356, 390] width 11 height 0
click at [271, 491] on button "Save" at bounding box center [246, 493] width 80 height 36
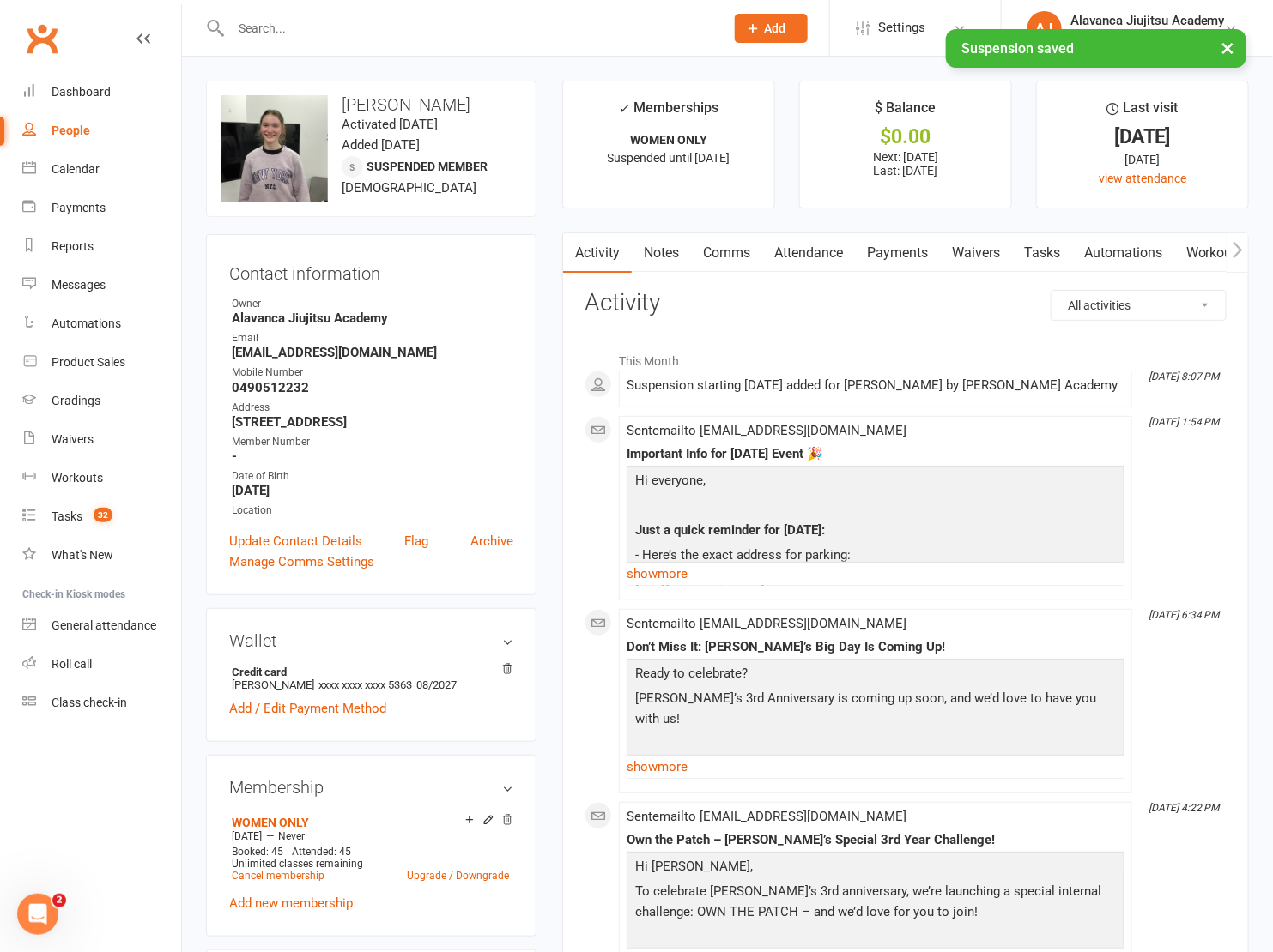
click at [497, 311] on strong "Alavanca Jiujitsu Academy" at bounding box center [372, 317] width 281 height 15
click at [278, 20] on input "text" at bounding box center [469, 27] width 486 height 24
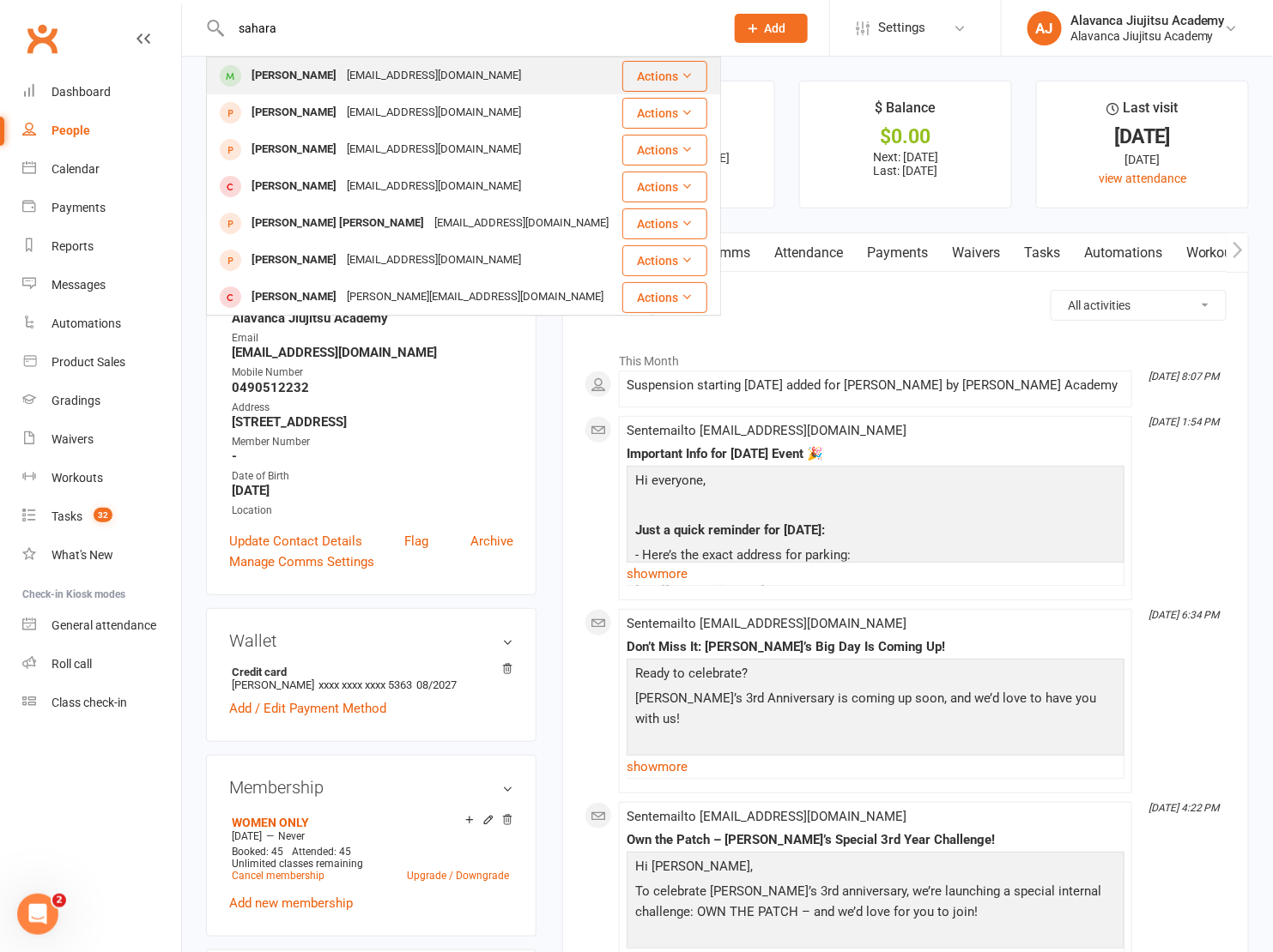
type input "sahara"
click at [342, 75] on div "Saharafibrahim@icloud.com" at bounding box center [433, 76] width 185 height 25
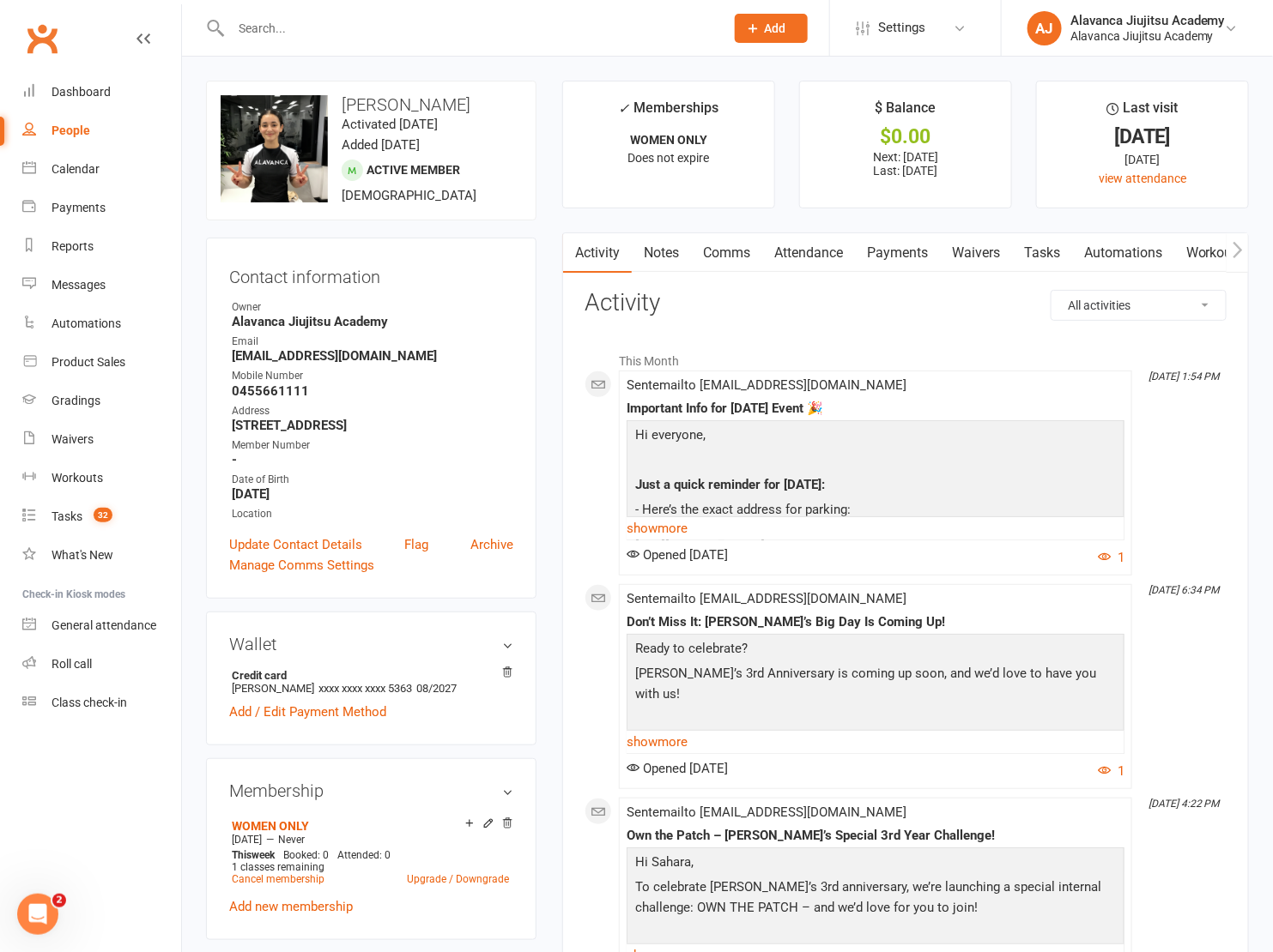
scroll to position [1003, 0]
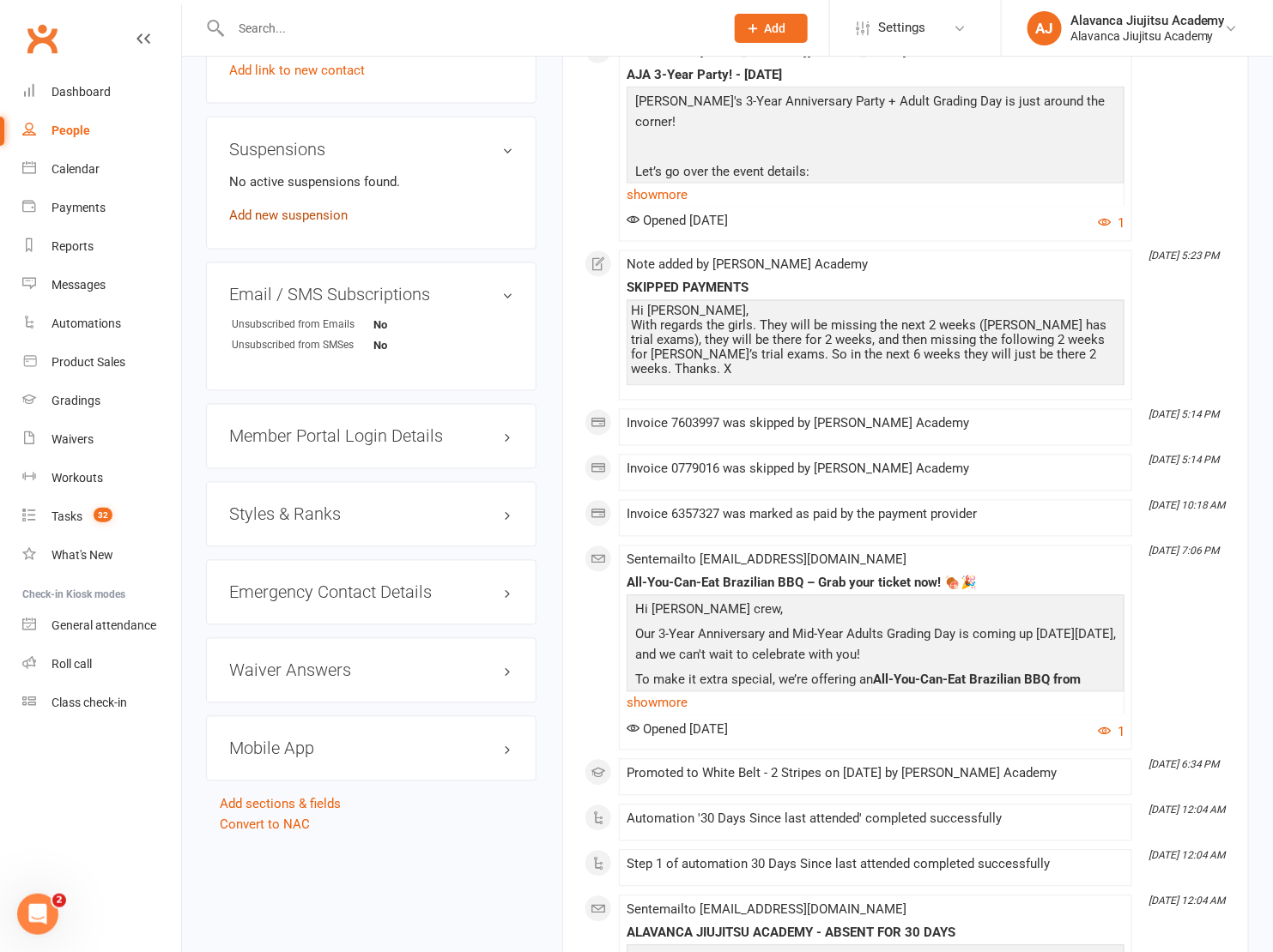
click at [291, 209] on link "Add new suspension" at bounding box center [288, 216] width 118 height 15
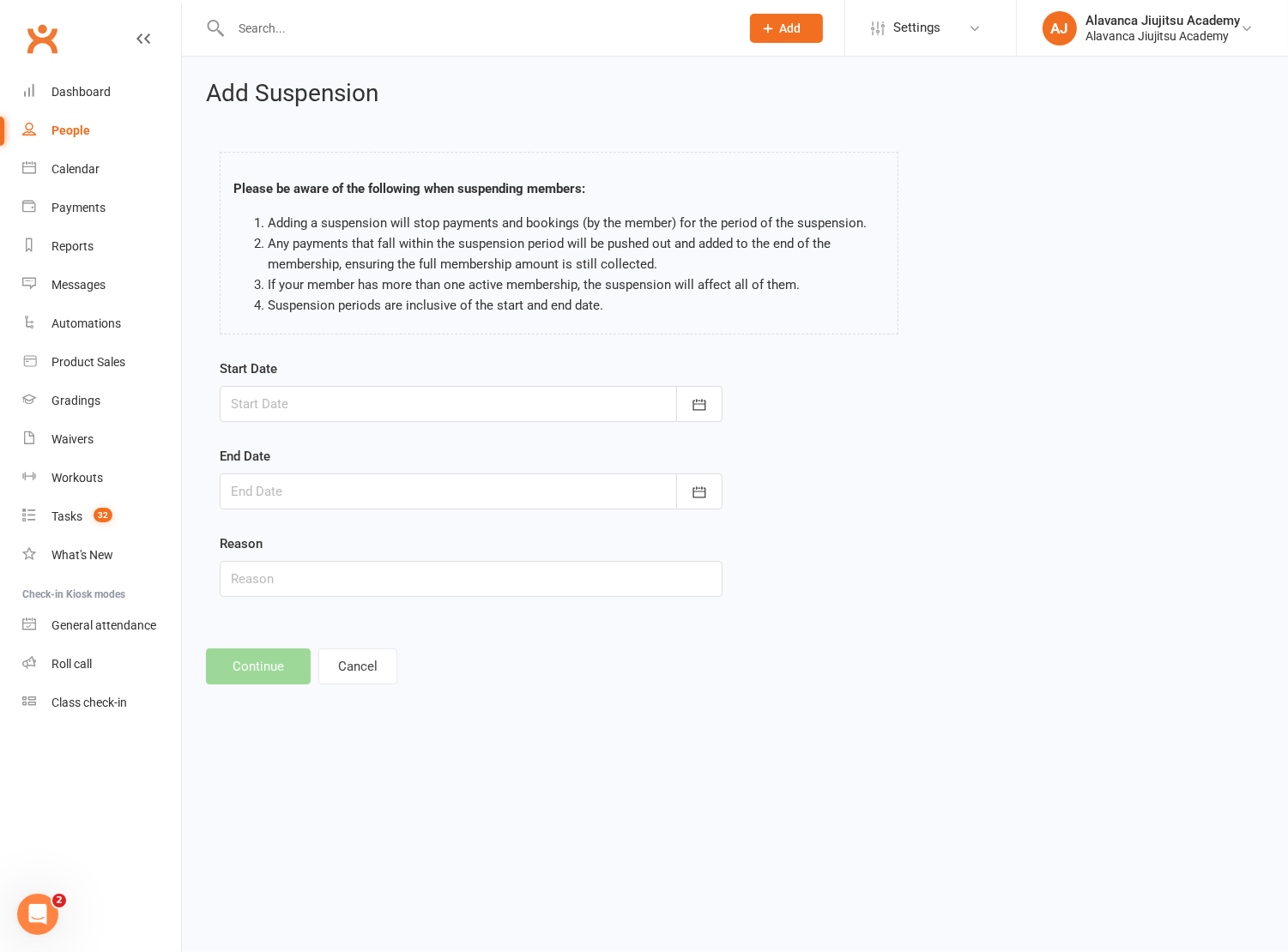
click at [332, 404] on div at bounding box center [470, 404] width 503 height 36
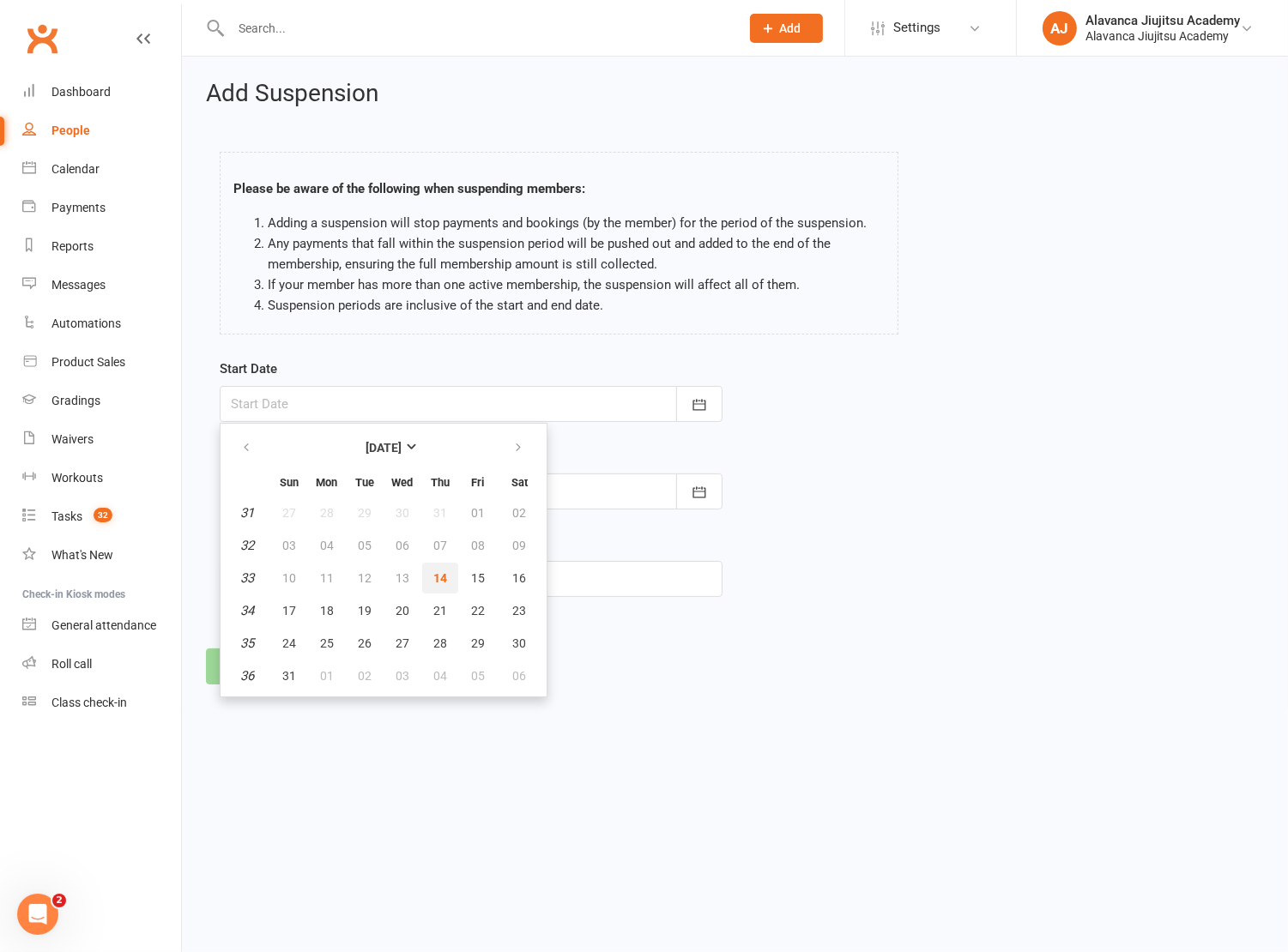
click at [449, 575] on button "14" at bounding box center [440, 578] width 36 height 31
type input "[DATE]"
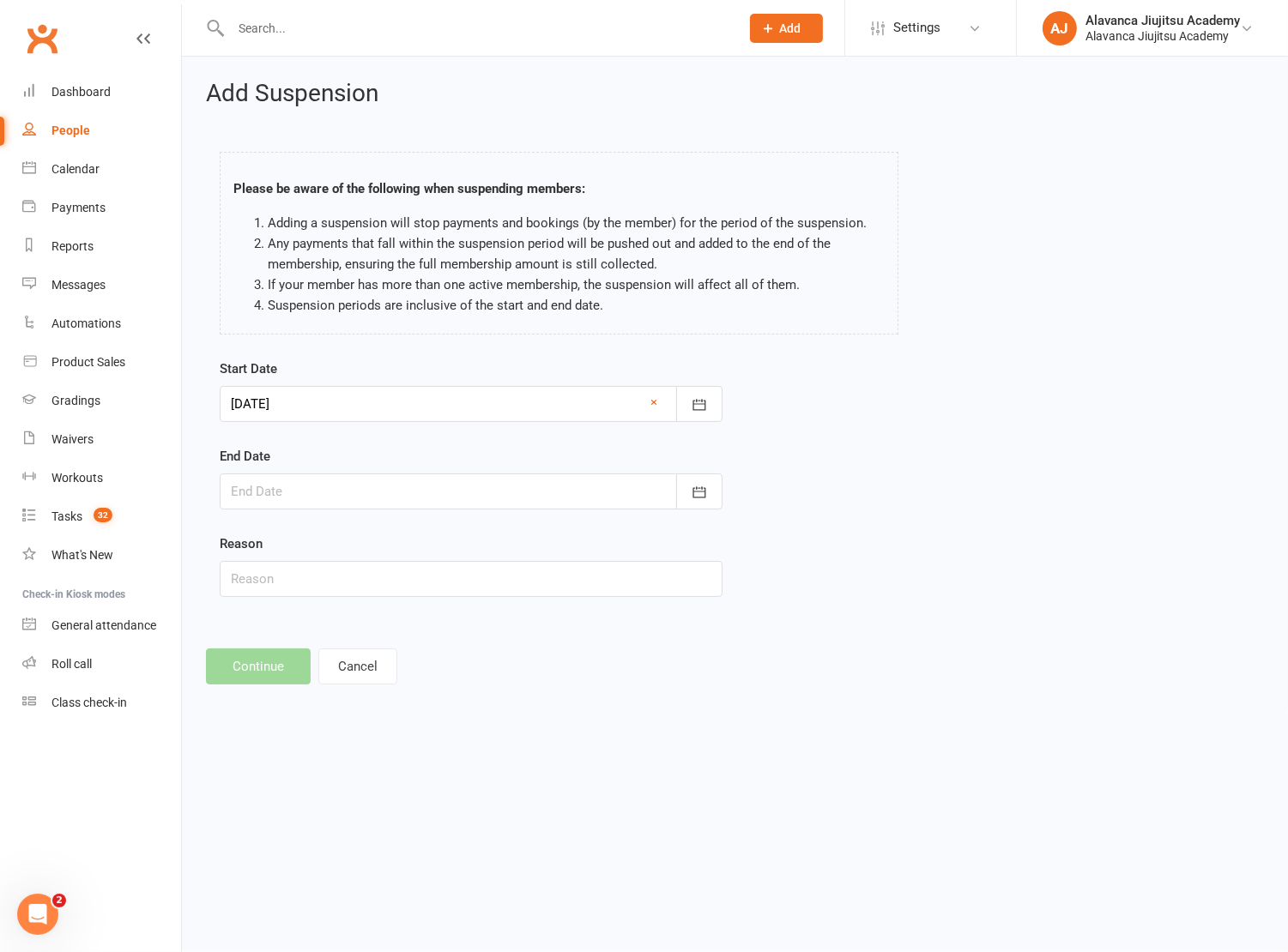
click at [507, 489] on div at bounding box center [470, 491] width 503 height 36
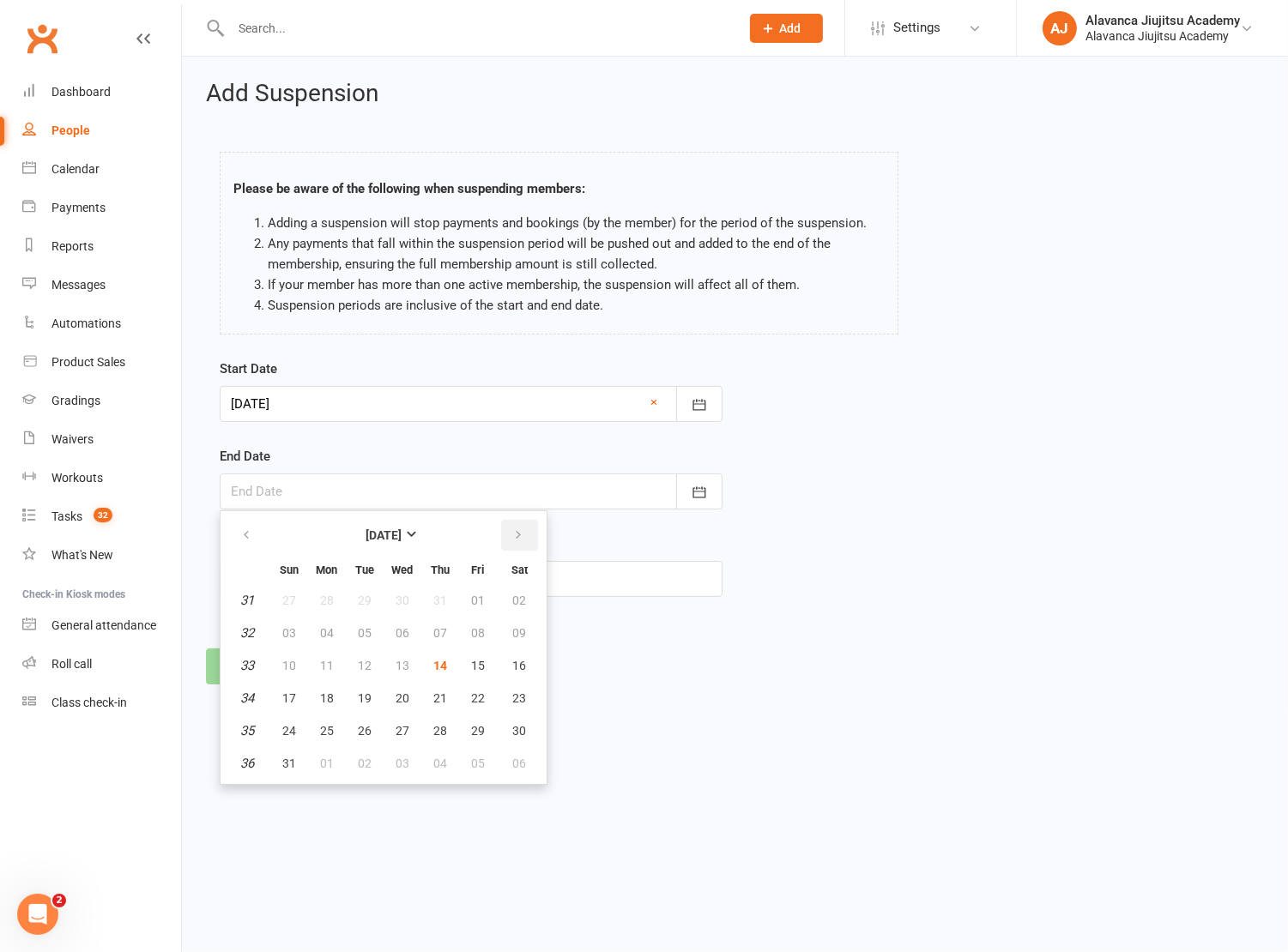
click at [512, 538] on icon "button" at bounding box center [518, 536] width 12 height 14
click at [322, 636] on span "08" at bounding box center [327, 634] width 14 height 14
type input "08 Sep 2025"
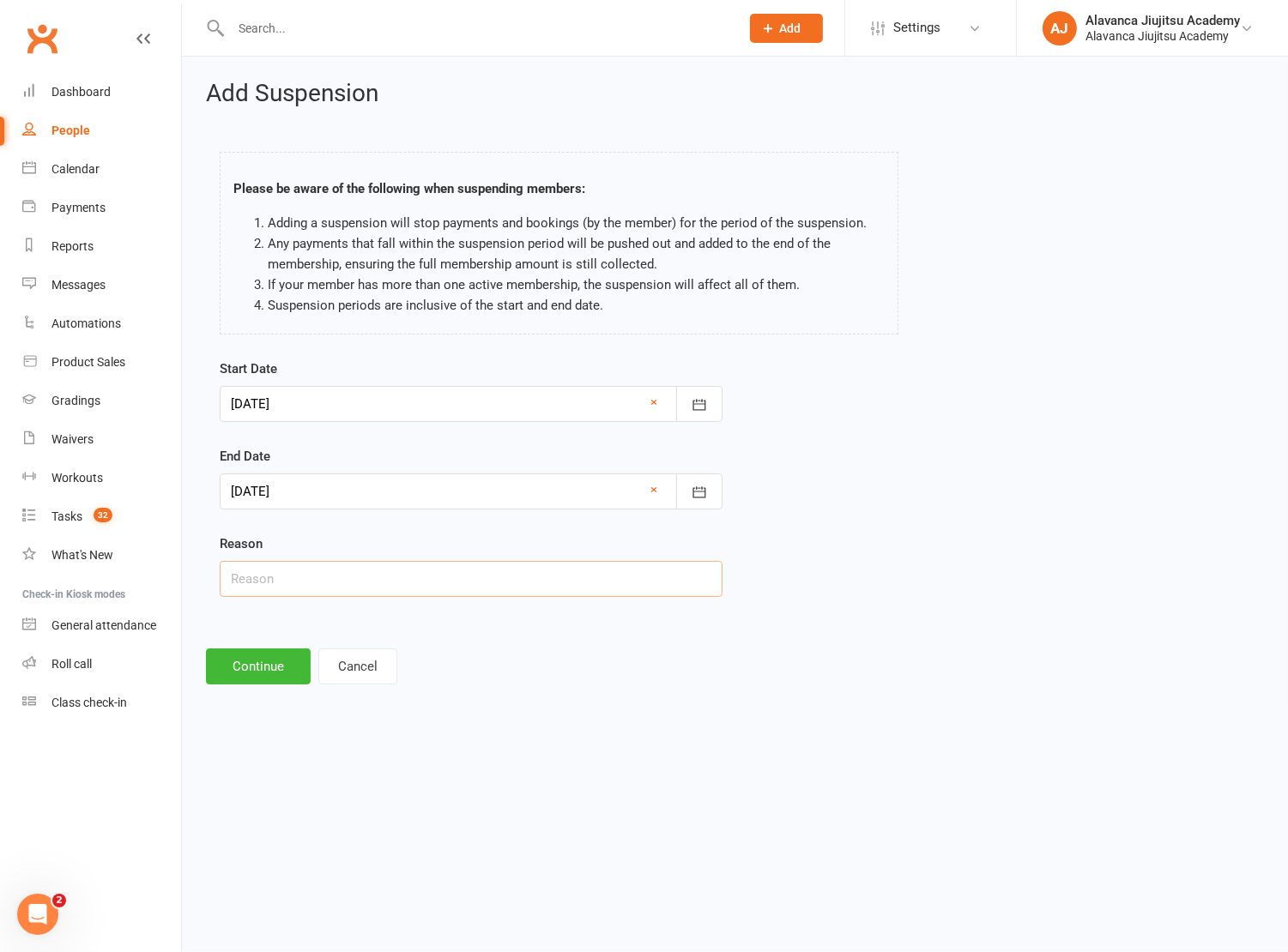
click at [487, 592] on input "text" at bounding box center [470, 579] width 503 height 36
paste input "Amelia HSC trials"
type input "Amelia HSC trials"
drag, startPoint x: 582, startPoint y: 633, endPoint x: 473, endPoint y: 637, distance: 109.1
click at [582, 632] on div "Add Suspension Please be aware of the following when suspending members: Adding…" at bounding box center [735, 383] width 1106 height 652
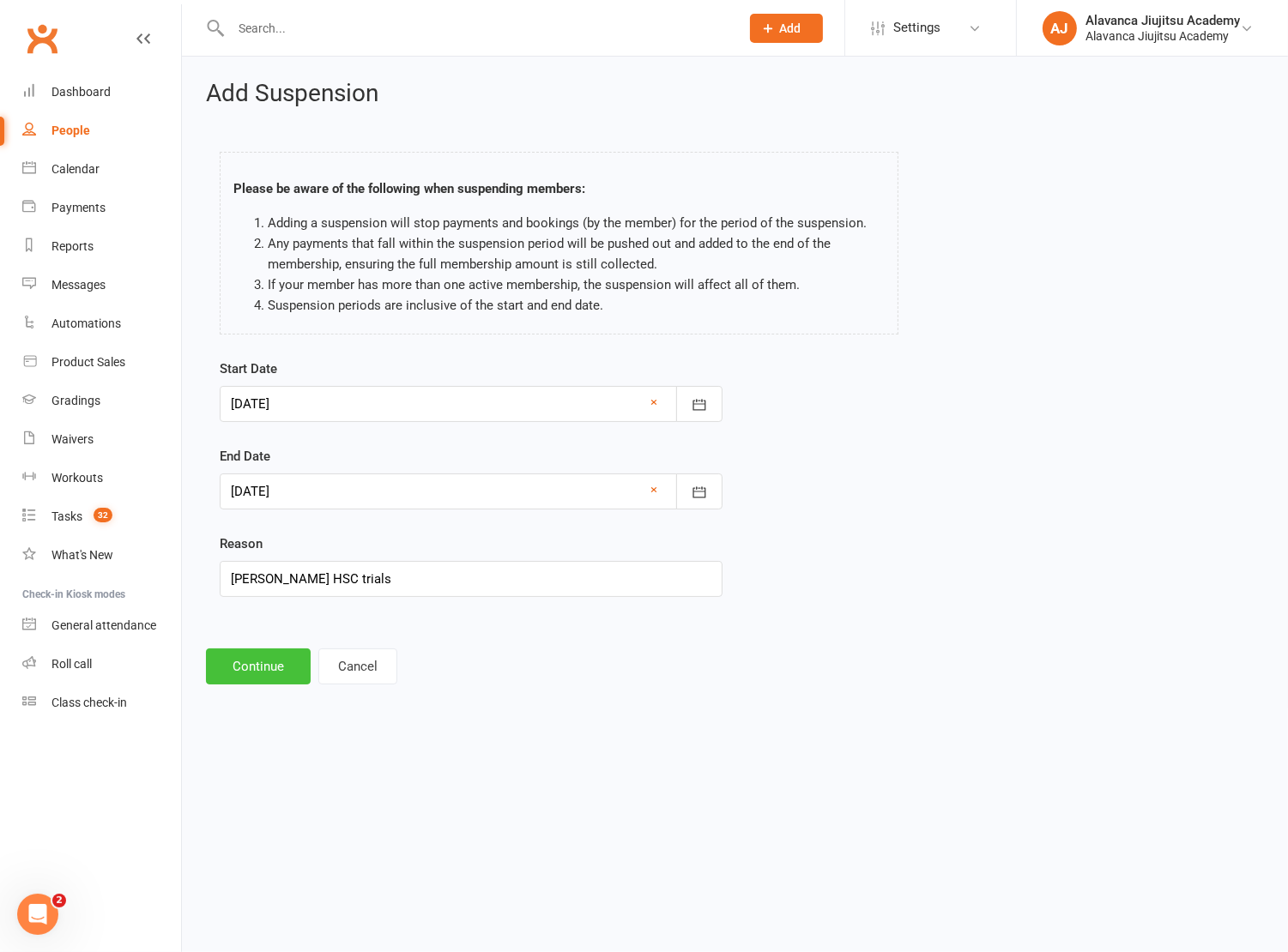
click at [256, 674] on button "Continue" at bounding box center [258, 666] width 104 height 36
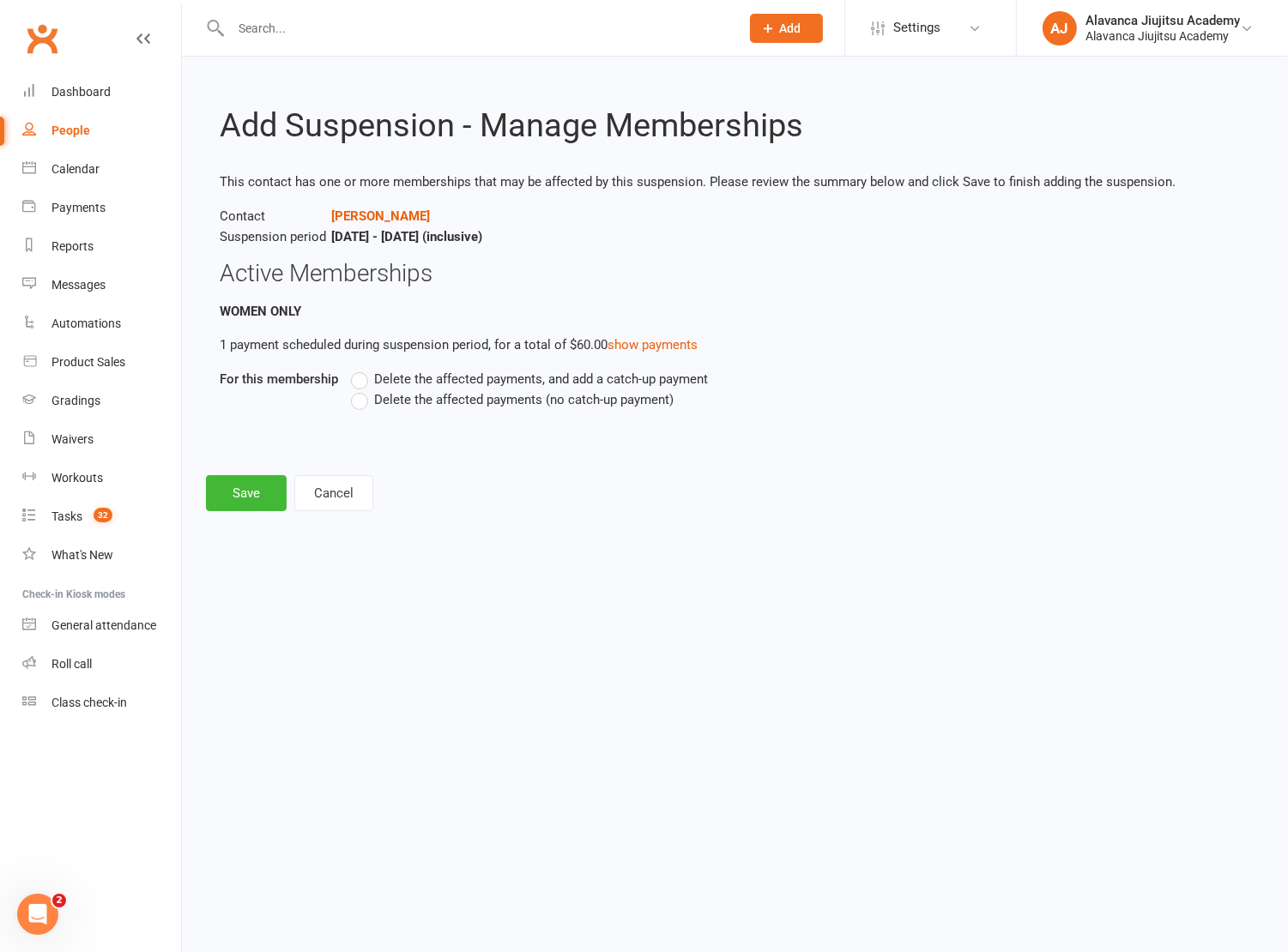
click at [495, 403] on label "Delete the affected payments (no catch-up payment)" at bounding box center [512, 400] width 323 height 20
click at [362, 390] on input "Delete the affected payments (no catch-up payment)" at bounding box center [356, 390] width 11 height 0
click at [265, 504] on button "Save" at bounding box center [246, 493] width 80 height 36
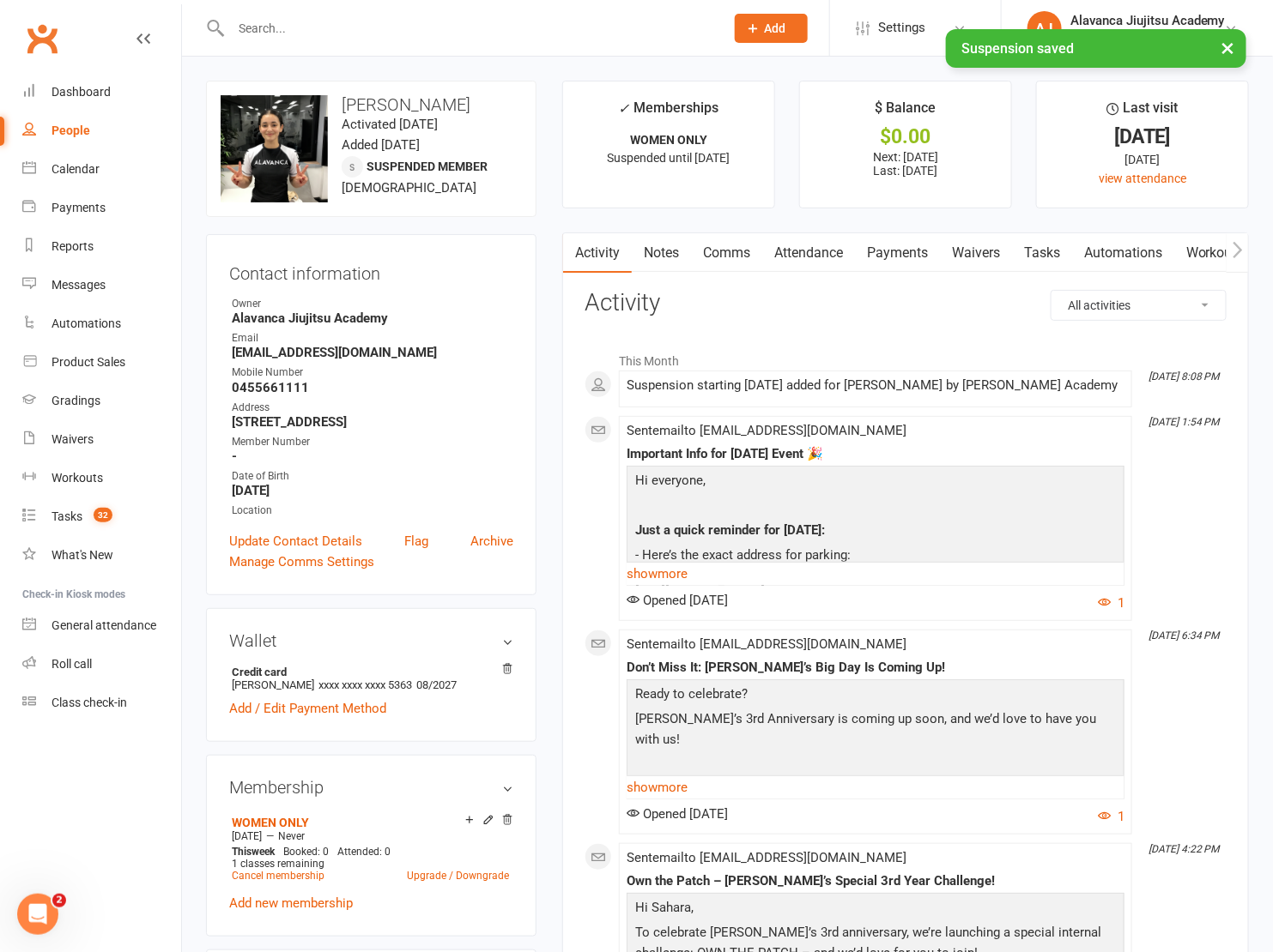
click at [957, 356] on li "This Month" at bounding box center [905, 356] width 642 height 27
click at [813, 356] on li "This Month" at bounding box center [905, 356] width 642 height 27
click at [819, 359] on li "This Month" at bounding box center [905, 356] width 642 height 27
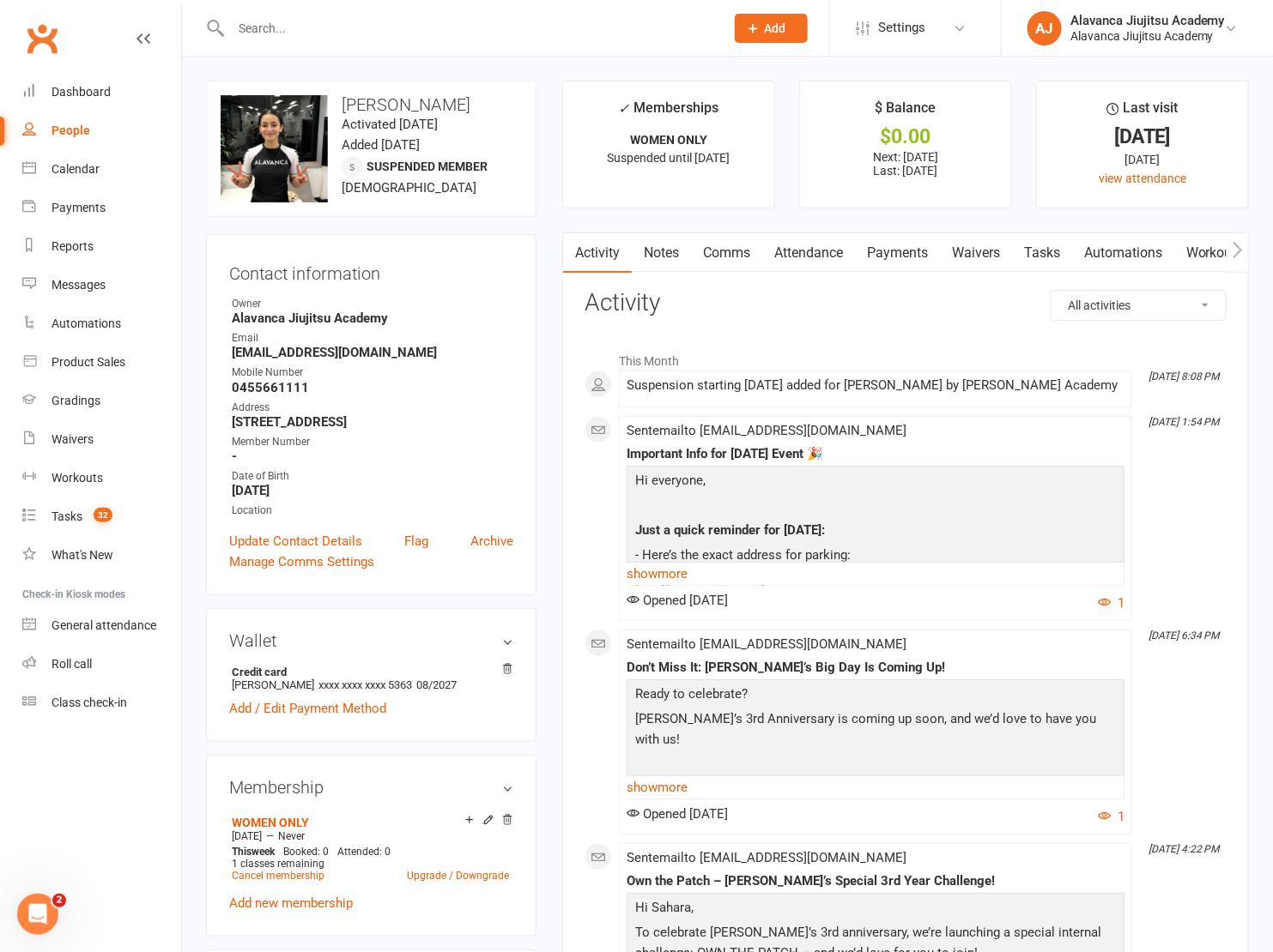
drag, startPoint x: 914, startPoint y: 380, endPoint x: 800, endPoint y: 358, distance: 116.1
click at [873, 378] on div "Suspension starting 14 Aug 2025 added for Sahara Ibrahim by Alavanca Jiujitsu A…" at bounding box center [875, 385] width 498 height 15
click at [761, 308] on h3 "Activity" at bounding box center [905, 303] width 642 height 27
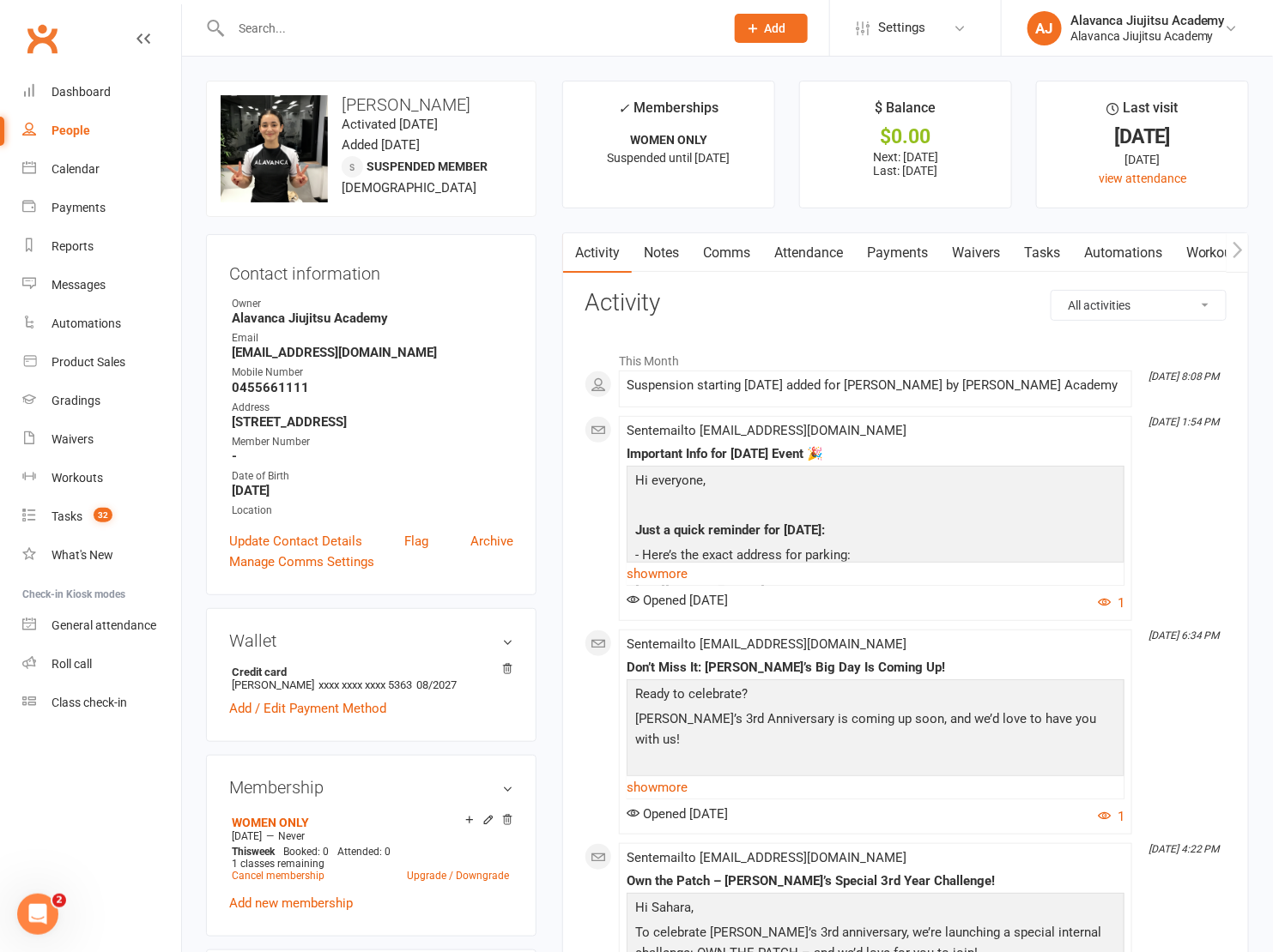
click at [893, 196] on li "$ Balance $0.00 Next: 16 Sep 2025 Last: 22 Jul 2025" at bounding box center [905, 144] width 213 height 128
click at [813, 195] on li "$ Balance $0.00 Next: 16 Sep 2025 Last: 22 Jul 2025" at bounding box center [905, 144] width 213 height 128
click at [111, 89] on link "Dashboard" at bounding box center [102, 93] width 159 height 39
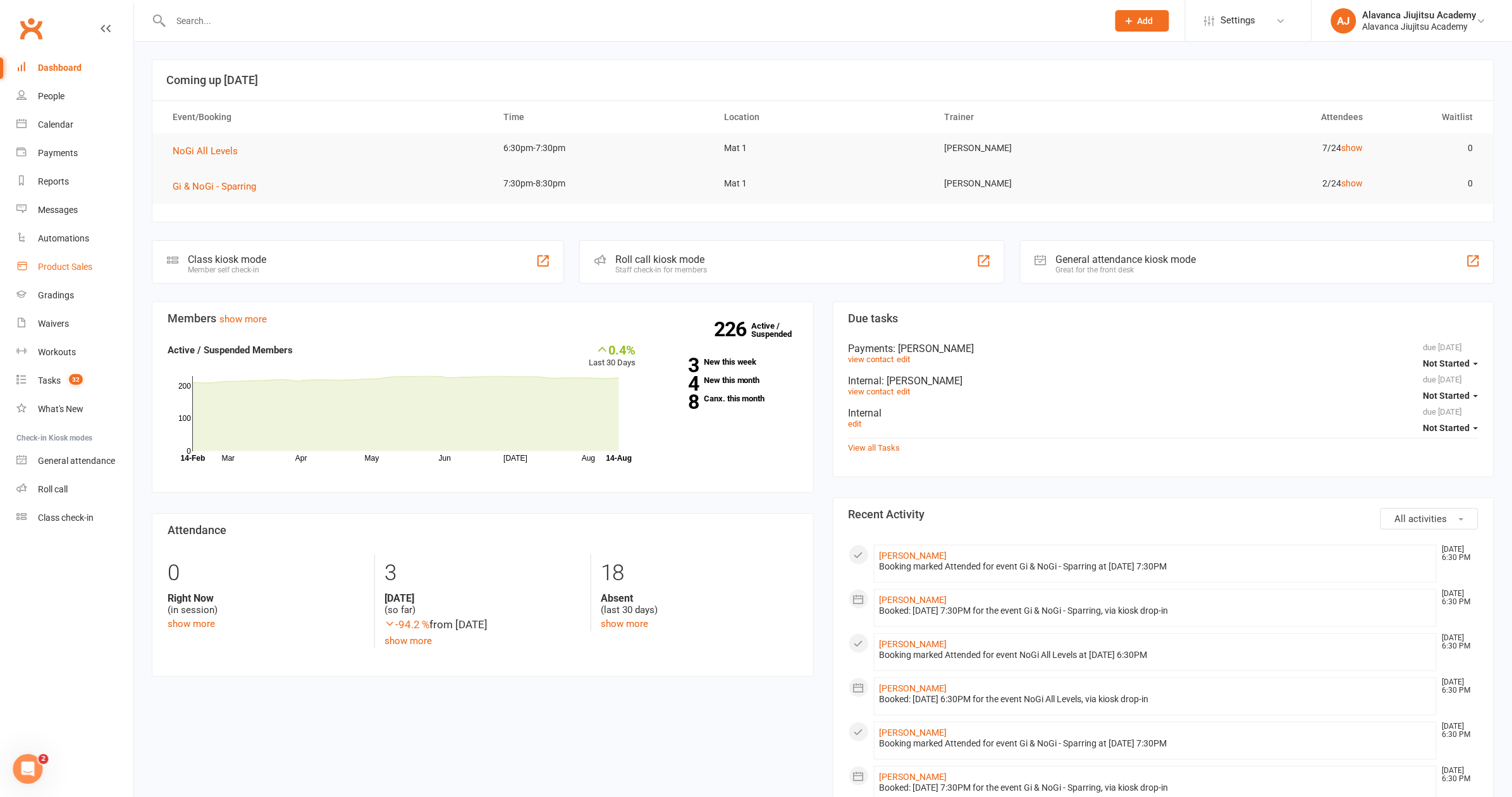
click at [80, 266] on div "Product Sales" at bounding box center [64, 267] width 54 height 10
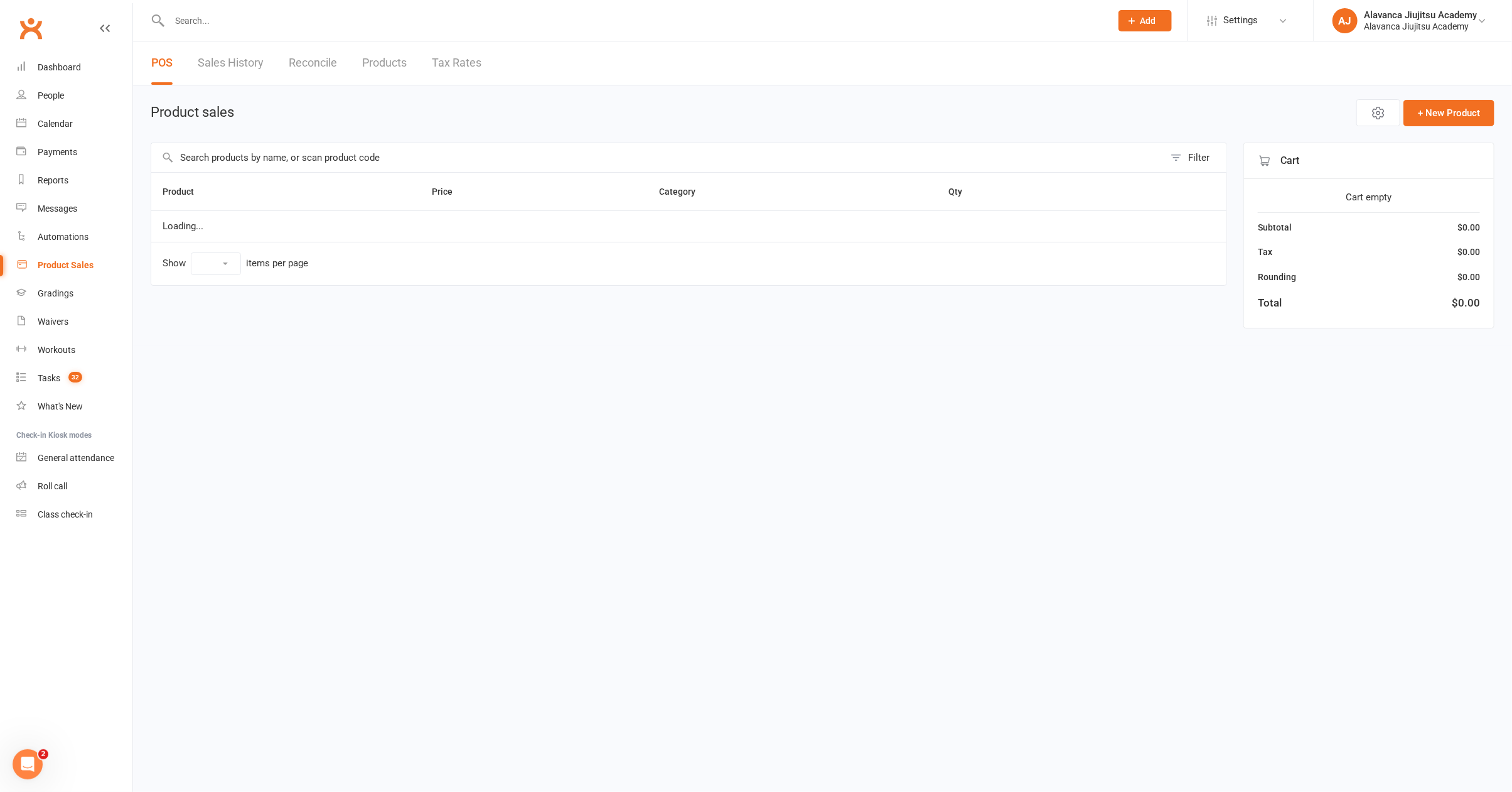
select select "100"
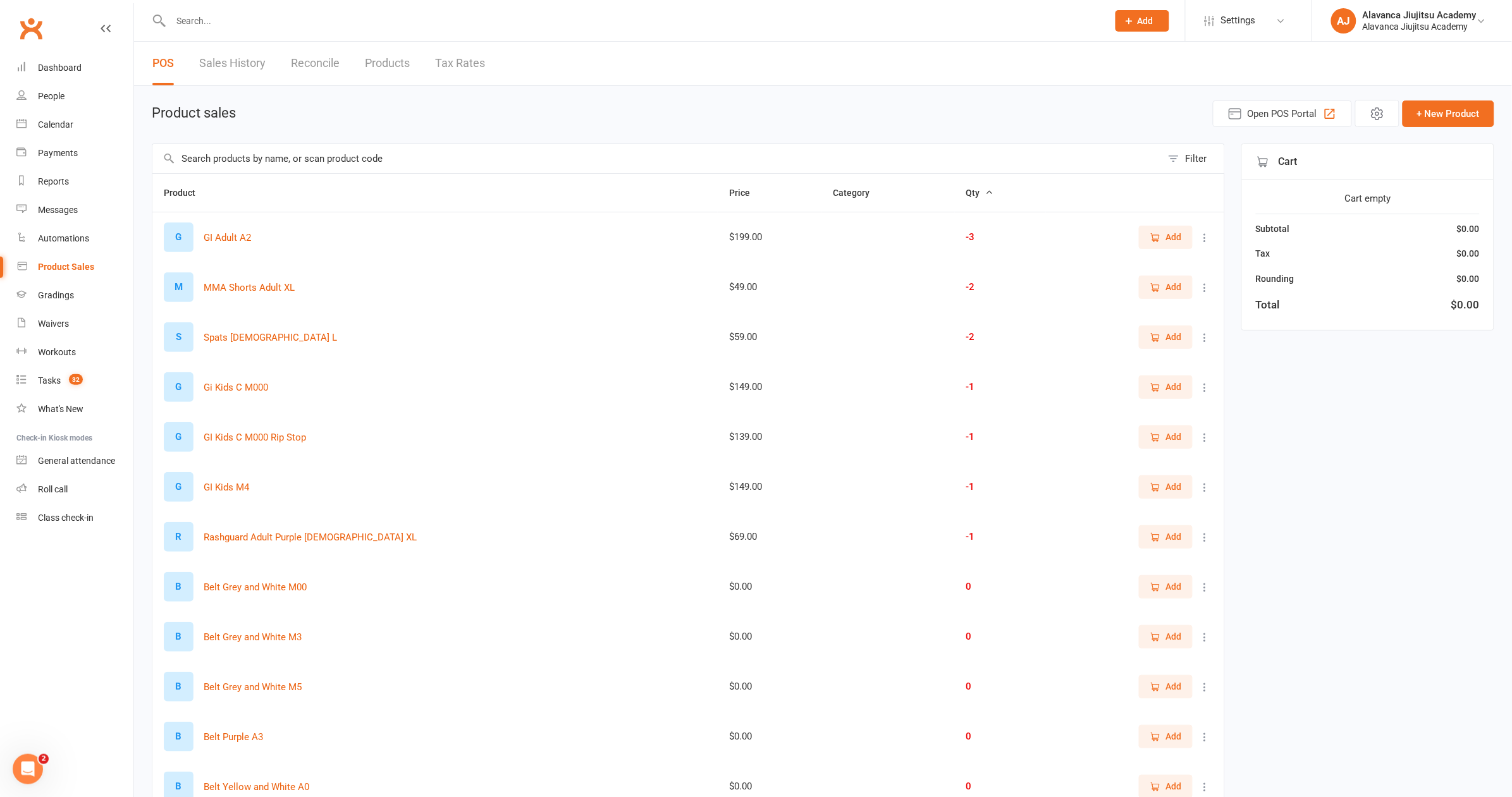
click at [409, 167] on input "text" at bounding box center [657, 158] width 1009 height 29
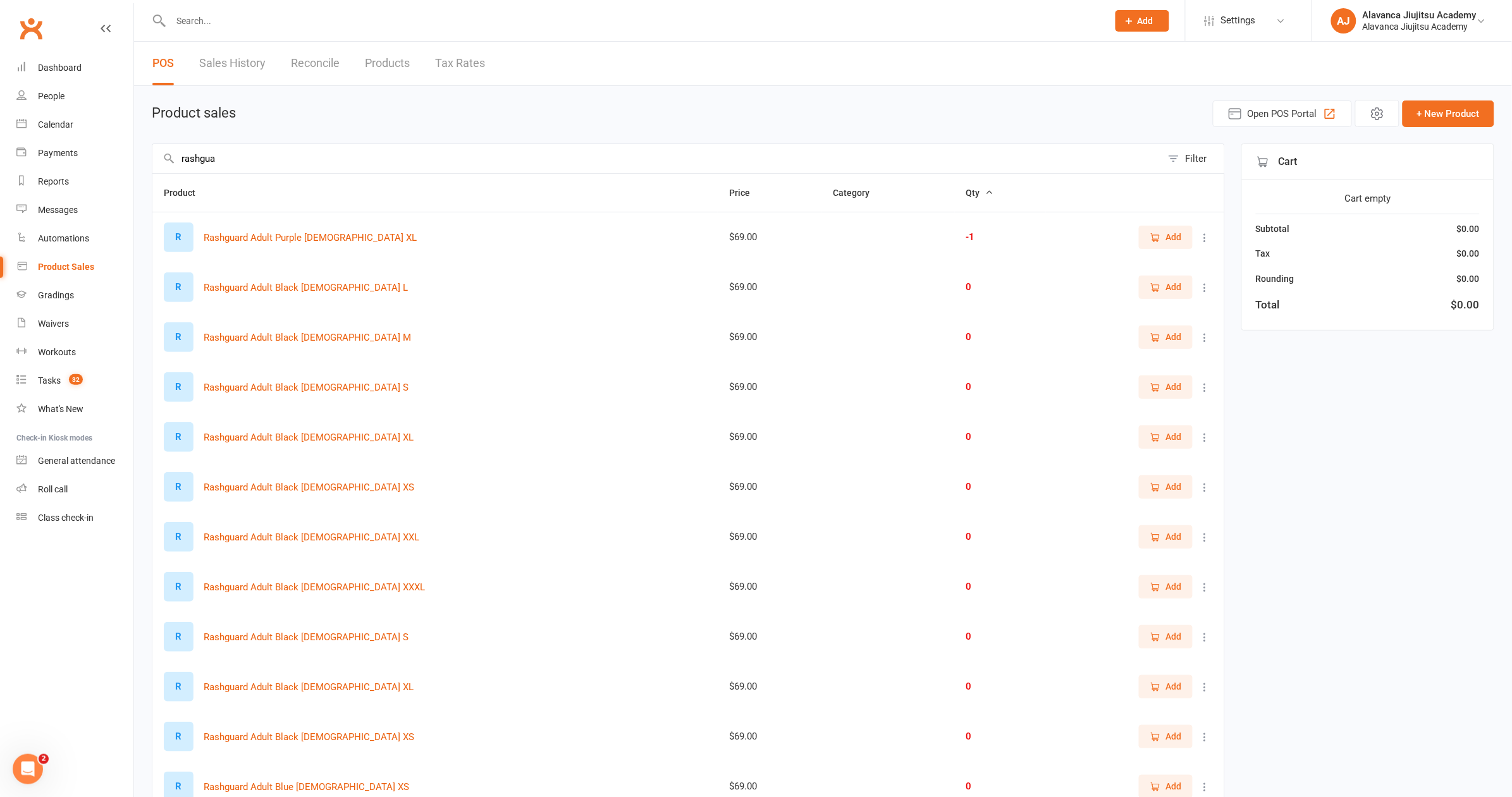
type input "rashgua"
click at [1165, 234] on span "Add" at bounding box center [1166, 236] width 33 height 14
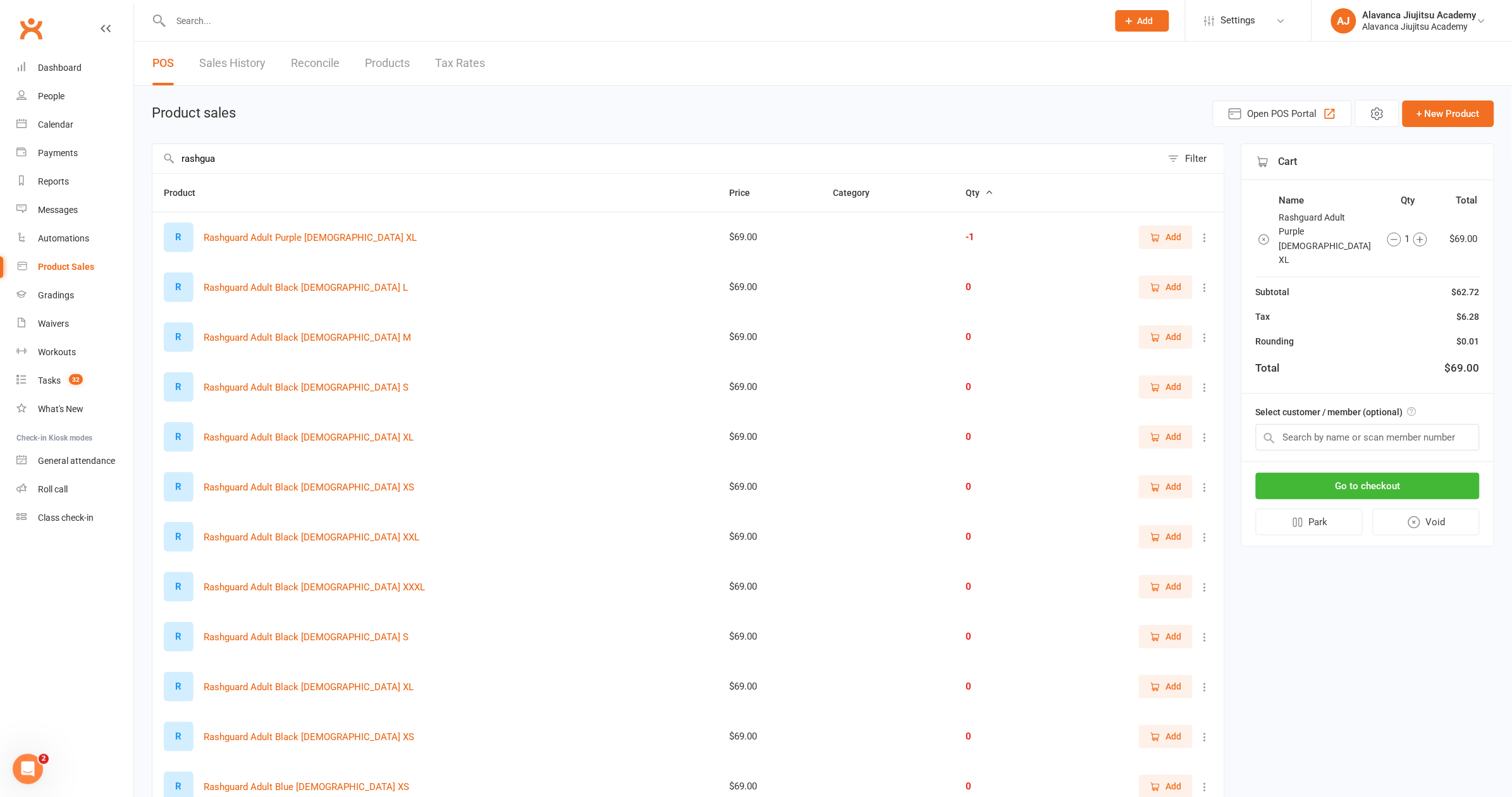
click at [1165, 234] on span "Add" at bounding box center [1166, 236] width 33 height 14
click at [1367, 473] on button "Go to checkout" at bounding box center [1368, 486] width 224 height 27
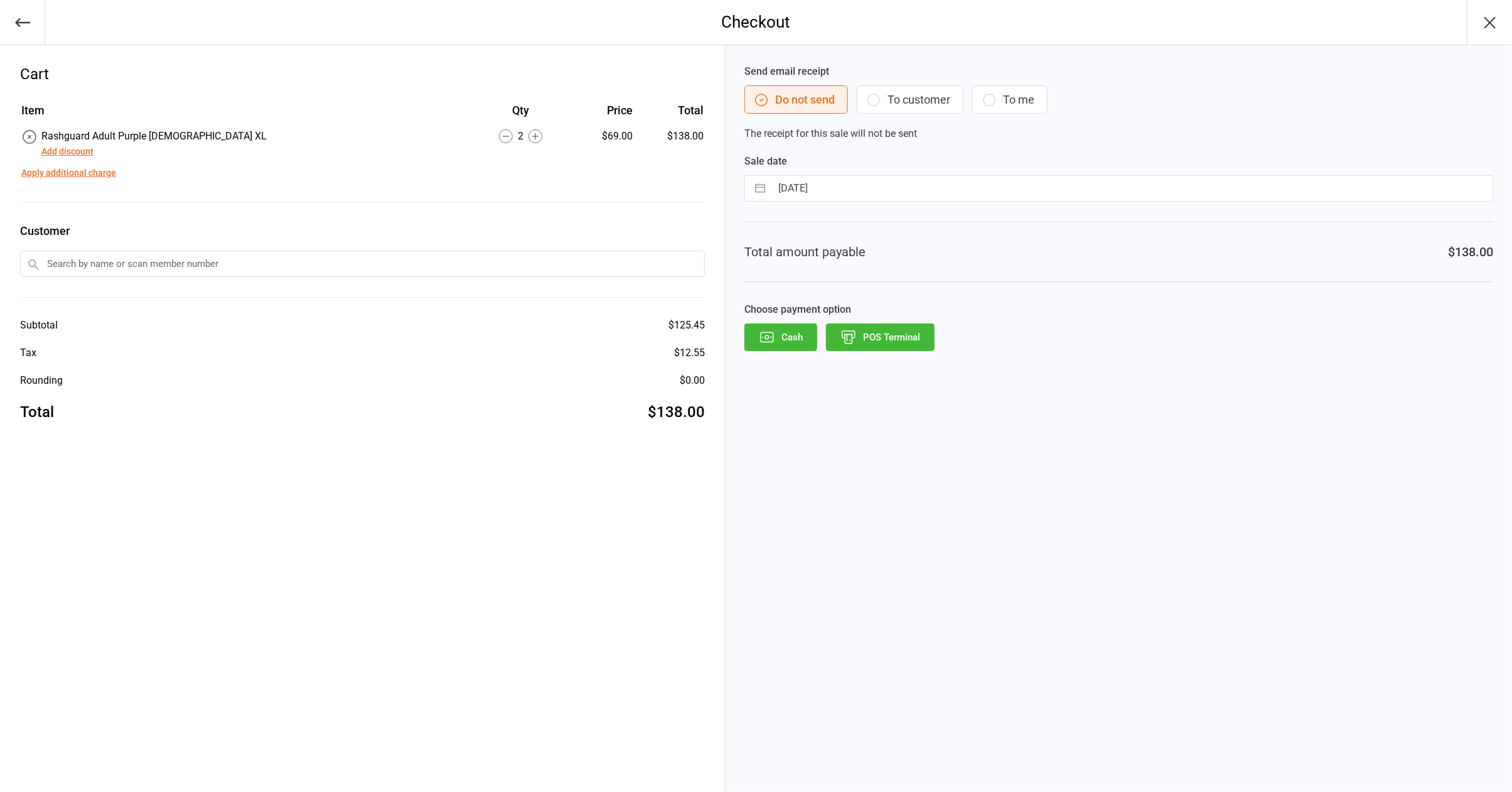
click at [64, 147] on button "Add discount" at bounding box center [67, 151] width 52 height 13
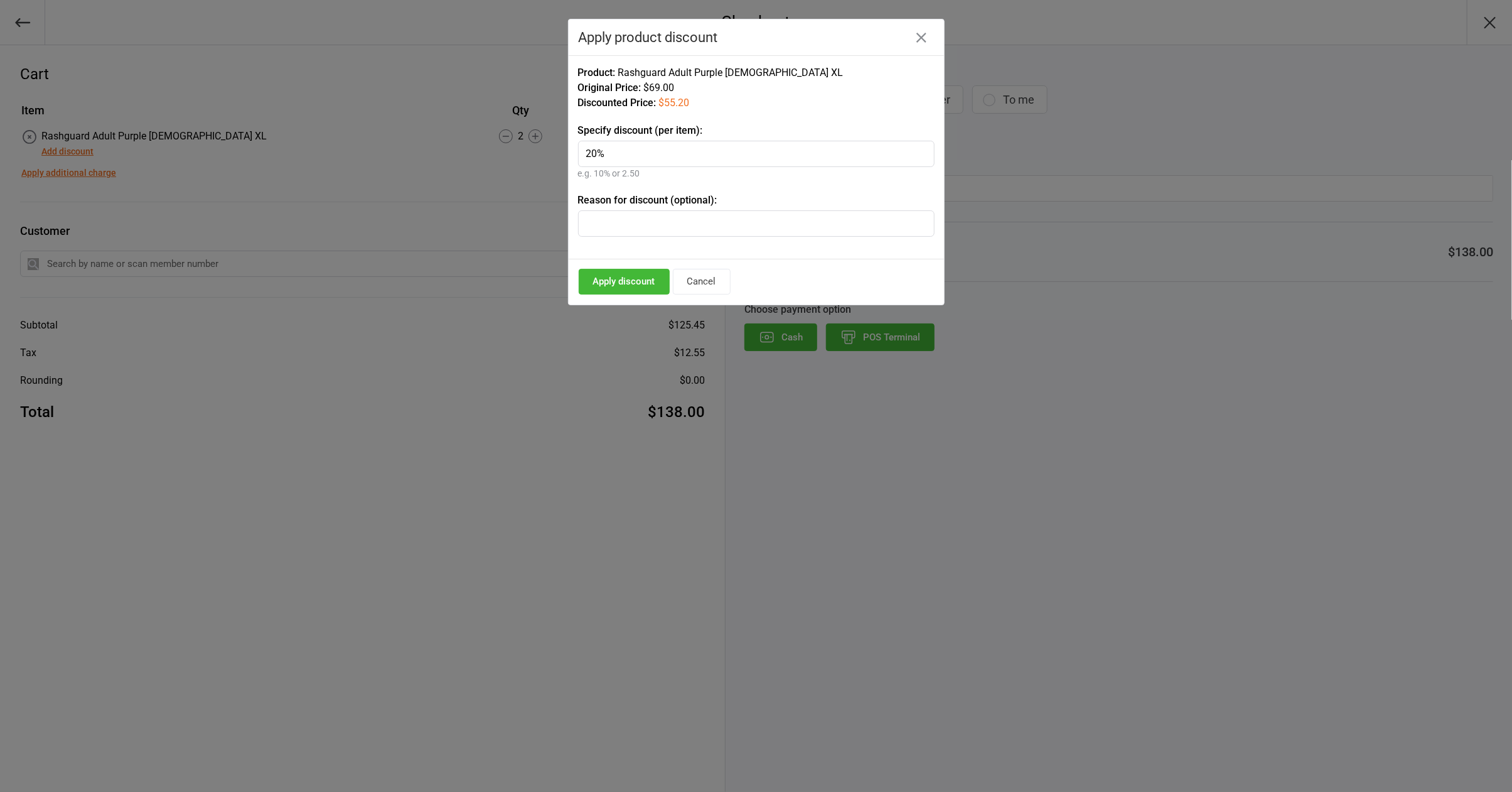
type input "20%"
click at [634, 286] on button "Apply discount" at bounding box center [624, 281] width 91 height 26
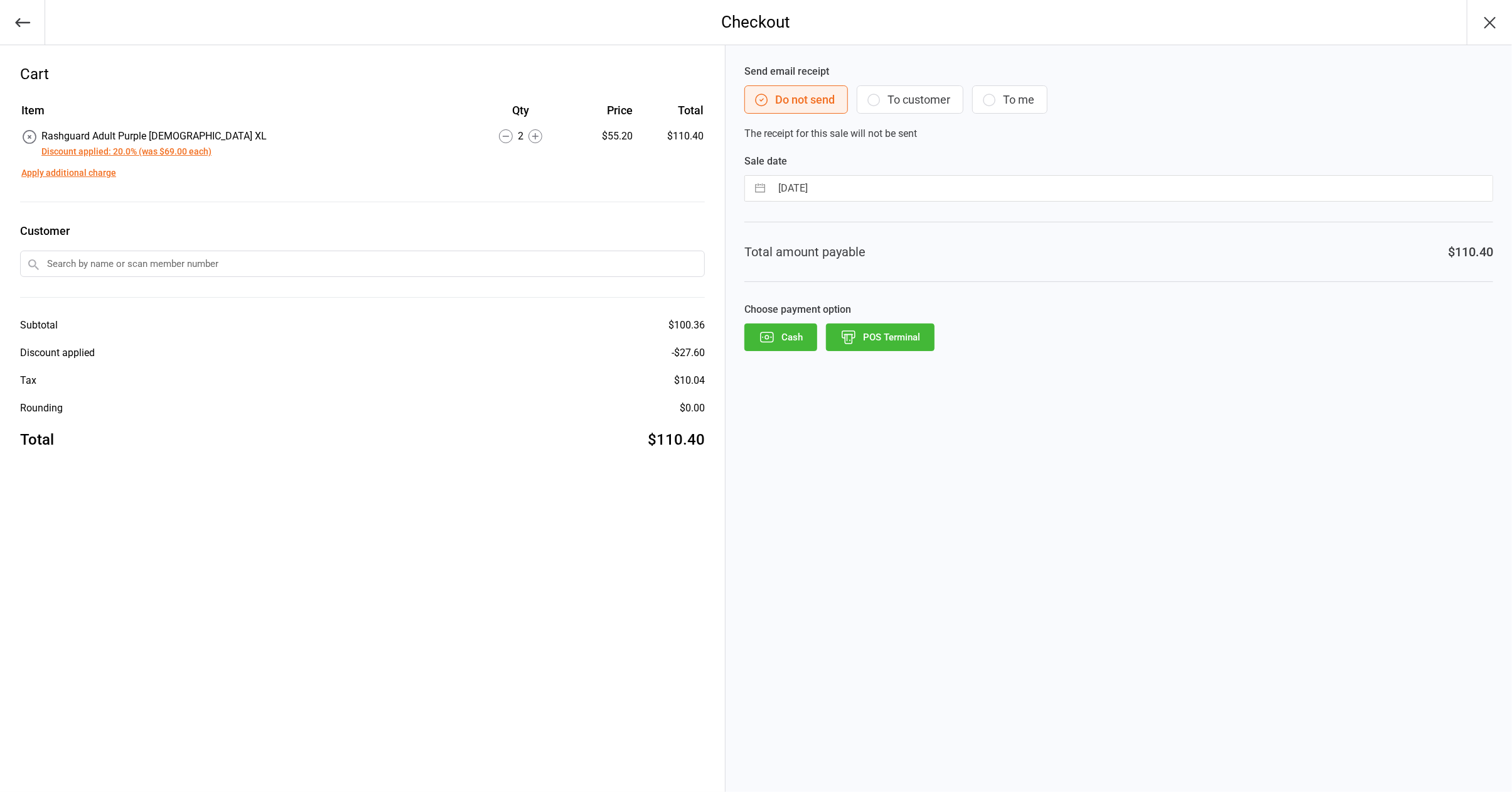
click at [1300, 559] on div "Send email receipt Do not send To customer To me The receipt for this sale will…" at bounding box center [1119, 419] width 786 height 747
click at [499, 133] on icon at bounding box center [506, 136] width 14 height 14
click at [166, 147] on button "Discount applied: 20.0% (was $69.00)" at bounding box center [116, 151] width 149 height 13
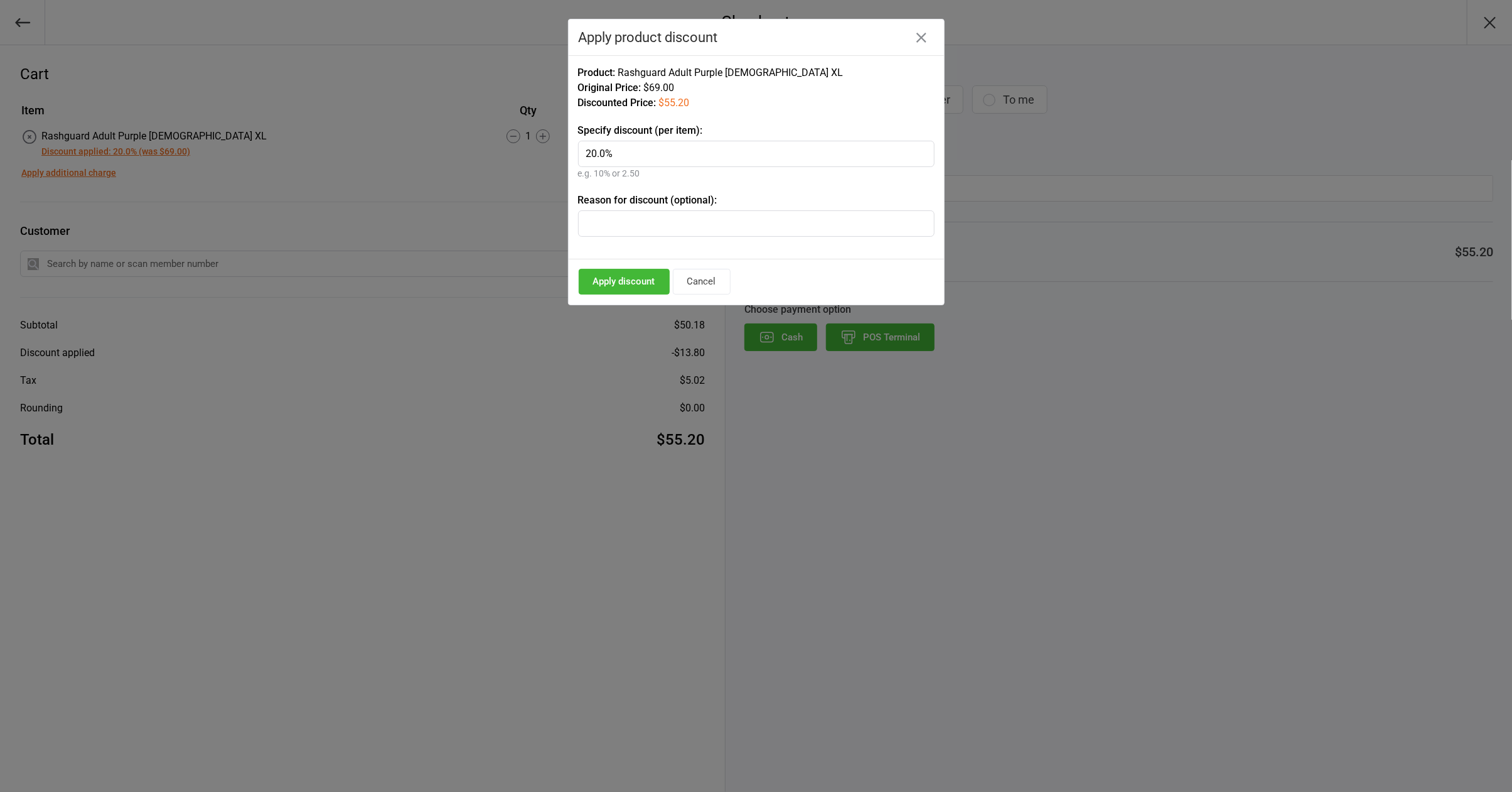
click at [590, 151] on input "20.0%" at bounding box center [756, 153] width 356 height 27
type input "10.0%"
click at [652, 291] on button "Apply discount" at bounding box center [624, 281] width 91 height 26
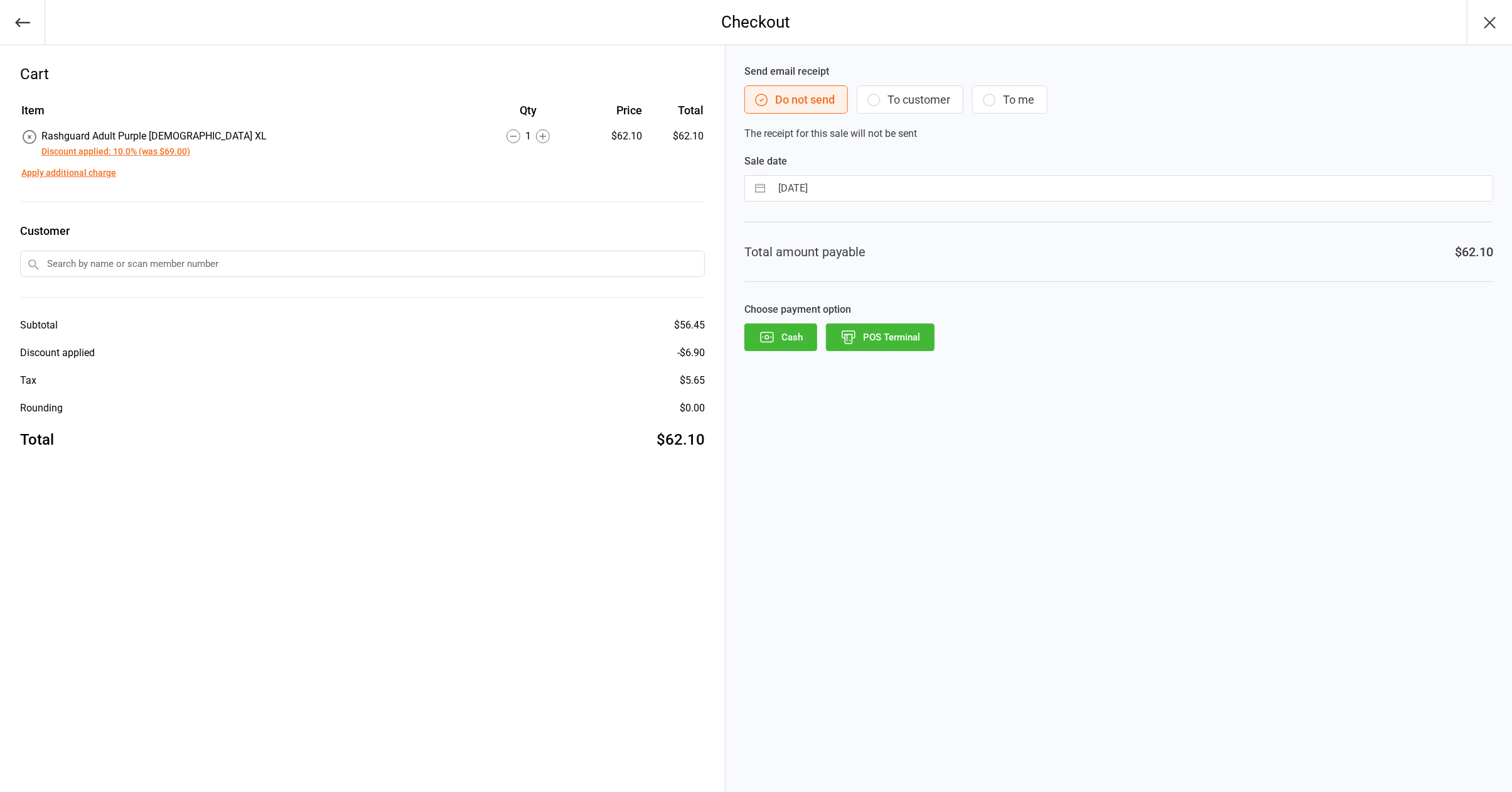
click at [482, 376] on div "Tax $5.65" at bounding box center [362, 380] width 685 height 15
select select "6"
select select "2025"
select select "7"
select select "2025"
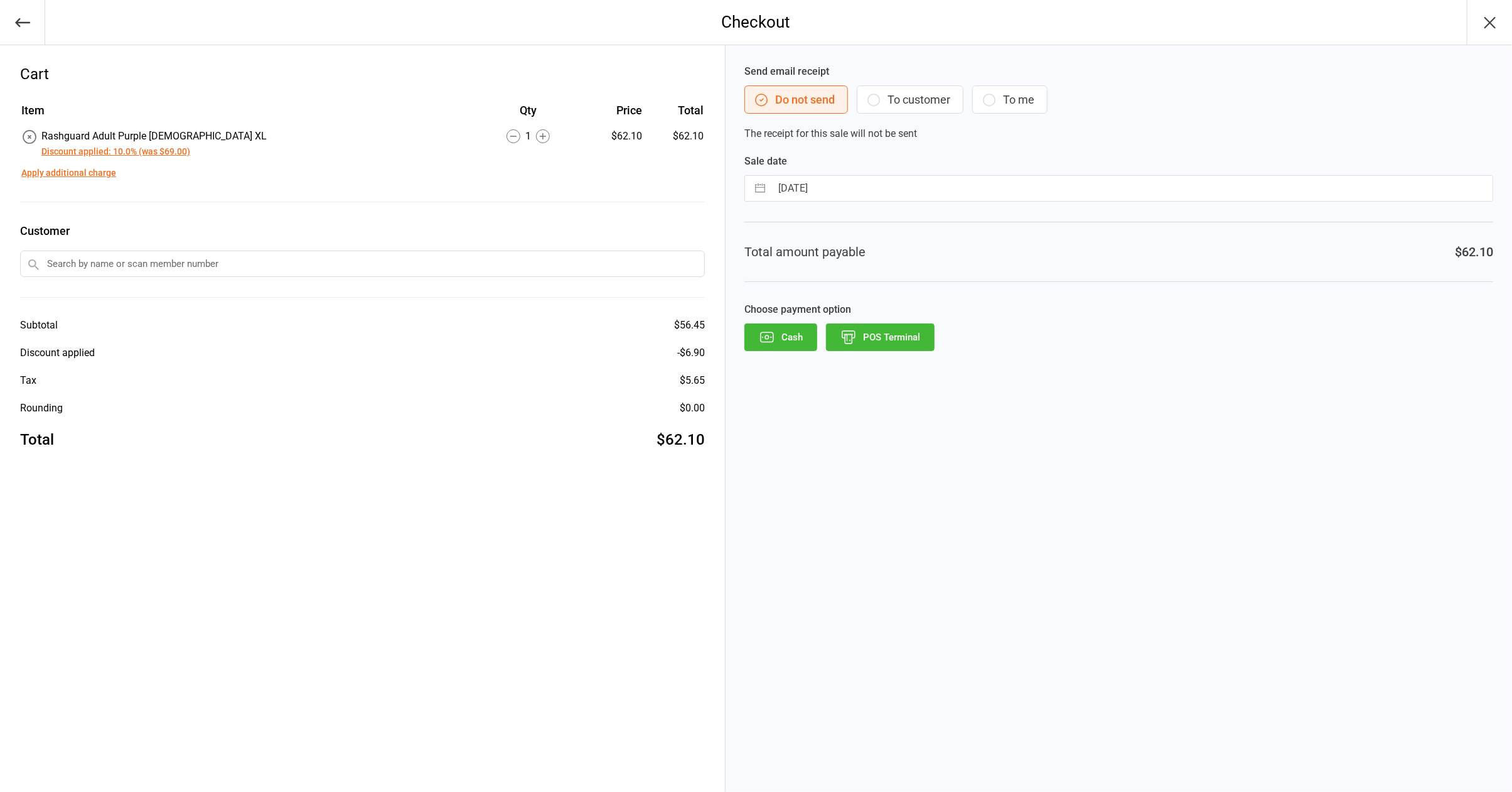
select select "8"
select select "2025"
